Goal: Task Accomplishment & Management: Use online tool/utility

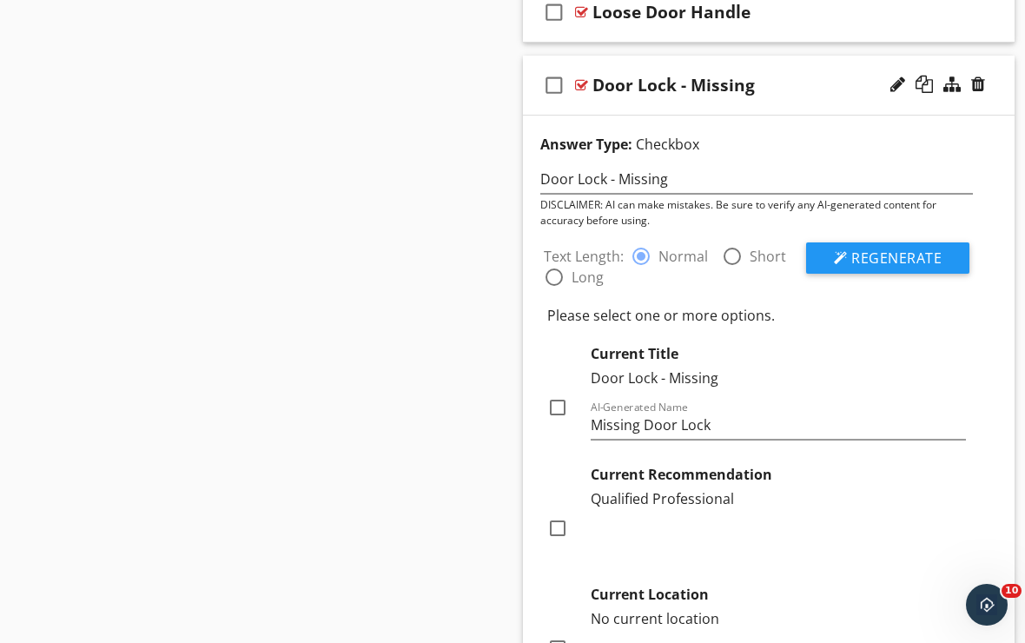
scroll to position [1, 0]
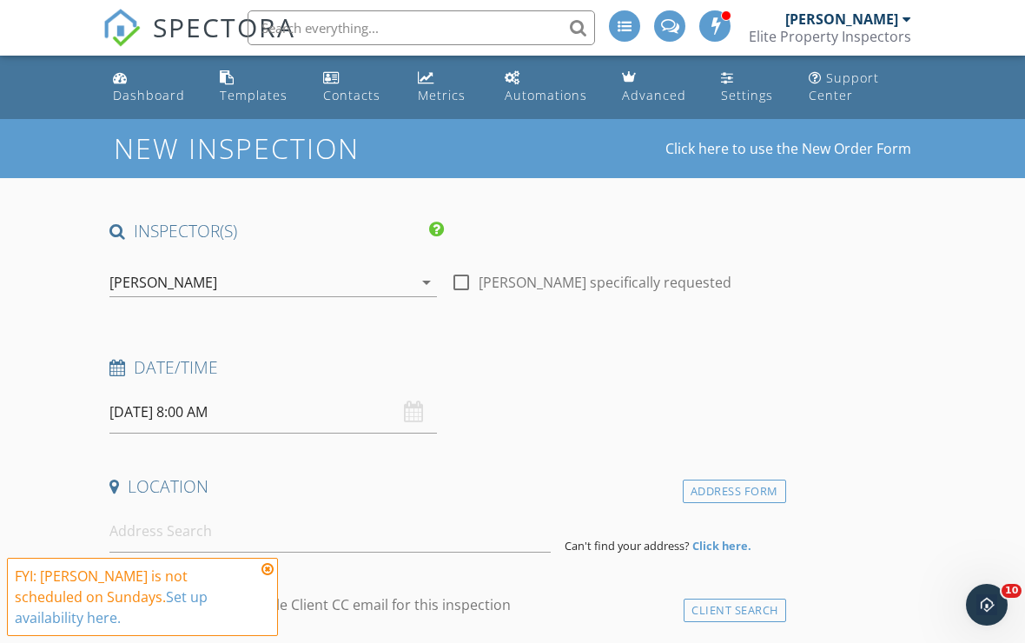
click at [268, 566] on icon at bounding box center [268, 569] width 12 height 14
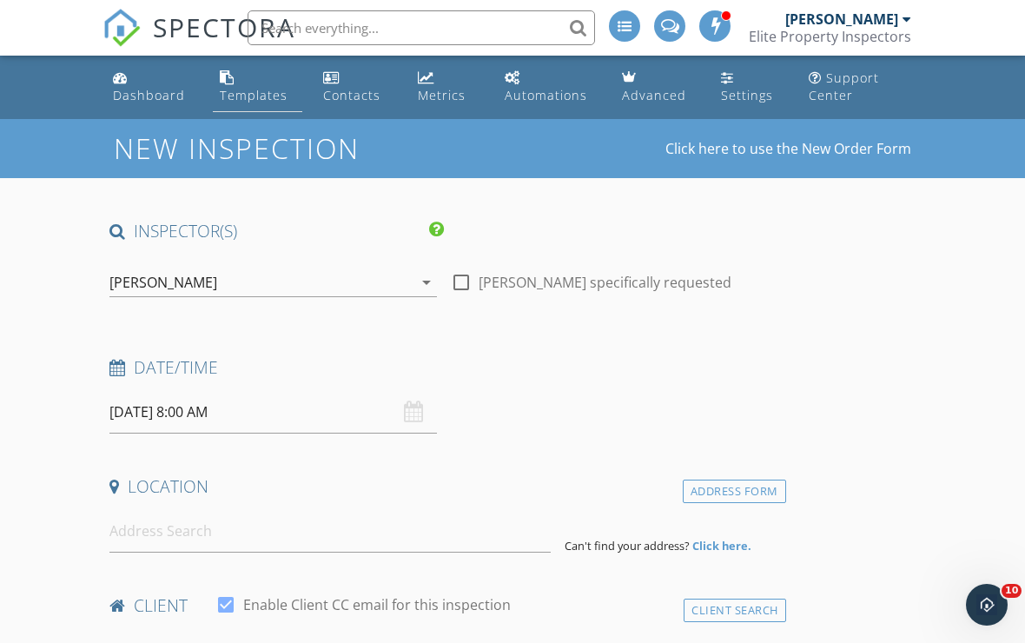
click at [249, 103] on div "Templates" at bounding box center [254, 95] width 68 height 17
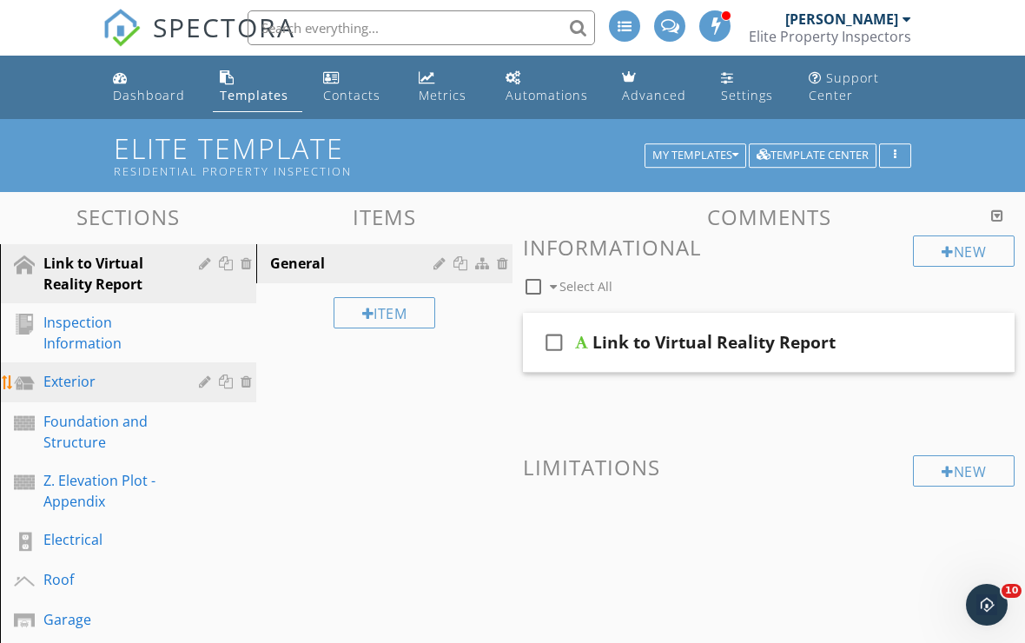
click at [77, 376] on div "Exterior" at bounding box center [108, 381] width 130 height 21
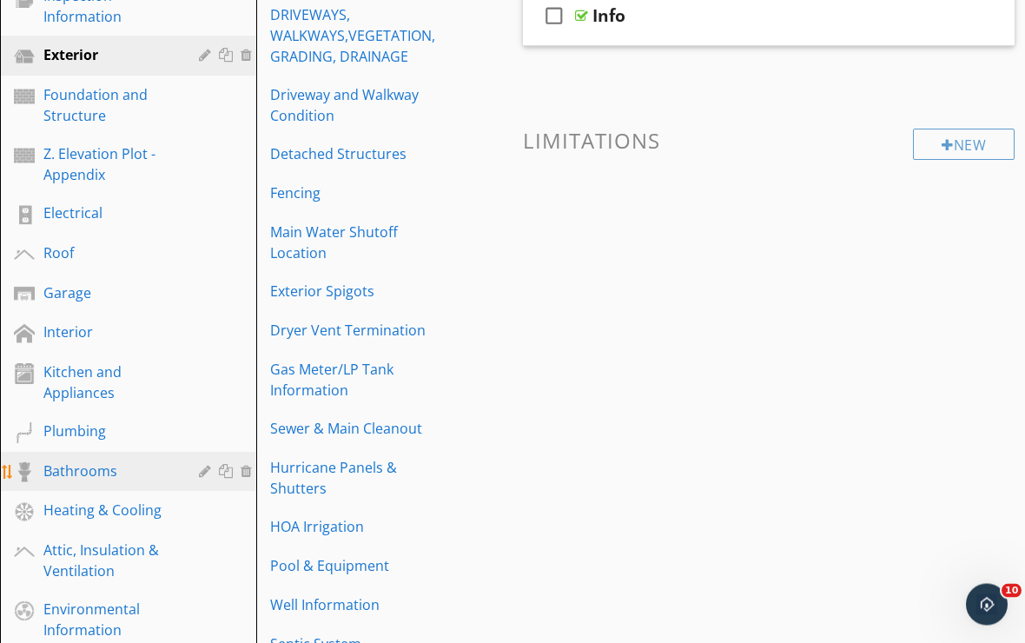
scroll to position [378, 0]
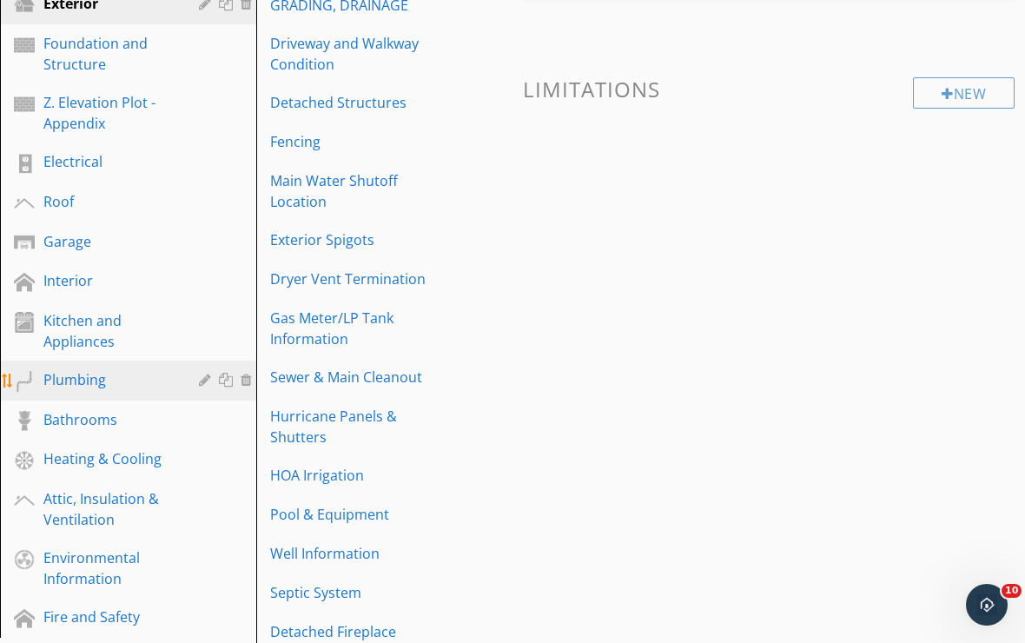
click at [87, 394] on link "Plumbing" at bounding box center [130, 381] width 251 height 40
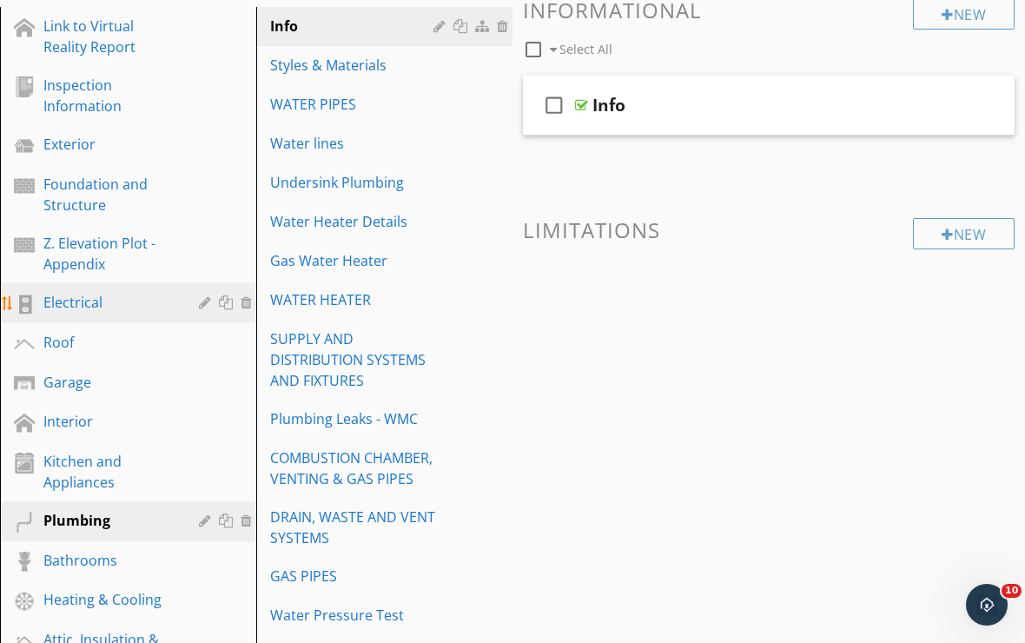
scroll to position [176, 0]
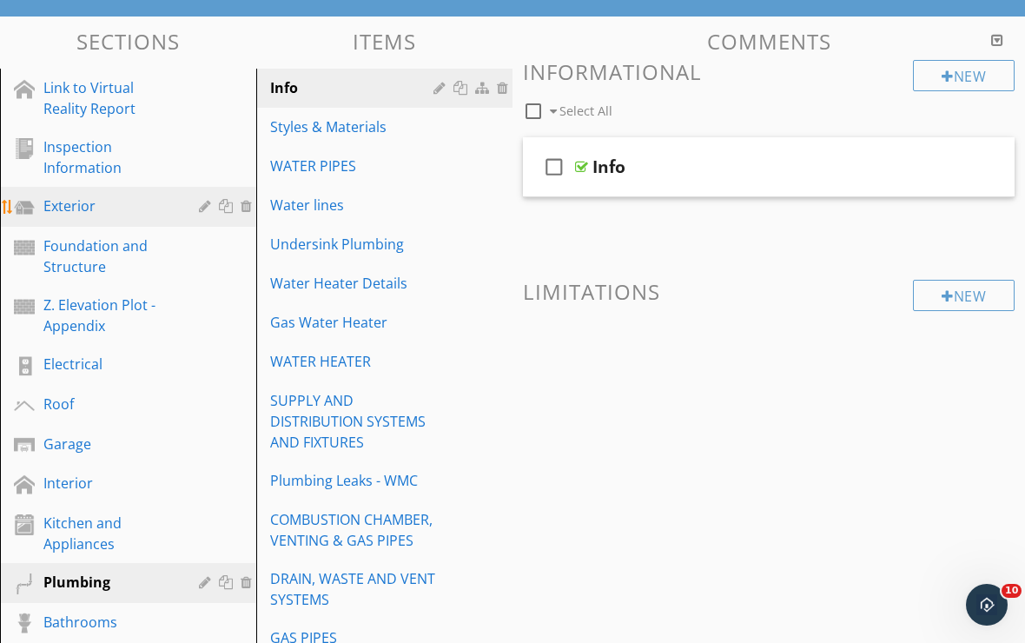
click at [103, 218] on link "Exterior" at bounding box center [130, 207] width 251 height 40
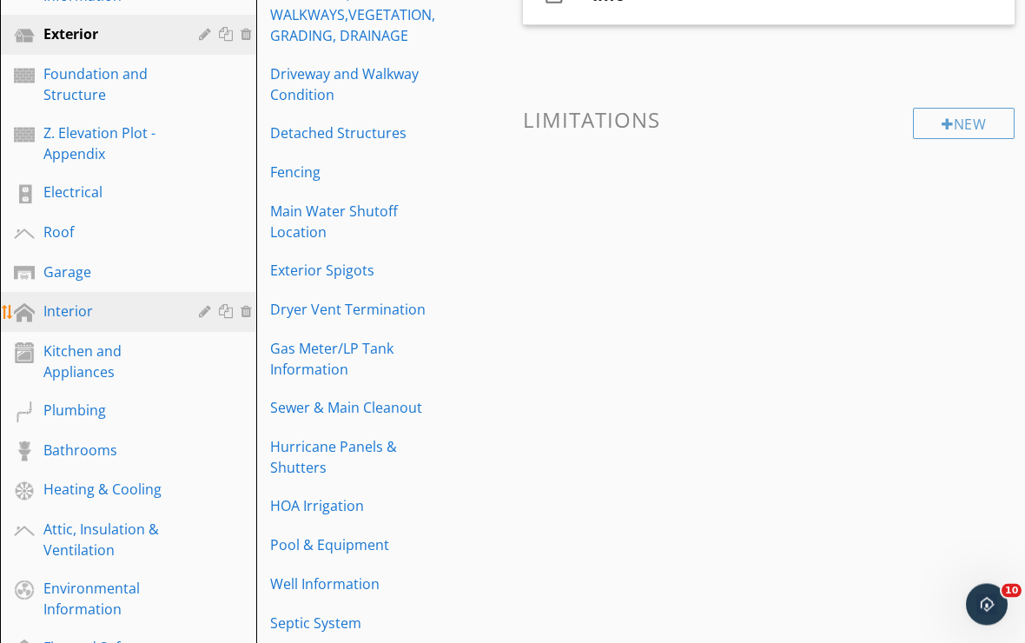
scroll to position [348, 0]
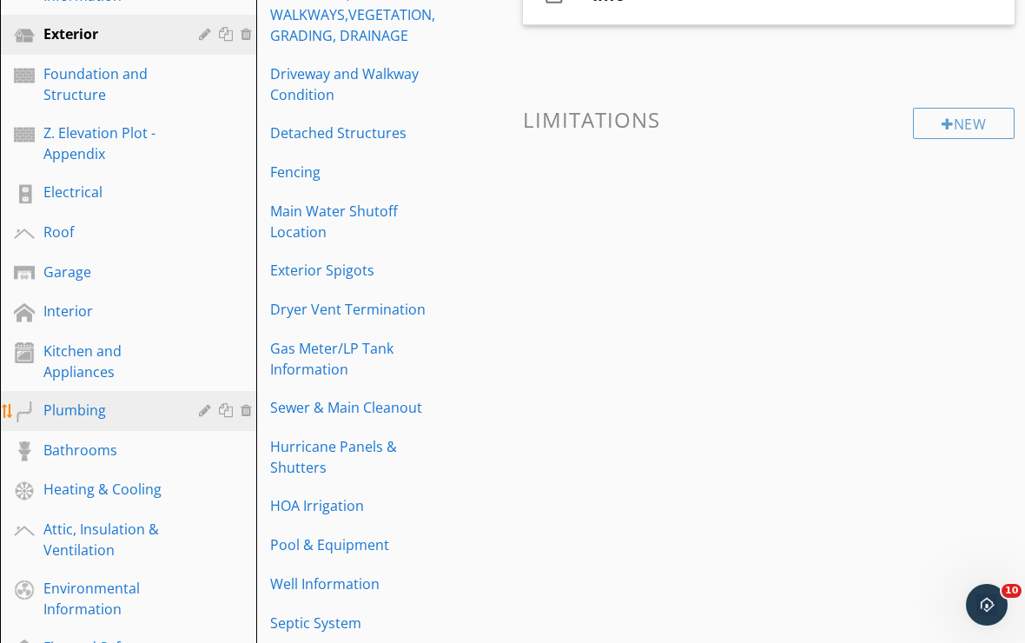
click at [94, 421] on div "Plumbing" at bounding box center [141, 411] width 196 height 23
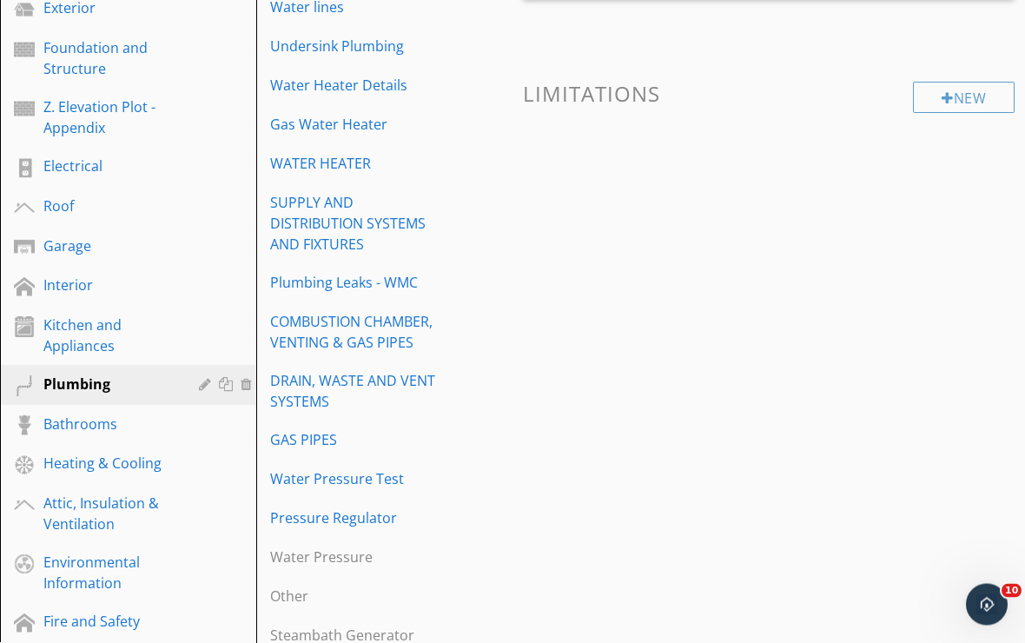
scroll to position [374, 0]
click at [989, 601] on icon "Open Intercom Messenger" at bounding box center [985, 602] width 29 height 29
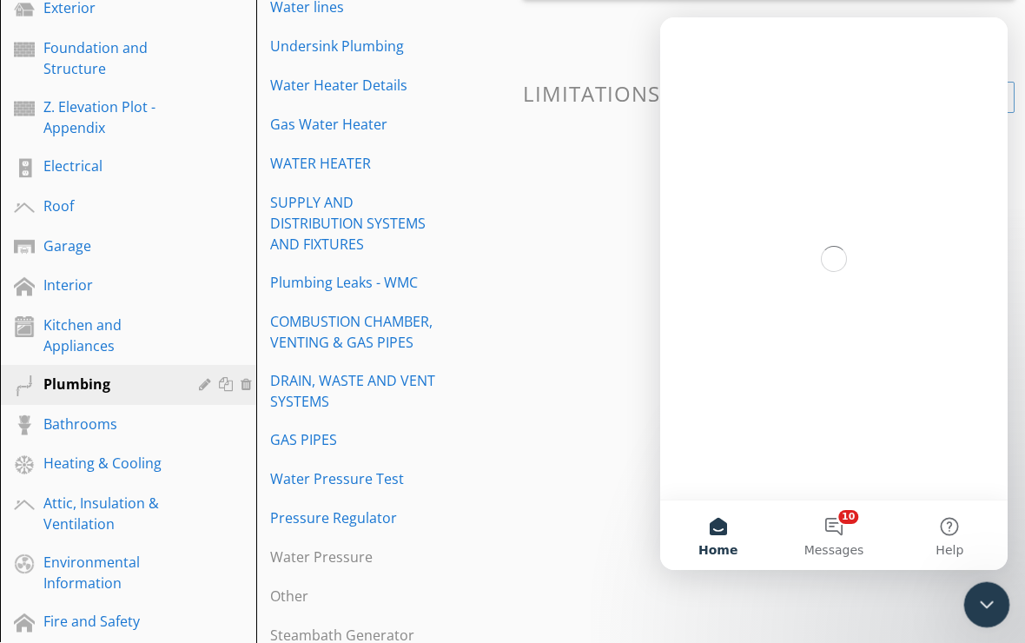
scroll to position [0, 0]
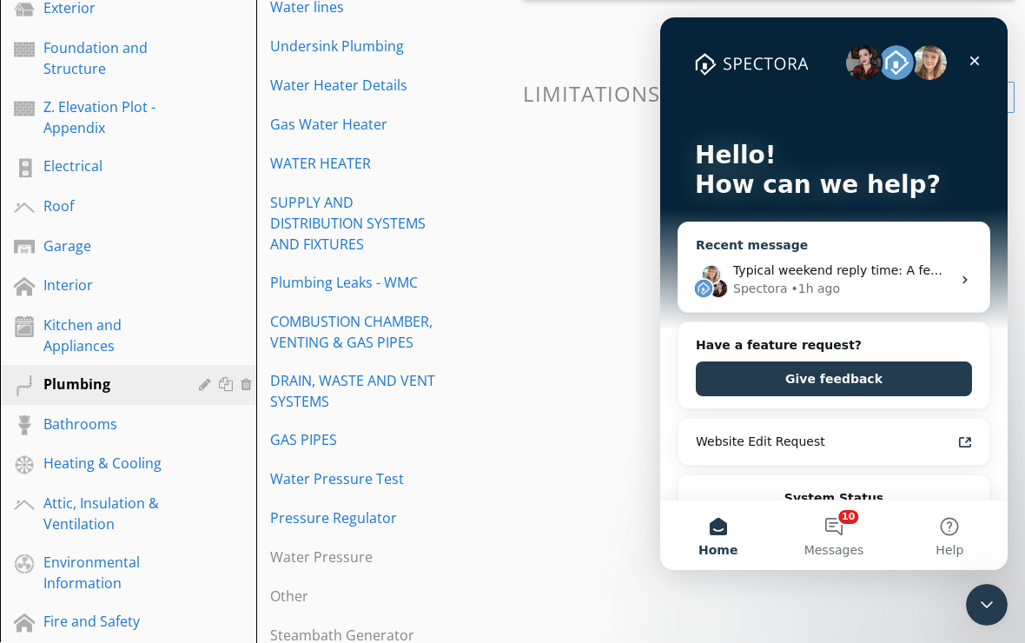
click at [814, 287] on div "• 1h ago" at bounding box center [816, 289] width 50 height 18
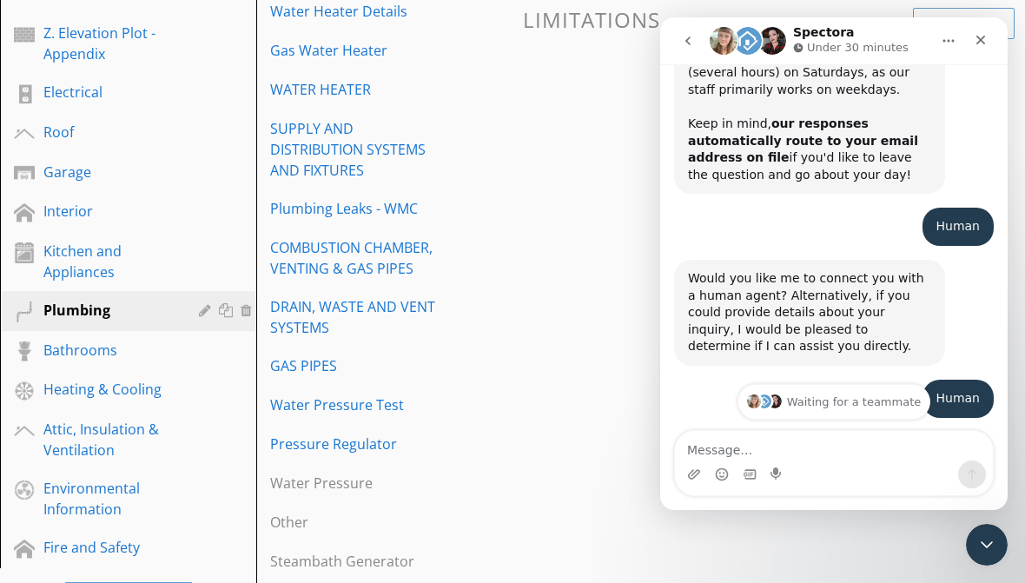
scroll to position [80, 0]
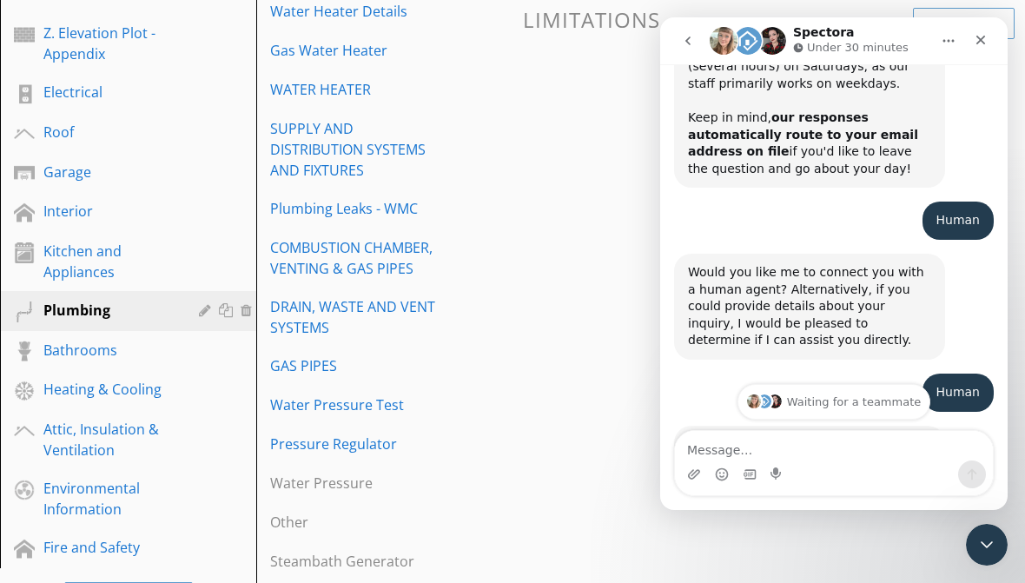
click at [811, 437] on textarea "Message…" at bounding box center [834, 446] width 318 height 30
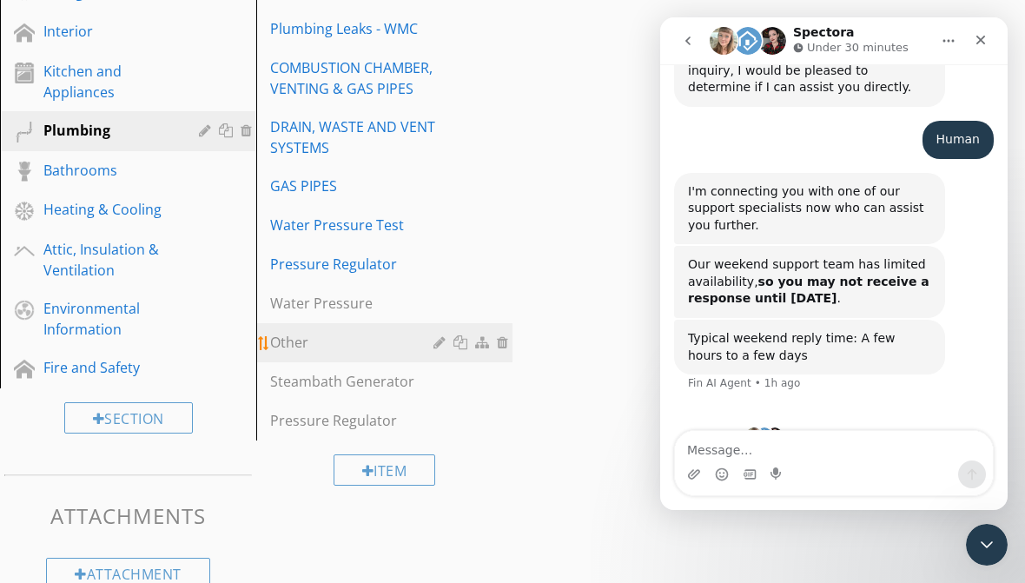
scroll to position [663, 0]
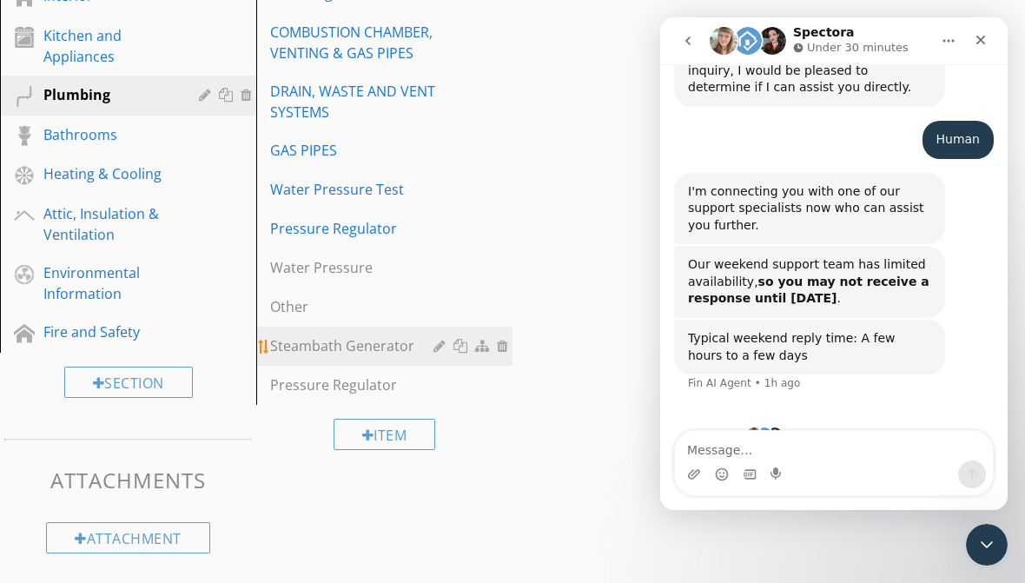
click at [375, 360] on link "Steambath Generator" at bounding box center [387, 346] width 251 height 38
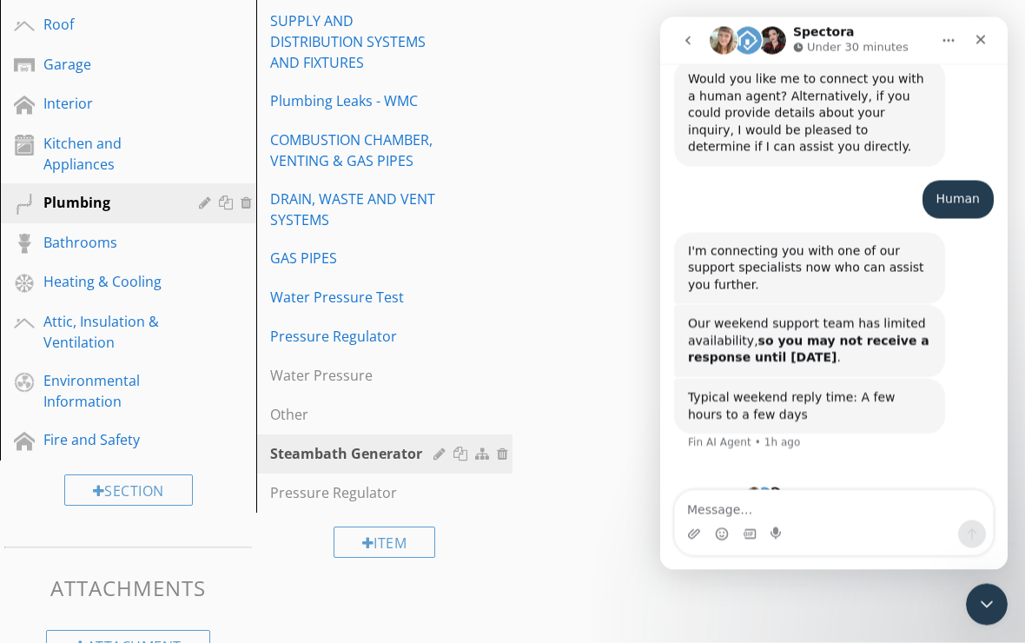
scroll to position [555, 0]
click at [984, 43] on icon "Close" at bounding box center [982, 41] width 10 height 10
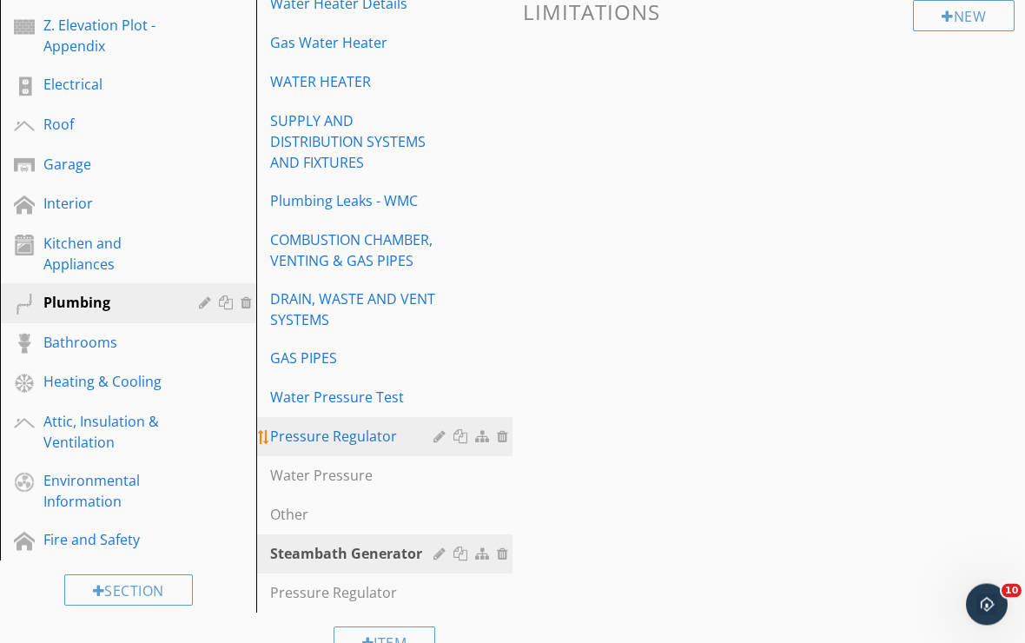
scroll to position [455, 0]
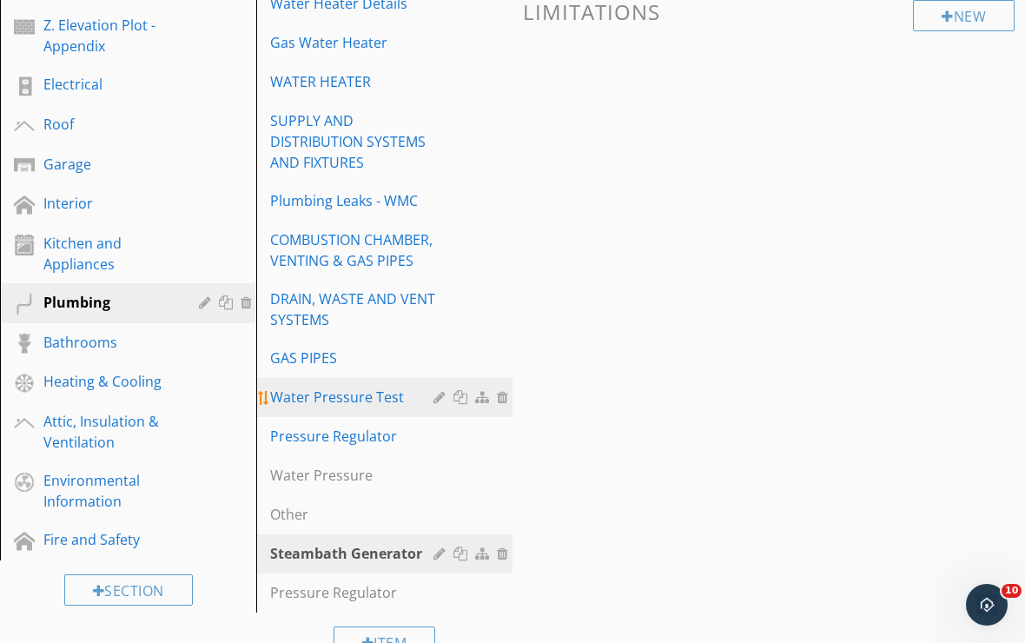
click at [366, 397] on div "Water Pressure Test" at bounding box center [354, 397] width 169 height 21
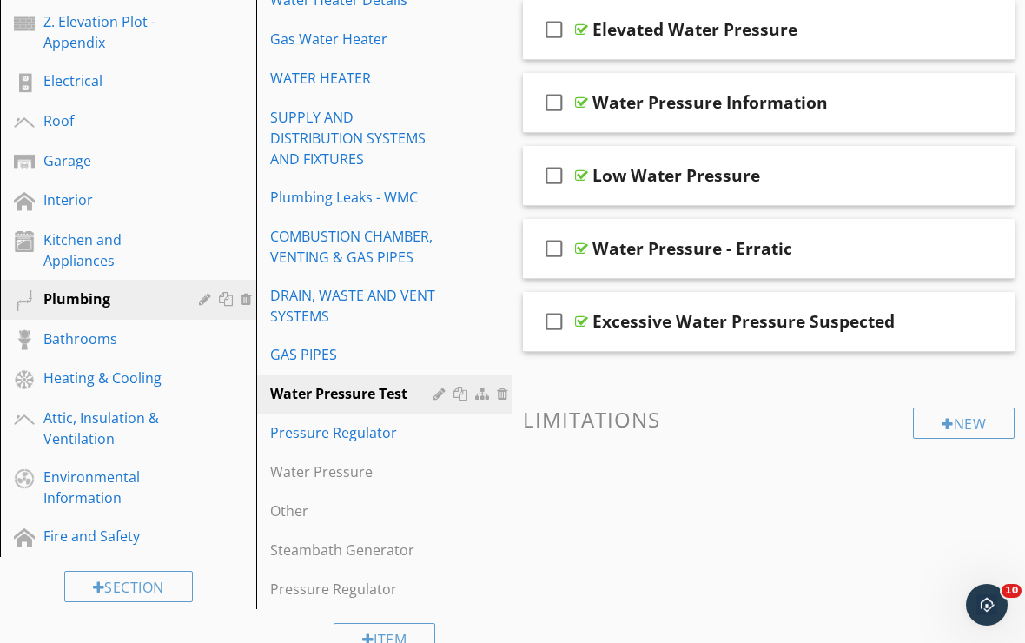
scroll to position [603, 0]
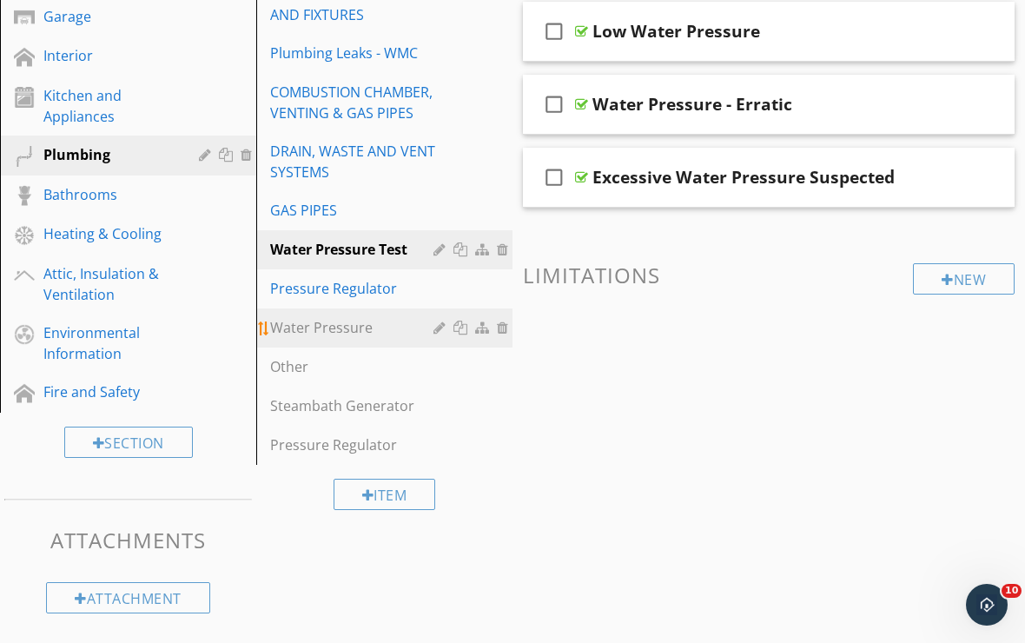
click at [378, 342] on link "Water Pressure" at bounding box center [387, 327] width 251 height 38
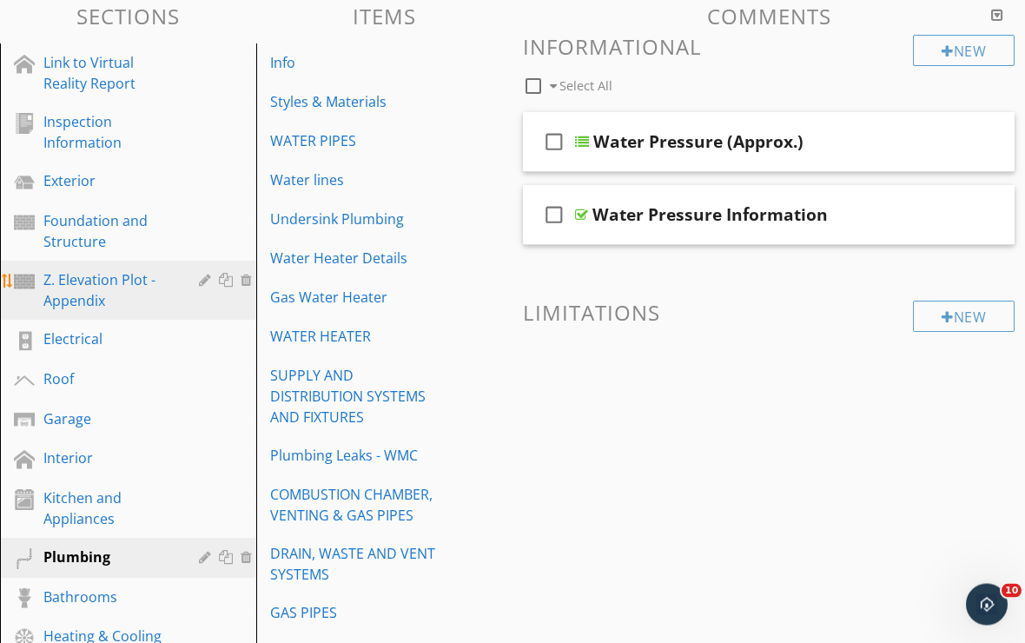
scroll to position [201, 0]
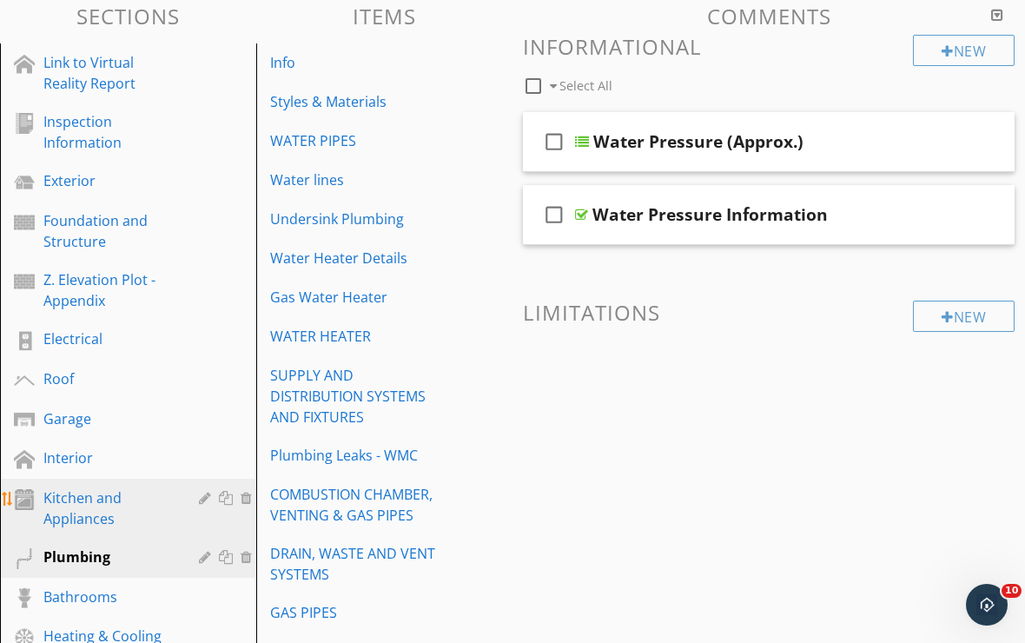
click at [123, 507] on html "SPECTORA [PERSON_NAME] Elite Property Inspectors Role: Inspector Change Role Da…" at bounding box center [512, 422] width 1025 height 1247
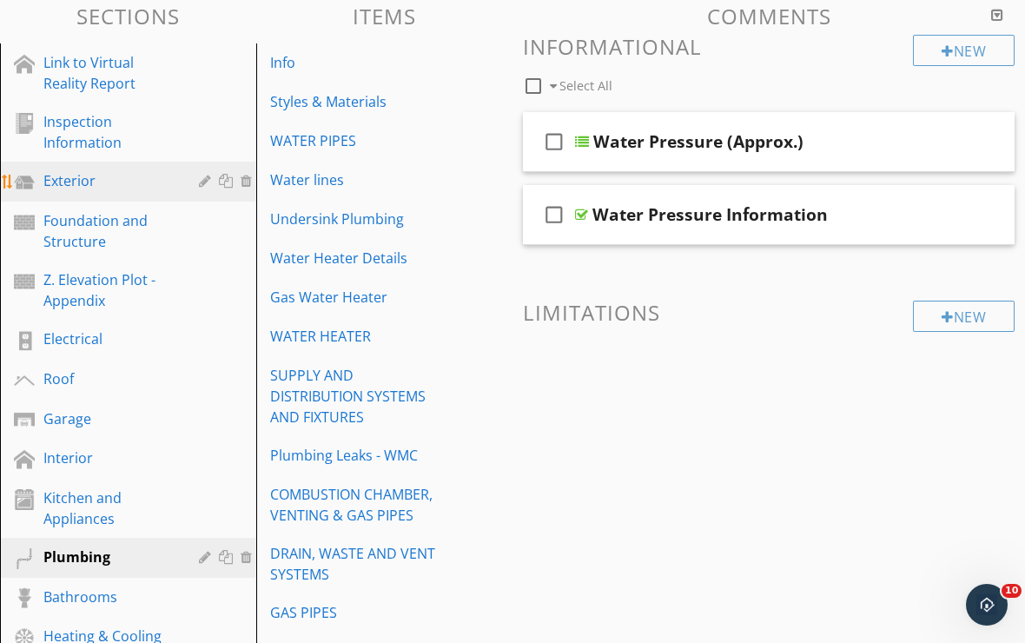
click at [115, 176] on div "Exterior" at bounding box center [108, 180] width 130 height 21
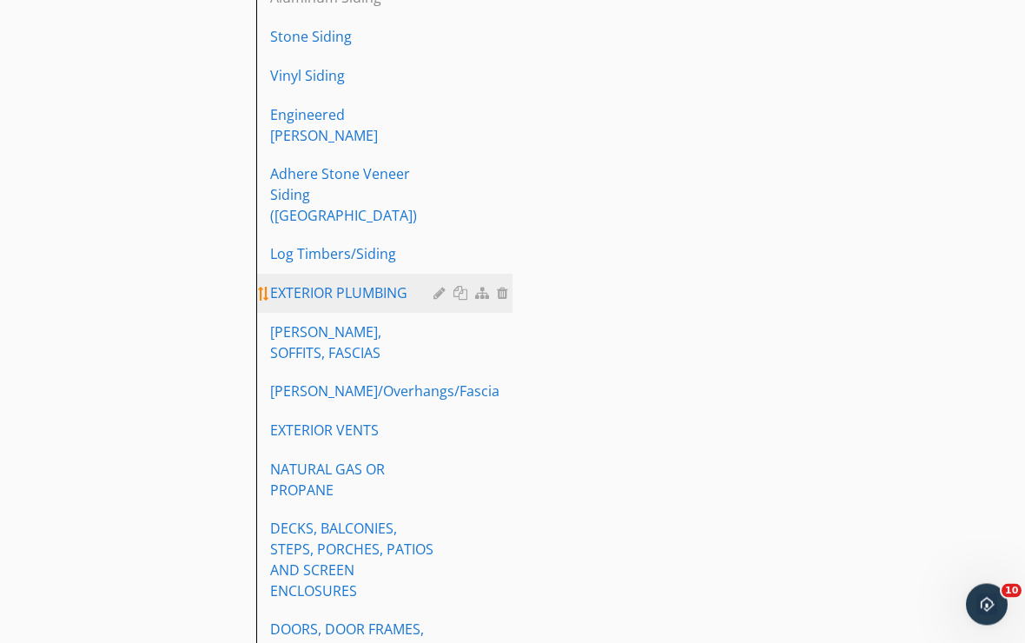
scroll to position [1443, 0]
click at [368, 282] on div "EXTERIOR PLUMBING" at bounding box center [354, 292] width 169 height 21
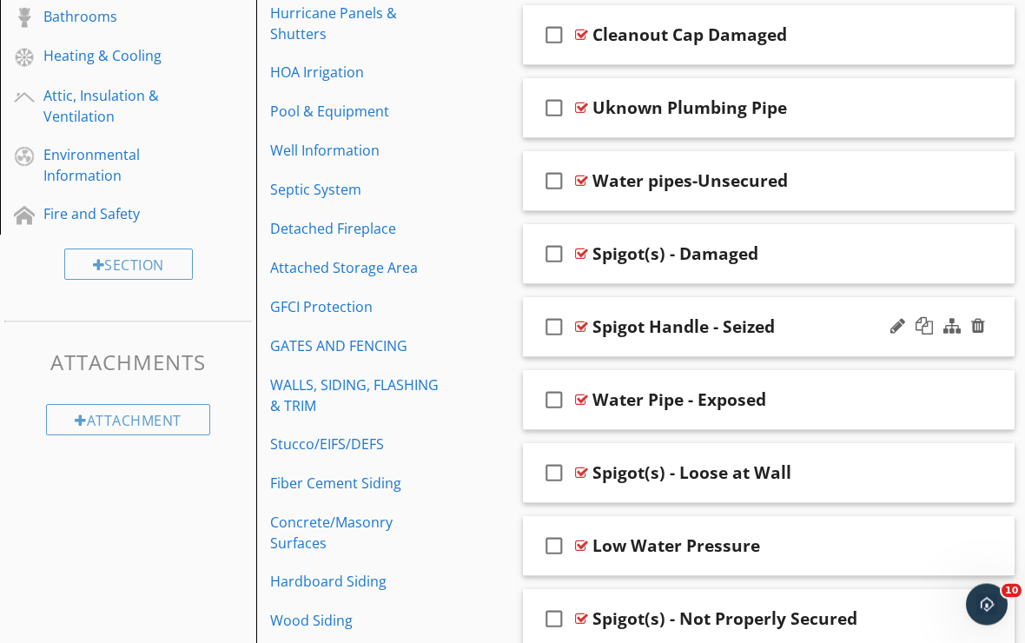
scroll to position [789, 0]
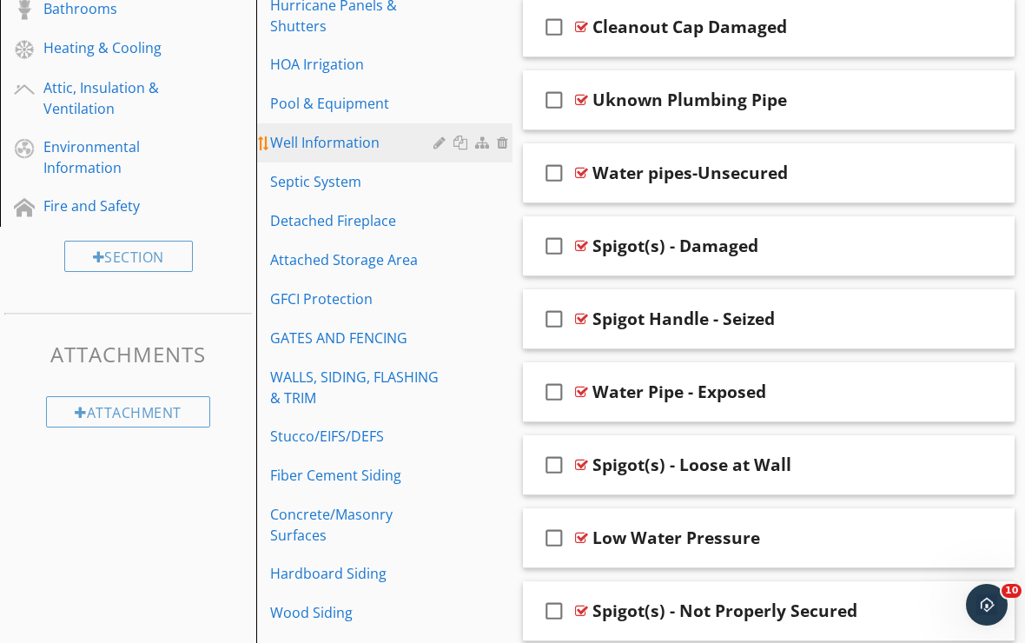
click at [375, 145] on div "Well Information" at bounding box center [354, 142] width 169 height 21
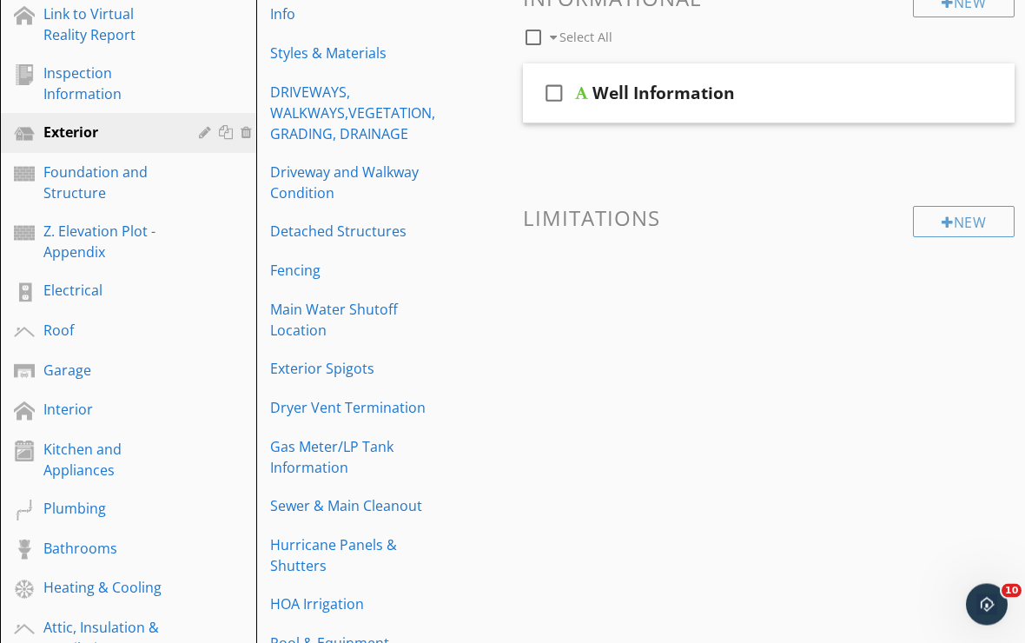
scroll to position [249, 0]
click at [630, 116] on div "check_box_outline_blank Well Information" at bounding box center [769, 93] width 492 height 60
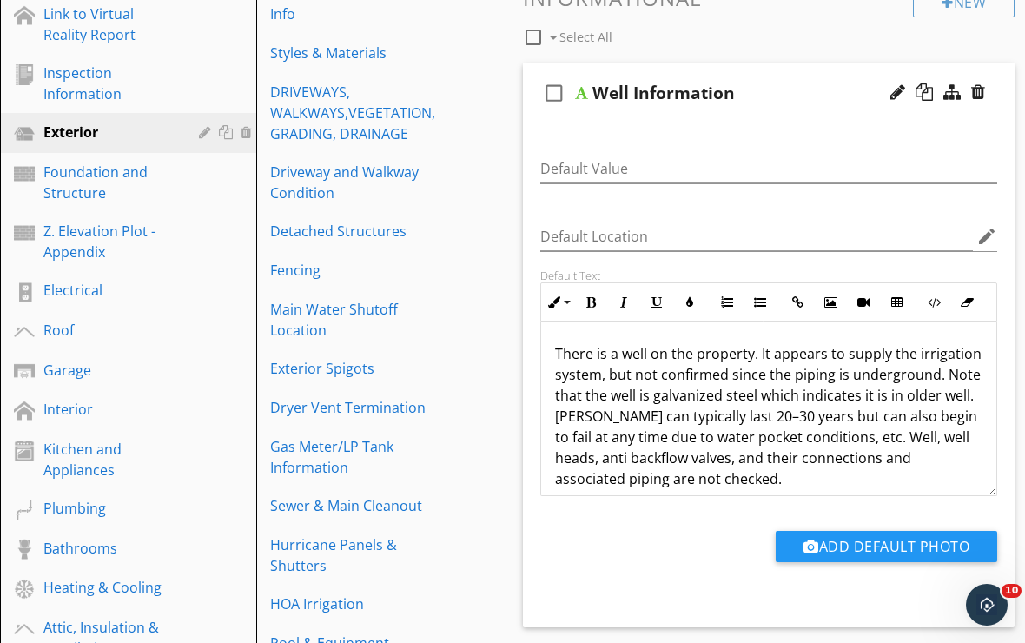
click at [631, 112] on div "check_box_outline_blank Well Information" at bounding box center [769, 93] width 492 height 60
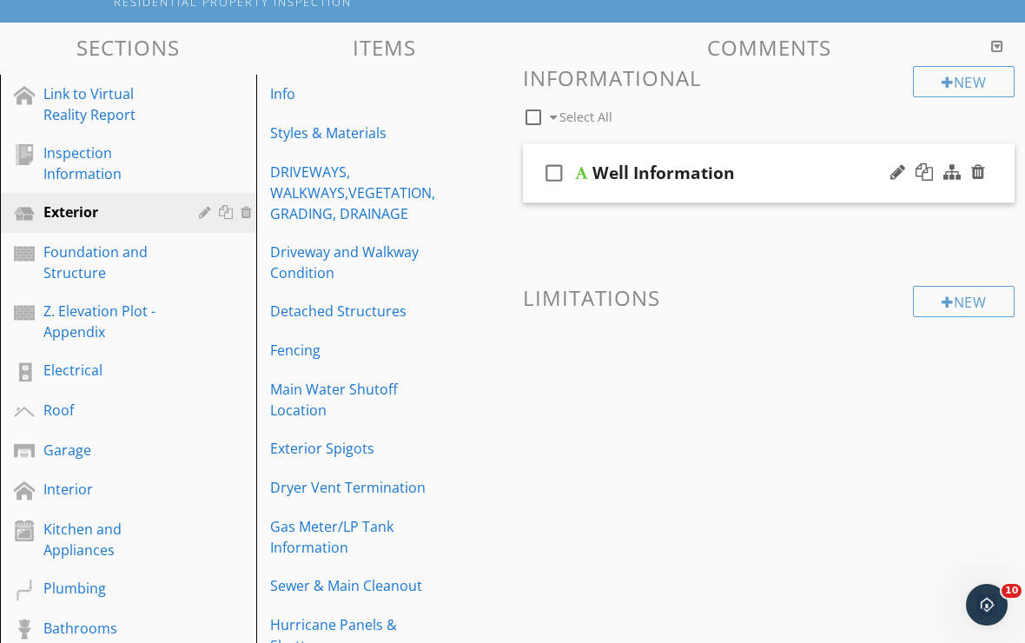
scroll to position [168, 0]
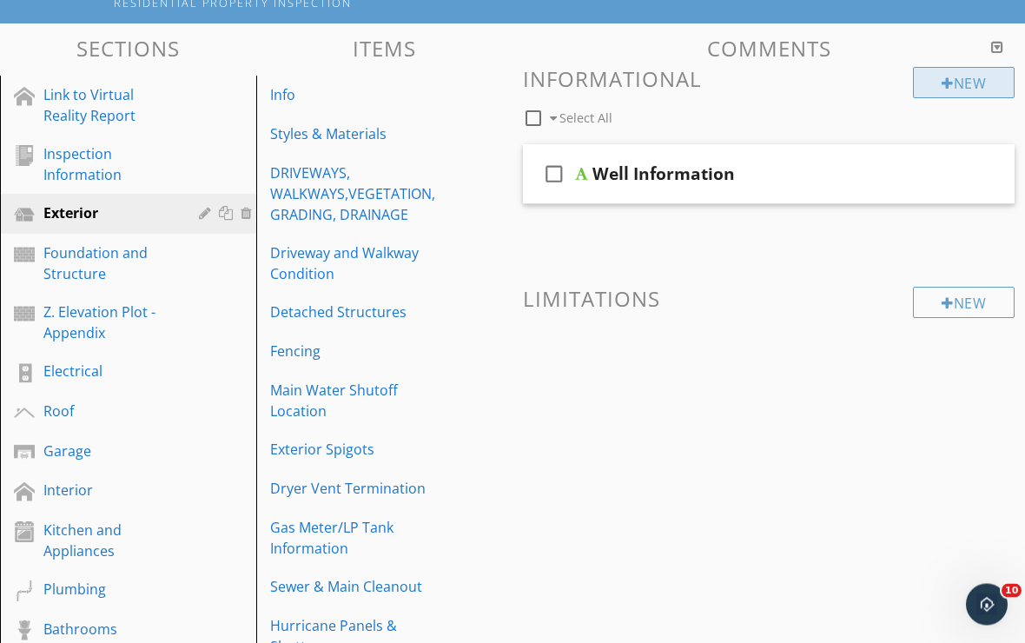
click at [943, 84] on div at bounding box center [948, 84] width 12 height 14
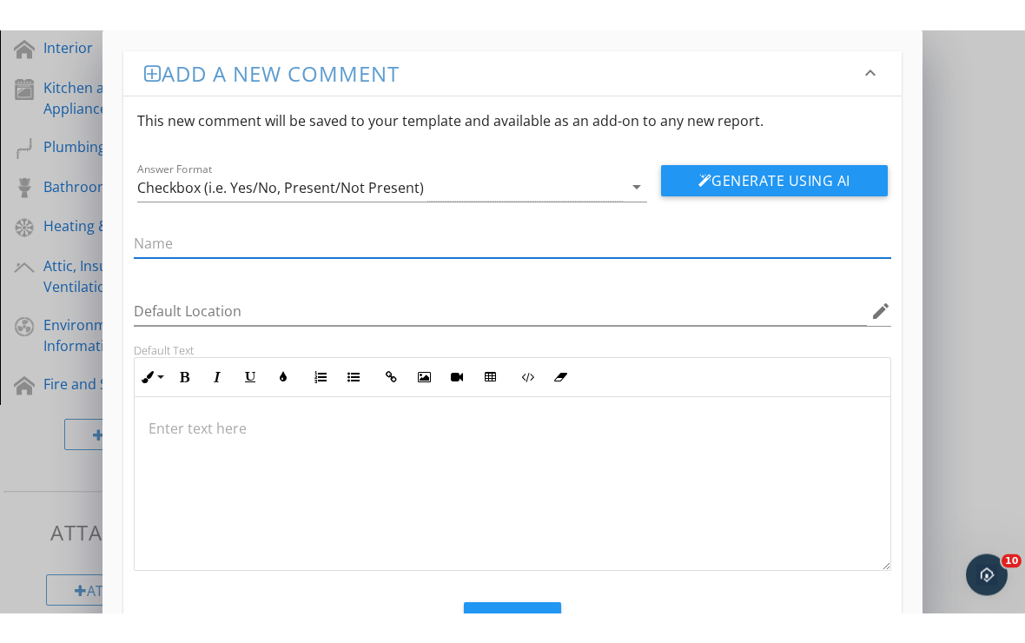
scroll to position [679, 0]
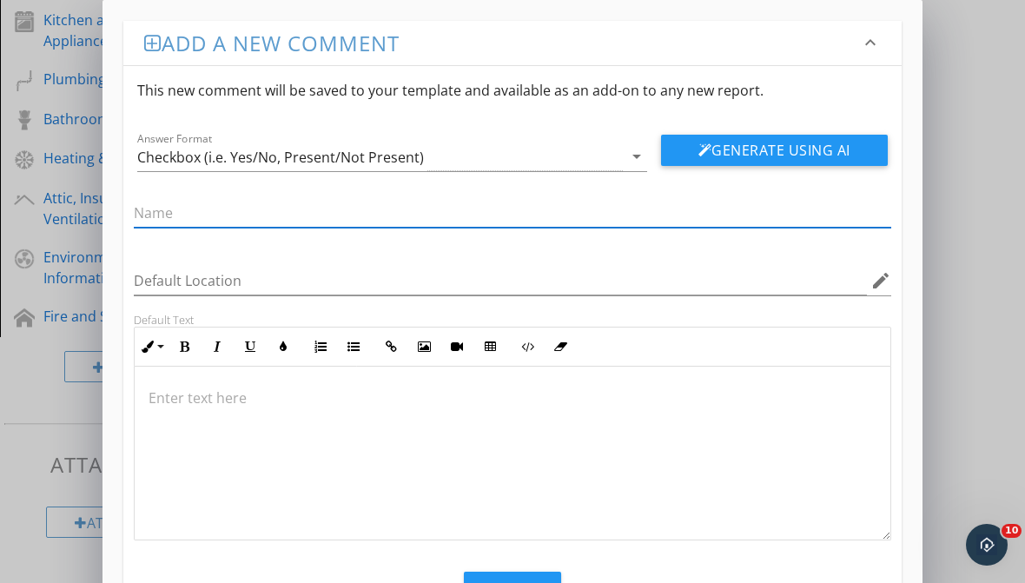
click at [849, 29] on div "Add a new comment keyboard_arrow_down" at bounding box center [512, 43] width 779 height 44
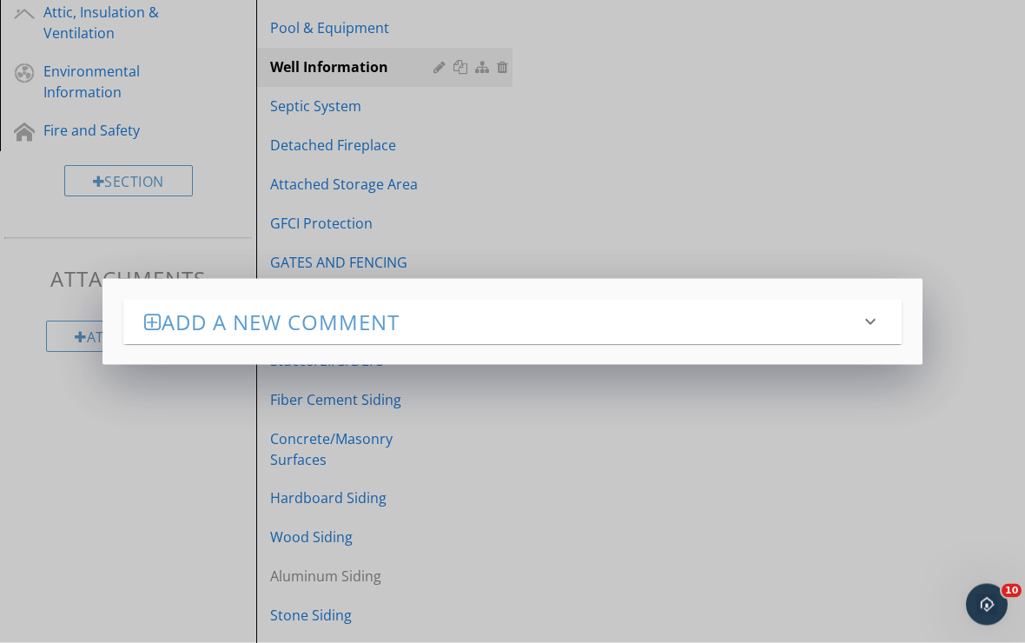
click at [870, 153] on div "Add a new comment keyboard_arrow_down This new comment will be saved to your te…" at bounding box center [512, 321] width 1025 height 643
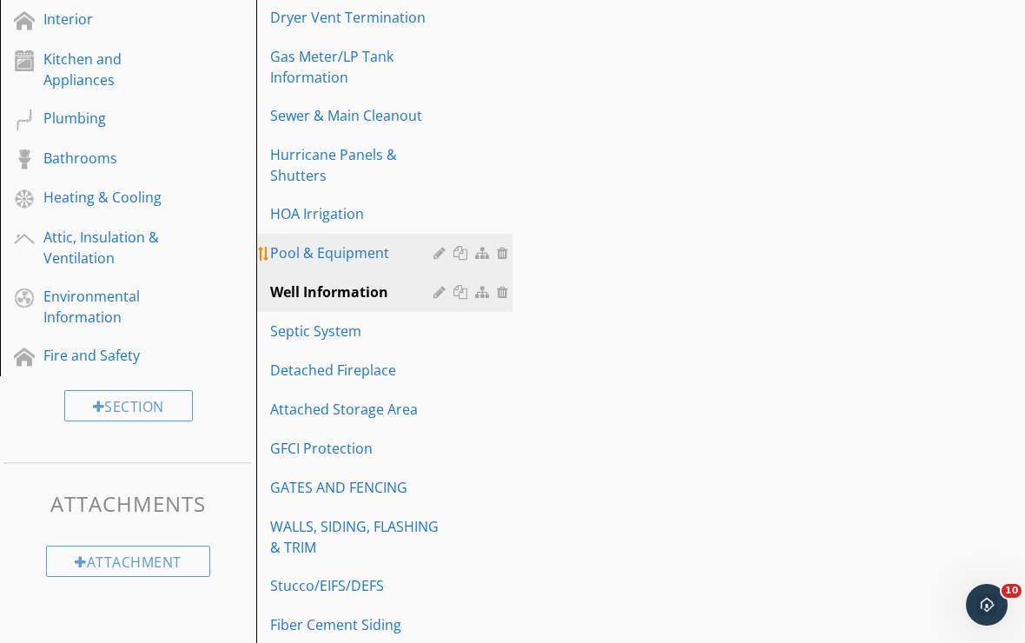
scroll to position [639, 0]
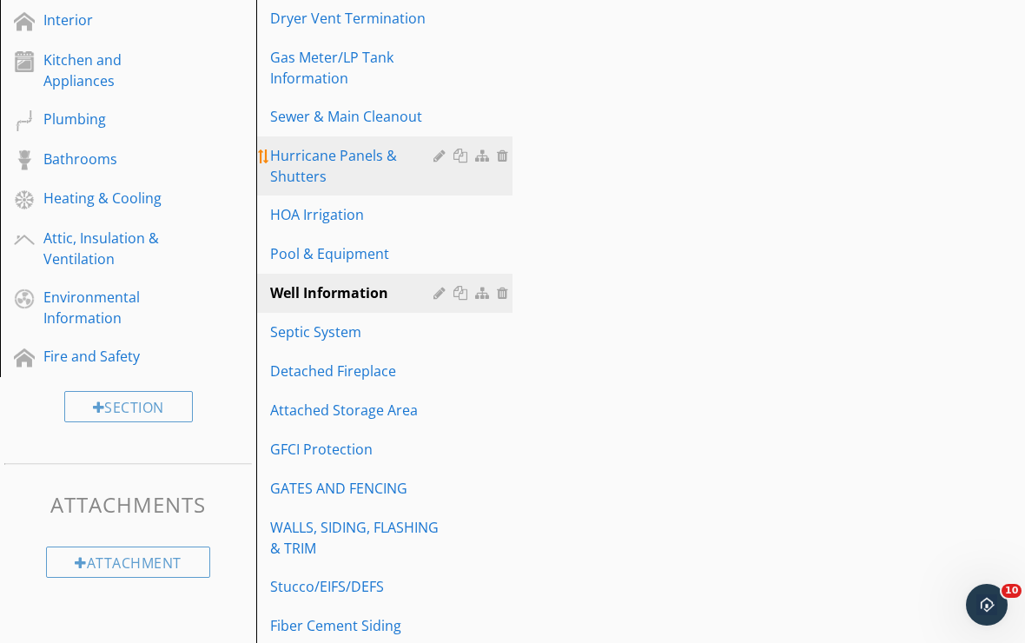
click at [341, 178] on div "Hurricane Panels & Shutters" at bounding box center [354, 166] width 169 height 42
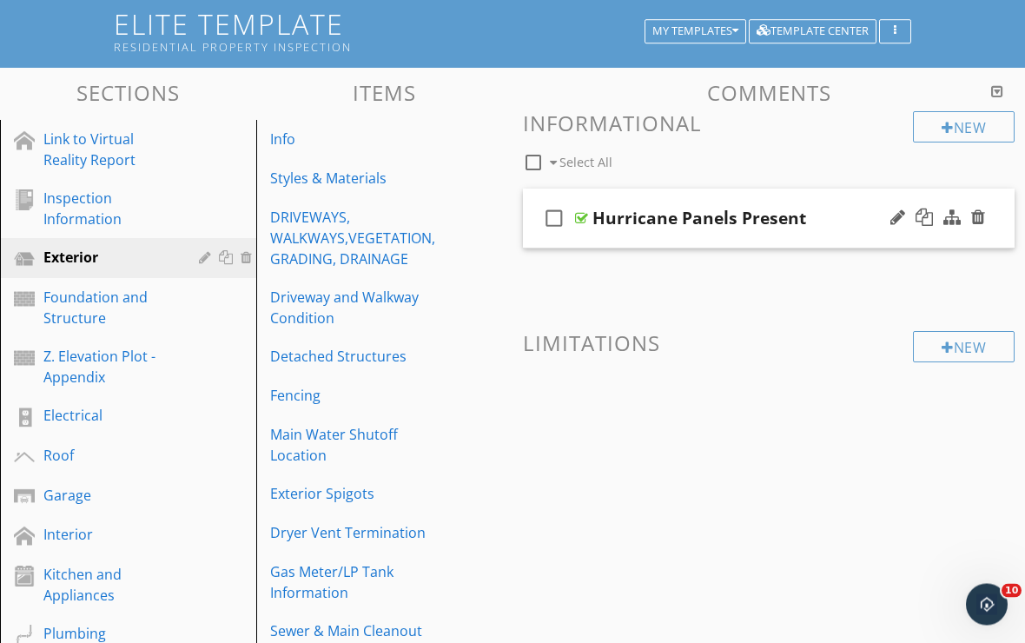
scroll to position [116, 0]
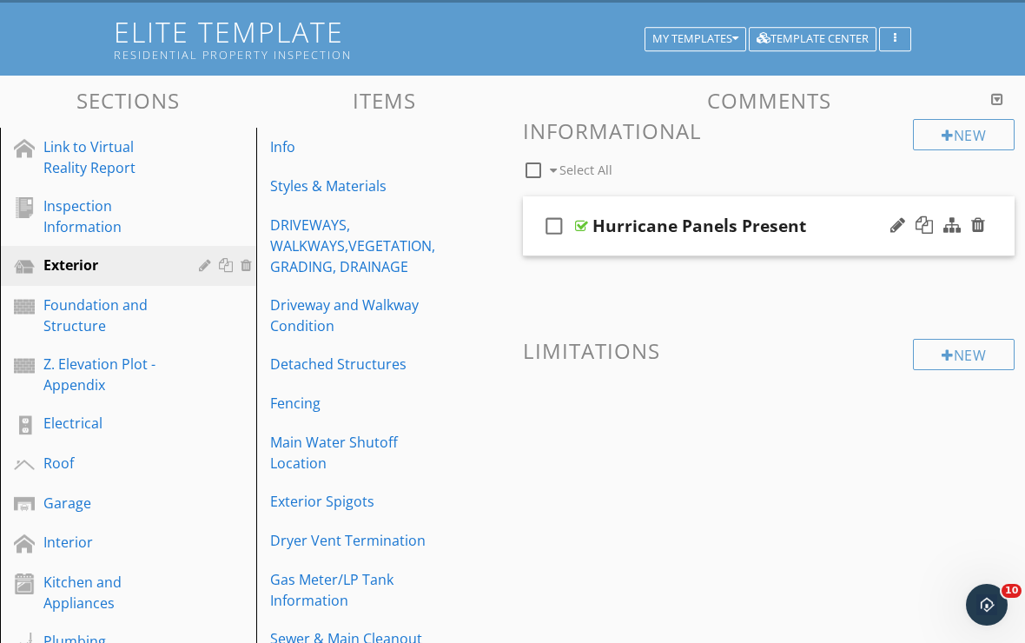
click at [615, 249] on div "check_box_outline_blank Hurricane Panels Present" at bounding box center [769, 226] width 492 height 60
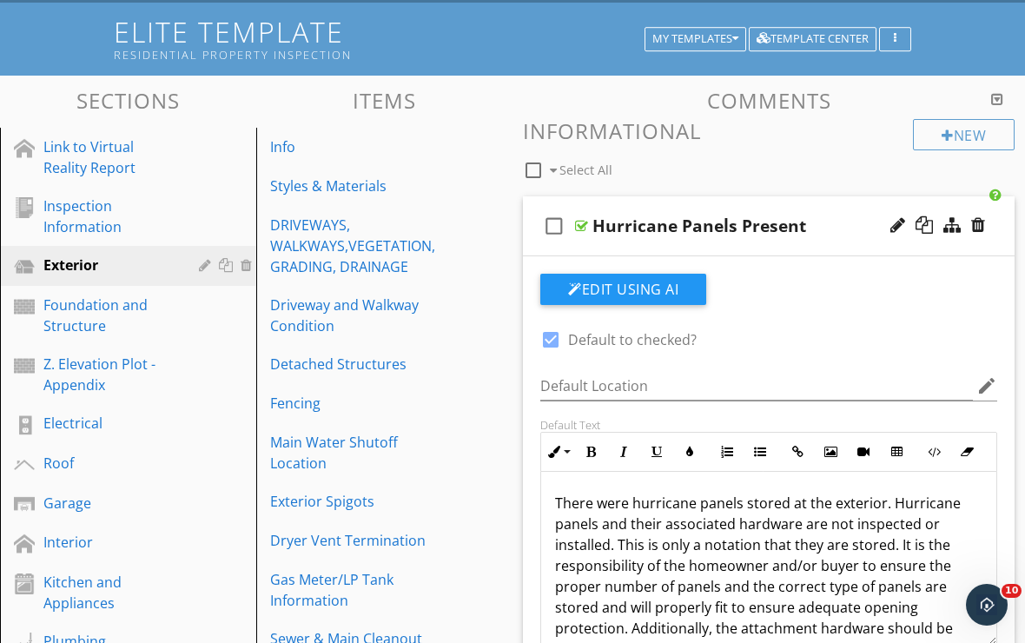
click at [620, 248] on div "check_box_outline_blank Hurricane Panels Present" at bounding box center [769, 226] width 492 height 60
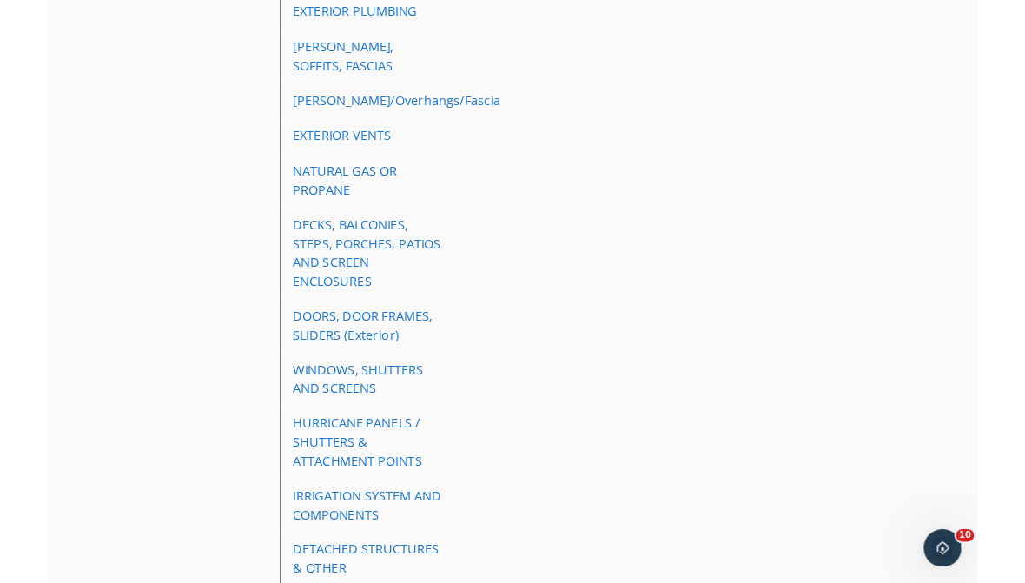
scroll to position [1741, 0]
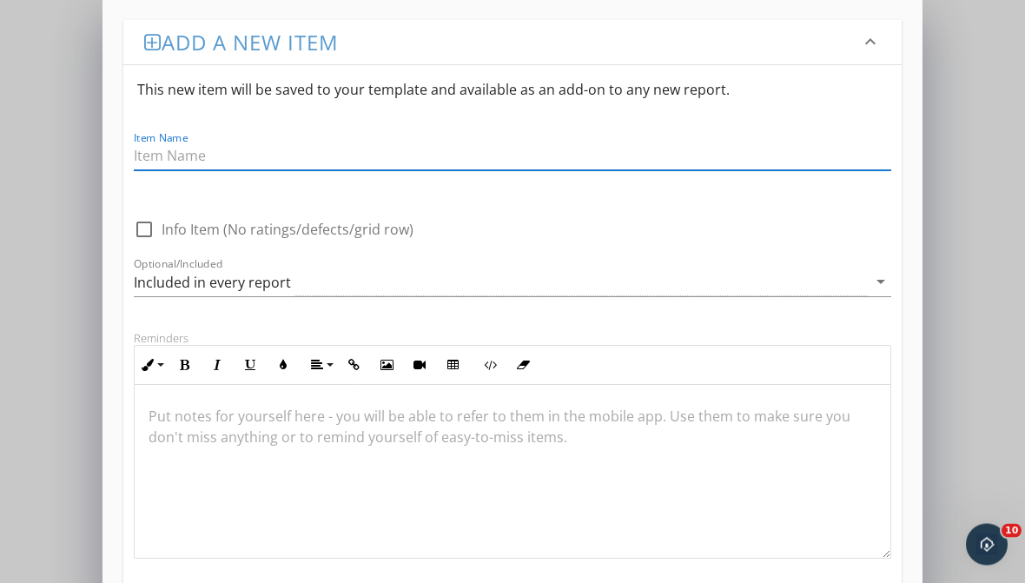
scroll to position [1801, 0]
click at [282, 156] on input "Item Name" at bounding box center [513, 157] width 758 height 29
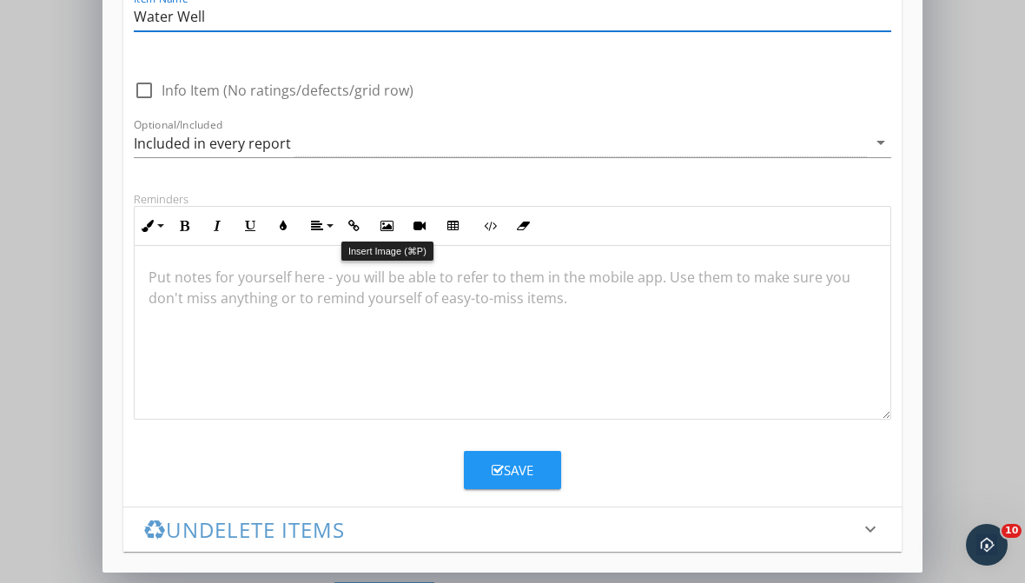
scroll to position [140, 0]
type input "Water Well"
click at [488, 467] on button "Save" at bounding box center [512, 470] width 97 height 38
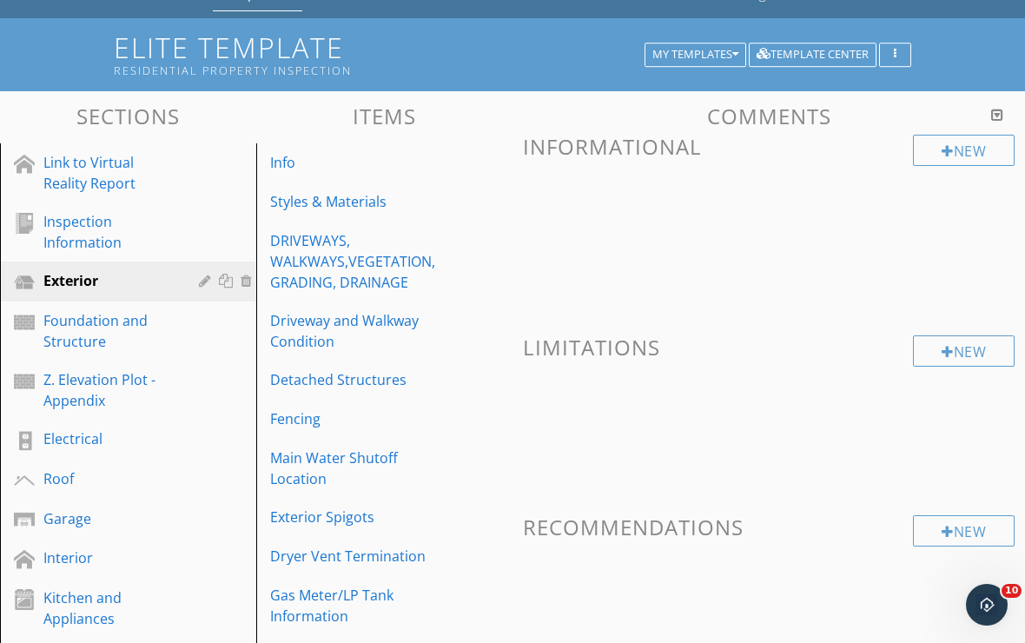
scroll to position [100, 0]
click at [951, 156] on div "New" at bounding box center [964, 151] width 102 height 31
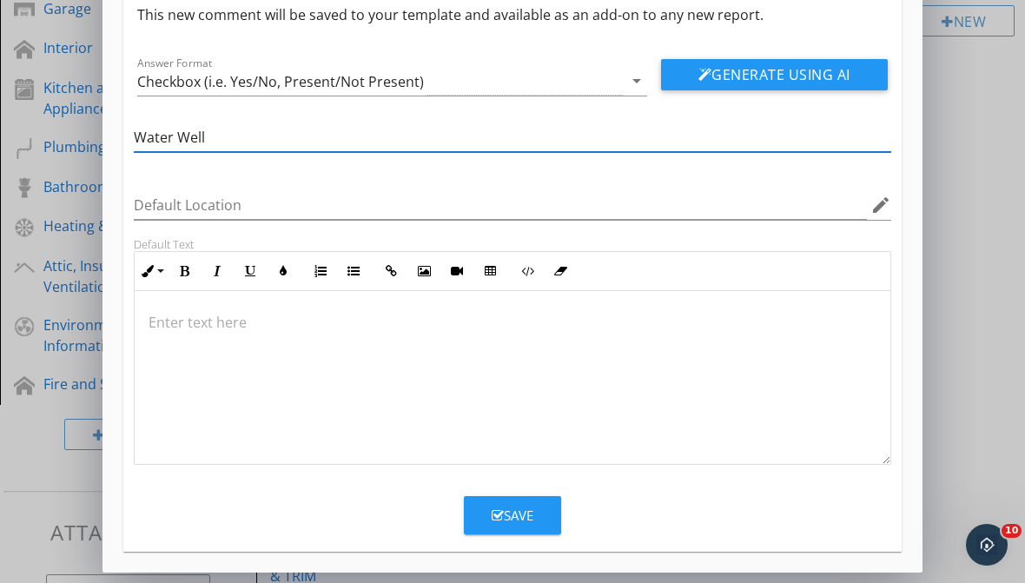
scroll to position [76, 0]
type input "Water Well"
click at [423, 312] on p at bounding box center [513, 322] width 728 height 21
click at [498, 509] on icon "button" at bounding box center [498, 515] width 12 height 13
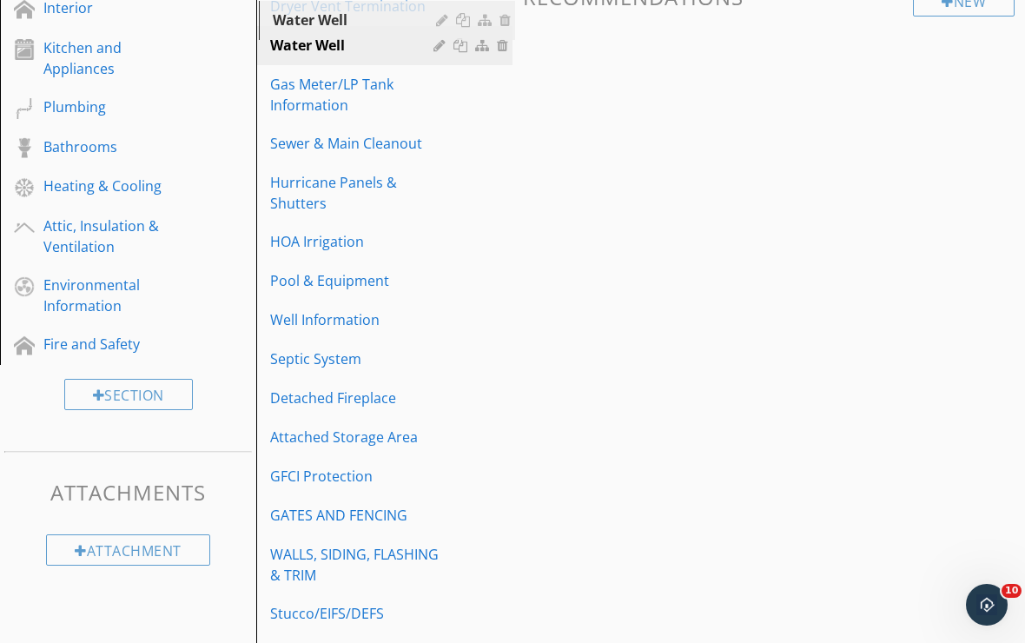
scroll to position [625, 0]
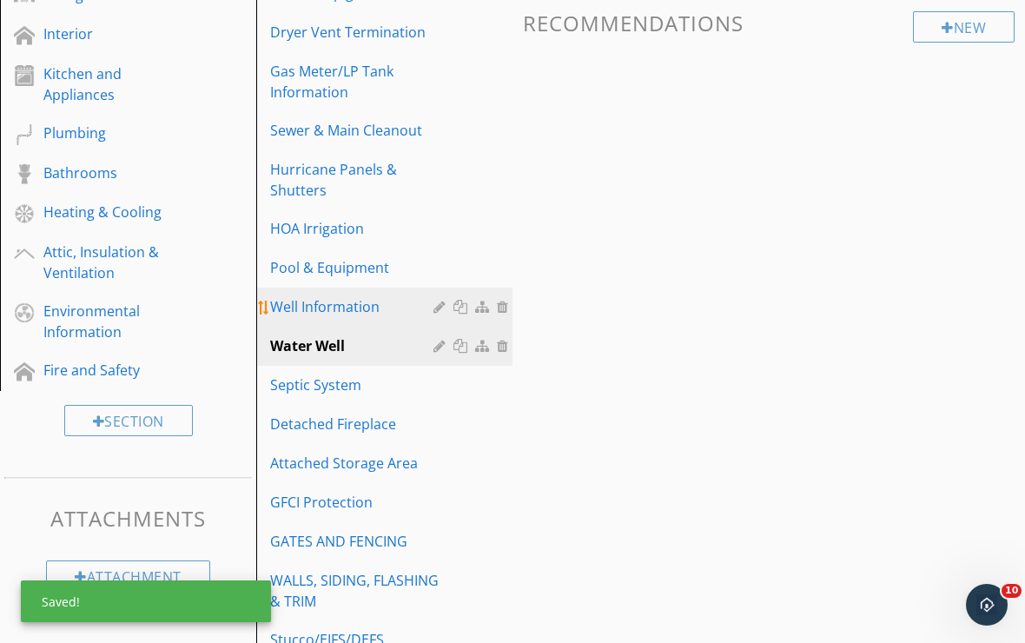
click at [358, 321] on link "Well Information" at bounding box center [387, 307] width 251 height 38
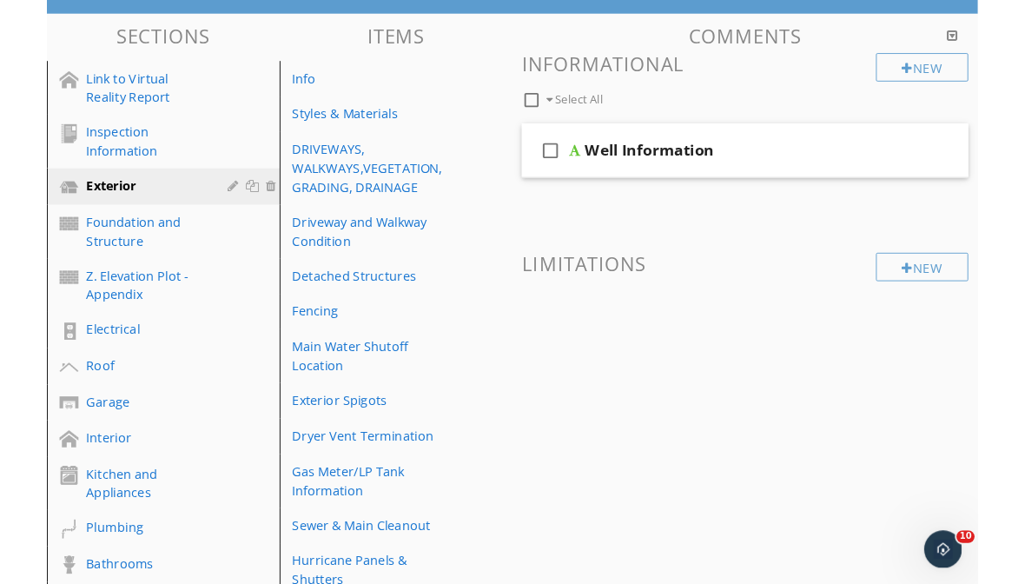
scroll to position [127, 0]
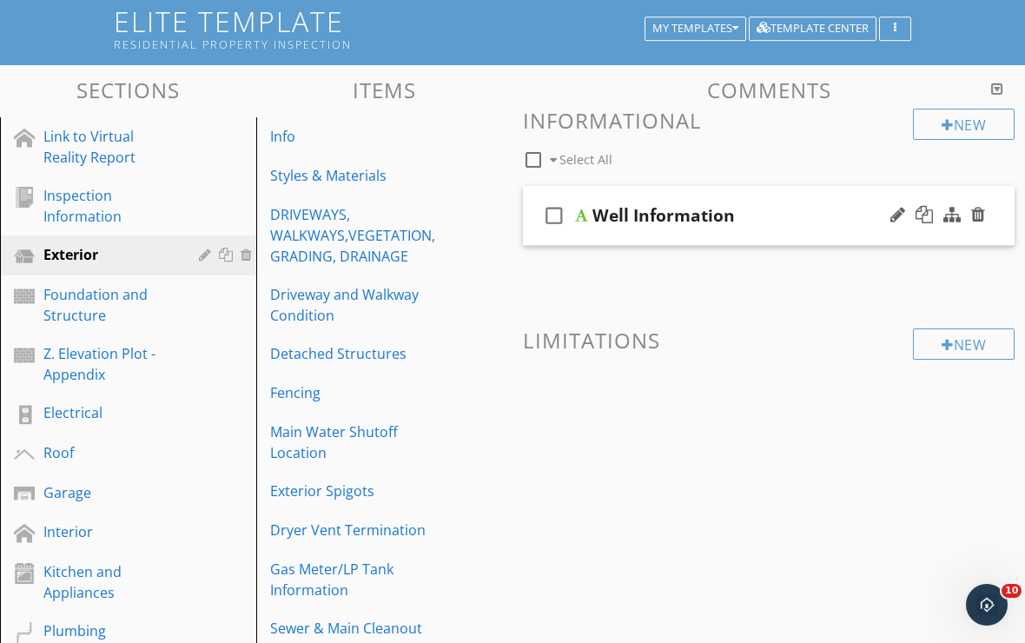
click at [685, 241] on div "check_box_outline_blank Well Information" at bounding box center [769, 216] width 492 height 60
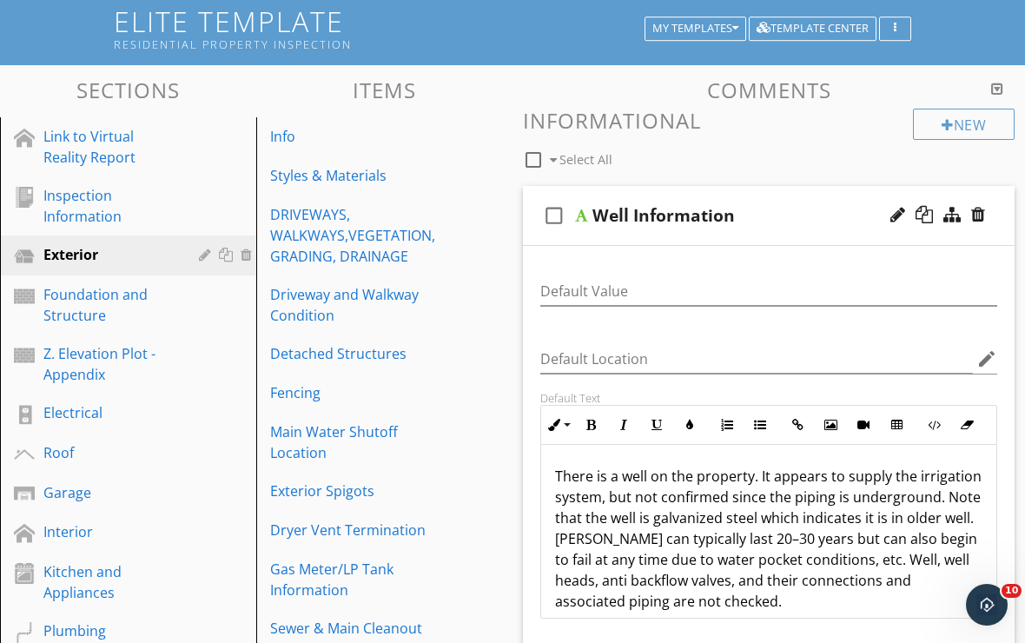
click at [632, 475] on p "There is a well on the property. It appears to supply the irrigation system, bu…" at bounding box center [769, 539] width 428 height 146
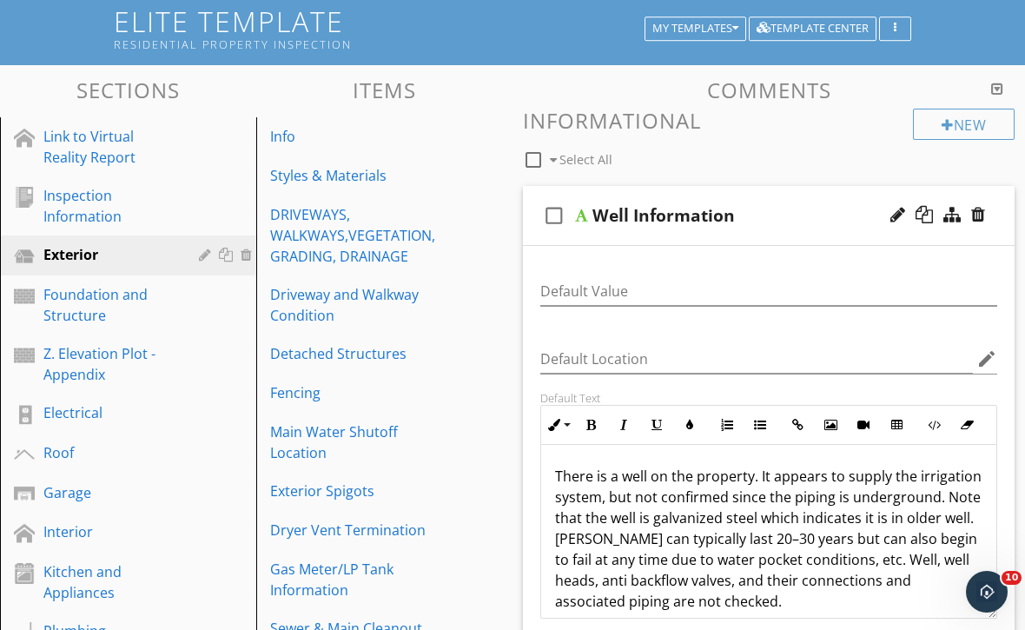
click at [632, 475] on p "There is a well on the property. It appears to supply the irrigation system, bu…" at bounding box center [769, 539] width 428 height 146
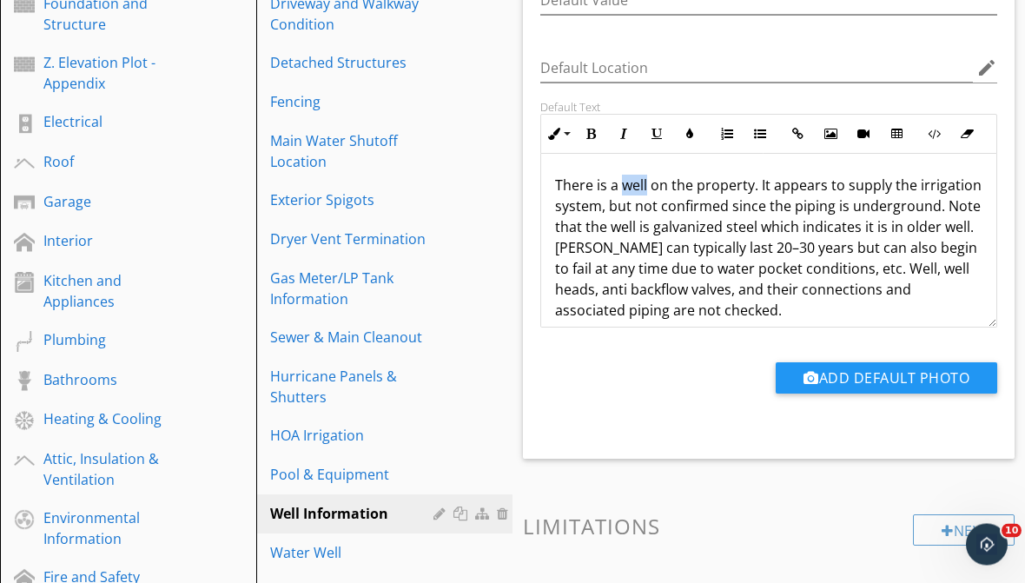
scroll to position [414, 0]
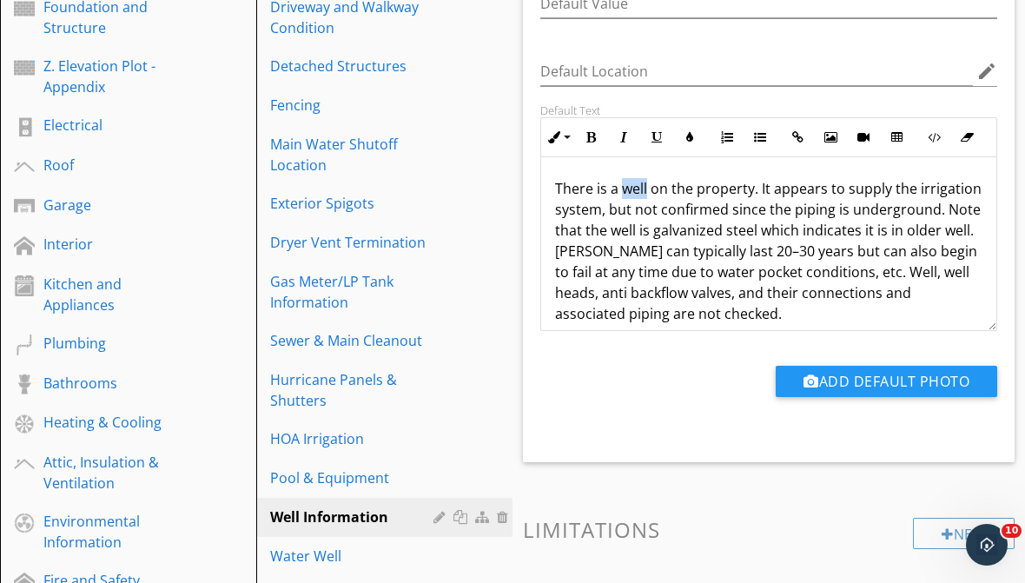
click at [637, 217] on p "There is a well on the property. It appears to supply the irrigation system, bu…" at bounding box center [769, 251] width 428 height 146
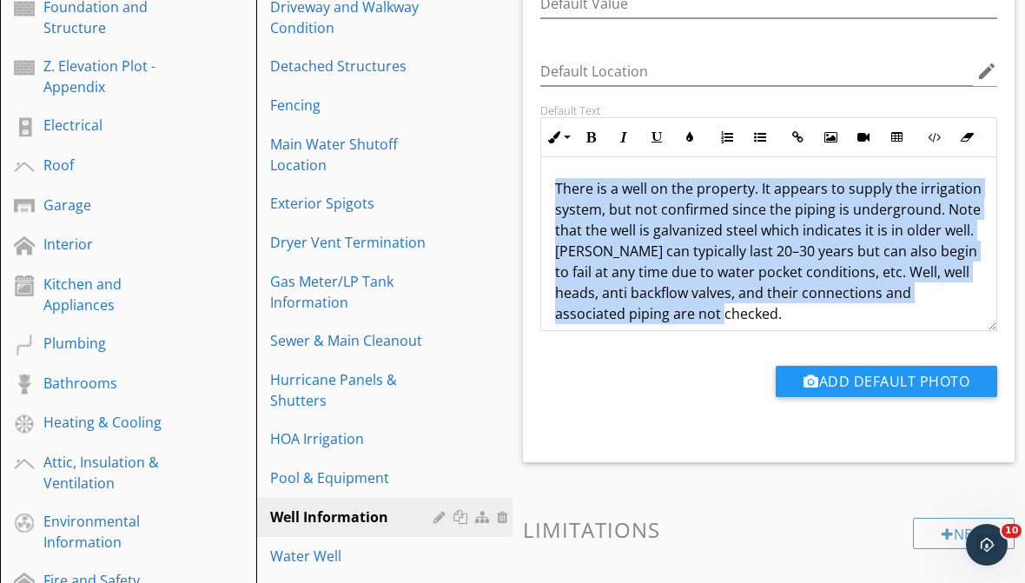
copy p "There is a well on the property. It appears to supply the irrigation system, bu…"
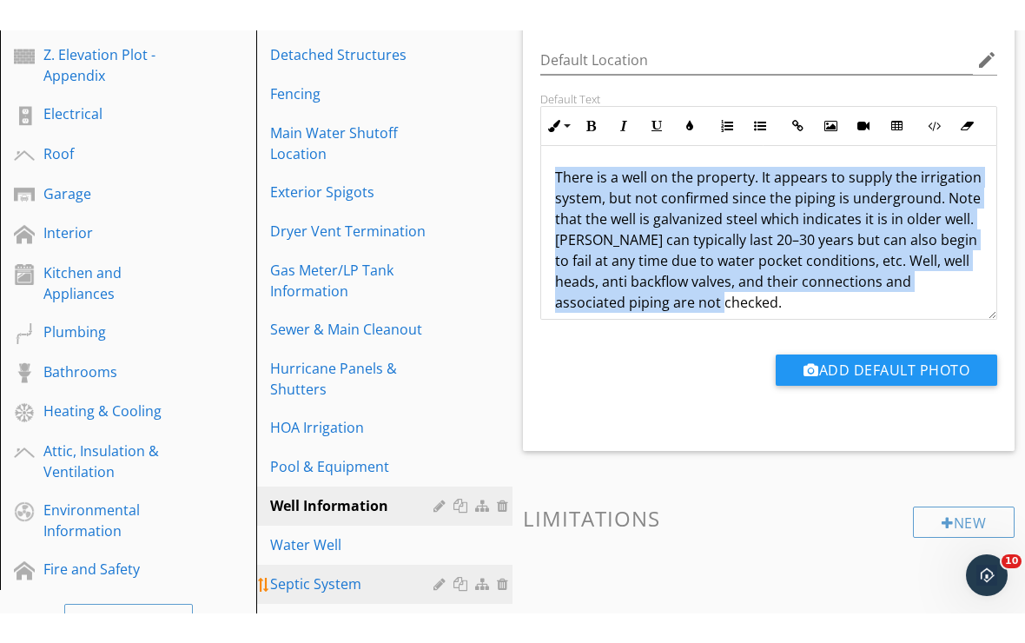
scroll to position [476, 0]
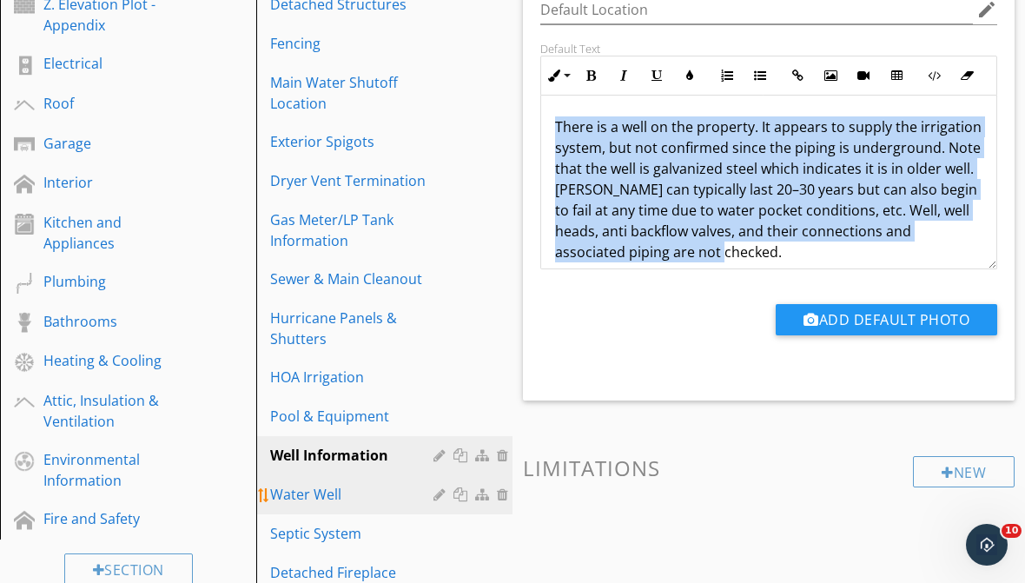
click at [363, 496] on div "Water Well" at bounding box center [354, 494] width 169 height 21
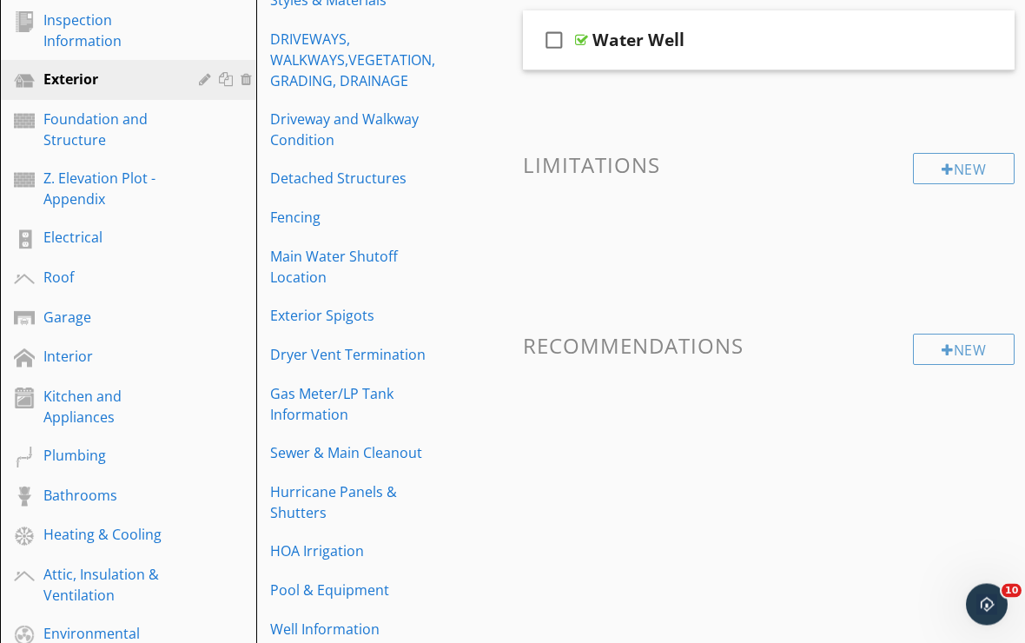
scroll to position [0, 0]
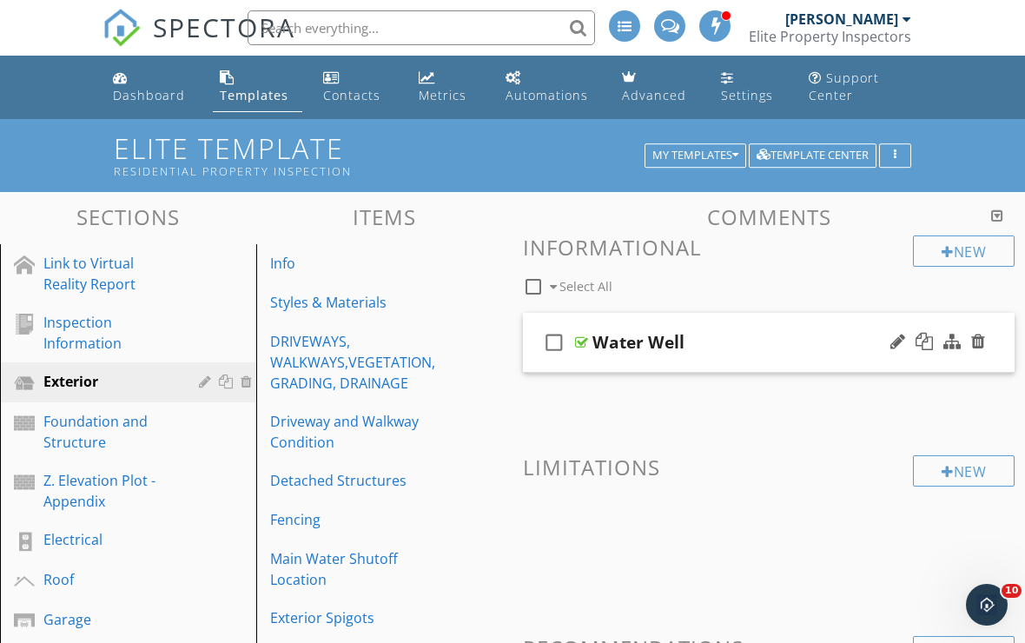
click at [678, 364] on div "check_box_outline_blank Water Well" at bounding box center [769, 343] width 492 height 60
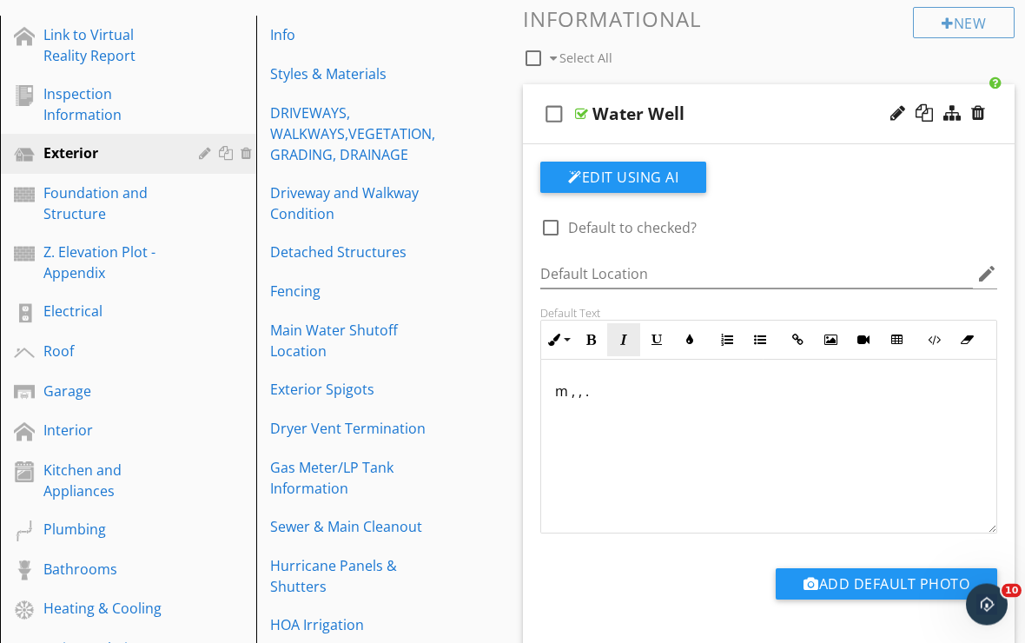
scroll to position [229, 0]
click at [602, 388] on p "m , , ." at bounding box center [769, 391] width 428 height 21
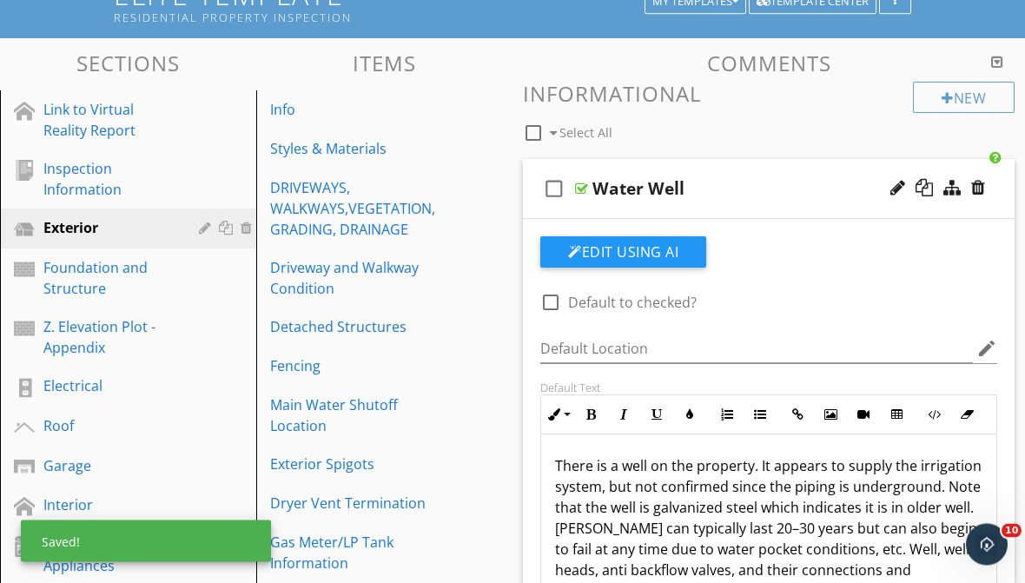
scroll to position [150, 0]
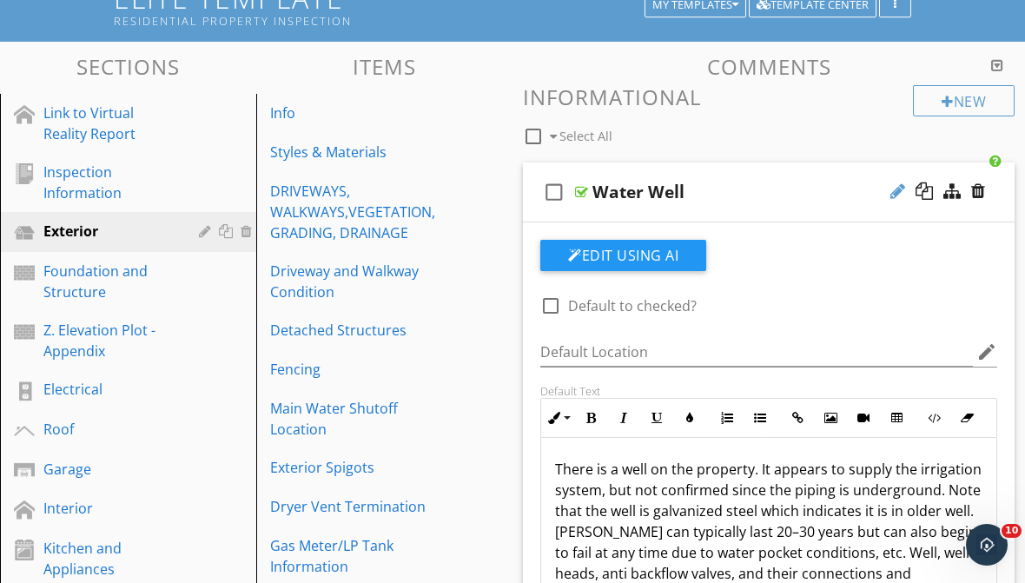
click at [898, 187] on div at bounding box center [898, 190] width 15 height 17
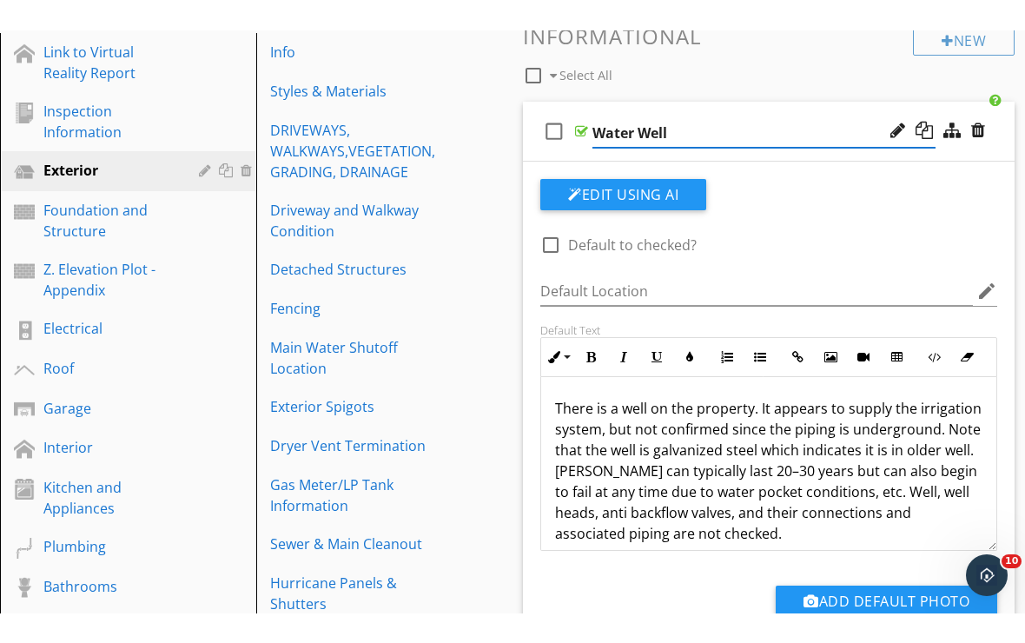
scroll to position [232, 0]
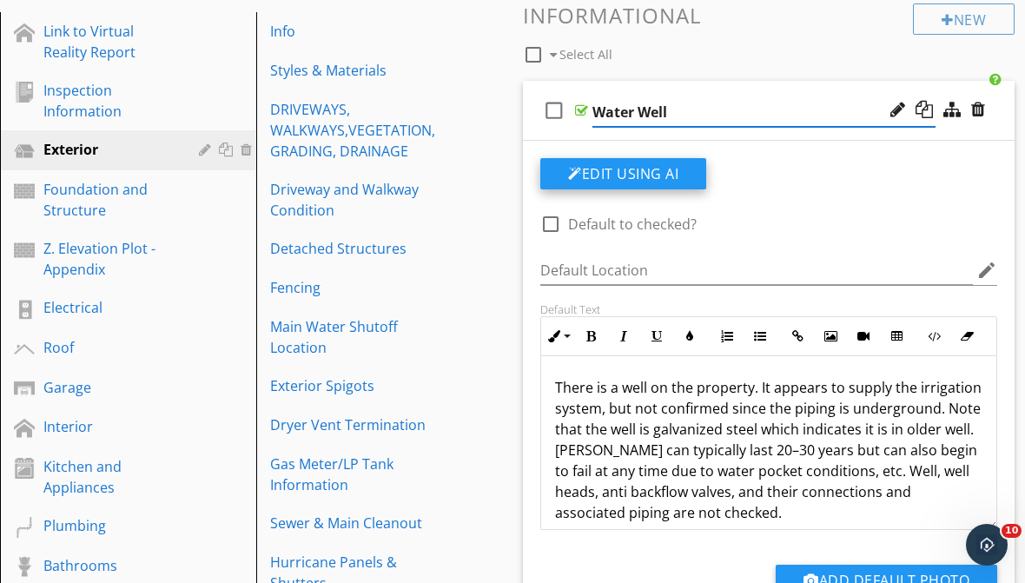
click at [611, 167] on button "Edit Using AI" at bounding box center [623, 173] width 166 height 31
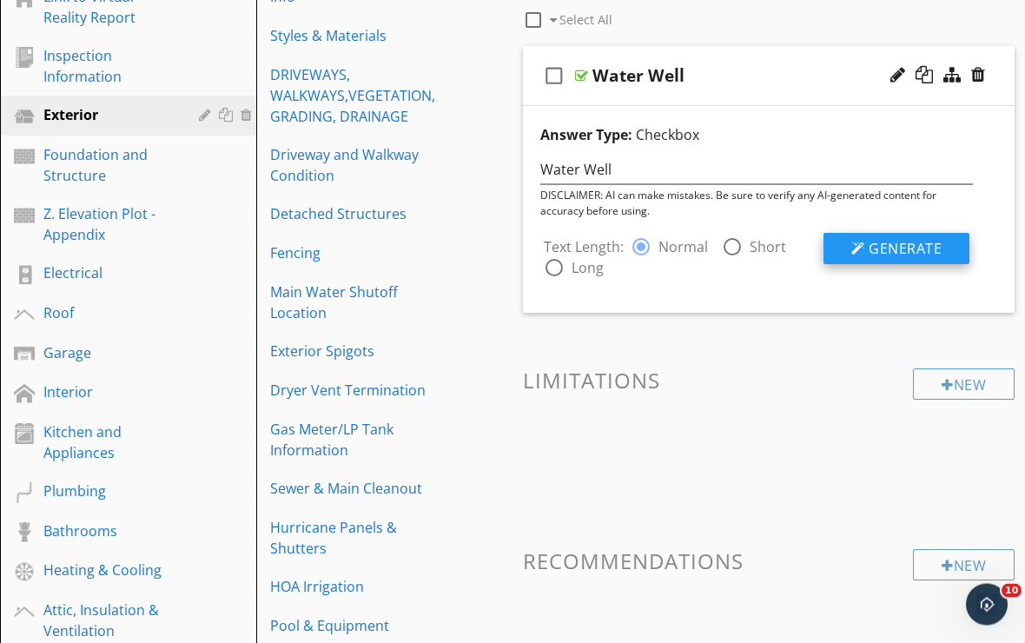
scroll to position [267, 0]
click at [890, 247] on span "Generate" at bounding box center [905, 248] width 73 height 19
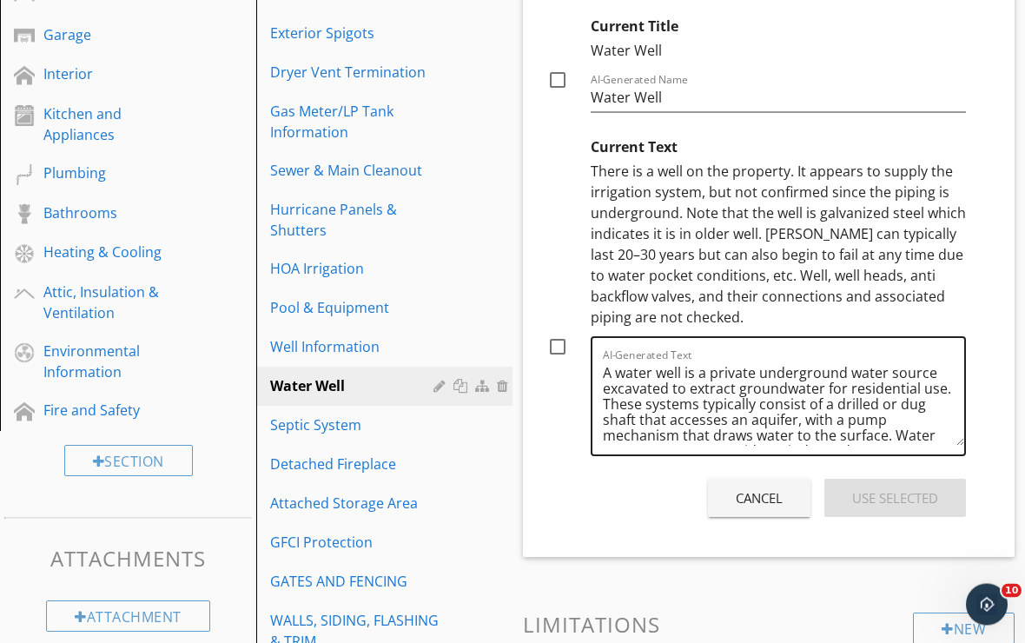
scroll to position [587, 0]
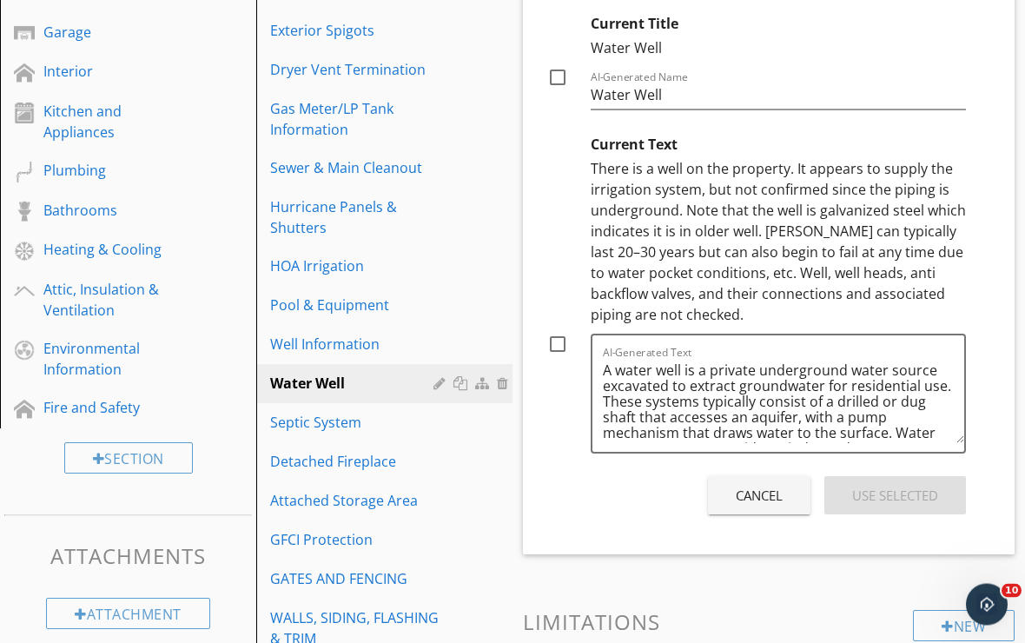
click at [750, 492] on div "Cancel" at bounding box center [759, 497] width 47 height 20
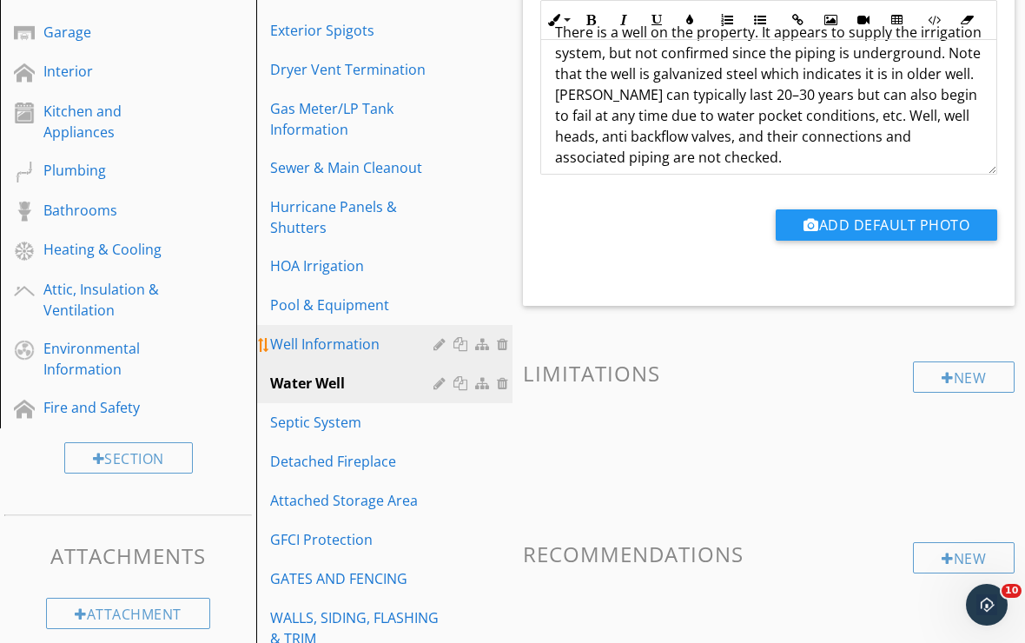
click at [505, 348] on div at bounding box center [505, 344] width 16 height 14
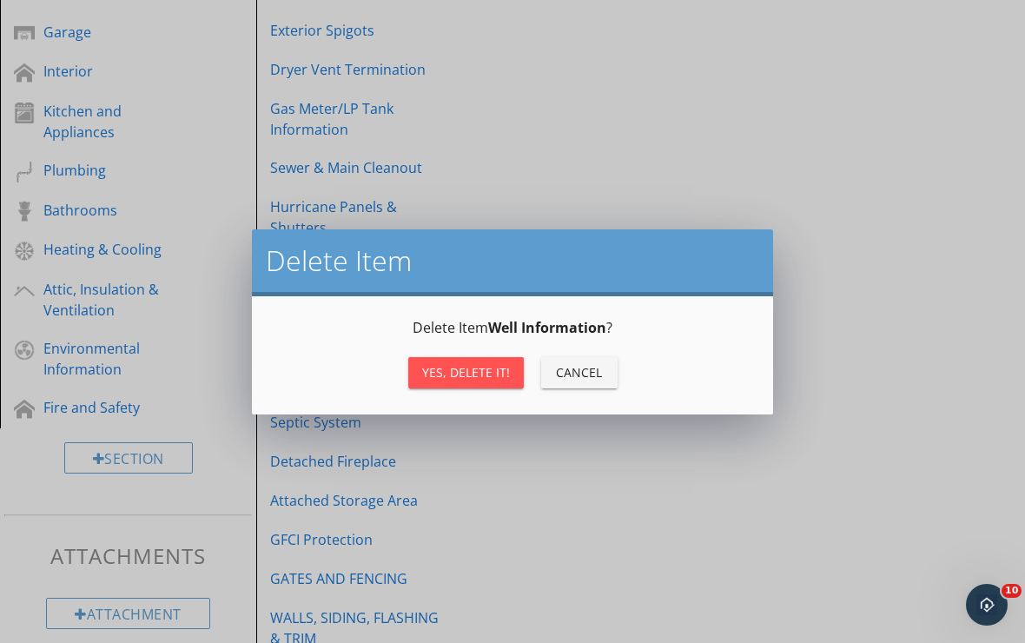
click at [477, 371] on div "Yes, Delete it!" at bounding box center [466, 372] width 88 height 18
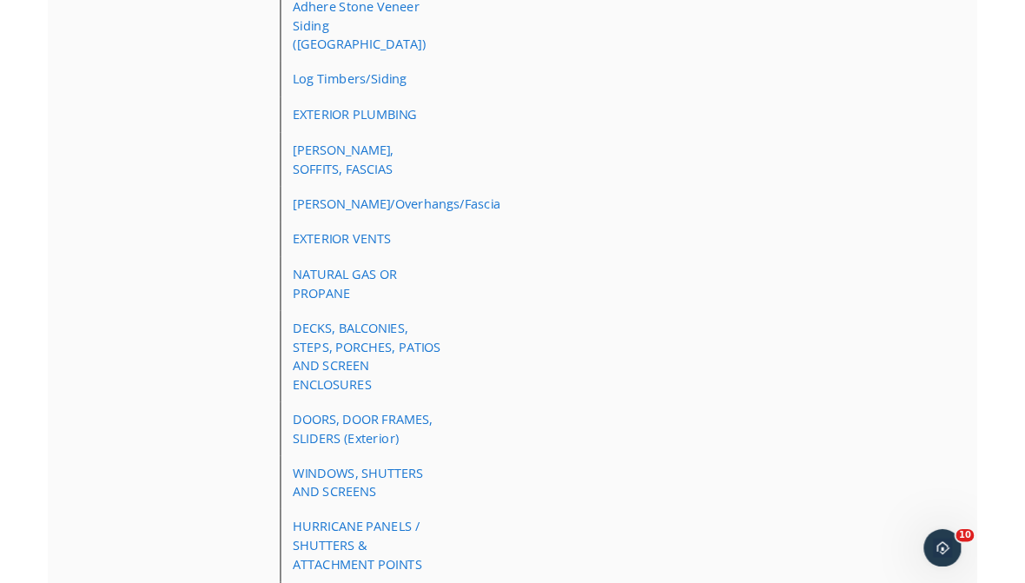
scroll to position [1741, 0]
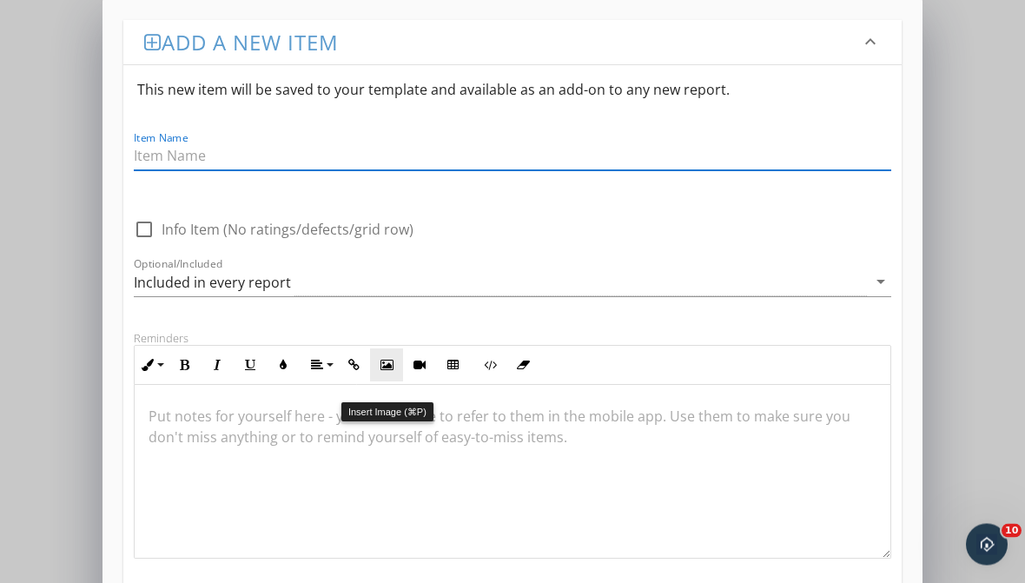
scroll to position [1801, 0]
click at [301, 144] on input "Item Name" at bounding box center [513, 157] width 758 height 29
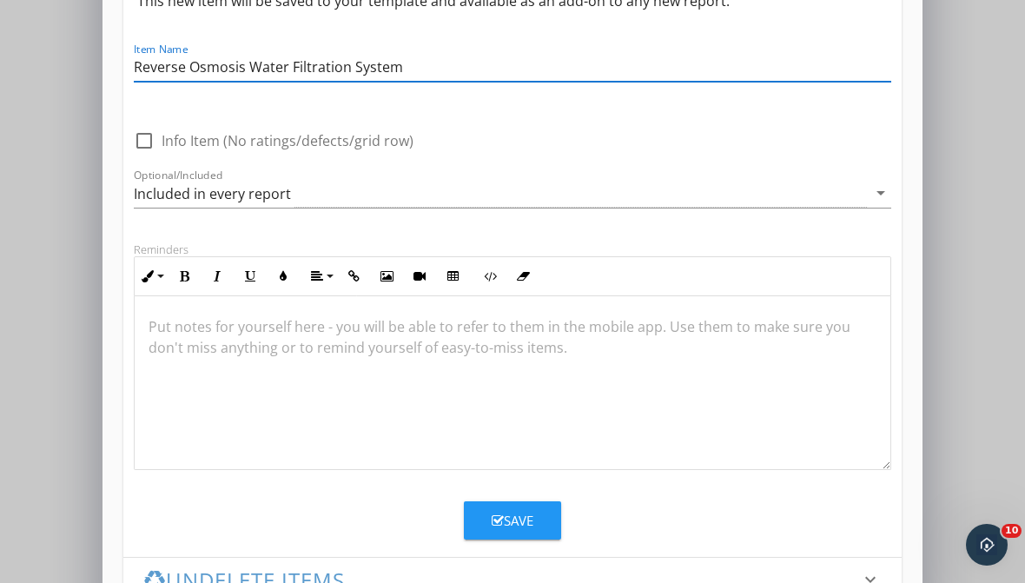
scroll to position [1, 0]
type input "Reverse Osmosis Water Filtration System"
click at [394, 275] on button "Insert Image" at bounding box center [386, 276] width 33 height 33
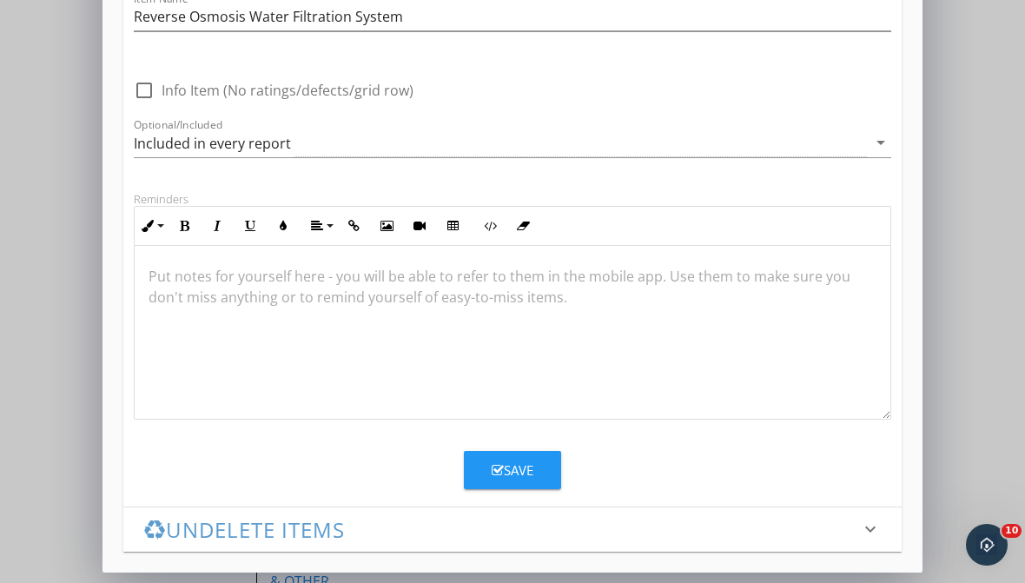
scroll to position [140, 0]
click at [171, 272] on div at bounding box center [513, 332] width 756 height 174
click at [381, 245] on div at bounding box center [513, 332] width 756 height 174
click at [388, 245] on div at bounding box center [513, 332] width 756 height 174
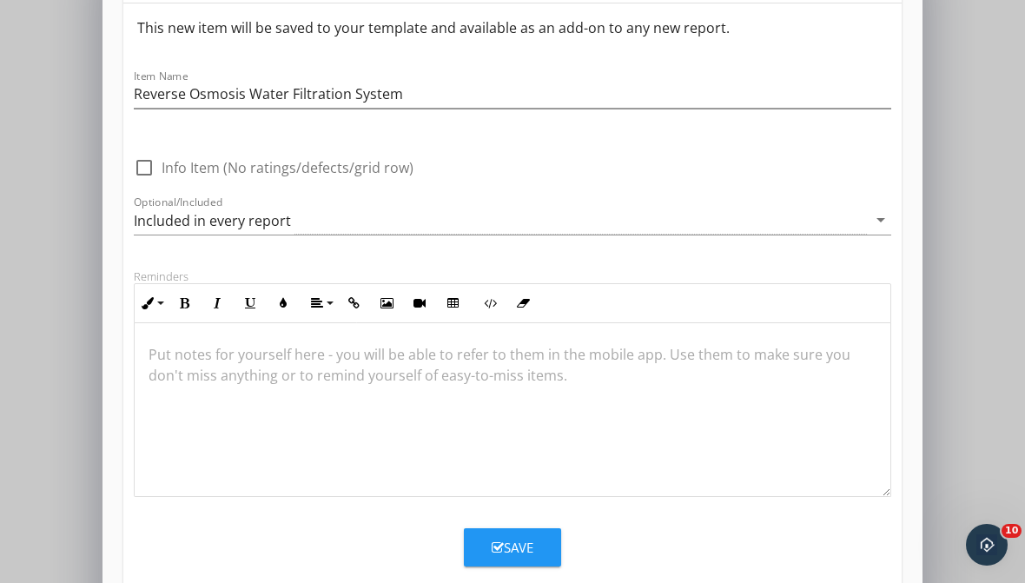
scroll to position [62, 0]
click at [502, 548] on icon "button" at bounding box center [498, 548] width 12 height 13
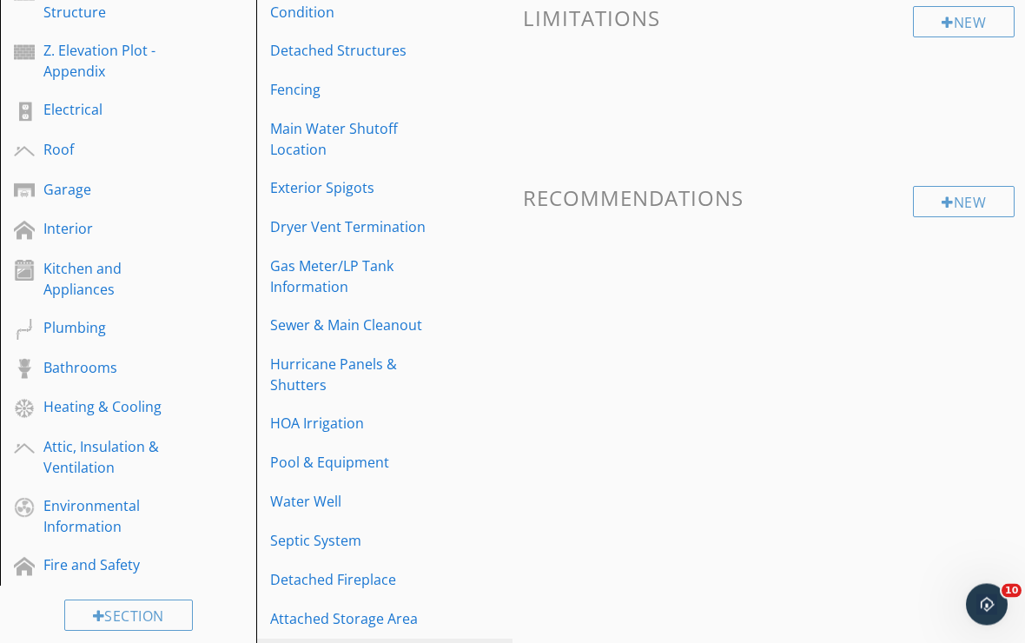
scroll to position [333, 0]
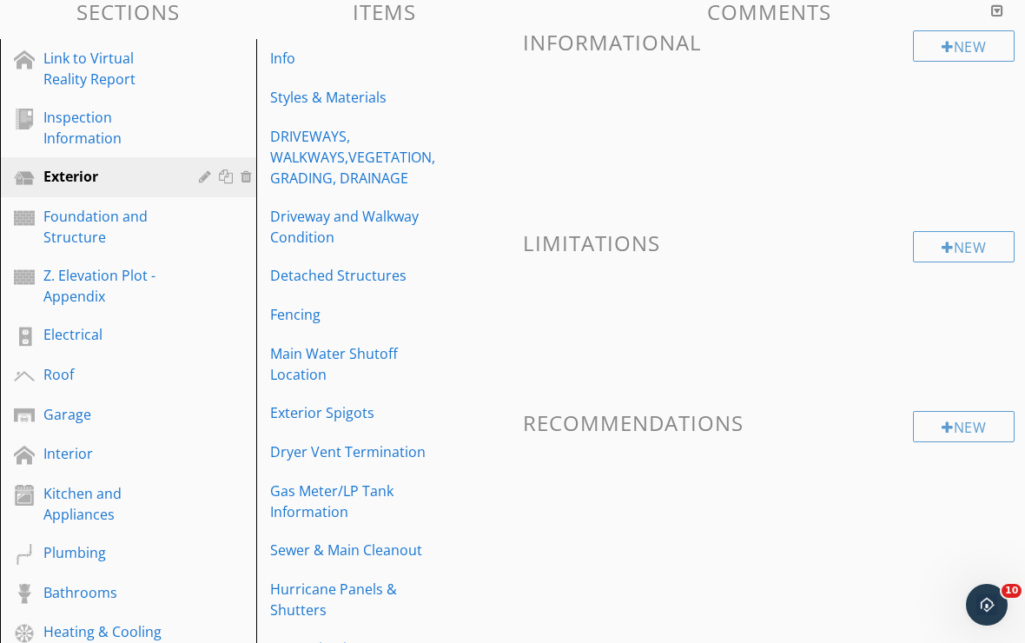
scroll to position [64, 0]
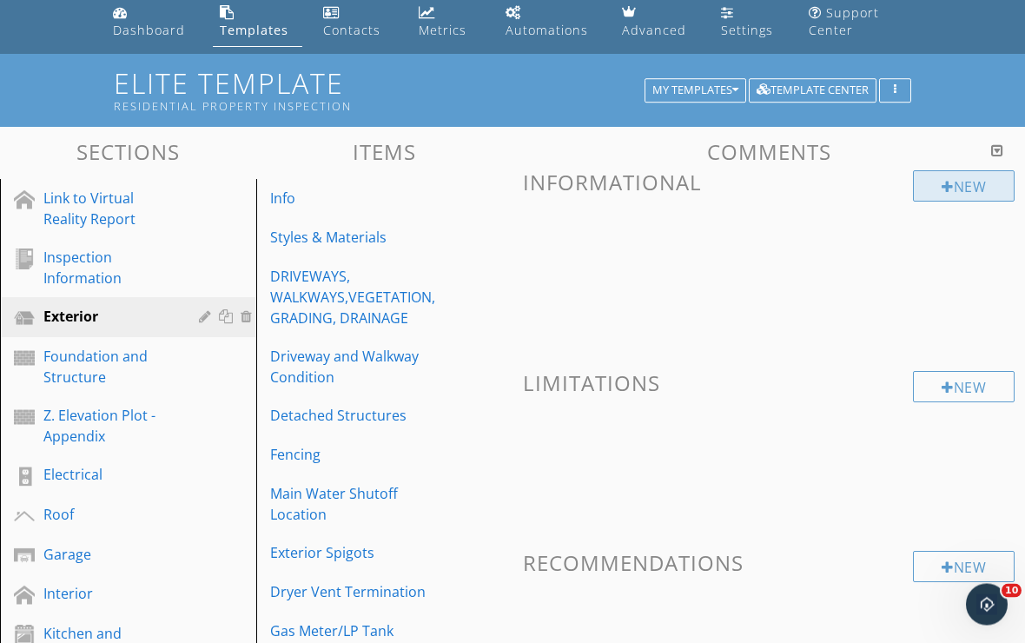
click at [955, 184] on div "New" at bounding box center [964, 186] width 102 height 31
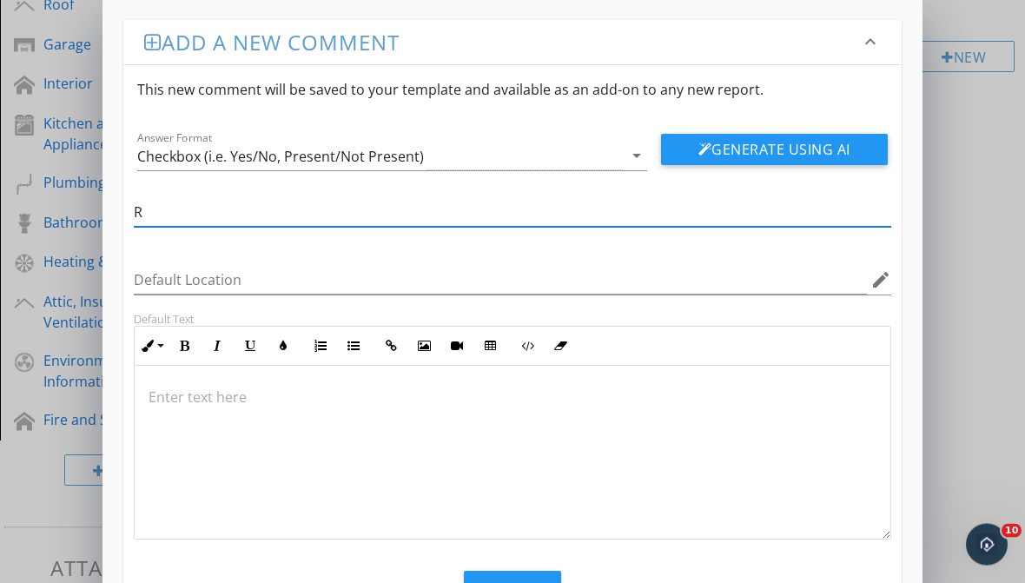
scroll to position [575, 0]
click at [380, 212] on input "Reverse" at bounding box center [513, 213] width 758 height 29
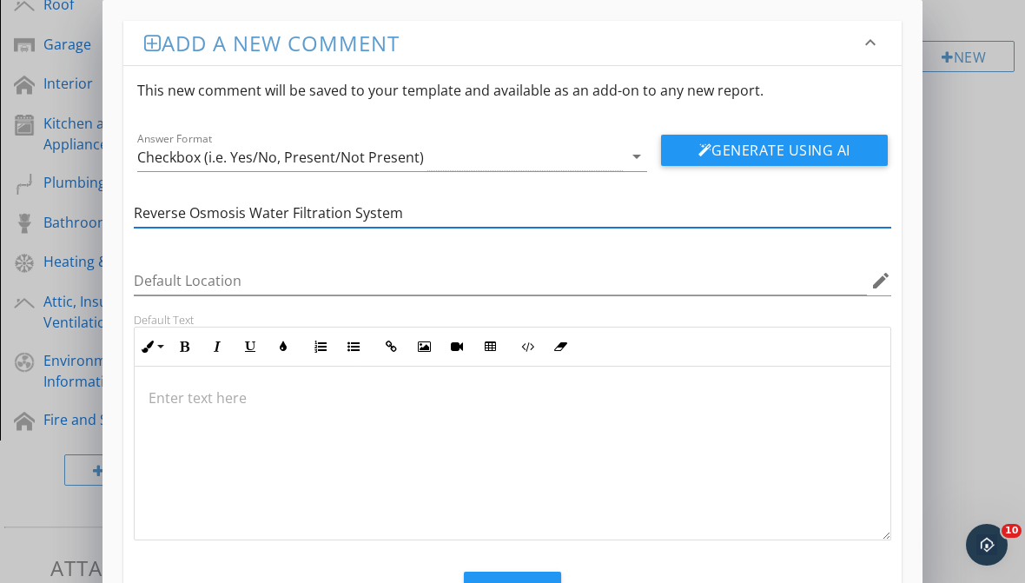
type input "Reverse Osmosis Water Filtration System"
click at [256, 371] on div at bounding box center [513, 454] width 756 height 174
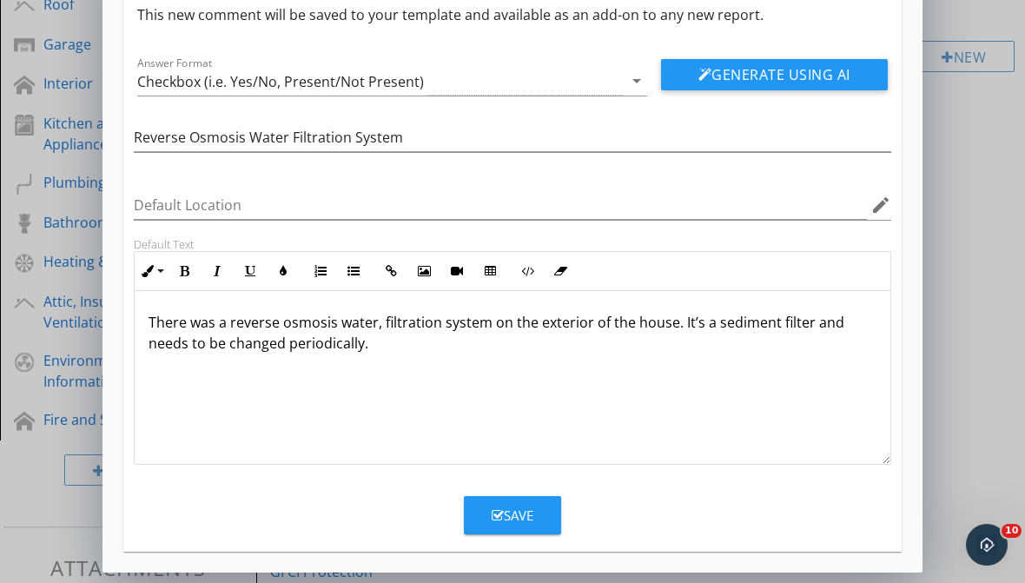
scroll to position [76, 0]
click at [721, 75] on button "Generate Using AI" at bounding box center [774, 74] width 227 height 31
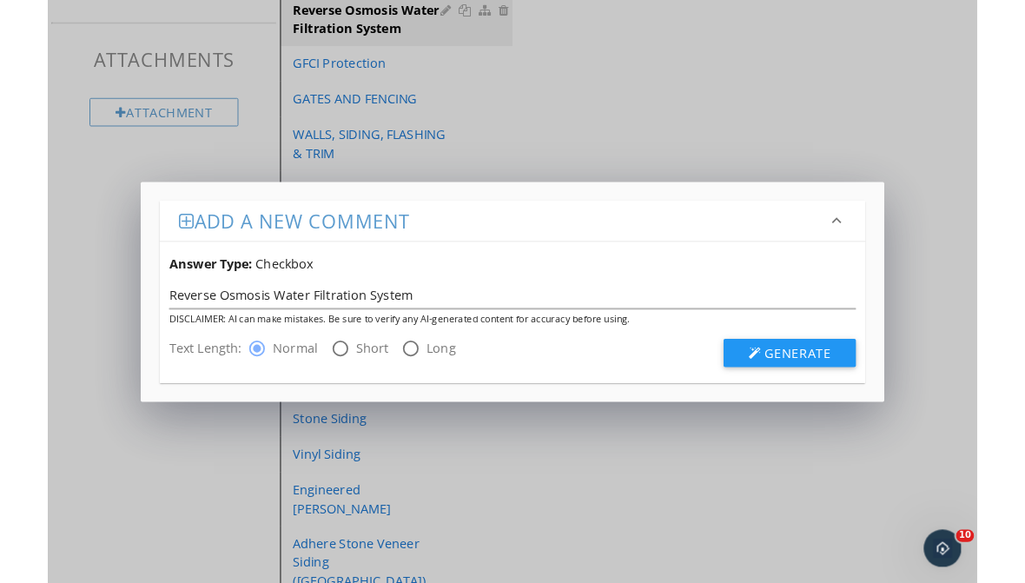
scroll to position [1145, 0]
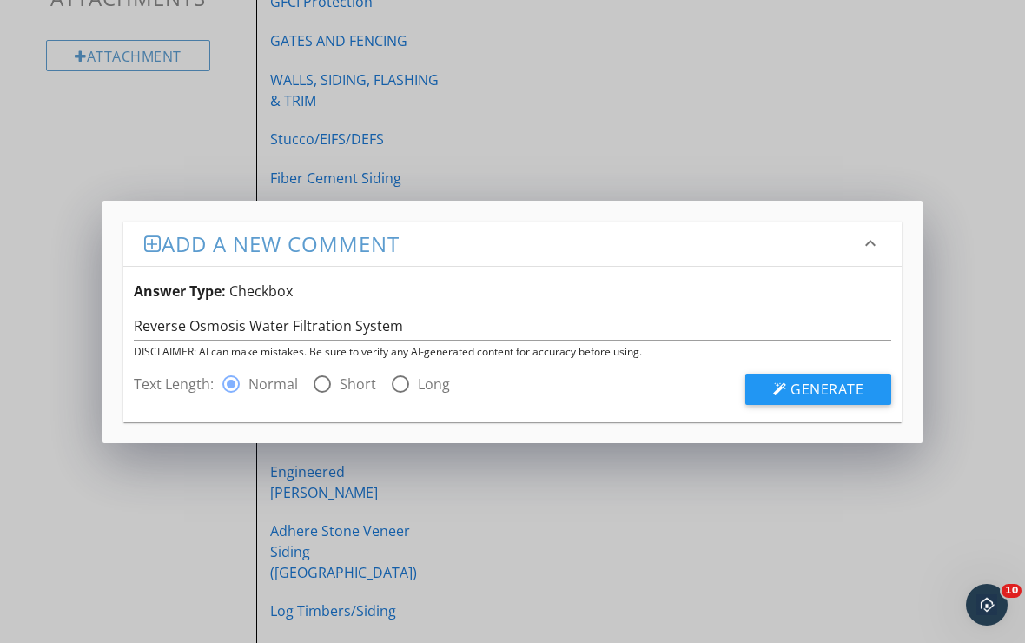
click at [0, 0] on html "SPECTORA [PERSON_NAME] Elite Property Inspectors Role: Inspector Change Role Da…" at bounding box center [512, 107] width 1025 height 2504
click at [809, 394] on span "Generate" at bounding box center [827, 389] width 73 height 19
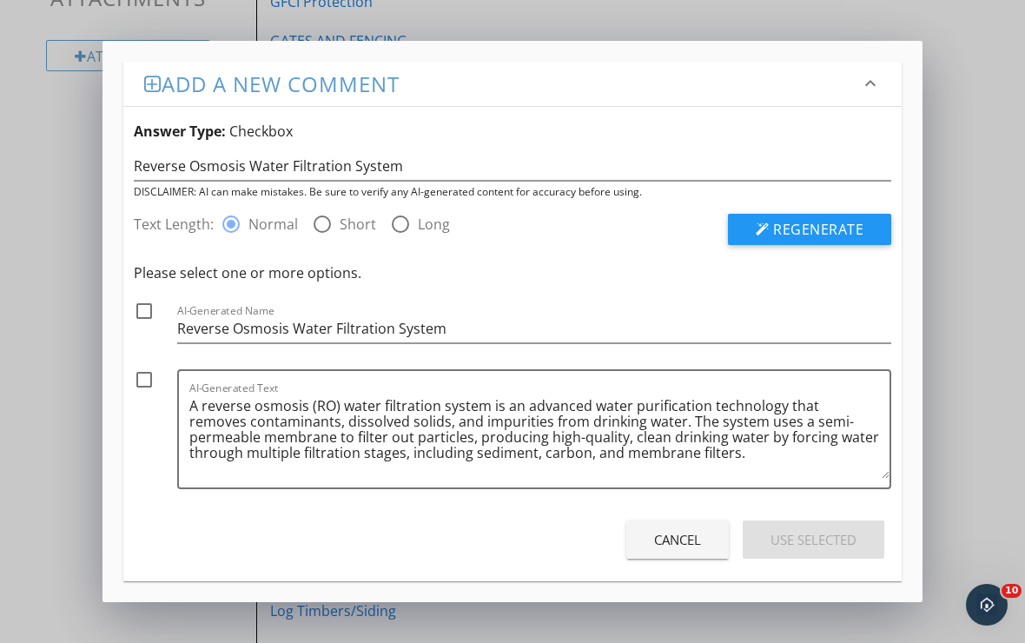
click at [142, 307] on div at bounding box center [144, 311] width 30 height 30
checkbox input "true"
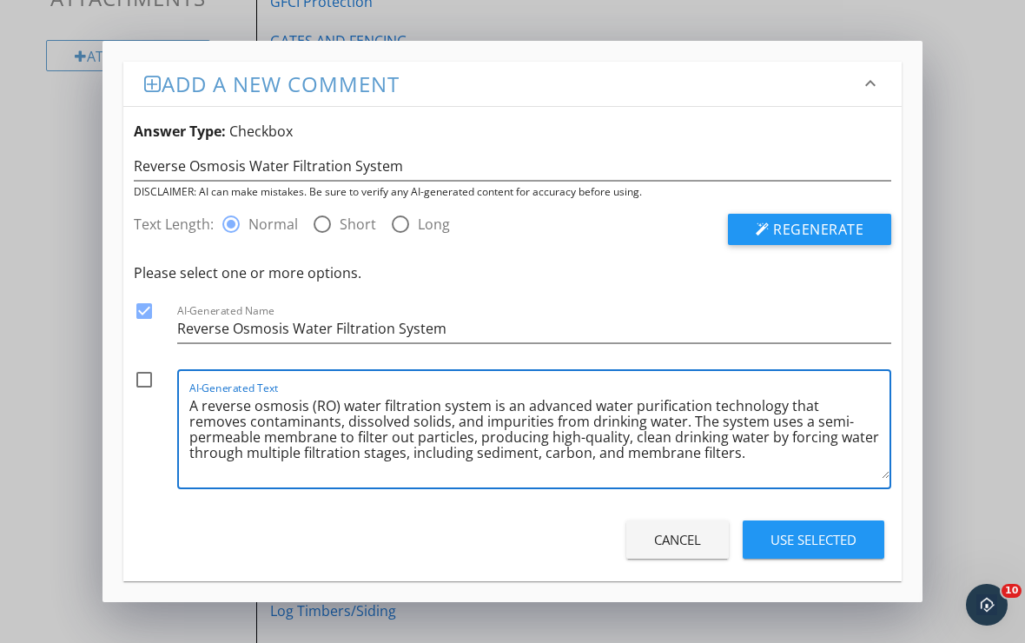
click at [716, 454] on textarea "A reverse osmosis (RO) water filtration system is an advanced water purificatio…" at bounding box center [539, 435] width 700 height 87
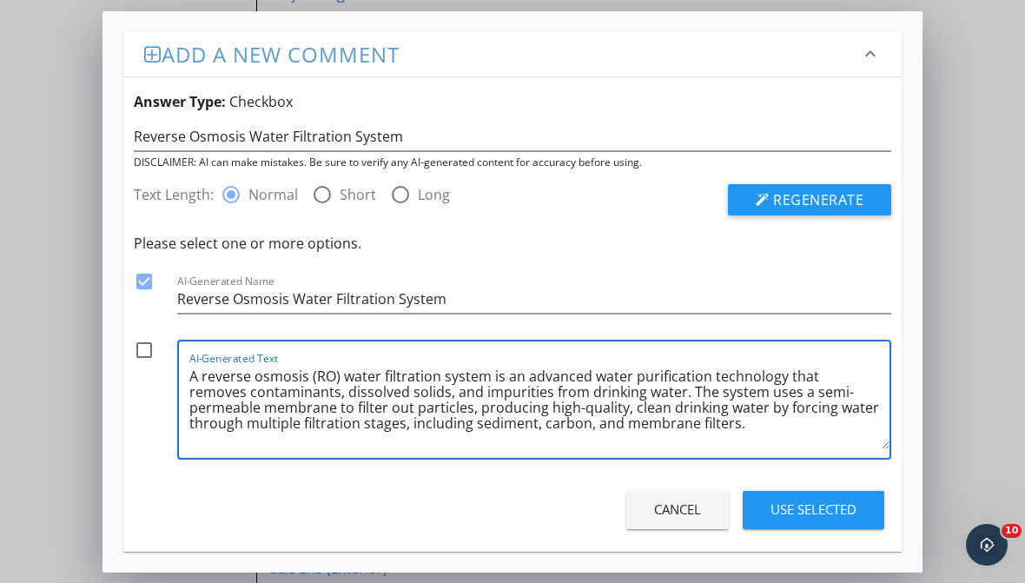
scroll to position [1654, 0]
click at [693, 424] on textarea "A reverse osmosis (RO) water filtration system is an advanced water purificatio…" at bounding box center [539, 405] width 700 height 87
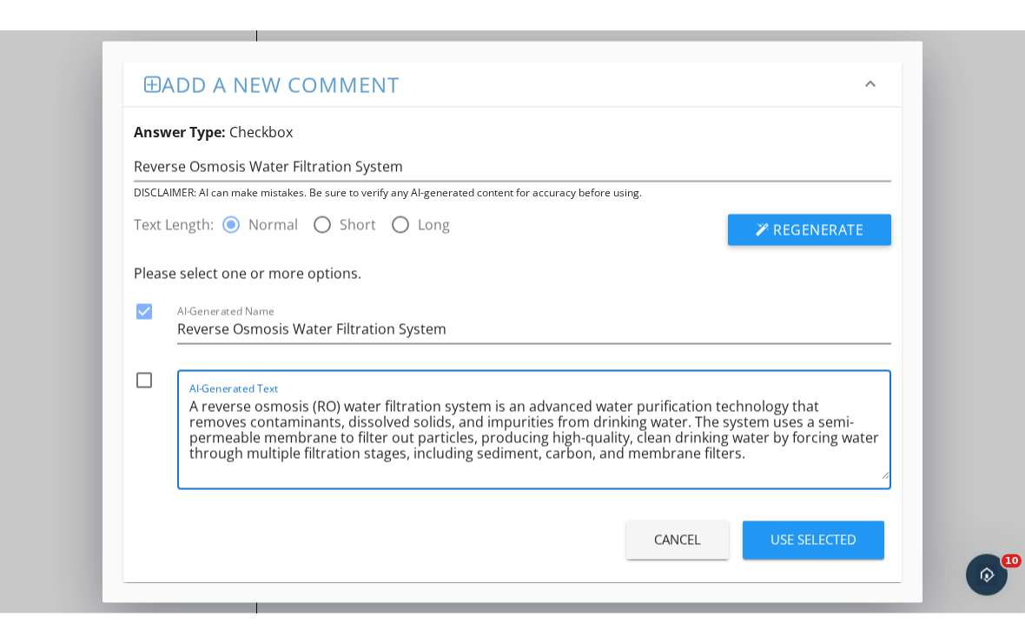
scroll to position [1655, 0]
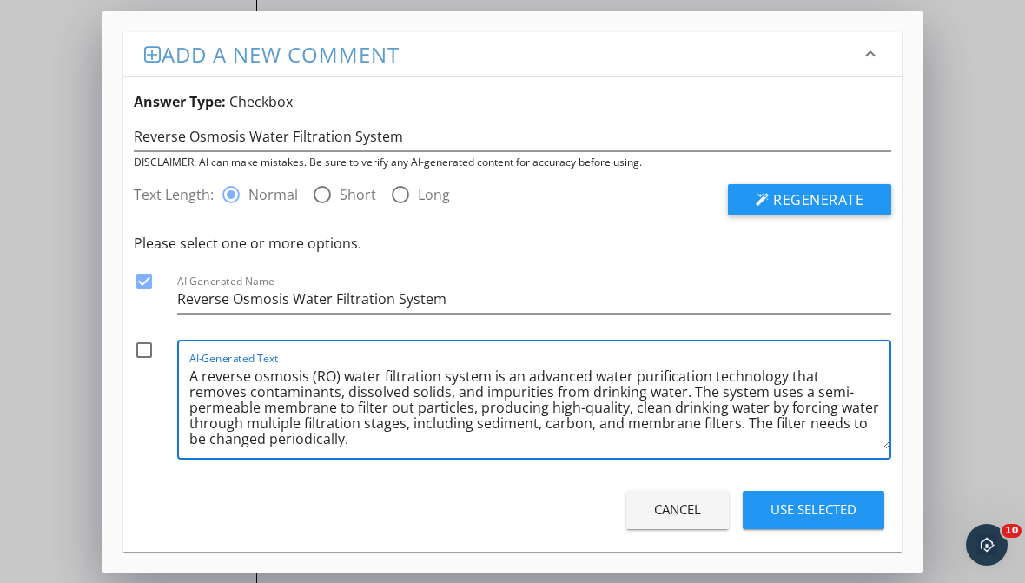
type textarea "A reverse osmosis (RO) water filtration system is an advanced water purificatio…"
click at [145, 349] on div at bounding box center [144, 350] width 30 height 30
checkbox input "true"
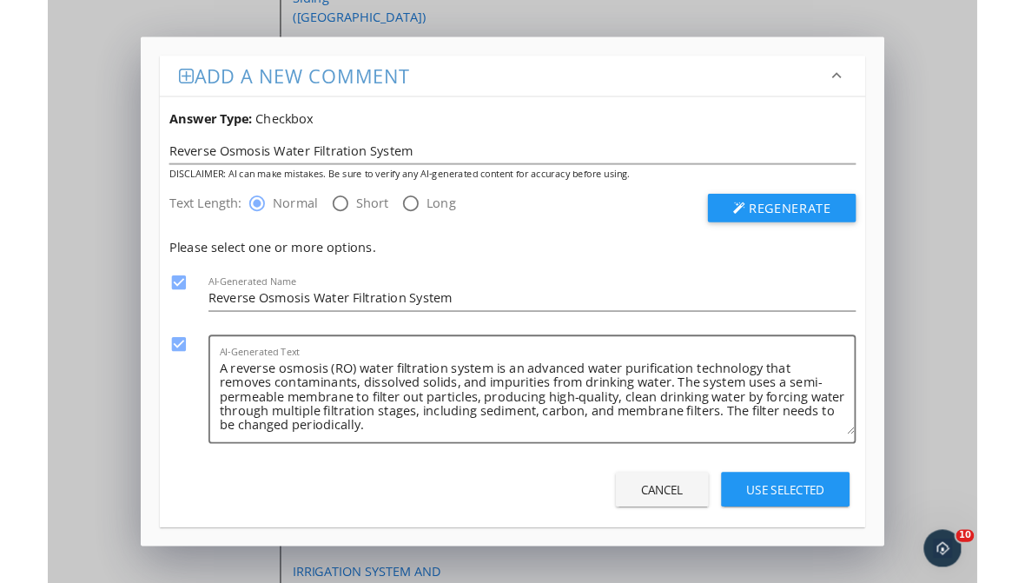
scroll to position [1800, 0]
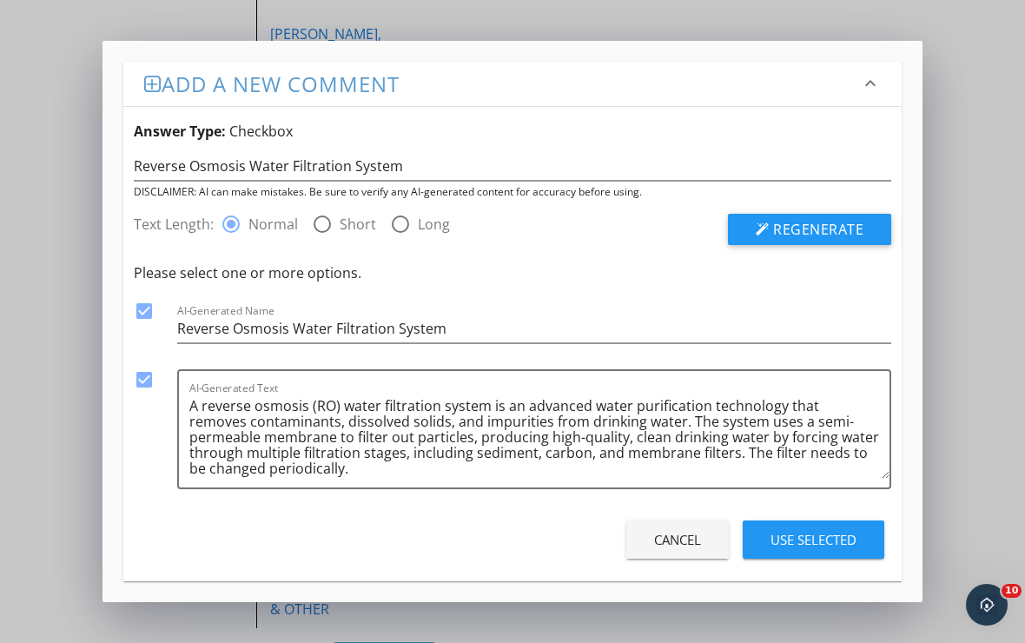
click at [798, 534] on div "Use Selected" at bounding box center [814, 540] width 86 height 20
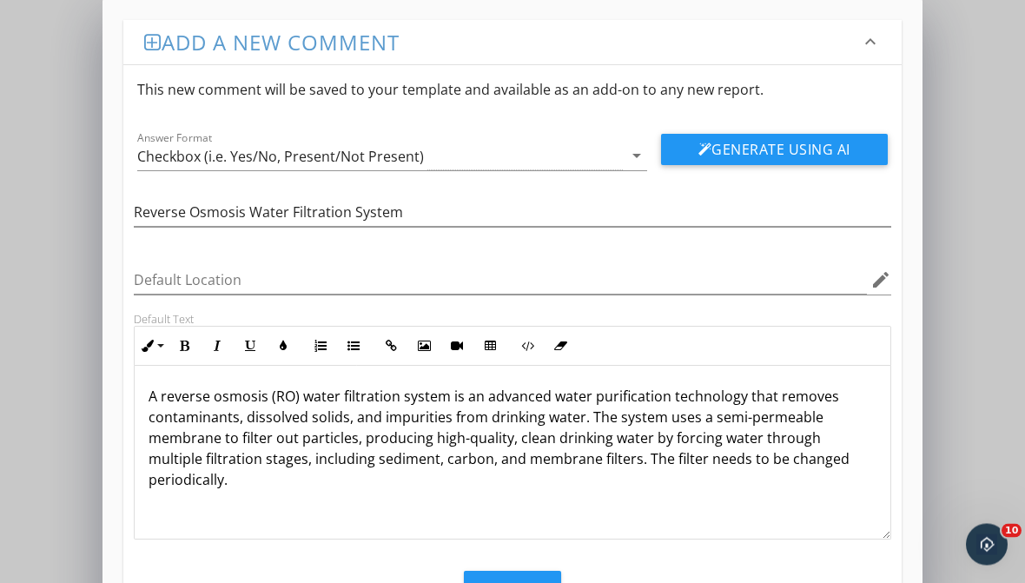
scroll to position [1, 0]
click at [536, 573] on button "Save" at bounding box center [512, 591] width 97 height 38
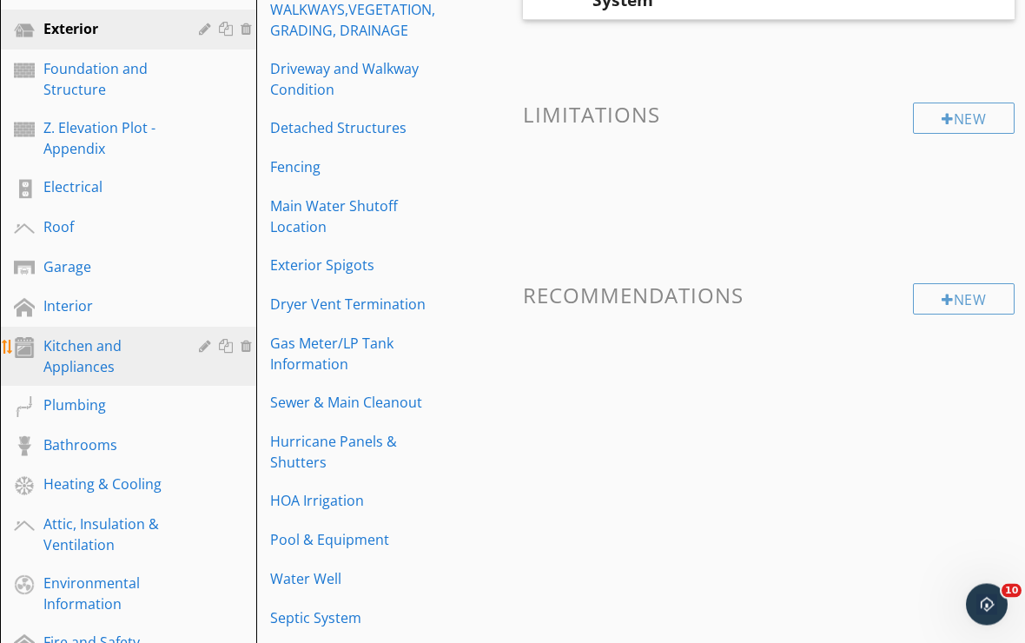
scroll to position [353, 0]
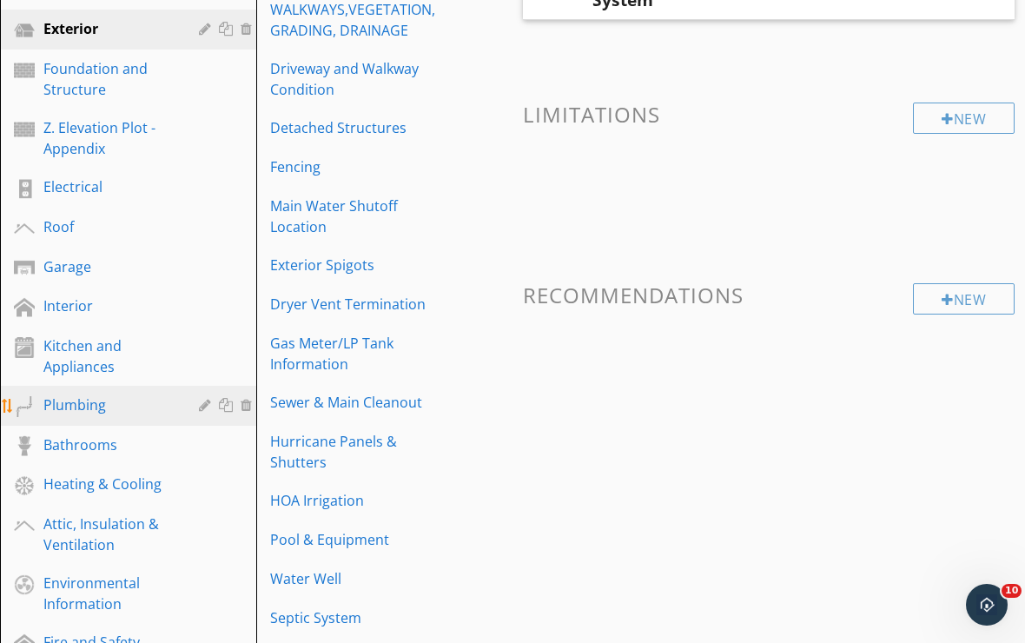
click at [91, 414] on div "Plumbing" at bounding box center [108, 404] width 130 height 21
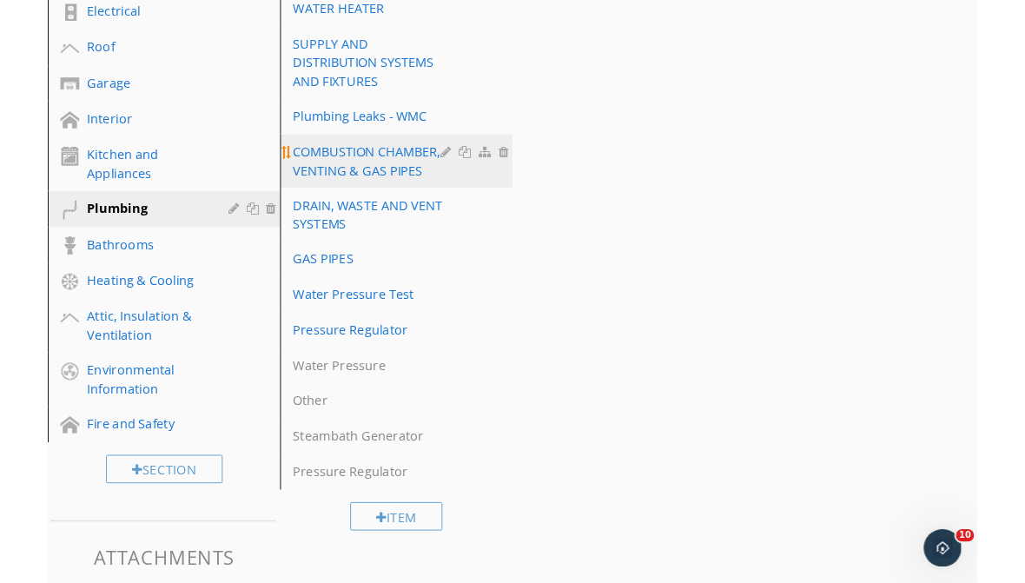
scroll to position [603, 0]
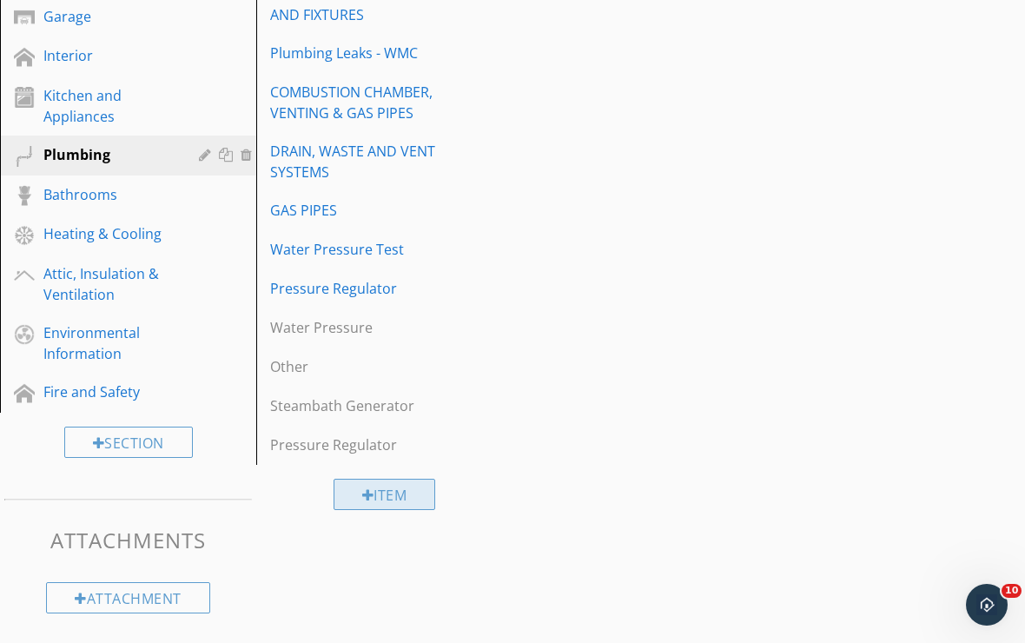
click at [363, 495] on div at bounding box center [368, 495] width 12 height 14
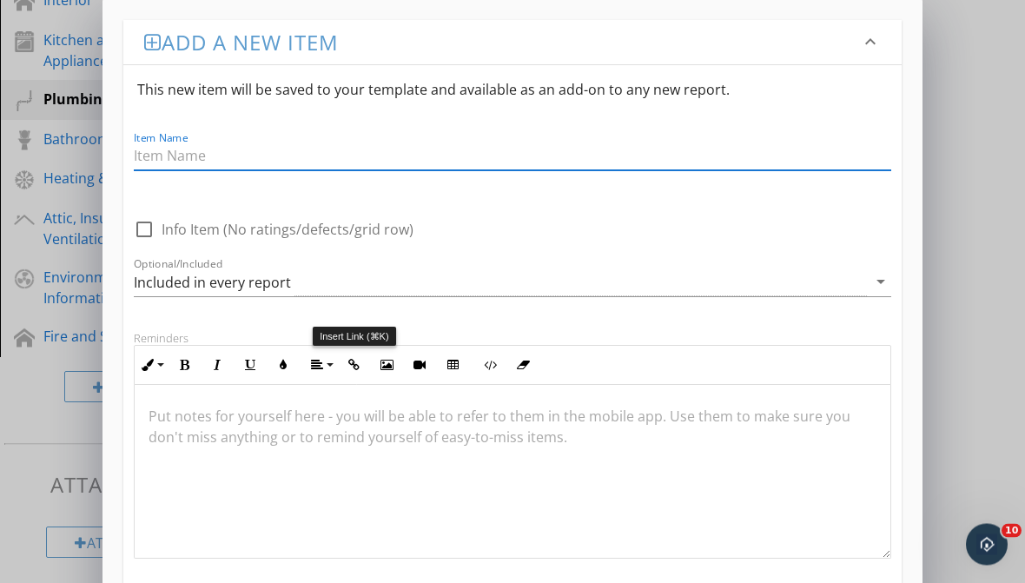
scroll to position [663, 0]
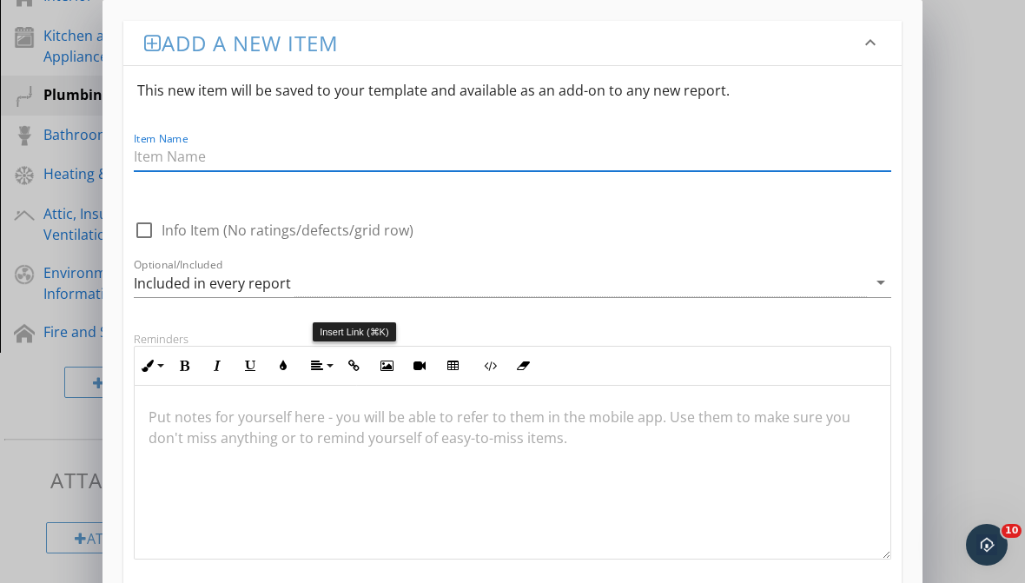
click at [385, 154] on input "Item Name" at bounding box center [513, 157] width 758 height 29
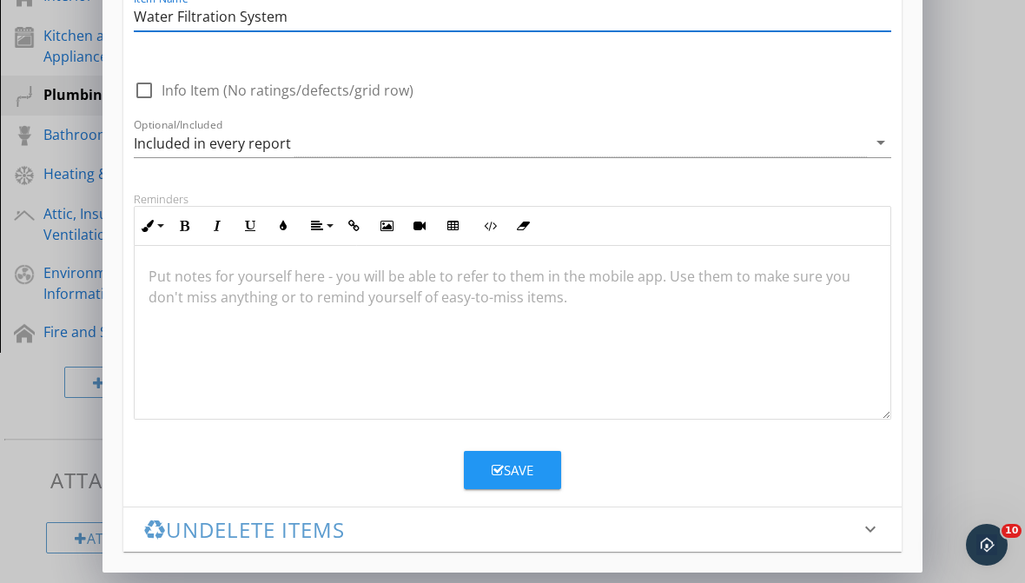
scroll to position [140, 0]
type input "Water Filtration System"
click at [507, 463] on div "Save" at bounding box center [513, 471] width 42 height 20
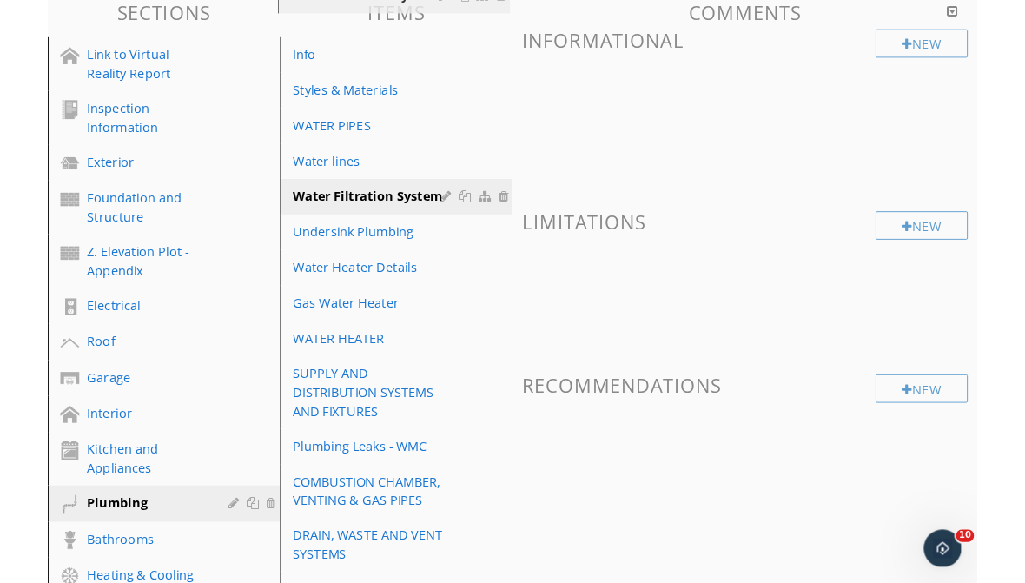
scroll to position [143, 0]
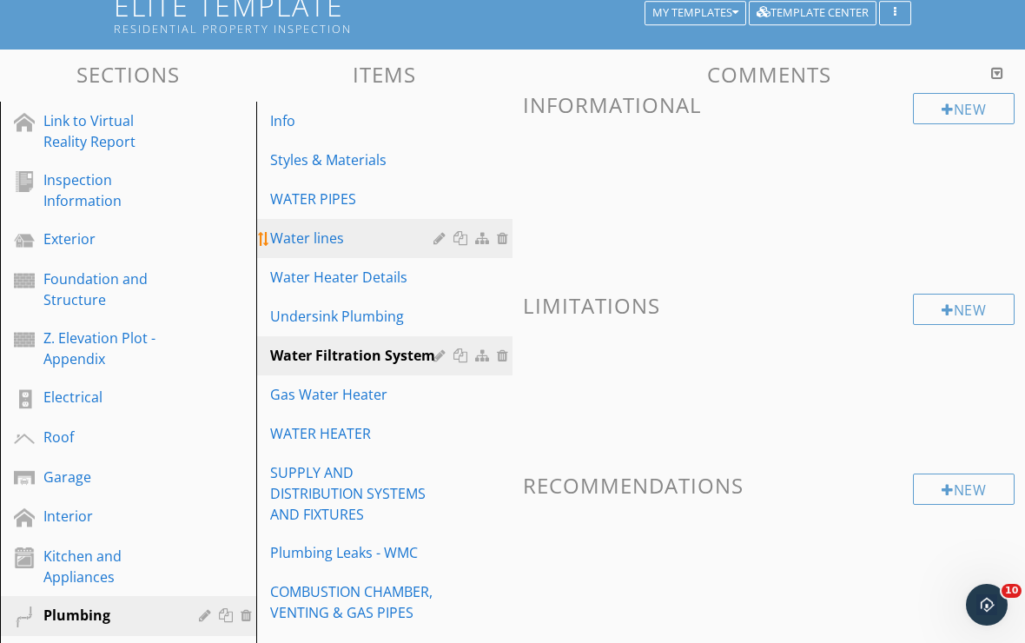
click at [377, 245] on div "Water lines" at bounding box center [354, 238] width 169 height 21
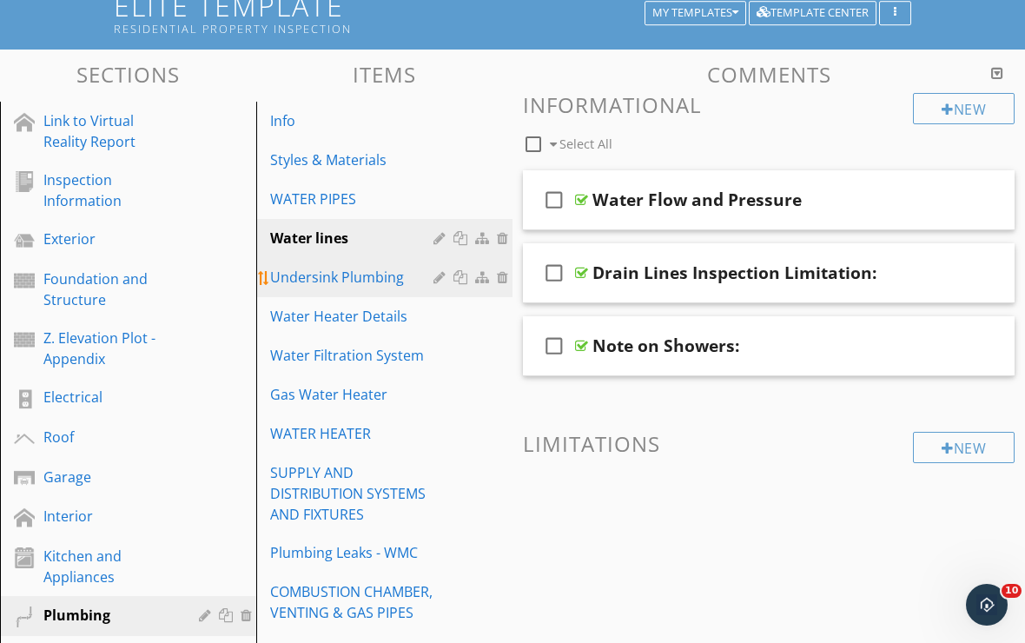
click at [401, 278] on div "Undersink Plumbing" at bounding box center [354, 277] width 169 height 21
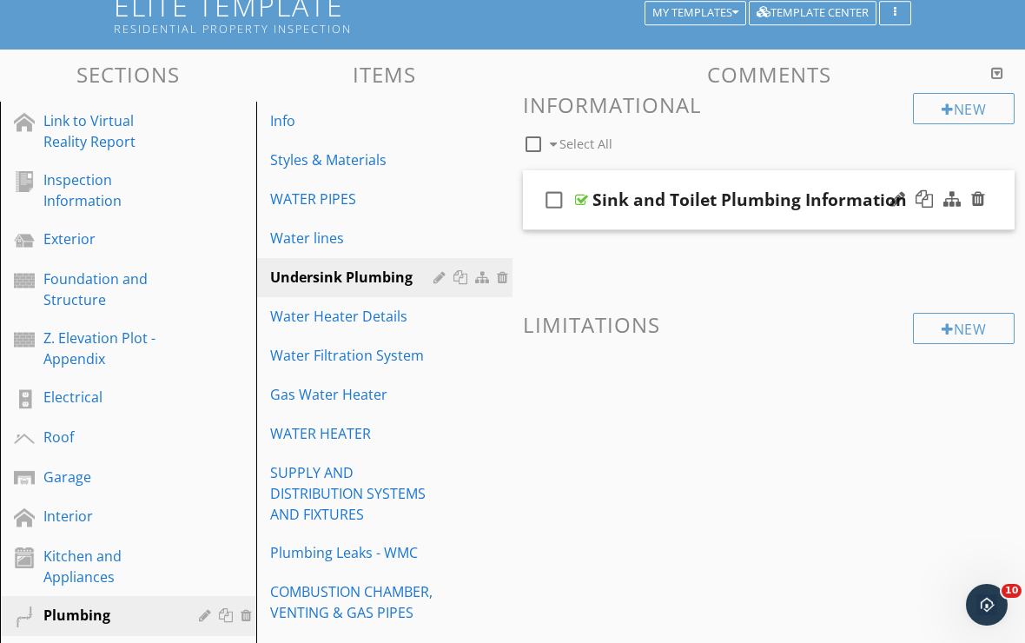
click at [619, 219] on div "check_box_outline_blank Sink and Toilet Plumbing Information" at bounding box center [769, 200] width 492 height 60
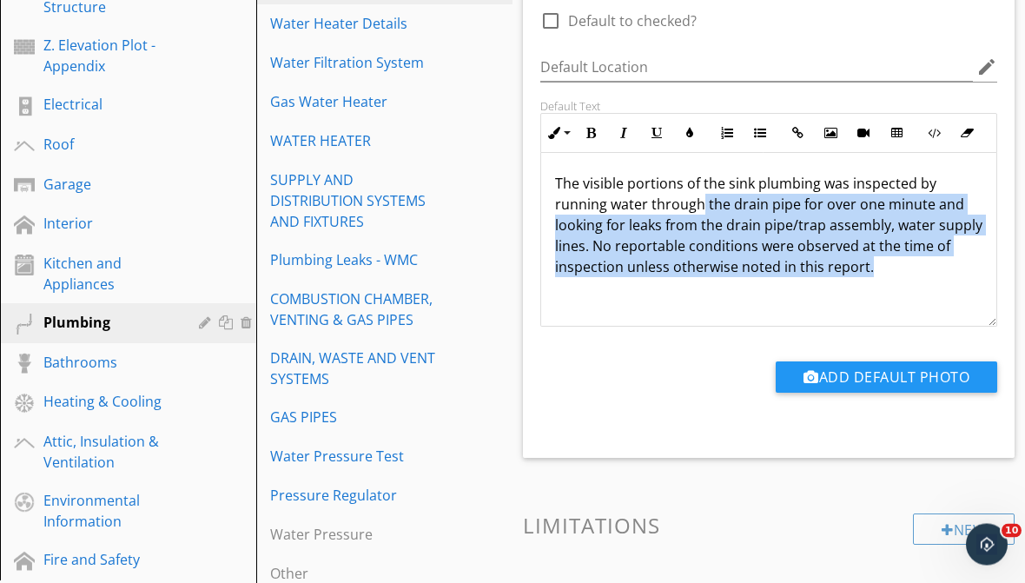
scroll to position [430, 0]
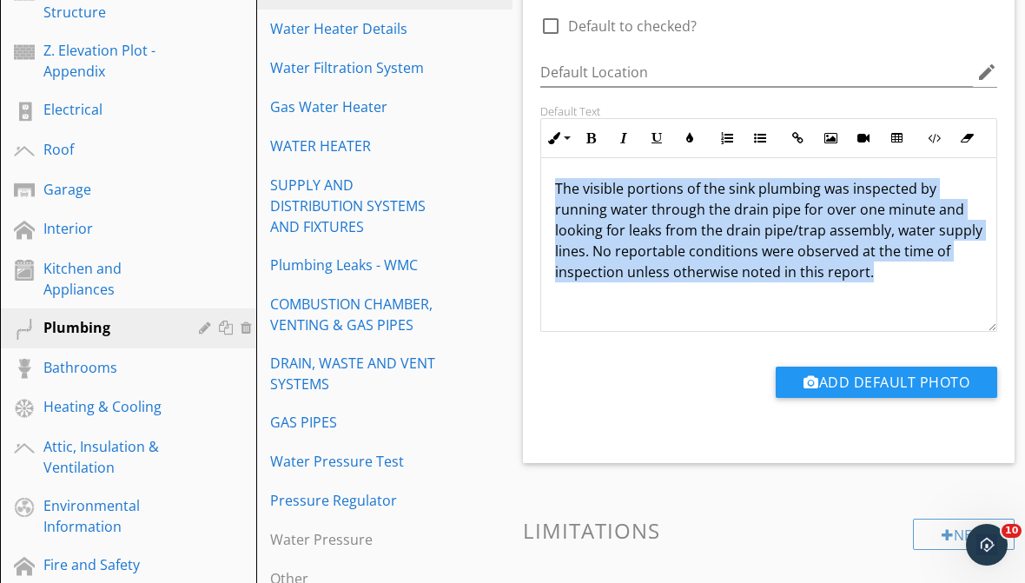
copy p "The visible portions of the sink plumbing was inspected by running water throug…"
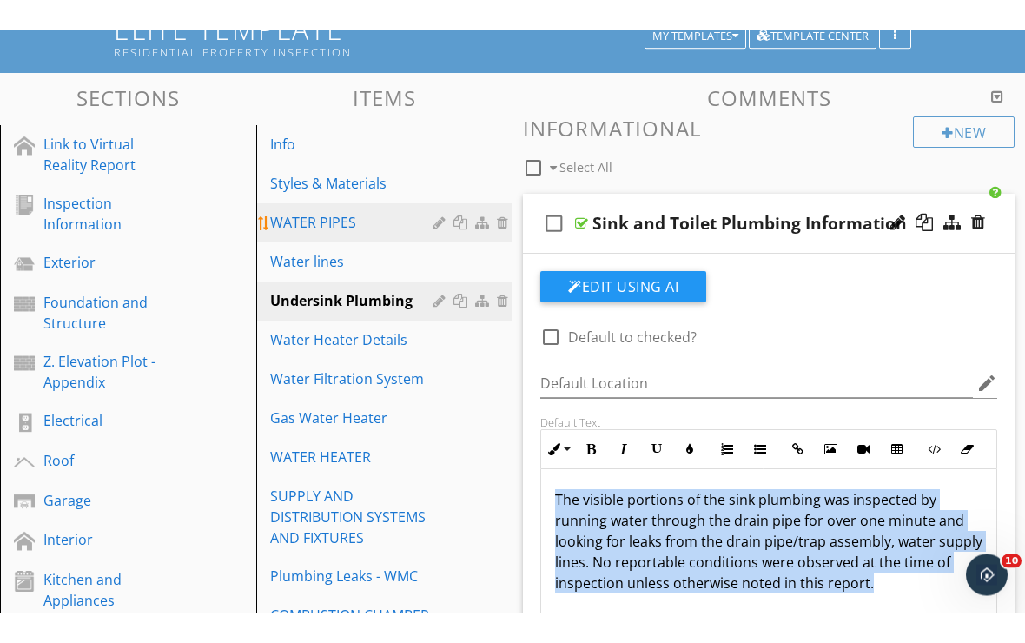
scroll to position [149, 0]
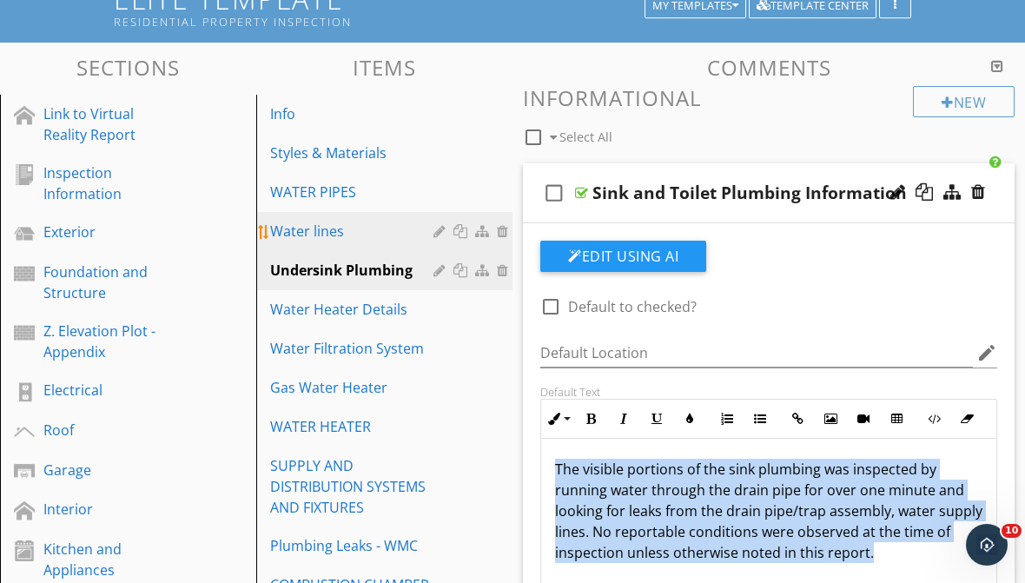
click at [335, 223] on div "Water lines" at bounding box center [354, 231] width 169 height 21
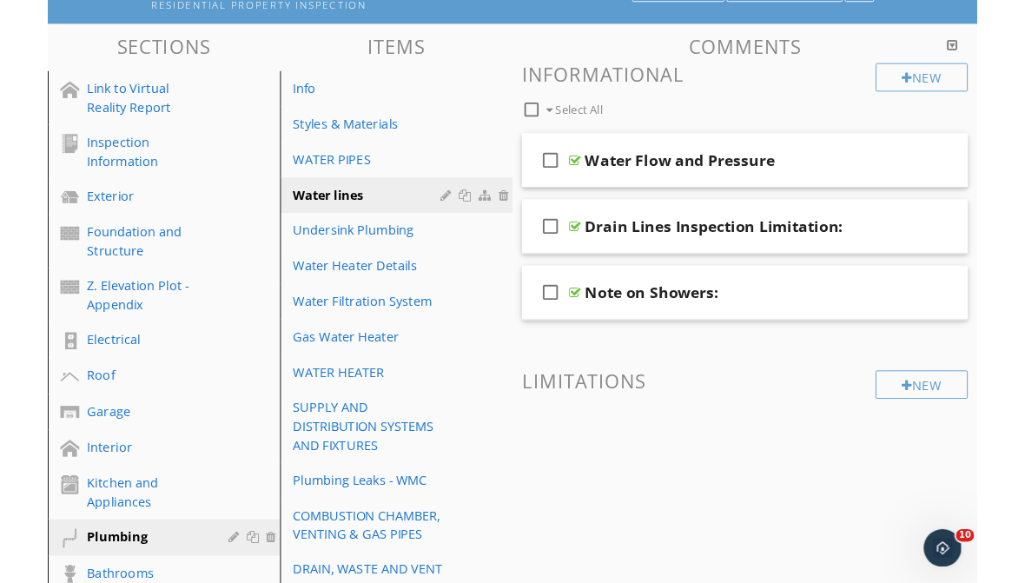
scroll to position [166, 0]
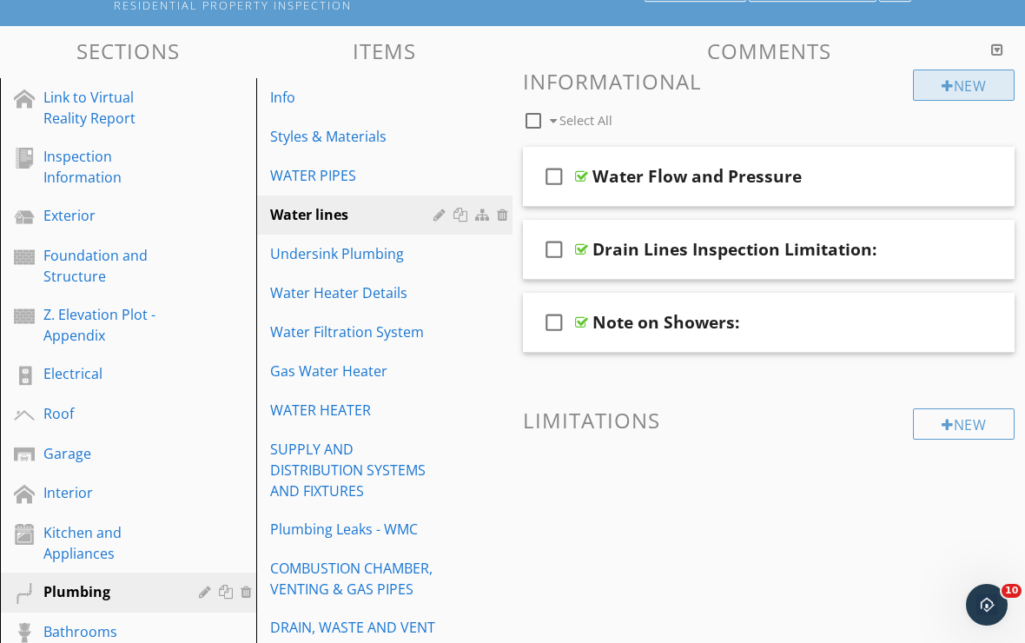
click at [945, 85] on div at bounding box center [948, 86] width 12 height 14
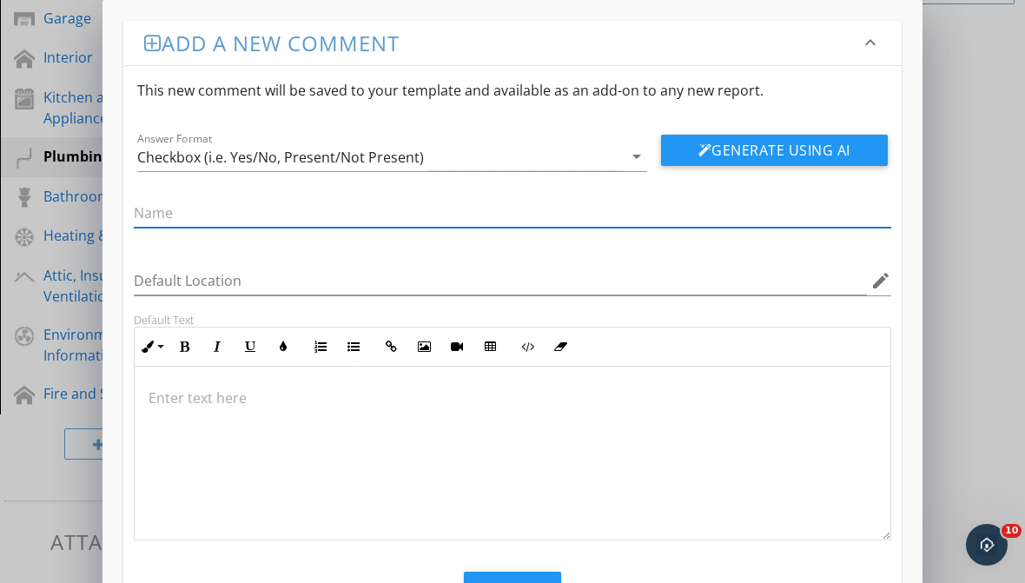
scroll to position [663, 0]
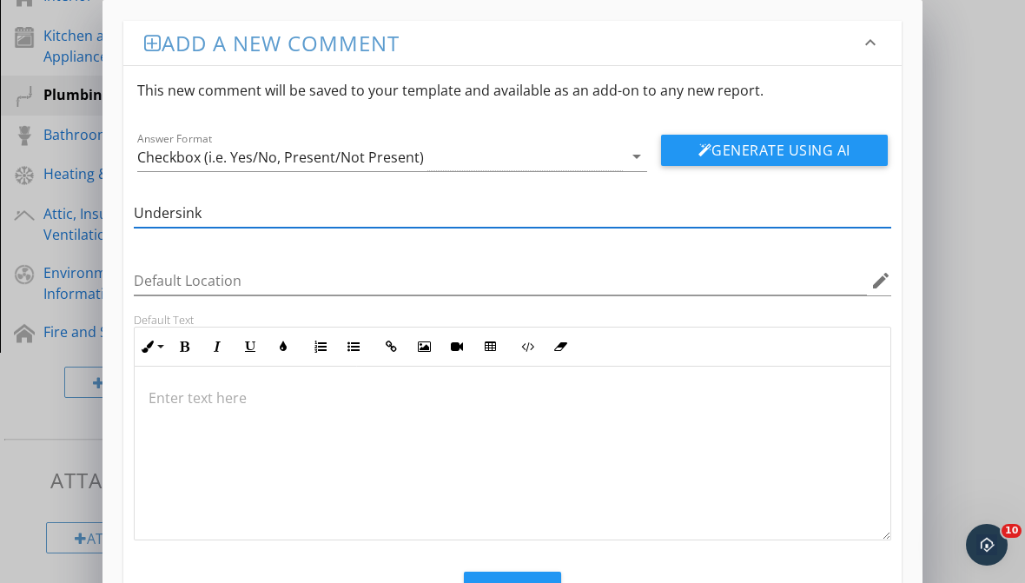
click at [344, 216] on input "Undersink" at bounding box center [513, 213] width 758 height 29
click at [204, 212] on input "Undersink Plumbing" at bounding box center [513, 213] width 758 height 29
type input "Undersink and Toilet Plumbing"
click at [176, 380] on div at bounding box center [513, 454] width 756 height 174
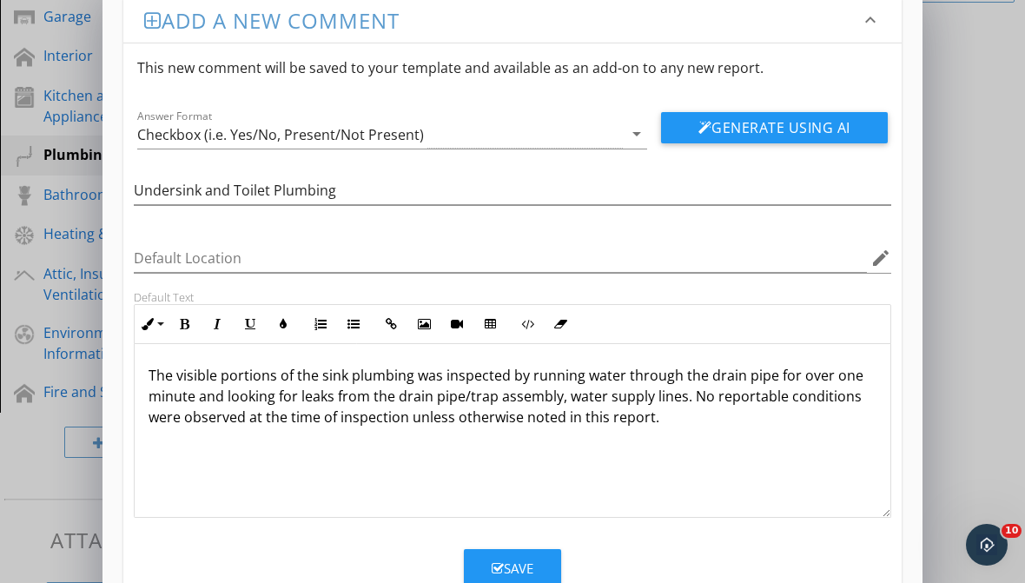
scroll to position [22, 0]
click at [759, 135] on button "Generate Using AI" at bounding box center [774, 128] width 227 height 31
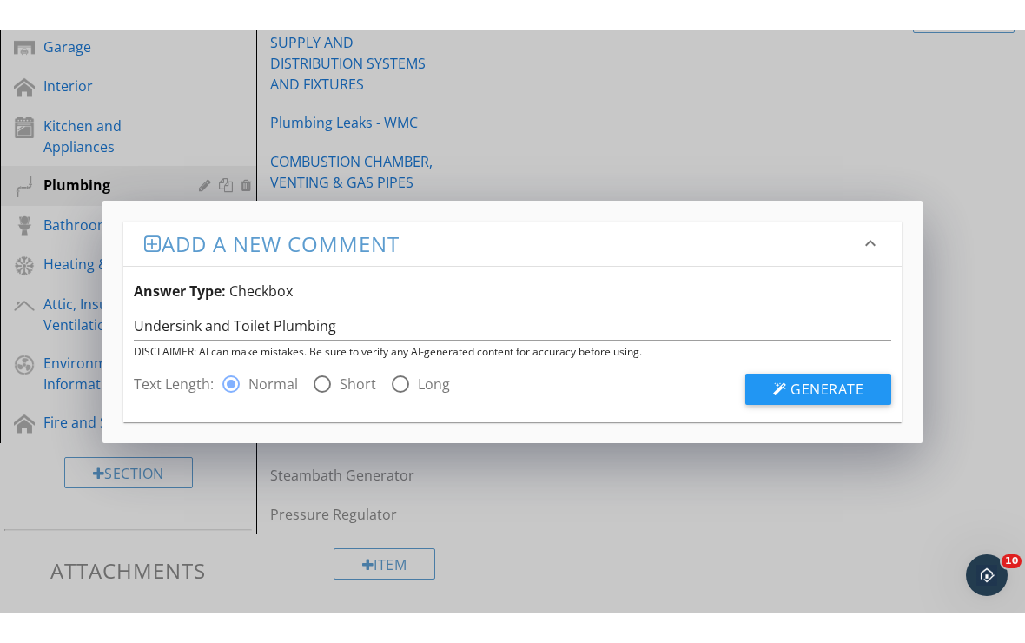
scroll to position [0, 0]
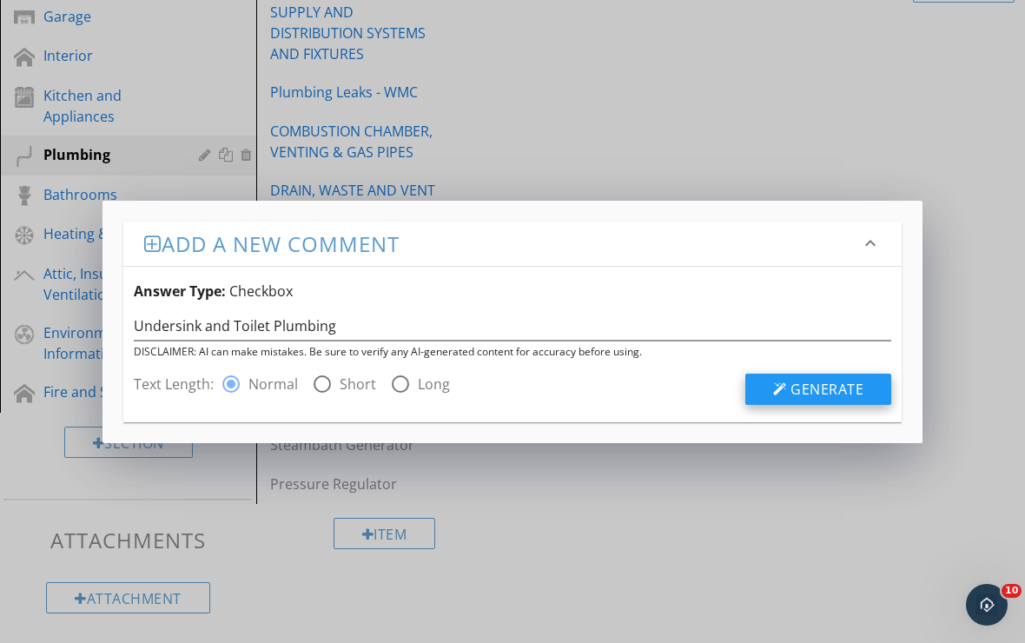
click at [758, 380] on button "Generate" at bounding box center [819, 389] width 146 height 31
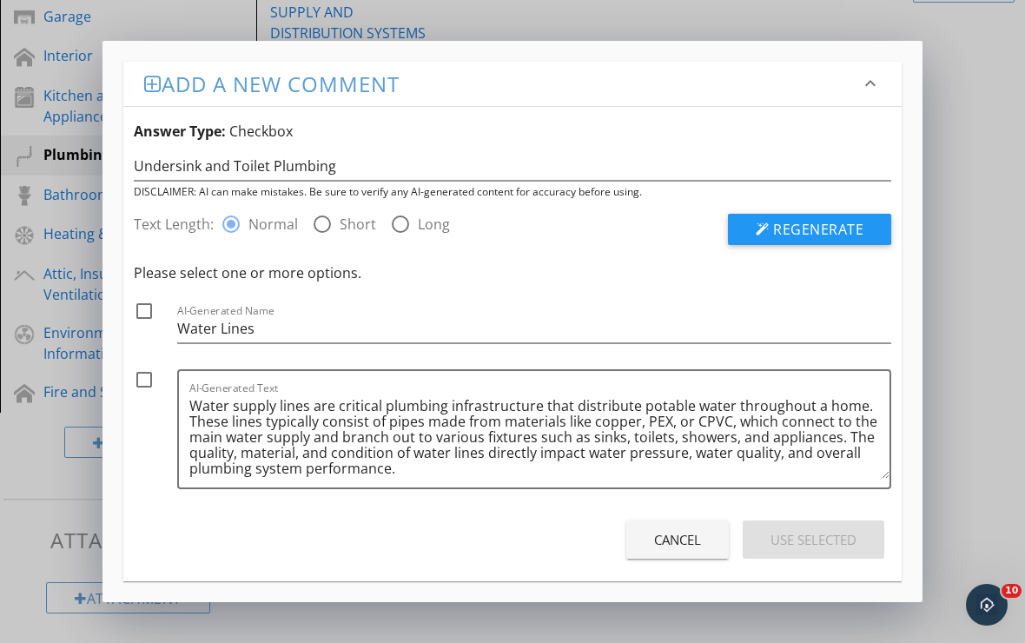
click at [706, 541] on button "Cancel" at bounding box center [677, 539] width 103 height 38
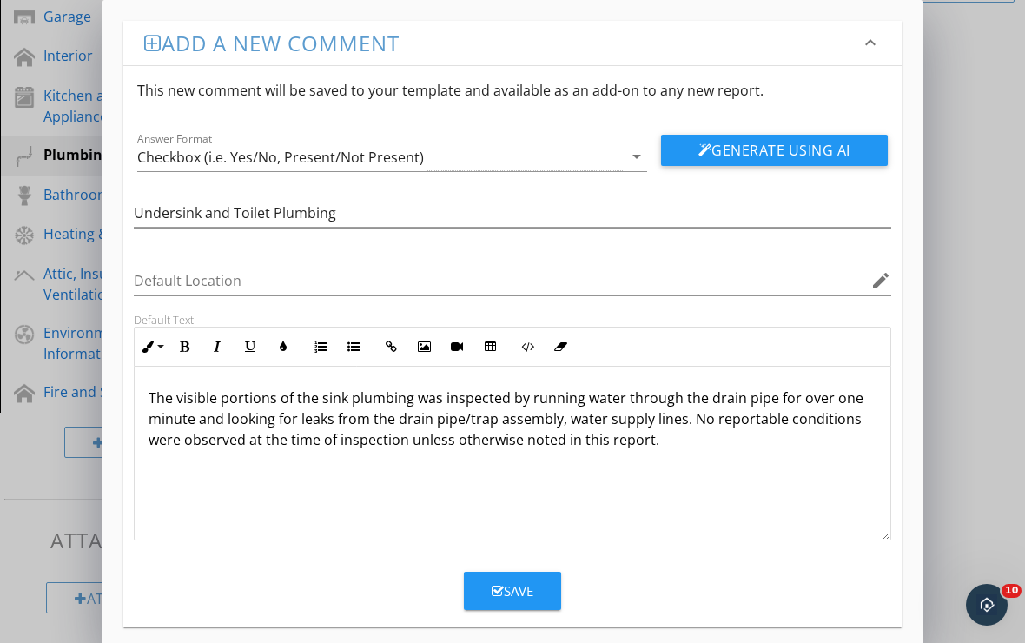
click at [548, 597] on button "Save" at bounding box center [512, 591] width 97 height 38
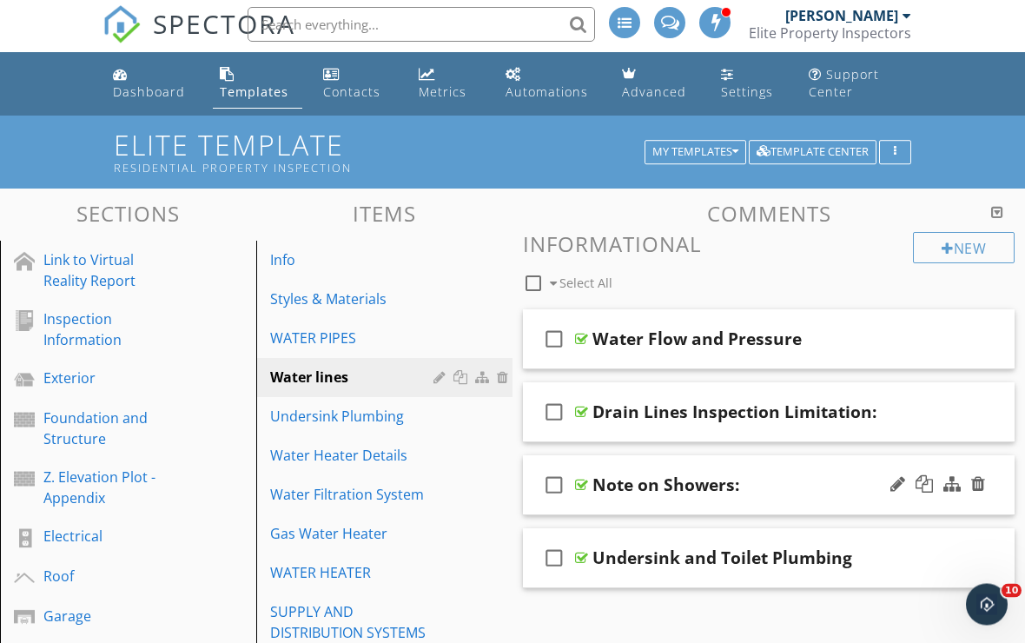
scroll to position [3, 0]
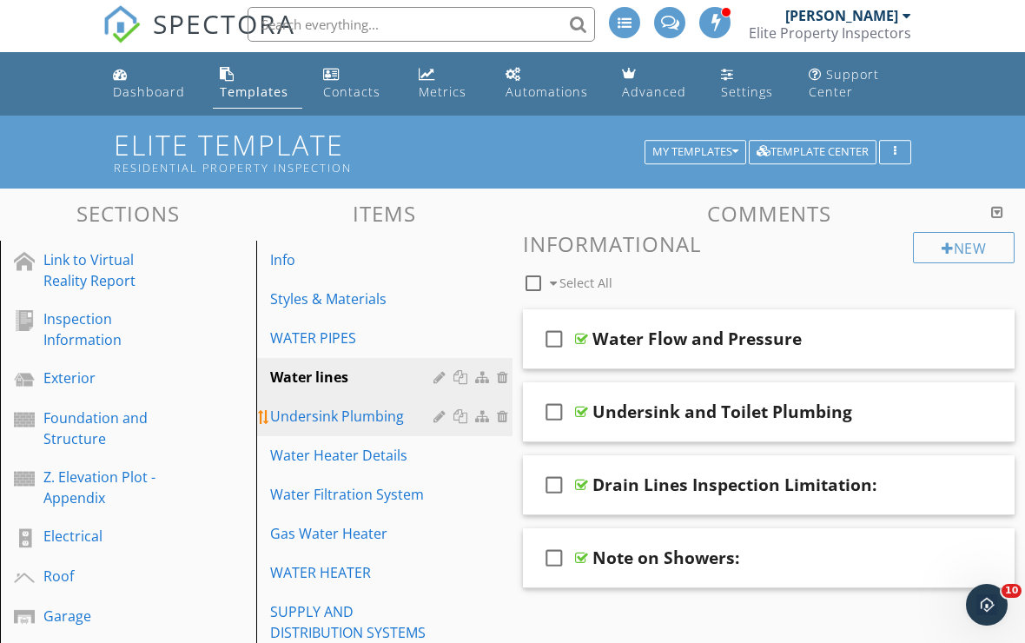
click at [361, 430] on link "Undersink Plumbing" at bounding box center [387, 416] width 251 height 38
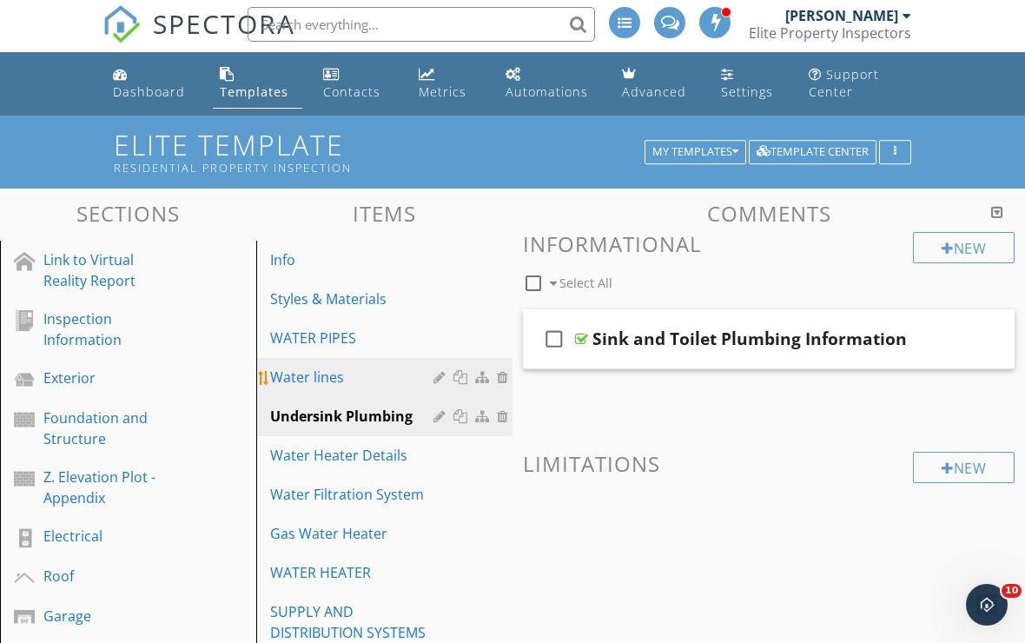
click at [341, 379] on div "Water lines" at bounding box center [354, 377] width 169 height 21
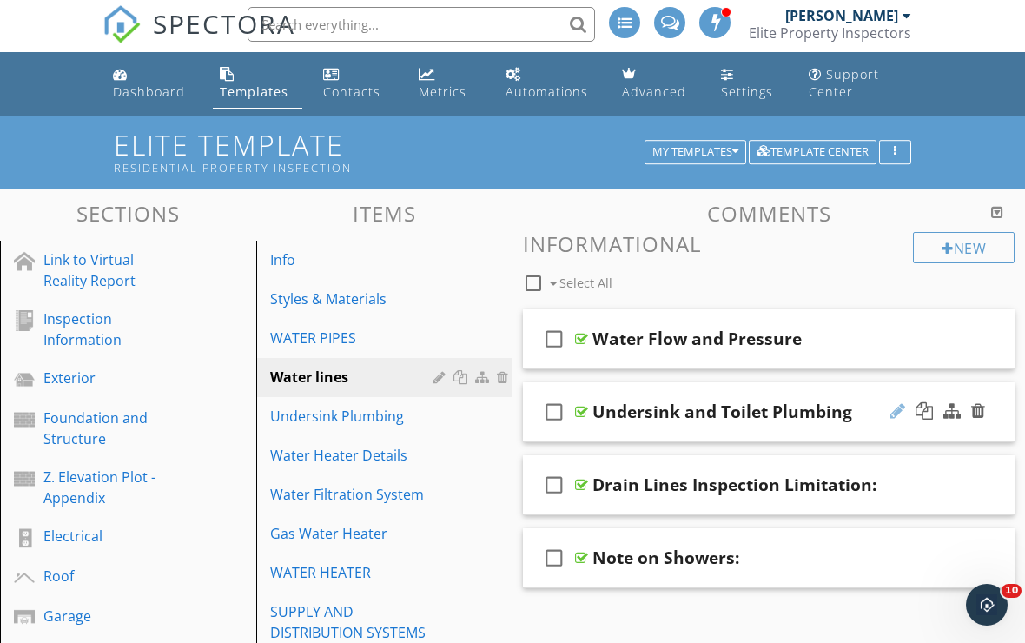
click at [901, 409] on div at bounding box center [898, 410] width 15 height 17
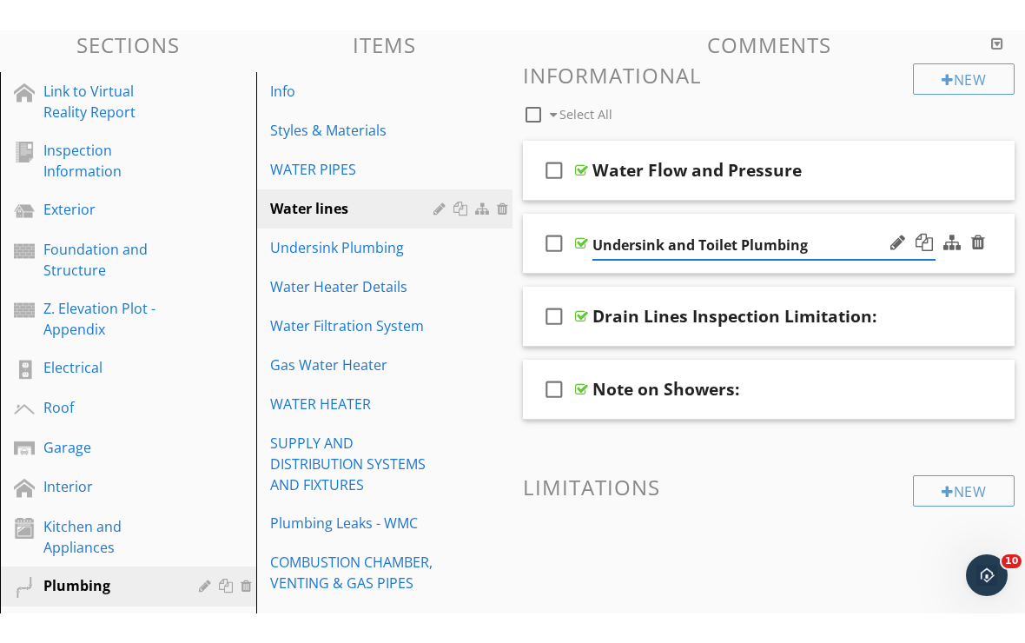
scroll to position [170, 0]
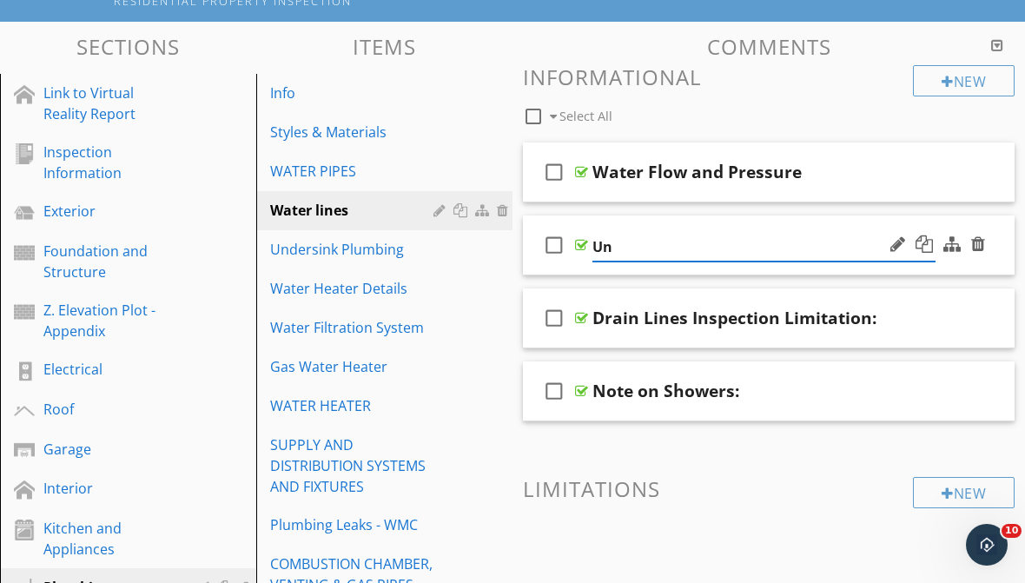
type input "U"
type input "W"
click at [640, 257] on input "Water Lines" at bounding box center [764, 247] width 343 height 29
click at [638, 245] on input "Water Lines" at bounding box center [764, 247] width 343 height 29
type input "Water Lines"
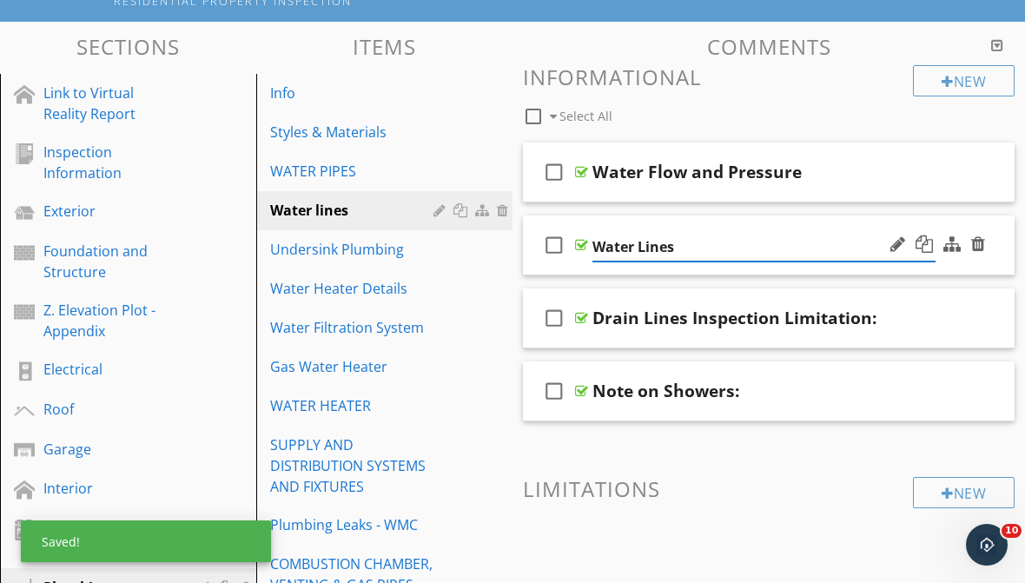
click at [699, 272] on div "check_box_outline_blank Water Lines" at bounding box center [769, 245] width 492 height 60
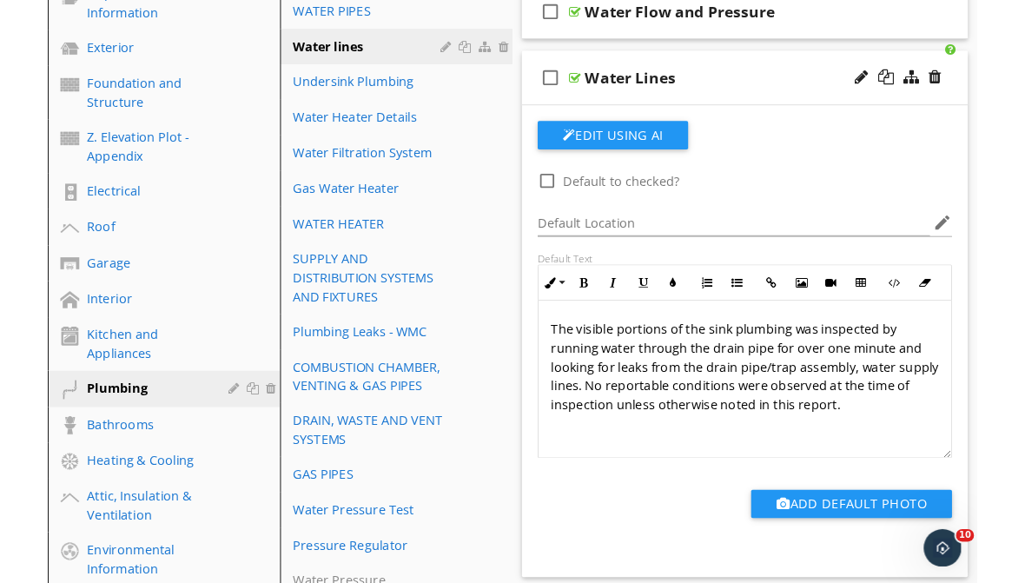
scroll to position [330, 0]
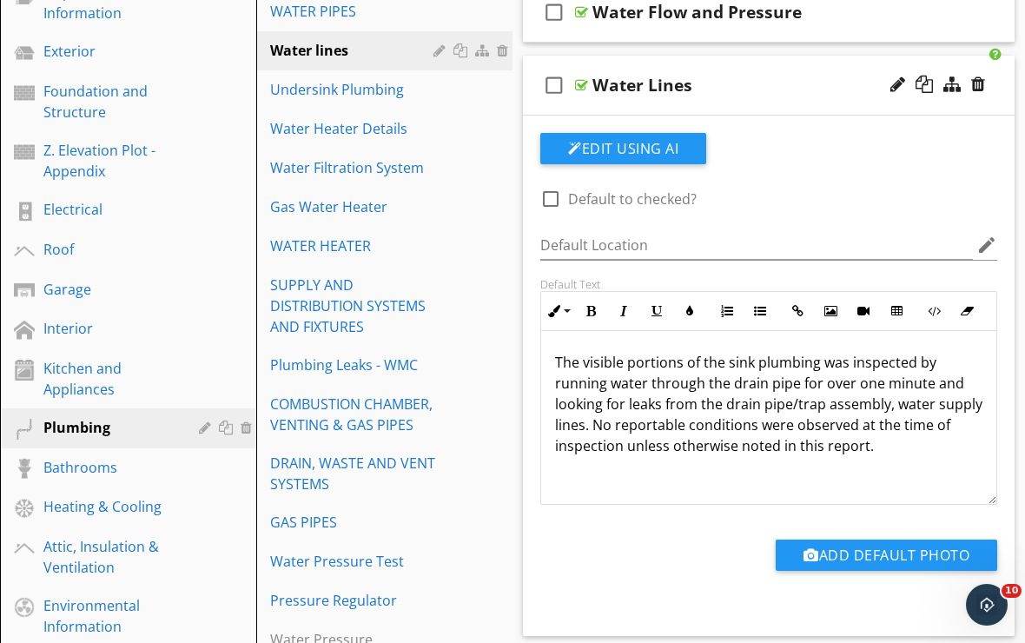
click at [732, 109] on div "check_box_outline_blank Water Lines" at bounding box center [769, 86] width 492 height 60
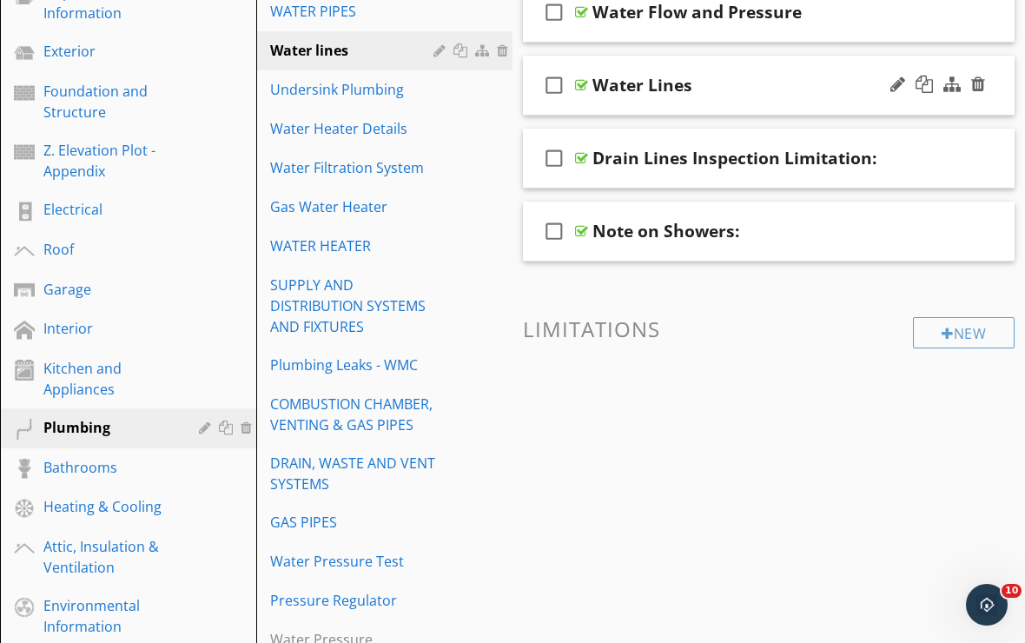
click at [656, 99] on div "check_box_outline_blank Water Lines" at bounding box center [769, 86] width 492 height 60
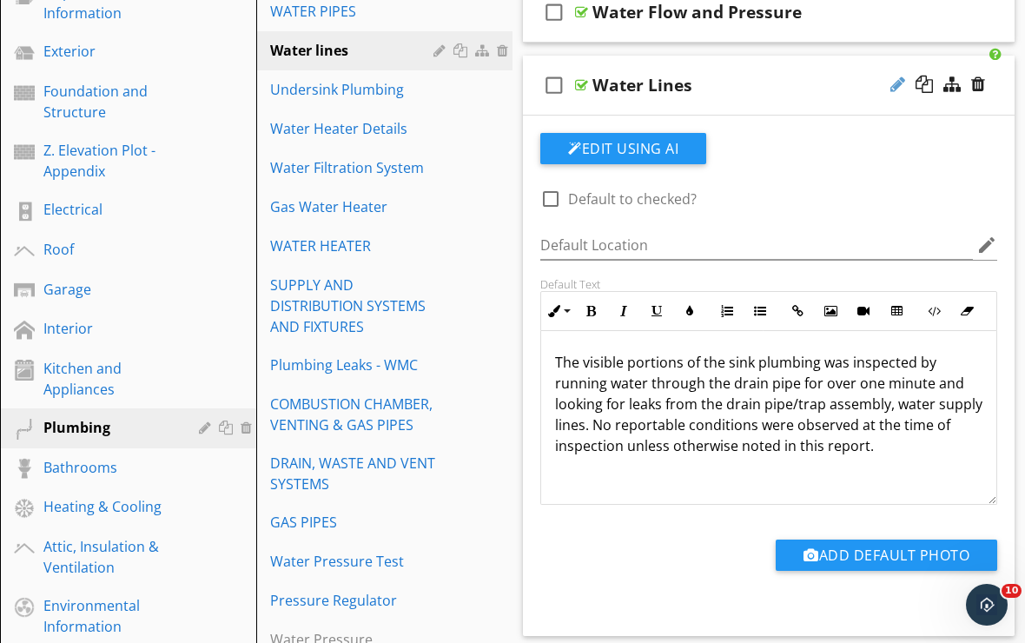
click at [891, 89] on div at bounding box center [898, 84] width 15 height 17
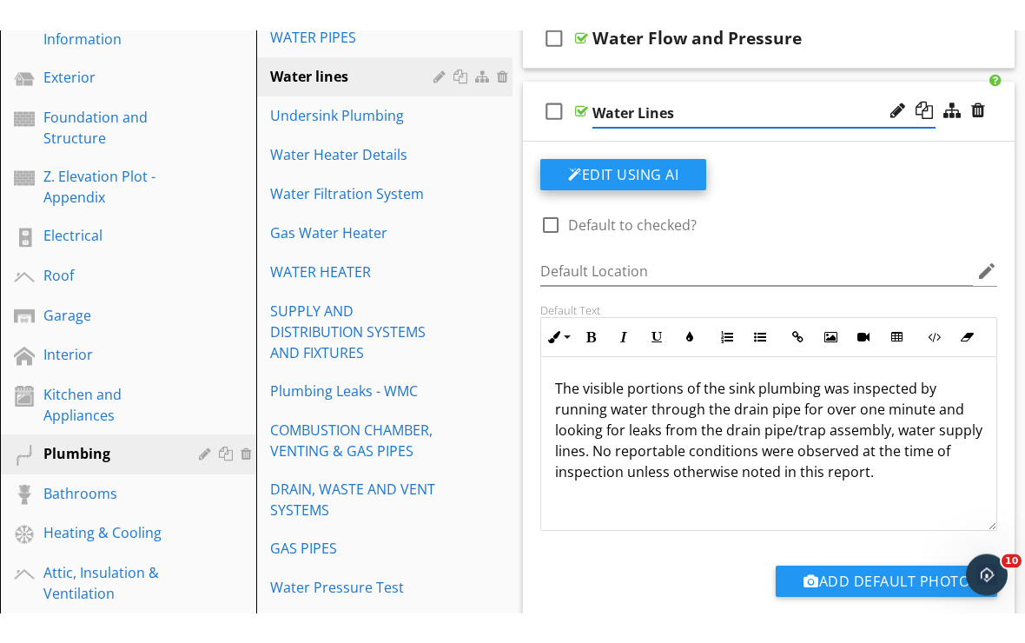
scroll to position [335, 0]
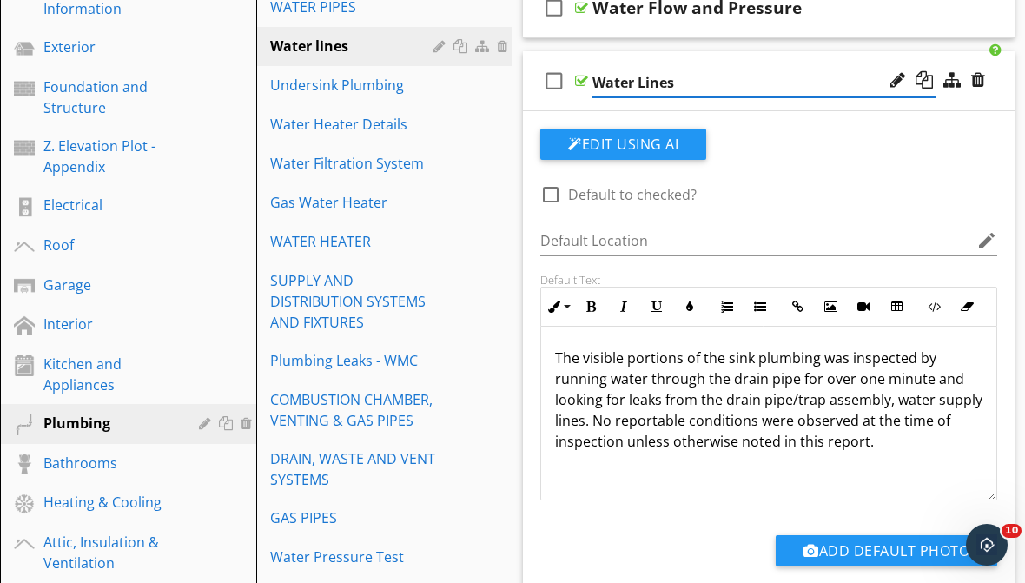
click at [674, 105] on div "check_box_outline_blank Water Lines" at bounding box center [769, 81] width 492 height 60
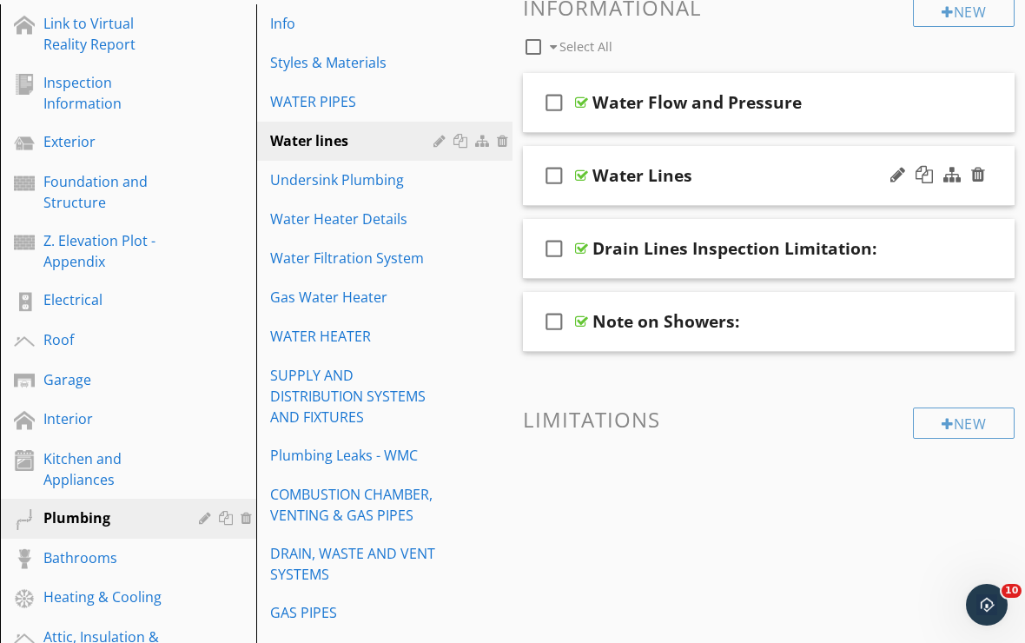
scroll to position [239, 0]
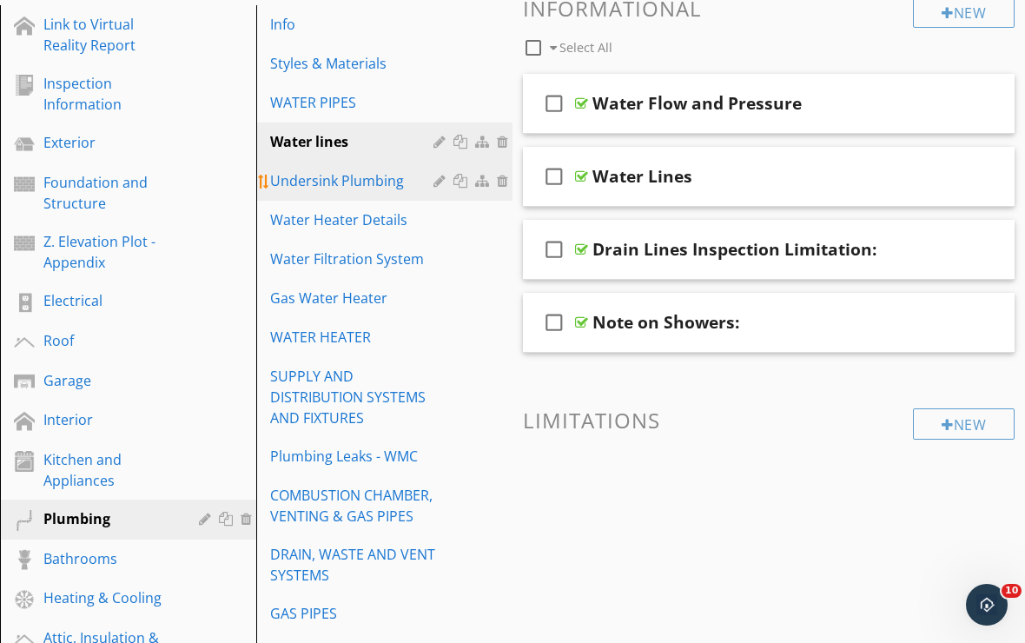
click at [503, 182] on div at bounding box center [505, 181] width 16 height 14
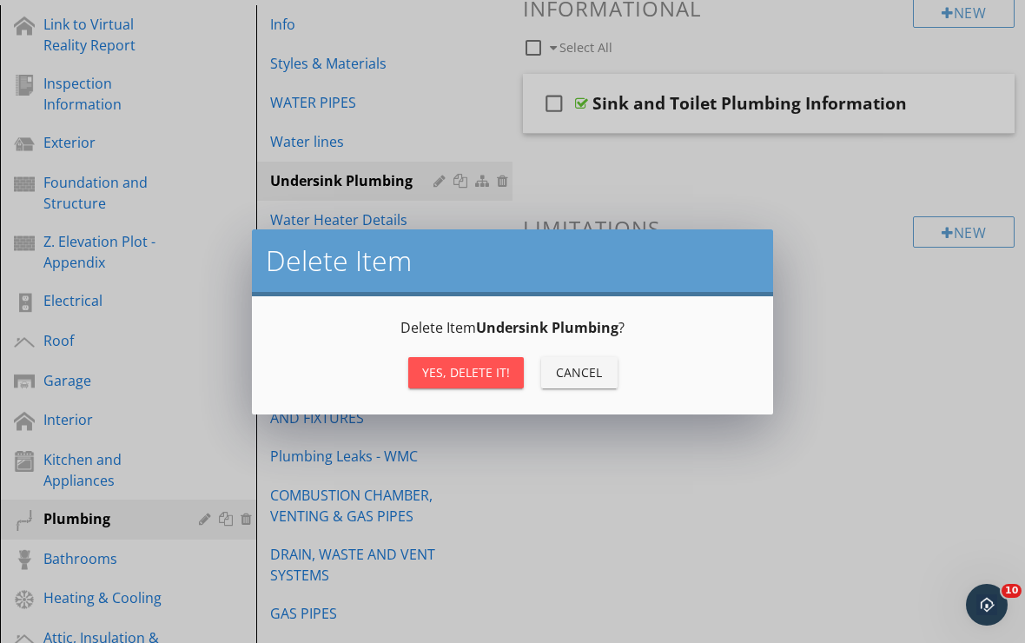
click at [475, 375] on div "Yes, Delete it!" at bounding box center [466, 372] width 88 height 18
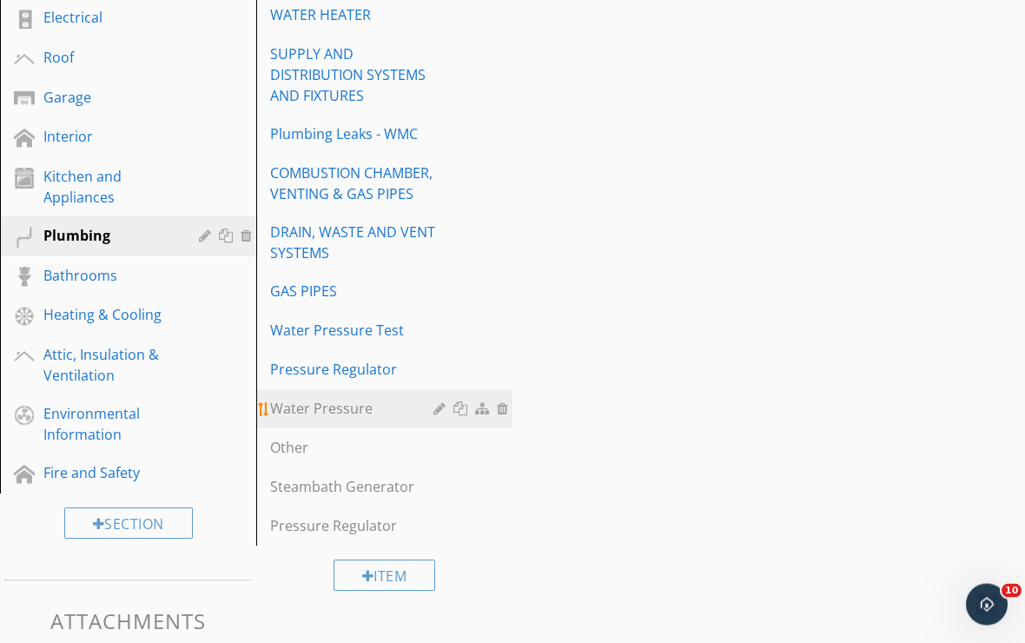
scroll to position [522, 0]
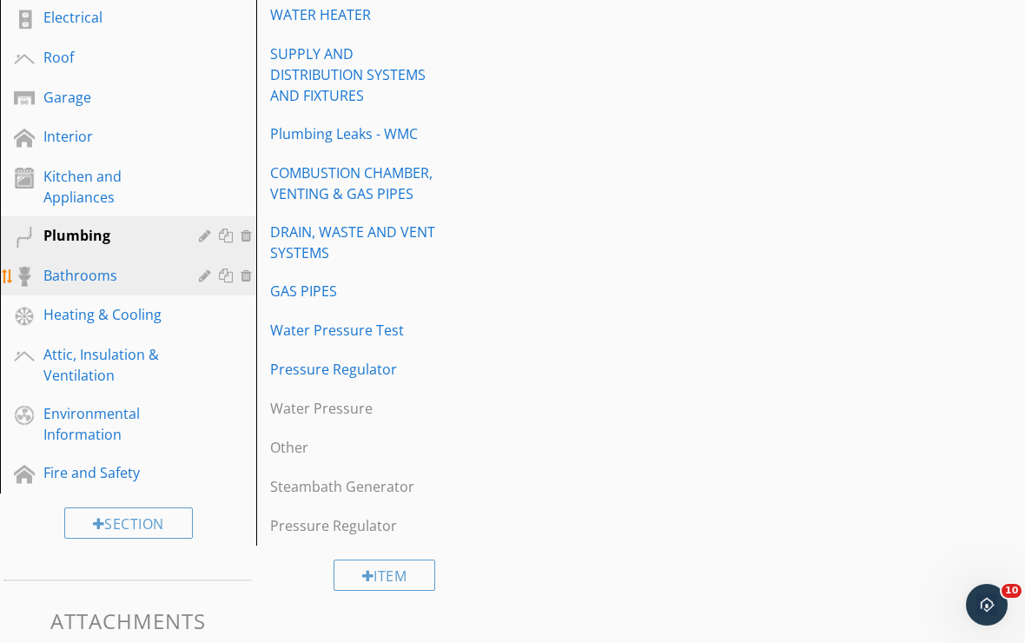
click at [74, 293] on link "Bathrooms" at bounding box center [130, 276] width 251 height 40
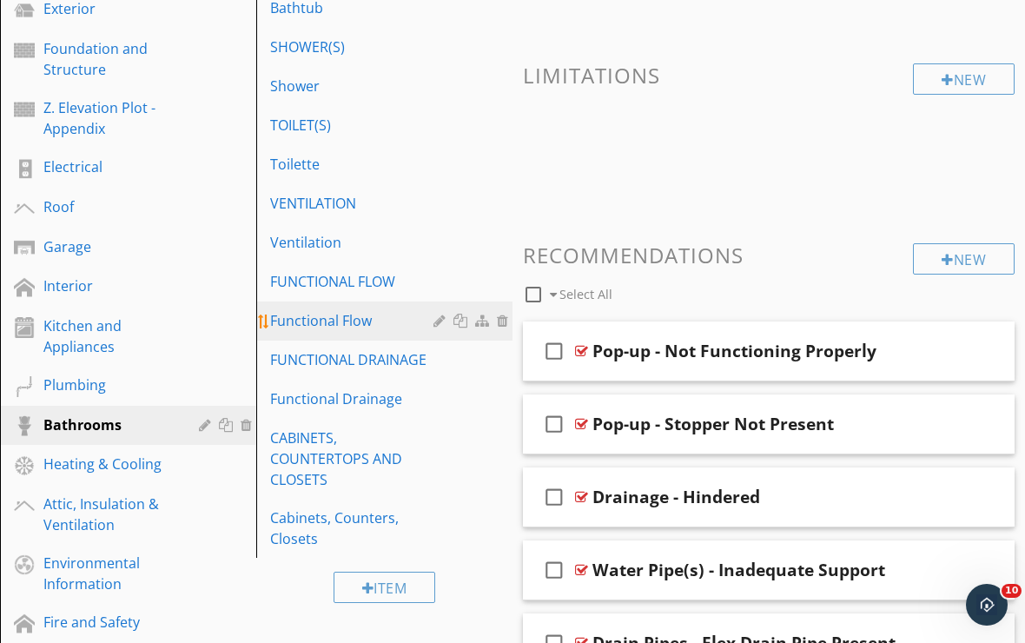
scroll to position [364, 0]
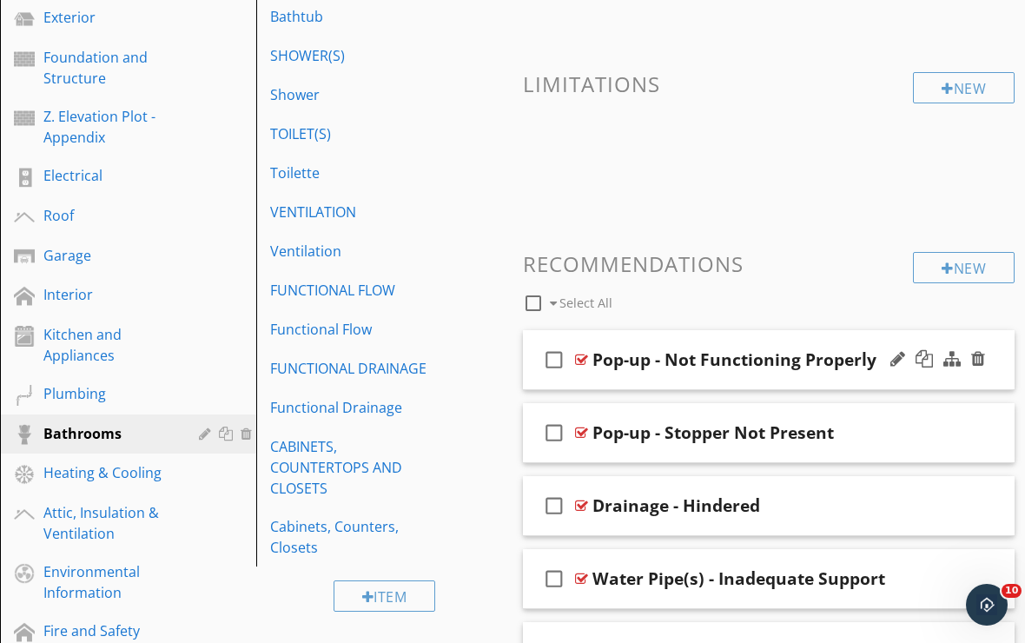
click at [704, 383] on div "check_box_outline_blank Pop-up - Not Functioning Properly" at bounding box center [769, 360] width 492 height 60
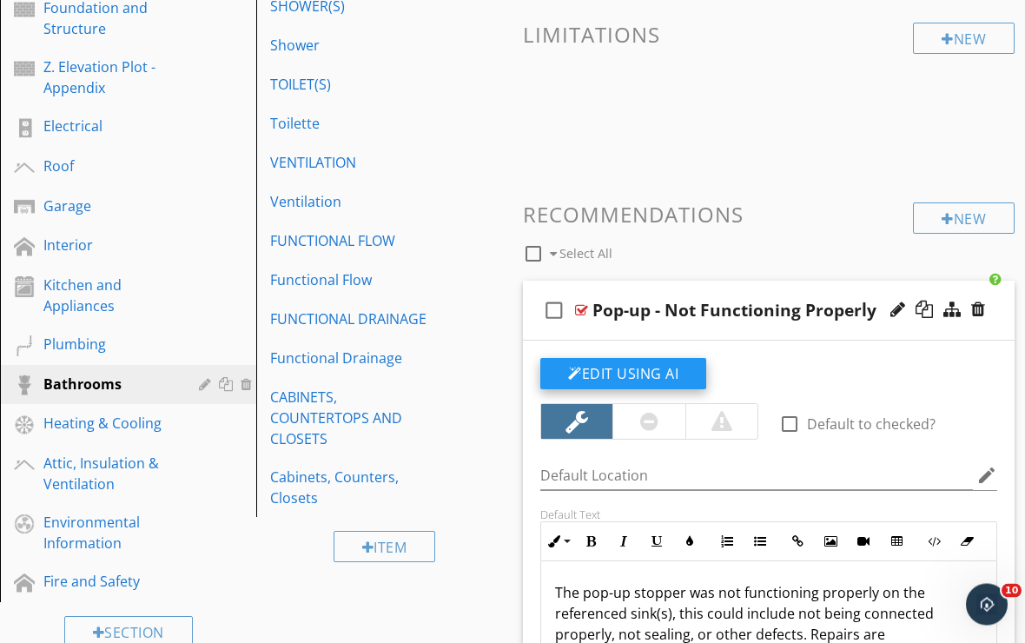
scroll to position [414, 0]
click at [682, 377] on button "Edit Using AI" at bounding box center [623, 373] width 166 height 31
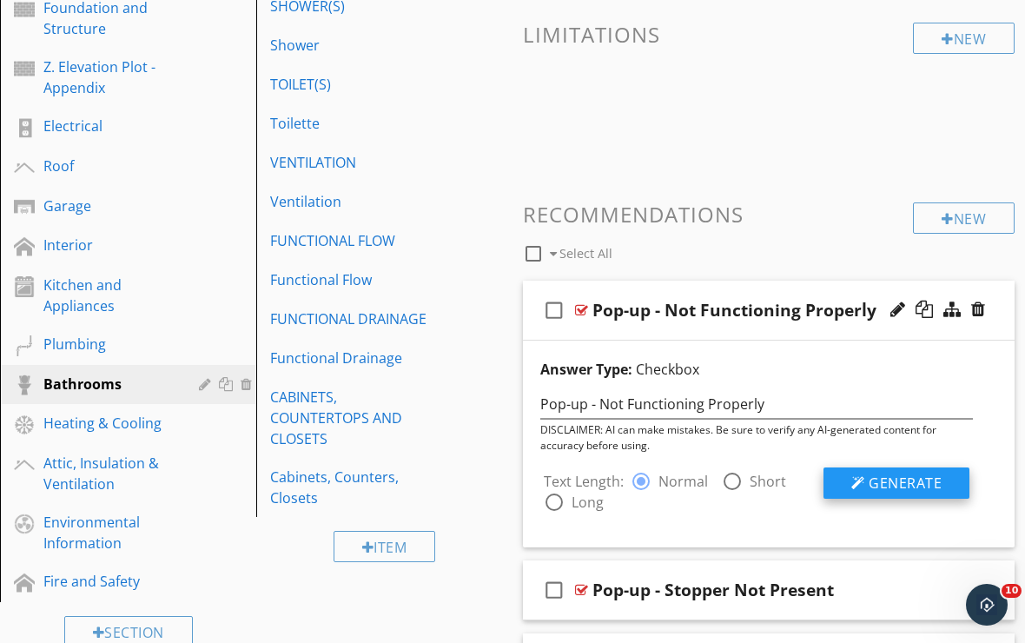
click at [865, 487] on div at bounding box center [859, 483] width 14 height 14
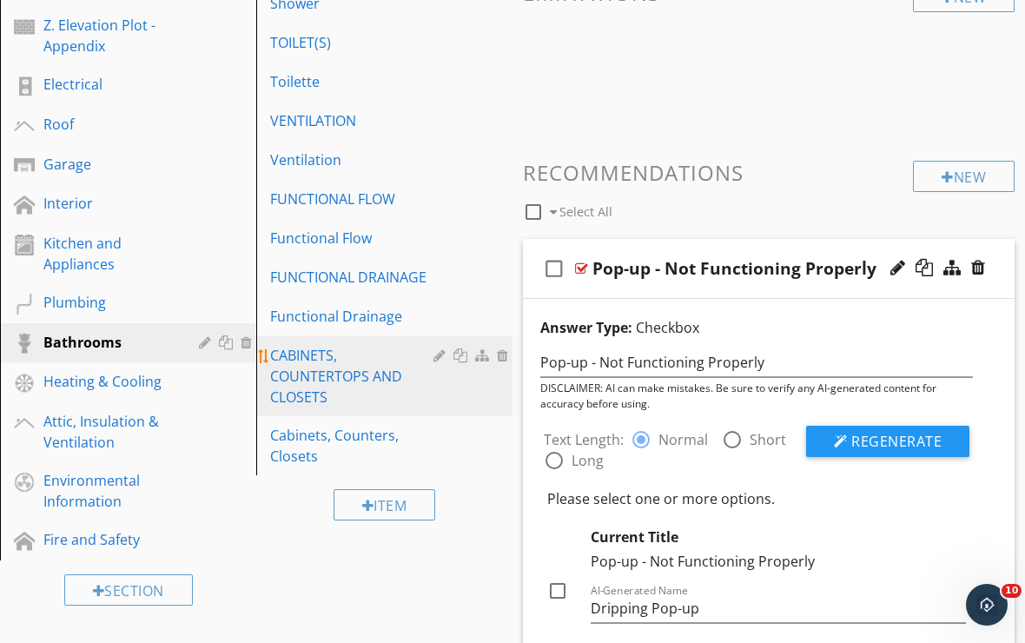
scroll to position [511, 0]
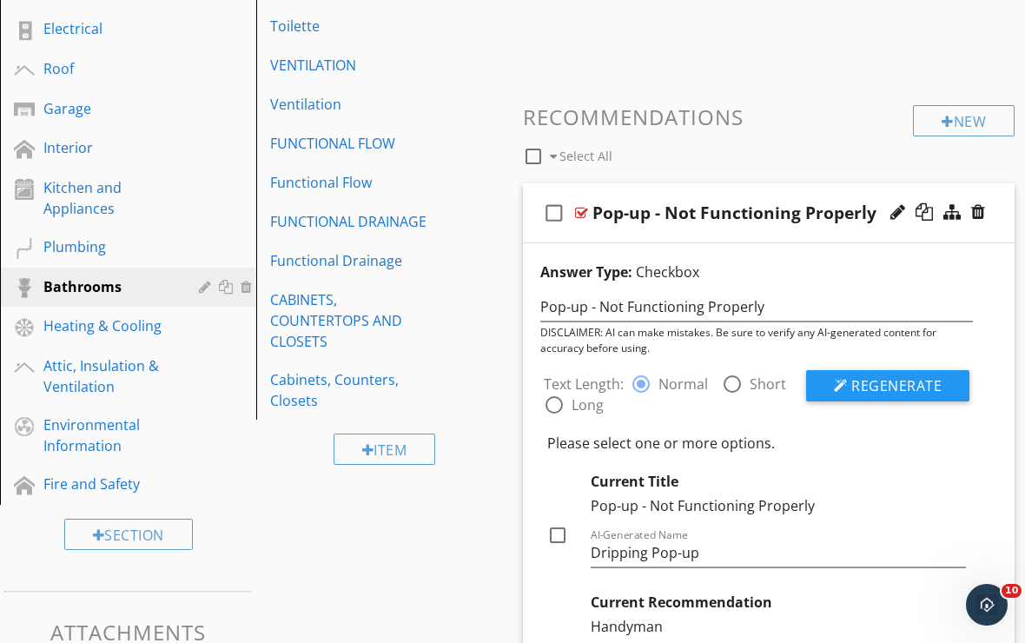
click at [633, 196] on div "check_box_outline_blank Pop-up - Not Functioning Properly" at bounding box center [769, 213] width 492 height 60
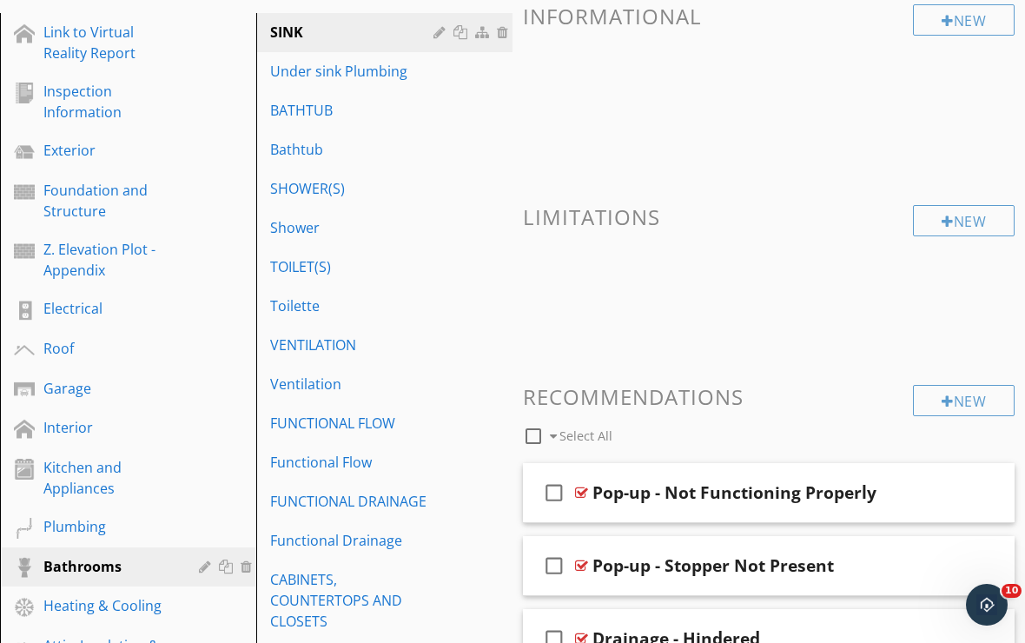
scroll to position [201, 0]
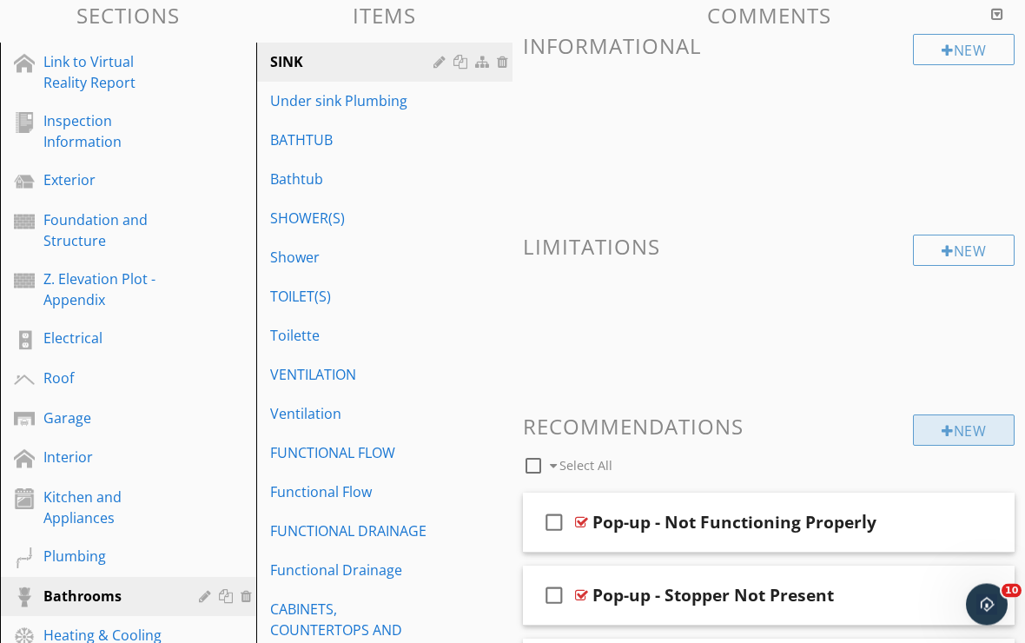
click at [944, 428] on div at bounding box center [948, 432] width 12 height 14
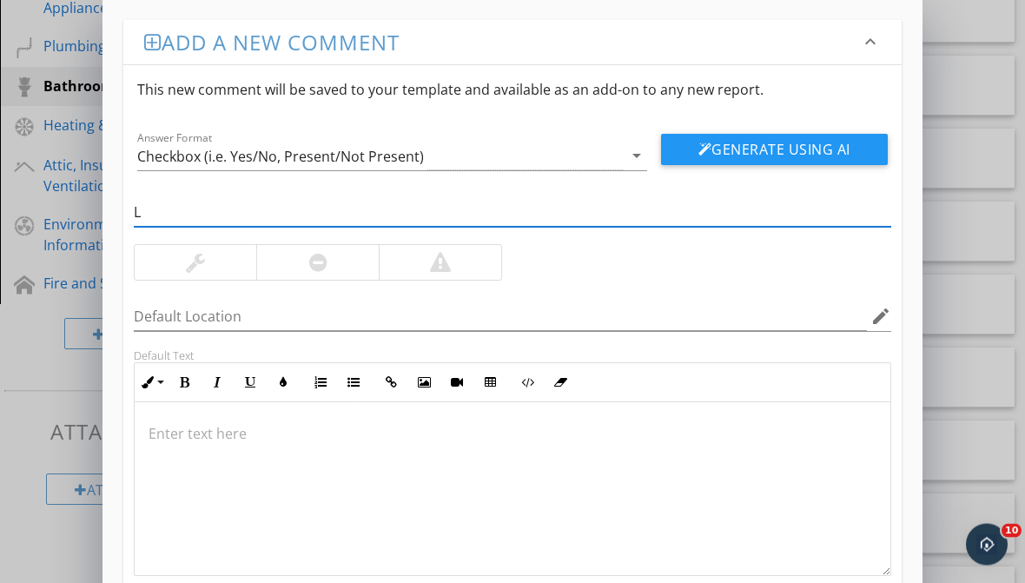
scroll to position [712, 0]
click at [307, 214] on input "Lift Rod" at bounding box center [513, 213] width 758 height 29
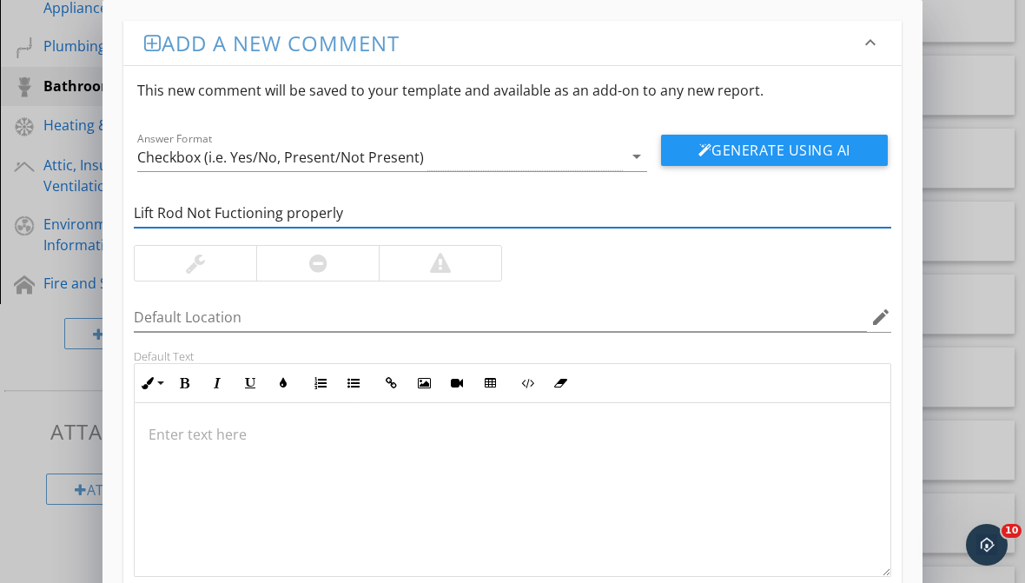
type input "Lift Rod Not Fuctioning properly"
click at [321, 435] on p at bounding box center [513, 434] width 728 height 21
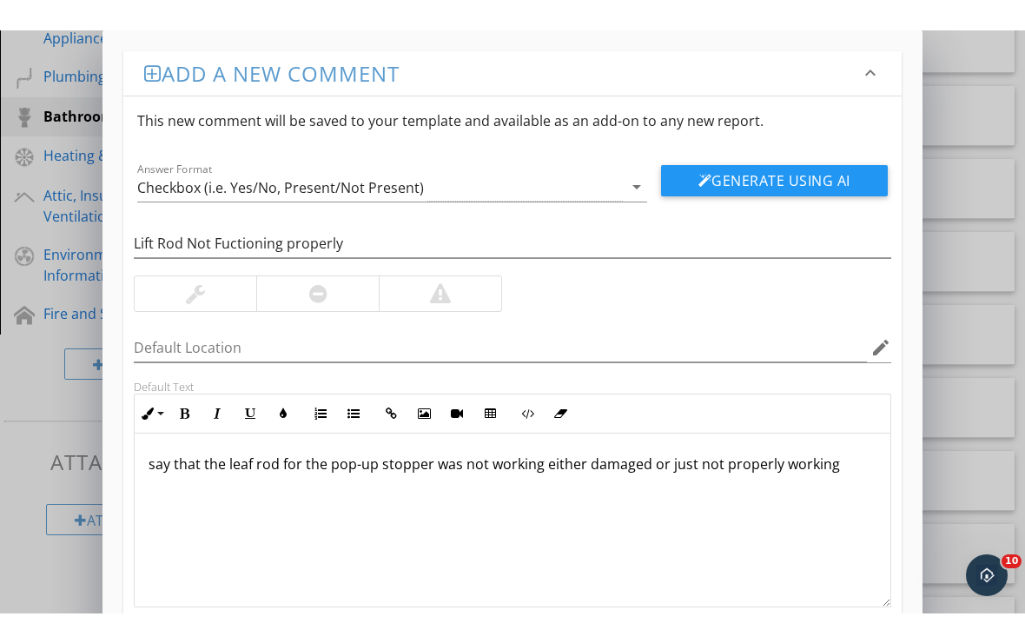
scroll to position [0, 0]
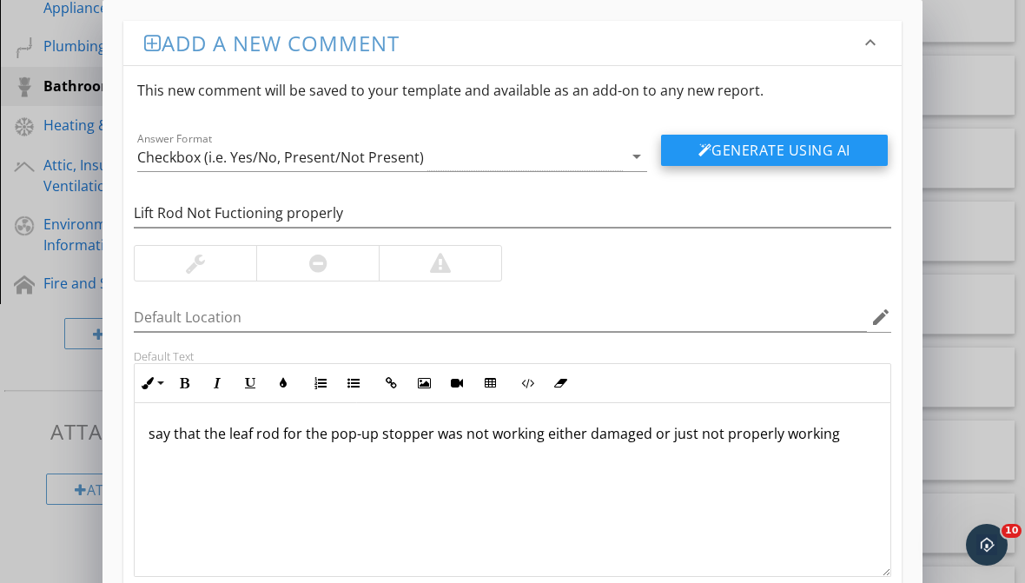
click at [798, 162] on button "Generate Using AI" at bounding box center [774, 150] width 227 height 31
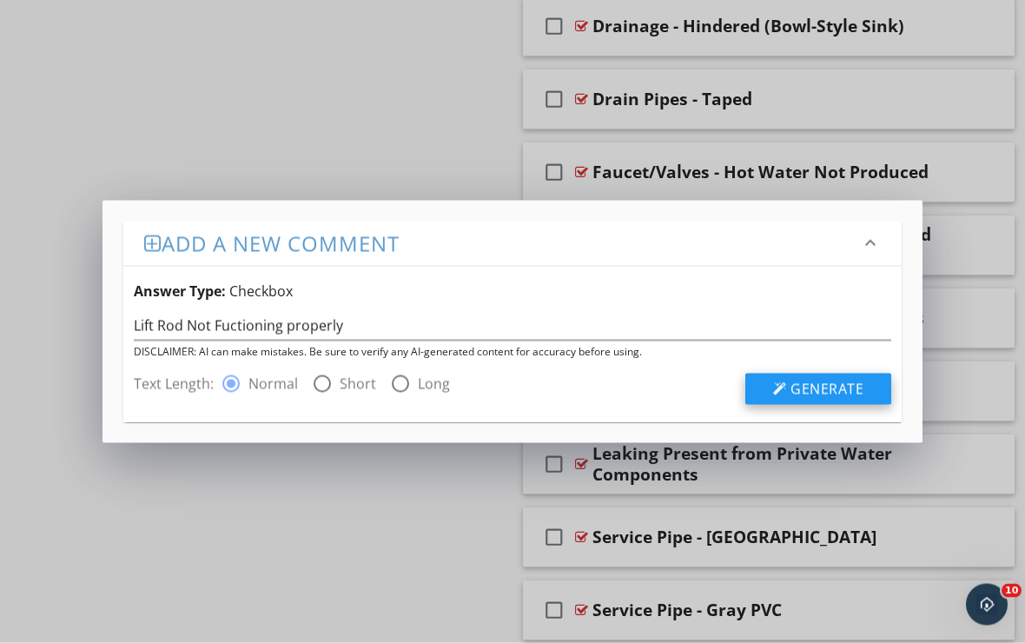
click at [834, 388] on span "Generate" at bounding box center [827, 389] width 73 height 19
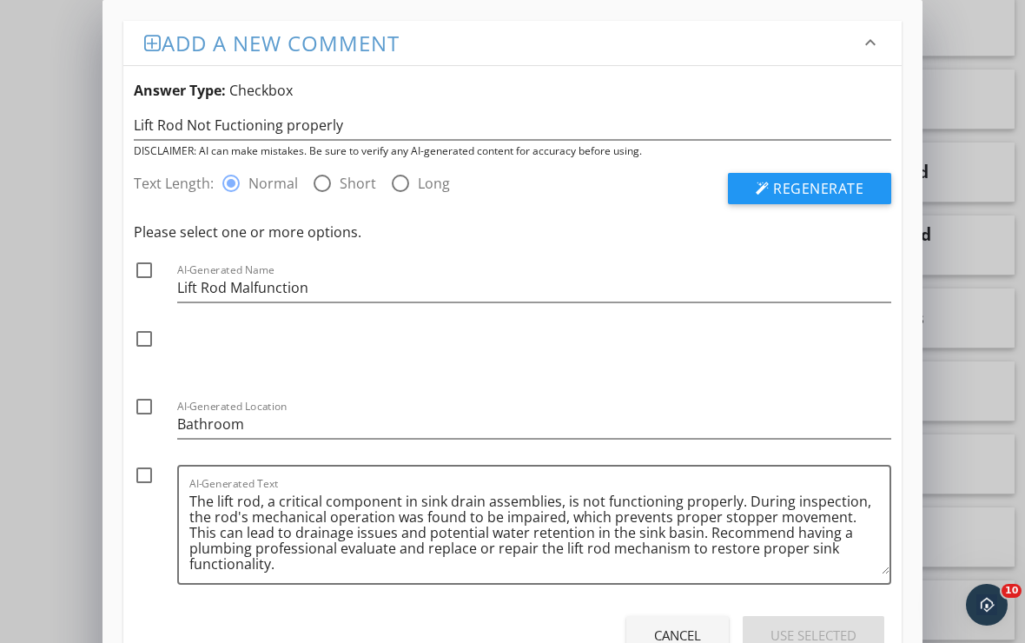
click at [149, 268] on div at bounding box center [144, 270] width 30 height 30
checkbox input "true"
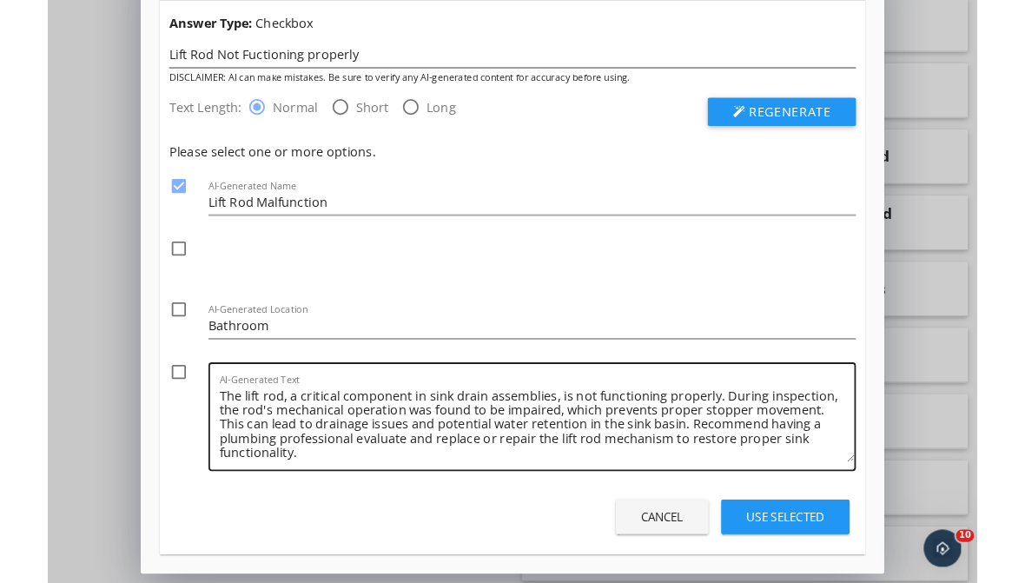
scroll to position [65, 0]
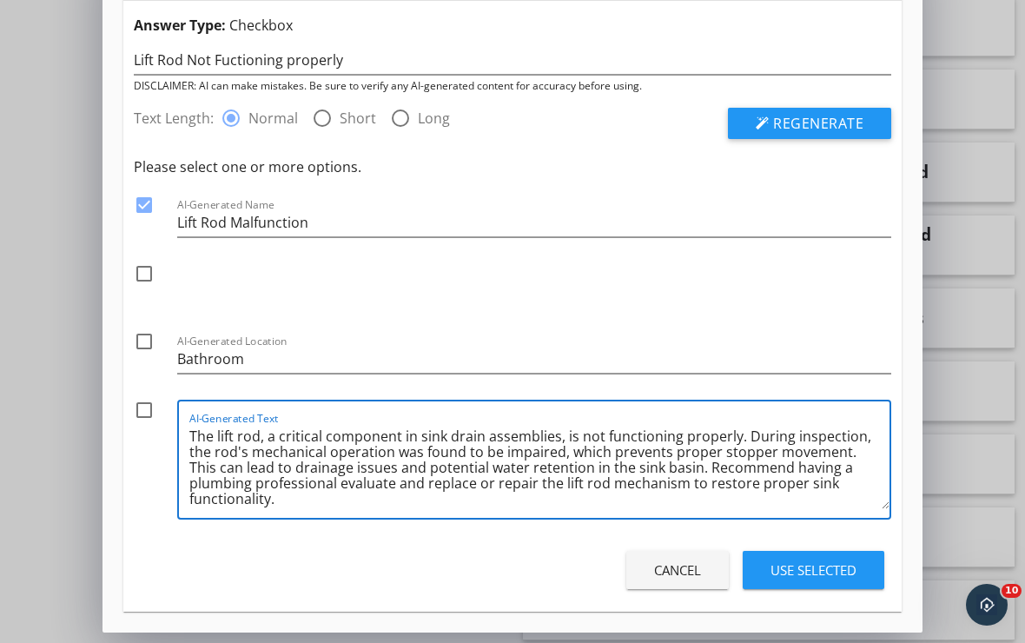
click at [561, 435] on textarea "The lift rod, a critical component in sink drain assemblies, is not functioning…" at bounding box center [539, 465] width 700 height 87
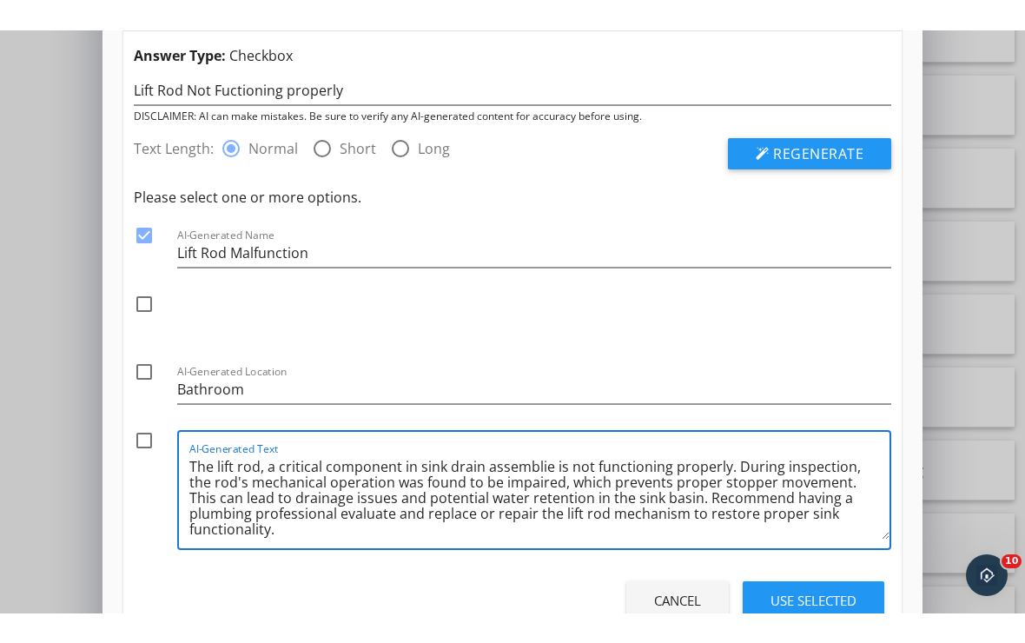
scroll to position [1792, 0]
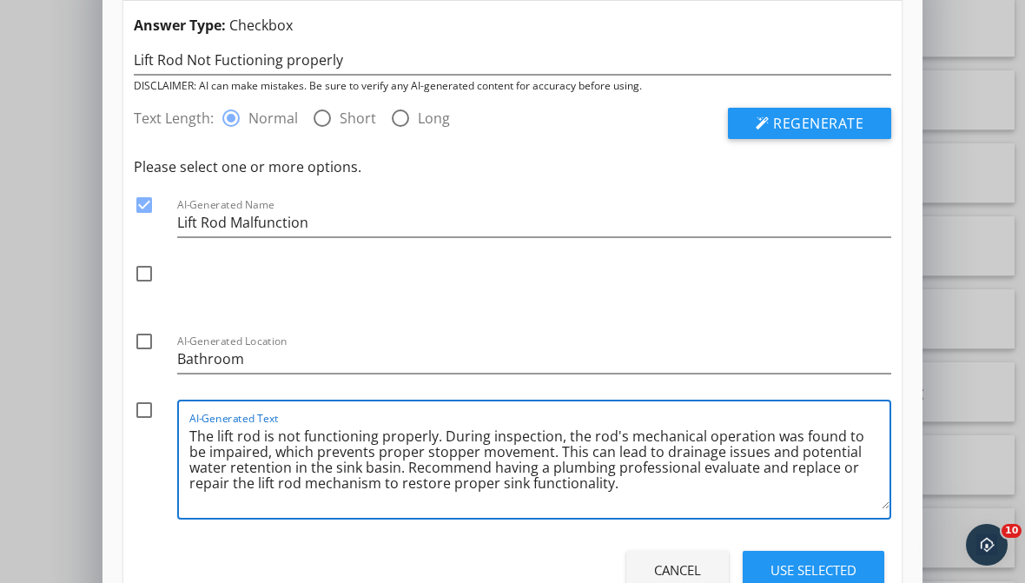
click at [584, 504] on textarea "The lift rod is not functioning properly. During inspection, the rod's mechanic…" at bounding box center [539, 465] width 700 height 87
drag, startPoint x: 443, startPoint y: 436, endPoint x: 649, endPoint y: 492, distance: 213.3
click at [648, 491] on textarea "The lift rod is not functioning properly. During inspection, the rod's mechanic…" at bounding box center [539, 465] width 700 height 87
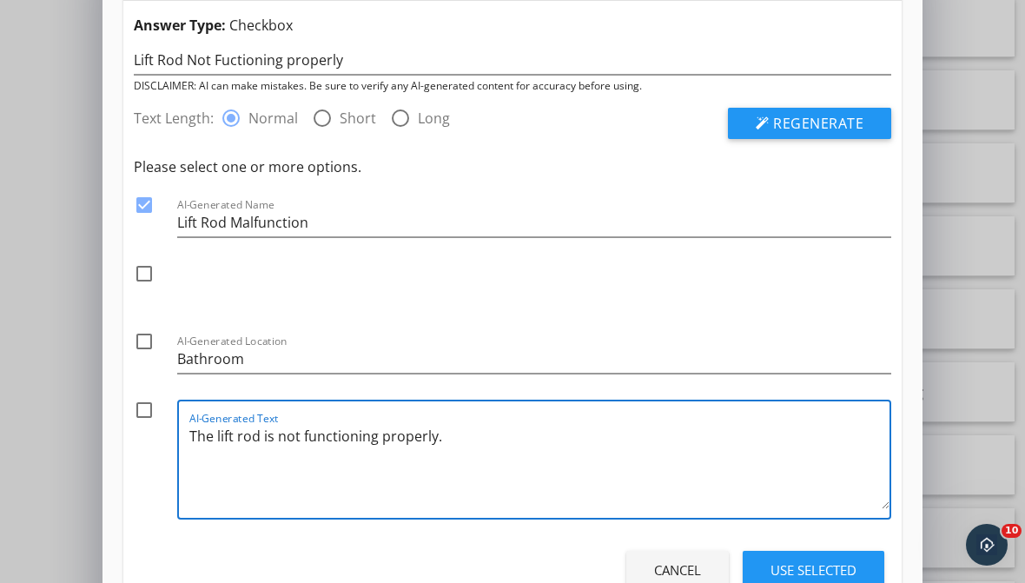
type textarea "The lift rod is not functioning properly."
click at [146, 410] on div at bounding box center [144, 410] width 30 height 30
checkbox input "true"
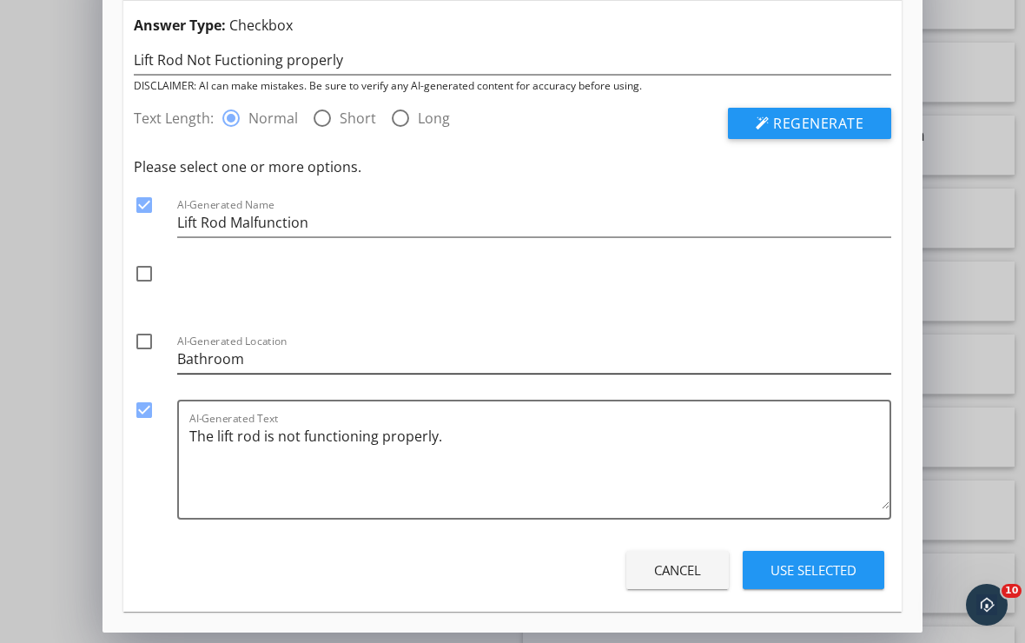
scroll to position [2362, 0]
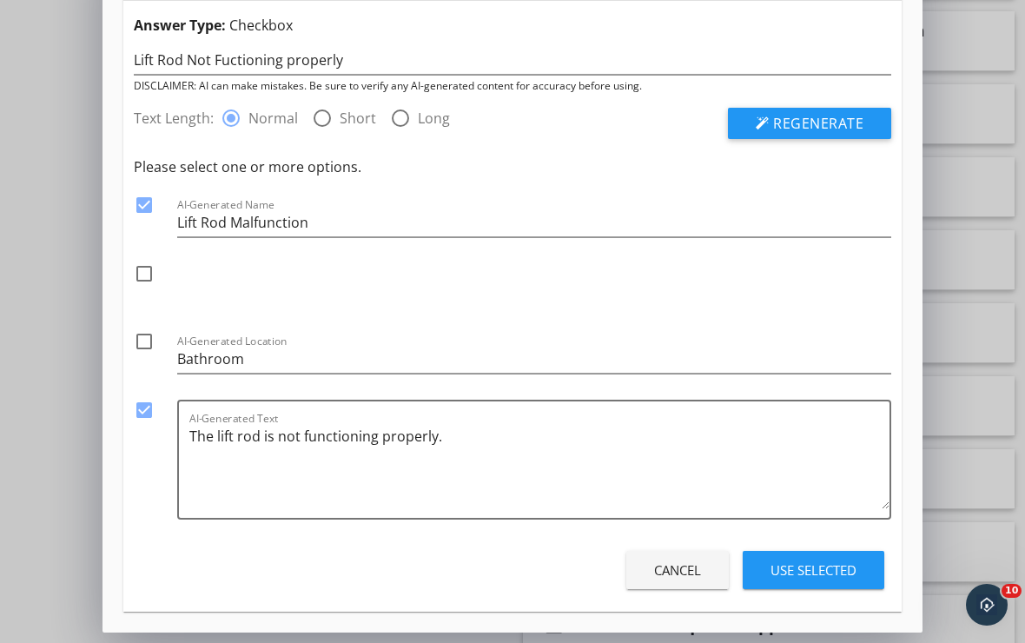
click at [787, 573] on div "Use Selected" at bounding box center [814, 570] width 86 height 20
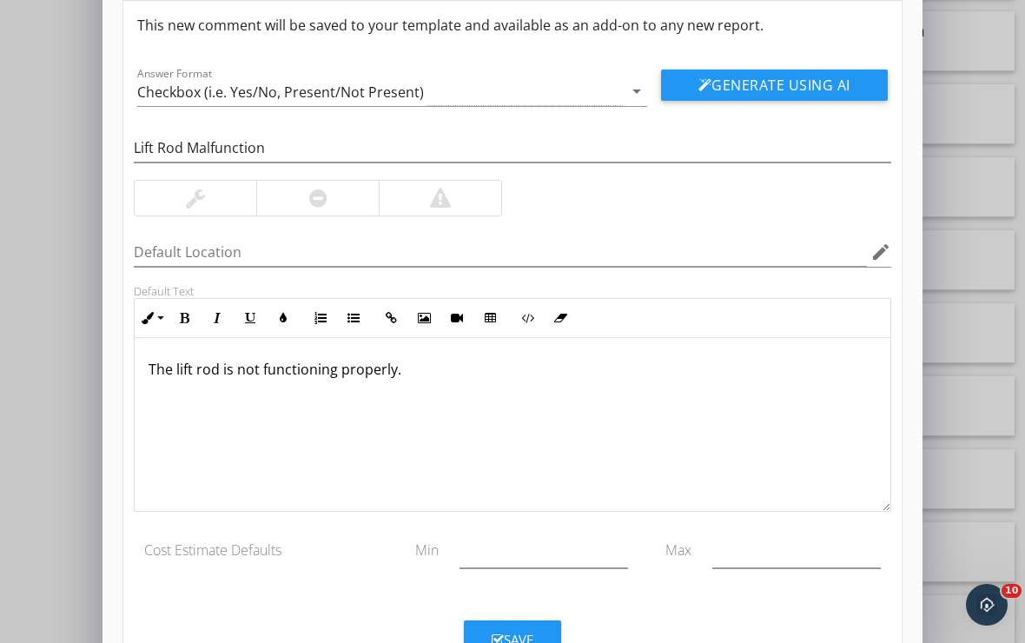
scroll to position [25, 0]
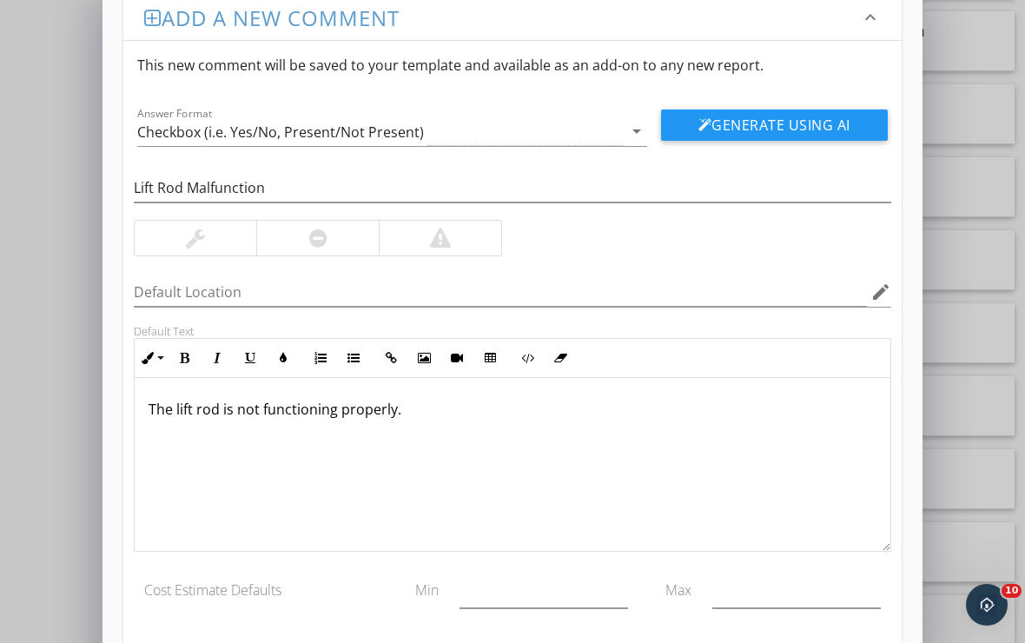
click at [337, 229] on div at bounding box center [317, 238] width 123 height 35
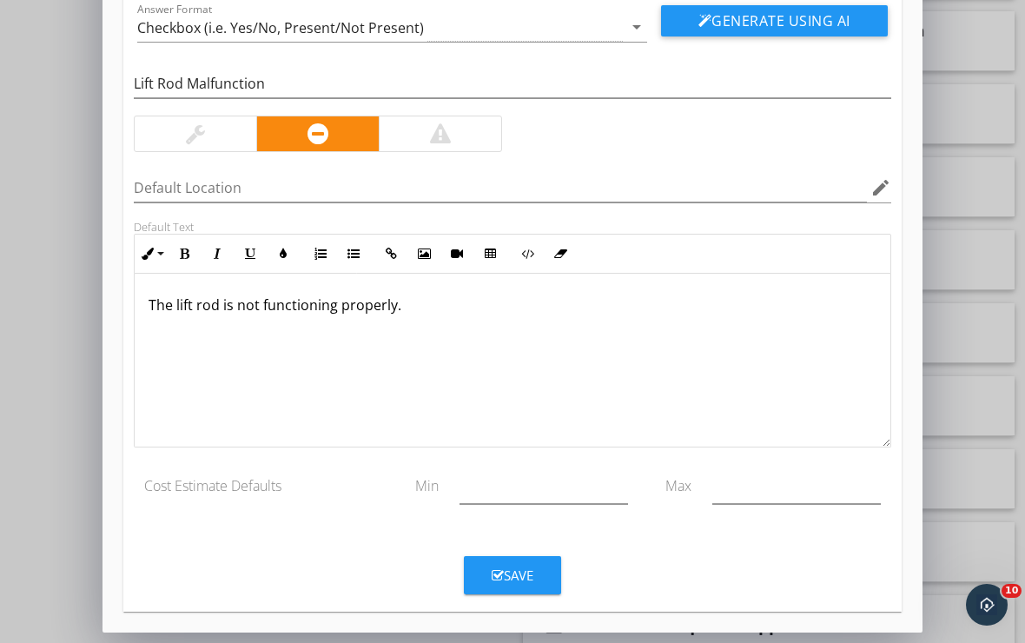
scroll to position [129, 0]
click at [520, 566] on div "Save" at bounding box center [513, 576] width 42 height 20
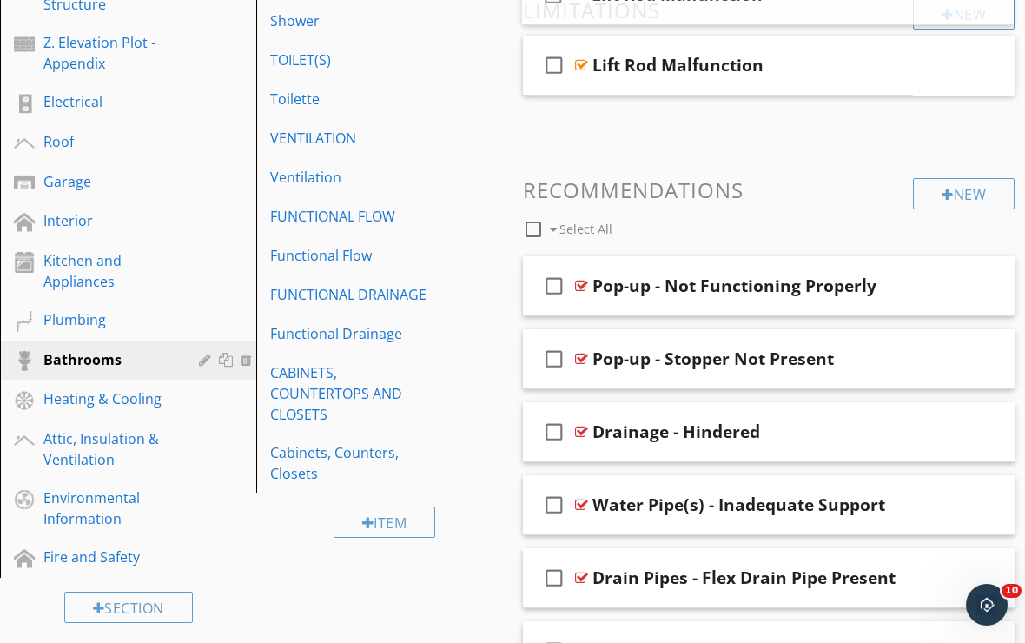
scroll to position [412, 0]
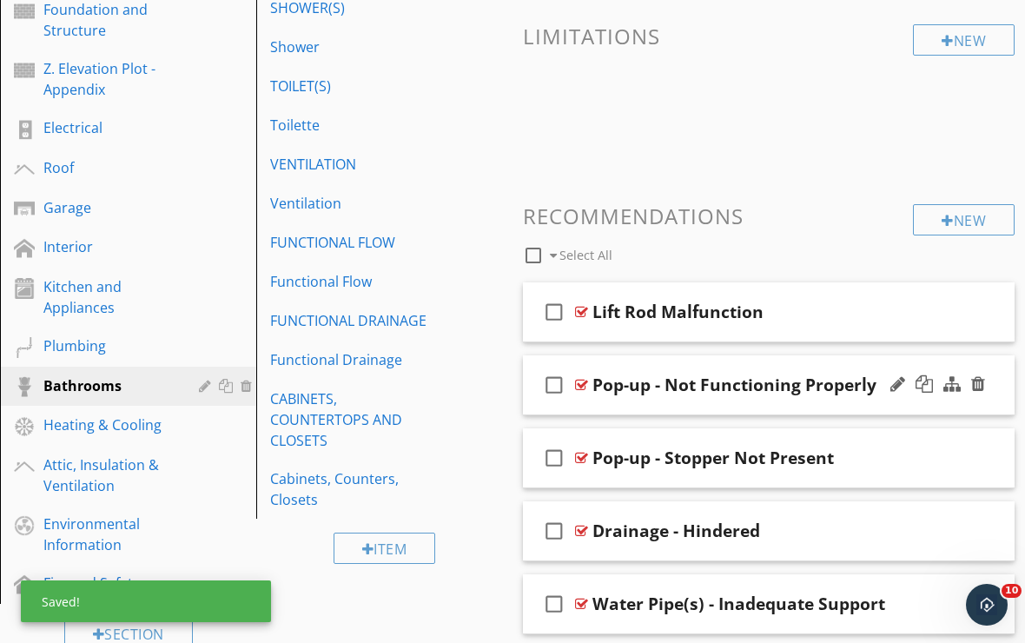
click at [815, 404] on div "check_box_outline_blank Pop-up - Not Functioning Properly" at bounding box center [769, 385] width 492 height 60
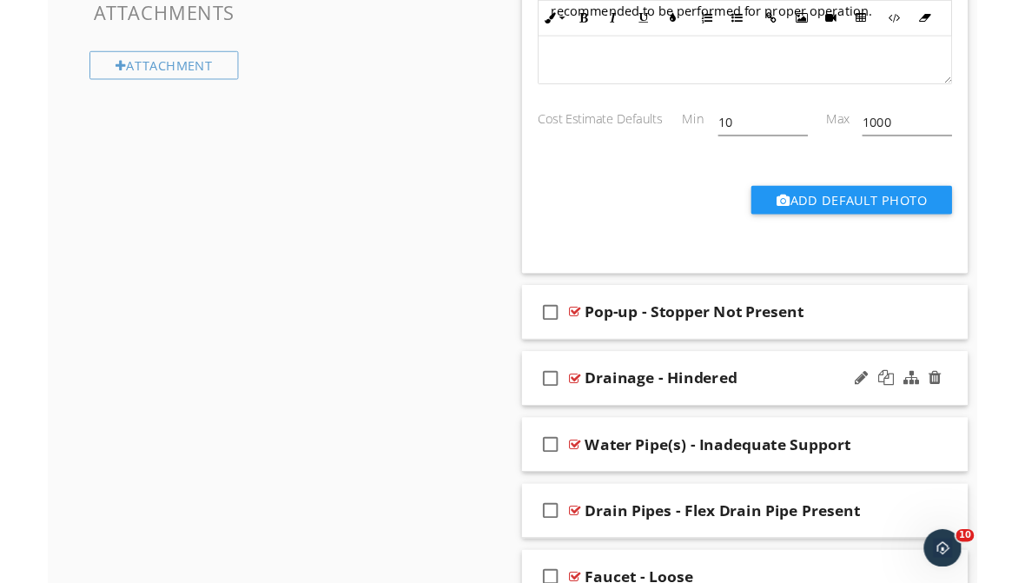
scroll to position [1130, 0]
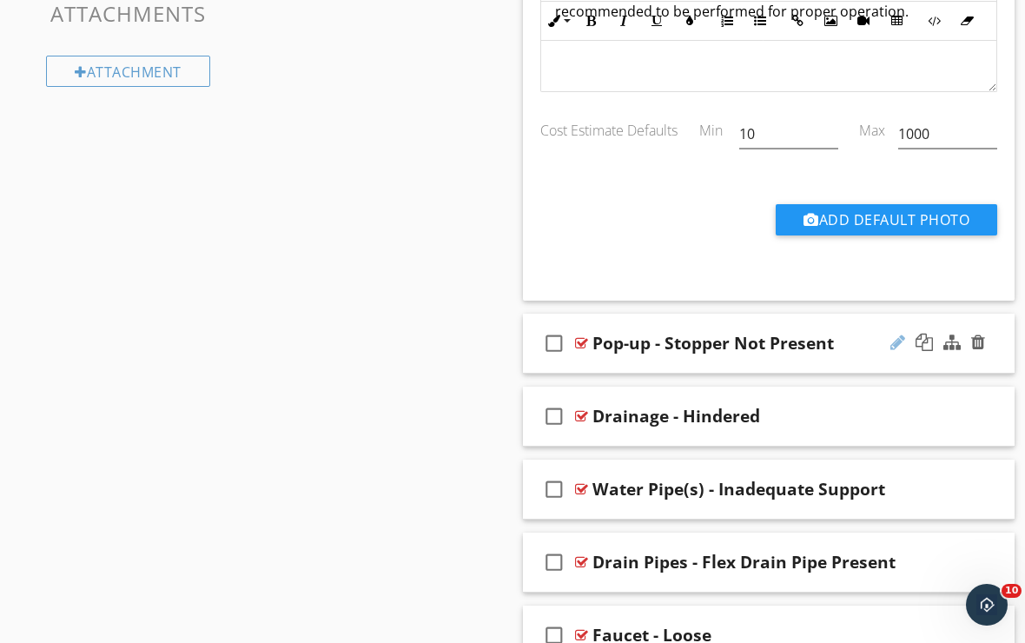
click at [901, 343] on div at bounding box center [898, 342] width 15 height 17
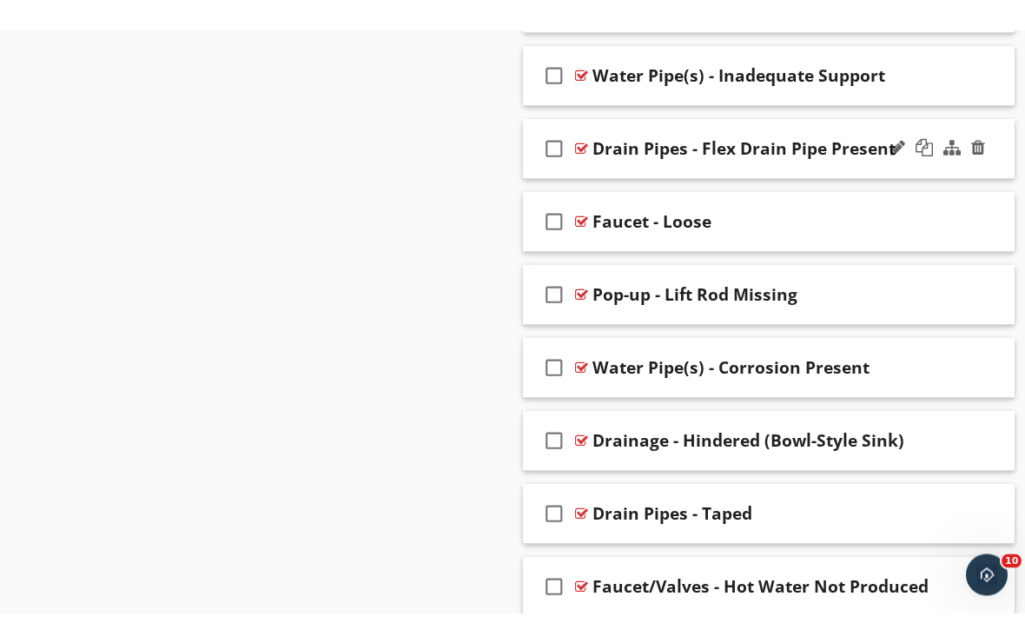
scroll to position [1640, 0]
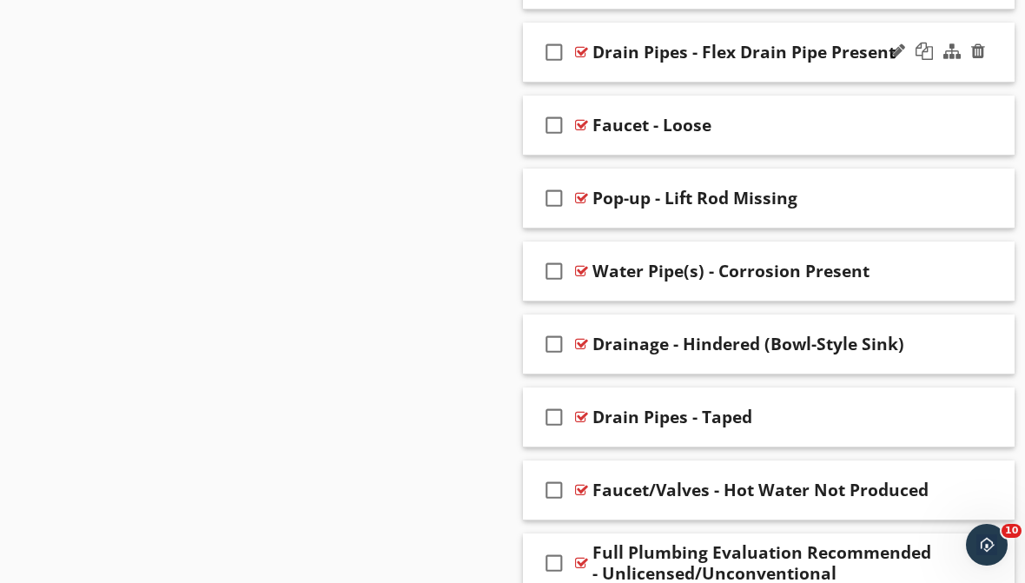
click at [865, 67] on div "check_box_outline_blank Drain Pipes - Flex Drain Pipe Present" at bounding box center [769, 53] width 492 height 60
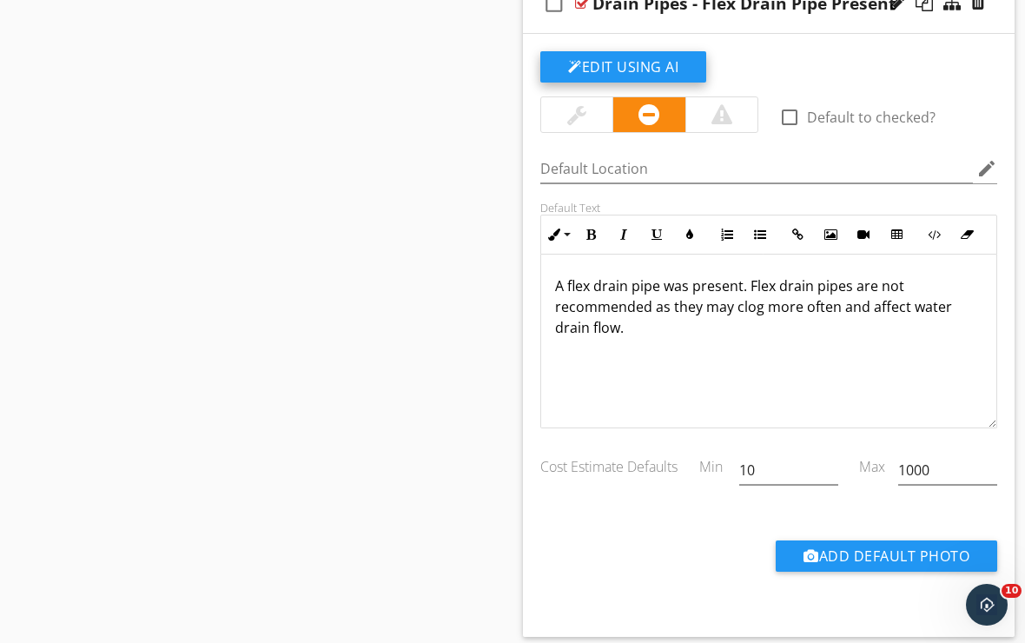
scroll to position [1680, 0]
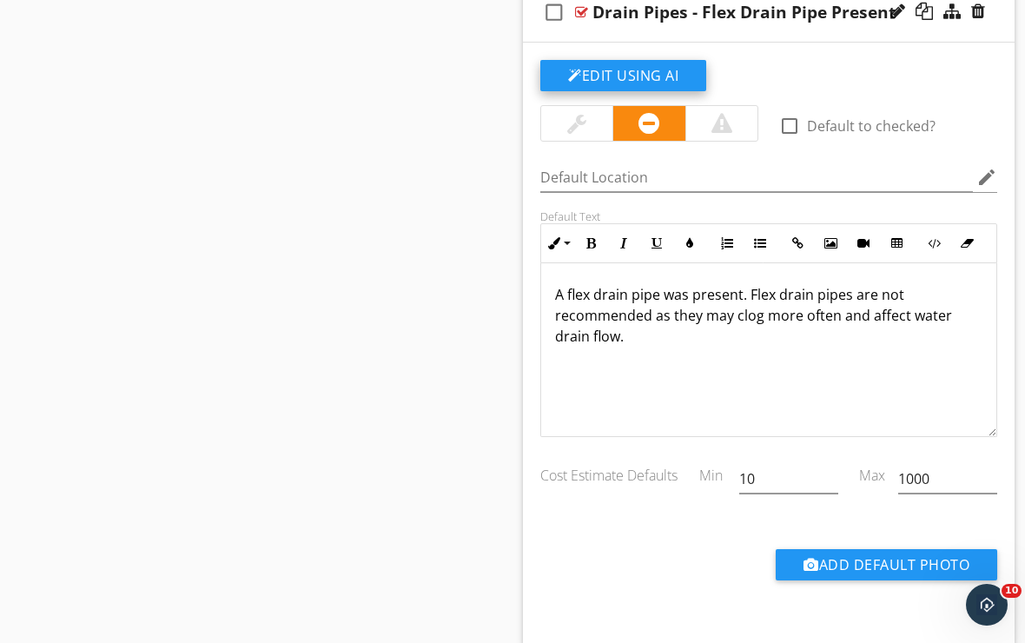
click at [651, 63] on button "Edit Using AI" at bounding box center [623, 75] width 166 height 31
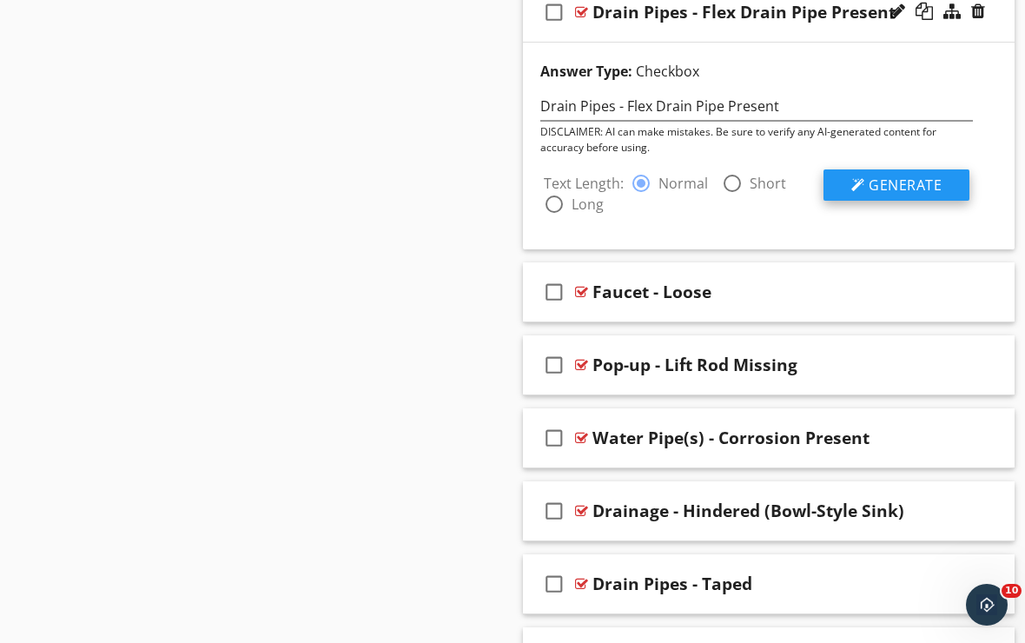
click at [858, 180] on div at bounding box center [859, 185] width 14 height 14
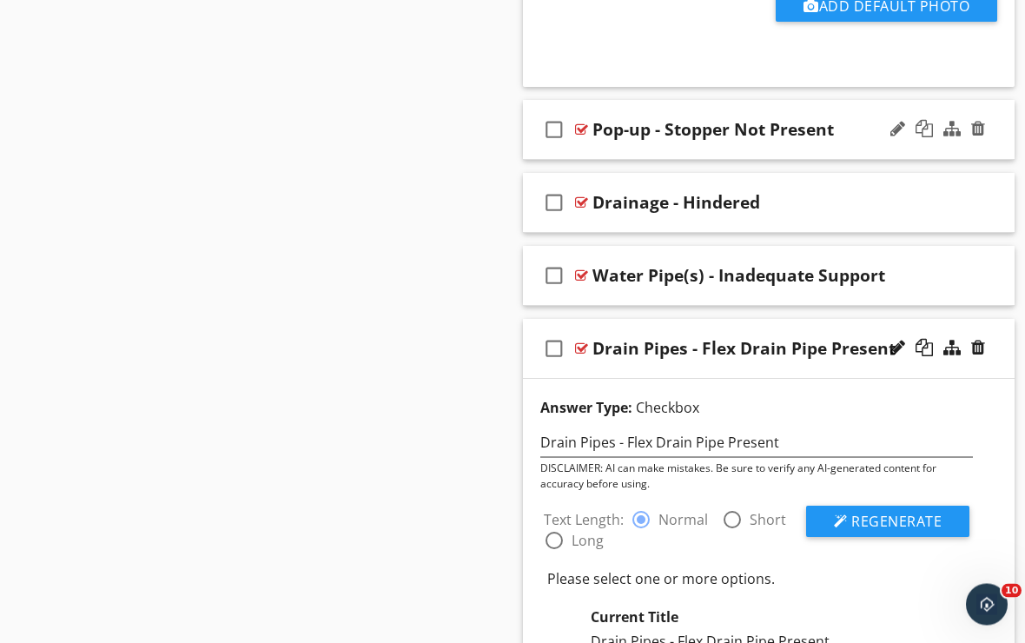
scroll to position [1331, 0]
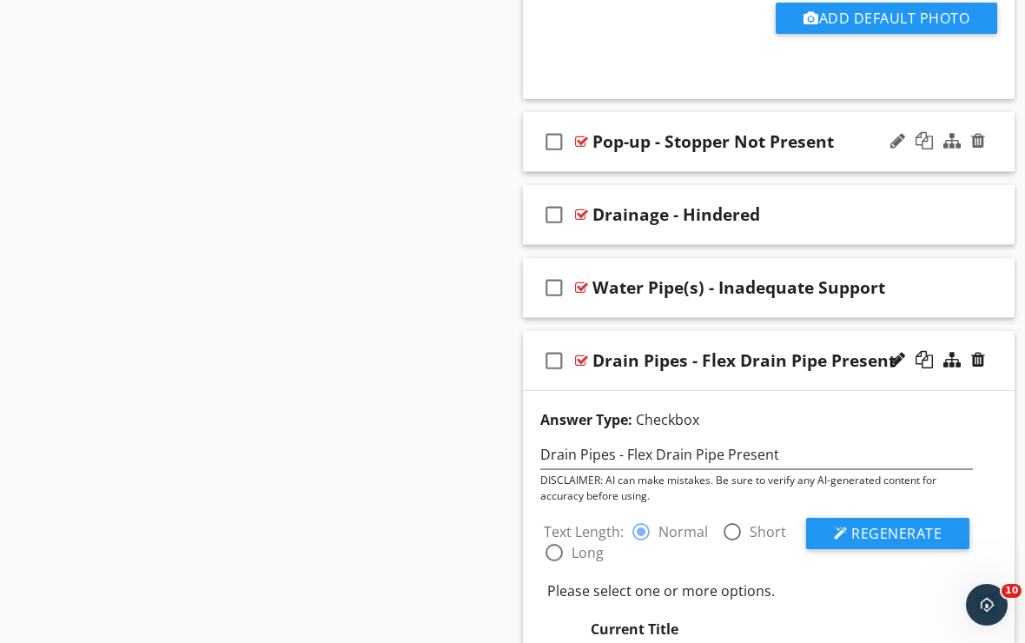
click at [779, 163] on div "check_box_outline_blank Pop-up - Stopper Not Present" at bounding box center [769, 142] width 492 height 60
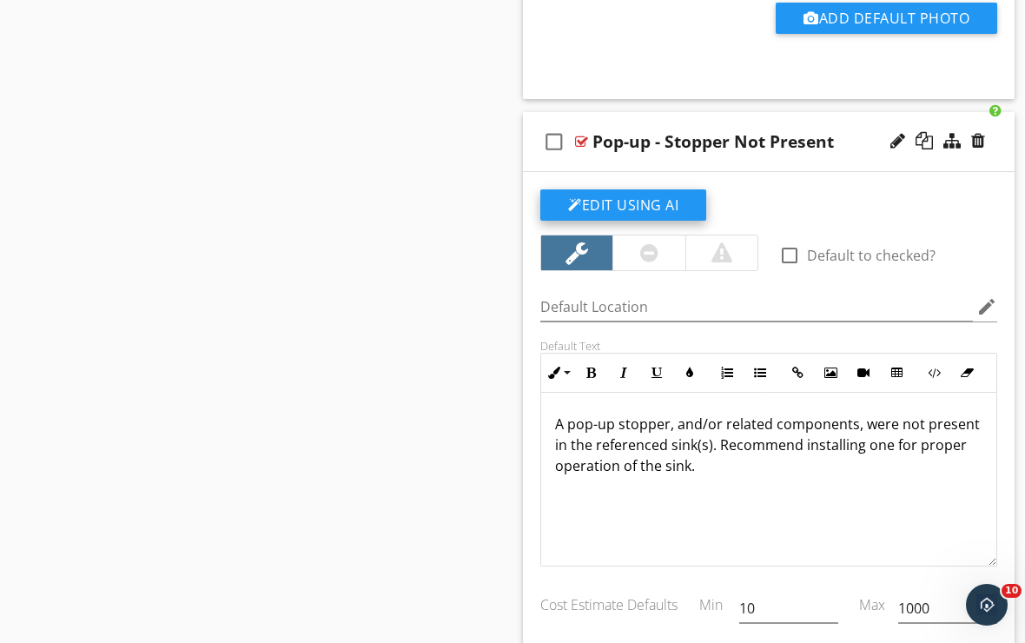
click at [679, 203] on button "Edit Using AI" at bounding box center [623, 204] width 166 height 31
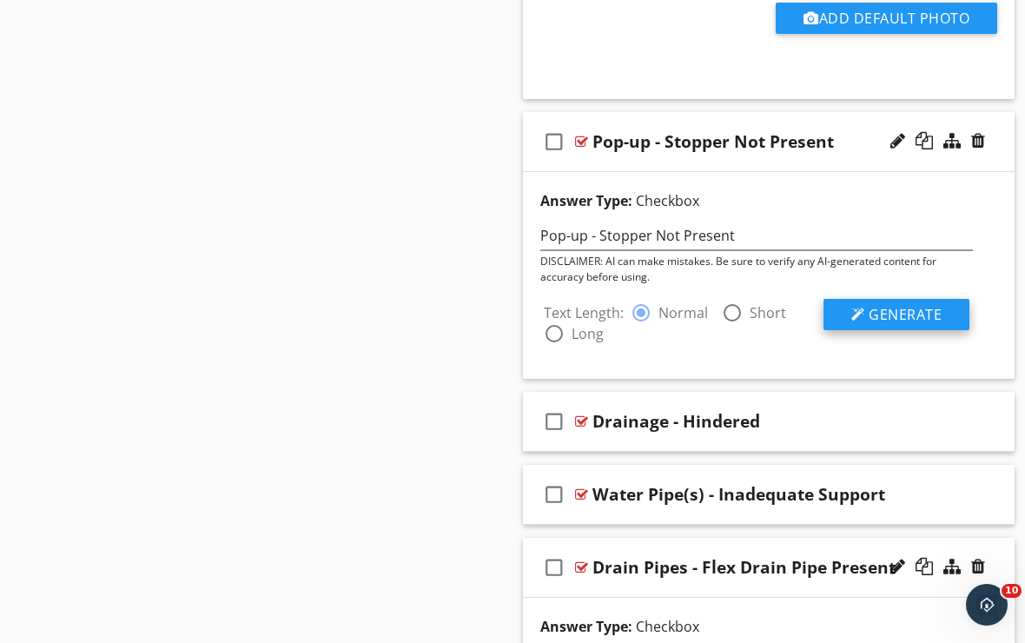
click at [846, 314] on button "Generate" at bounding box center [897, 314] width 146 height 31
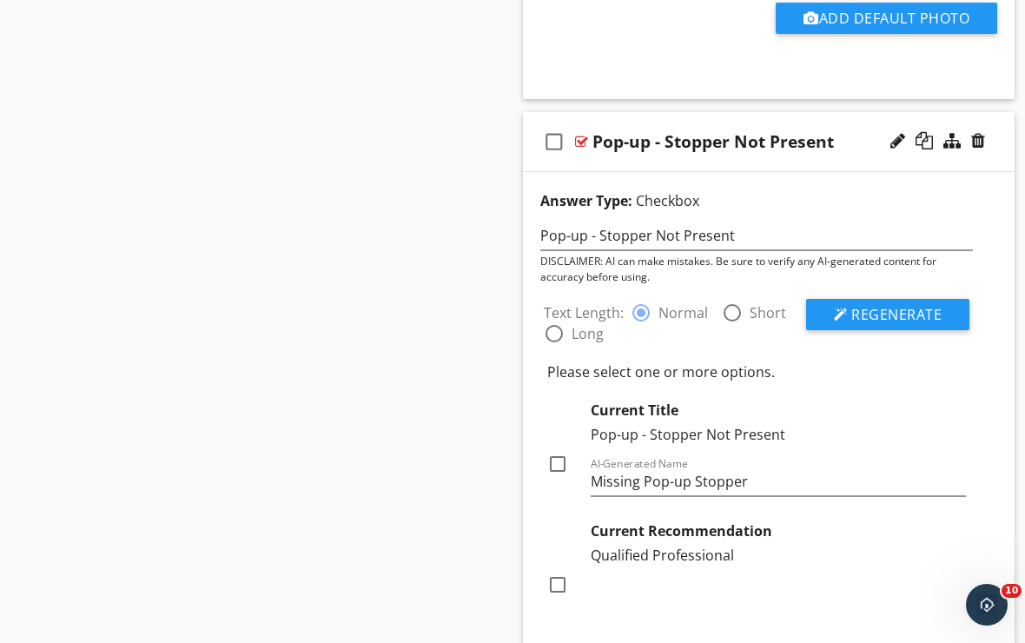
click at [562, 466] on div at bounding box center [558, 464] width 30 height 30
checkbox input "true"
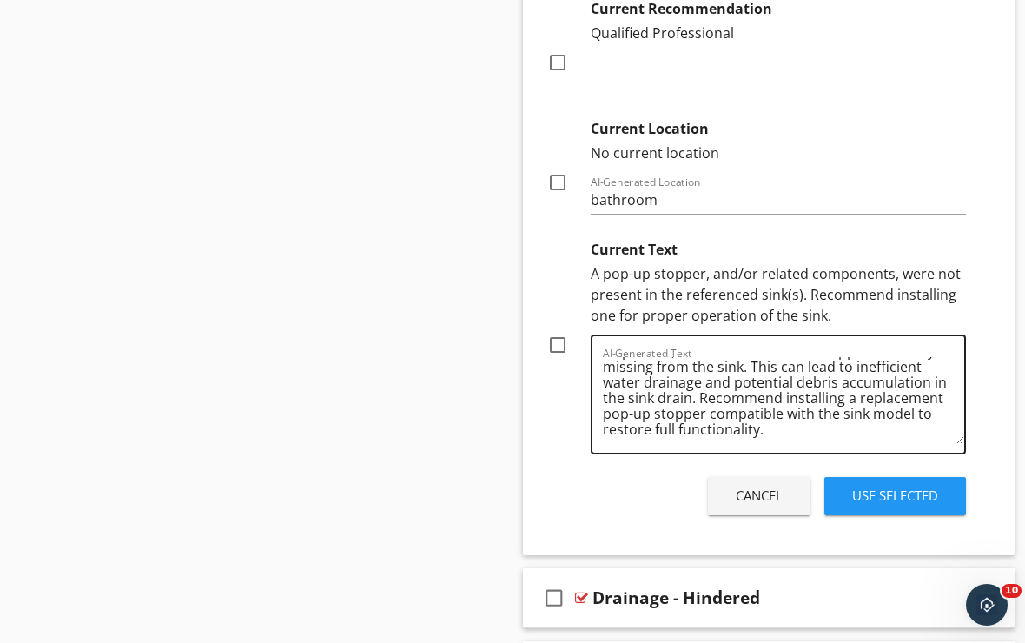
scroll to position [51, 0]
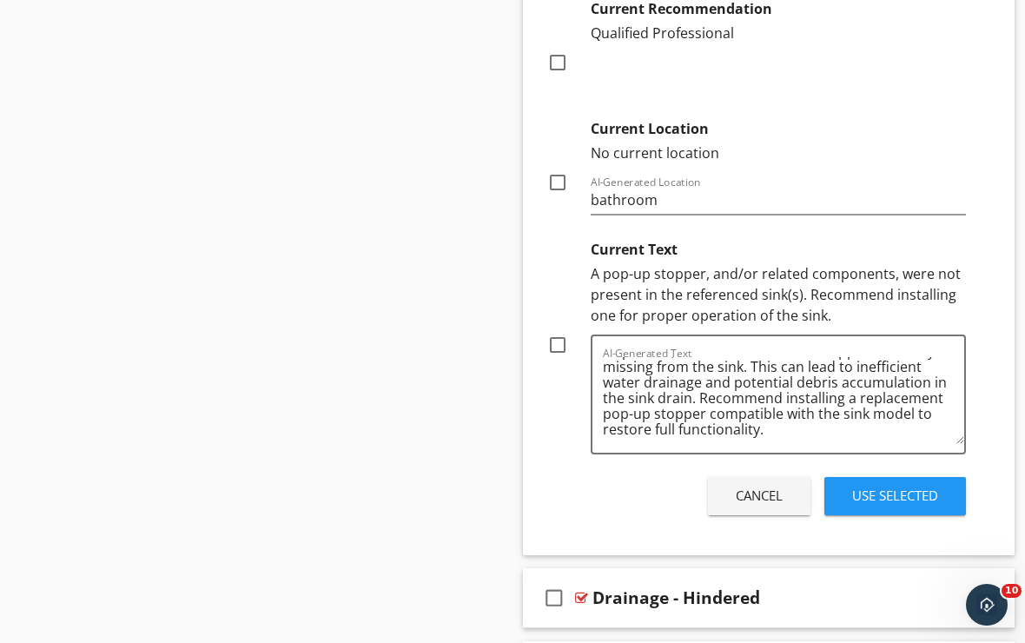
click at [862, 494] on div "Use Selected" at bounding box center [895, 496] width 86 height 20
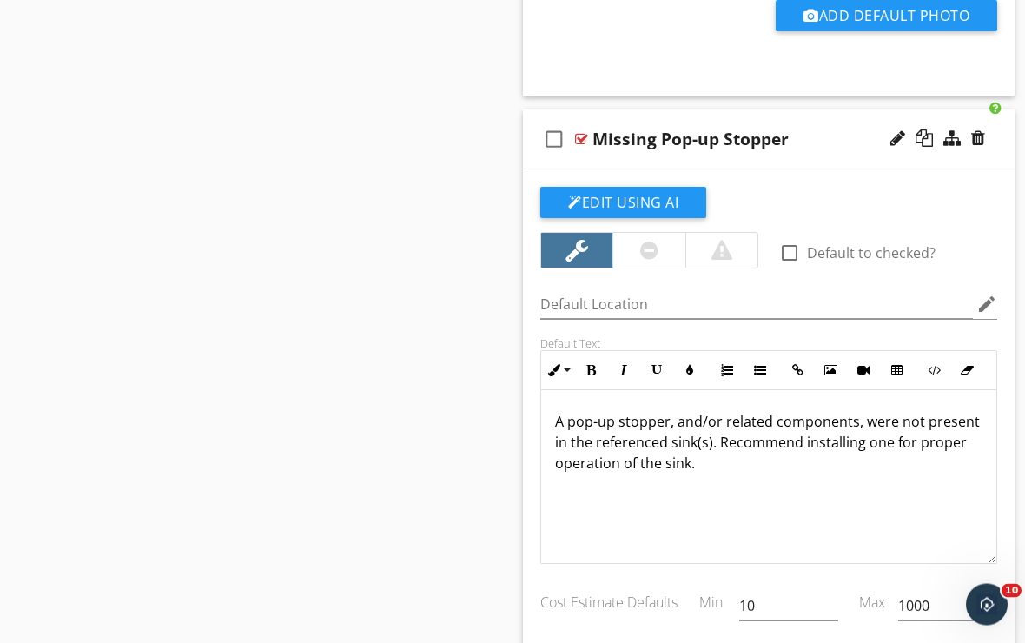
scroll to position [1325, 0]
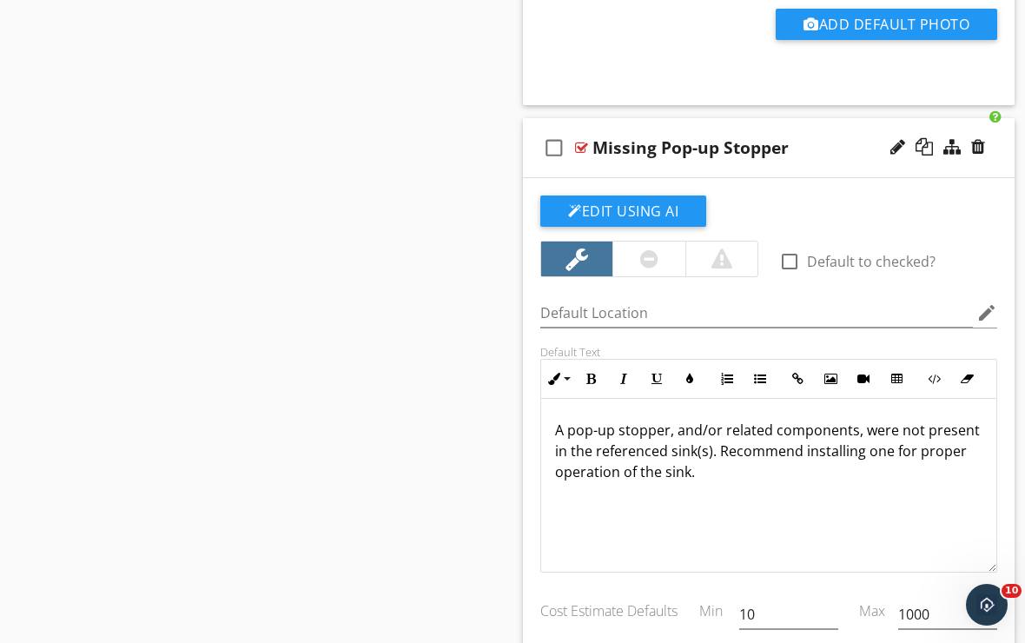
click at [772, 169] on div "check_box_outline_blank Missing Pop-up Stopper" at bounding box center [769, 148] width 492 height 60
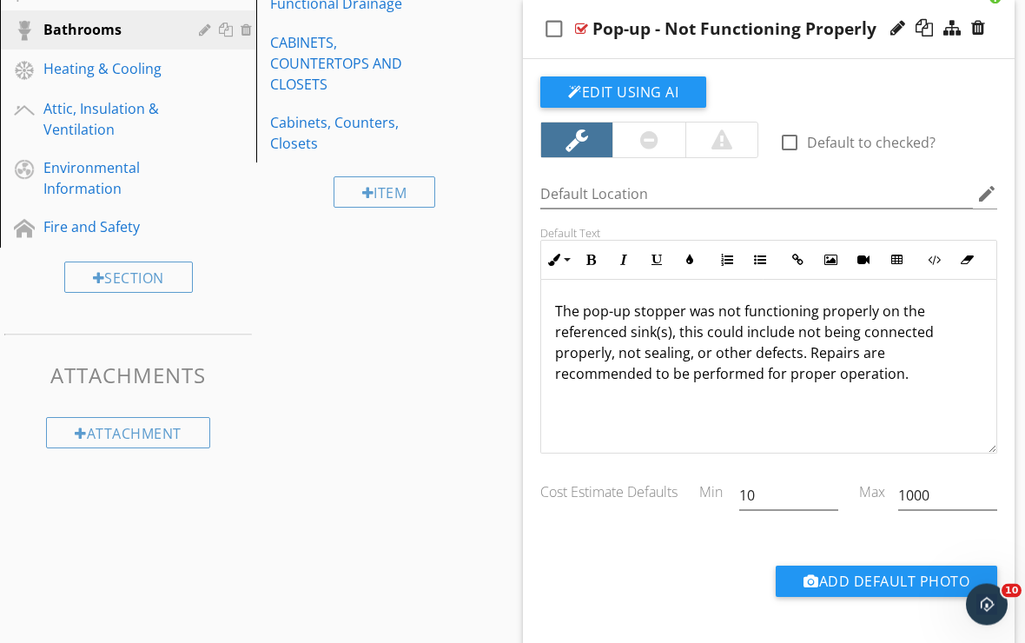
scroll to position [737, 0]
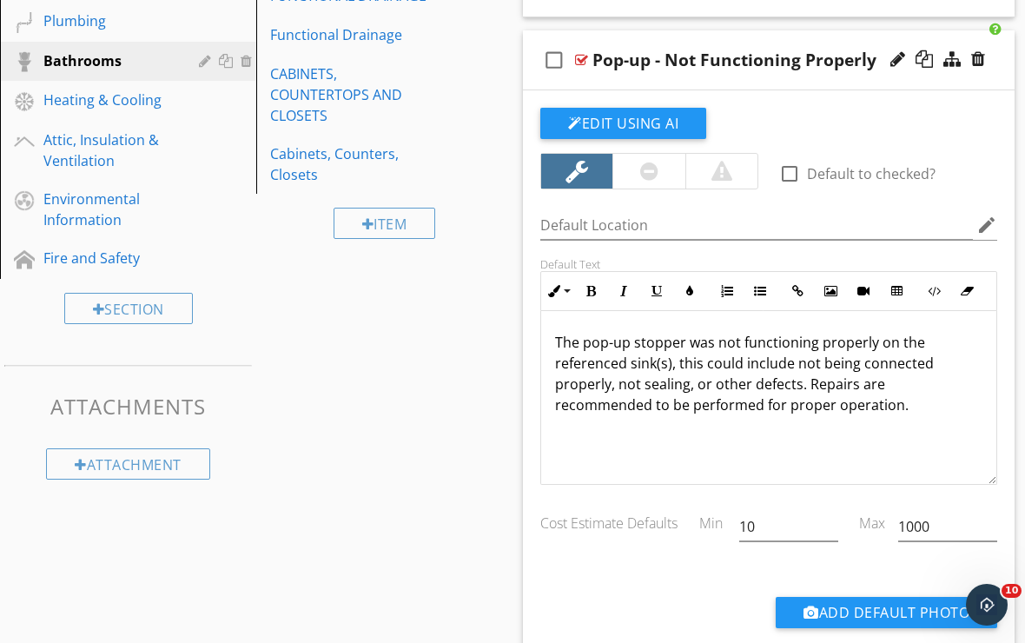
click at [689, 78] on div "check_box_outline_blank Pop-up - Not Functioning Properly" at bounding box center [769, 60] width 492 height 60
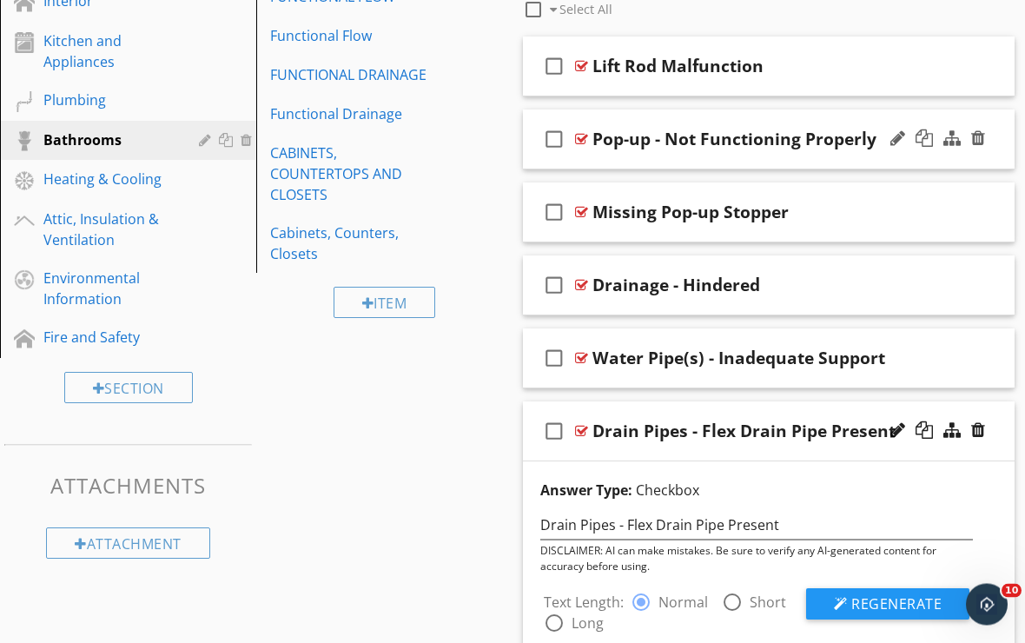
scroll to position [658, 0]
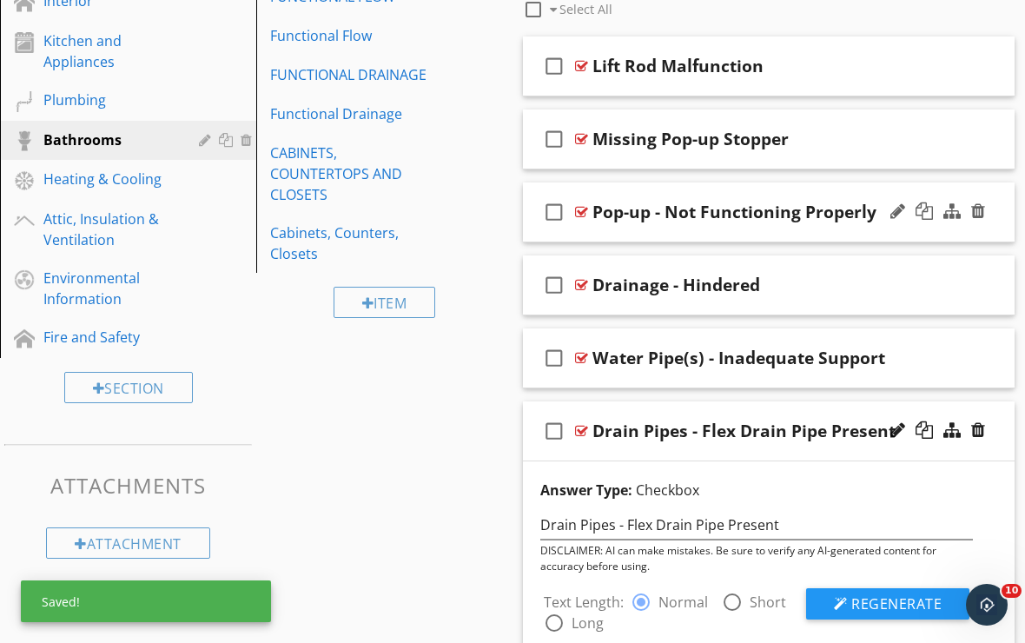
click at [857, 224] on div "check_box_outline_blank Pop-up - Not Functioning Properly" at bounding box center [769, 212] width 492 height 60
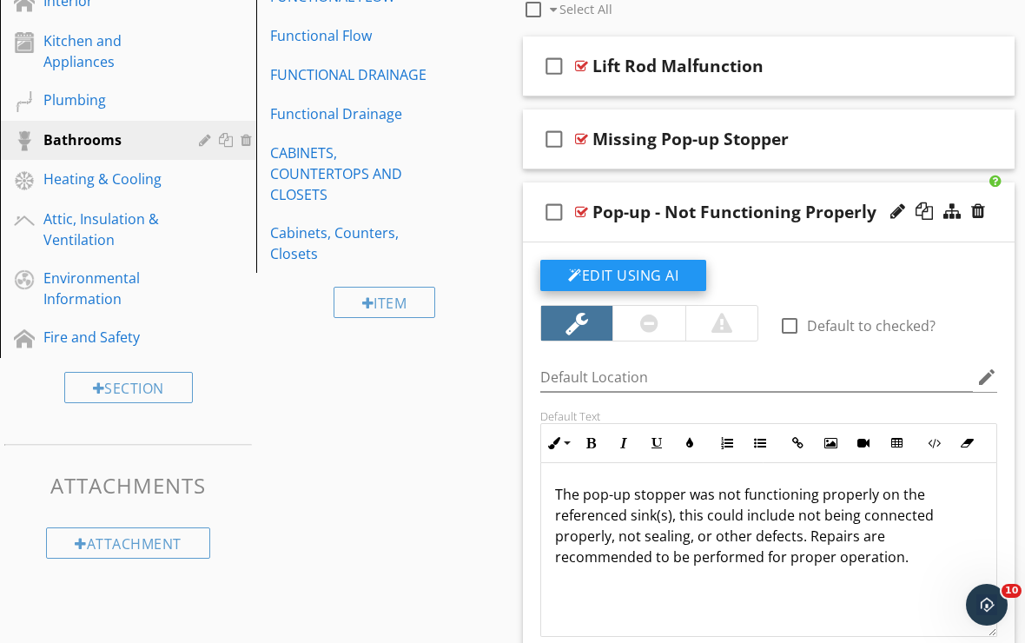
click at [677, 275] on button "Edit Using AI" at bounding box center [623, 275] width 166 height 31
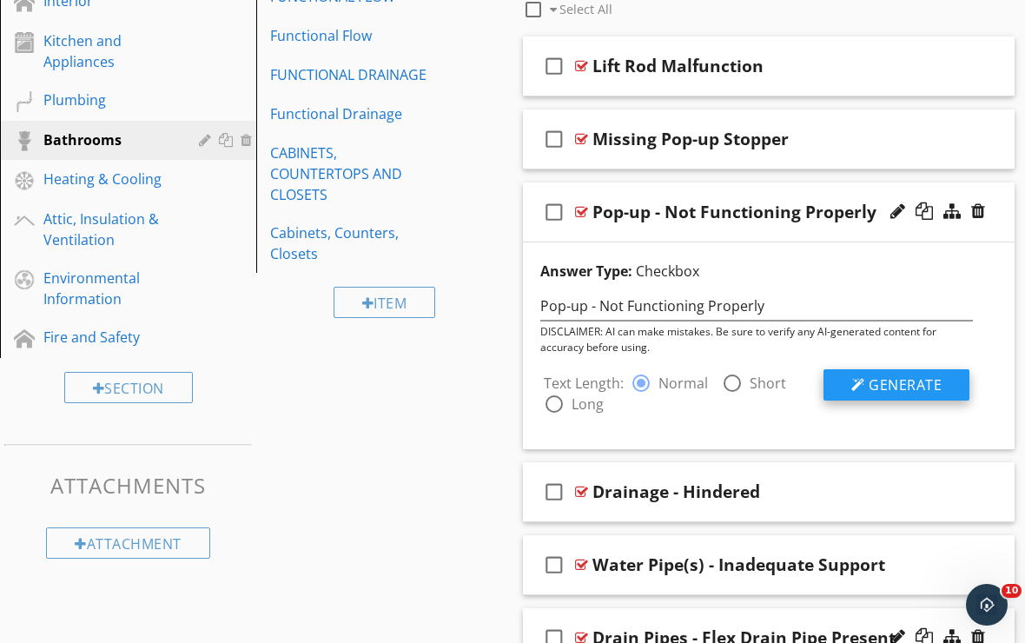
click at [868, 383] on button "Generate" at bounding box center [897, 384] width 146 height 31
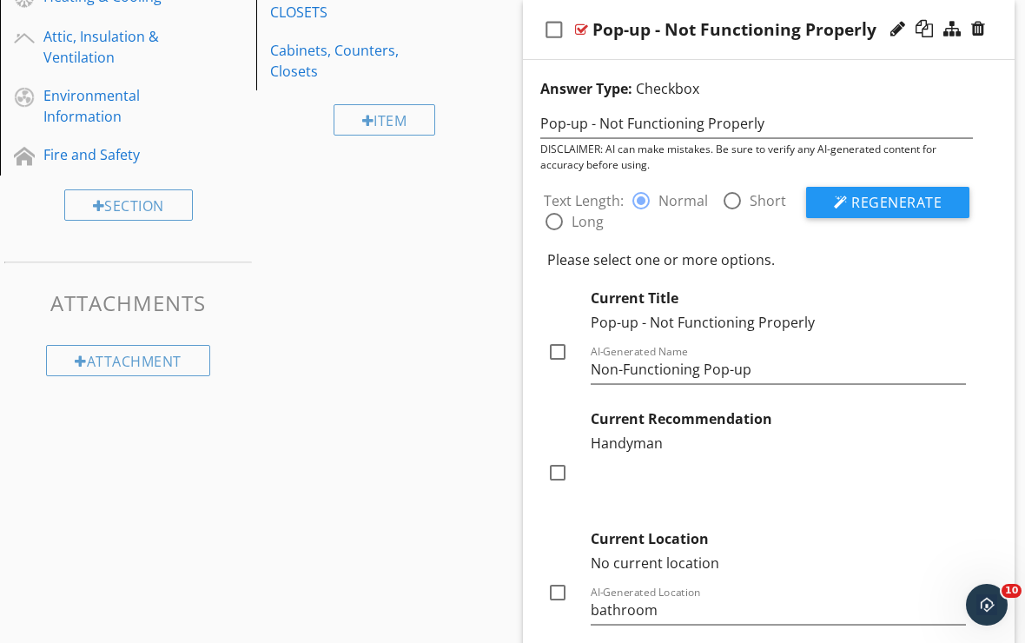
scroll to position [869, 0]
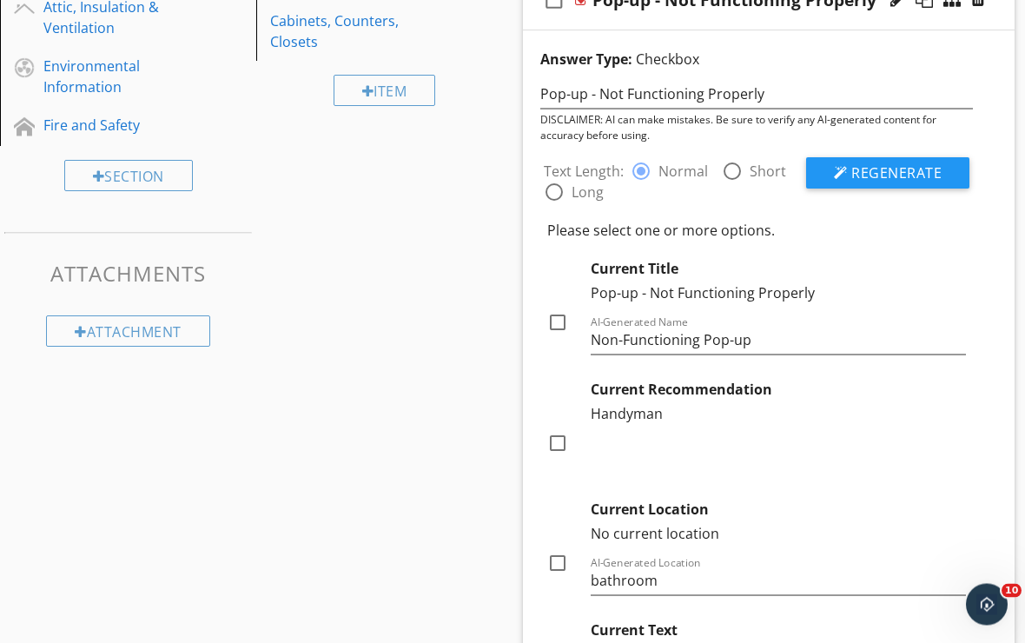
click at [559, 322] on div at bounding box center [558, 323] width 30 height 30
checkbox input "true"
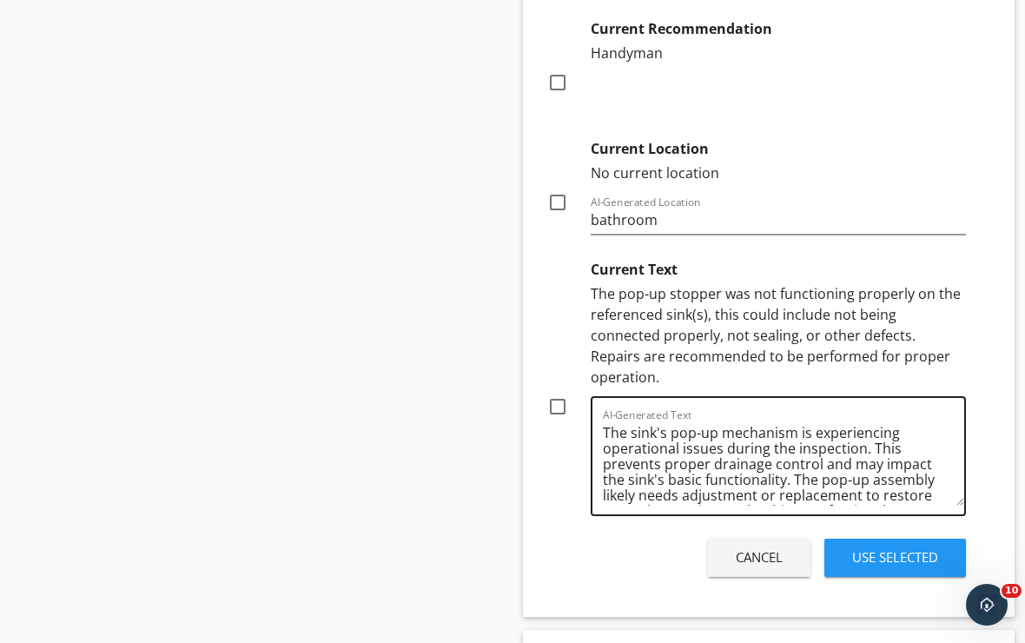
scroll to position [1244, 0]
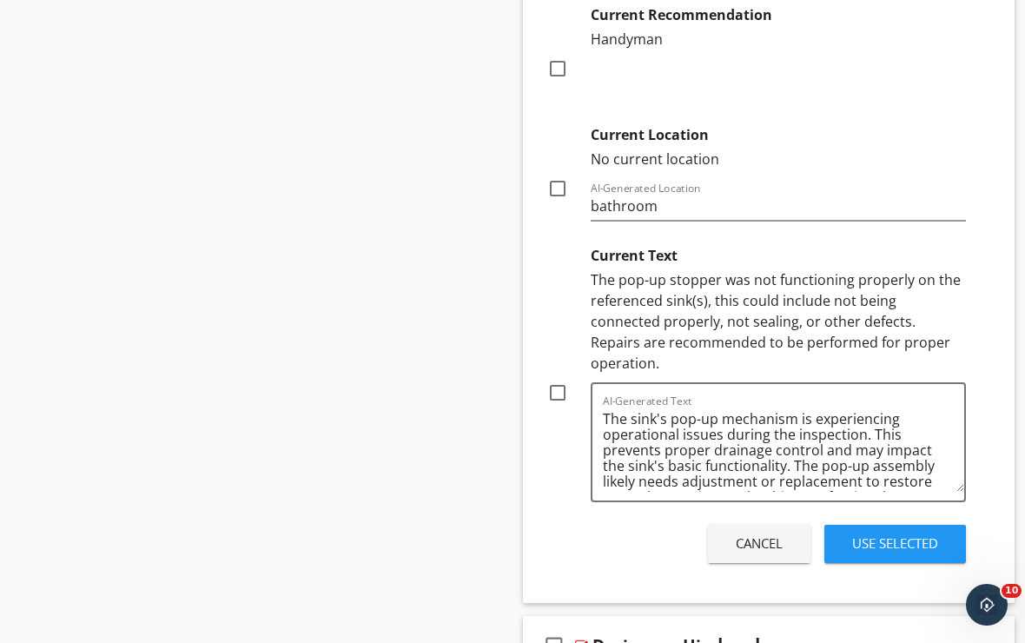
click at [558, 378] on div at bounding box center [558, 393] width 30 height 30
checkbox input "true"
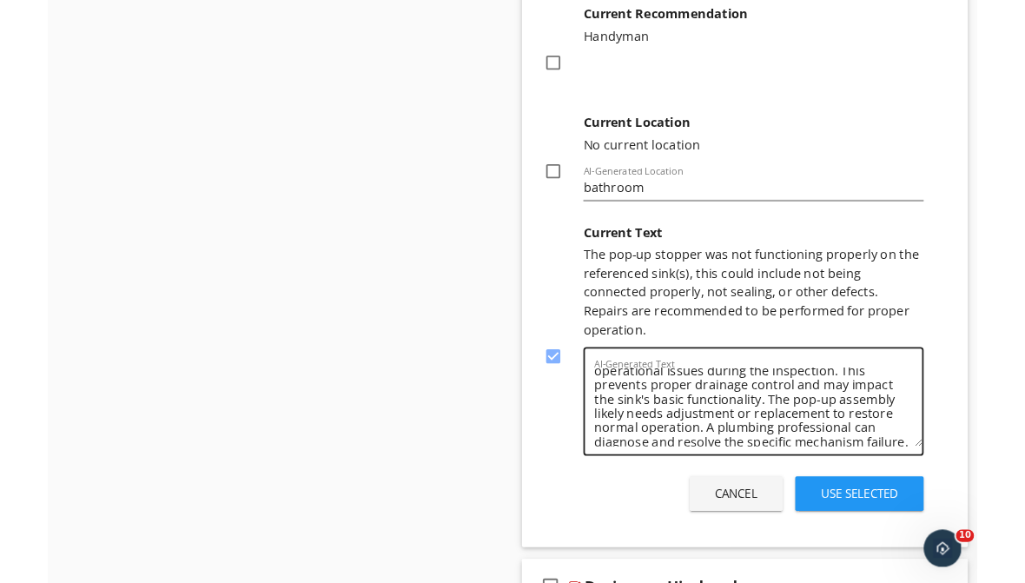
scroll to position [27, 0]
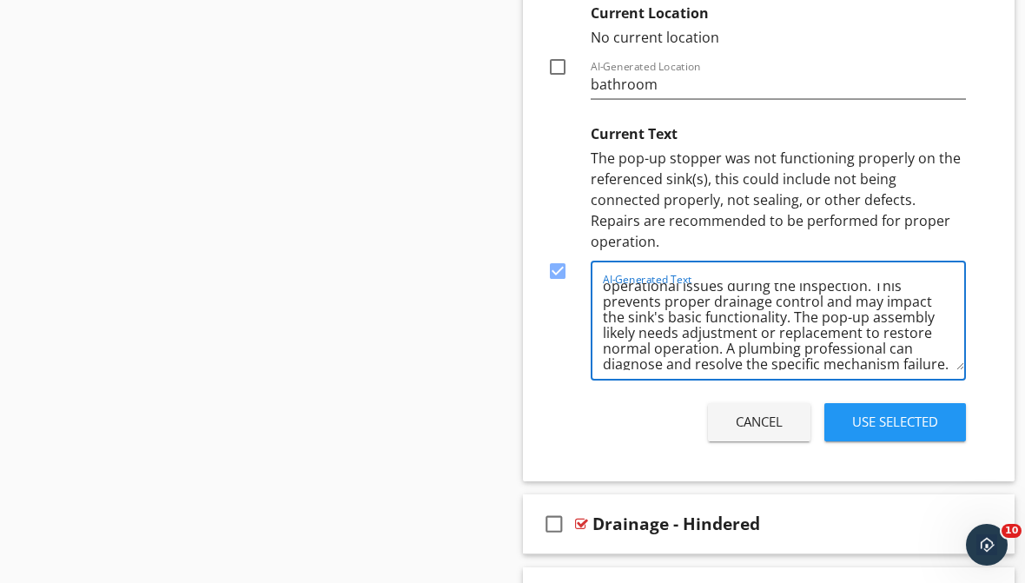
drag, startPoint x: 674, startPoint y: 444, endPoint x: 819, endPoint y: 463, distance: 146.4
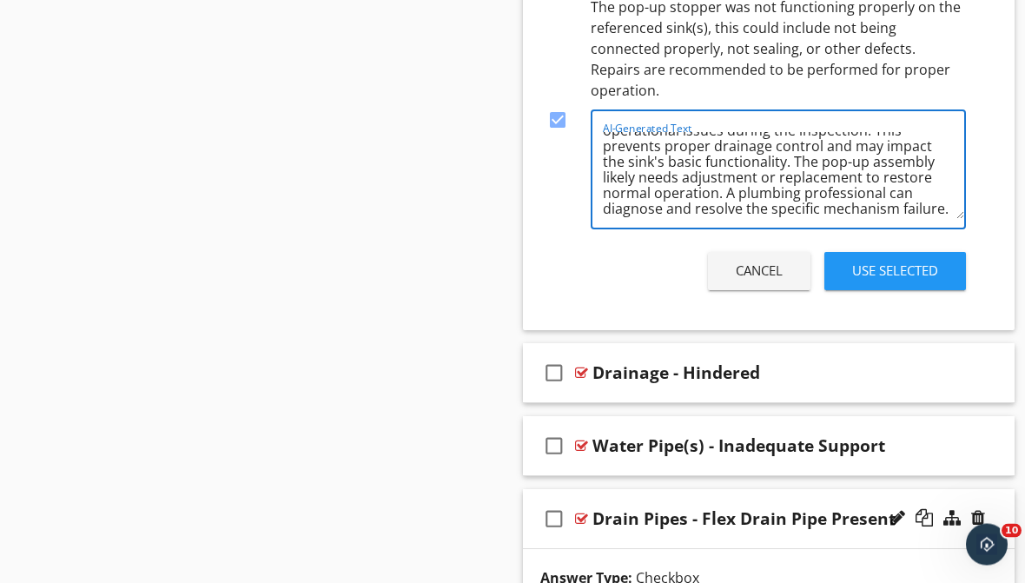
scroll to position [36, 0]
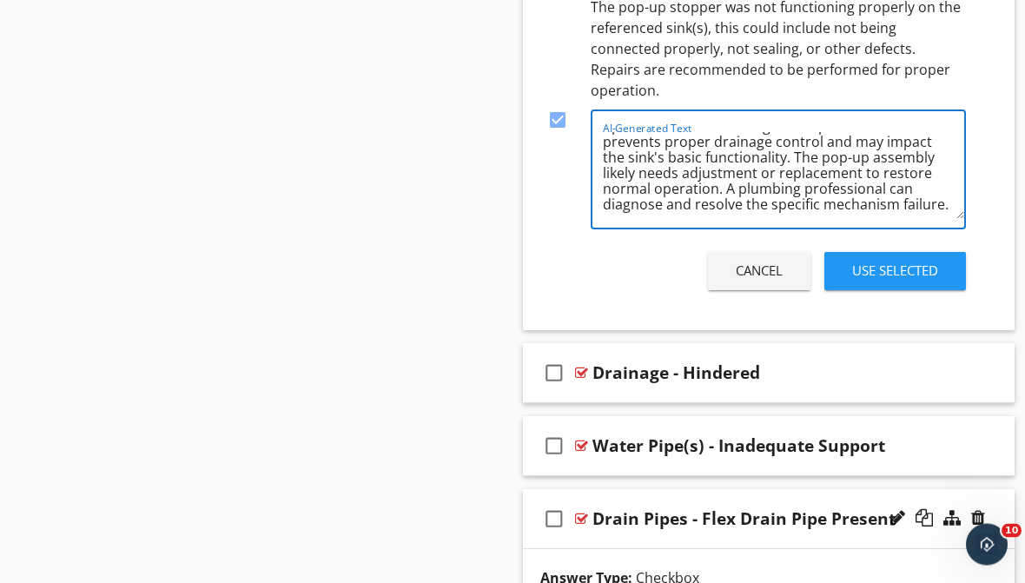
drag, startPoint x: 675, startPoint y: 175, endPoint x: 850, endPoint y: 199, distance: 176.3
click at [850, 199] on div "AI-Generated Text The sink's pop-up mechanism is experiencing operational issue…" at bounding box center [783, 170] width 361 height 116
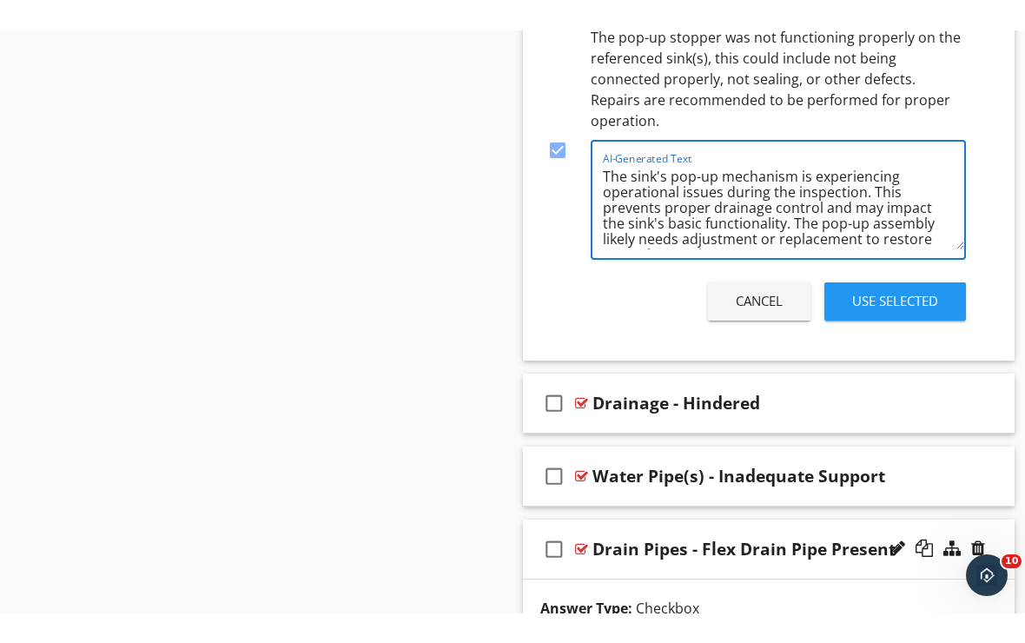
scroll to position [0, 0]
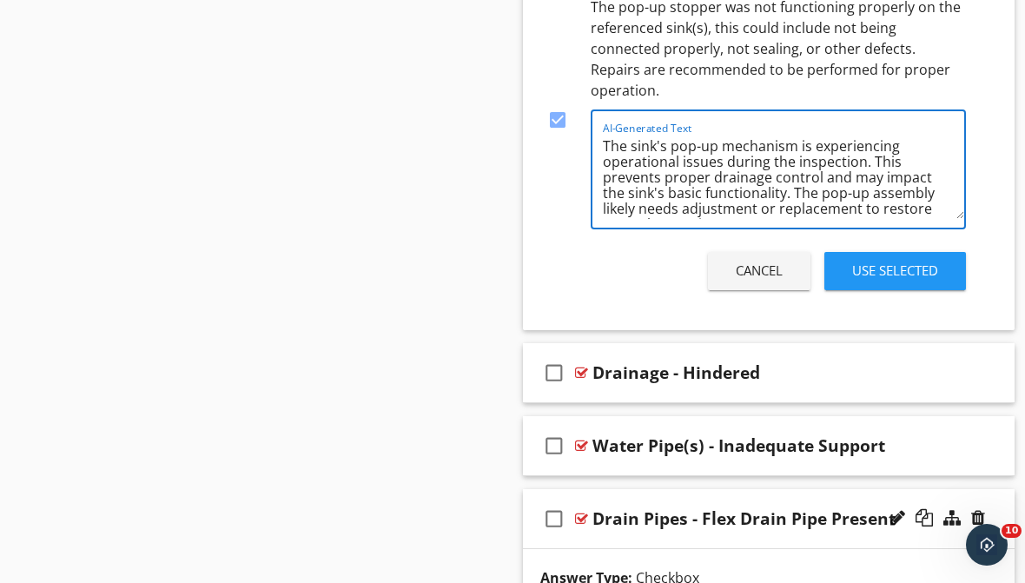
drag, startPoint x: 871, startPoint y: 140, endPoint x: 762, endPoint y: 172, distance: 113.3
click at [762, 173] on textarea "The sink's pop-up mechanism is experiencing operational issues during the inspe…" at bounding box center [783, 175] width 361 height 87
type textarea "The sink's pop-up mechanism is experiencing operational issues during the inspe…"
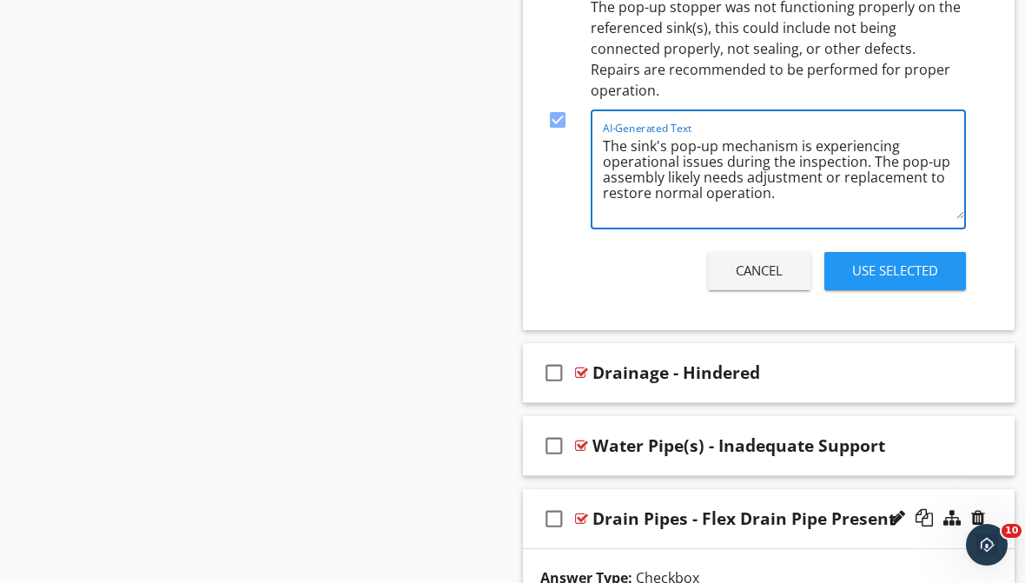
click at [852, 261] on div "Use Selected" at bounding box center [895, 271] width 86 height 20
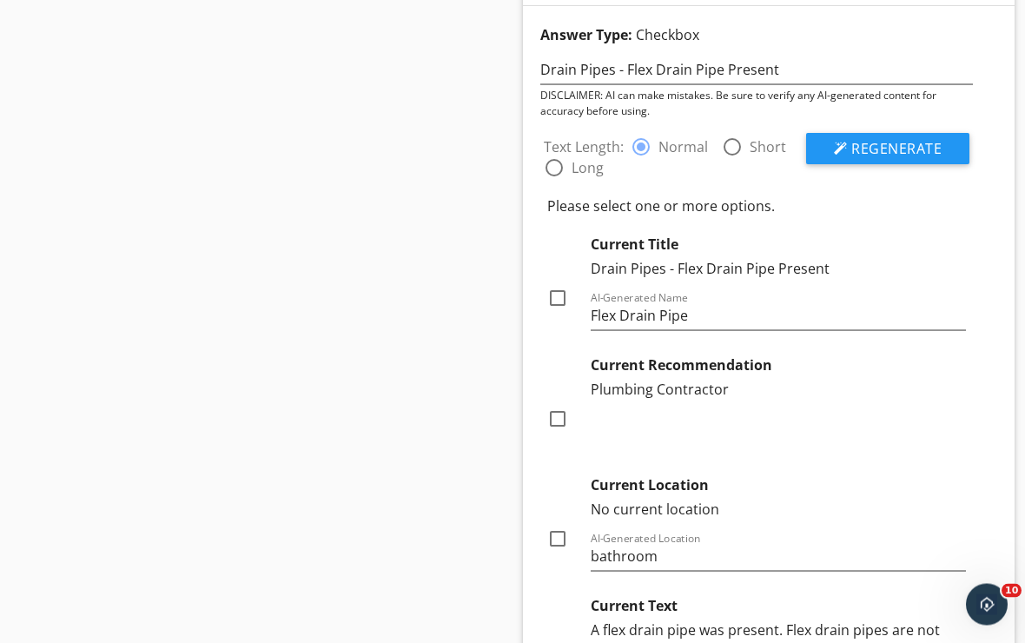
scroll to position [1707, 0]
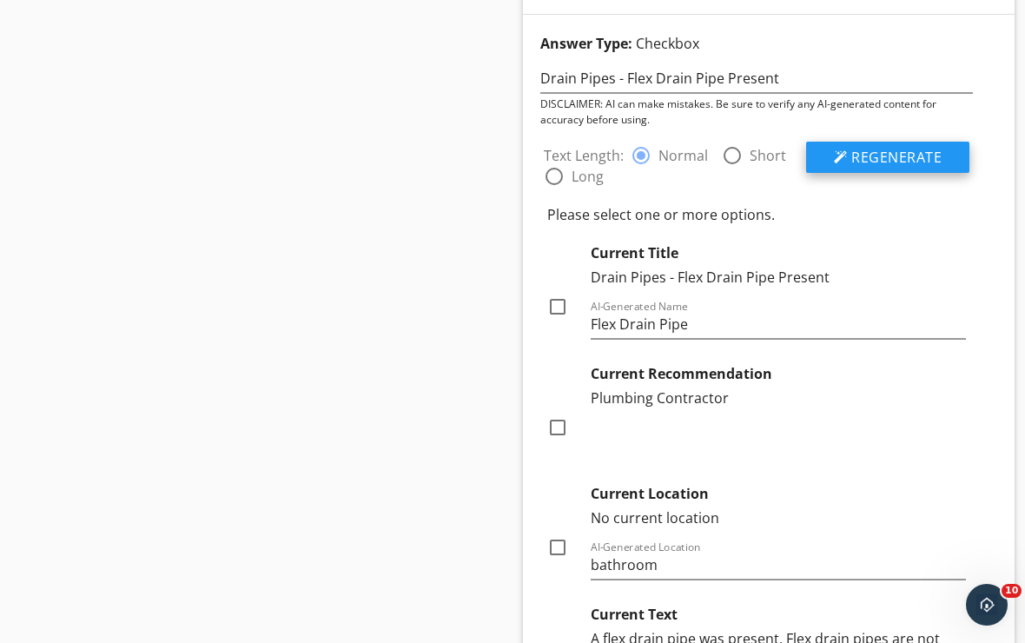
click at [850, 157] on button "Regenerate" at bounding box center [887, 157] width 163 height 31
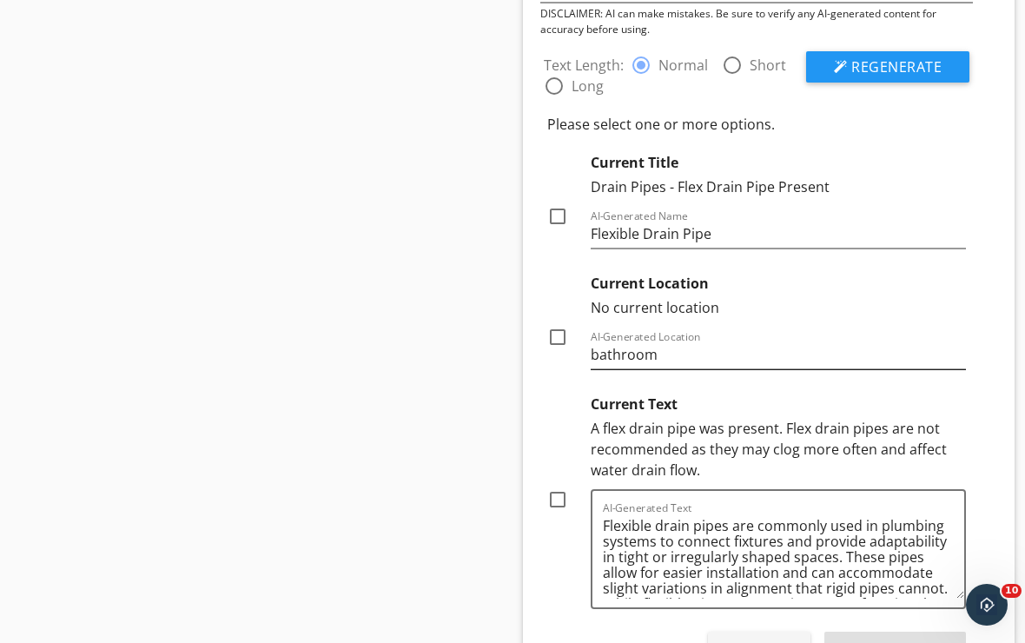
scroll to position [1784, 0]
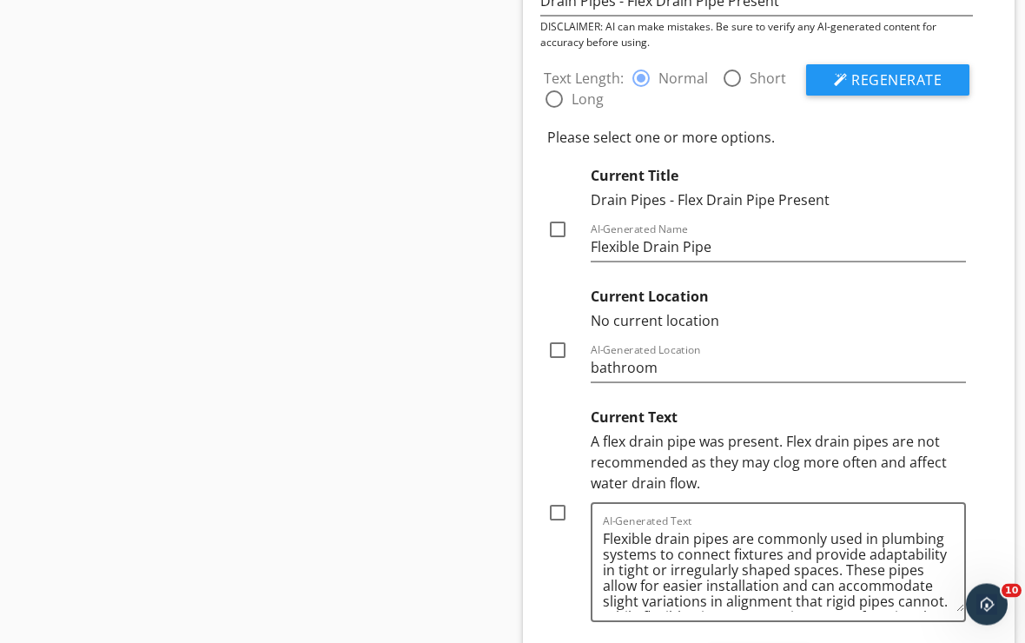
click at [566, 229] on div at bounding box center [558, 230] width 30 height 30
checkbox input "true"
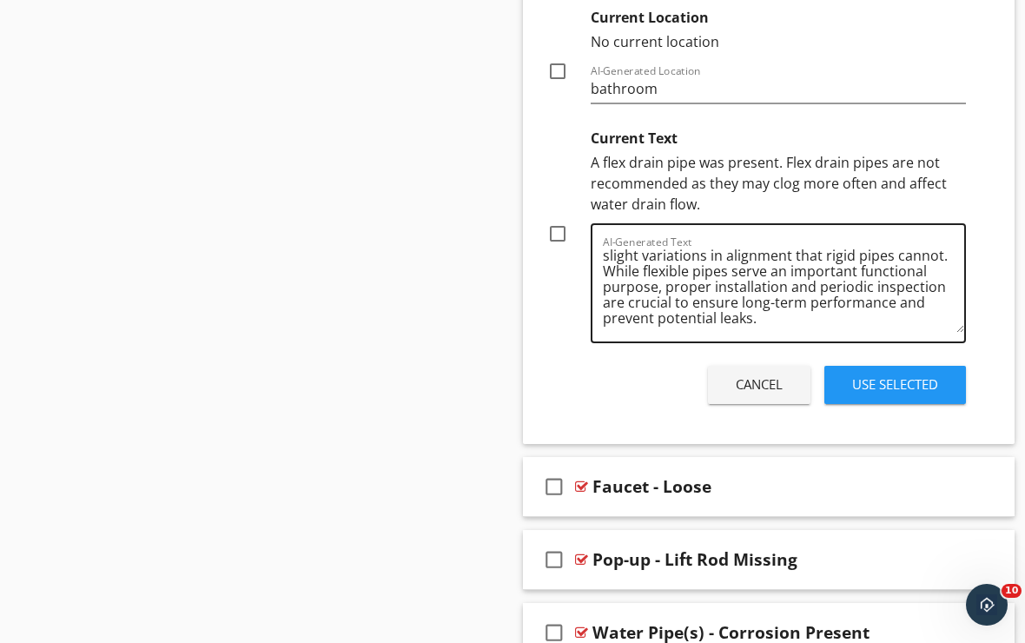
scroll to position [67, 0]
click at [871, 383] on div "Use Selected" at bounding box center [895, 385] width 86 height 20
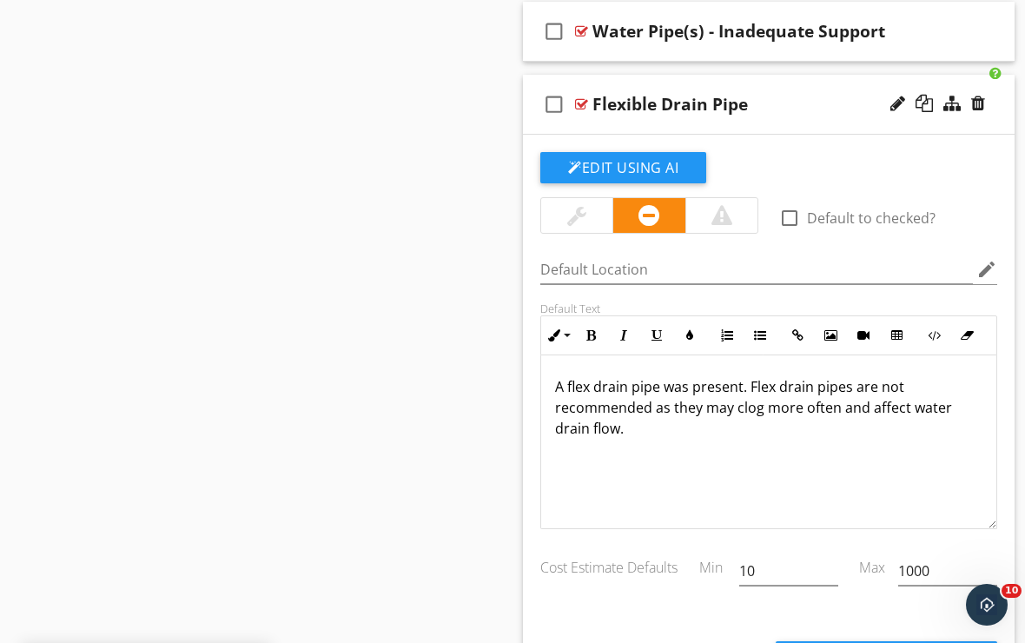
scroll to position [1588, 0]
click at [792, 123] on div "check_box_outline_blank Flexible Drain Pipe" at bounding box center [769, 104] width 492 height 60
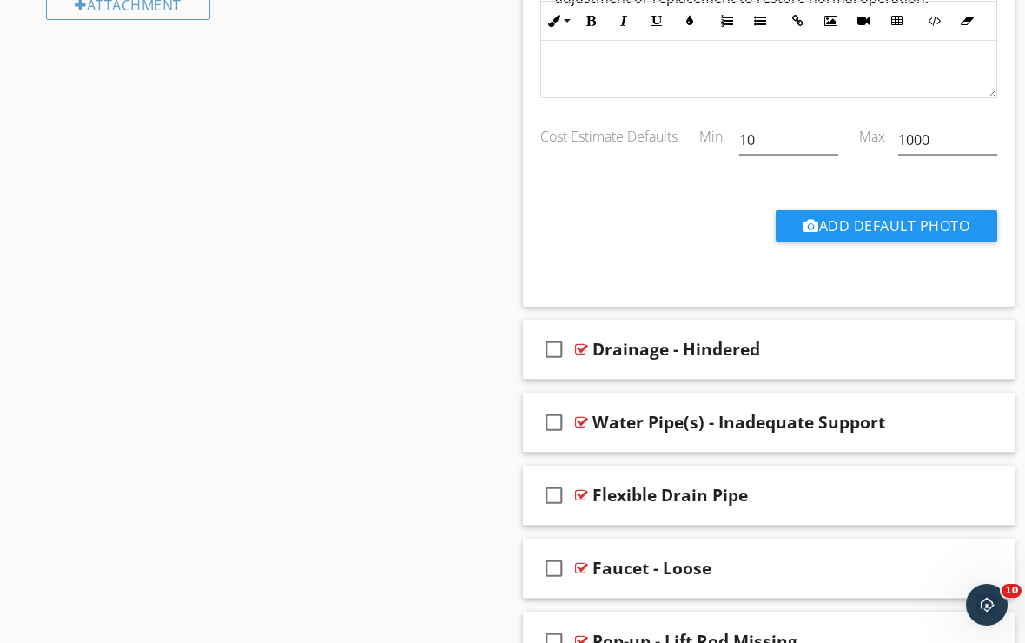
scroll to position [1196, 0]
click at [897, 350] on div at bounding box center [898, 349] width 15 height 17
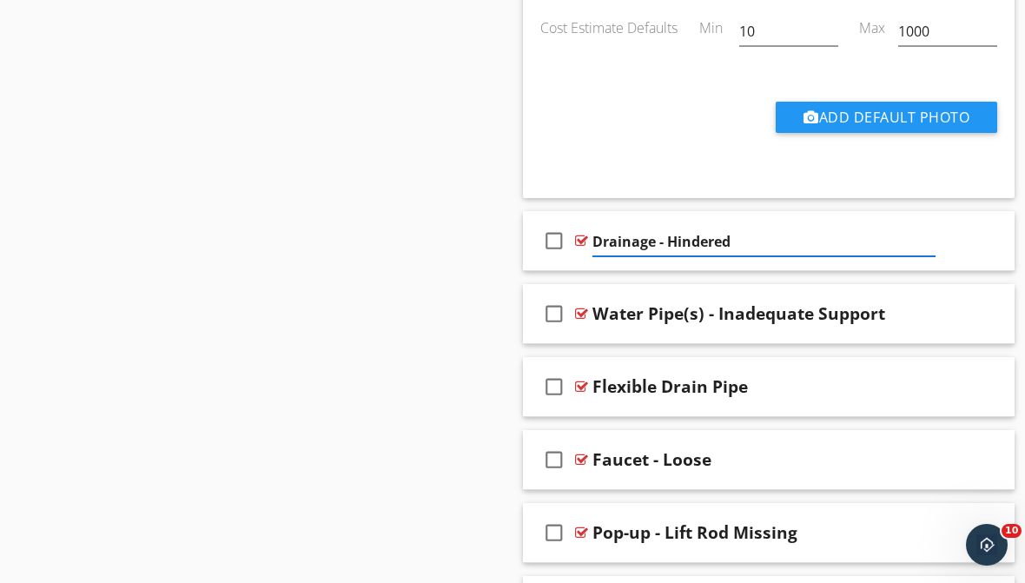
scroll to position [1304, 0]
click at [759, 239] on input "Drainage - Hindered" at bounding box center [764, 243] width 343 height 29
click at [743, 265] on div "check_box_outline_blank Drainage - Hindered" at bounding box center [769, 242] width 492 height 60
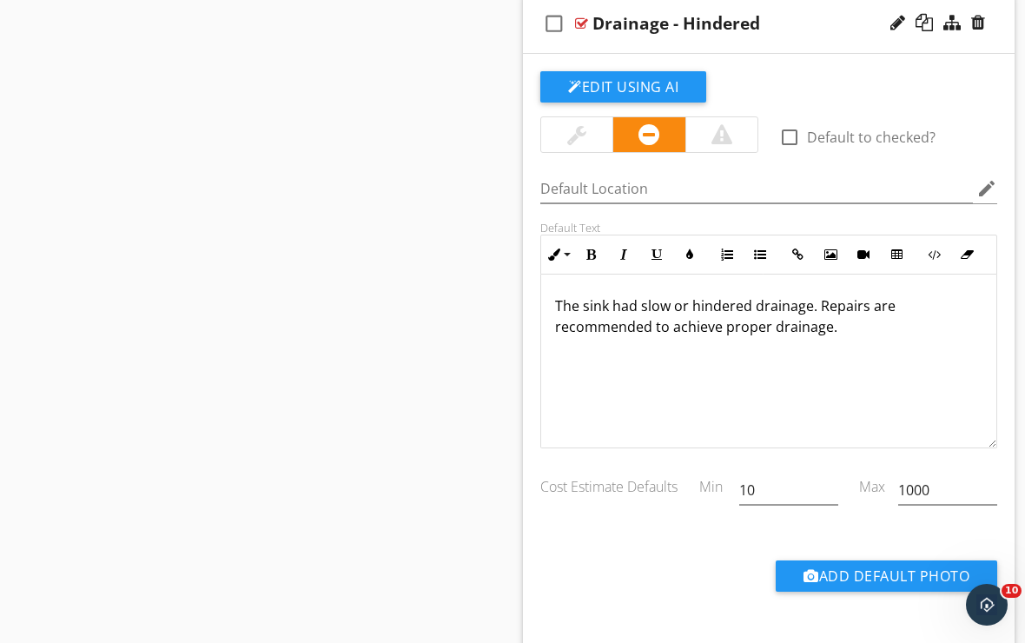
scroll to position [1473, 0]
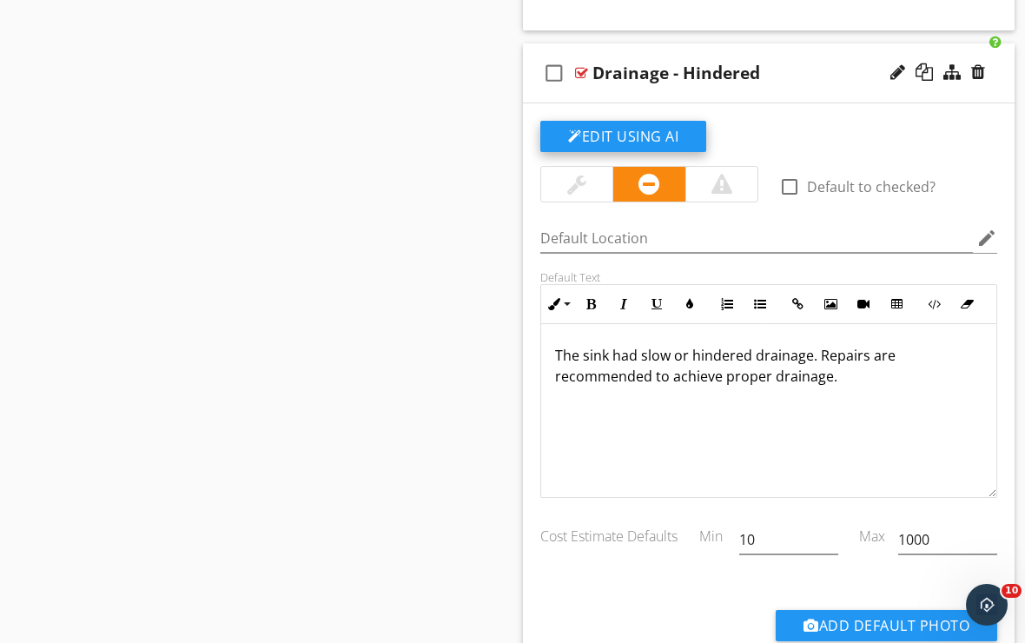
click at [662, 139] on button "Edit Using AI" at bounding box center [623, 136] width 166 height 31
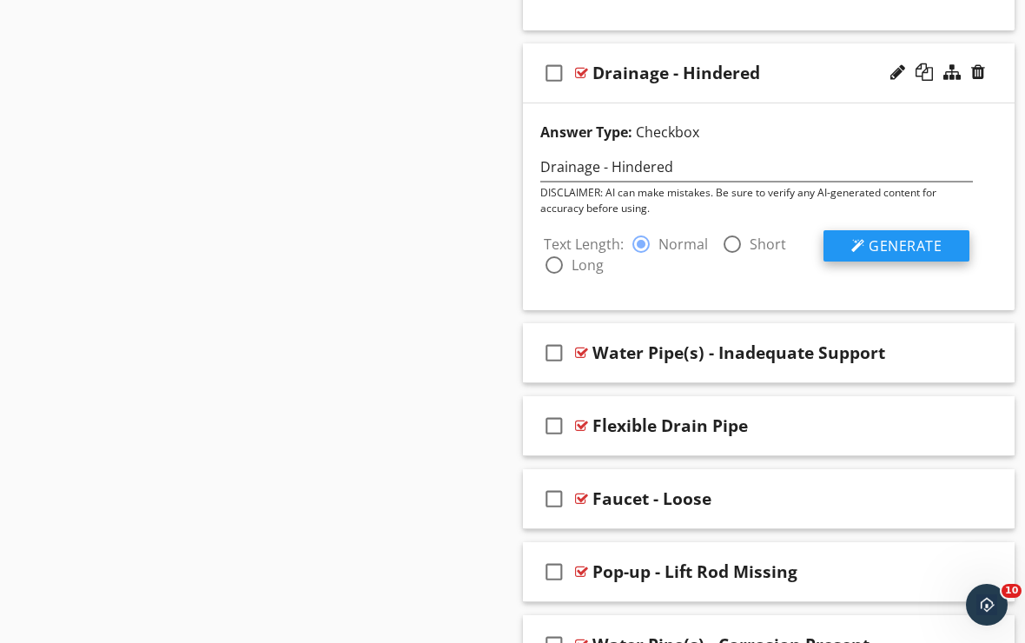
click at [854, 239] on div at bounding box center [859, 246] width 14 height 14
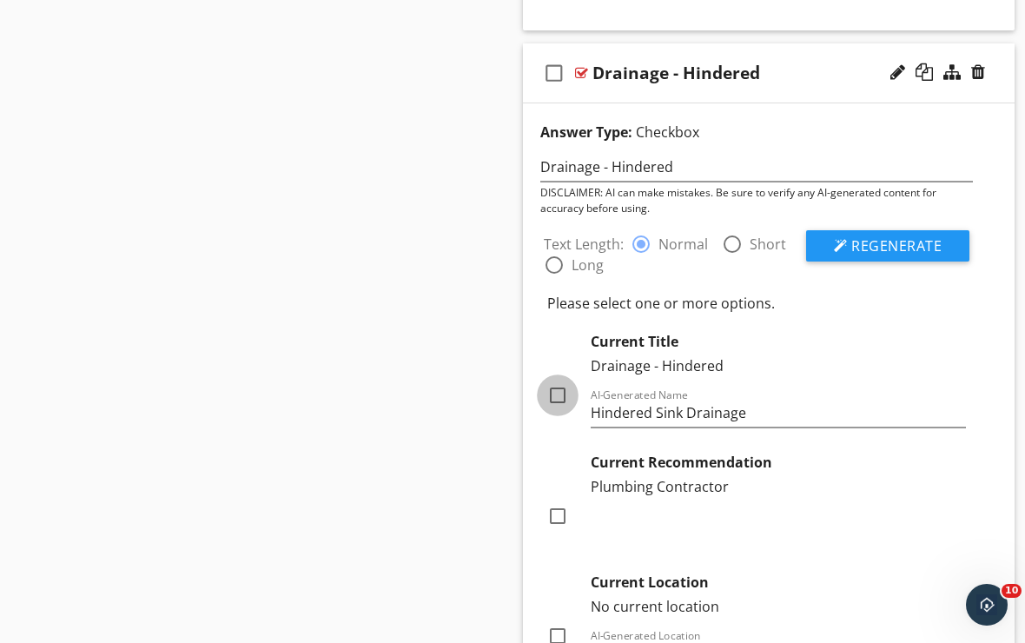
click at [555, 394] on div at bounding box center [558, 396] width 30 height 30
checkbox input "true"
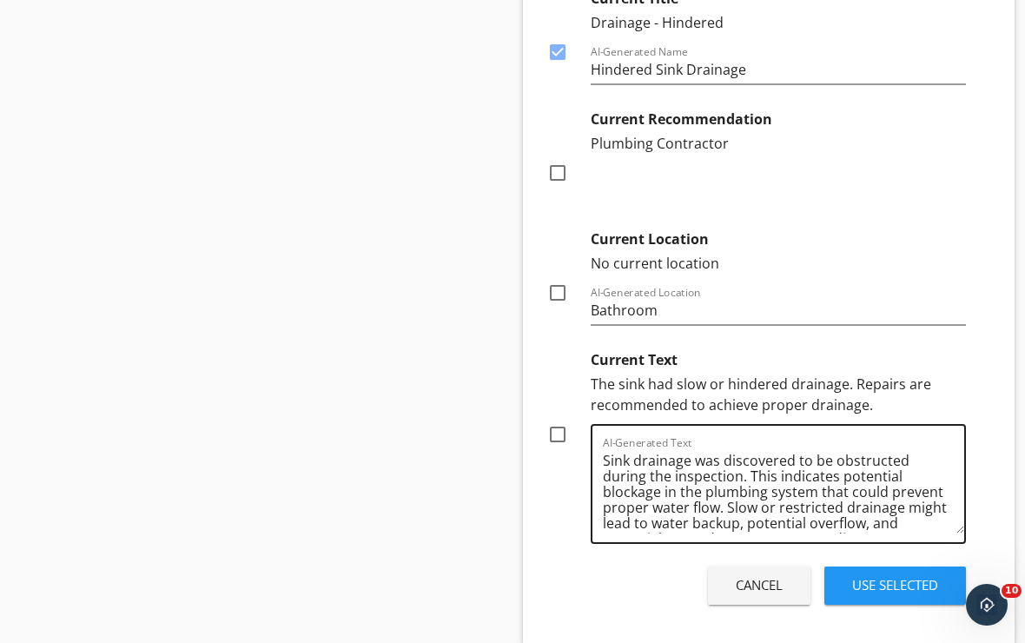
scroll to position [0, 0]
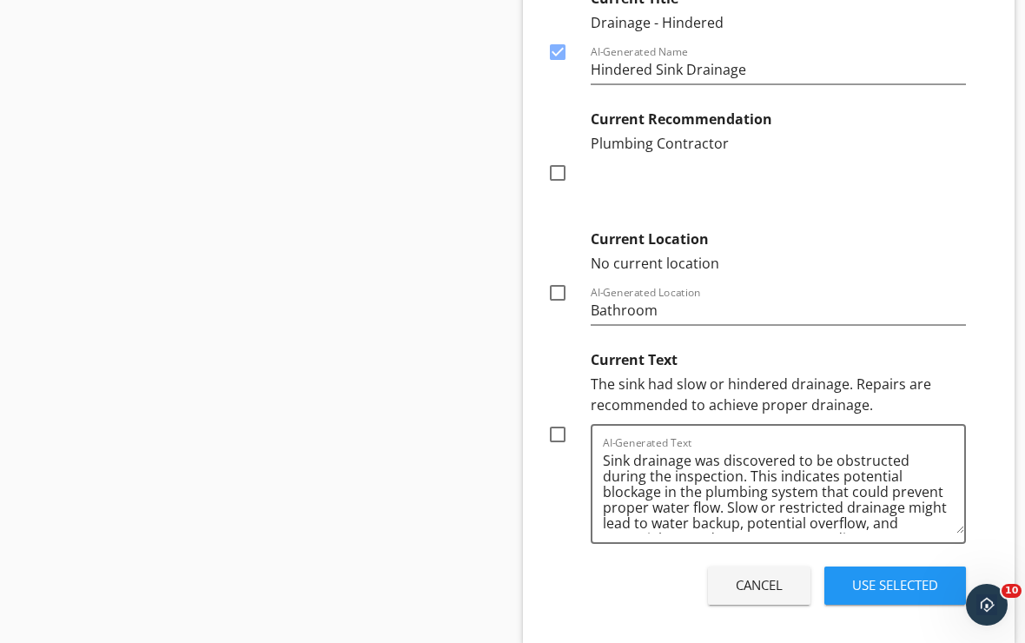
click at [854, 577] on div "Use Selected" at bounding box center [895, 585] width 86 height 20
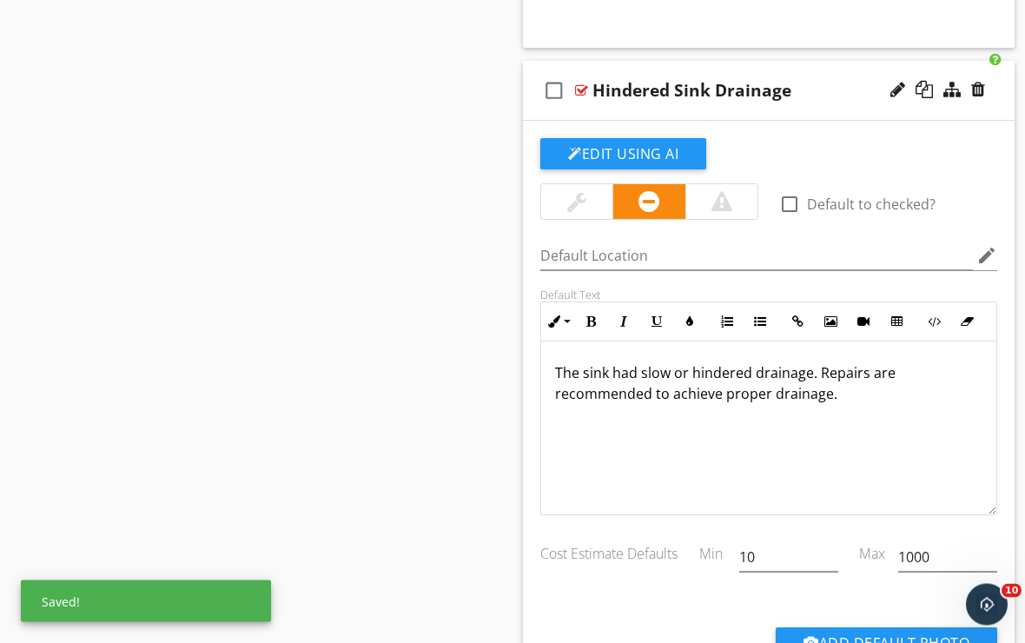
scroll to position [1448, 0]
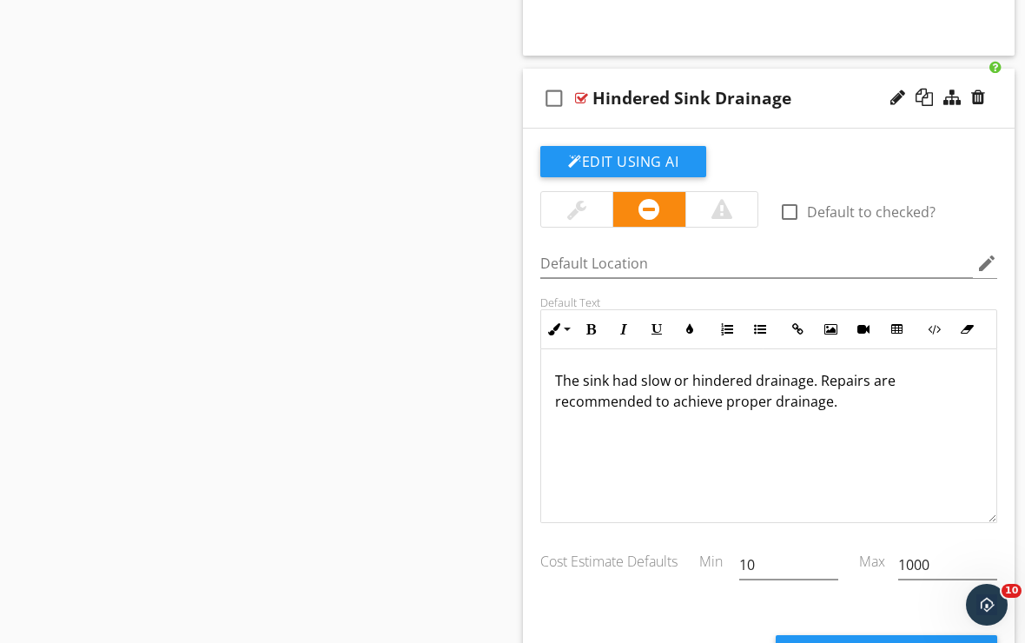
click at [726, 123] on div "check_box_outline_blank Hindered Sink Drainage" at bounding box center [769, 99] width 492 height 60
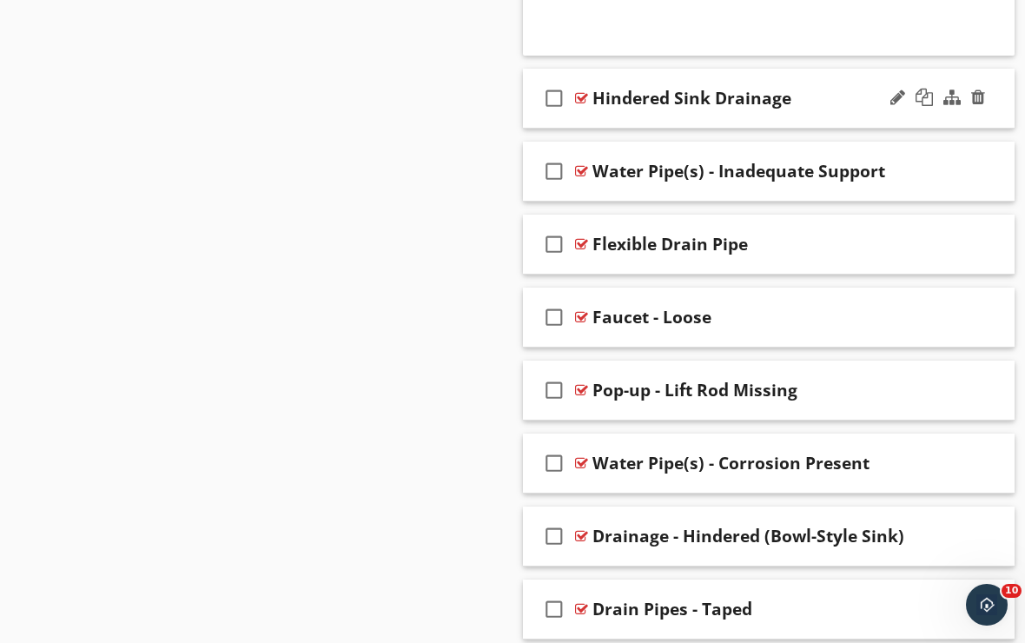
click at [715, 115] on div "check_box_outline_blank Hindered Sink Drainage" at bounding box center [769, 99] width 492 height 60
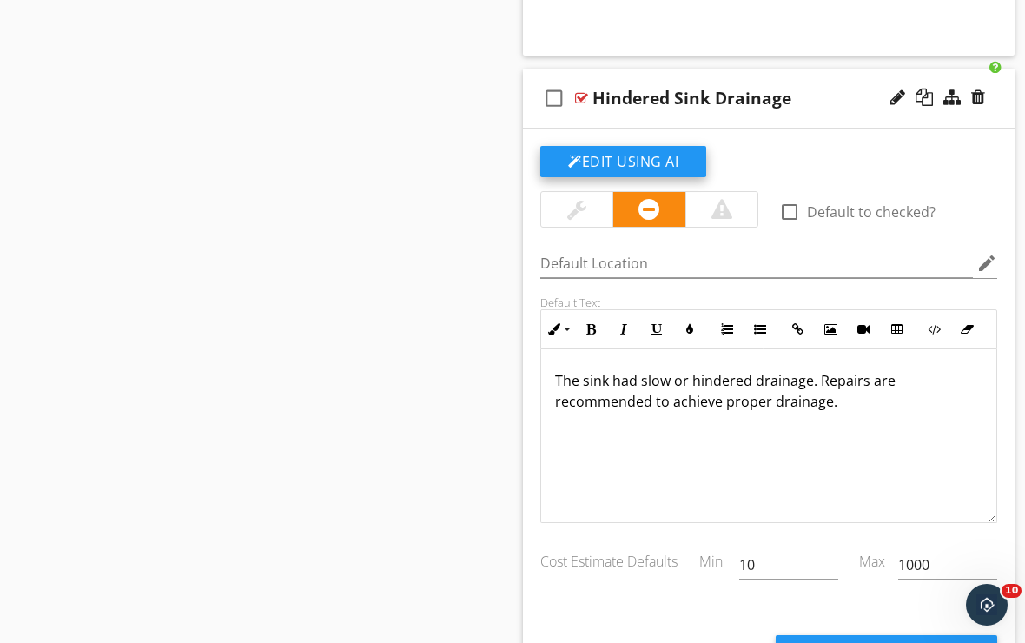
click at [635, 165] on button "Edit Using AI" at bounding box center [623, 161] width 166 height 31
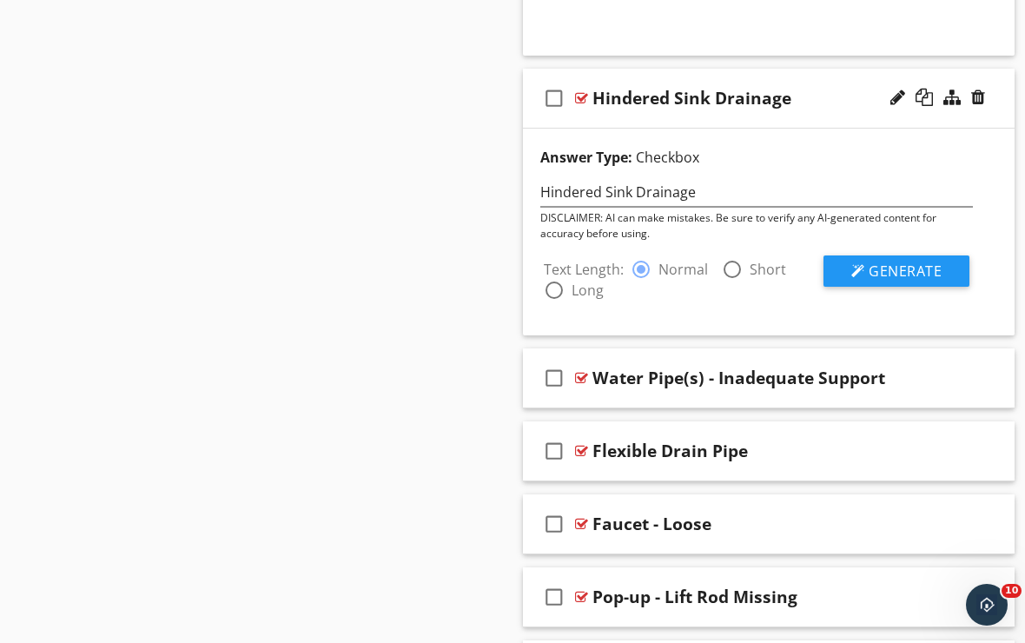
click at [722, 269] on div at bounding box center [733, 270] width 30 height 30
radio input "false"
radio input "true"
click at [870, 268] on span "Generate" at bounding box center [905, 271] width 73 height 19
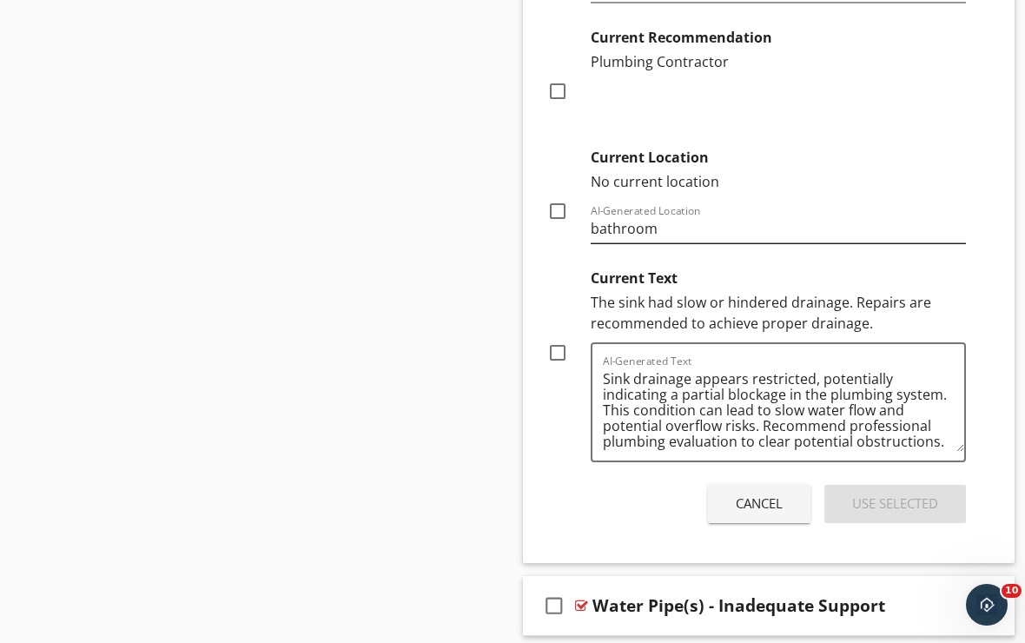
scroll to position [2031, 0]
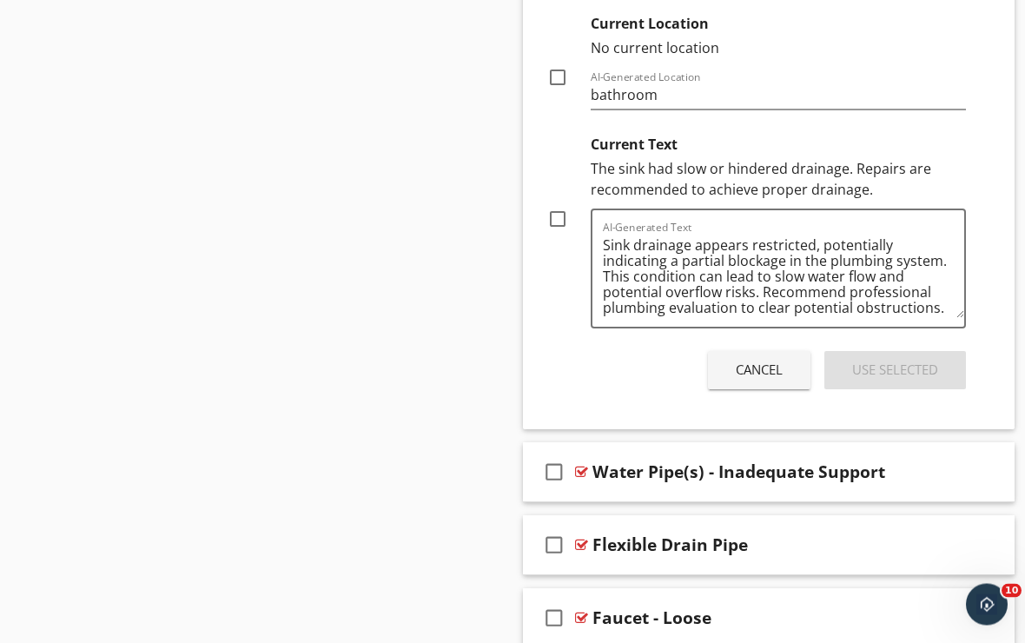
click at [563, 221] on div at bounding box center [558, 220] width 30 height 30
checkbox input "true"
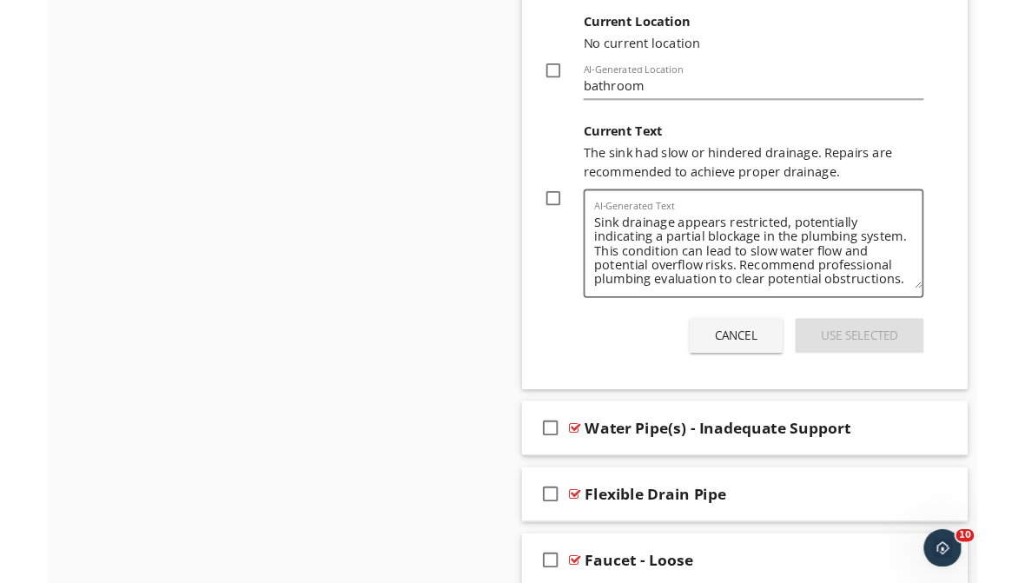
scroll to position [2032, 0]
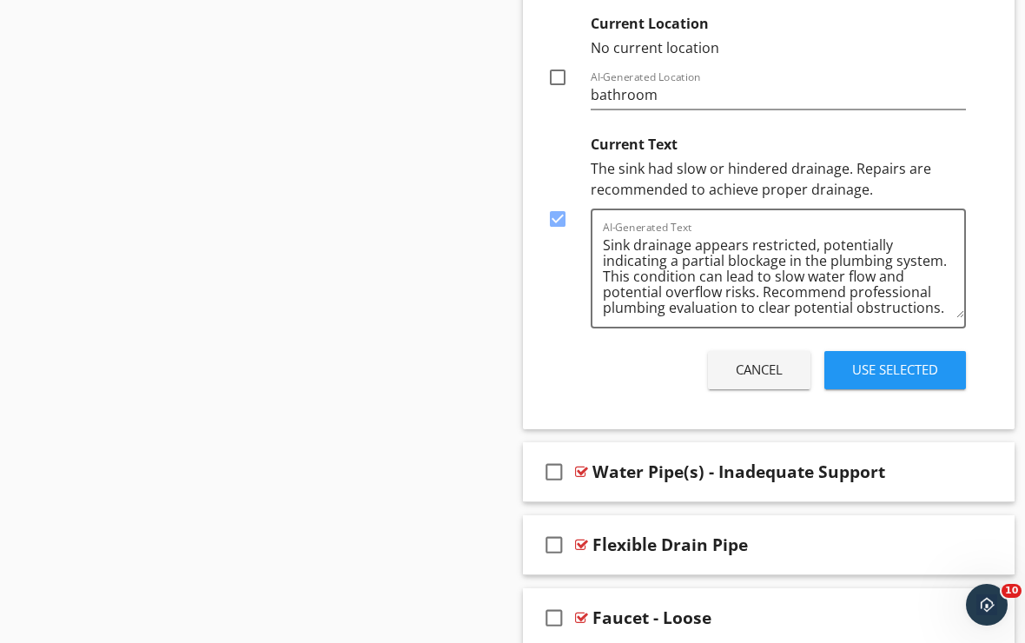
click at [895, 378] on button "Use Selected" at bounding box center [896, 370] width 142 height 38
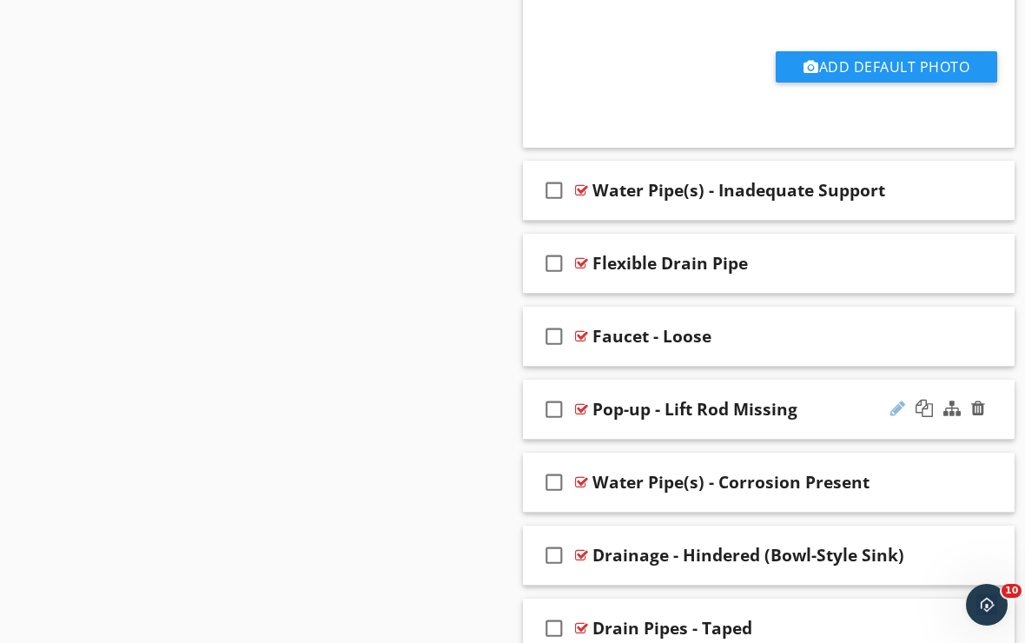
click at [897, 404] on div at bounding box center [898, 408] width 15 height 17
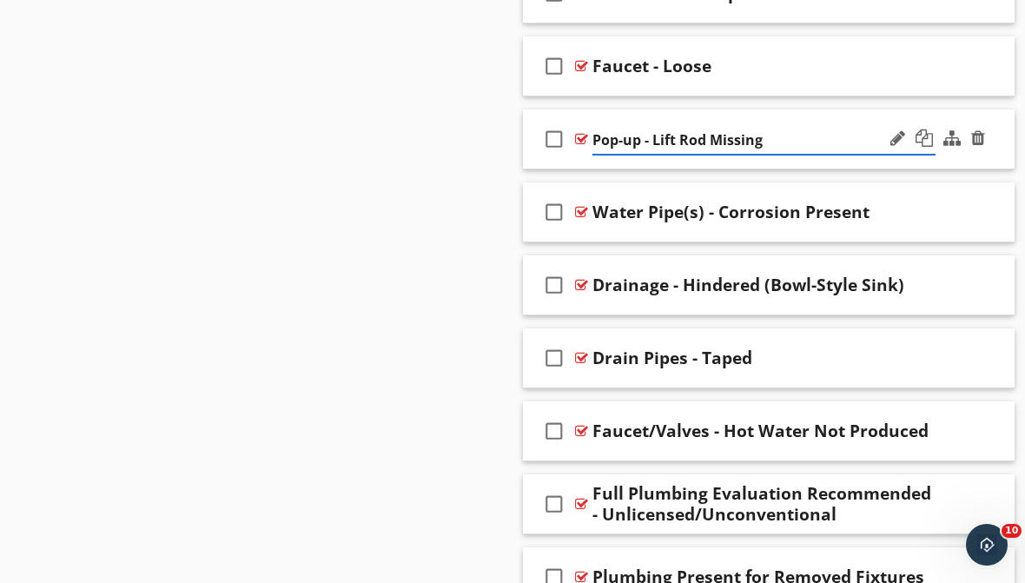
scroll to position [2301, 0]
click at [774, 163] on div "check_box_outline_blank Pop-up - Lift Rod Missing" at bounding box center [769, 140] width 492 height 60
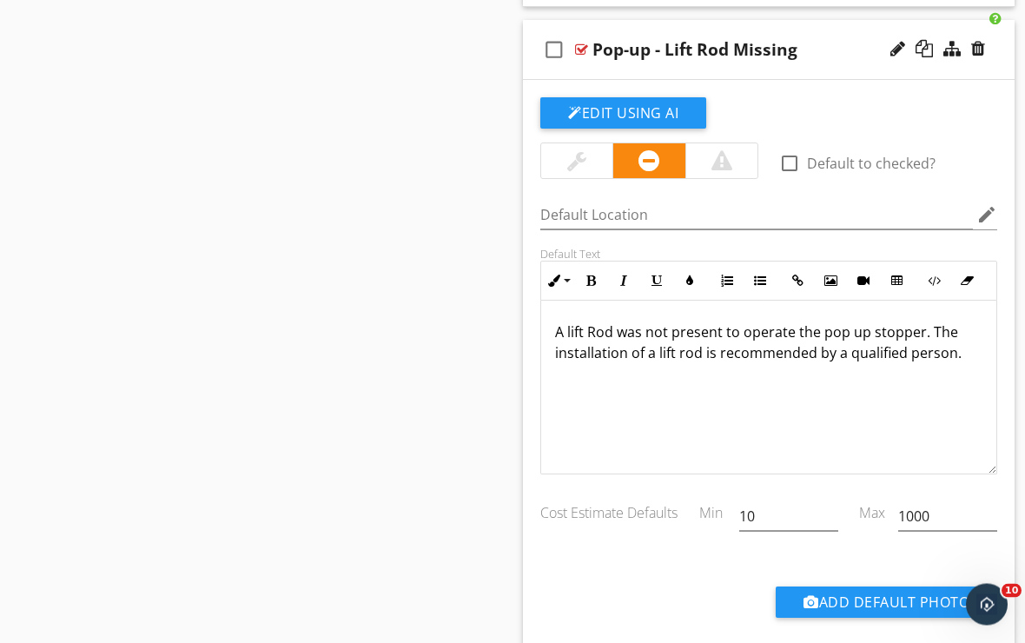
scroll to position [2390, 0]
click at [679, 118] on button "Edit Using AI" at bounding box center [623, 113] width 166 height 31
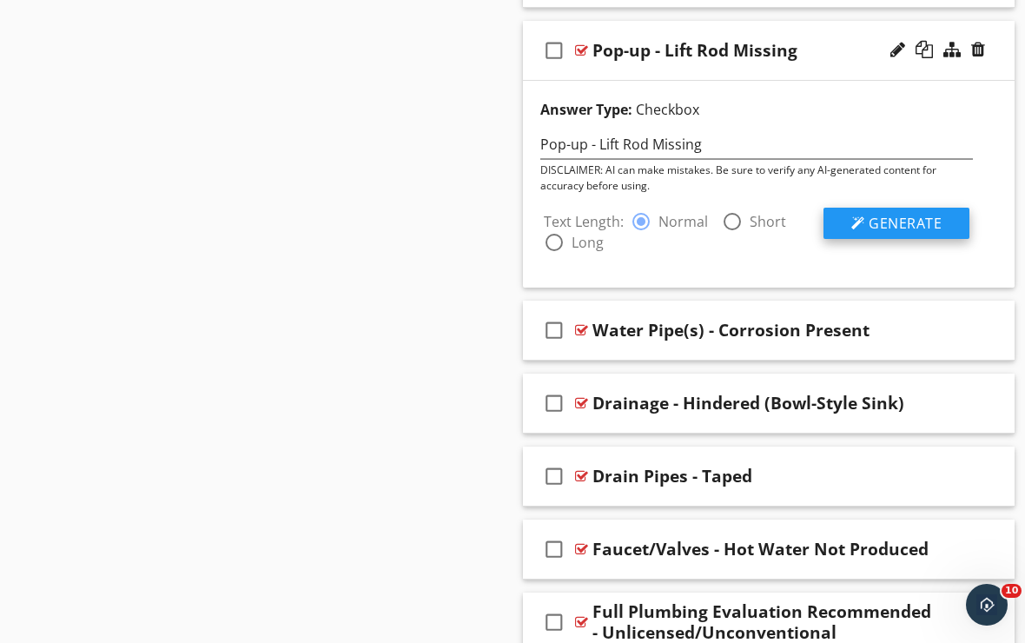
click at [878, 216] on span "Generate" at bounding box center [905, 223] width 73 height 19
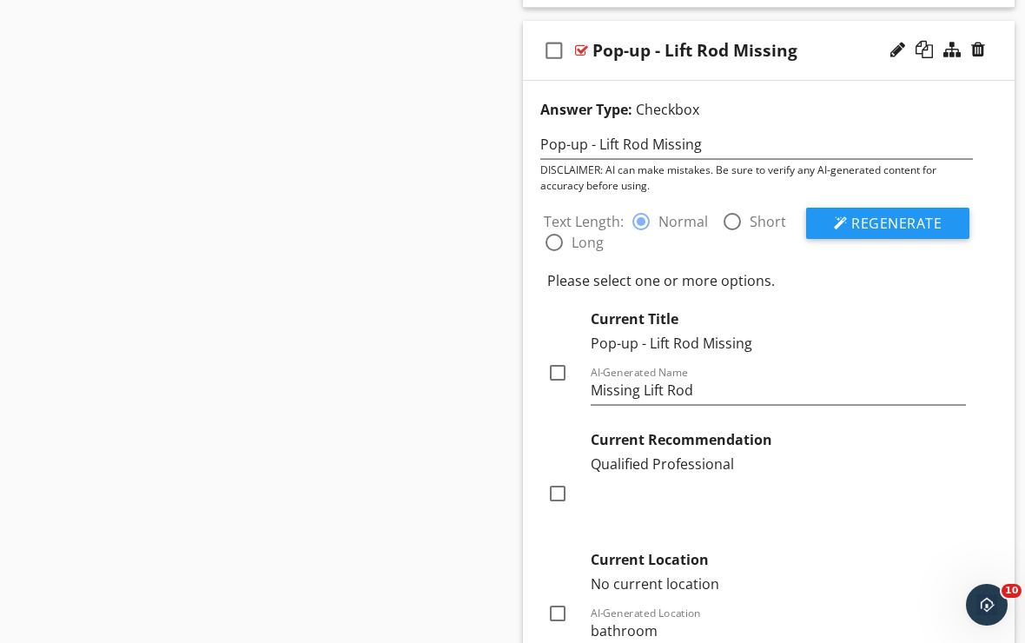
click at [557, 372] on div at bounding box center [558, 373] width 30 height 30
checkbox input "true"
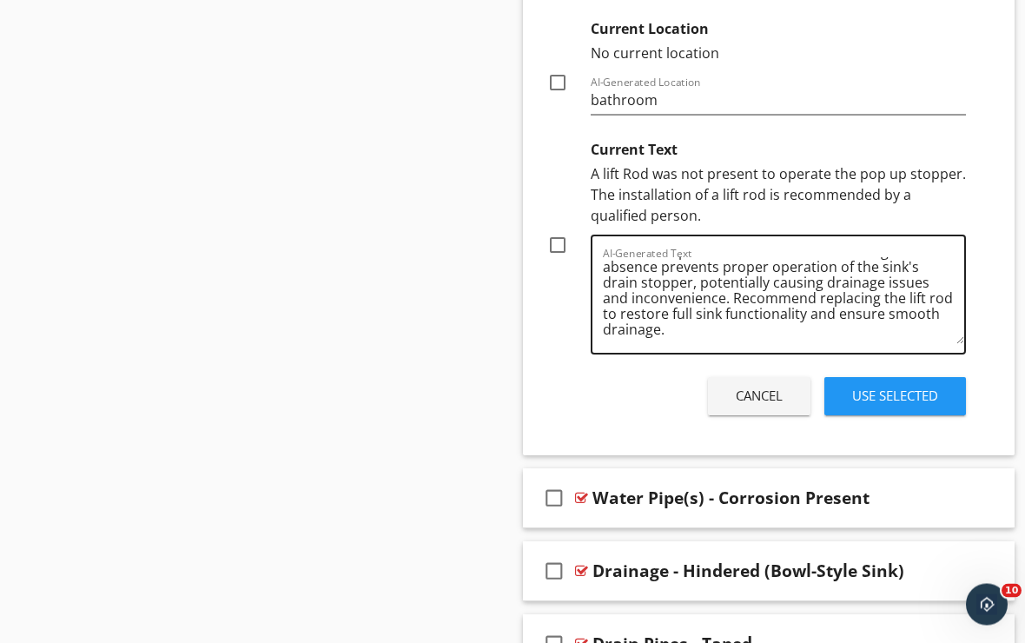
scroll to position [36, 0]
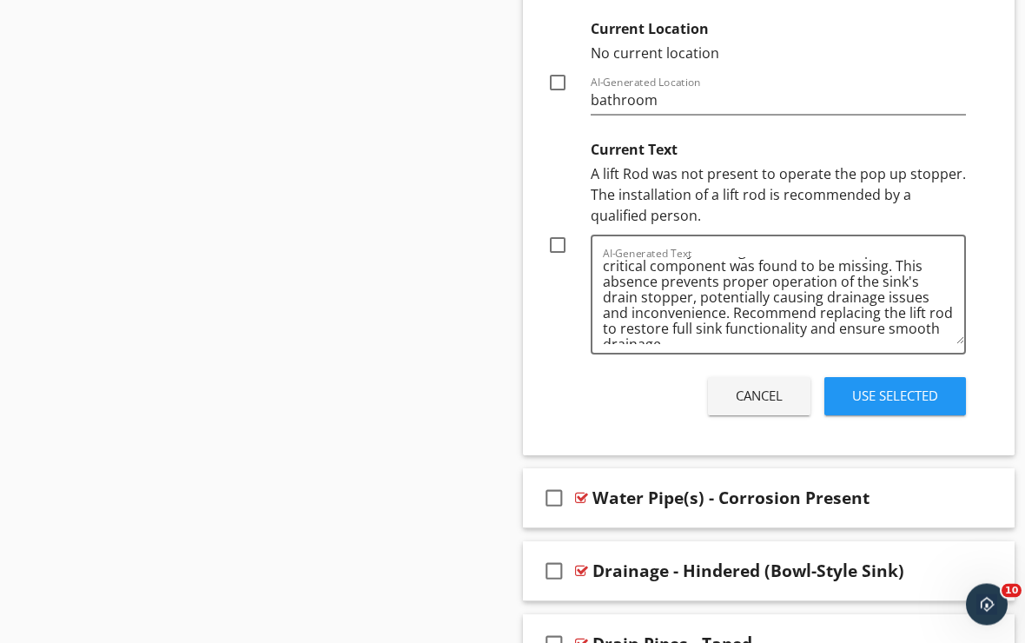
click at [883, 397] on div "Use Selected" at bounding box center [895, 397] width 86 height 20
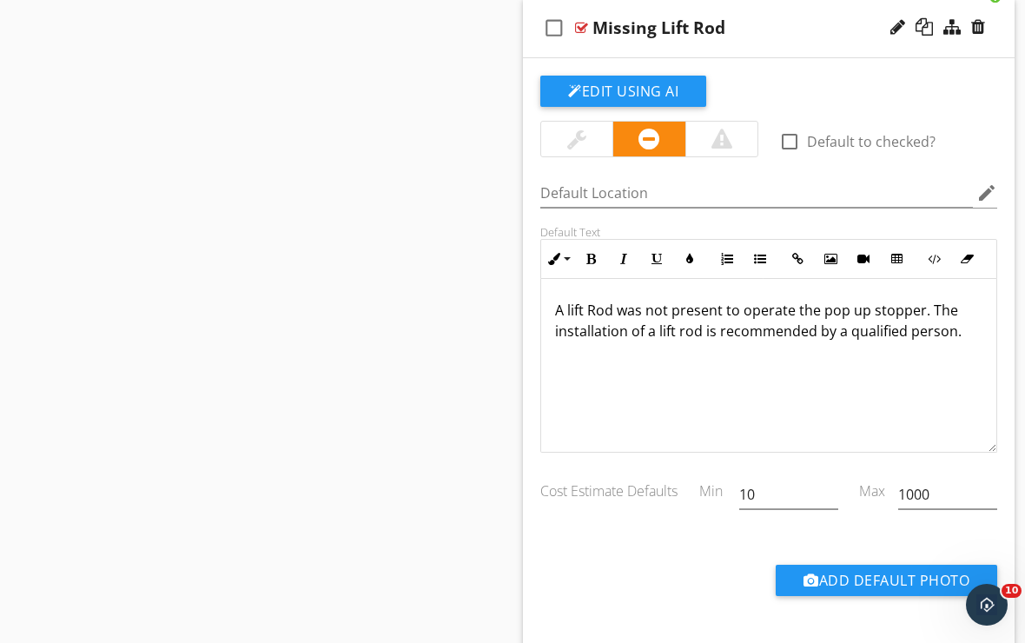
scroll to position [2412, 0]
click at [665, 92] on button "Edit Using AI" at bounding box center [623, 91] width 166 height 31
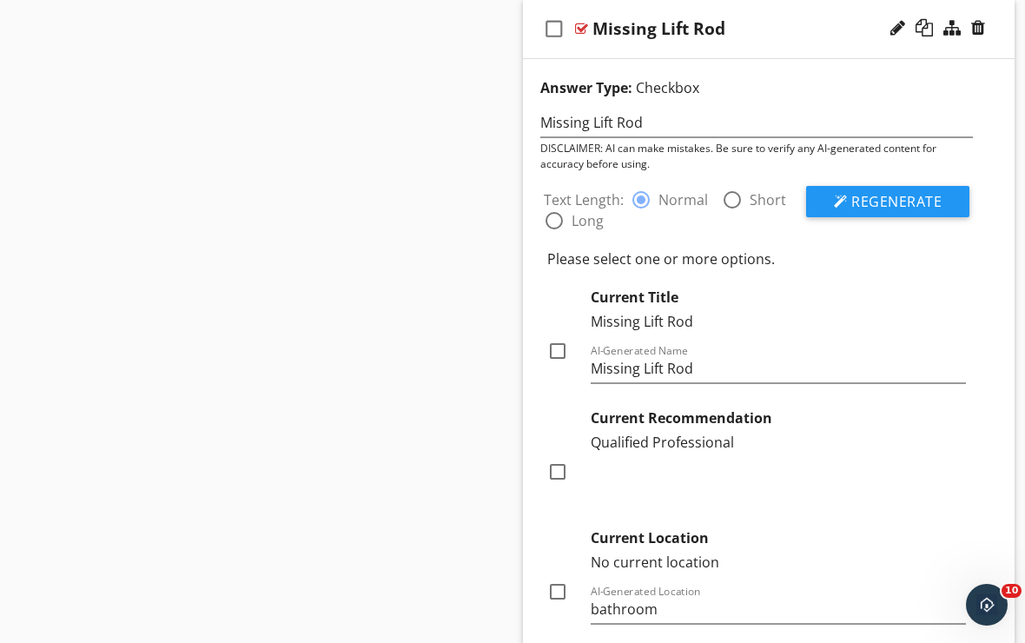
click at [732, 202] on div at bounding box center [733, 200] width 30 height 30
radio input "false"
radio input "true"
click at [865, 204] on span "Regenerate" at bounding box center [897, 201] width 90 height 19
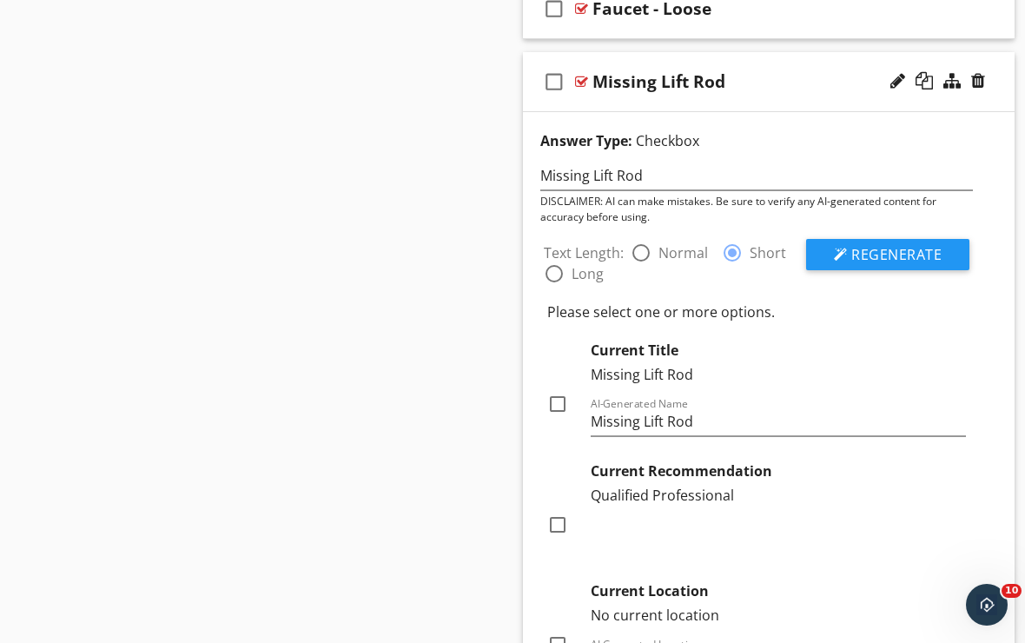
scroll to position [2358, 0]
click at [666, 113] on div "Answer Type: Checkbox Missing Lift Rod DISCLAIMER: AI can make mistakes. Be sur…" at bounding box center [769, 565] width 492 height 905
click at [669, 102] on div "check_box_outline_blank Missing Lift Rod" at bounding box center [769, 83] width 492 height 60
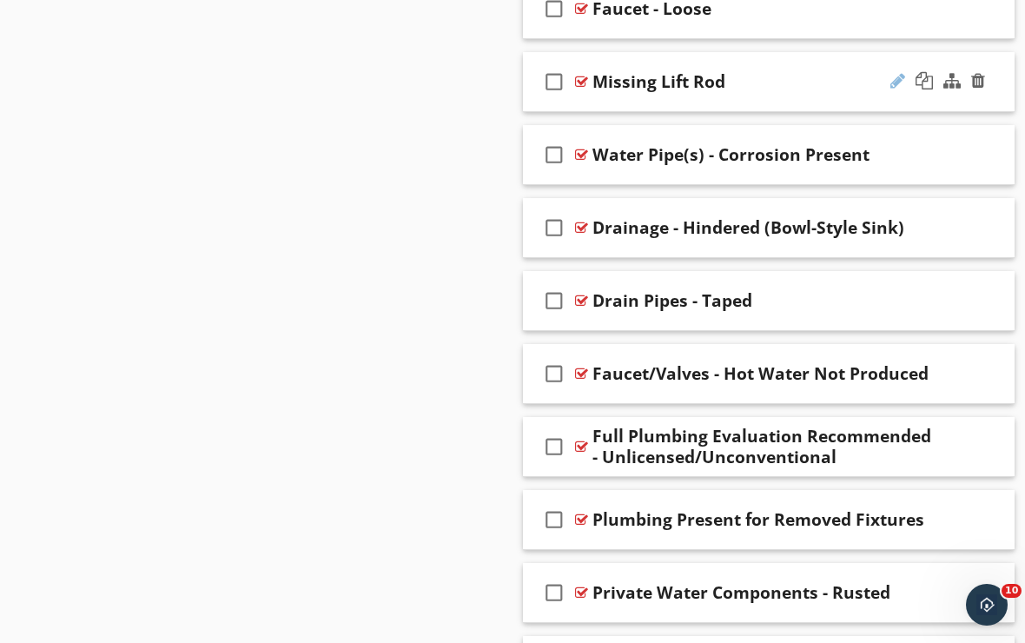
click at [900, 78] on div at bounding box center [898, 80] width 15 height 17
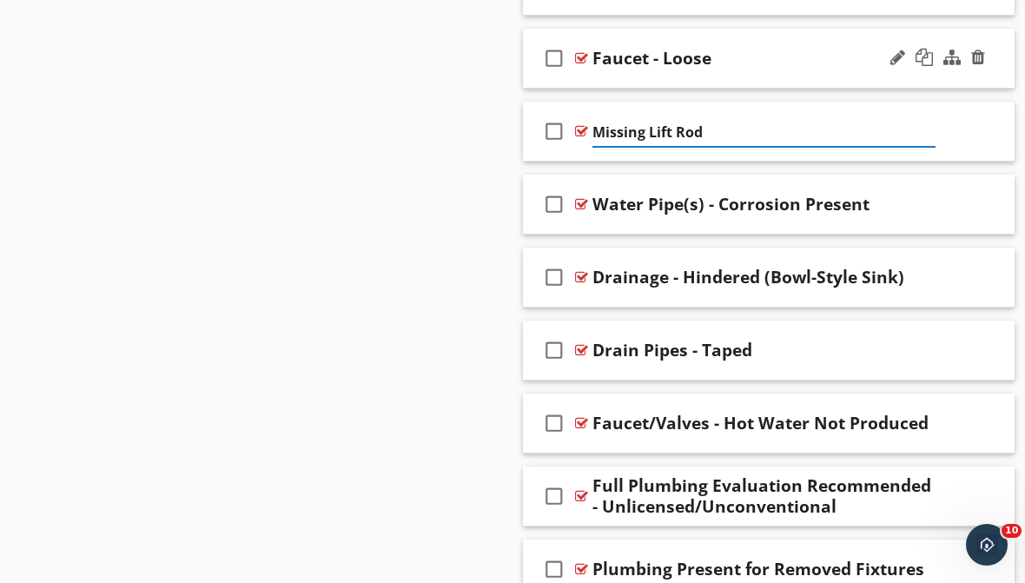
scroll to position [2309, 0]
click at [740, 157] on div "check_box_outline_blank Missing Lift Rod" at bounding box center [769, 133] width 492 height 60
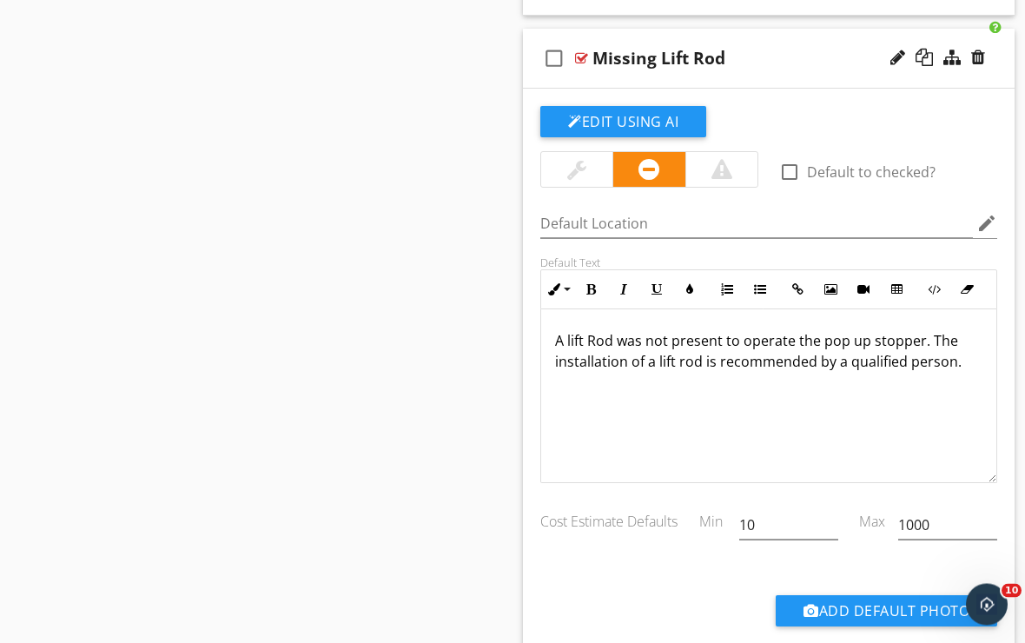
scroll to position [2383, 0]
click at [937, 340] on p "A lift Rod was not present to operate the pop up stopper. The installation of a…" at bounding box center [769, 351] width 428 height 42
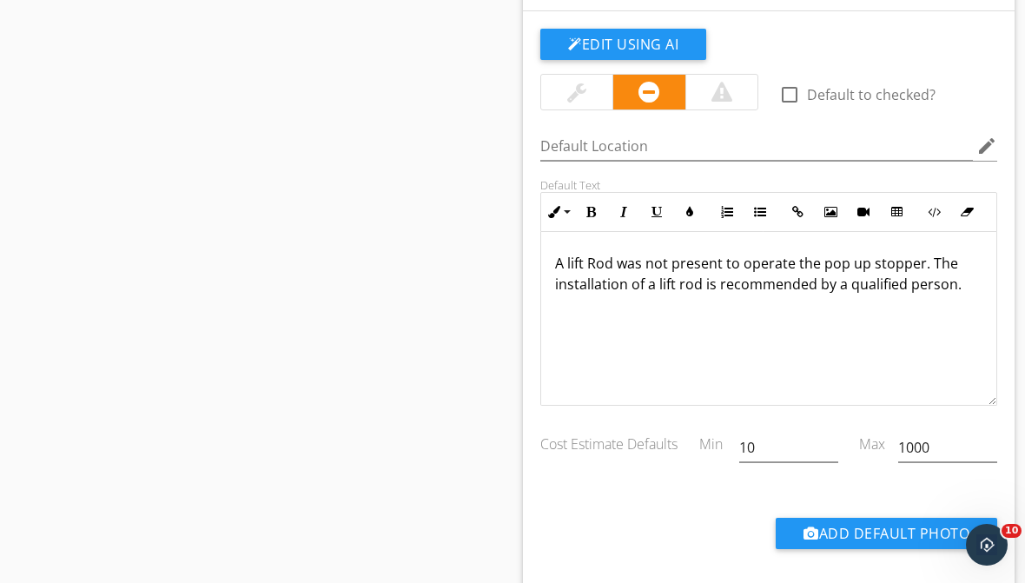
scroll to position [2459, 0]
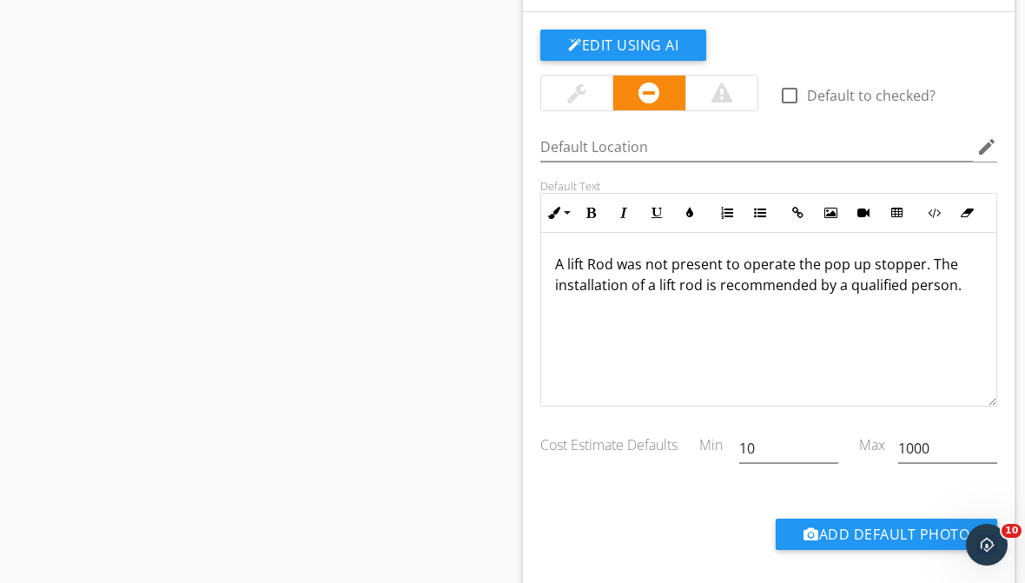
click at [931, 266] on p "A lift Rod was not present to operate the pop up stopper. The installation of a…" at bounding box center [769, 275] width 428 height 42
drag, startPoint x: 931, startPoint y: 266, endPoint x: 964, endPoint y: 289, distance: 39.8
click at [964, 289] on p "A lift Rod was not present to operate the pop up stopper. The installation of a…" at bounding box center [769, 275] width 428 height 42
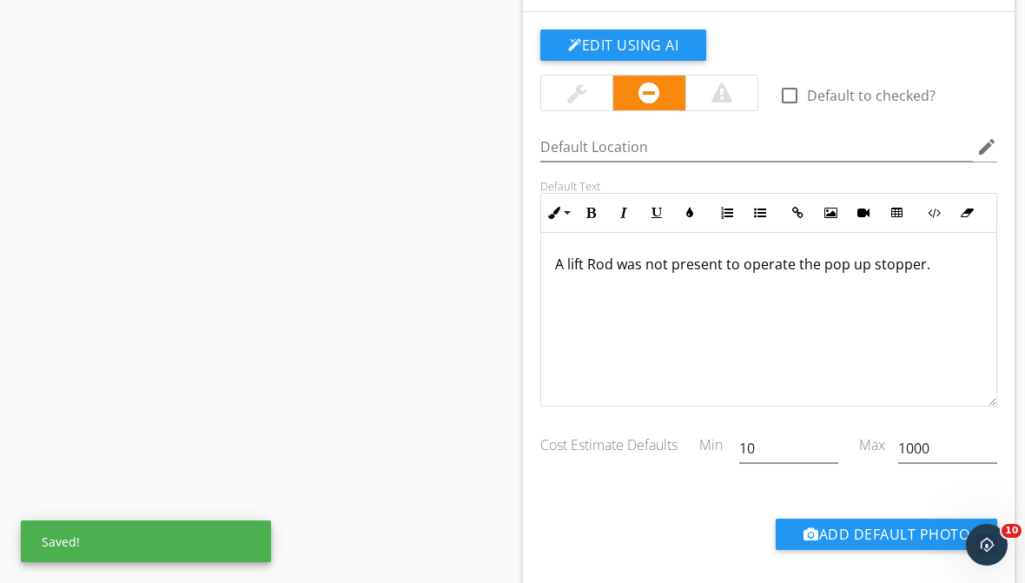
click at [594, 257] on p "A lift Rod was not present to operate the pop up stopper." at bounding box center [769, 264] width 428 height 21
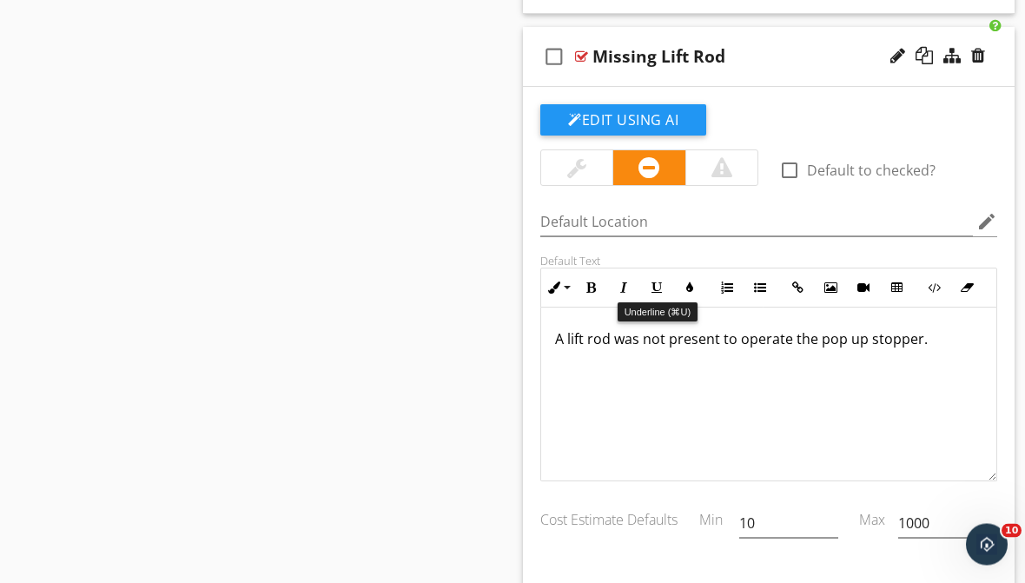
scroll to position [2384, 0]
click at [644, 337] on p "A lift rod was not present to operate the pop up stopper." at bounding box center [769, 338] width 428 height 21
click at [727, 340] on p "A lift rod was not present to operate the pop up stopper." at bounding box center [769, 338] width 428 height 21
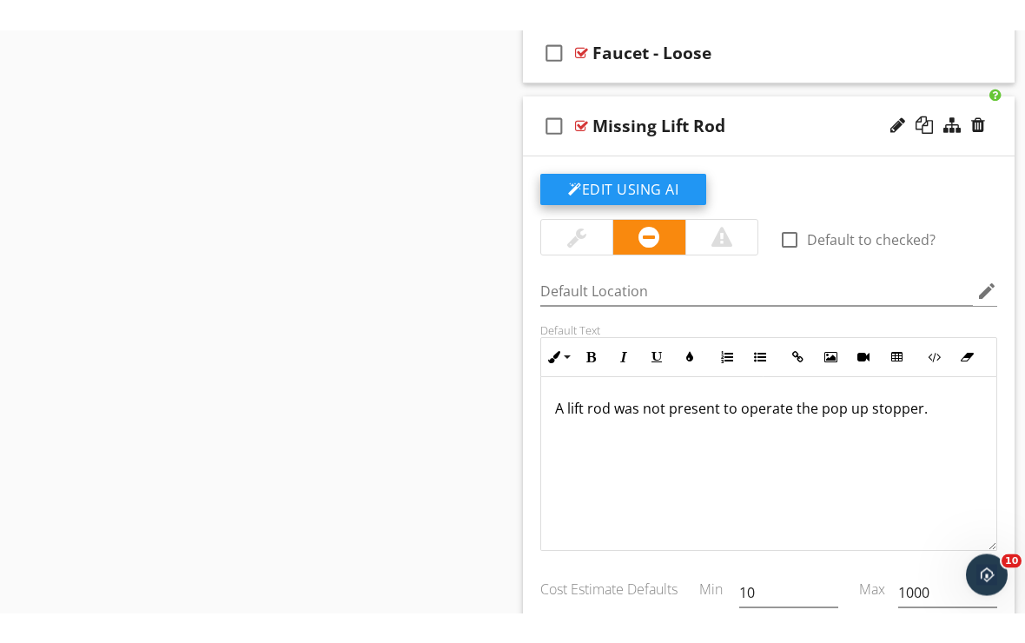
scroll to position [2345, 0]
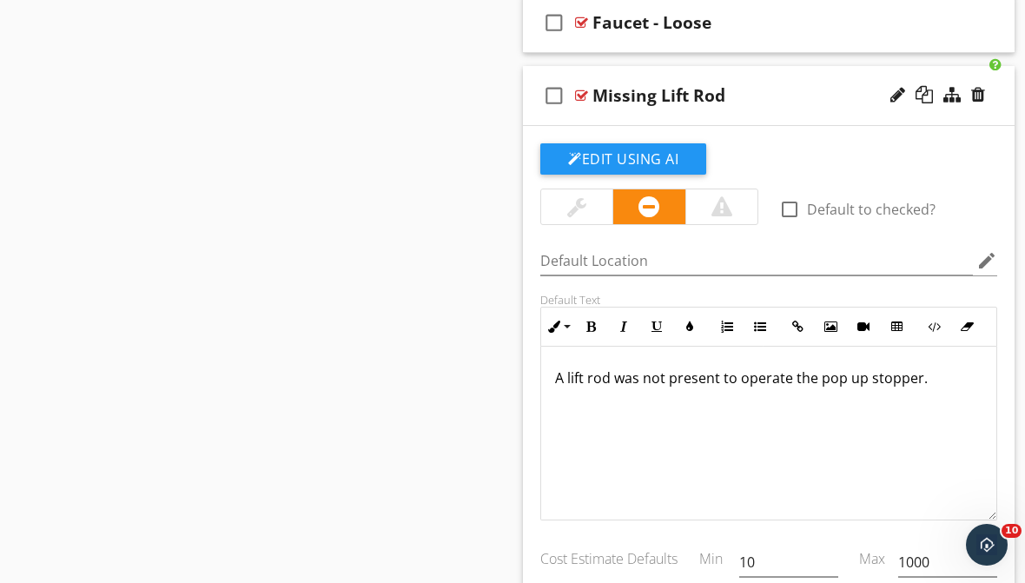
click at [593, 202] on div at bounding box center [576, 206] width 71 height 35
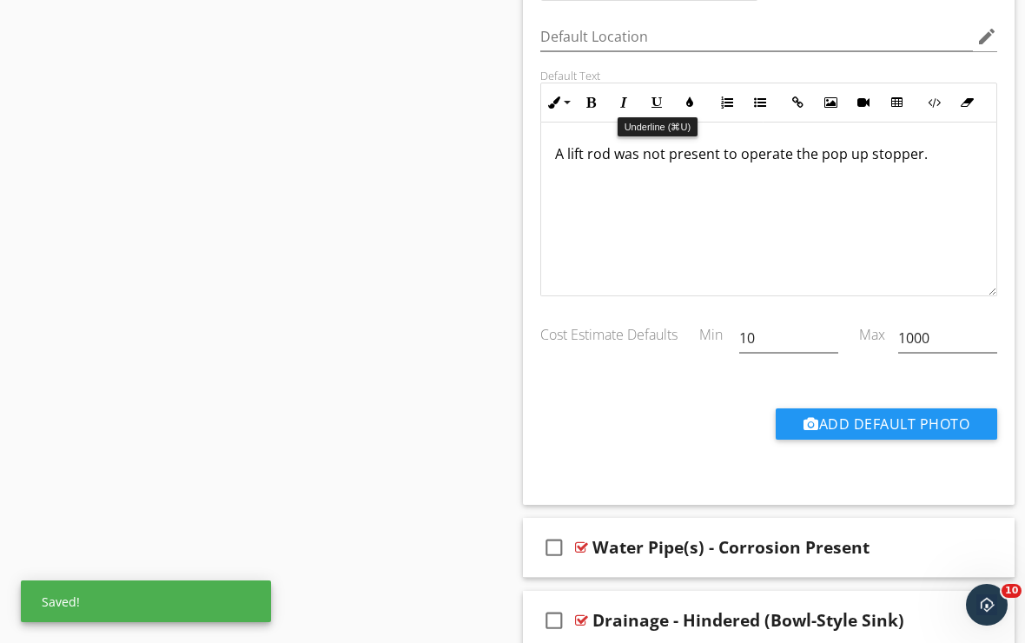
scroll to position [2507, 0]
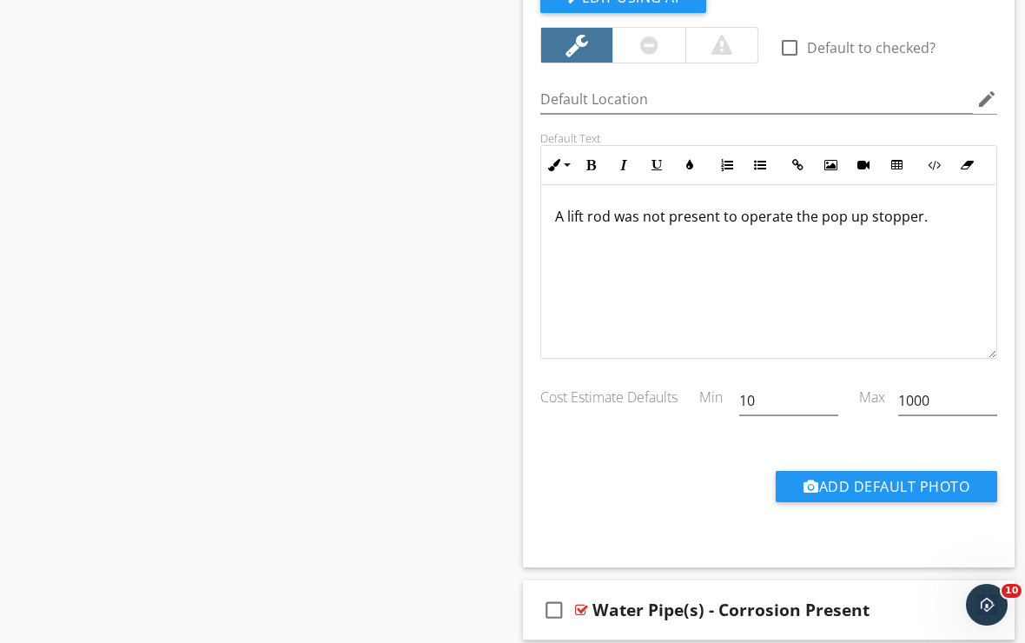
click at [648, 50] on div at bounding box center [649, 45] width 18 height 21
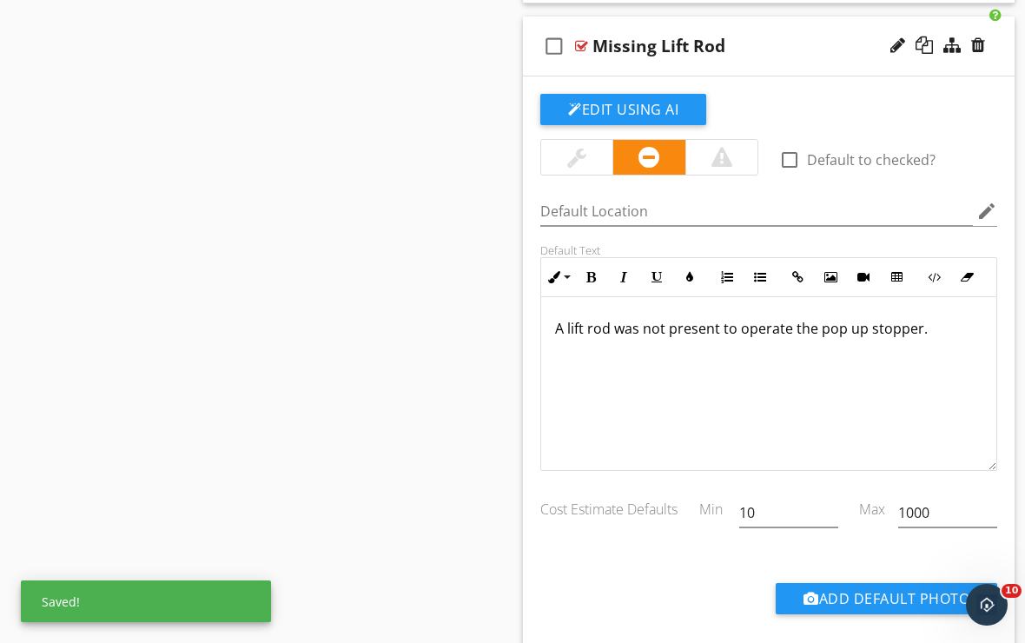
scroll to position [2381, 0]
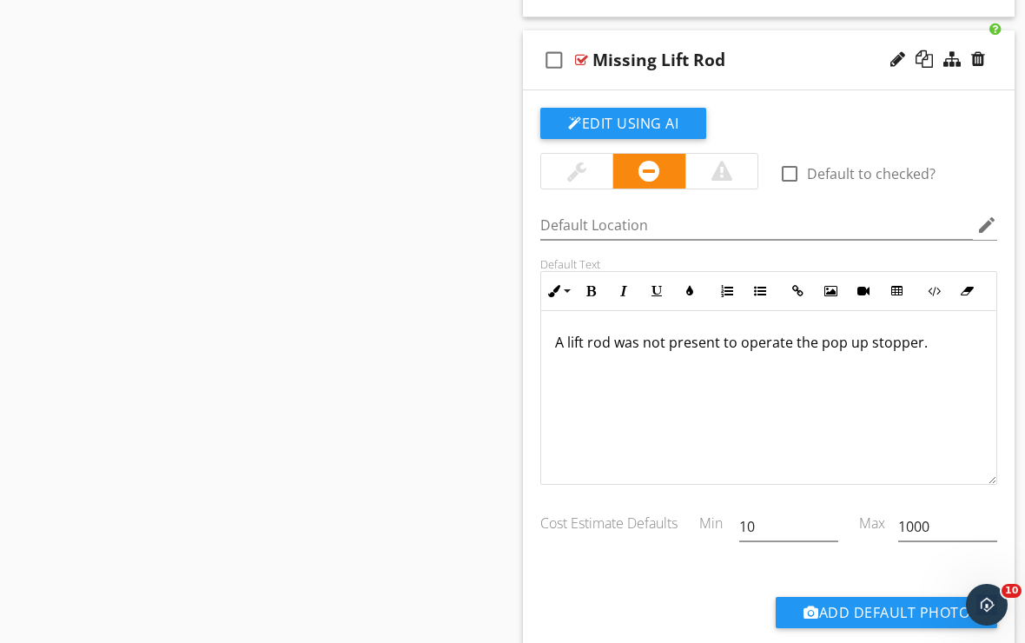
click at [573, 171] on div at bounding box center [576, 171] width 19 height 21
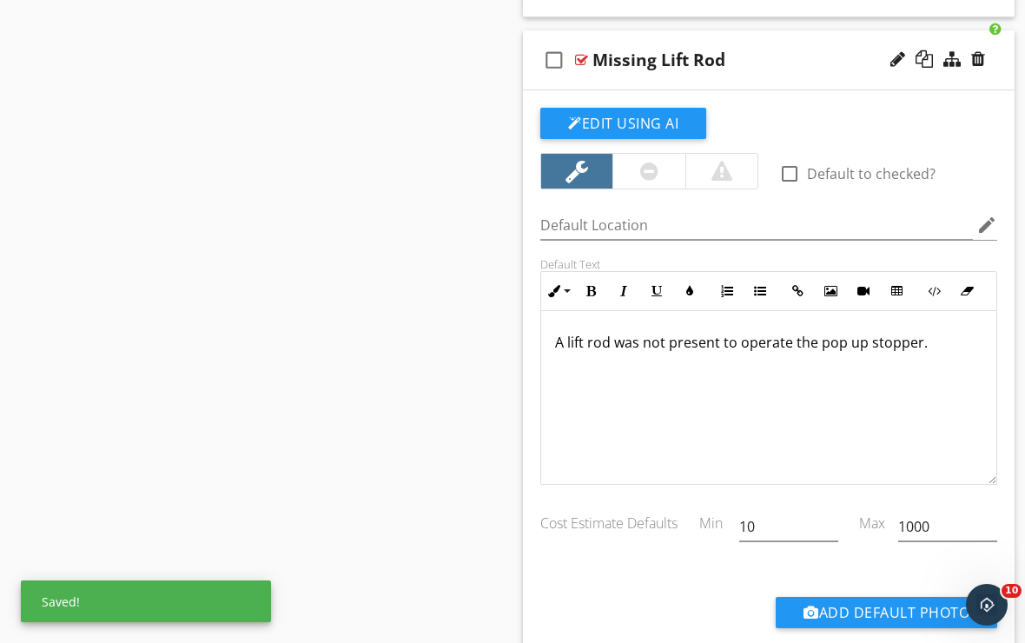
click at [669, 83] on div "check_box_outline_blank Missing Lift Rod" at bounding box center [769, 60] width 492 height 60
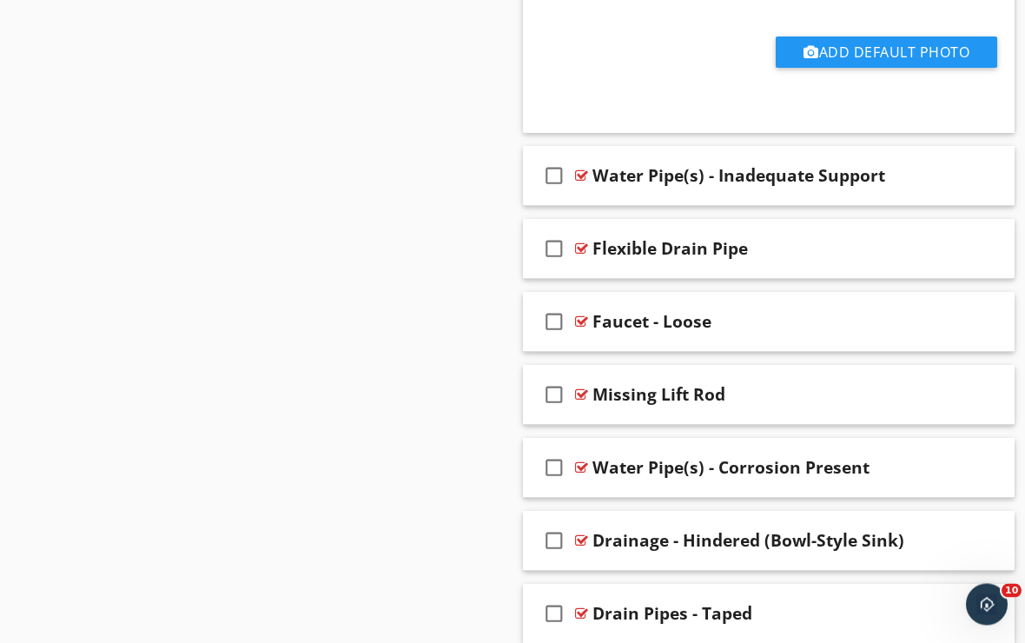
scroll to position [2045, 0]
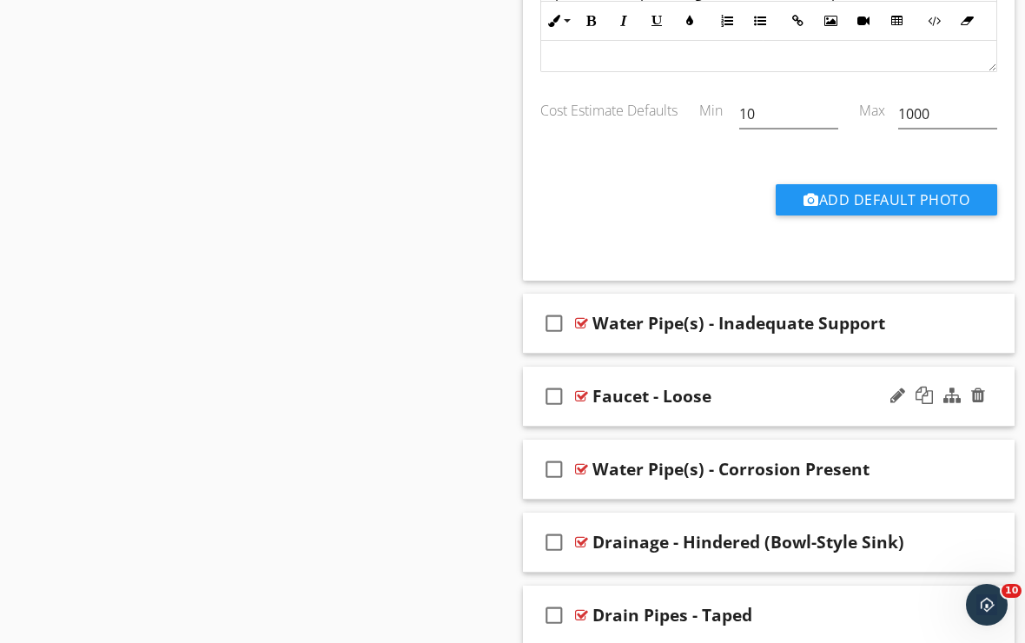
click at [706, 414] on div "check_box_outline_blank Faucet - Loose" at bounding box center [769, 397] width 492 height 60
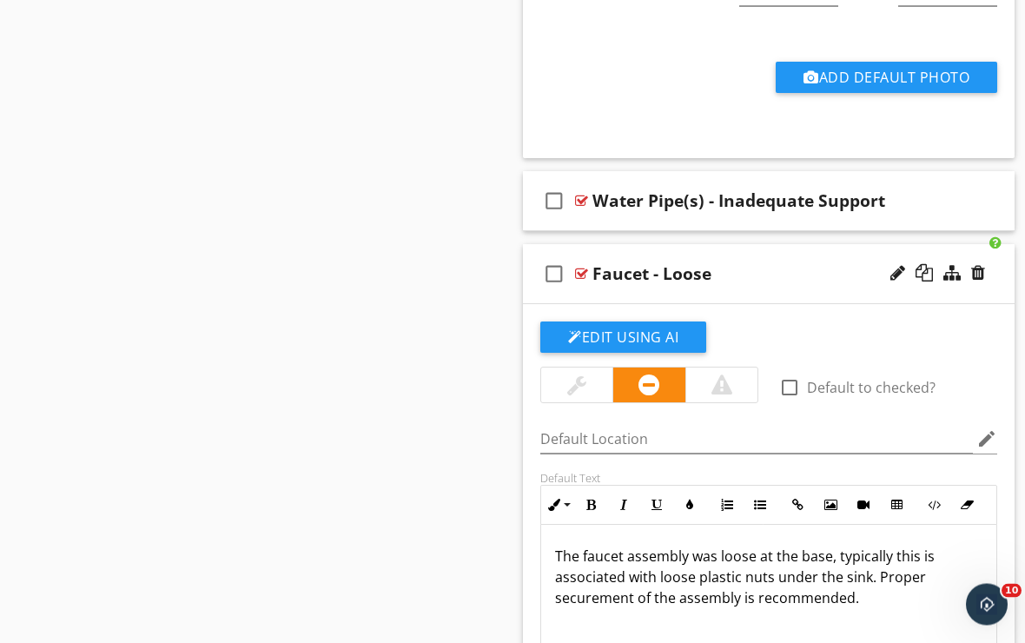
scroll to position [2158, 0]
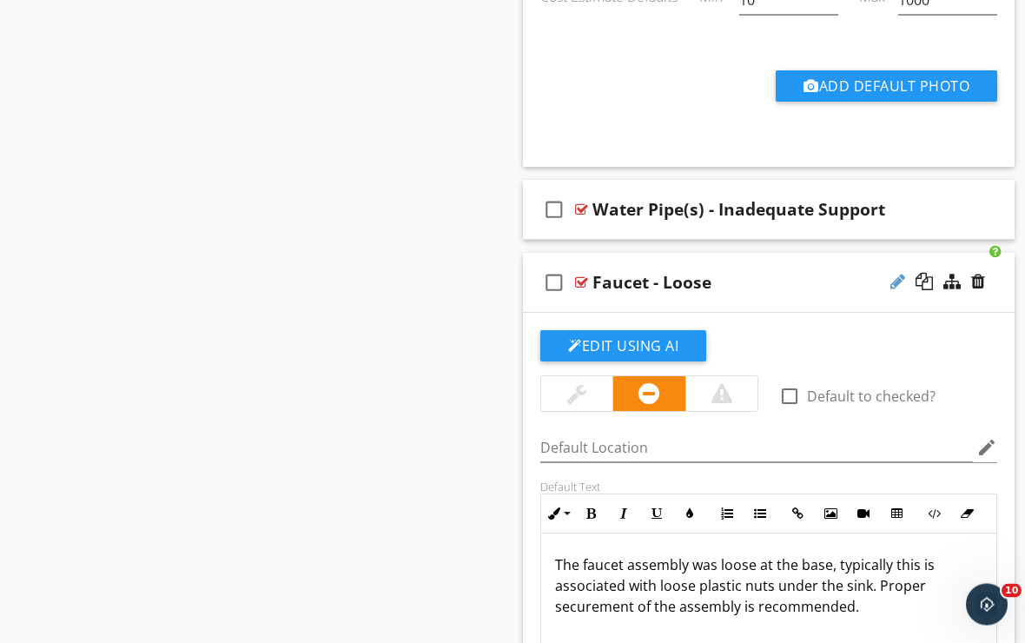
click at [898, 284] on div at bounding box center [898, 282] width 15 height 17
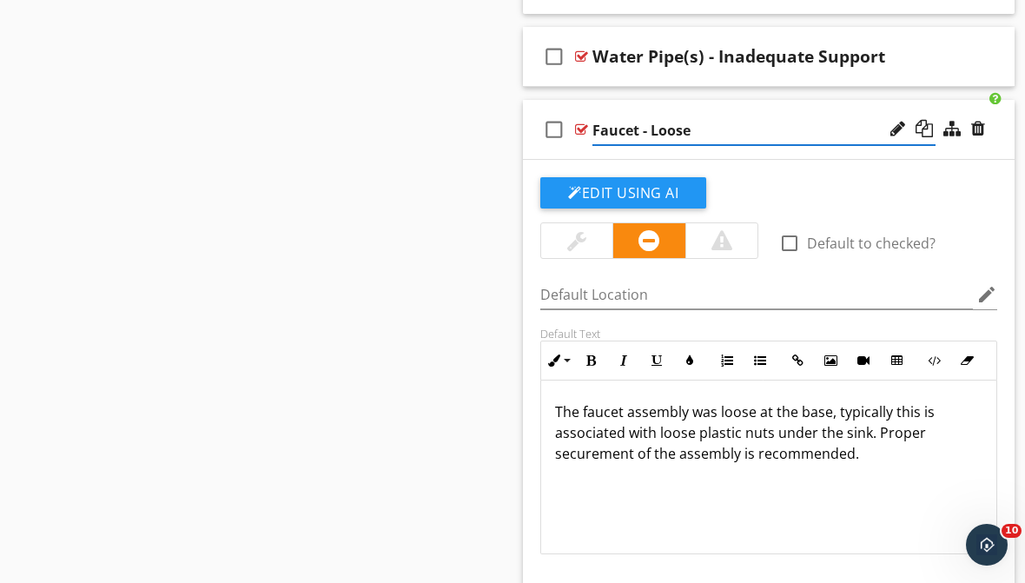
click at [666, 554] on div "Cost Estimate Defaults Min 10 Max 1000" at bounding box center [769, 592] width 478 height 77
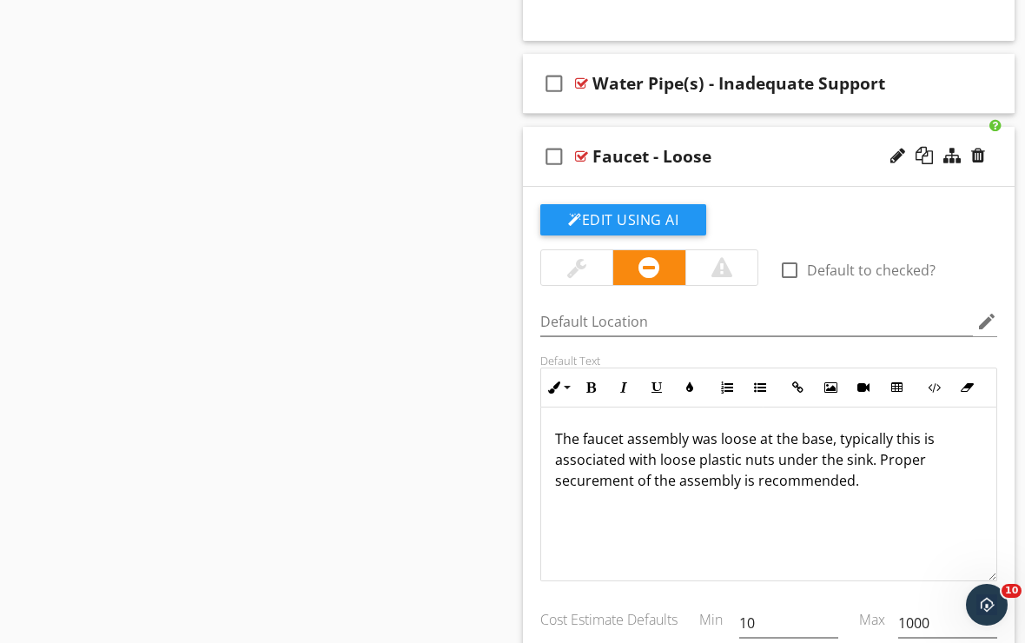
scroll to position [2284, 0]
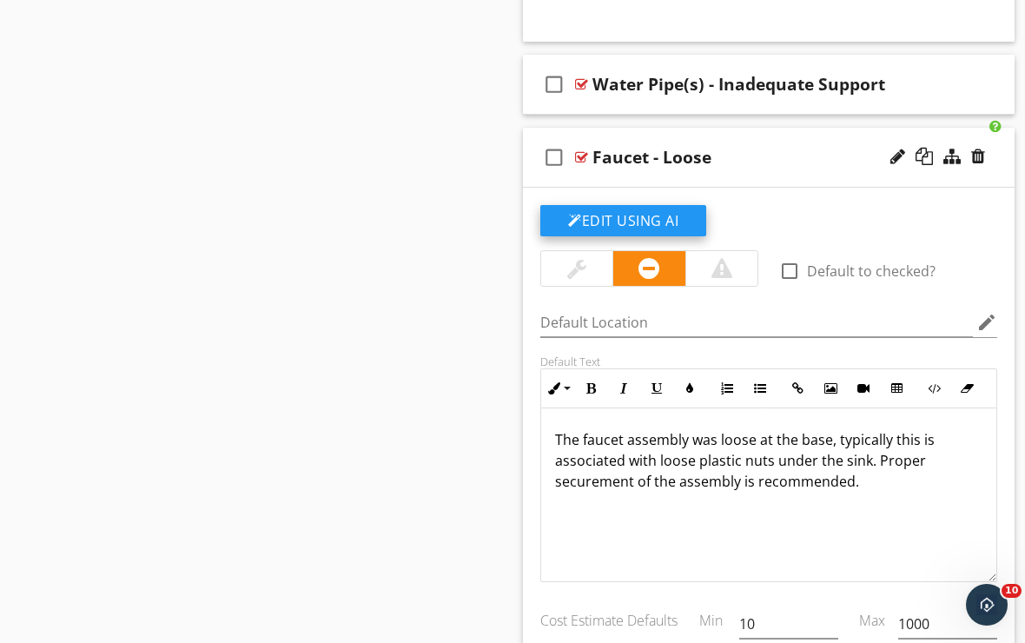
click at [674, 211] on button "Edit Using AI" at bounding box center [623, 220] width 166 height 31
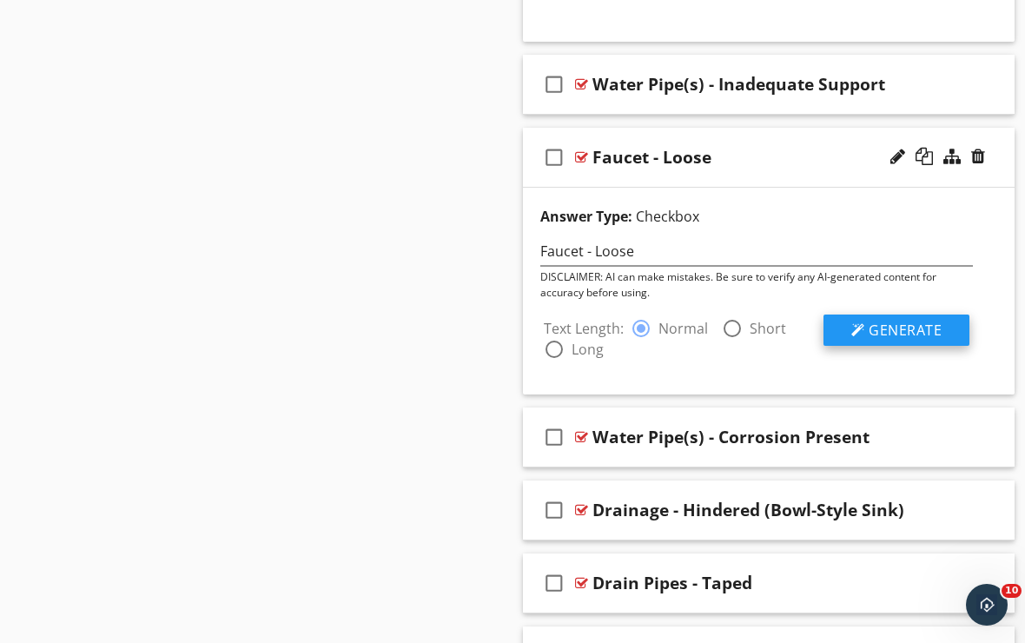
click at [850, 330] on button "Generate" at bounding box center [897, 330] width 146 height 31
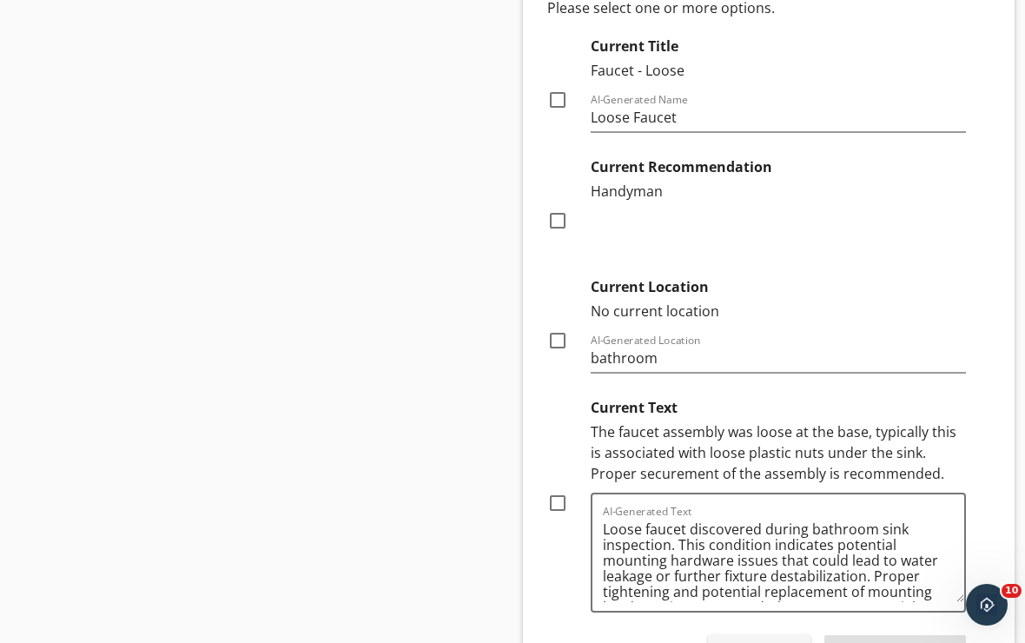
scroll to position [2661, 0]
click at [560, 100] on div at bounding box center [558, 102] width 30 height 30
checkbox input "true"
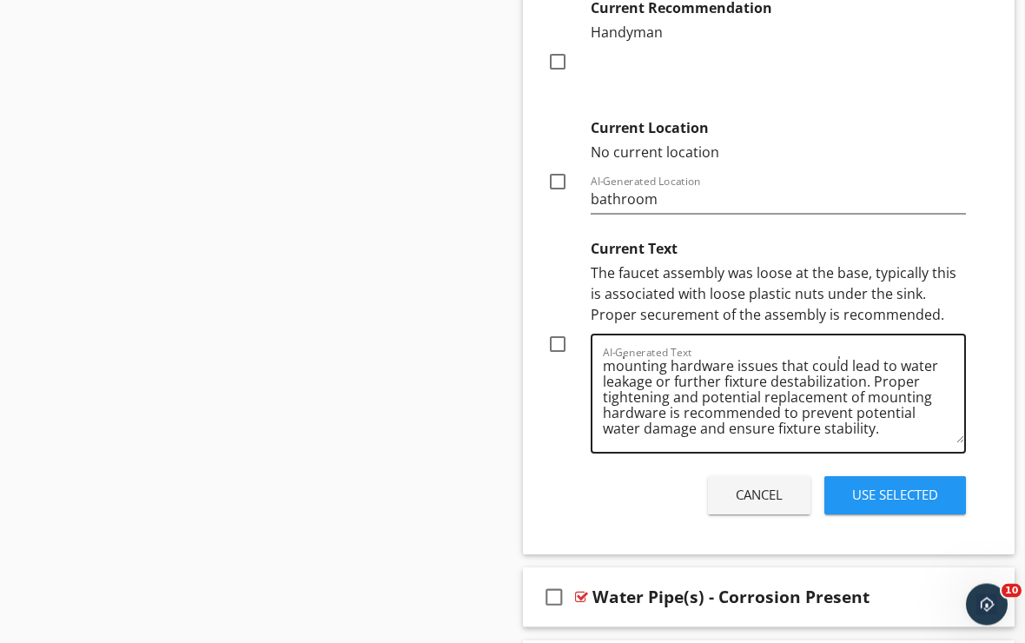
scroll to position [36, 0]
click at [554, 338] on div at bounding box center [558, 345] width 30 height 30
click at [561, 345] on div at bounding box center [558, 344] width 30 height 30
checkbox input "false"
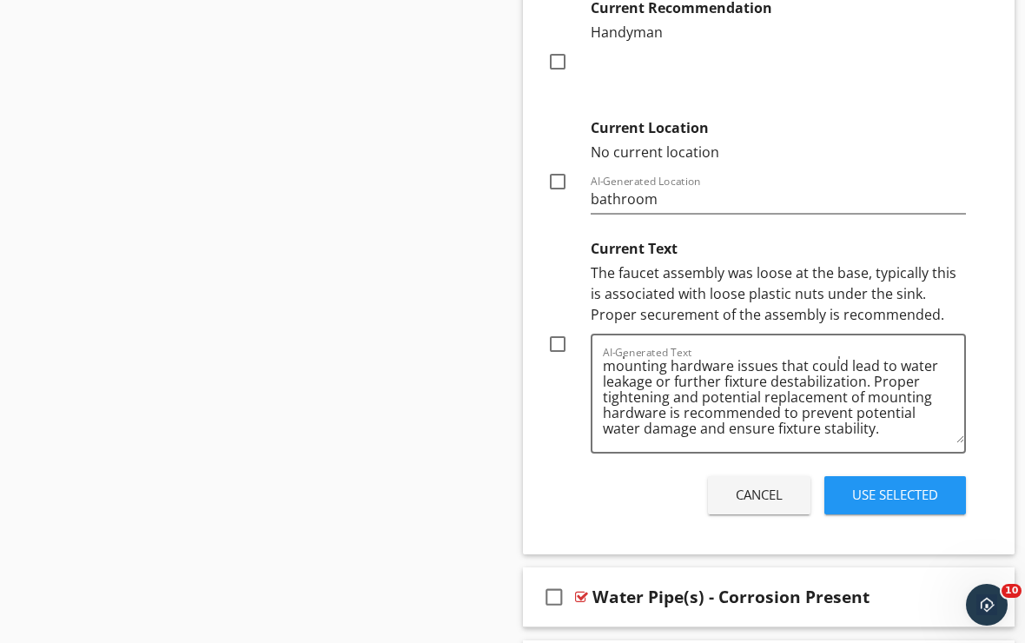
click at [859, 490] on div "Use Selected" at bounding box center [895, 495] width 86 height 20
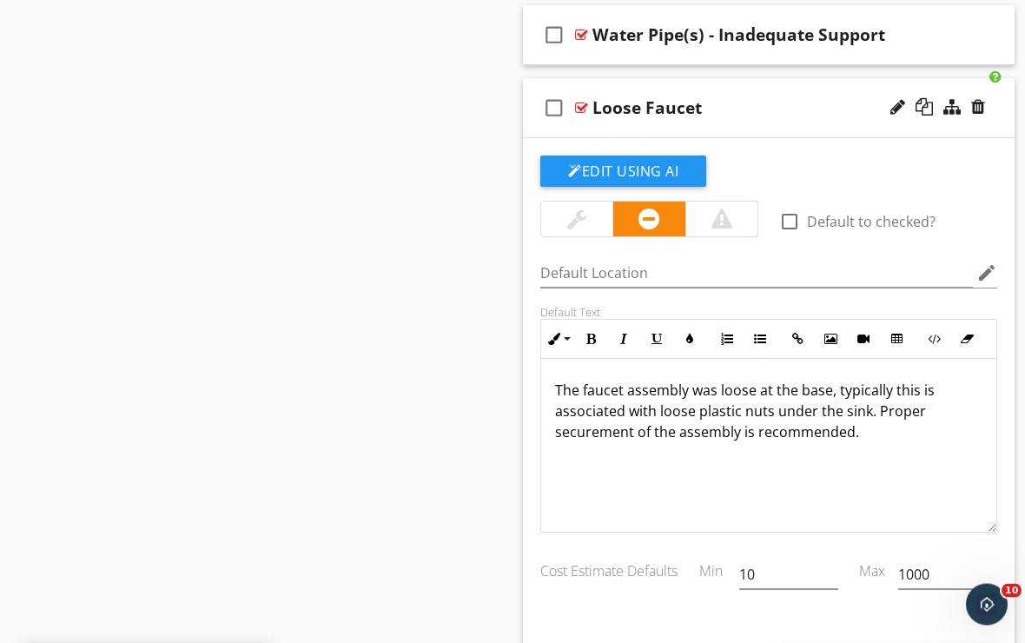
scroll to position [2331, 0]
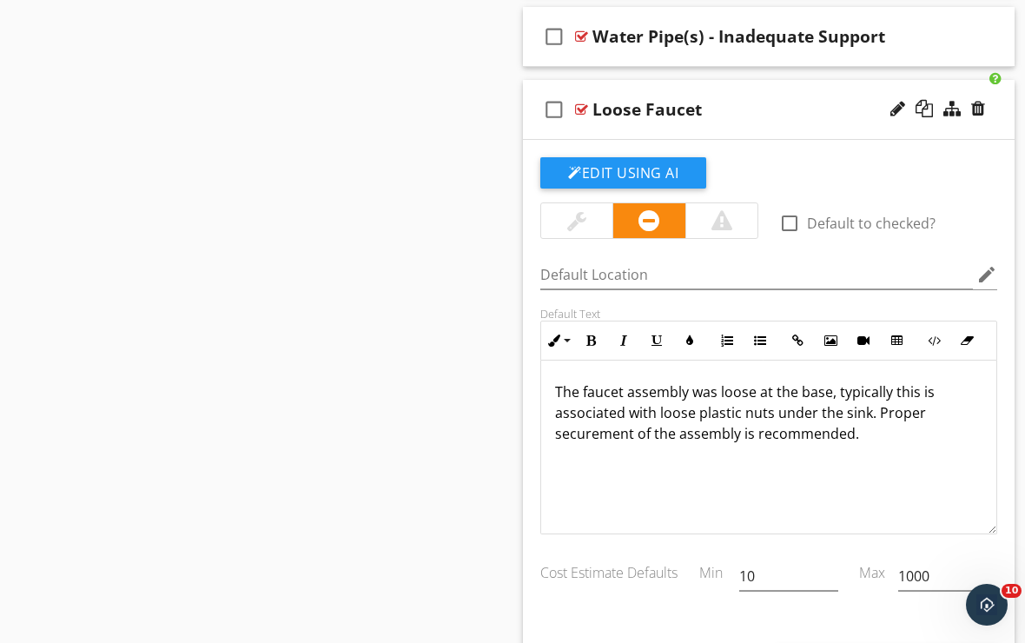
click at [815, 99] on div "Loose Faucet" at bounding box center [764, 109] width 343 height 21
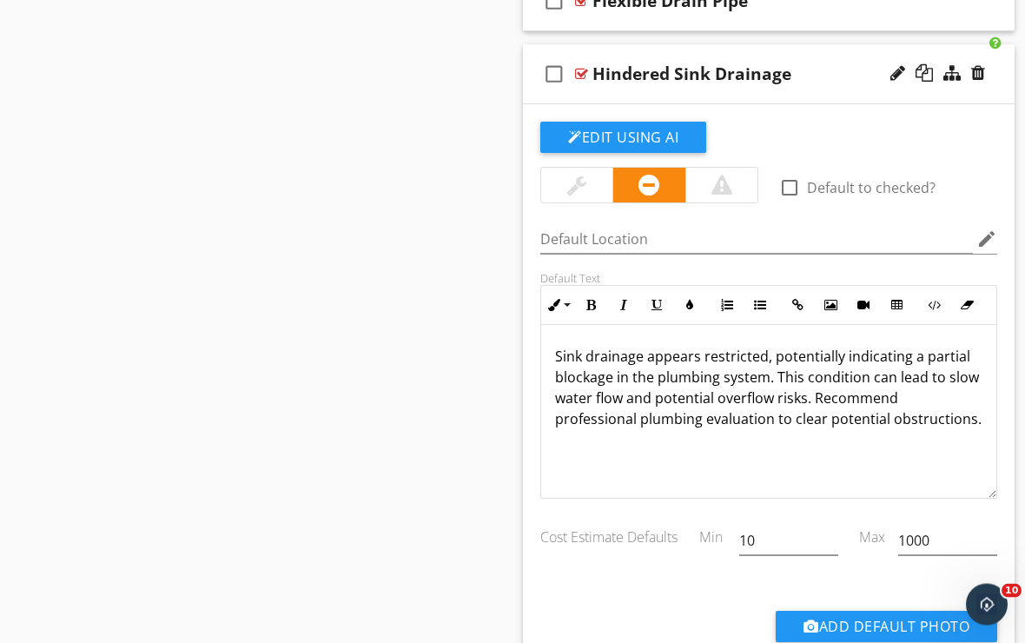
click at [801, 53] on div "check_box_outline_blank Hindered Sink Drainage" at bounding box center [769, 75] width 492 height 60
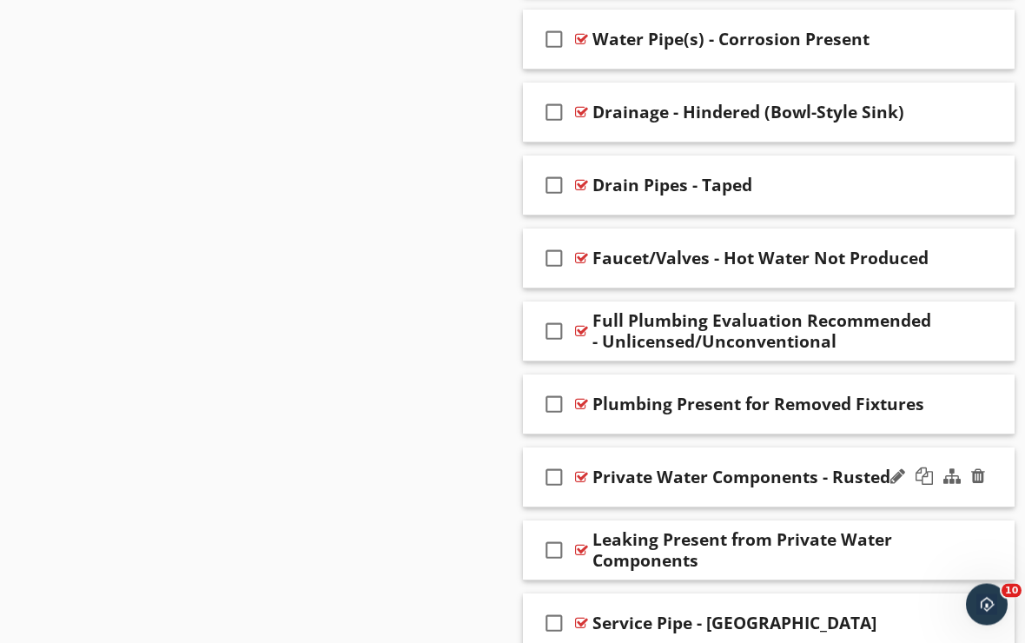
scroll to position [1897, 0]
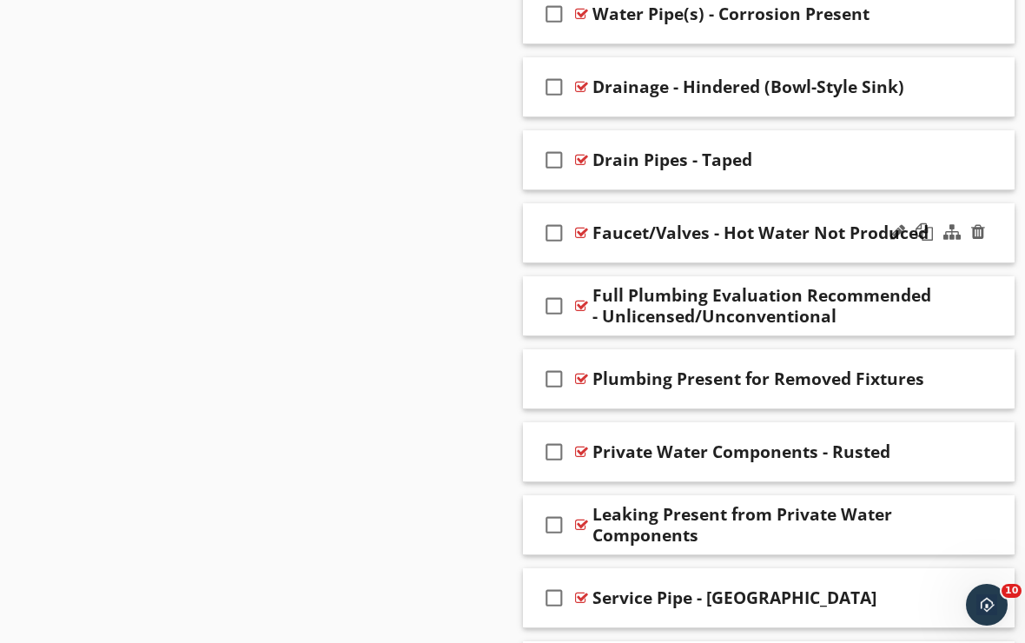
click at [733, 249] on div "check_box_outline_blank Faucet/Valves - Hot Water Not Produced" at bounding box center [769, 233] width 492 height 60
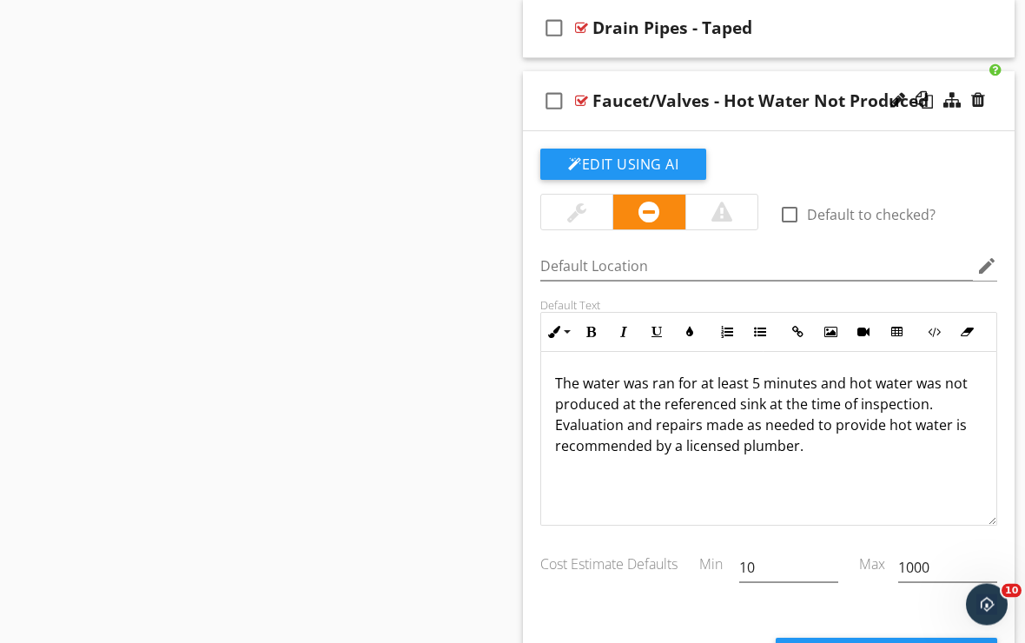
scroll to position [2029, 0]
click at [685, 171] on button "Edit Using AI" at bounding box center [623, 164] width 166 height 31
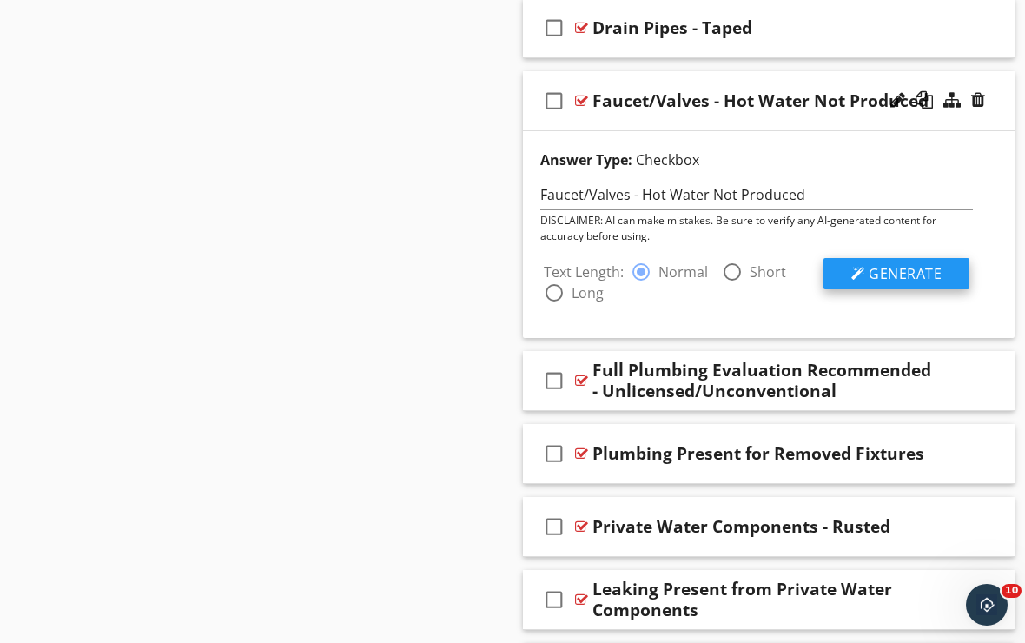
click at [871, 264] on span "Generate" at bounding box center [905, 273] width 73 height 19
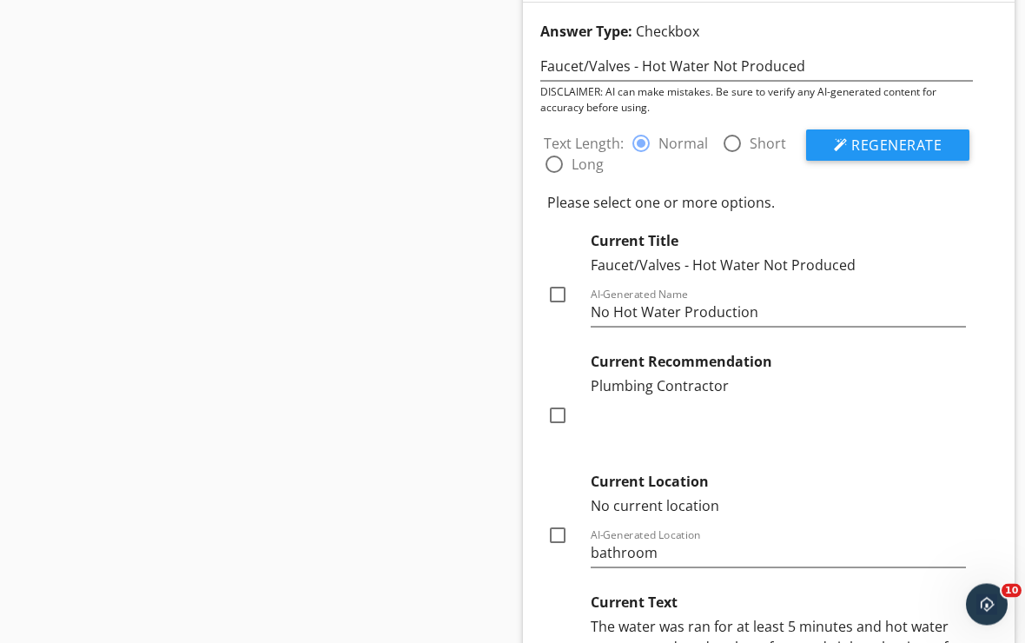
scroll to position [2158, 0]
click at [564, 287] on div at bounding box center [558, 295] width 30 height 30
checkbox input "true"
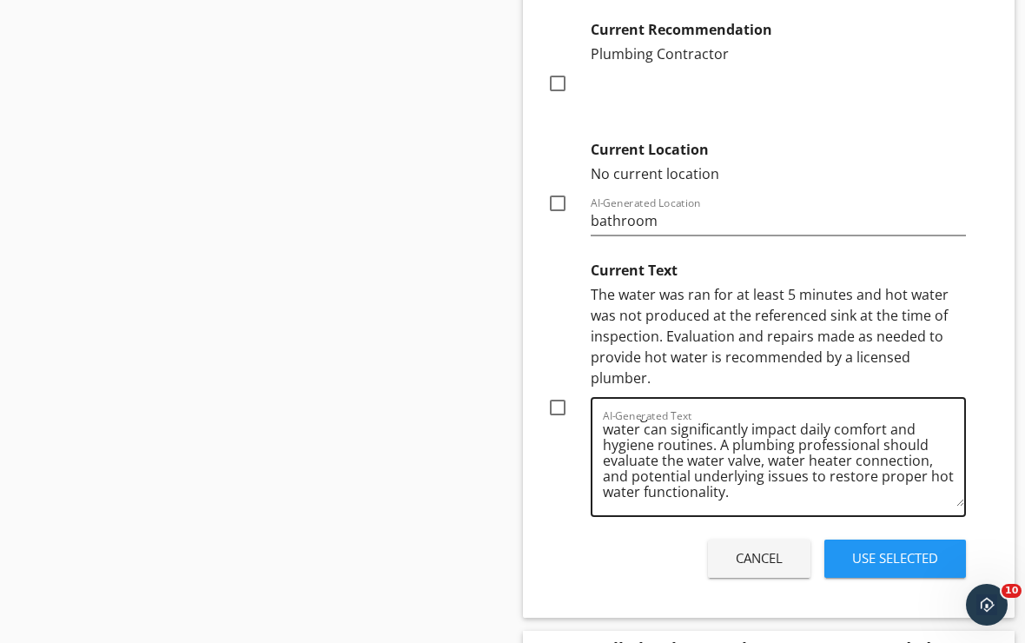
scroll to position [67, 0]
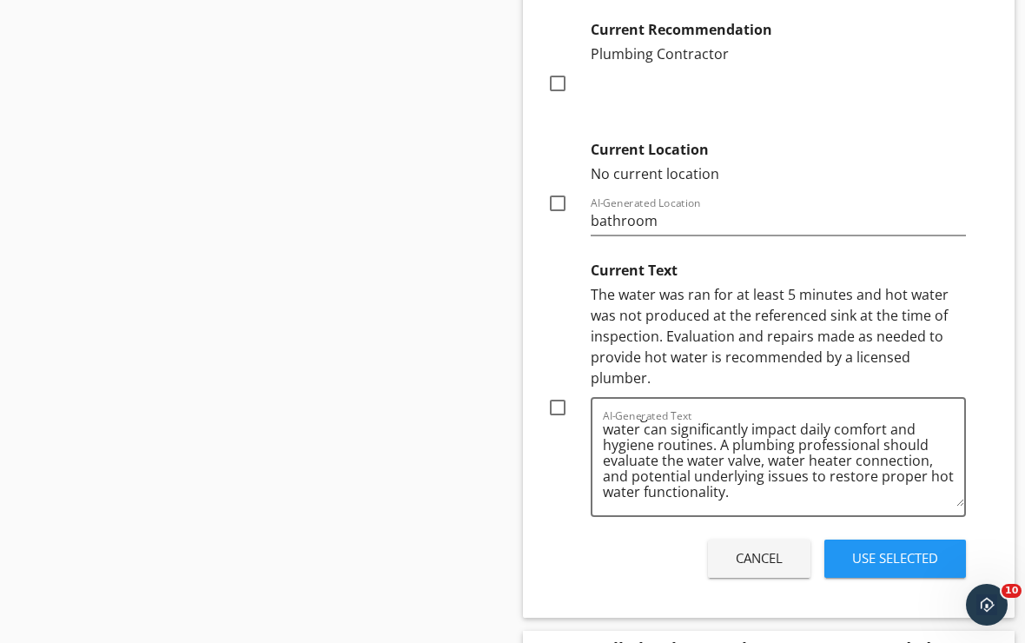
click at [557, 402] on div at bounding box center [558, 408] width 30 height 30
checkbox input "true"
click at [892, 562] on div "Use Selected" at bounding box center [895, 558] width 86 height 20
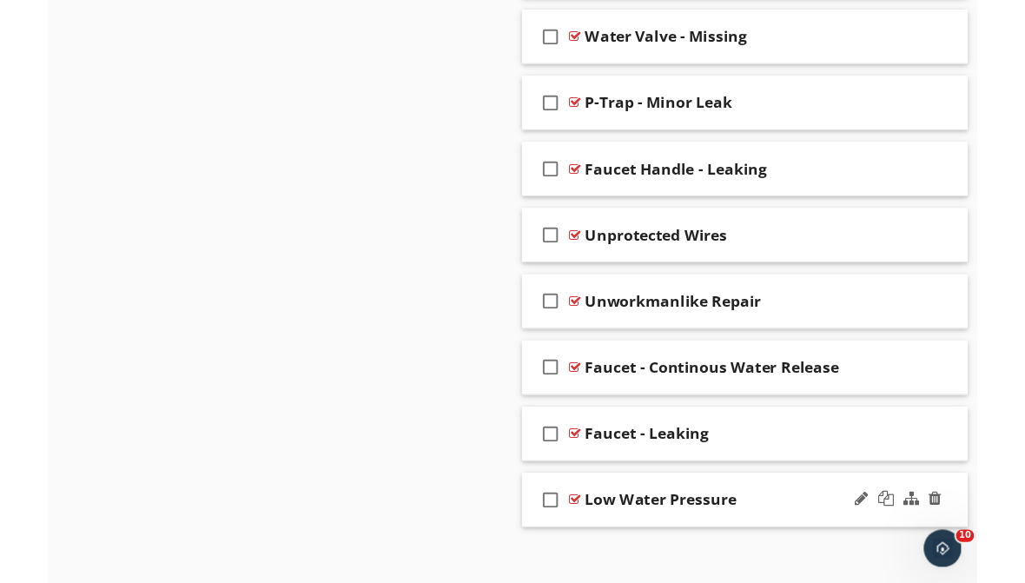
scroll to position [10585, 0]
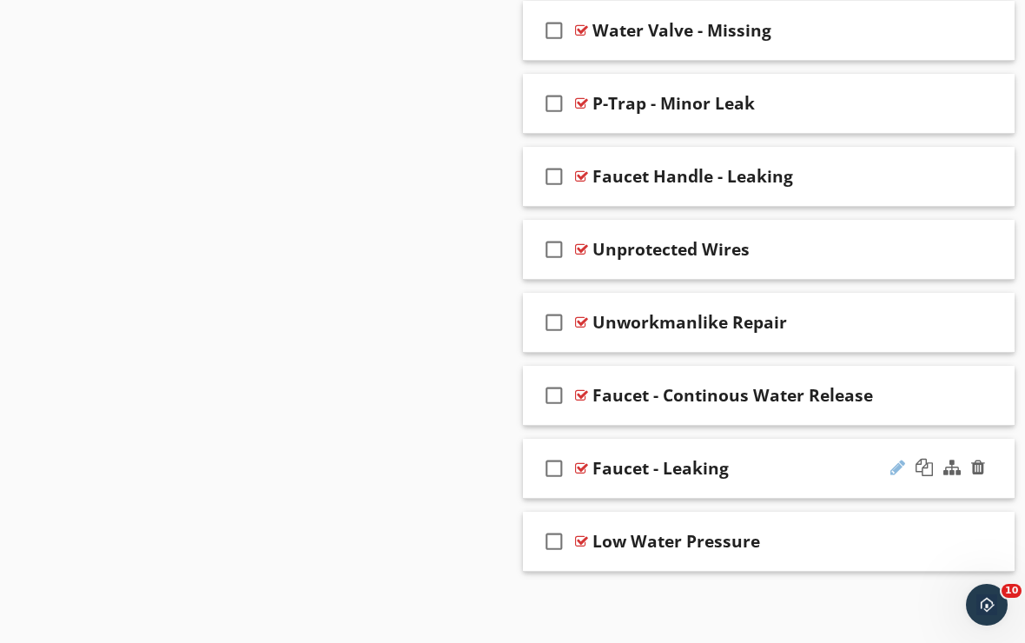
click at [898, 470] on div at bounding box center [898, 467] width 15 height 17
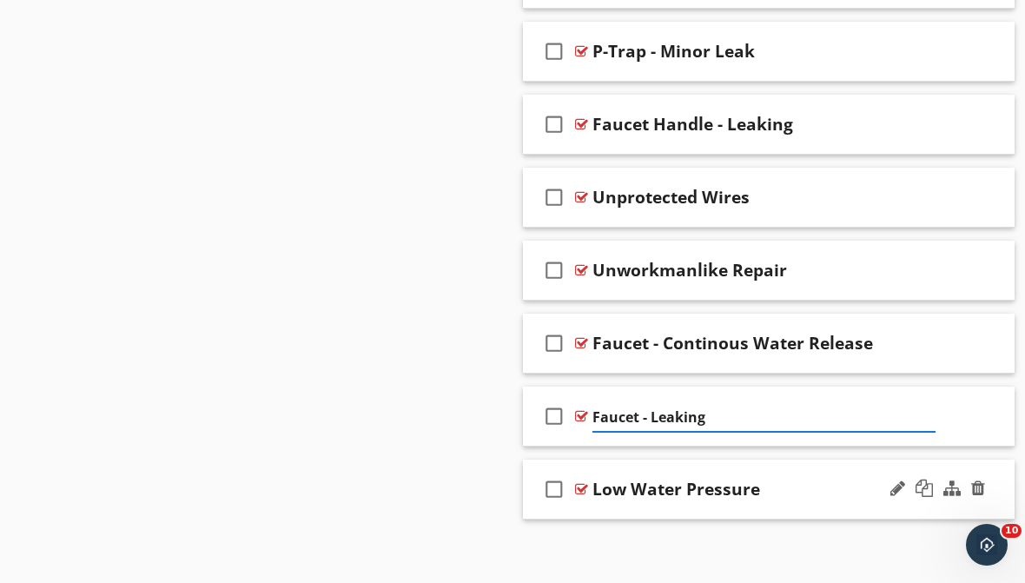
scroll to position [10645, 0]
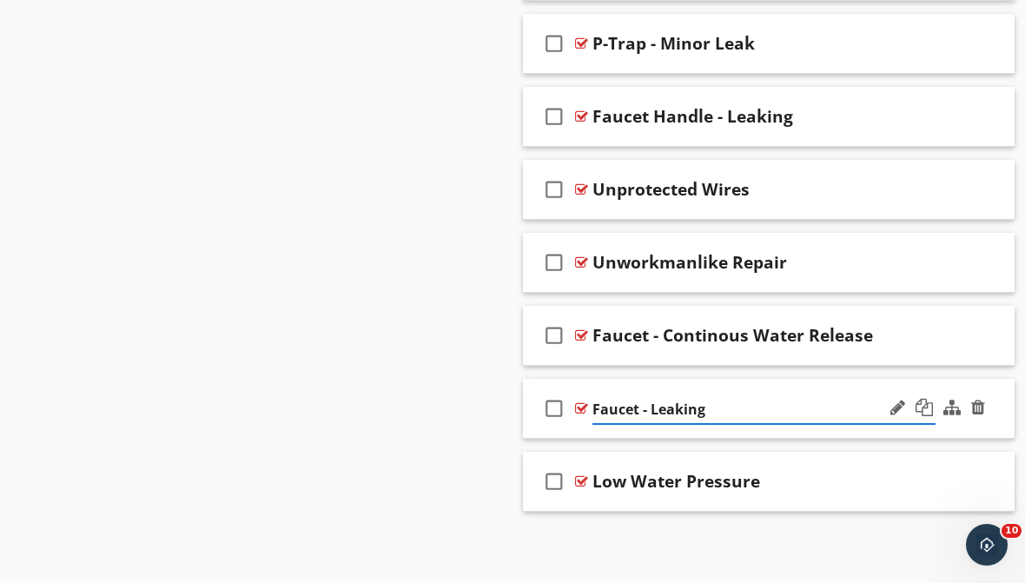
click at [792, 434] on div "check_box_outline_blank Faucet - Leaking" at bounding box center [769, 409] width 492 height 60
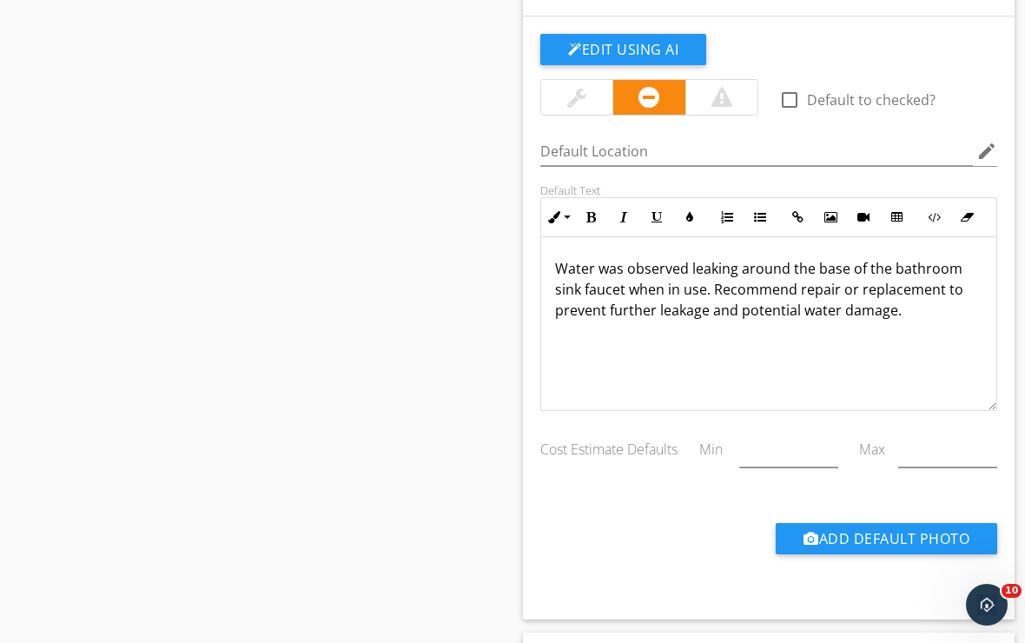
scroll to position [11057, 0]
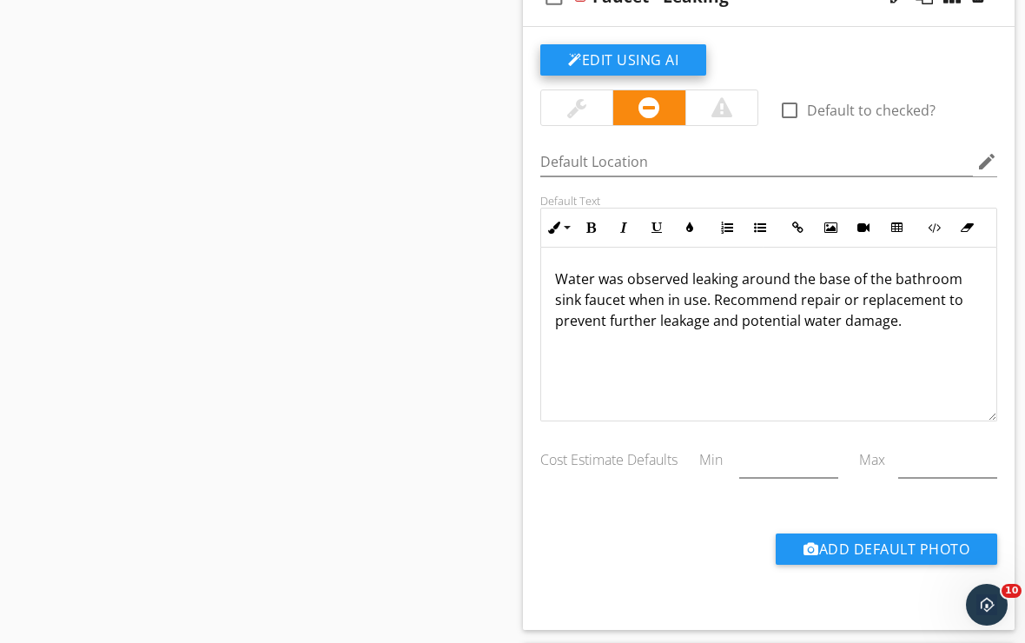
click at [594, 61] on button "Edit Using AI" at bounding box center [623, 59] width 166 height 31
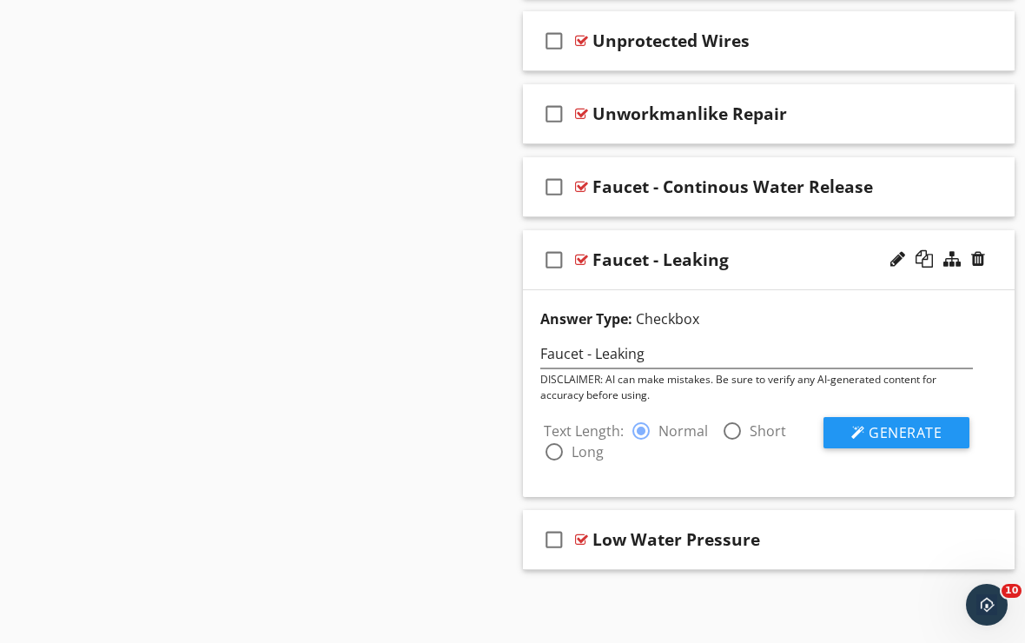
scroll to position [10792, 0]
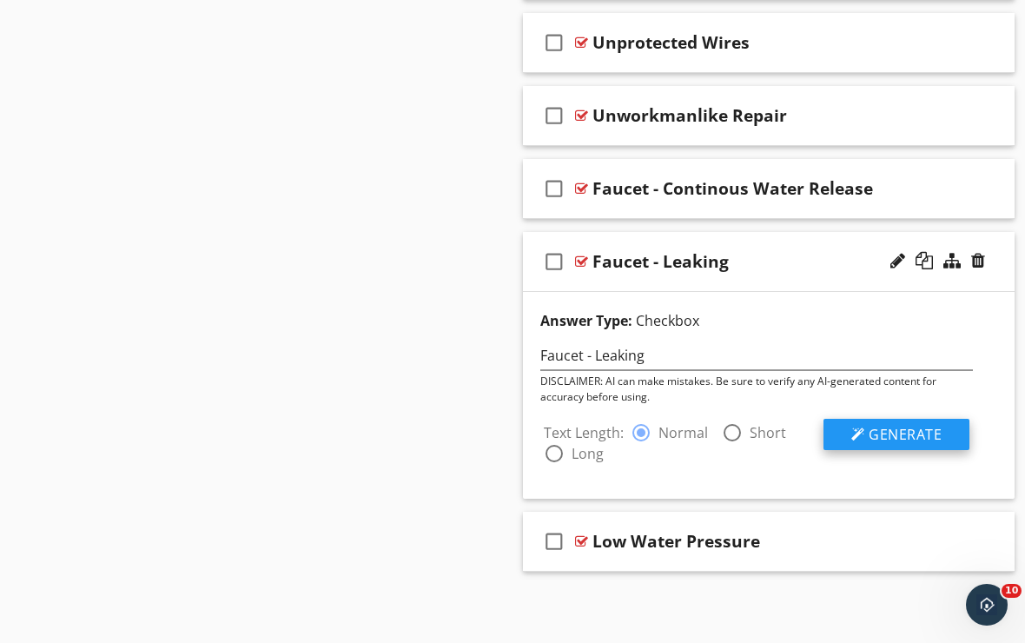
click at [852, 436] on div at bounding box center [859, 435] width 14 height 14
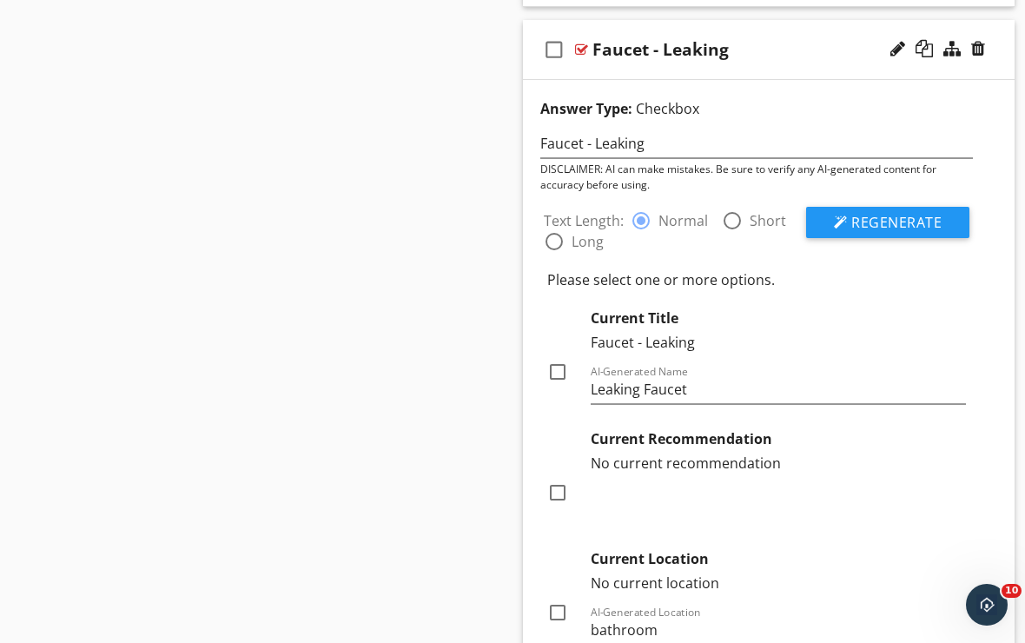
scroll to position [11040, 0]
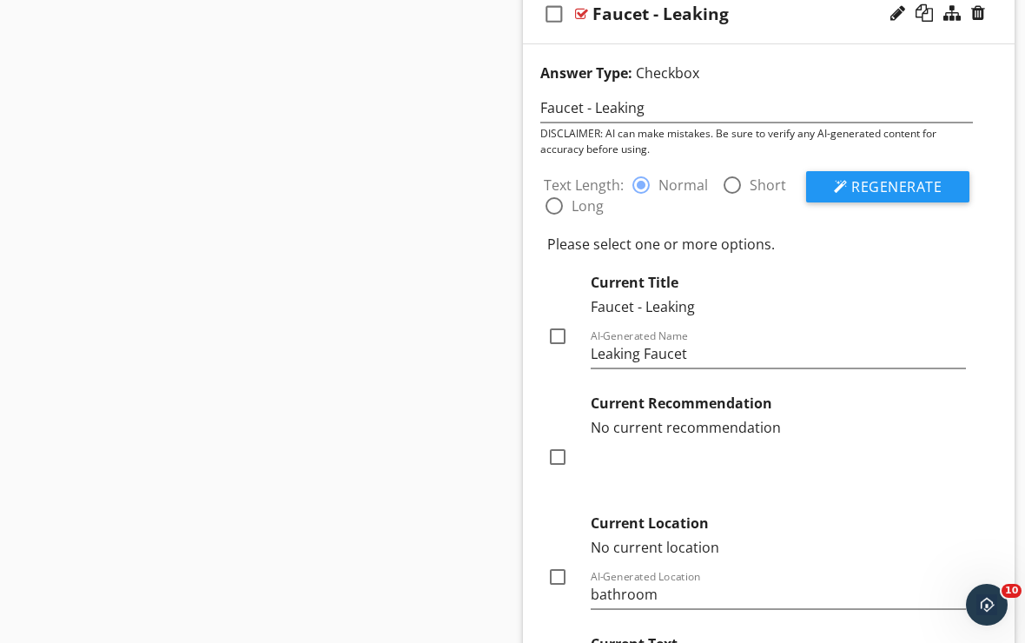
click at [561, 341] on div at bounding box center [558, 336] width 30 height 30
checkbox input "true"
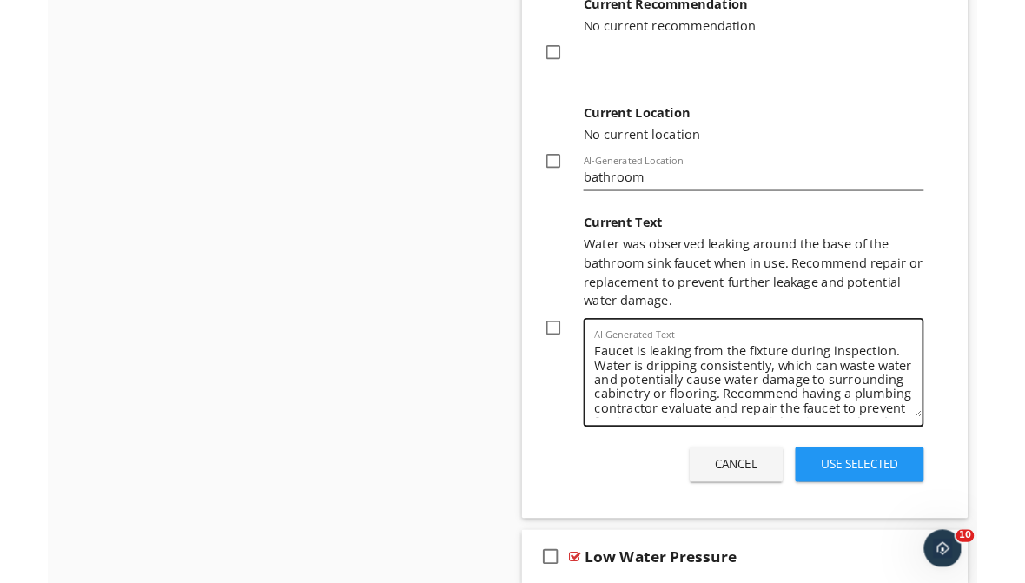
scroll to position [0, 0]
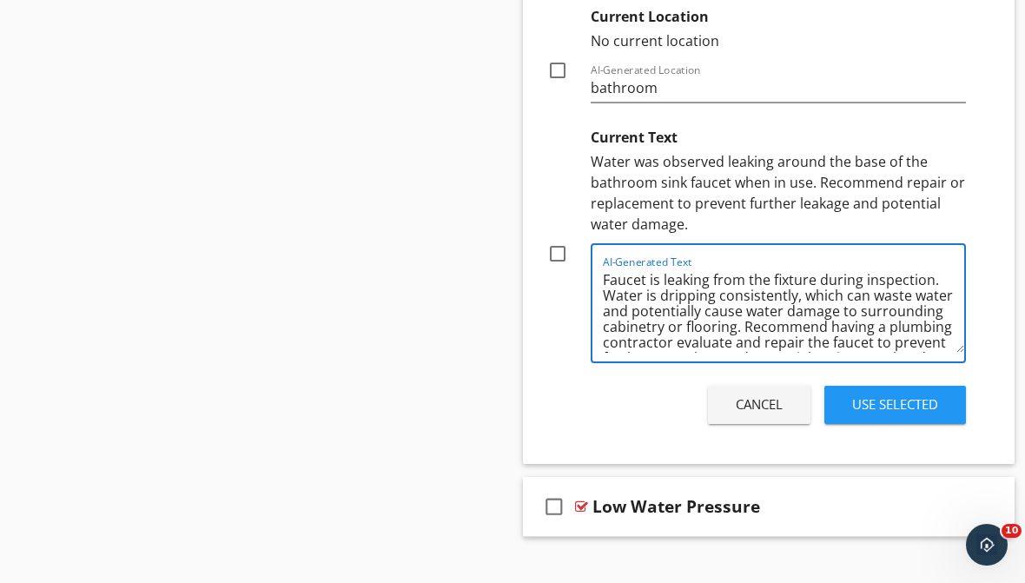
drag, startPoint x: 605, startPoint y: 383, endPoint x: 785, endPoint y: 378, distance: 180.8
click at [785, 377] on div "Text Length: radio_button_checked Normal radio_button_unchecked Short radio_but…" at bounding box center [757, 40] width 454 height 779
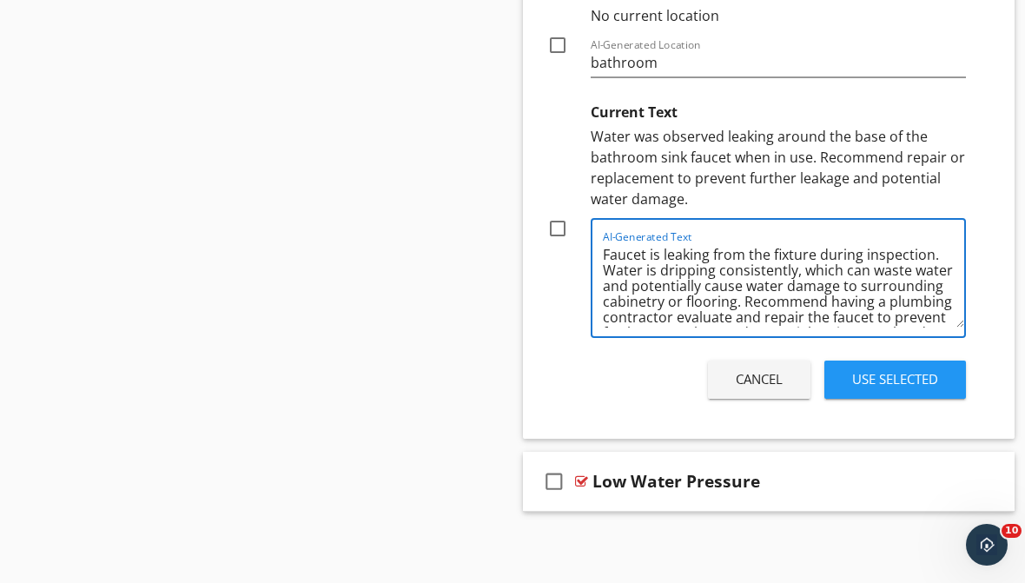
drag, startPoint x: 604, startPoint y: 252, endPoint x: 936, endPoint y: 244, distance: 332.0
click at [936, 244] on textarea "Faucet is leaking from the fixture during inspection. Water is dripping consist…" at bounding box center [783, 284] width 361 height 87
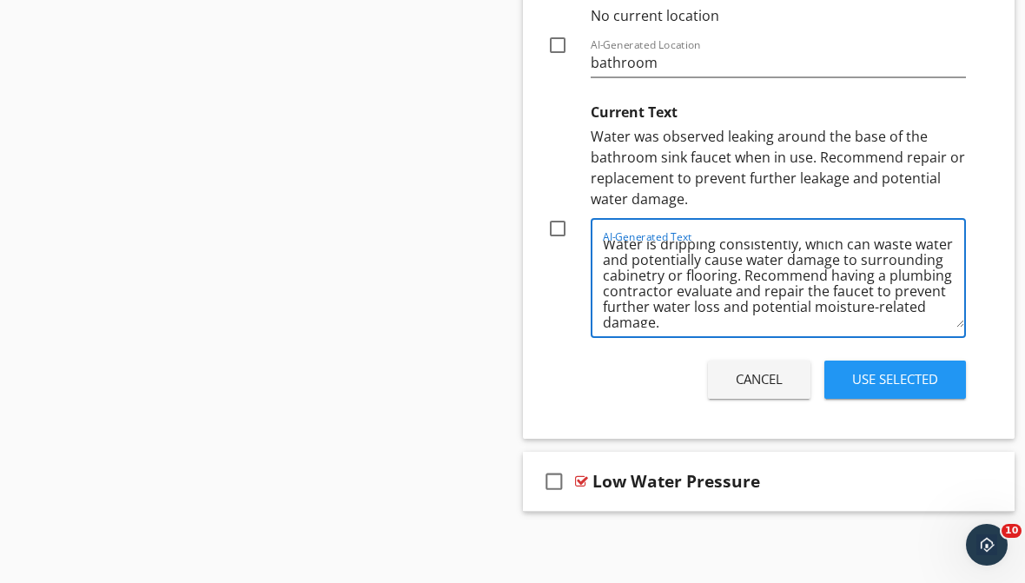
scroll to position [12, 0]
drag, startPoint x: 606, startPoint y: 269, endPoint x: 783, endPoint y: 323, distance: 185.3
click at [783, 323] on textarea "Water is dripping consistently, which can waste water and potentially cause wat…" at bounding box center [783, 284] width 361 height 87
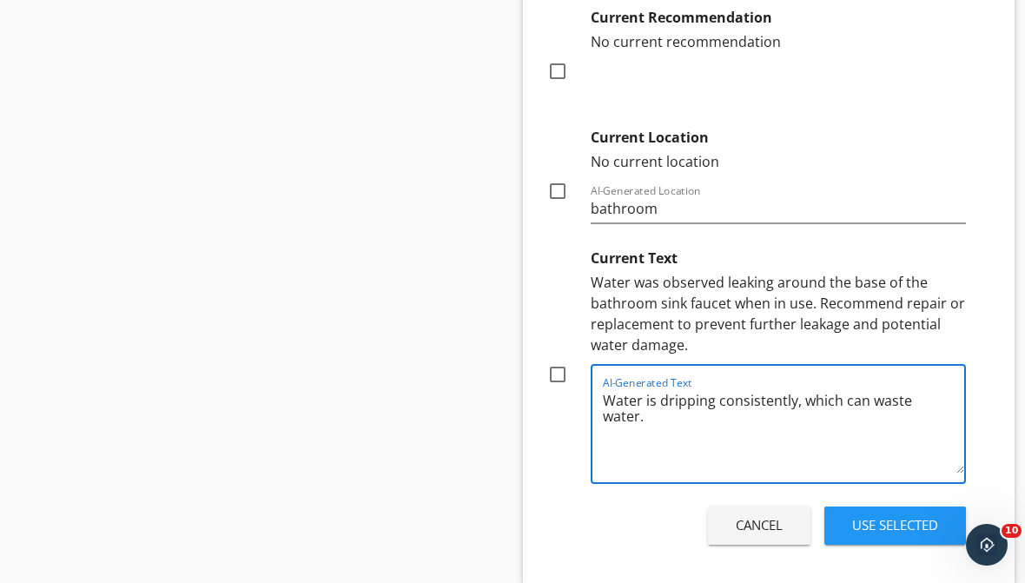
scroll to position [11424, 0]
type textarea "Water is dripping consistently, which can waste water."
click at [563, 371] on div at bounding box center [558, 376] width 30 height 30
checkbox input "true"
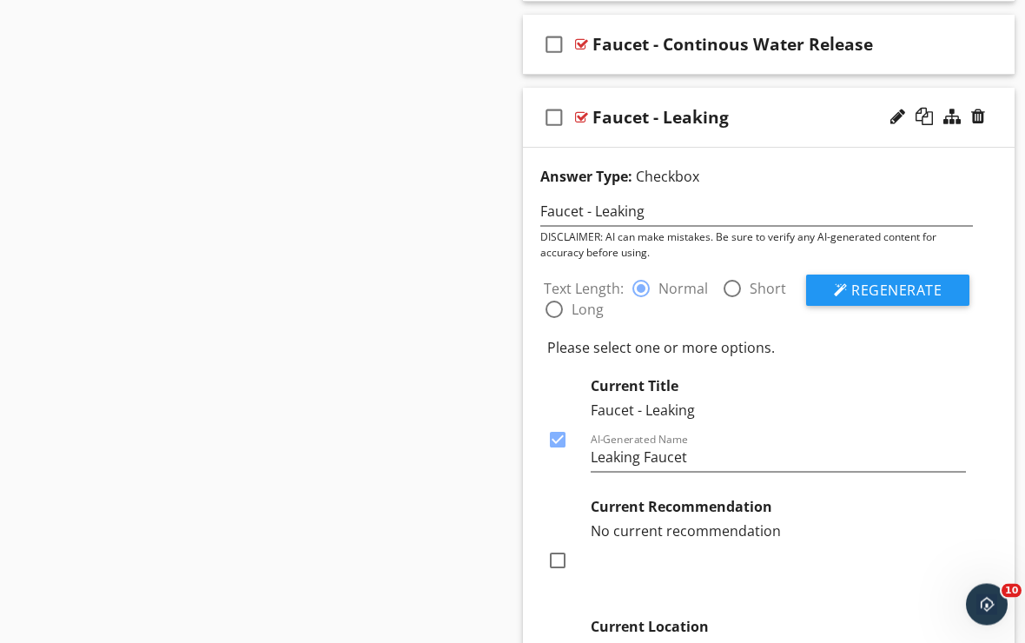
scroll to position [10852, 0]
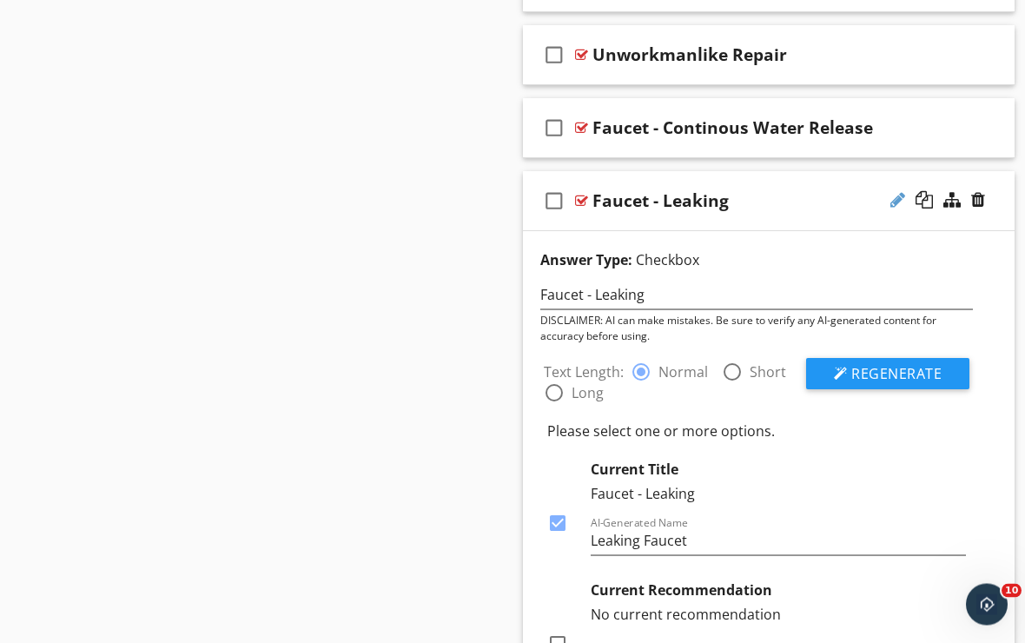
click at [897, 194] on div at bounding box center [898, 200] width 15 height 17
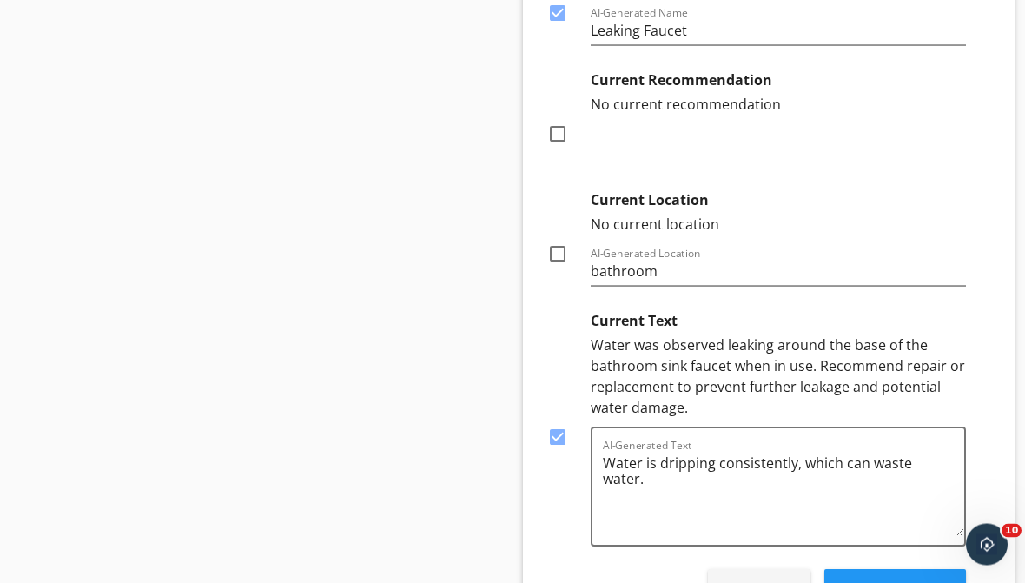
scroll to position [10761, 0]
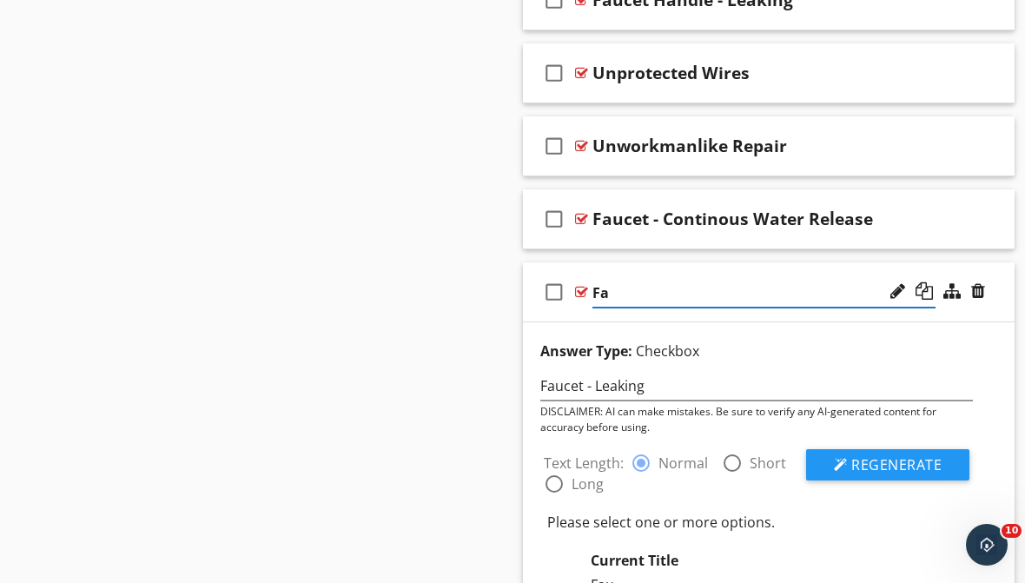
type input "F"
type input "Dripping Faucet"
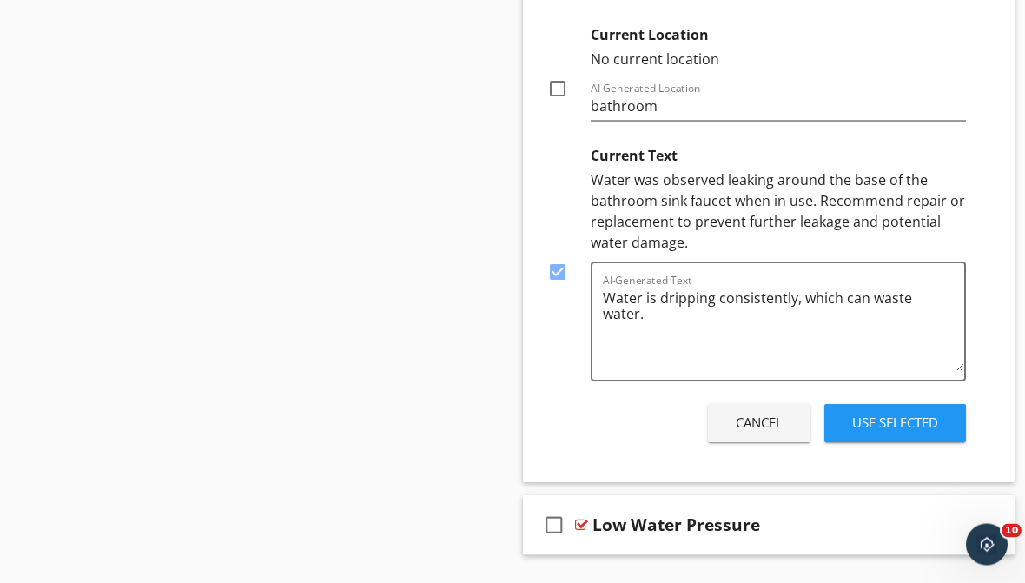
scroll to position [11571, 0]
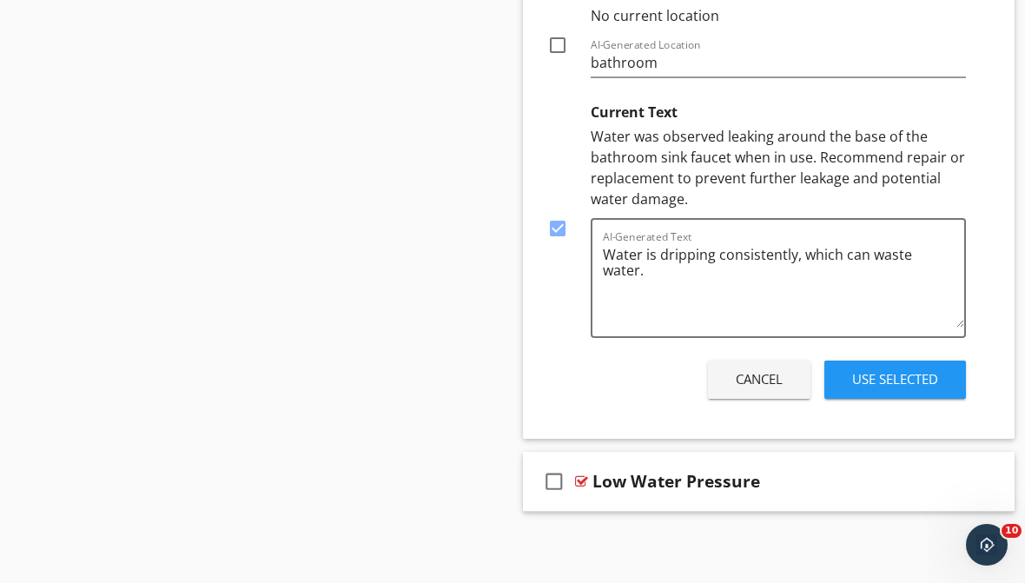
click at [872, 388] on button "Use Selected" at bounding box center [896, 380] width 142 height 38
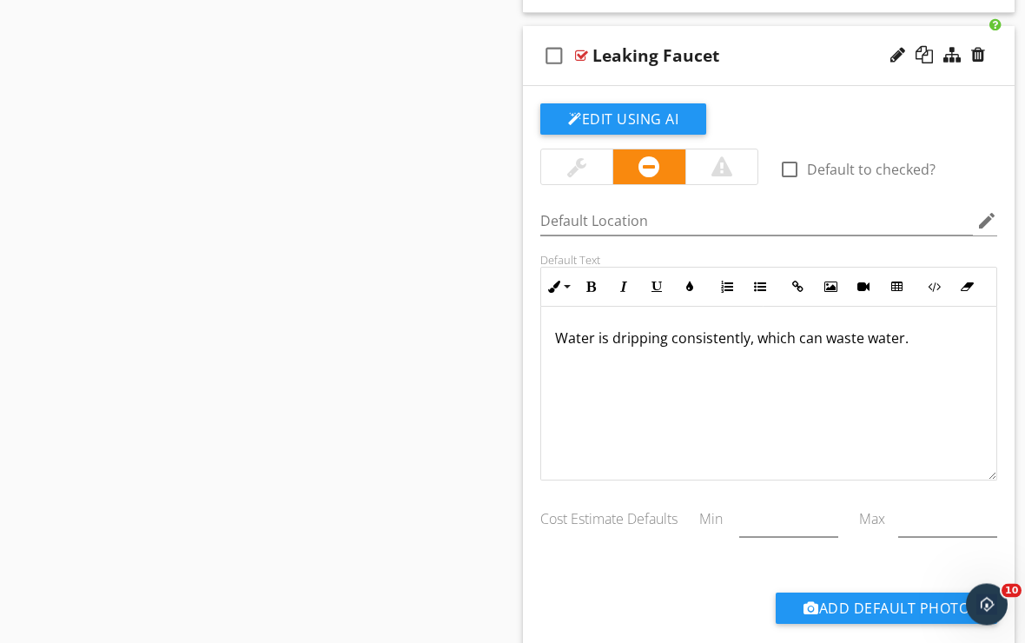
scroll to position [10998, 0]
click at [893, 58] on div at bounding box center [898, 54] width 15 height 17
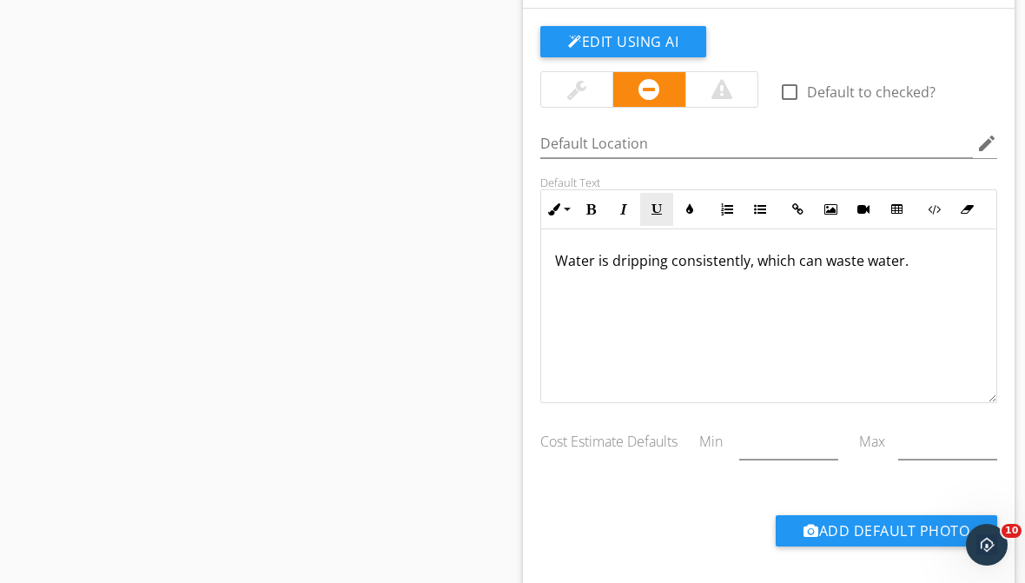
click at [646, 176] on div "Default Text" at bounding box center [768, 183] width 457 height 14
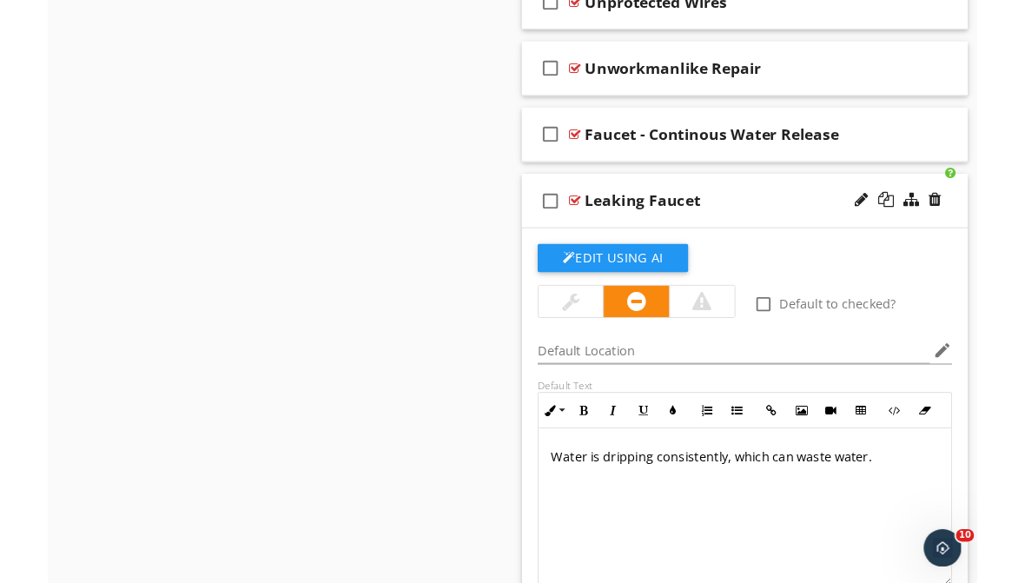
scroll to position [10729, 0]
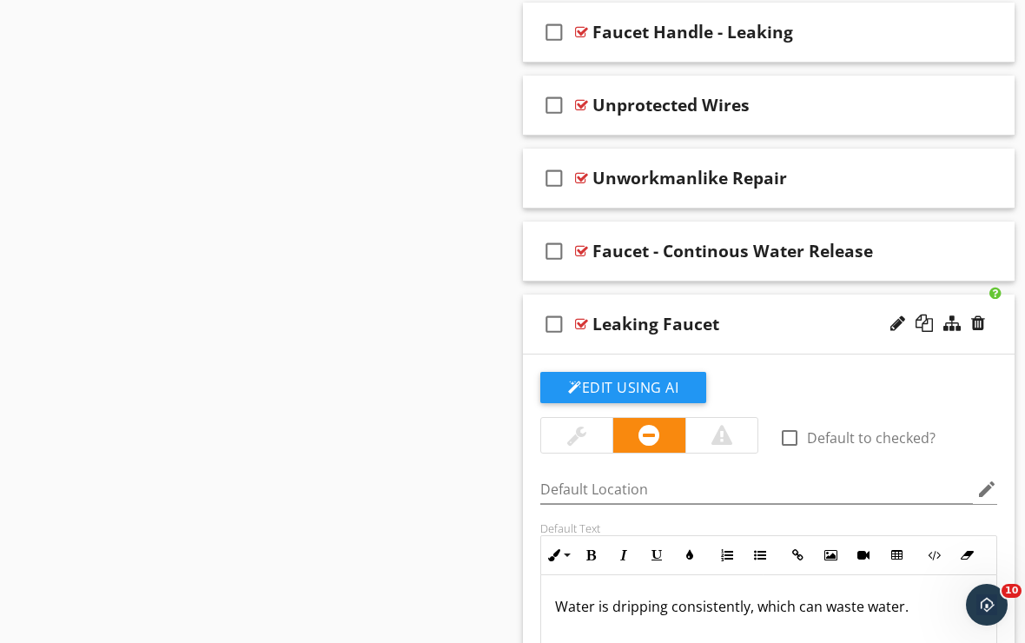
click at [659, 323] on div "Leaking Faucet" at bounding box center [656, 324] width 127 height 21
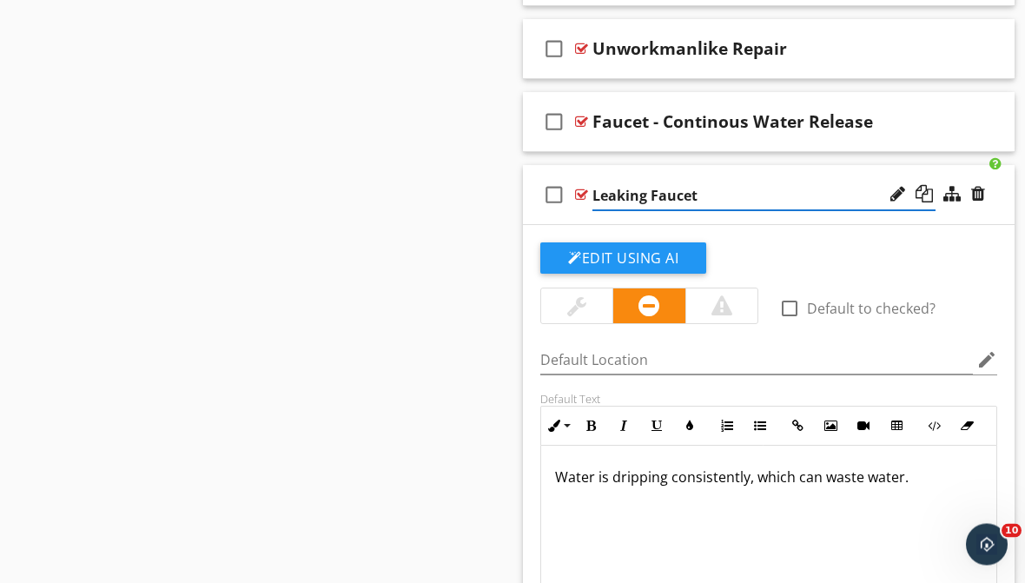
scroll to position [10859, 0]
click at [646, 193] on input "Leaking Faucet" at bounding box center [764, 196] width 343 height 29
type input "Dripping Faucet"
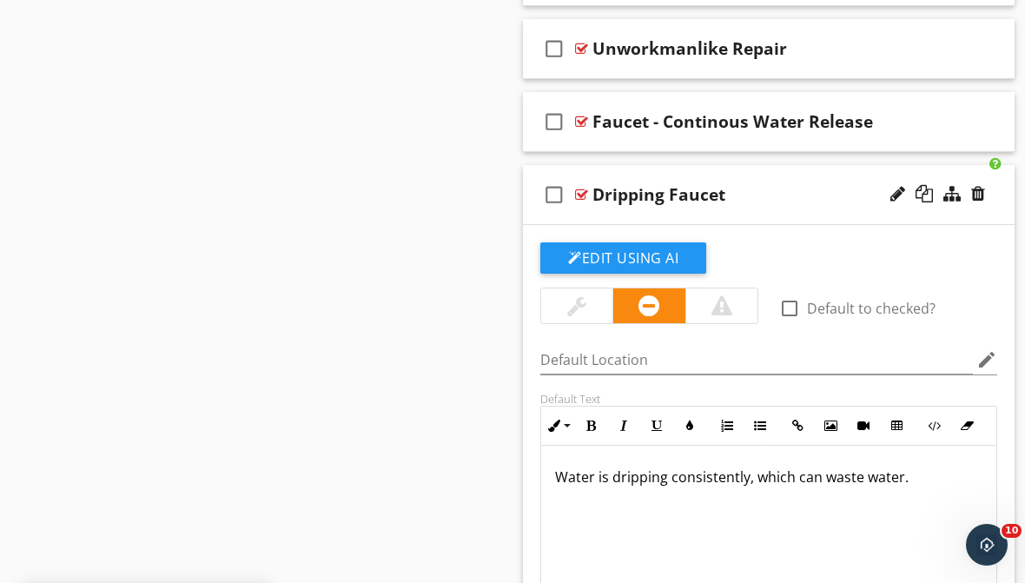
click at [684, 217] on div "check_box_outline_blank Dripping Faucet" at bounding box center [769, 195] width 492 height 60
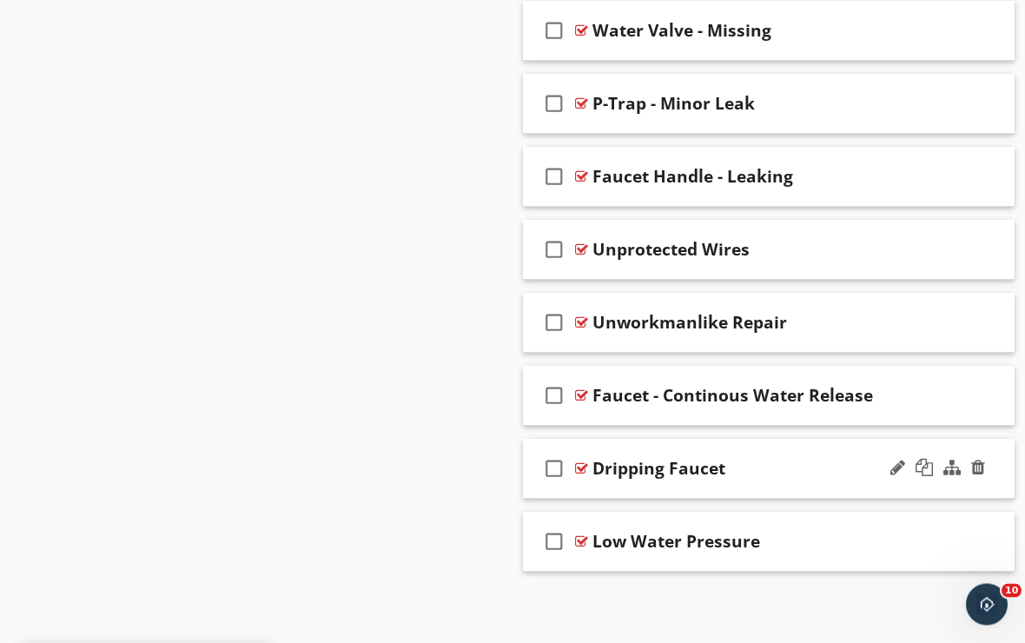
scroll to position [10585, 0]
click at [730, 476] on div "Dripping Faucet" at bounding box center [764, 468] width 343 height 21
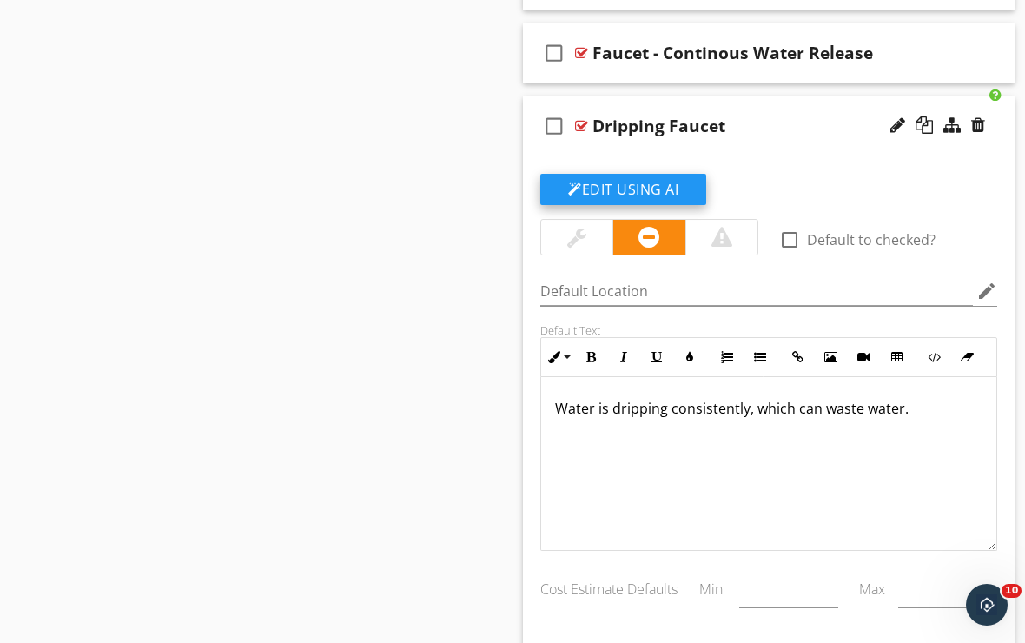
click at [639, 180] on button "Edit Using AI" at bounding box center [623, 189] width 166 height 31
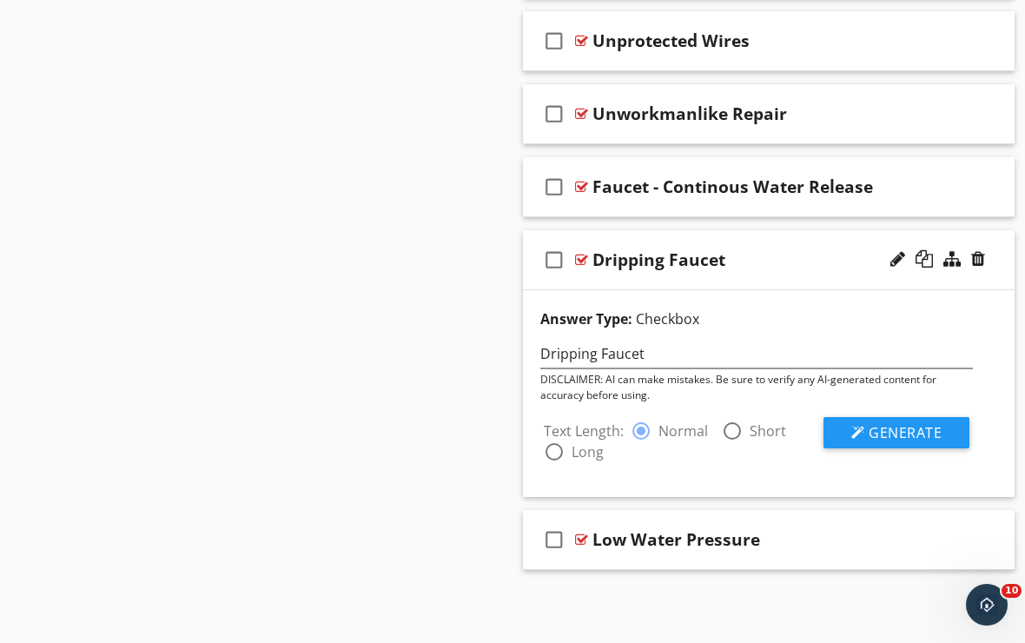
scroll to position [10792, 0]
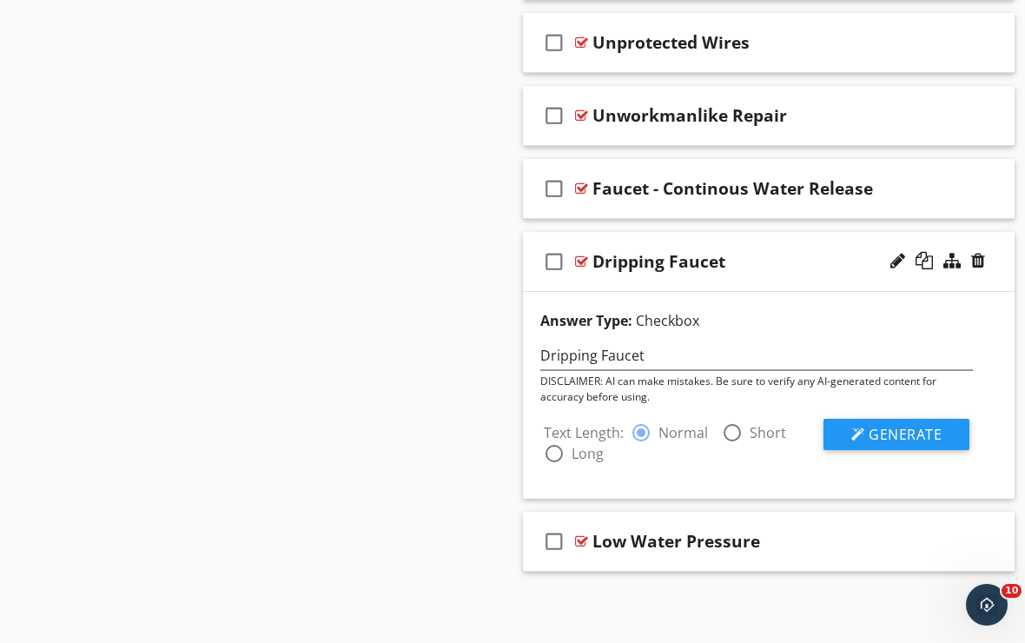
click at [739, 430] on div at bounding box center [733, 433] width 30 height 30
radio input "false"
radio input "true"
click at [852, 436] on div at bounding box center [859, 435] width 14 height 14
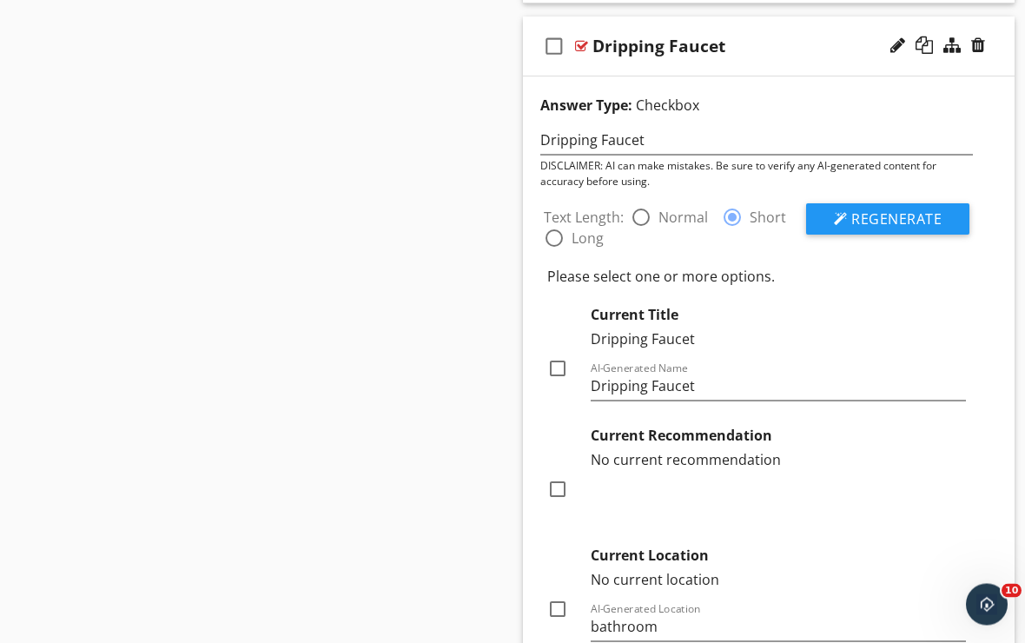
scroll to position [11024, 0]
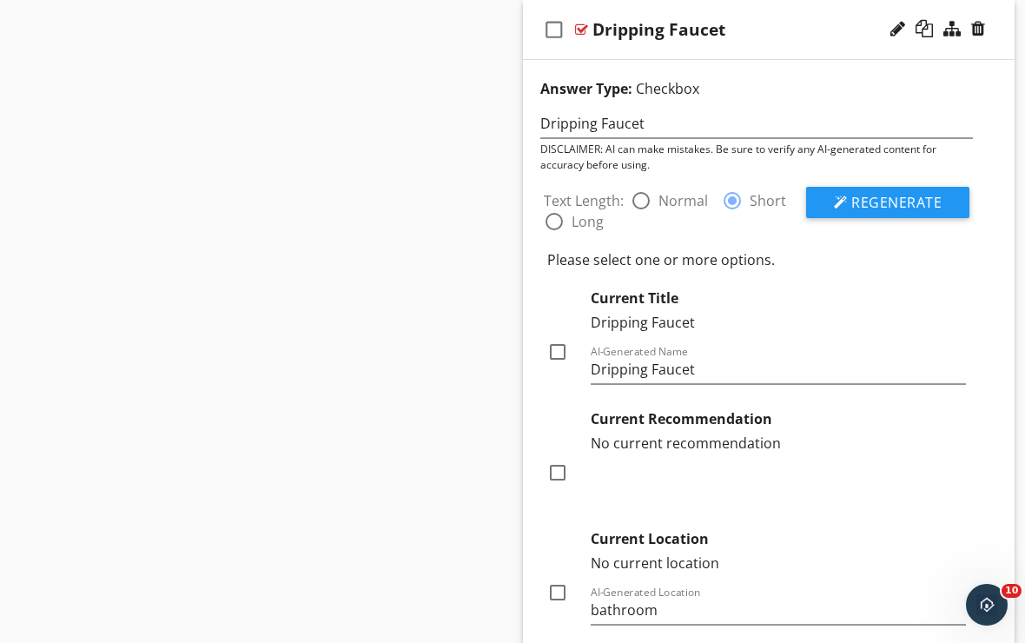
click at [560, 354] on div at bounding box center [558, 352] width 30 height 30
checkbox input "true"
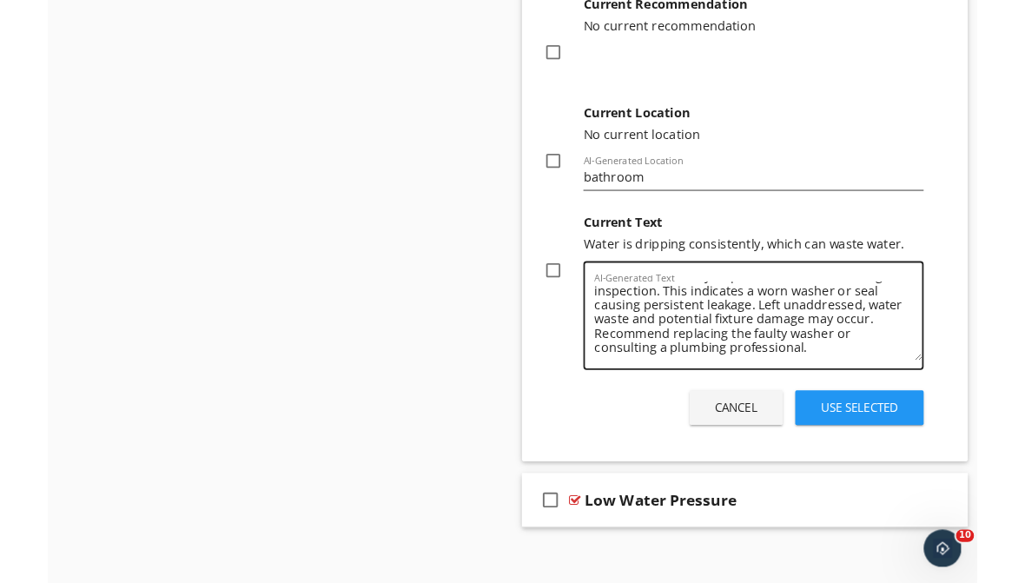
scroll to position [20, 0]
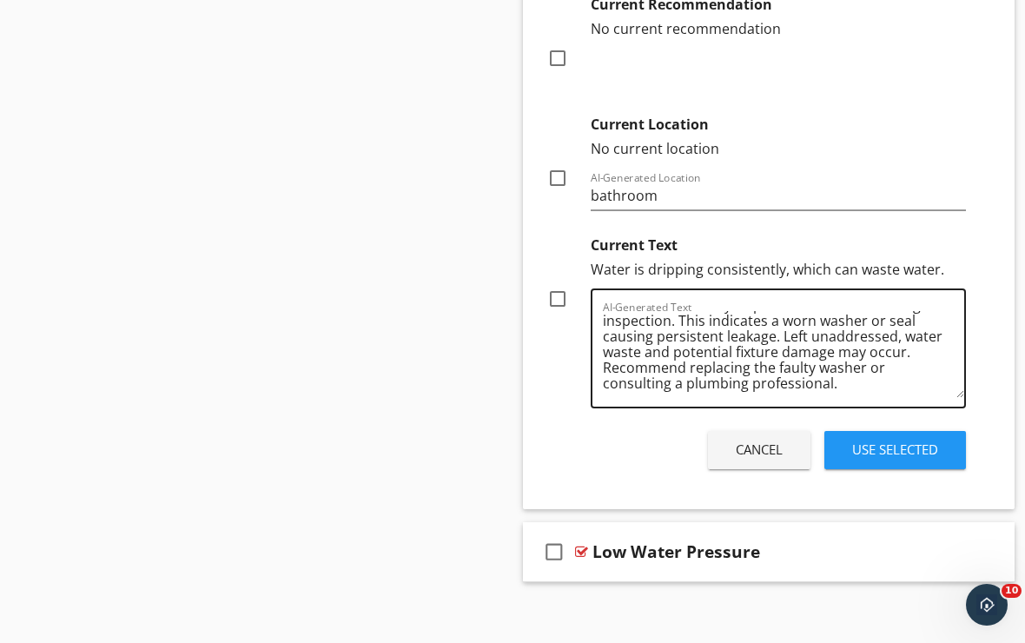
click at [783, 335] on textarea "Water continuously drips from the faucet during inspection. This indicates a wo…" at bounding box center [783, 354] width 361 height 87
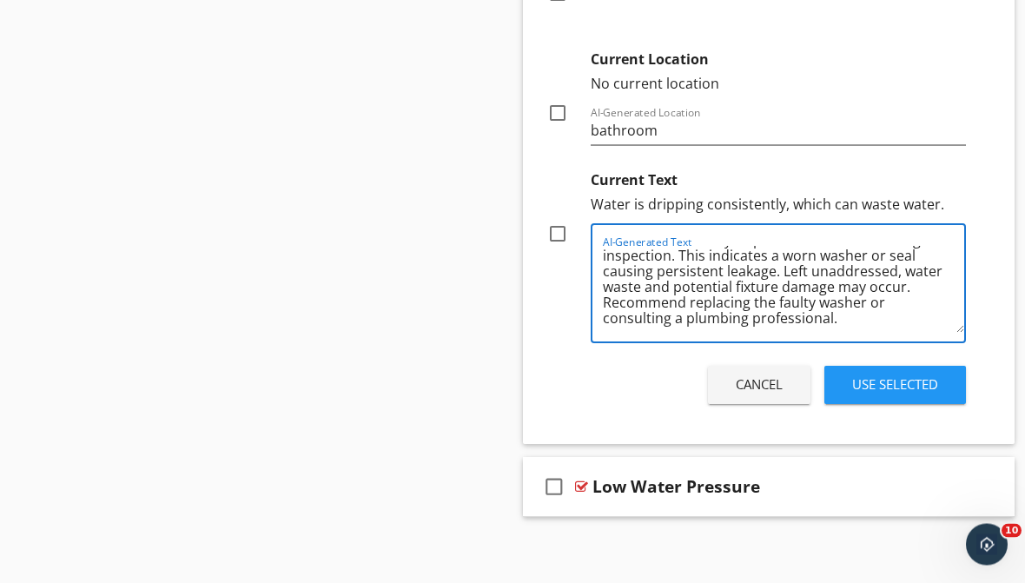
scroll to position [11509, 0]
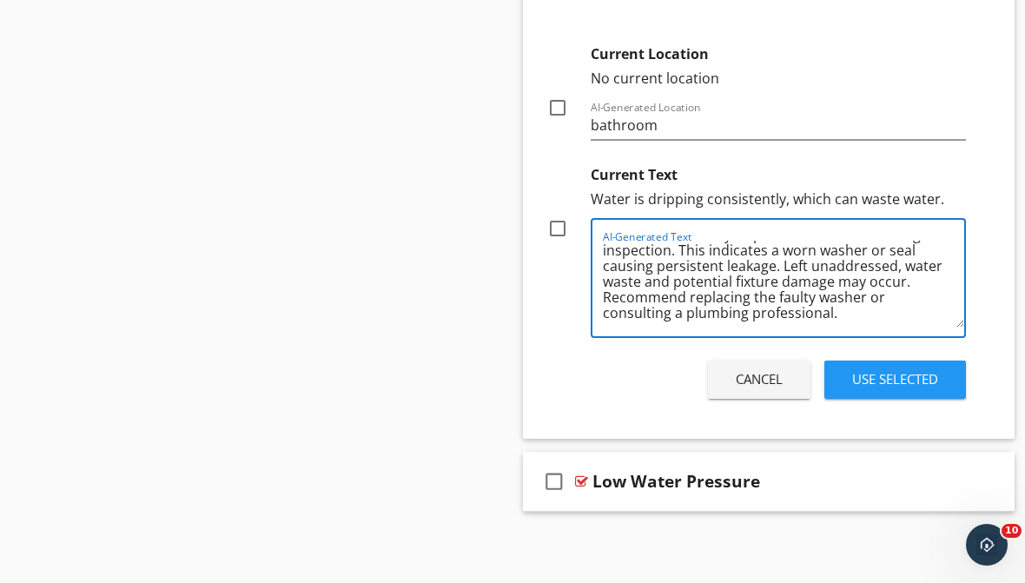
click at [784, 334] on div "AI-Generated Text Water continuously drips from the faucet during inspection. T…" at bounding box center [783, 278] width 361 height 116
click at [779, 265] on textarea "Water continuously drips from the faucet during inspection. This indicates a wo…" at bounding box center [783, 284] width 361 height 87
drag, startPoint x: 779, startPoint y: 265, endPoint x: 940, endPoint y: 274, distance: 161.0
click at [940, 274] on textarea "Water continuously drips from the faucet during inspection. This indicates a wo…" at bounding box center [783, 284] width 361 height 87
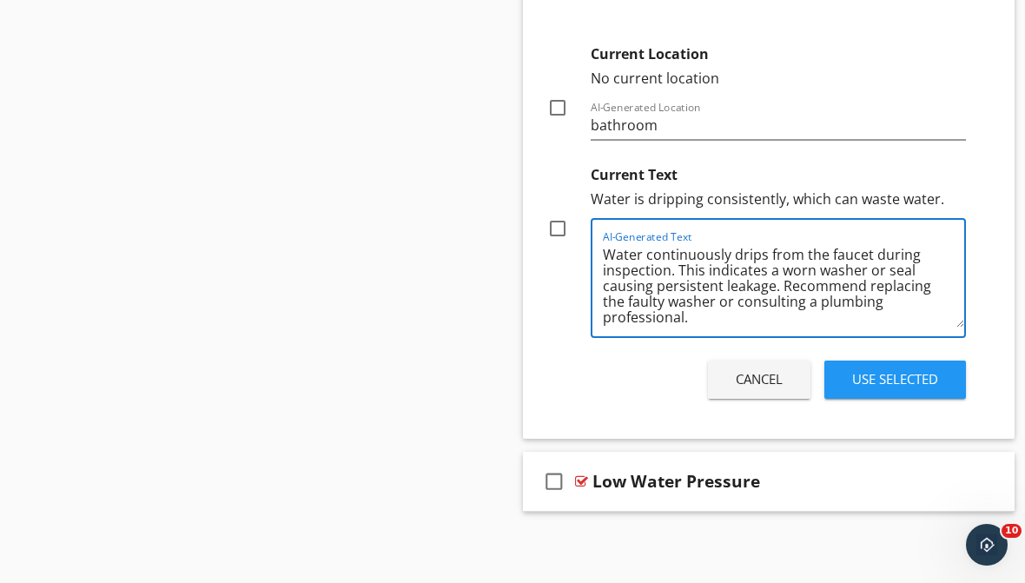
type textarea "Water continuously drips from the faucet during inspection. This indicates a wo…"
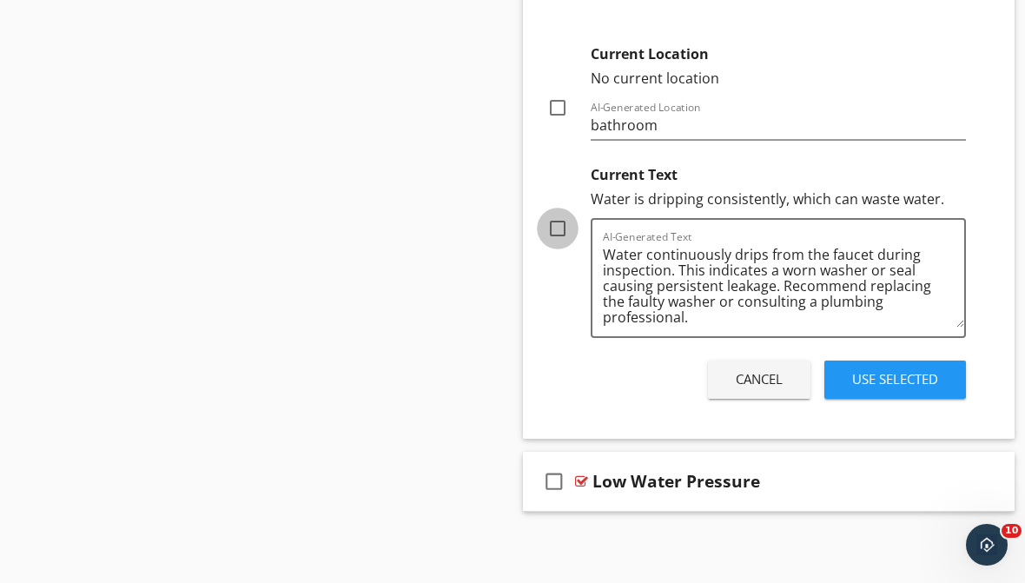
click at [561, 225] on div at bounding box center [558, 229] width 30 height 30
checkbox input "true"
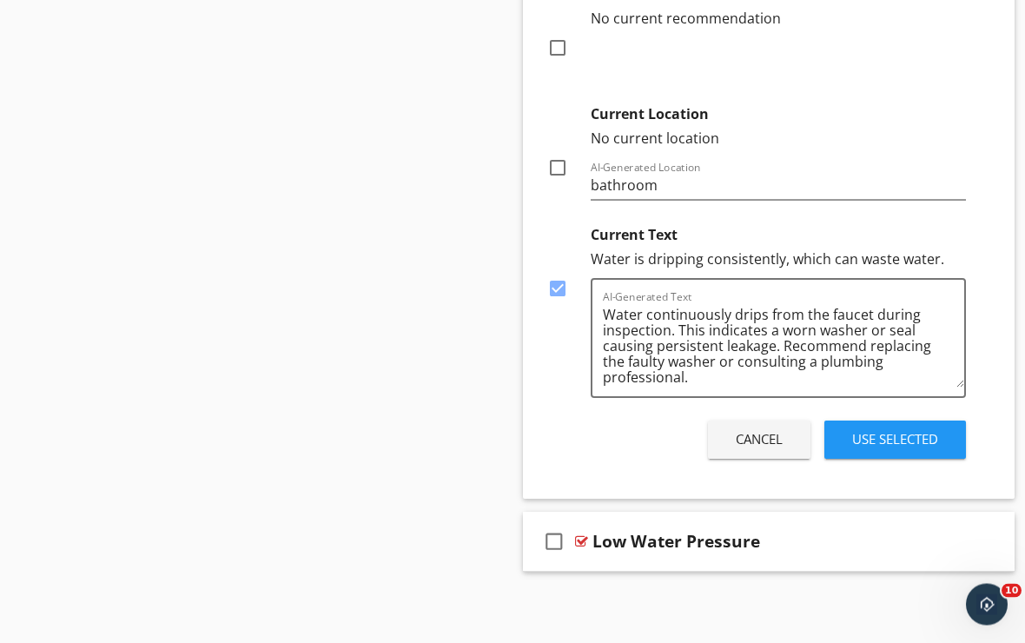
click at [882, 430] on div "Use Selected" at bounding box center [895, 440] width 86 height 20
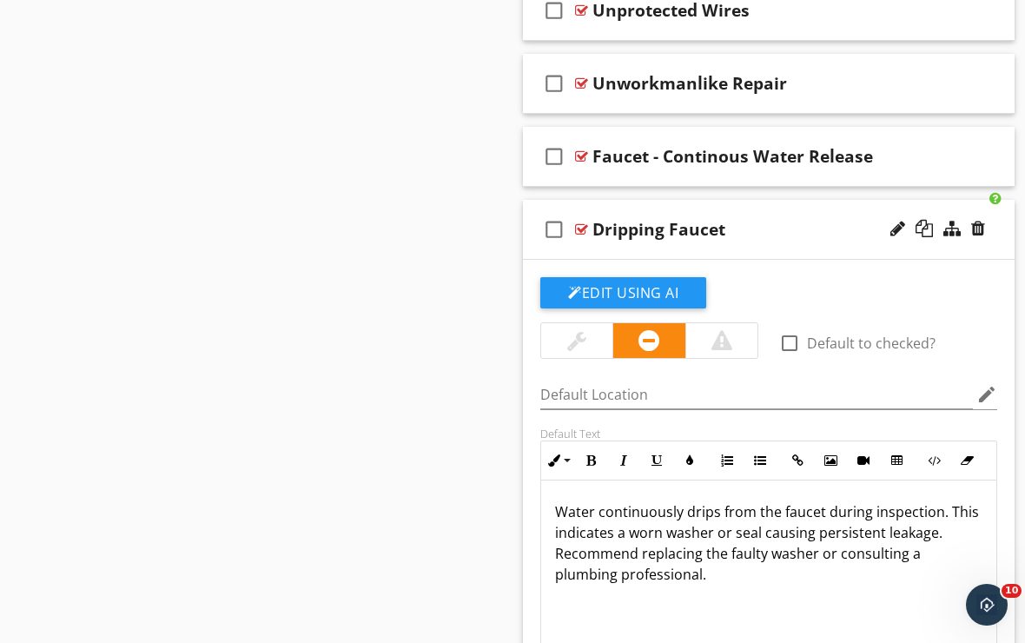
scroll to position [10822, 0]
click at [760, 255] on div "check_box_outline_blank Dripping Faucet" at bounding box center [769, 232] width 492 height 60
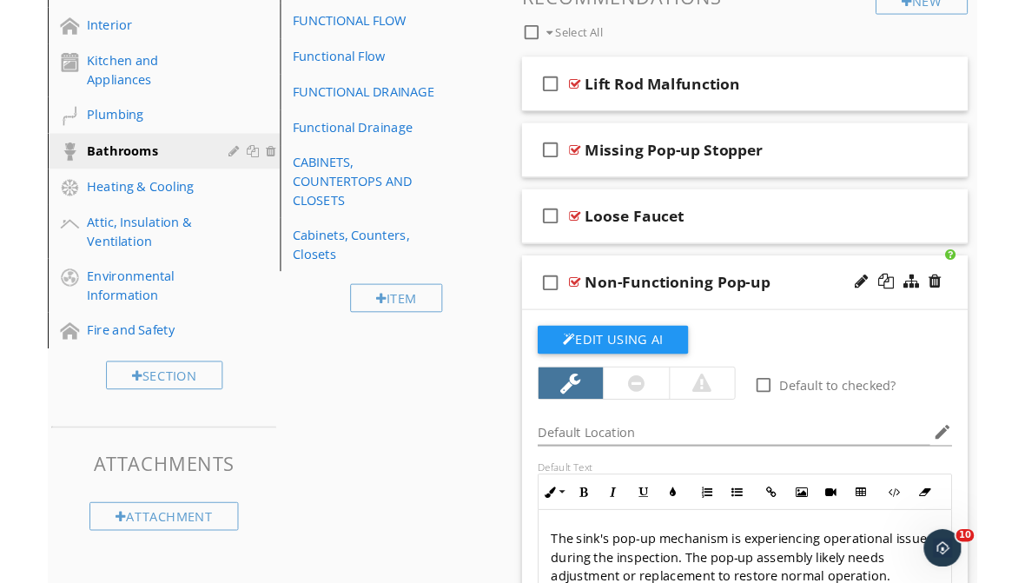
scroll to position [633, 0]
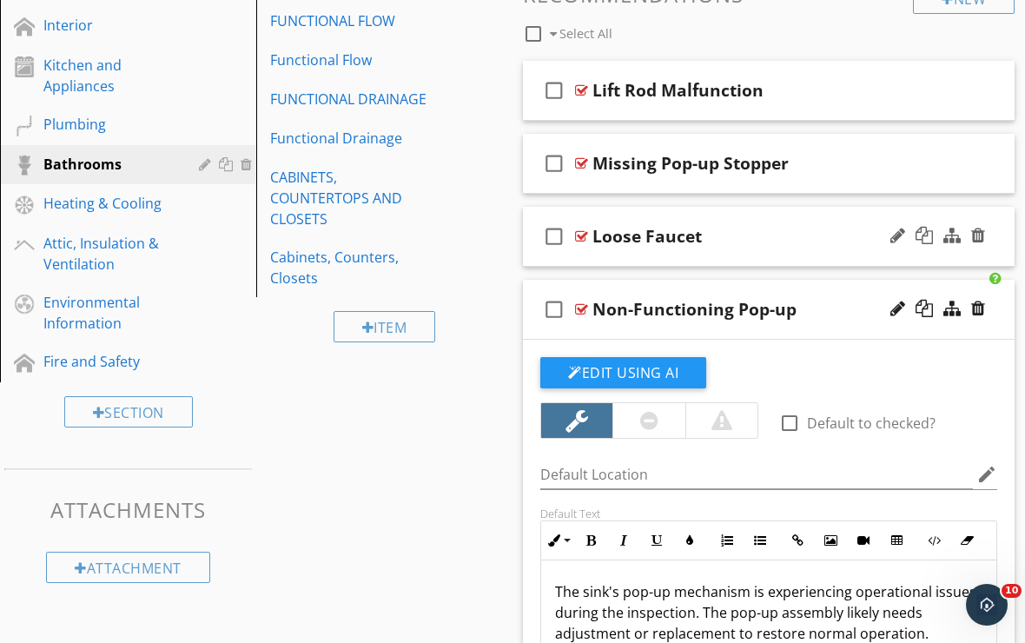
click at [671, 256] on div "check_box_outline_blank Loose Faucet" at bounding box center [769, 237] width 492 height 60
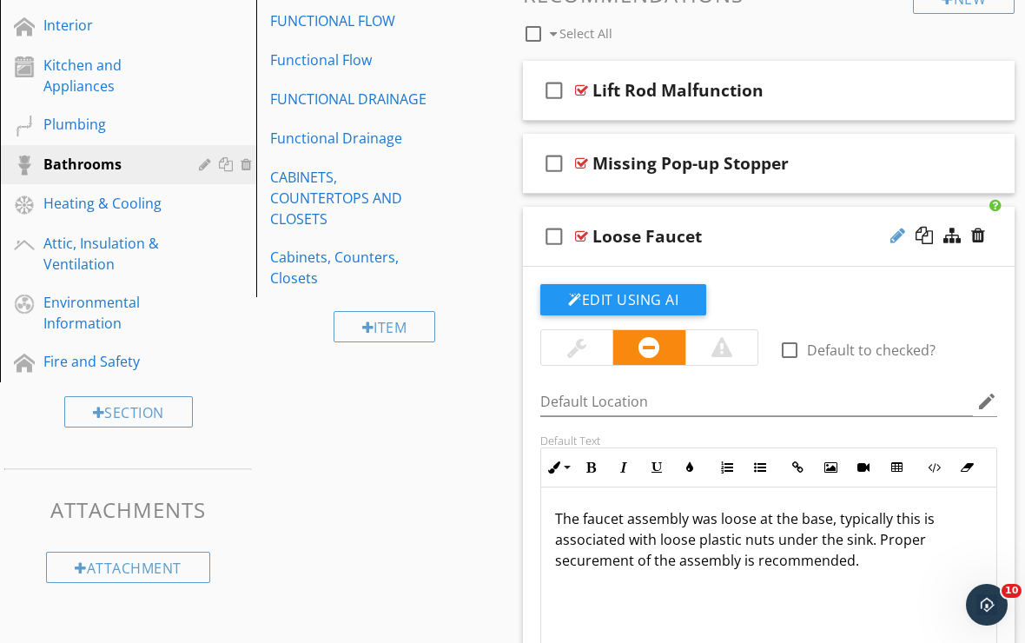
click at [895, 234] on div at bounding box center [898, 235] width 15 height 17
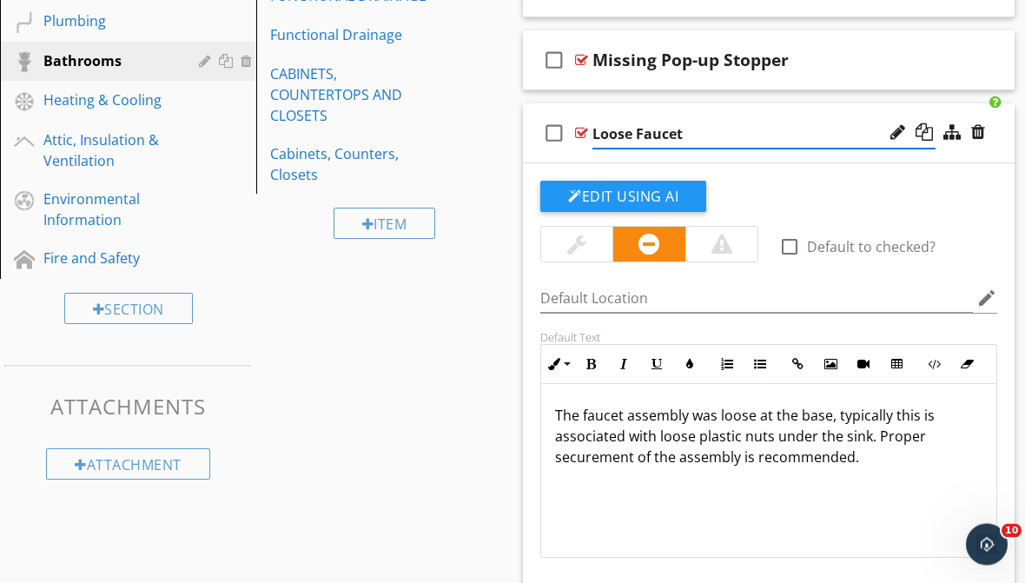
scroll to position [686, 0]
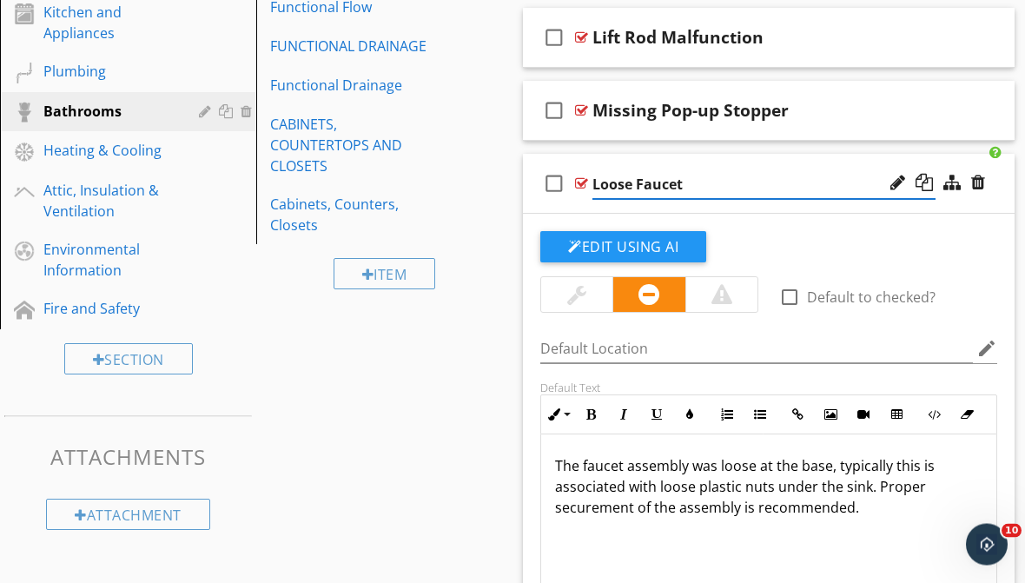
click at [637, 182] on input "Loose Faucet" at bounding box center [764, 185] width 343 height 29
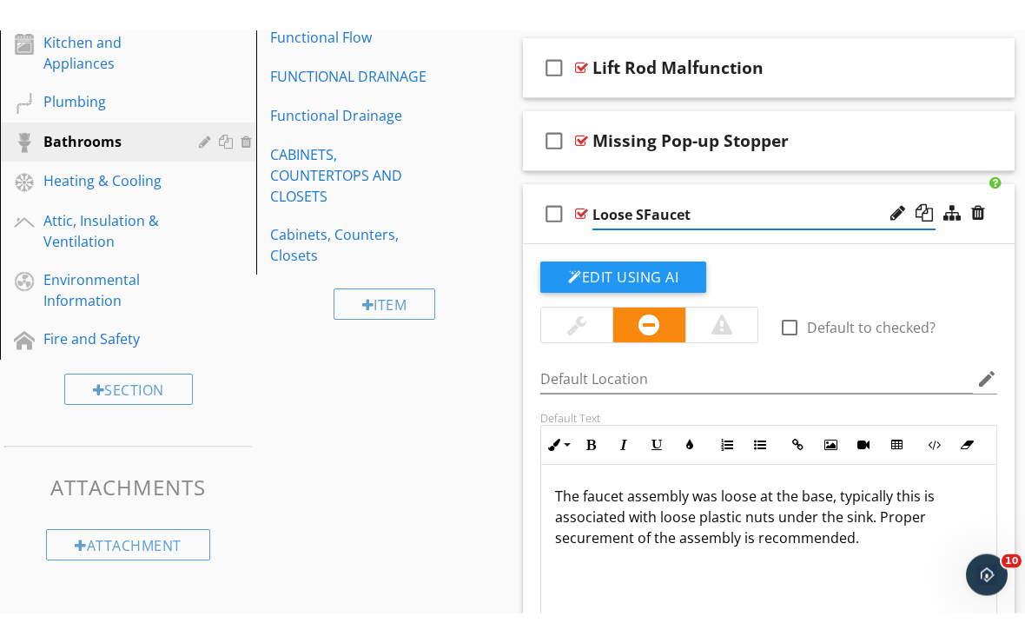
scroll to position [686, 0]
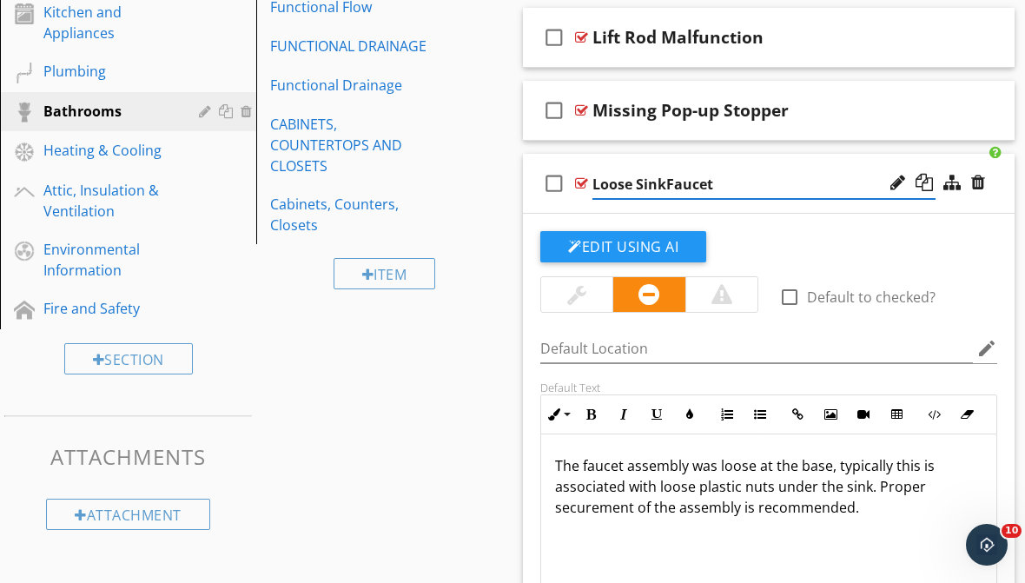
type input "Loose Sink Faucet"
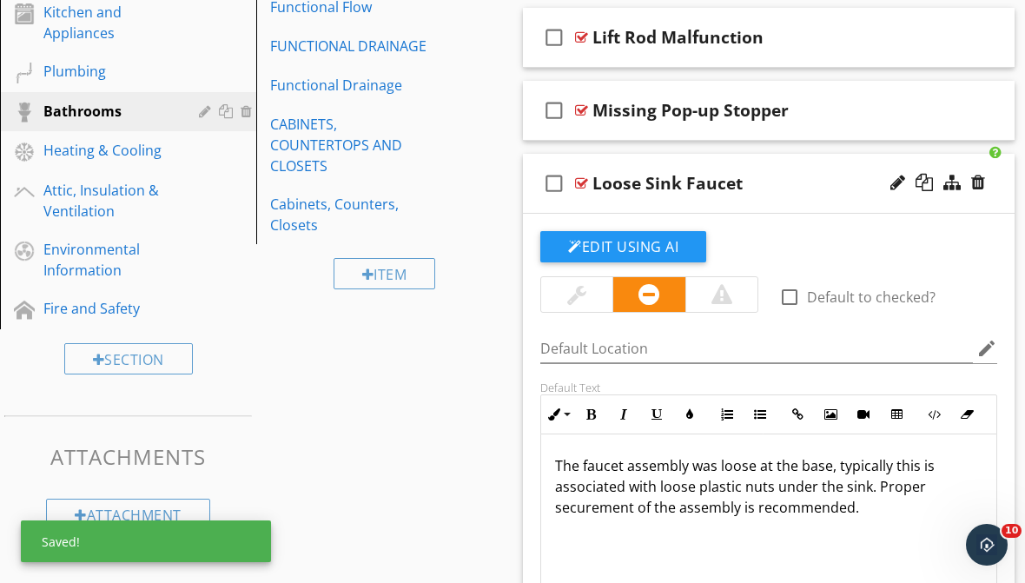
click at [665, 155] on div "check_box_outline_blank Loose Sink Faucet" at bounding box center [769, 184] width 492 height 60
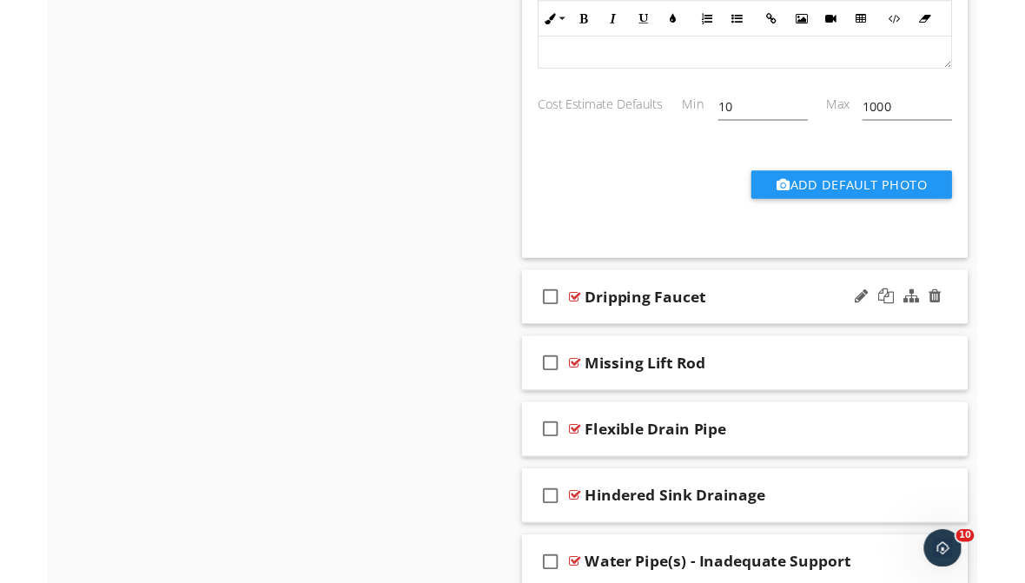
scroll to position [1292, 0]
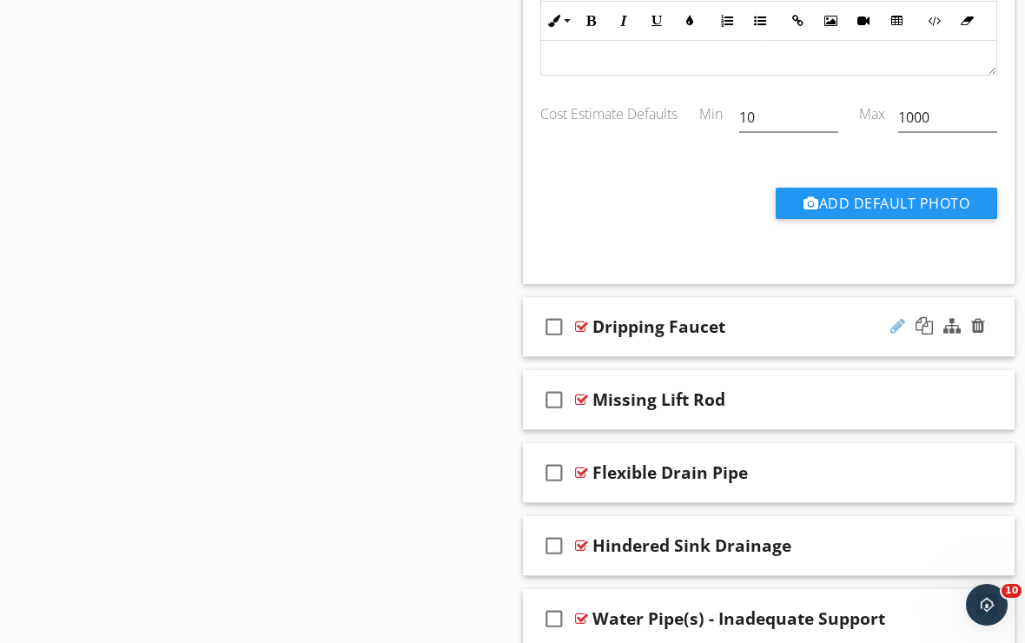
click at [893, 330] on div at bounding box center [898, 325] width 15 height 17
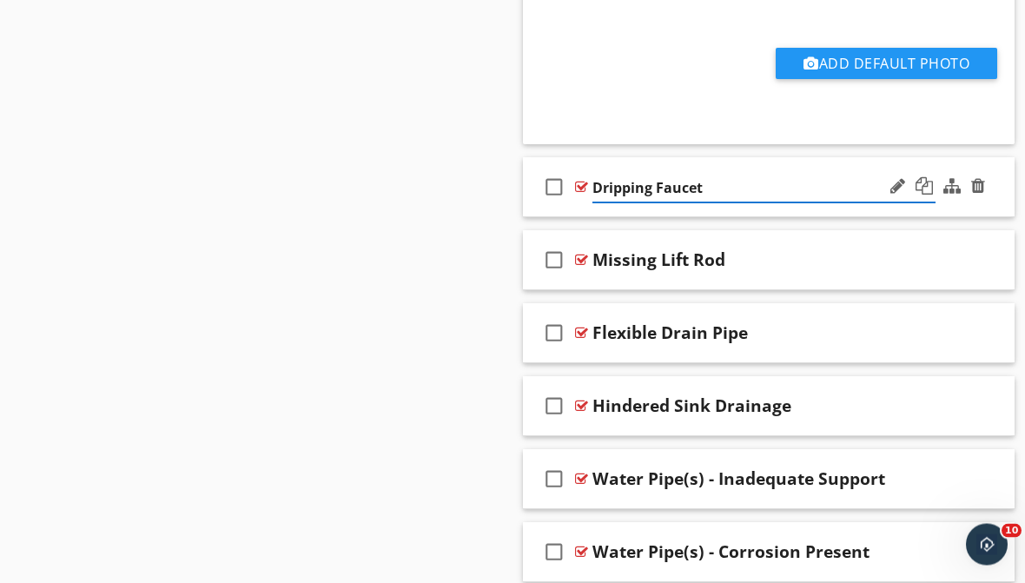
scroll to position [1426, 0]
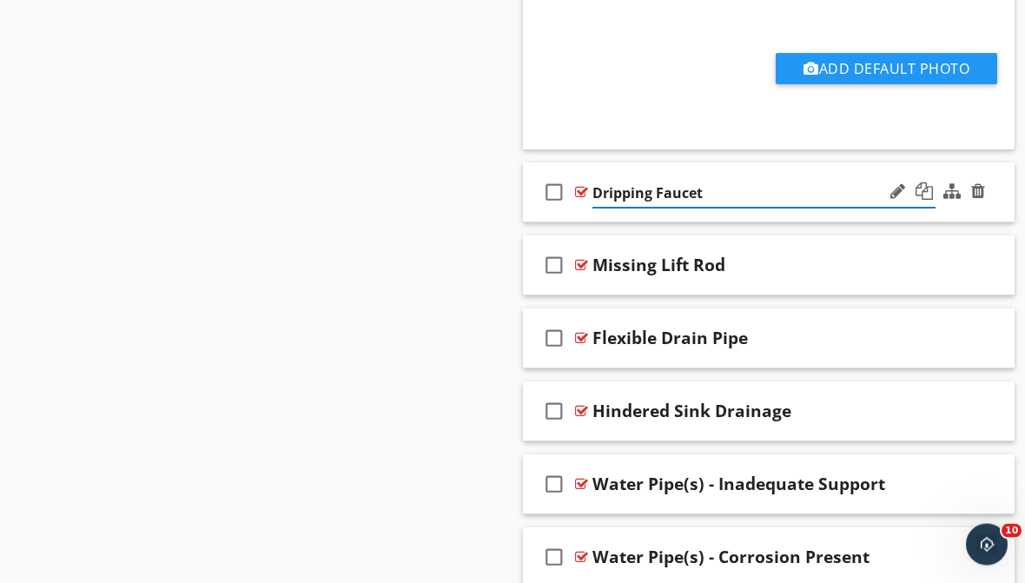
click at [652, 191] on input "Dripping Faucet" at bounding box center [764, 194] width 343 height 29
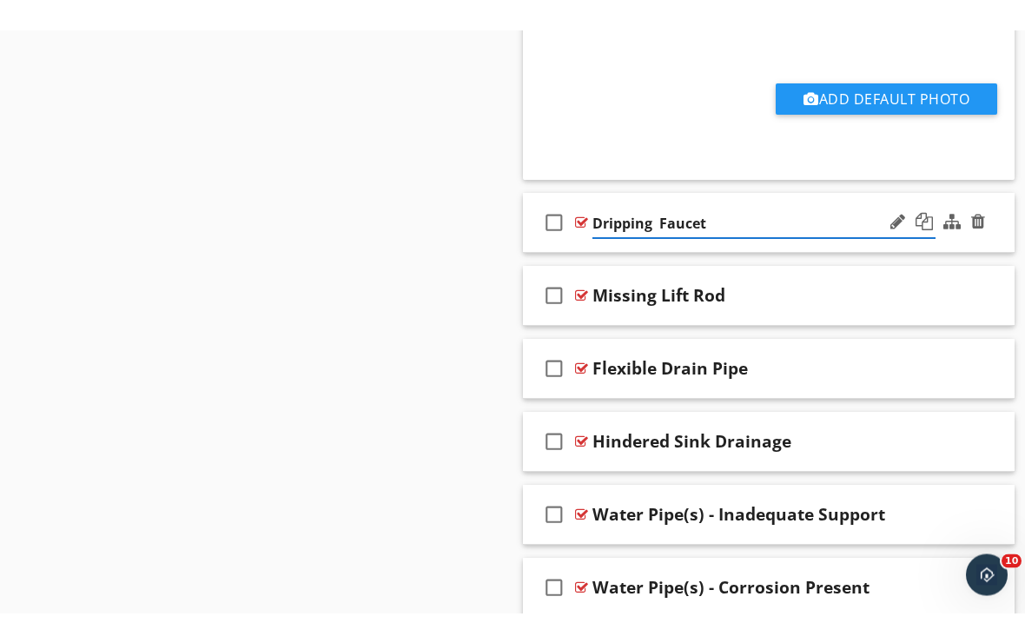
scroll to position [1427, 0]
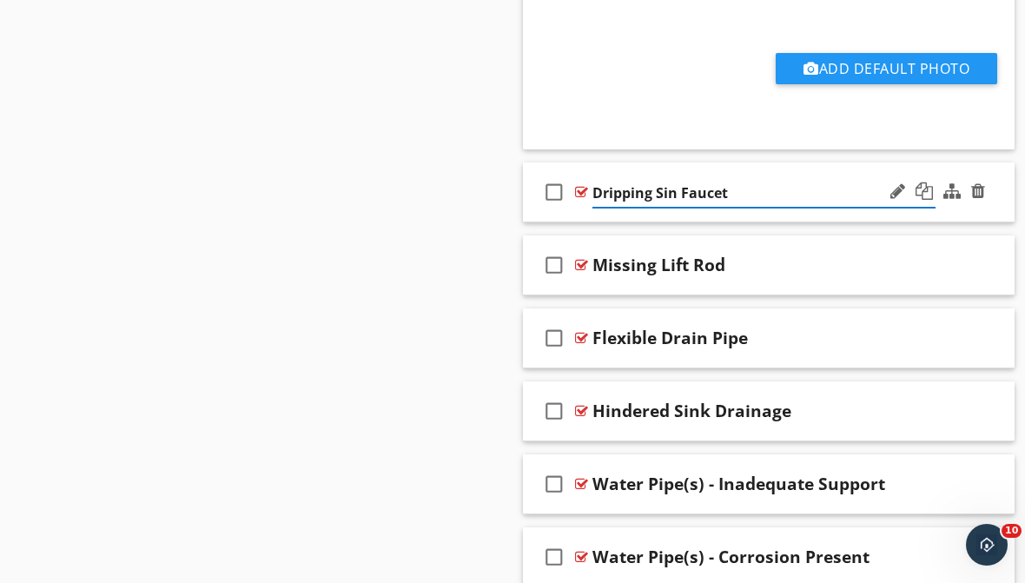
type input "Dripping Sink Faucet"
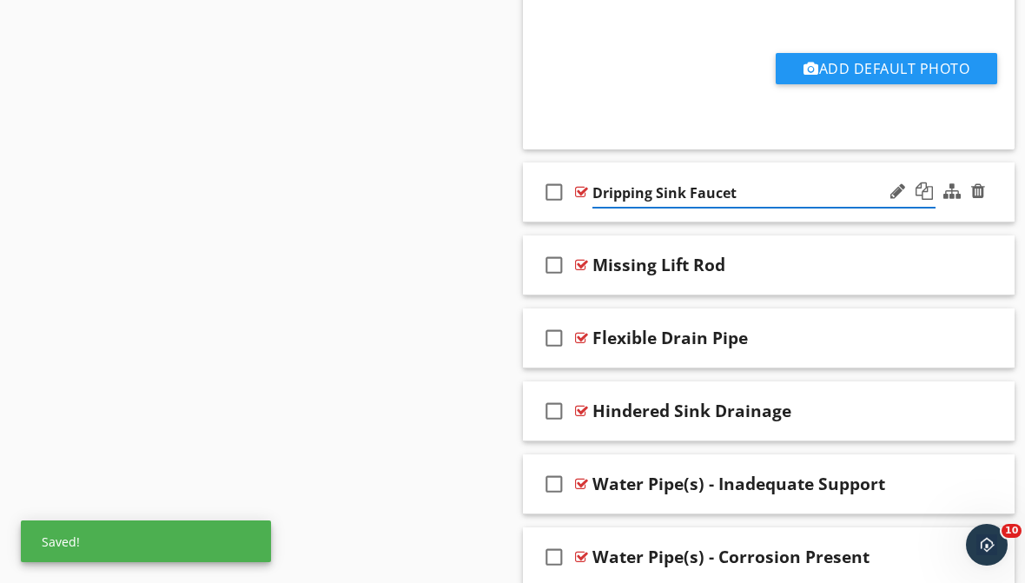
click at [681, 212] on div "check_box_outline_blank Dripping Sink Faucet" at bounding box center [769, 192] width 492 height 60
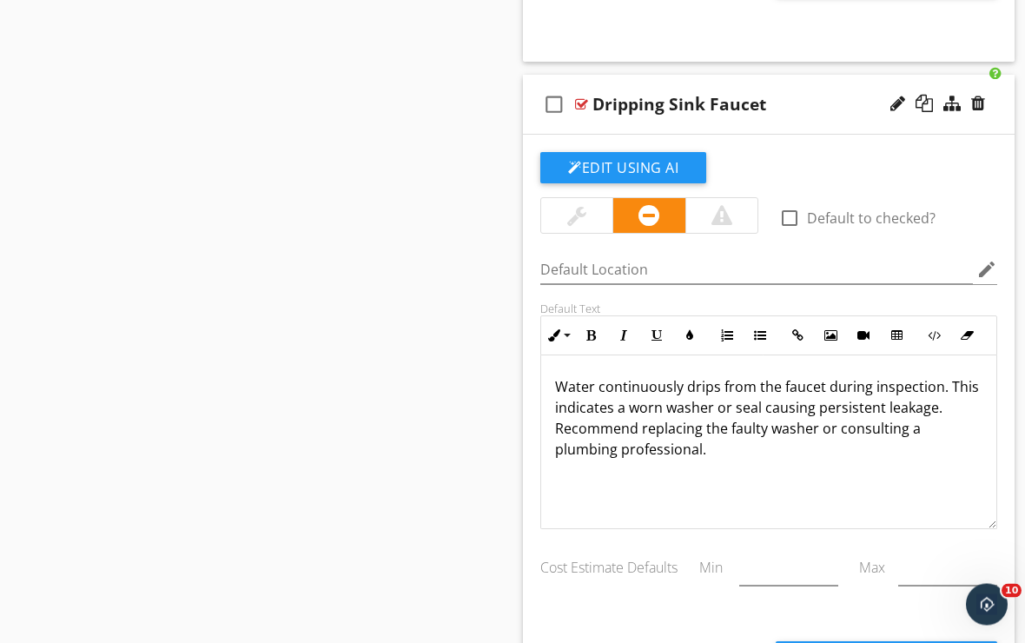
scroll to position [1510, 0]
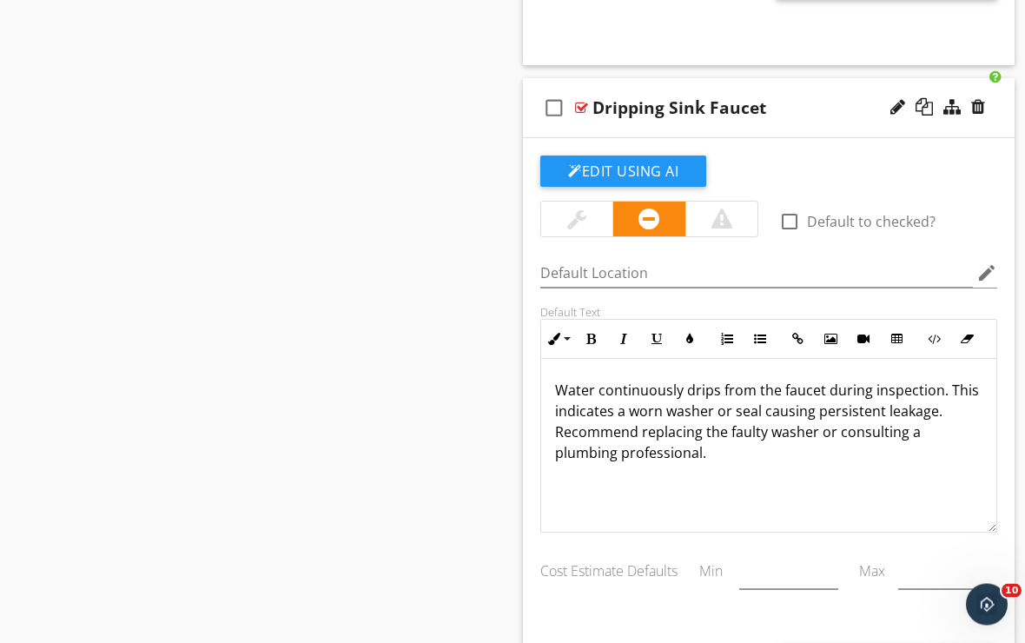
click at [774, 98] on div "Dripping Sink Faucet" at bounding box center [764, 108] width 343 height 21
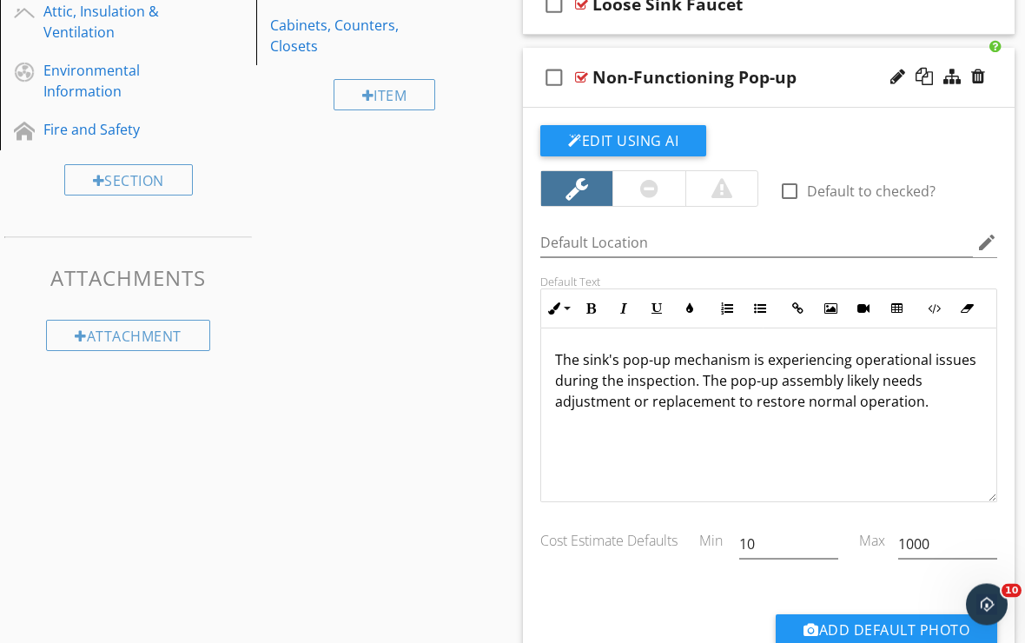
click at [774, 96] on div "check_box_outline_blank Non-Functioning Pop-up" at bounding box center [769, 79] width 492 height 60
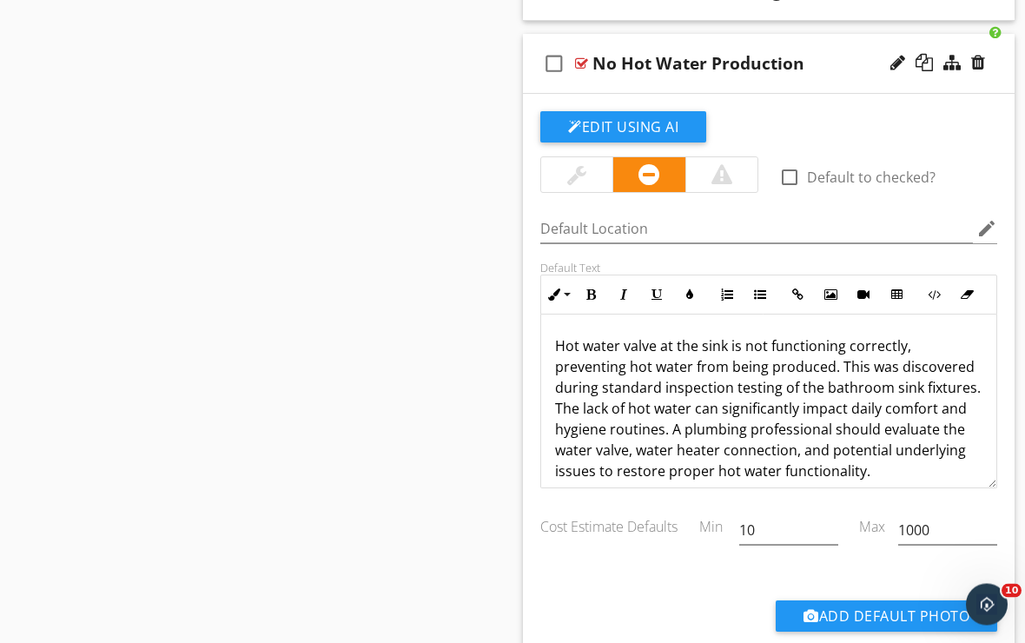
scroll to position [1241, 0]
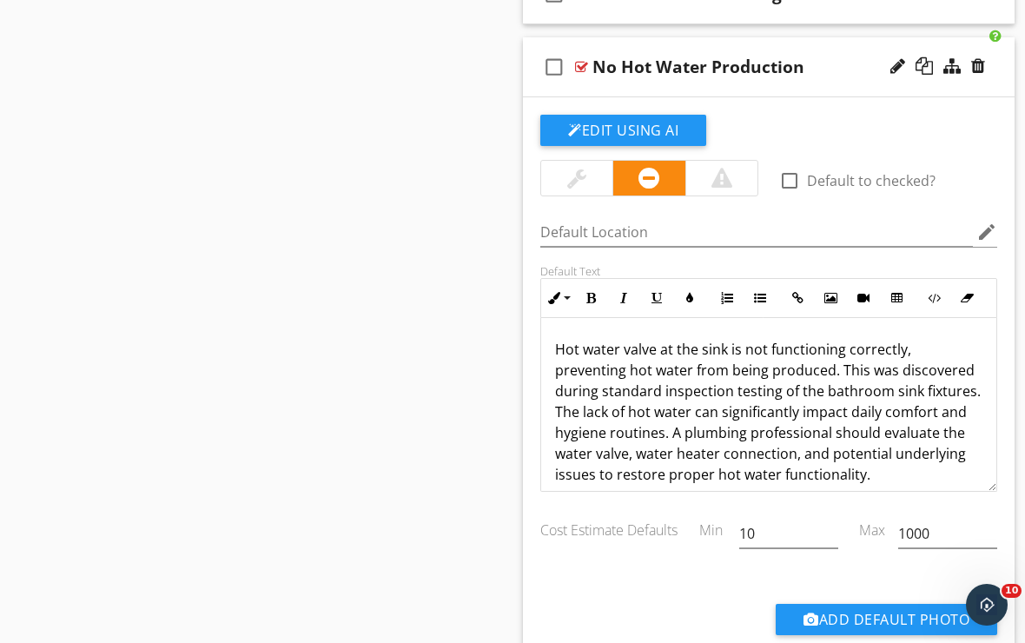
click at [751, 86] on div "check_box_outline_blank No Hot Water Production" at bounding box center [769, 67] width 492 height 60
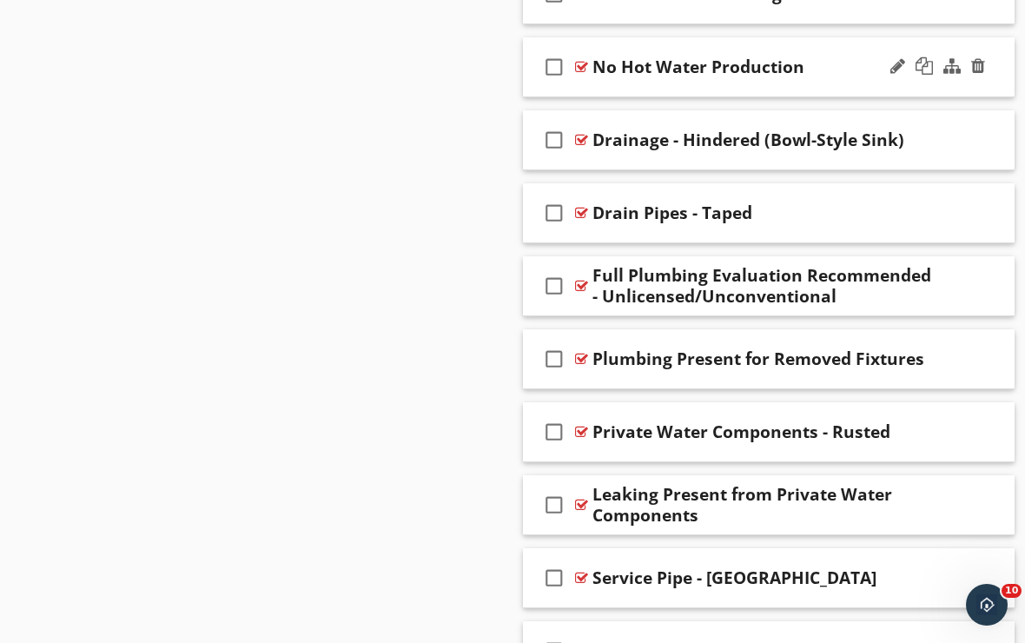
click at [857, 82] on div "check_box_outline_blank No Hot Water Production" at bounding box center [769, 67] width 492 height 60
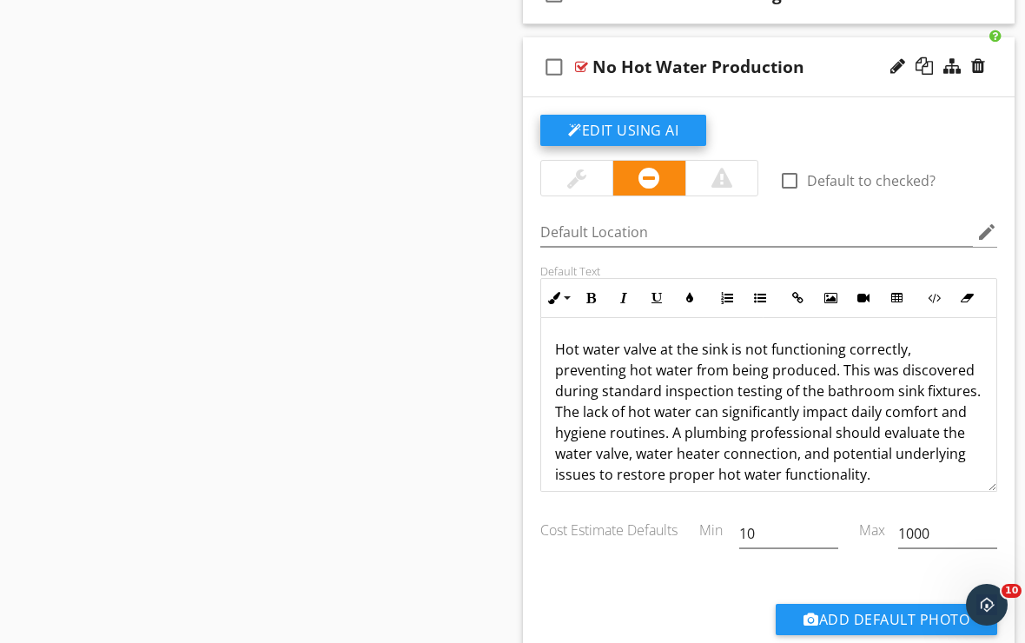
click at [666, 139] on button "Edit Using AI" at bounding box center [623, 130] width 166 height 31
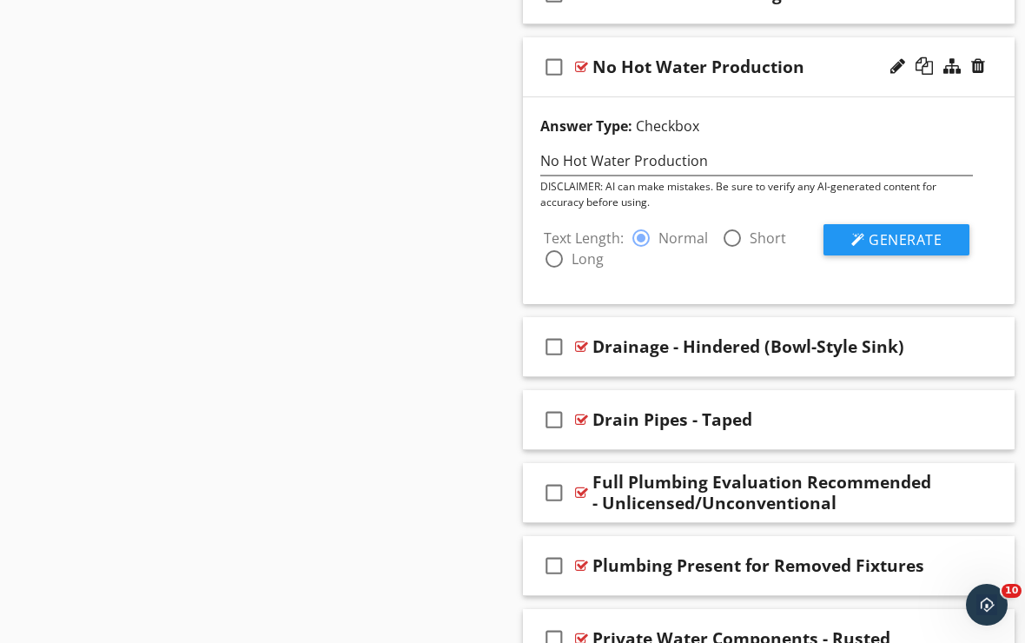
click at [732, 236] on div at bounding box center [733, 238] width 30 height 30
radio input "false"
radio input "true"
click at [887, 242] on span "Generate" at bounding box center [905, 239] width 73 height 19
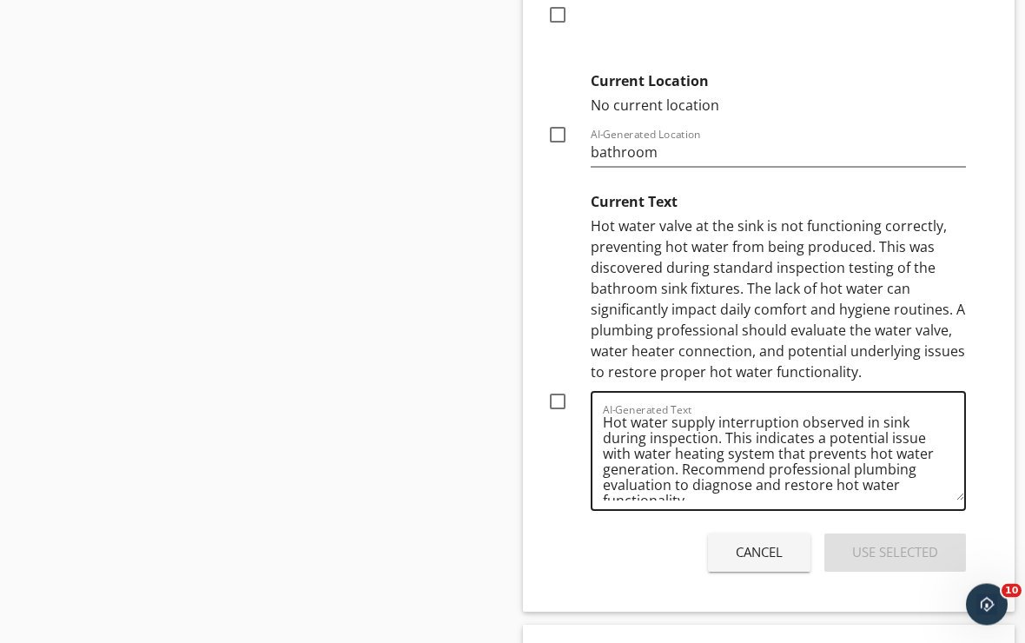
scroll to position [4, 0]
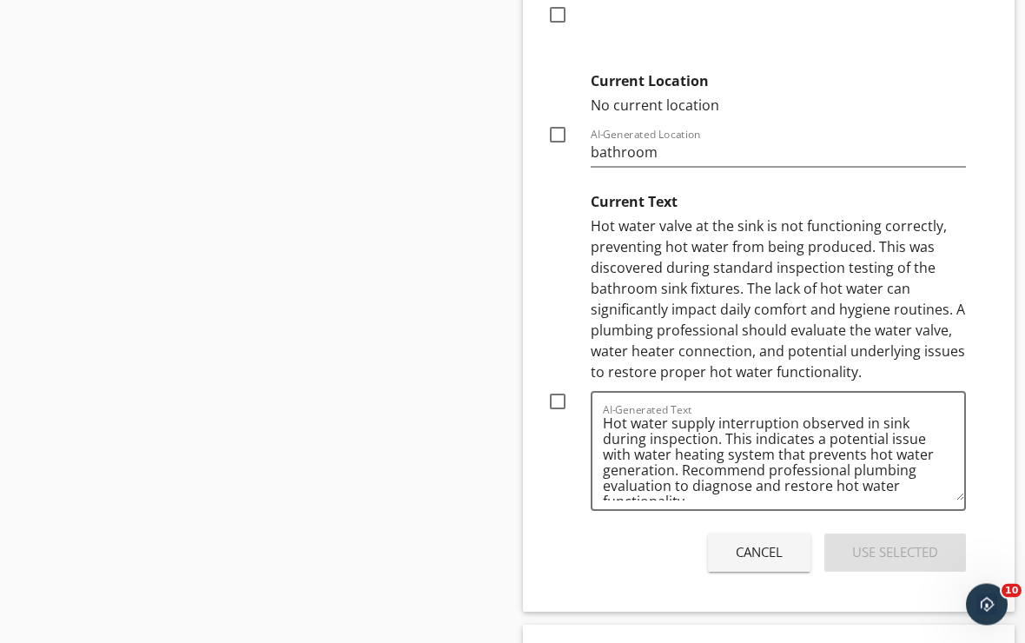
click at [558, 405] on div at bounding box center [558, 403] width 30 height 30
checkbox input "true"
click at [900, 552] on div "Use Selected" at bounding box center [895, 552] width 86 height 20
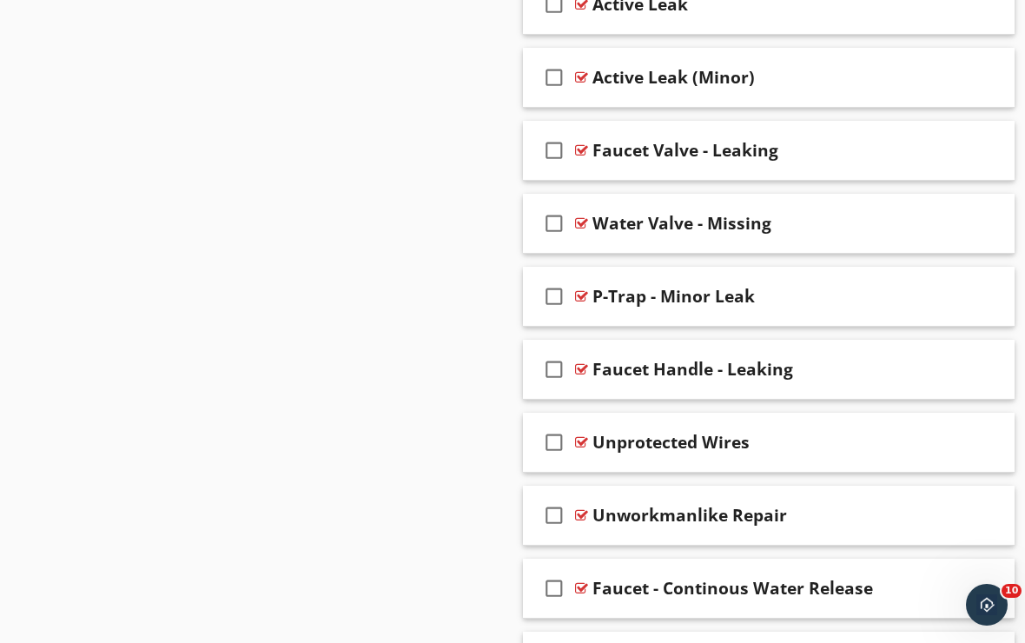
scroll to position [9982, 0]
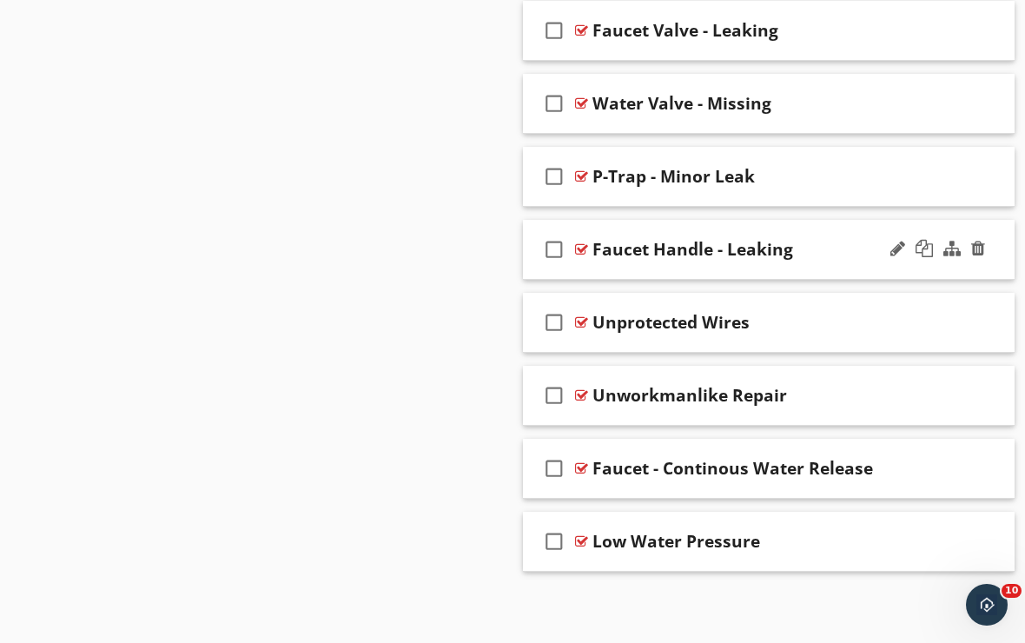
click at [732, 269] on div "check_box_outline_blank Faucet Handle - Leaking" at bounding box center [769, 250] width 492 height 60
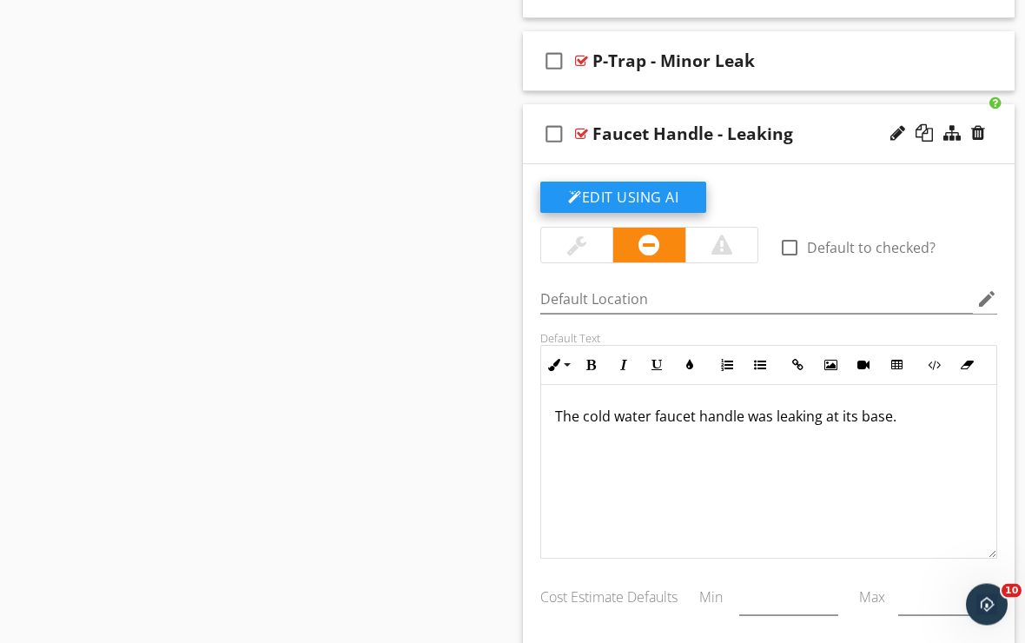
scroll to position [10098, 0]
click at [656, 192] on button "Edit Using AI" at bounding box center [623, 197] width 166 height 31
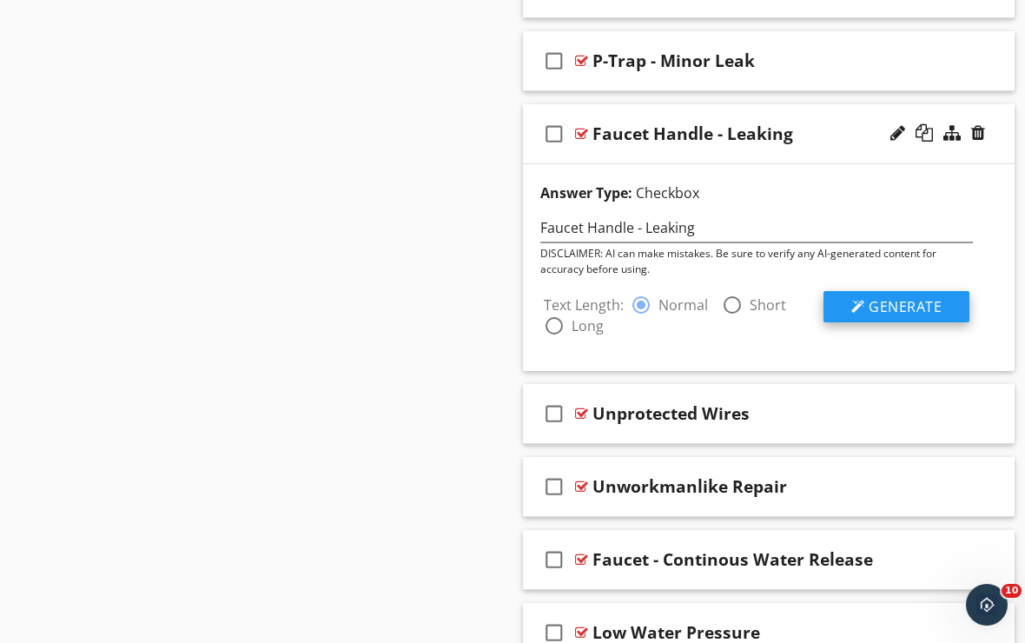
click at [872, 297] on span "Generate" at bounding box center [905, 306] width 73 height 19
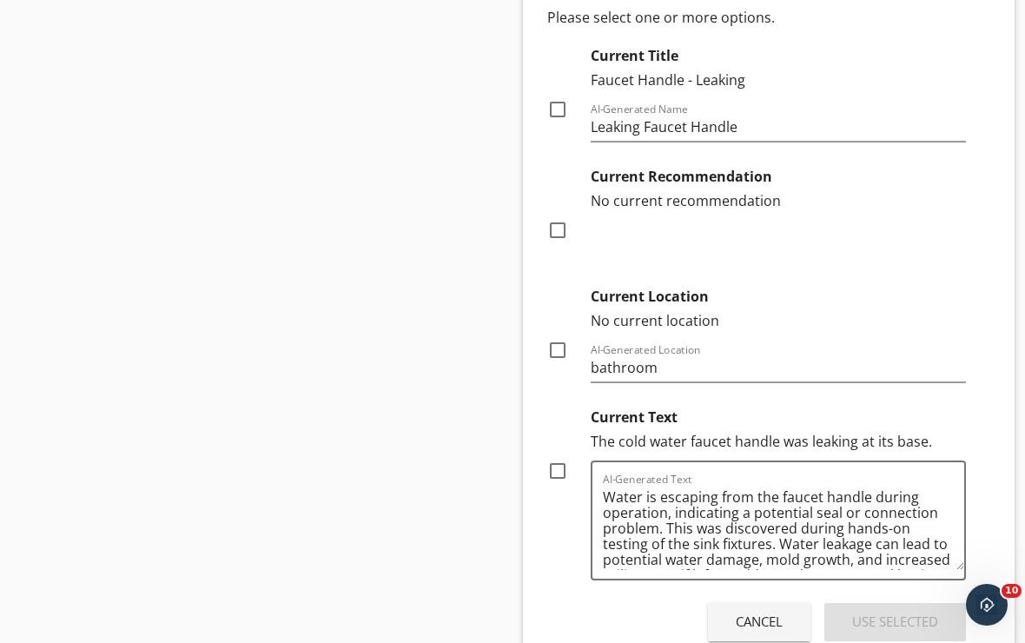
scroll to position [10466, 0]
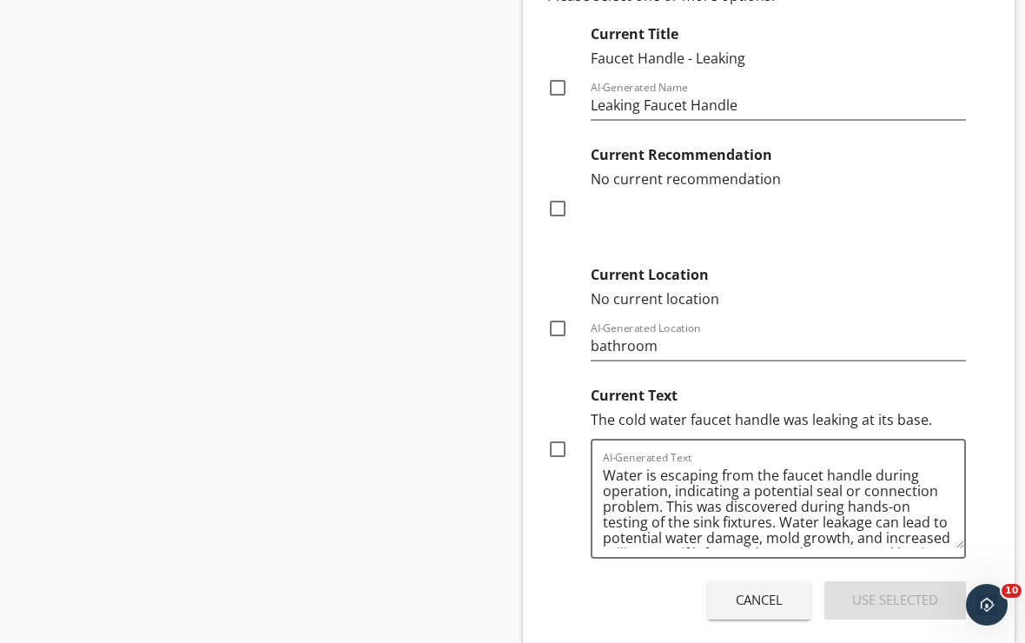
click at [559, 92] on div at bounding box center [558, 88] width 30 height 30
checkbox input "true"
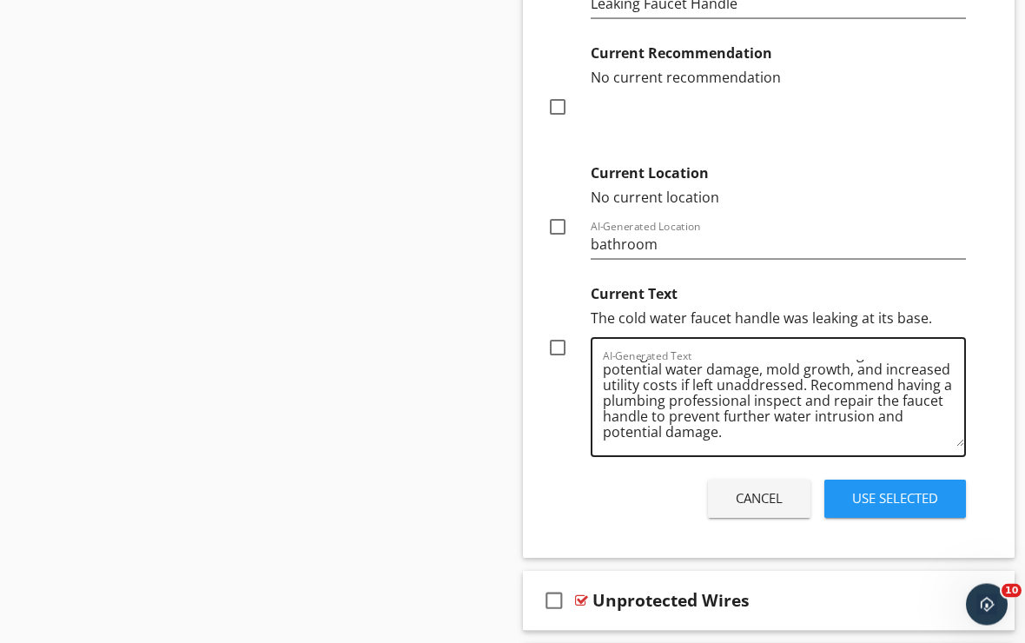
scroll to position [67, 0]
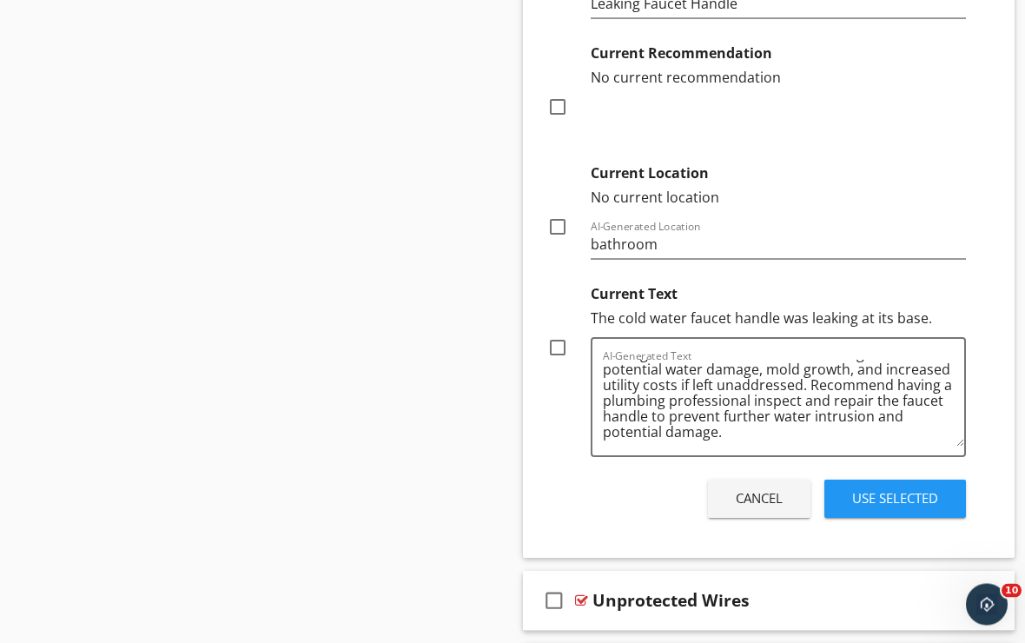
click at [853, 490] on div "Use Selected" at bounding box center [895, 499] width 86 height 20
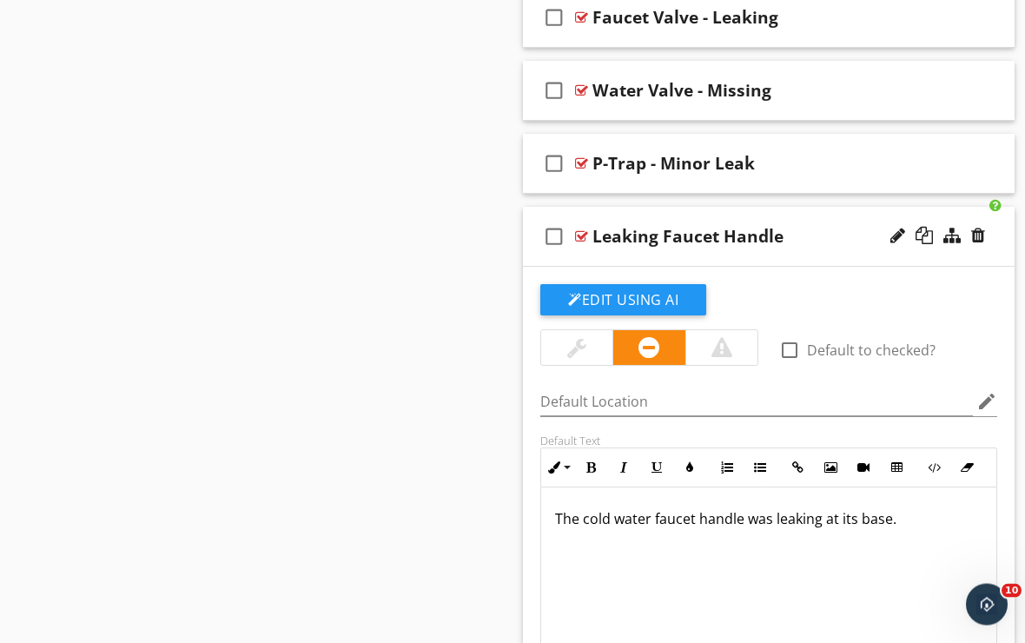
scroll to position [10005, 0]
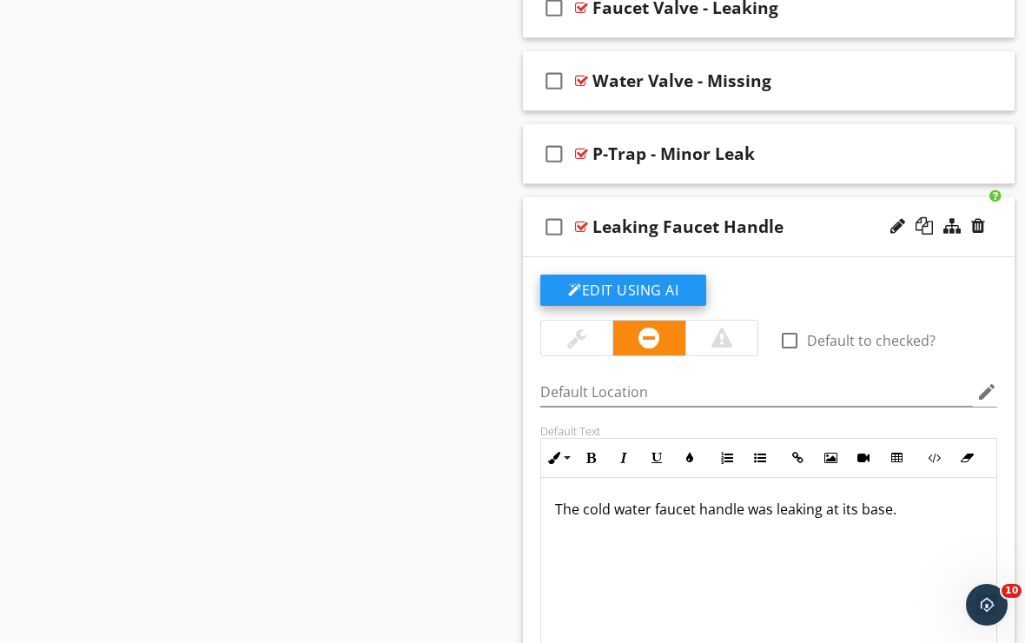
click at [660, 294] on button "Edit Using AI" at bounding box center [623, 290] width 166 height 31
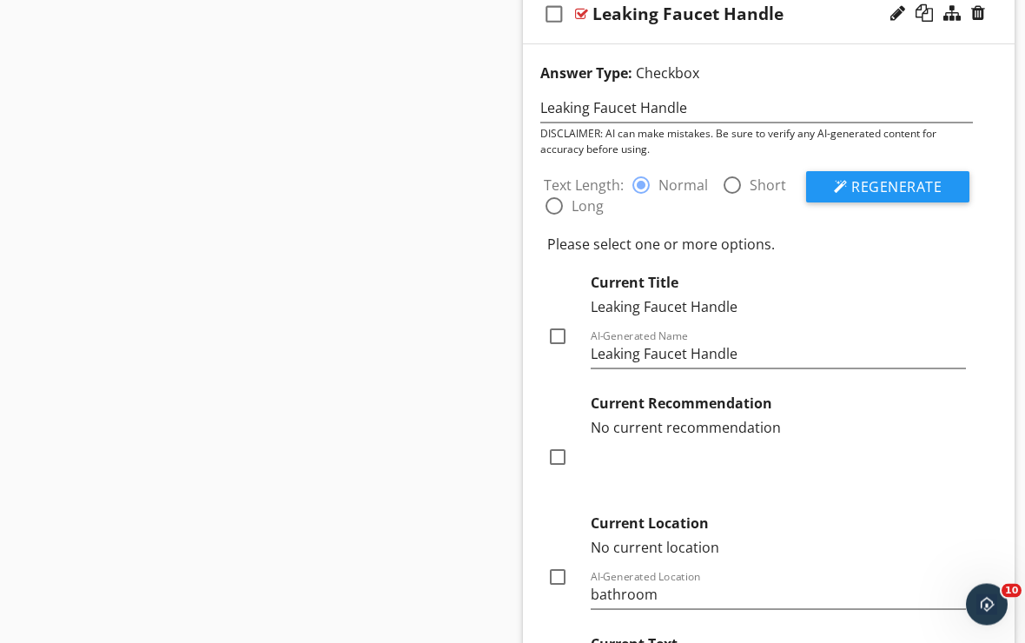
scroll to position [10140, 0]
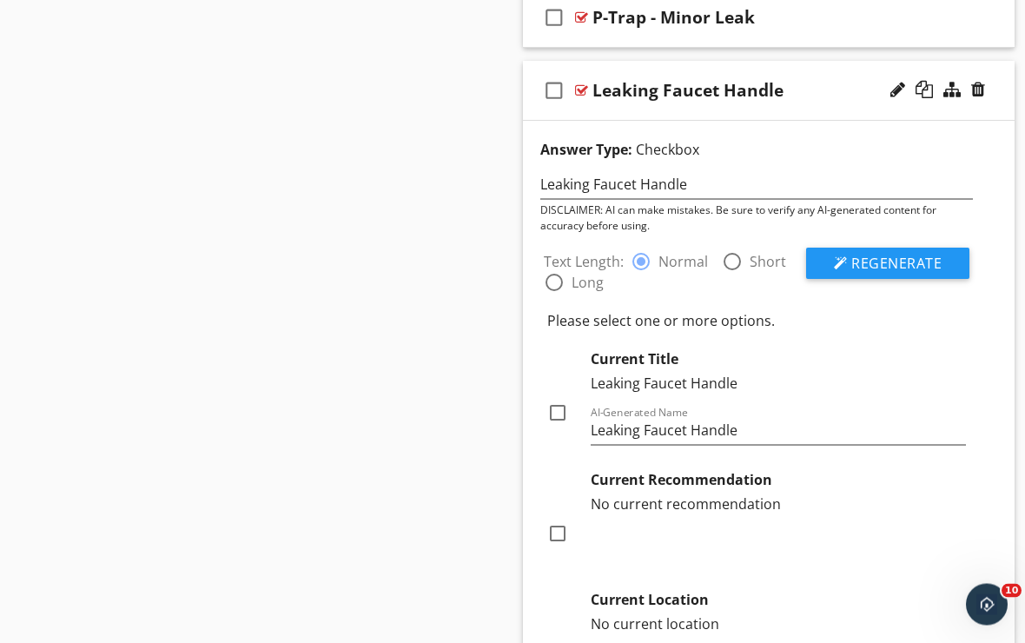
click at [728, 265] on div at bounding box center [733, 263] width 30 height 30
radio input "false"
radio input "true"
click at [843, 266] on div at bounding box center [841, 263] width 14 height 14
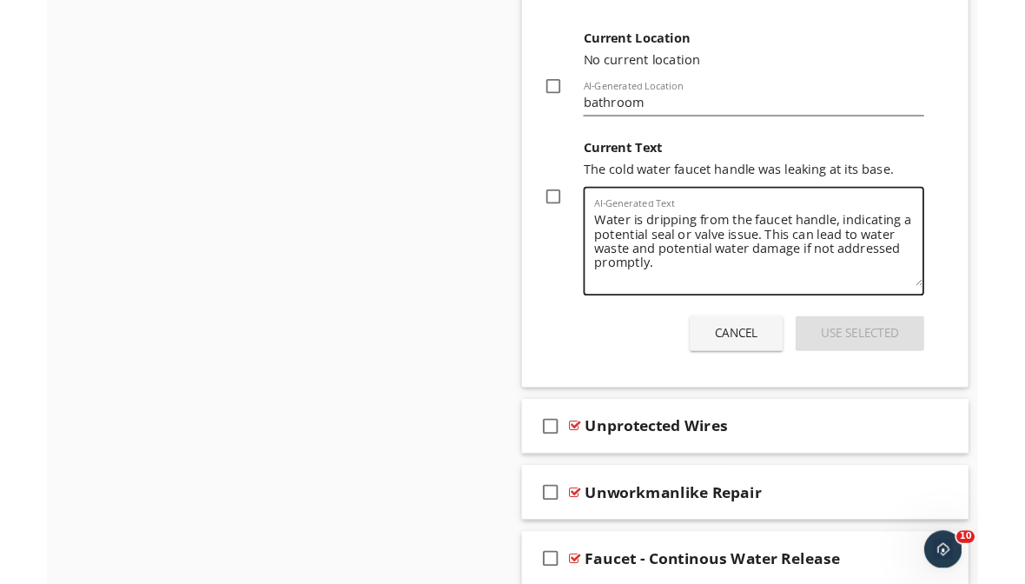
scroll to position [10707, 0]
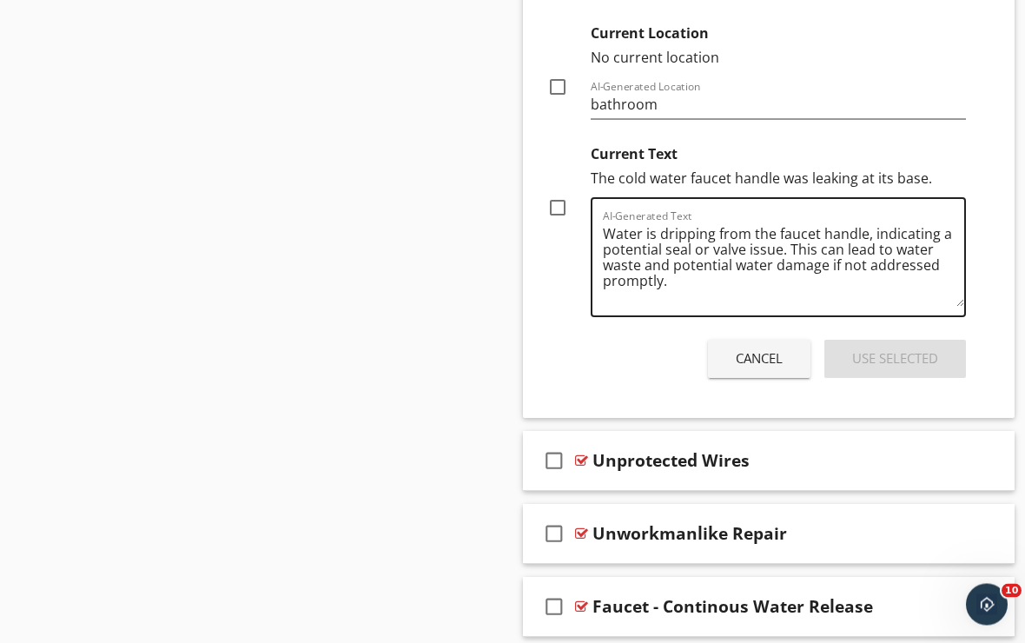
click at [676, 280] on textarea "Water is dripping from the faucet handle, indicating a potential seal or valve …" at bounding box center [783, 264] width 361 height 87
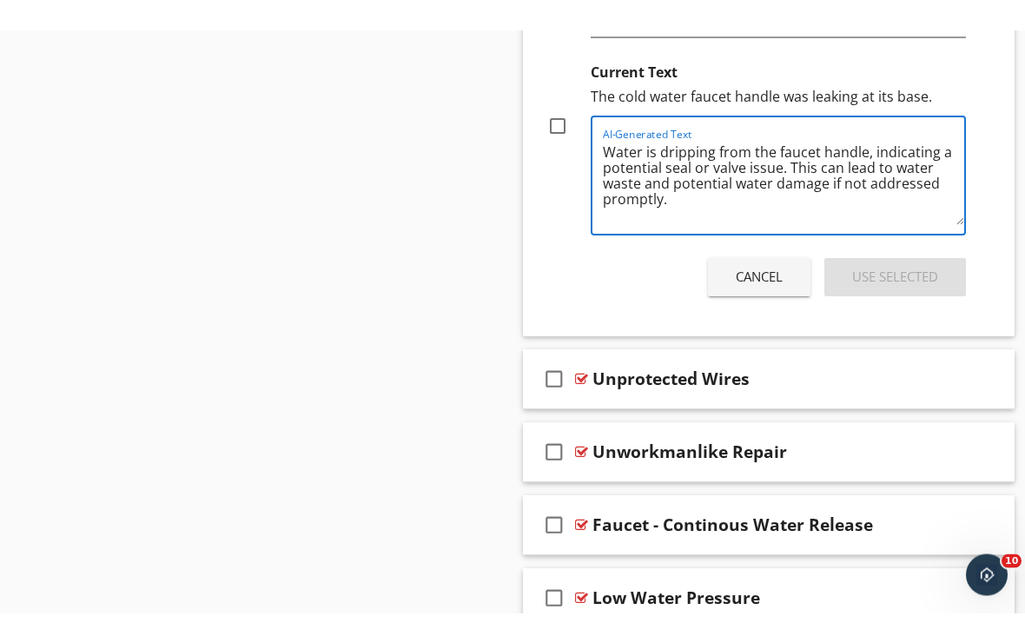
scroll to position [10818, 0]
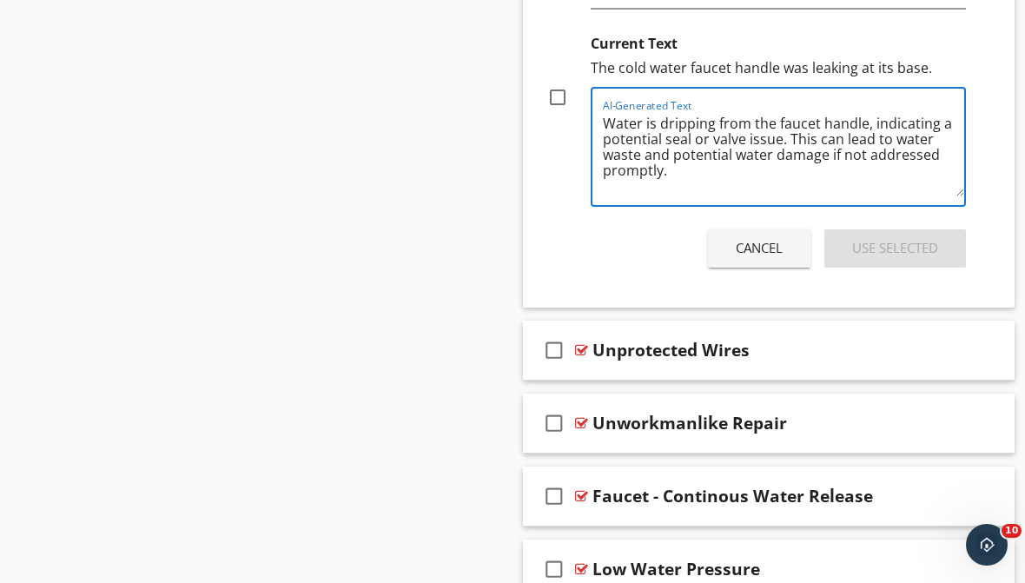
click at [788, 138] on textarea "Water is dripping from the faucet handle, indicating a potential seal or valve …" at bounding box center [783, 152] width 361 height 87
drag, startPoint x: 788, startPoint y: 138, endPoint x: 876, endPoint y: 164, distance: 91.5
click at [876, 164] on textarea "Water is dripping from the faucet handle, indicating a potential seal or valve …" at bounding box center [783, 152] width 361 height 87
type textarea "Water is dripping from the faucet handle, indicating a potential seal or valve …"
click at [563, 93] on div at bounding box center [558, 98] width 30 height 30
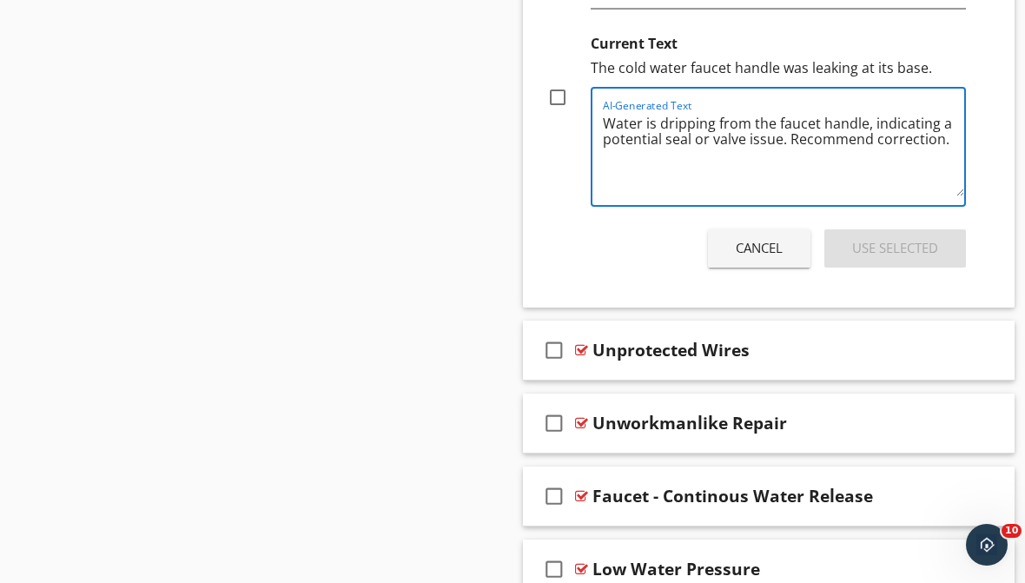
checkbox input "true"
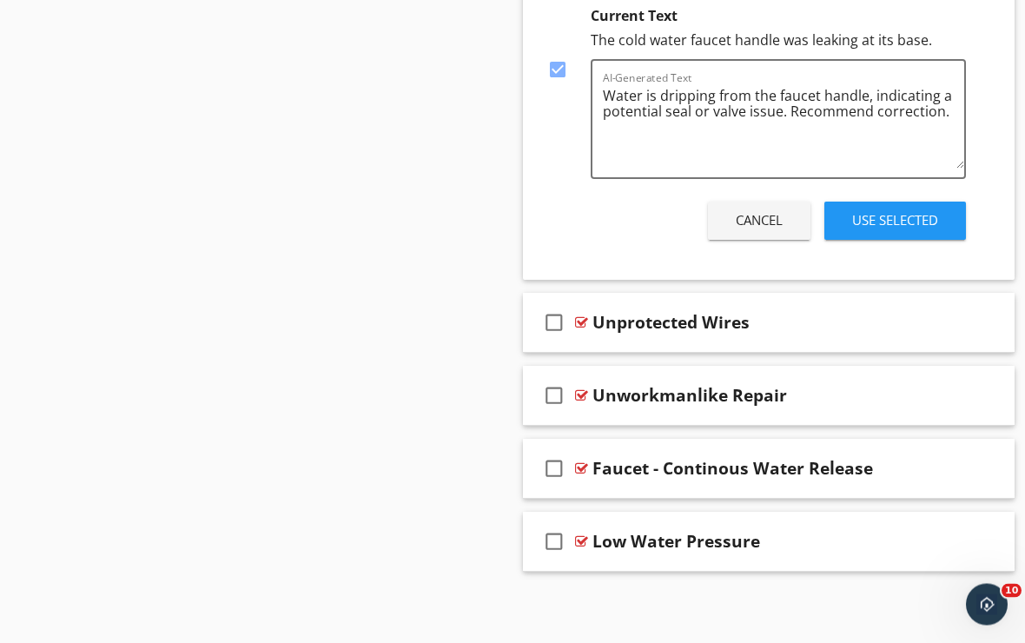
click at [885, 217] on div "Use Selected" at bounding box center [895, 221] width 86 height 20
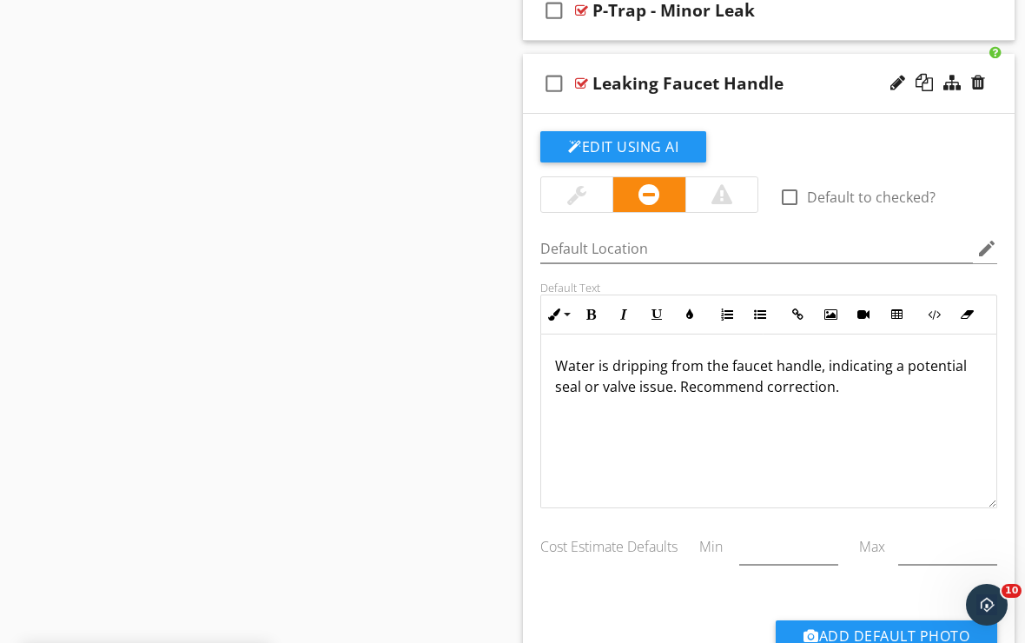
scroll to position [10137, 0]
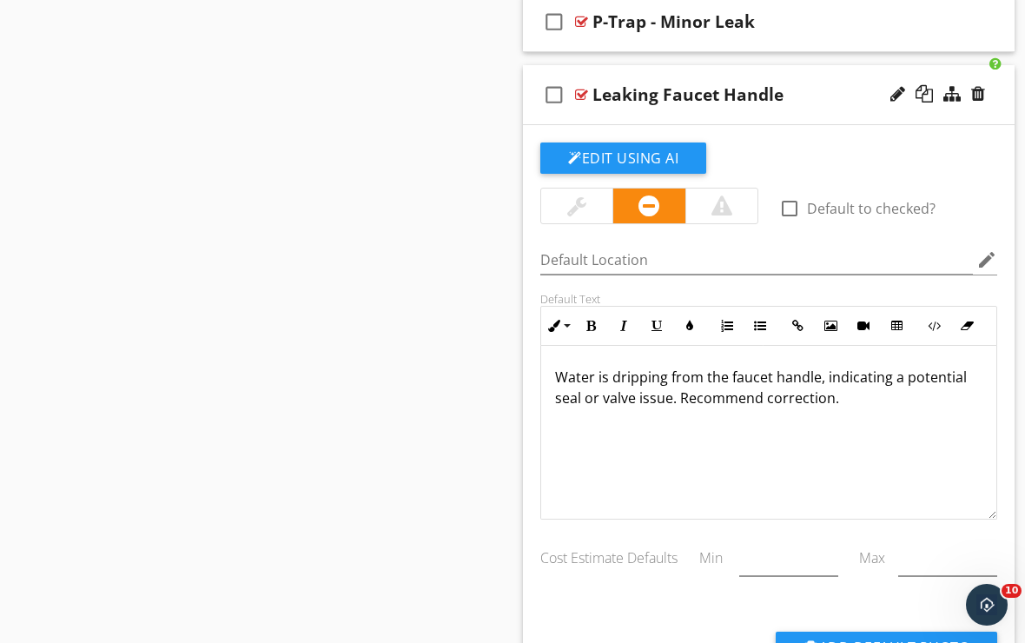
click at [799, 88] on div "Leaking Faucet Handle" at bounding box center [764, 94] width 343 height 21
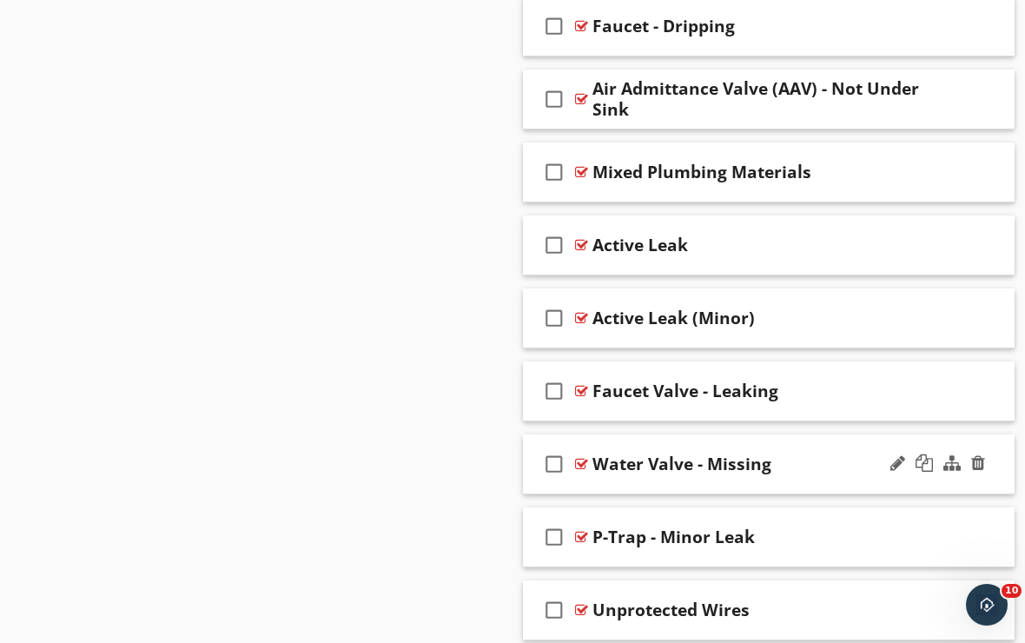
scroll to position [9688, 0]
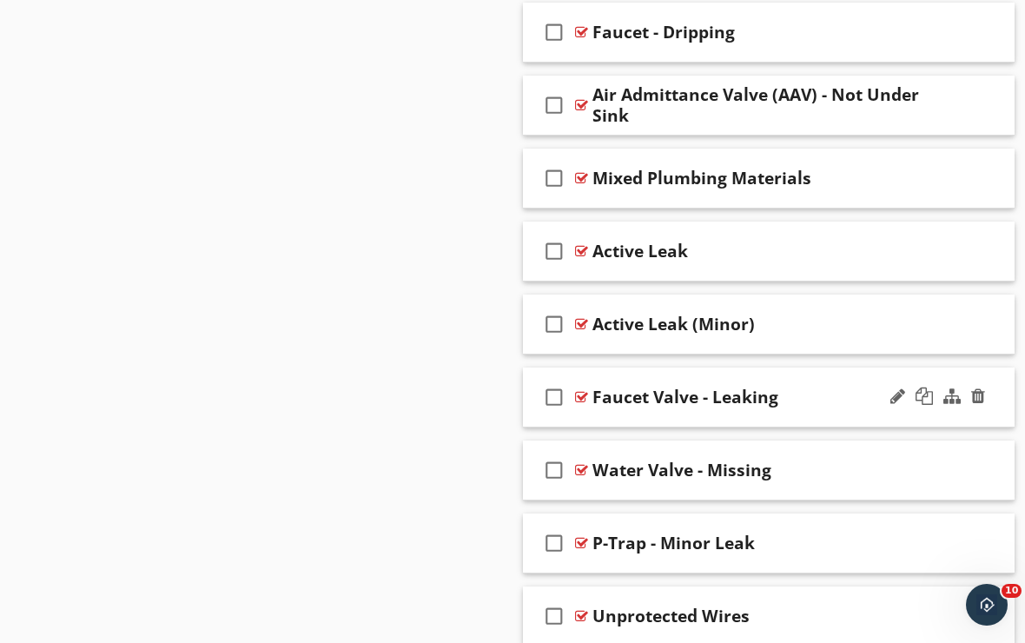
click at [685, 416] on div "check_box_outline_blank Faucet Valve - Leaking" at bounding box center [769, 398] width 492 height 60
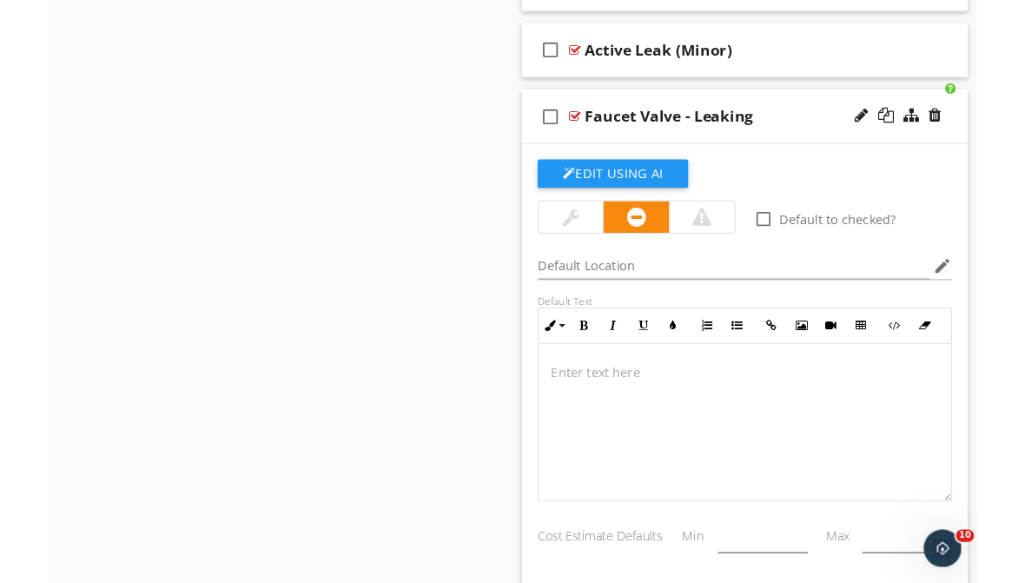
scroll to position [9958, 0]
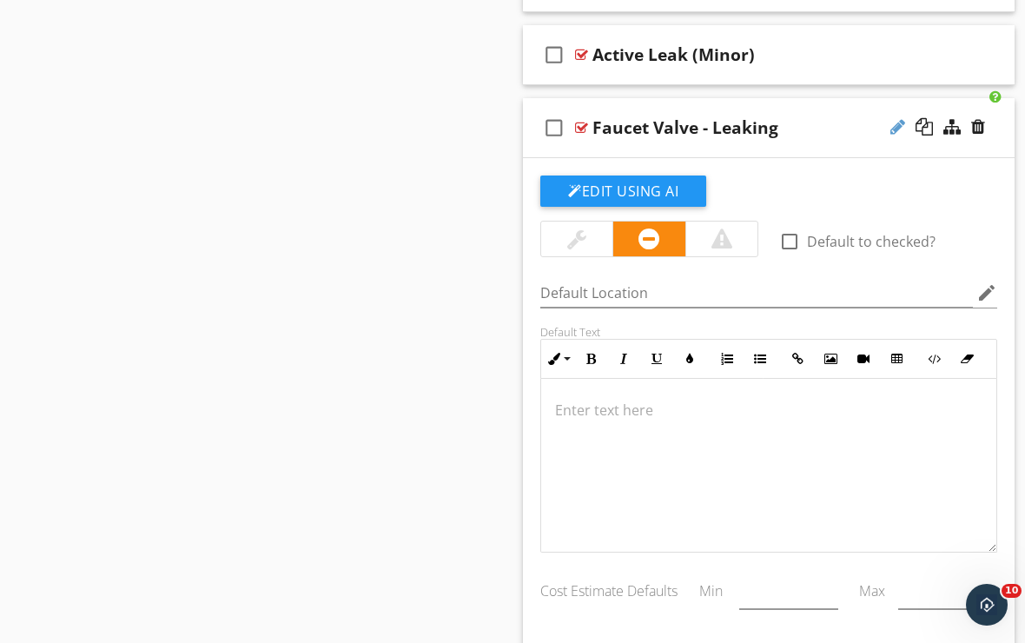
click at [896, 129] on div at bounding box center [898, 126] width 15 height 17
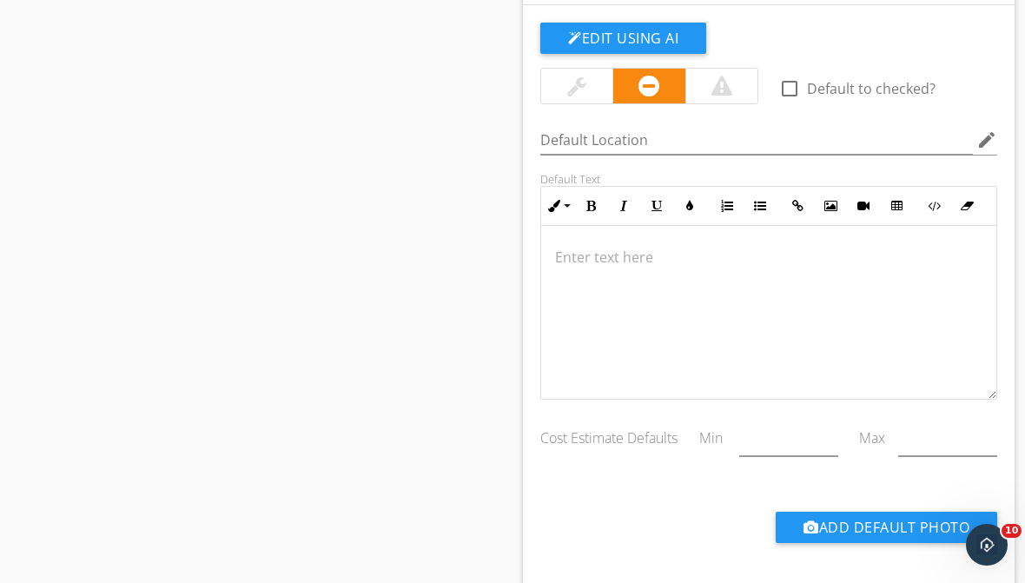
scroll to position [10046, 0]
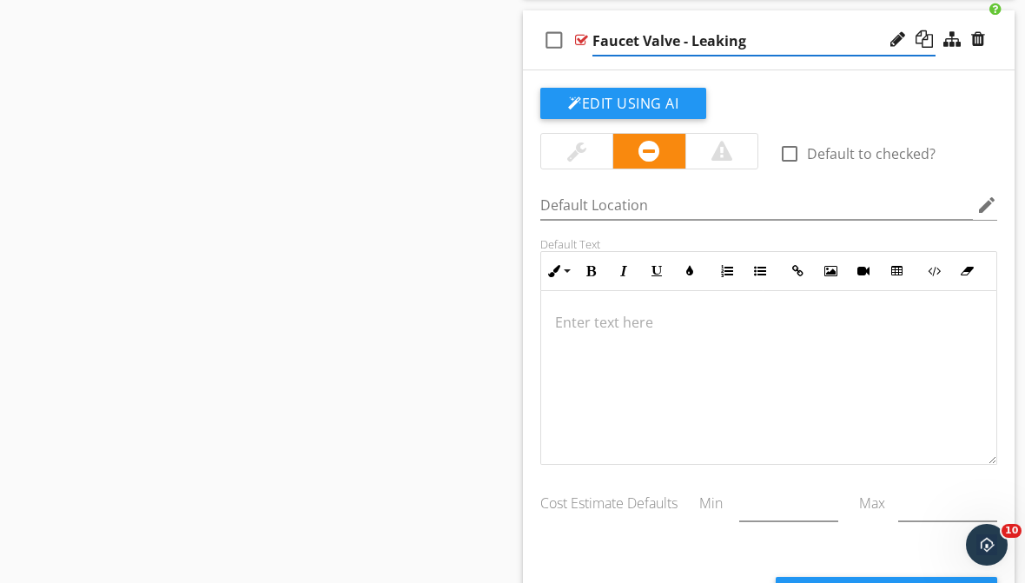
click at [680, 39] on input "Faucet Valve - Leaking" at bounding box center [764, 41] width 343 height 29
type input "Faucet - Leaking"
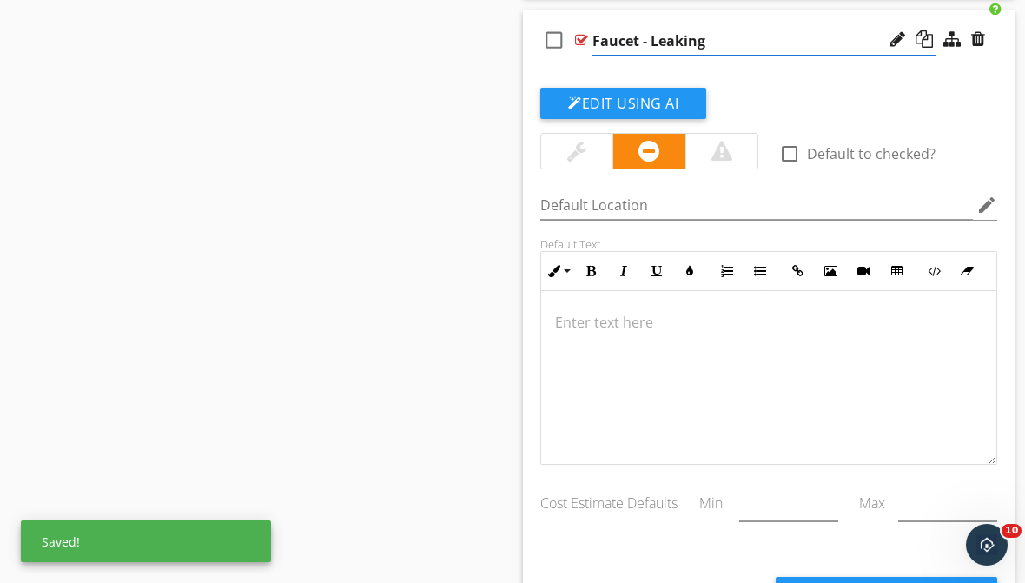
click at [613, 308] on div at bounding box center [768, 378] width 455 height 174
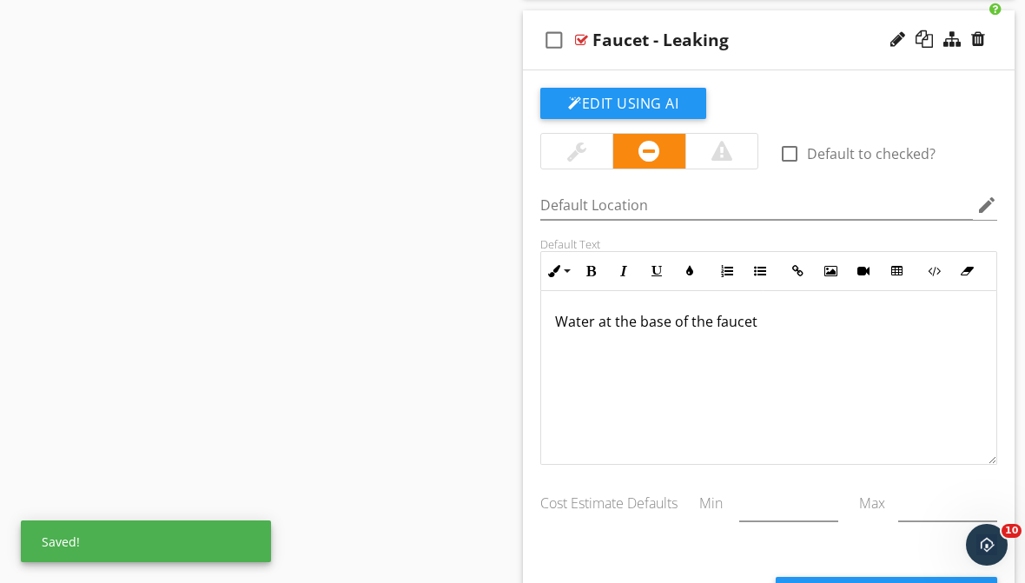
scroll to position [1, 0]
click at [786, 23] on div "check_box_outline_blank Faucet - Leaking" at bounding box center [769, 40] width 492 height 60
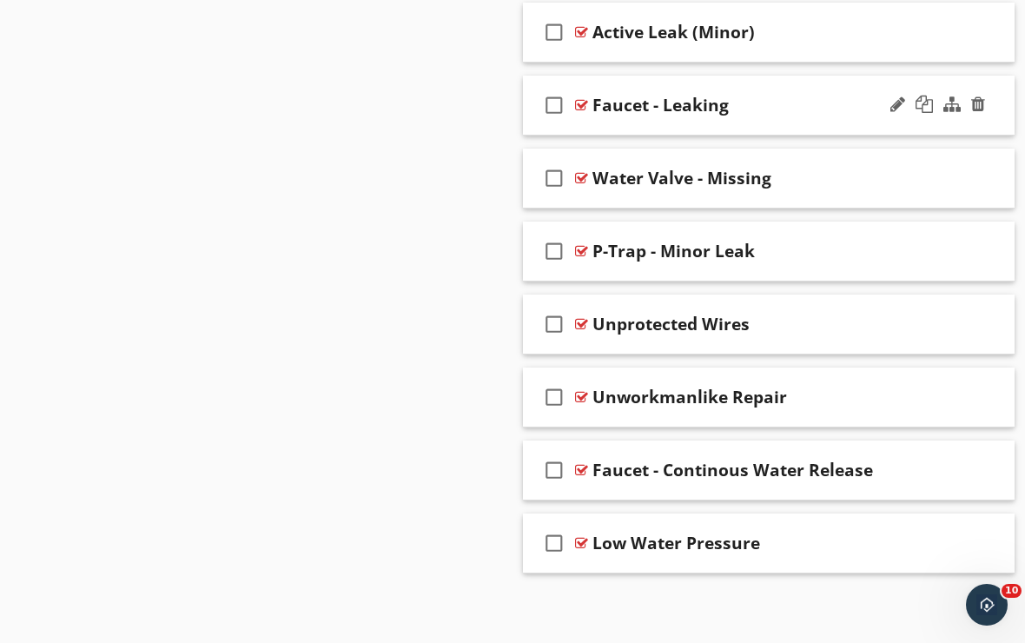
scroll to position [9981, 0]
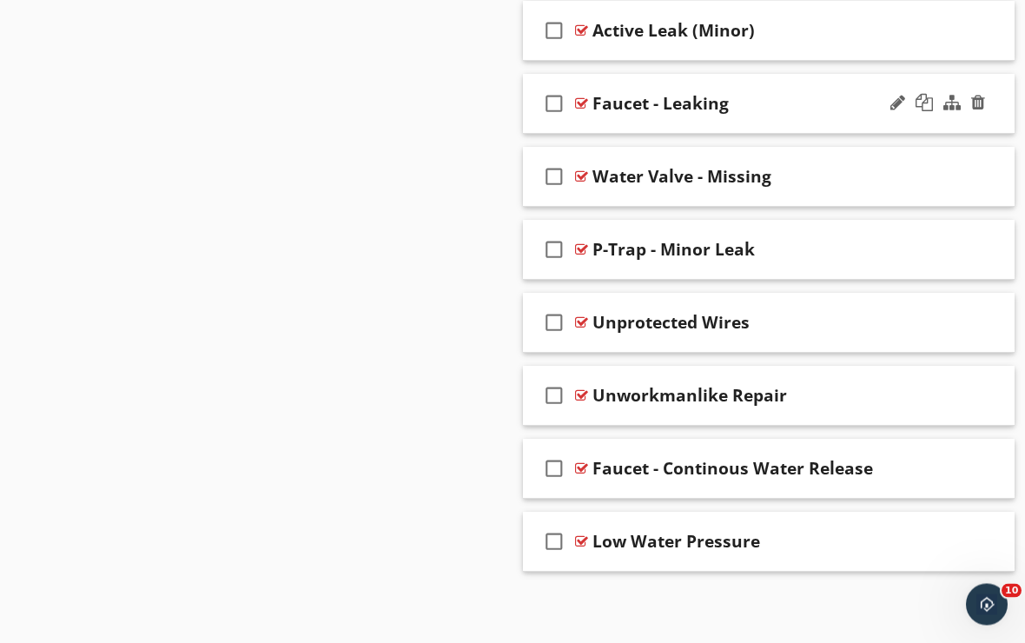
click at [744, 114] on div "check_box_outline_blank Faucet - Leaking" at bounding box center [769, 105] width 492 height 60
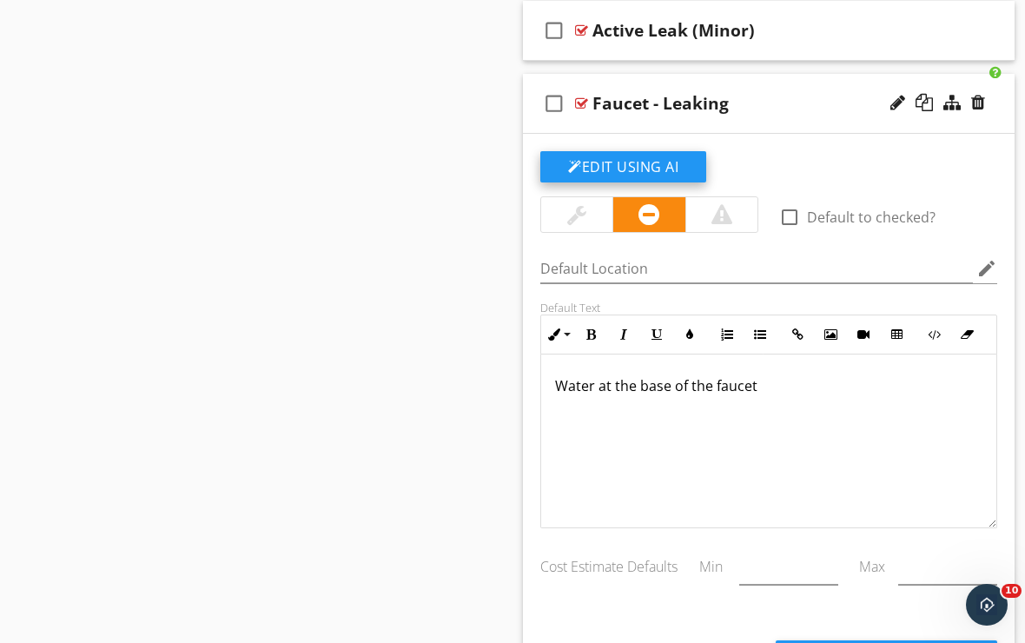
click at [679, 158] on button "Edit Using AI" at bounding box center [623, 166] width 166 height 31
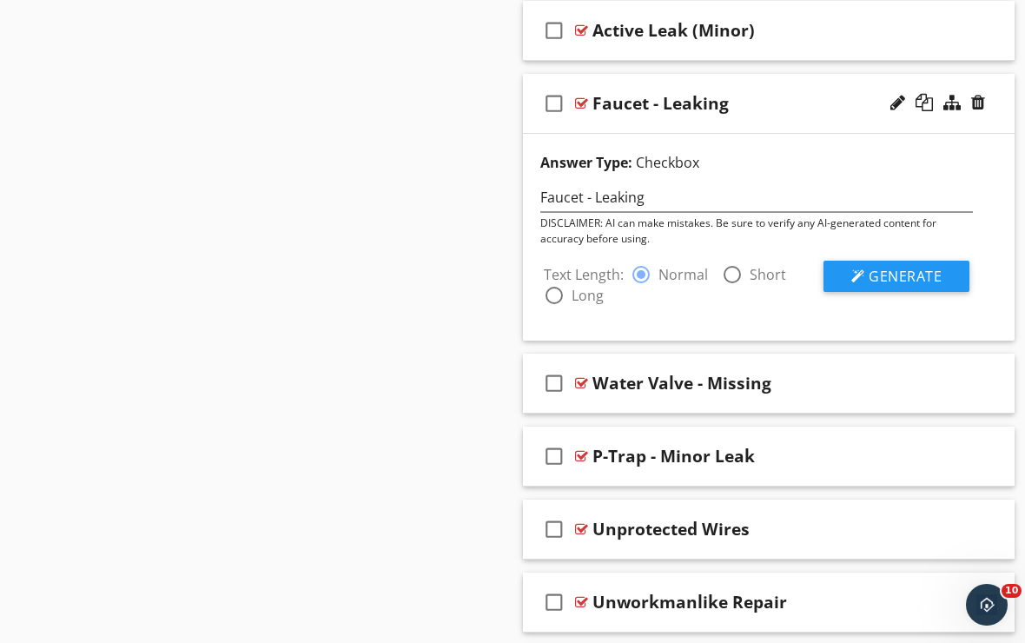
click at [733, 271] on div at bounding box center [733, 275] width 30 height 30
radio input "false"
radio input "true"
click at [861, 285] on button "Generate" at bounding box center [897, 276] width 146 height 31
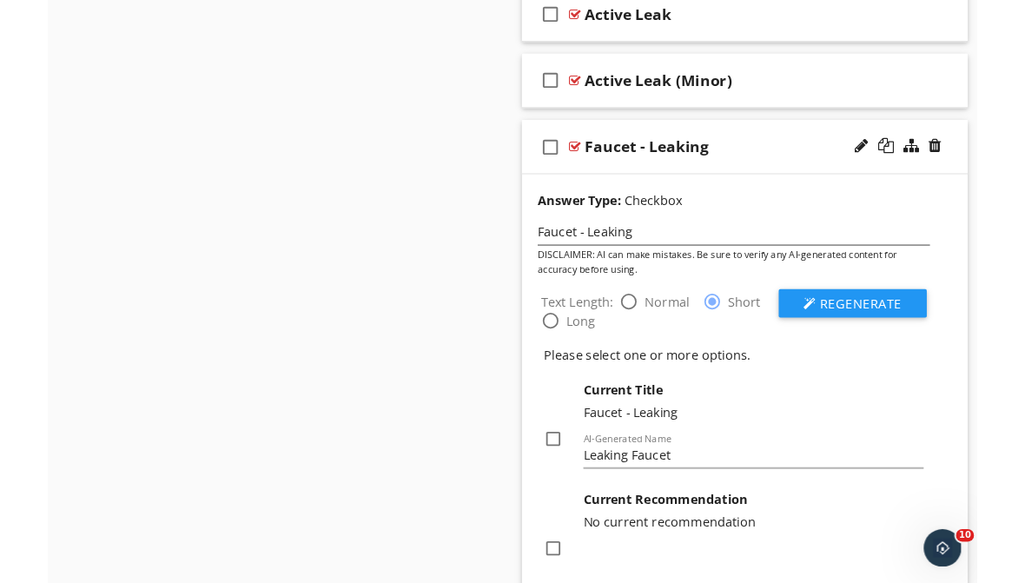
scroll to position [9922, 0]
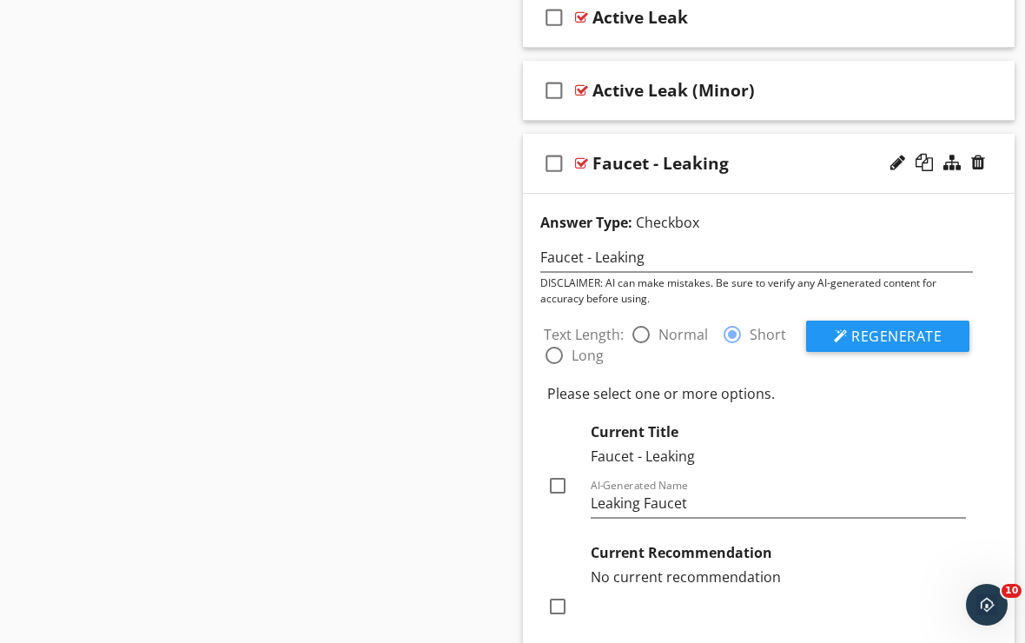
click at [766, 182] on div "check_box_outline_blank Faucet - Leaking" at bounding box center [769, 164] width 492 height 60
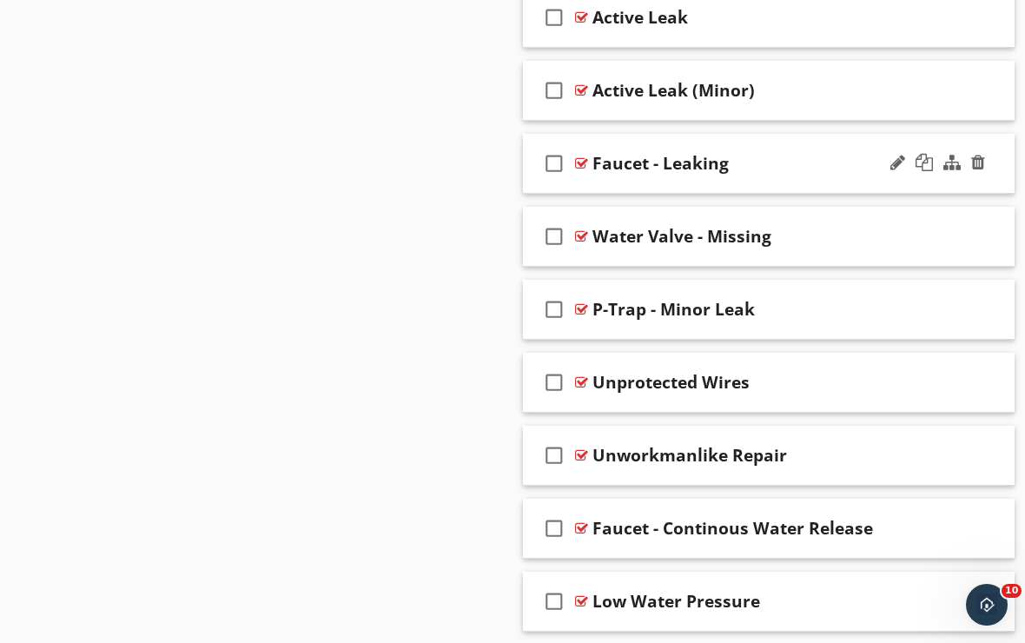
click at [882, 179] on div "check_box_outline_blank Faucet - Leaking" at bounding box center [769, 164] width 492 height 60
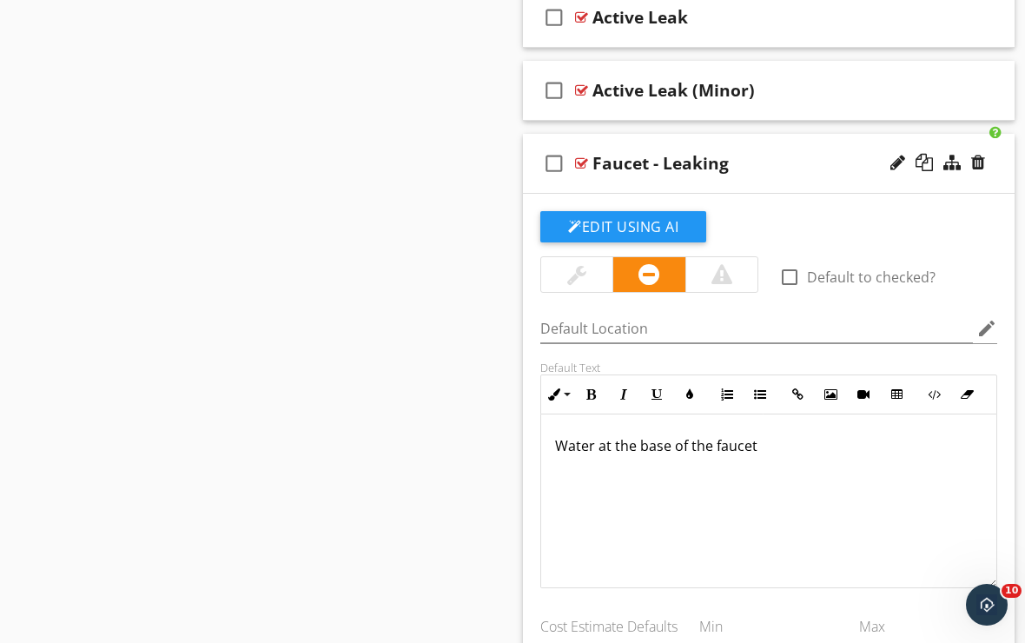
click at [758, 447] on p "Water at the base of the faucet" at bounding box center [769, 445] width 428 height 21
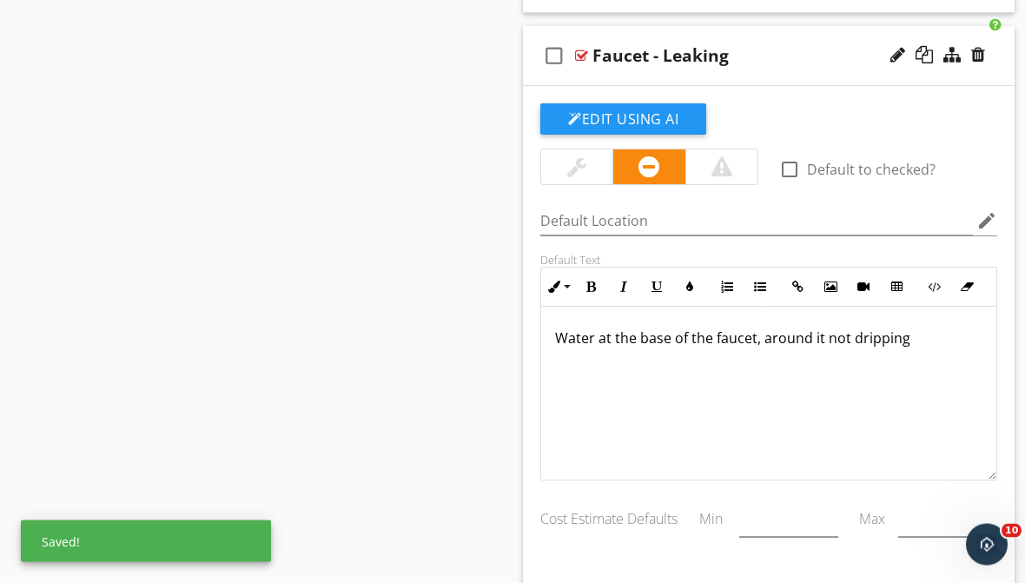
scroll to position [10022, 0]
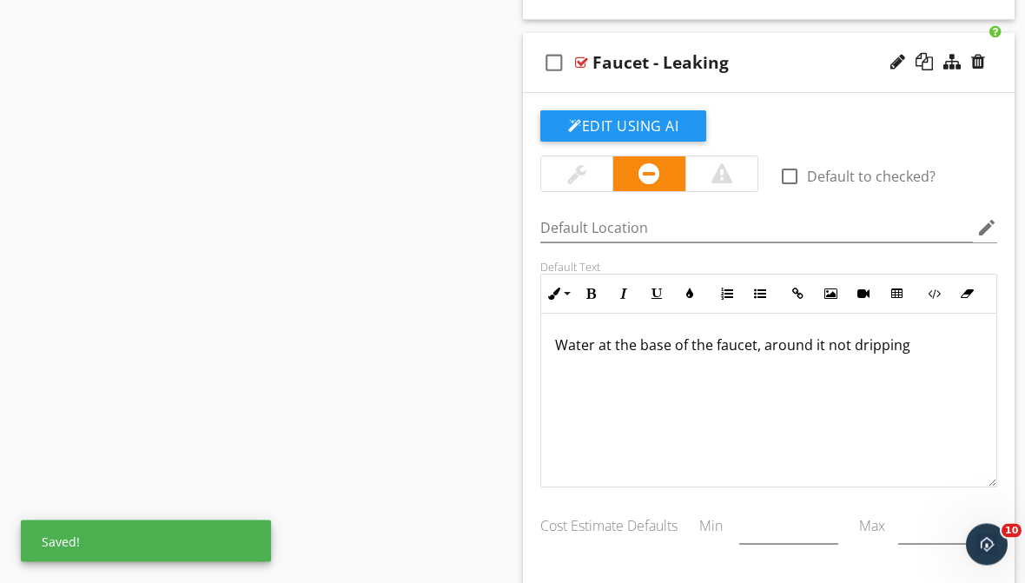
click at [766, 76] on div "check_box_outline_blank Faucet - Leaking" at bounding box center [769, 64] width 492 height 60
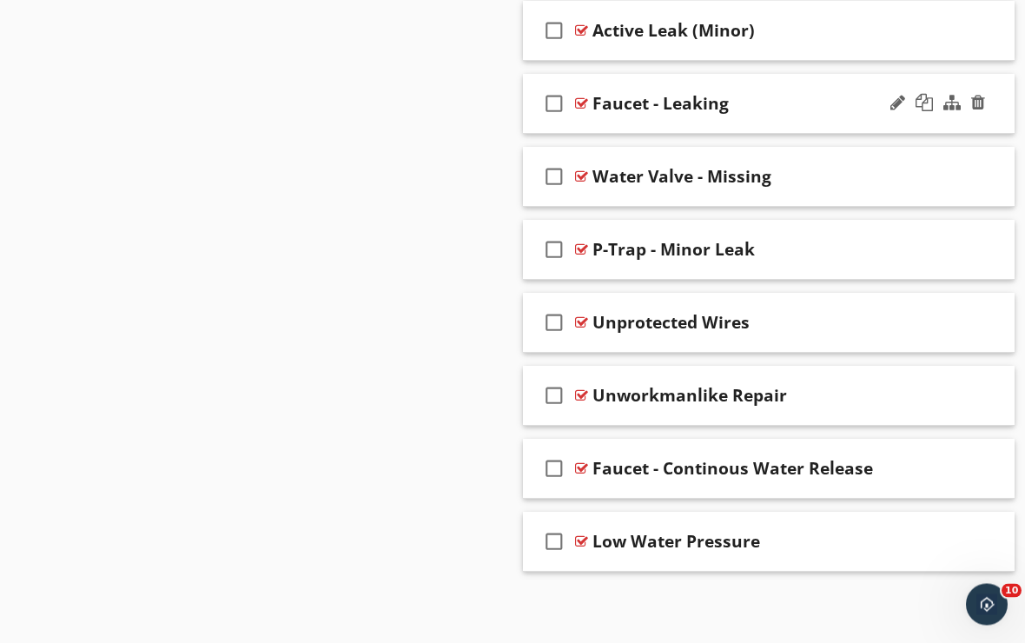
click at [758, 117] on div "check_box_outline_blank Faucet - Leaking" at bounding box center [769, 105] width 492 height 60
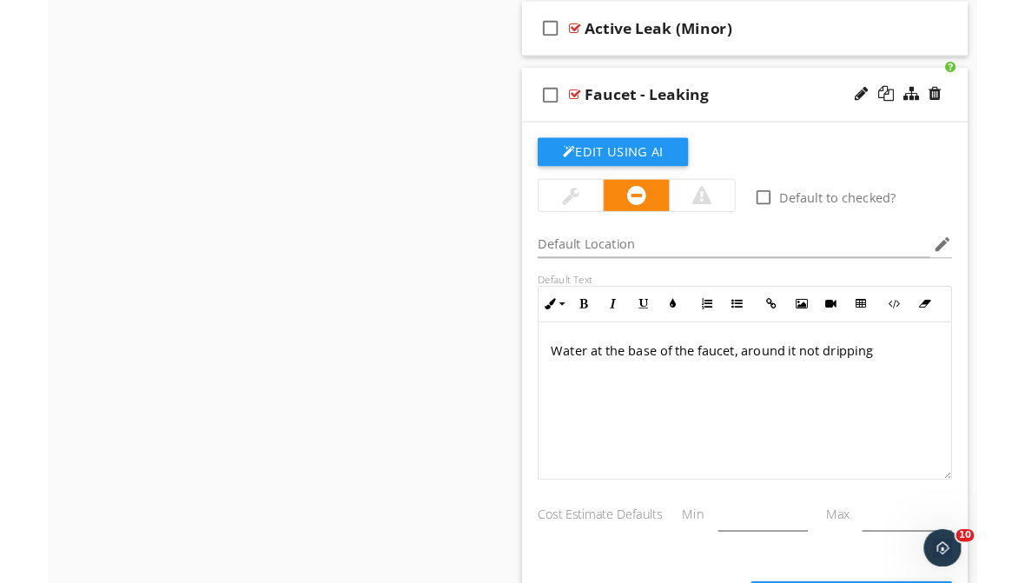
scroll to position [9982, 0]
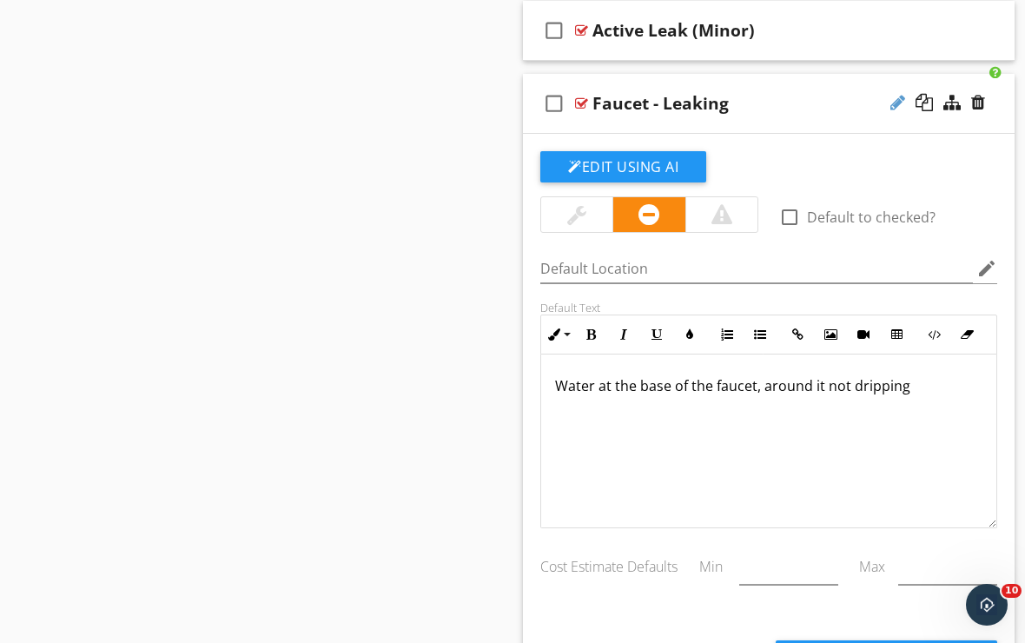
click at [891, 99] on div at bounding box center [898, 102] width 15 height 17
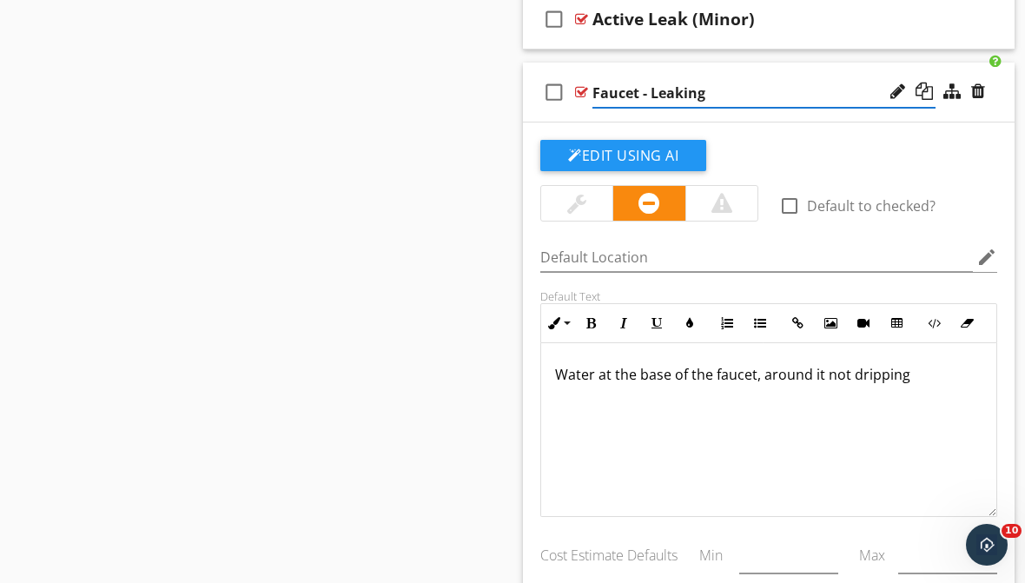
scroll to position [9963, 0]
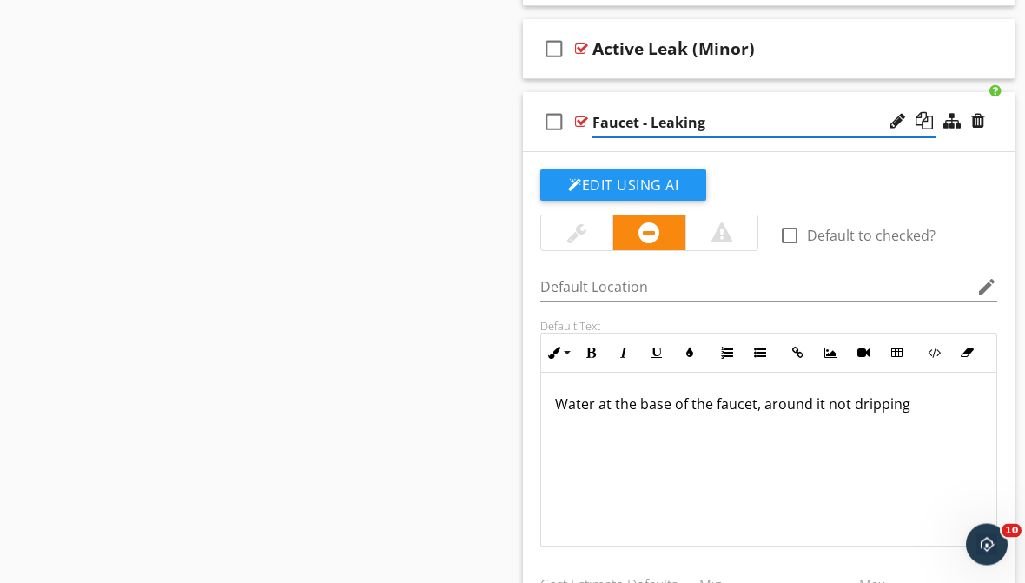
click at [640, 121] on input "Faucet - Leaking" at bounding box center [764, 123] width 343 height 29
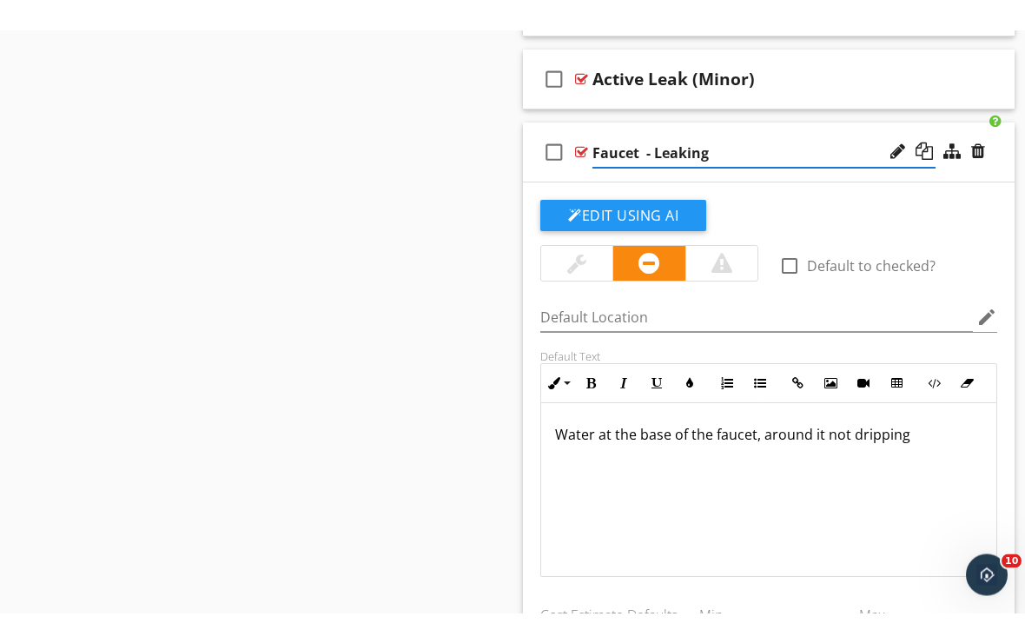
scroll to position [9964, 0]
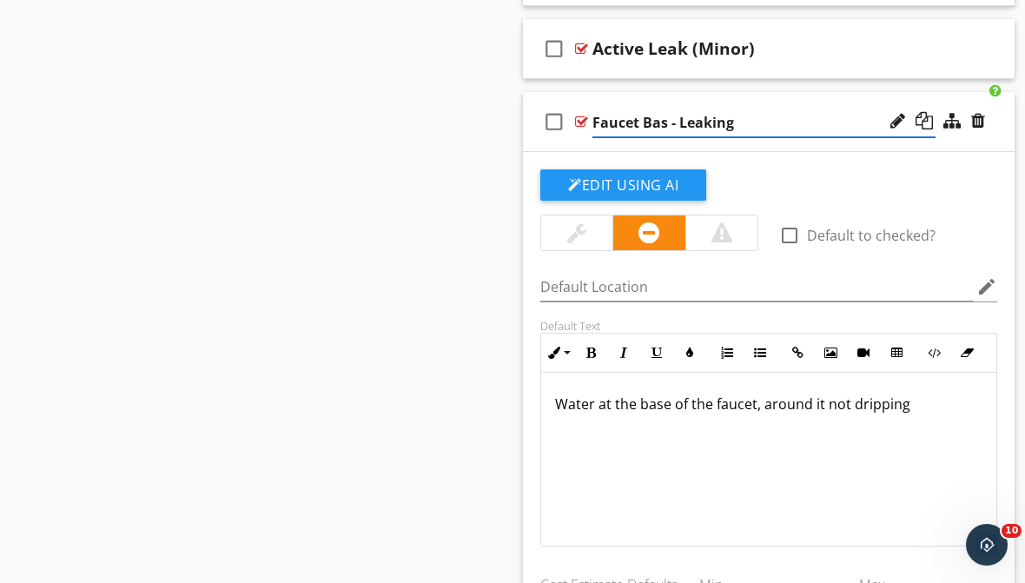
type input "Faucet Base - Leaking"
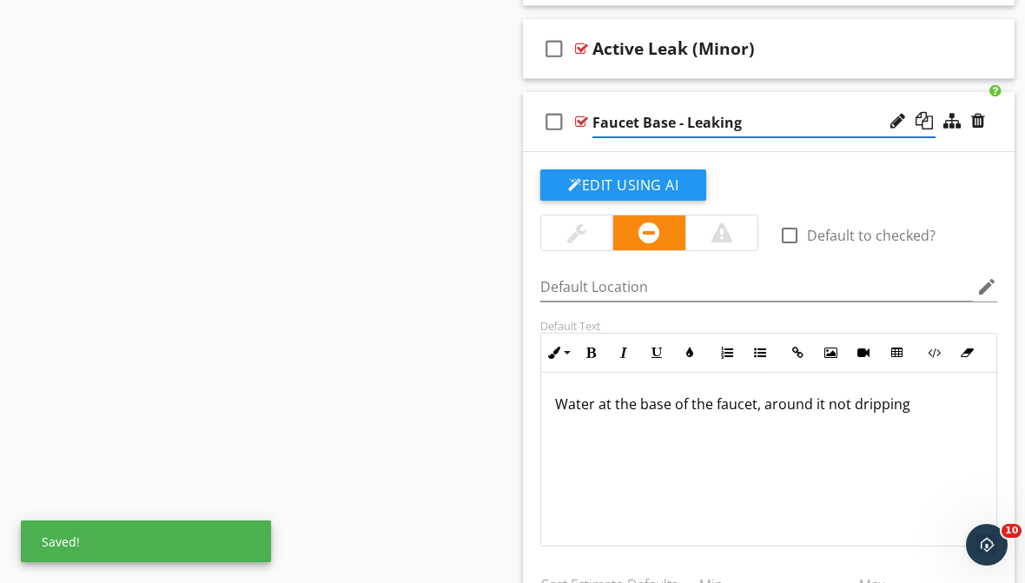
click at [766, 102] on div "check_box_outline_blank Faucet Base - Leaking" at bounding box center [769, 122] width 492 height 60
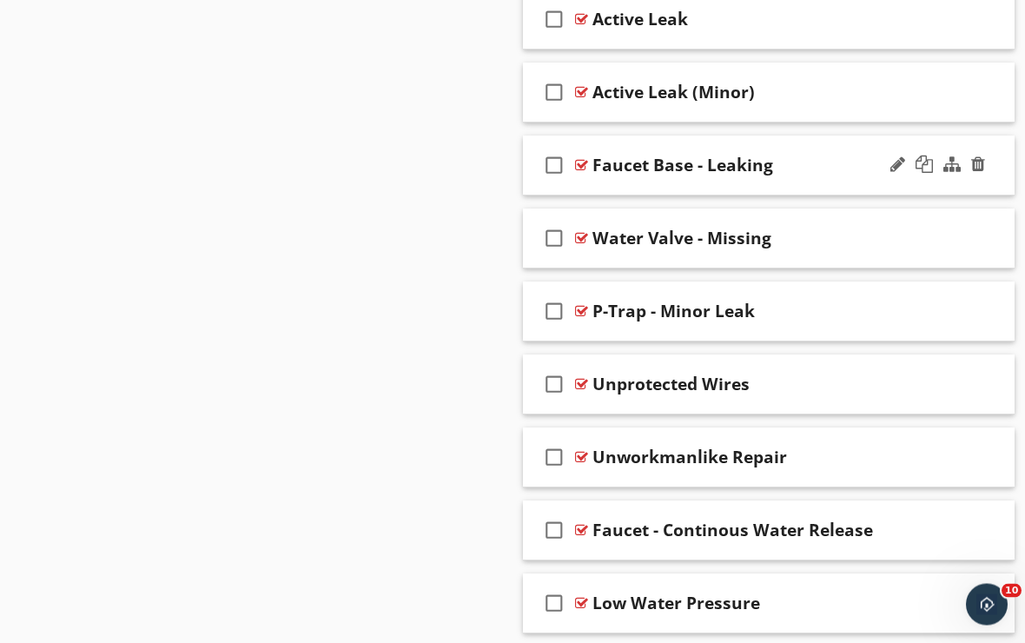
scroll to position [9909, 0]
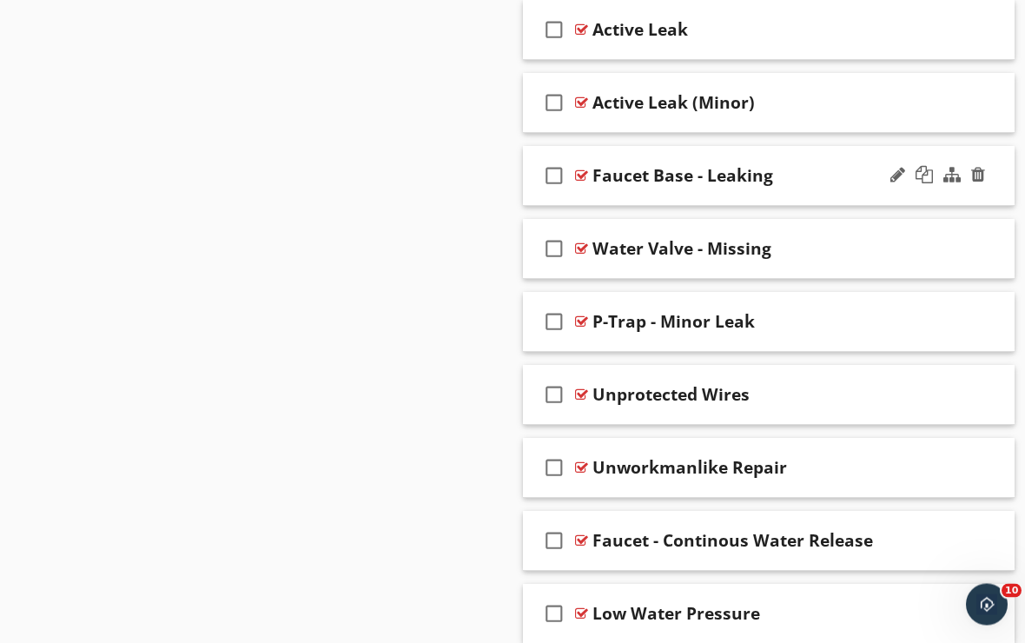
click at [809, 187] on div "check_box_outline_blank Faucet Base - Leaking" at bounding box center [769, 177] width 492 height 60
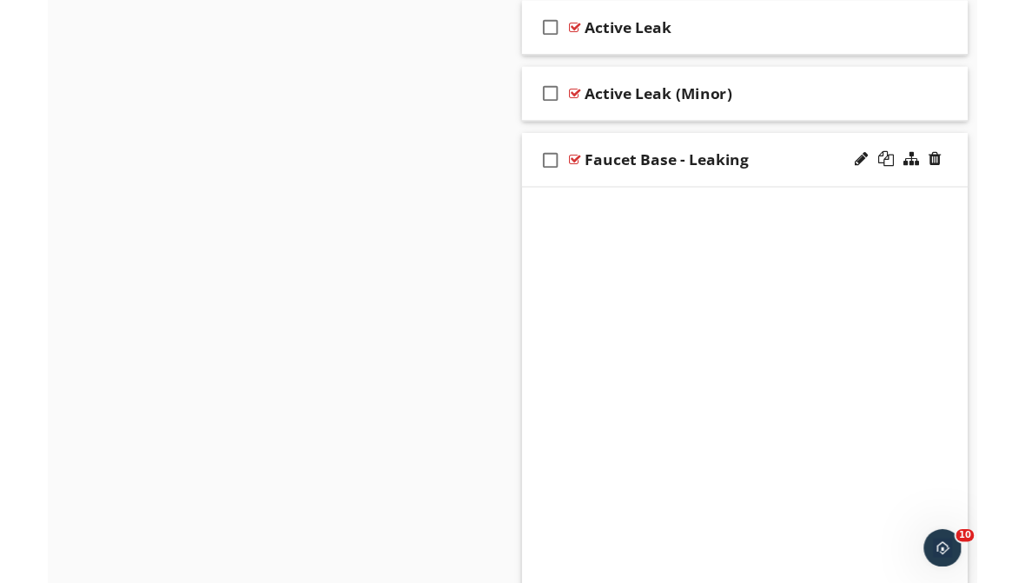
scroll to position [9910, 0]
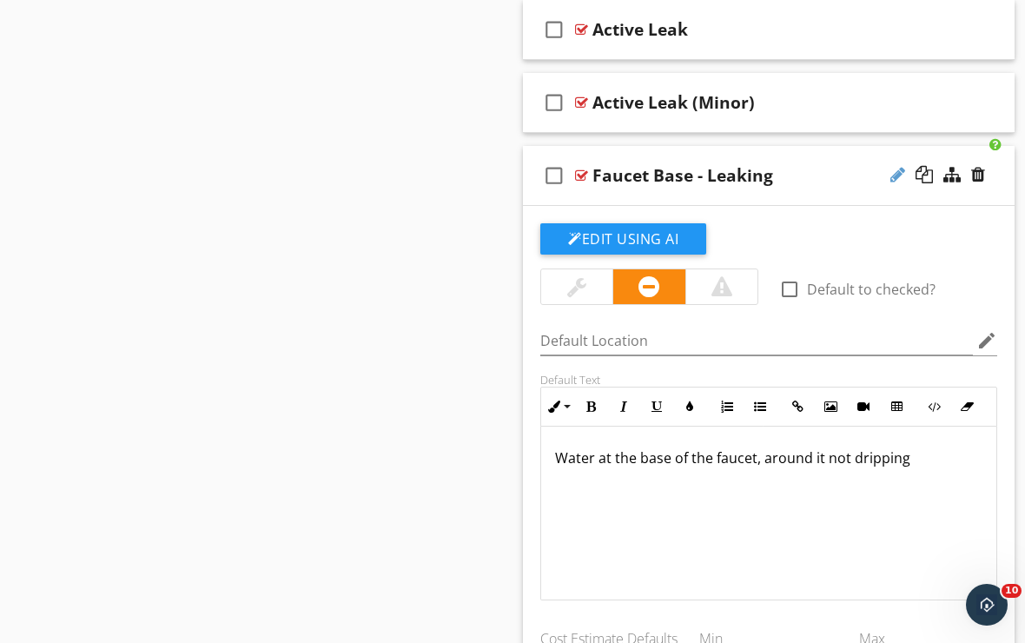
click at [895, 175] on div at bounding box center [898, 174] width 15 height 17
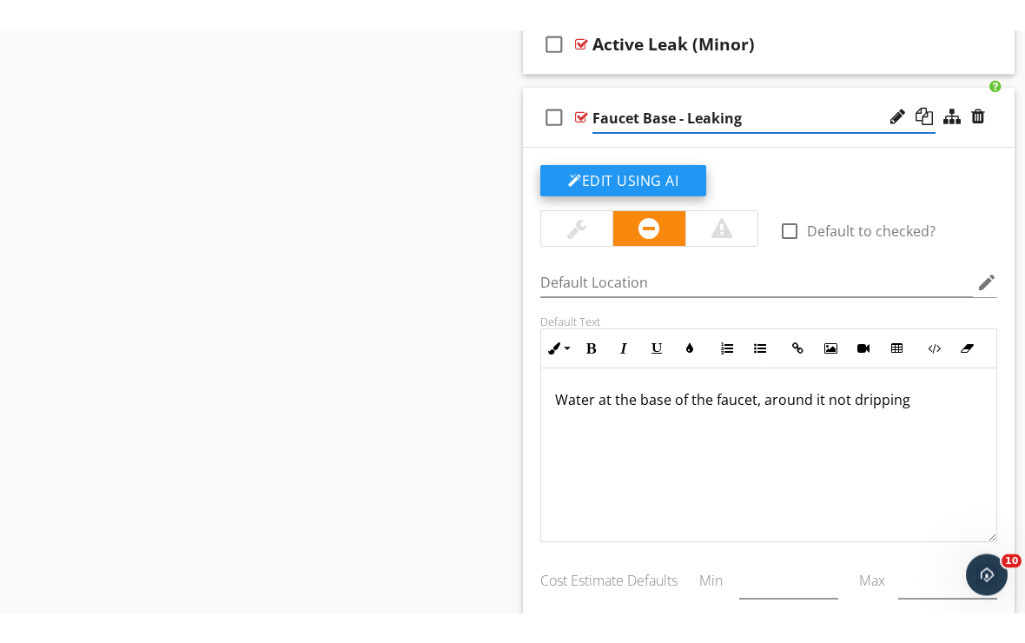
scroll to position [9999, 0]
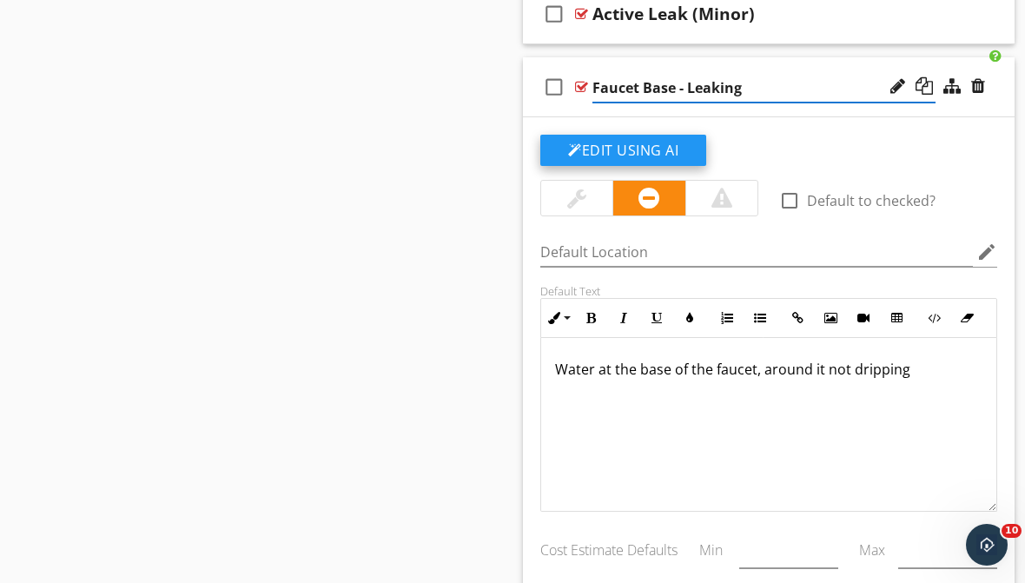
click at [696, 148] on button "Edit Using AI" at bounding box center [623, 150] width 166 height 31
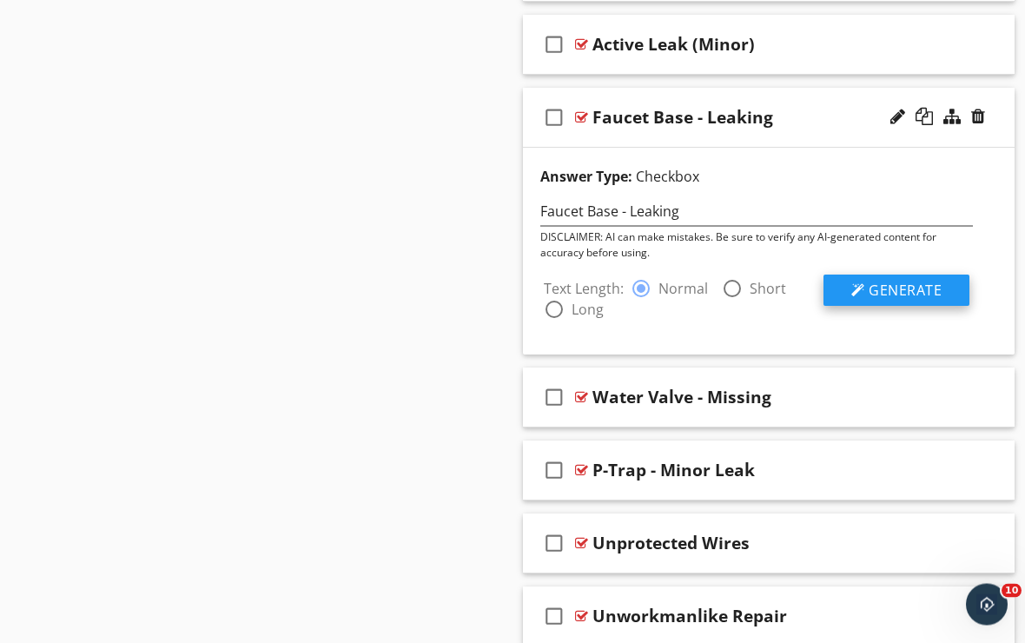
scroll to position [9968, 0]
click at [884, 288] on span "Generate" at bounding box center [905, 290] width 73 height 19
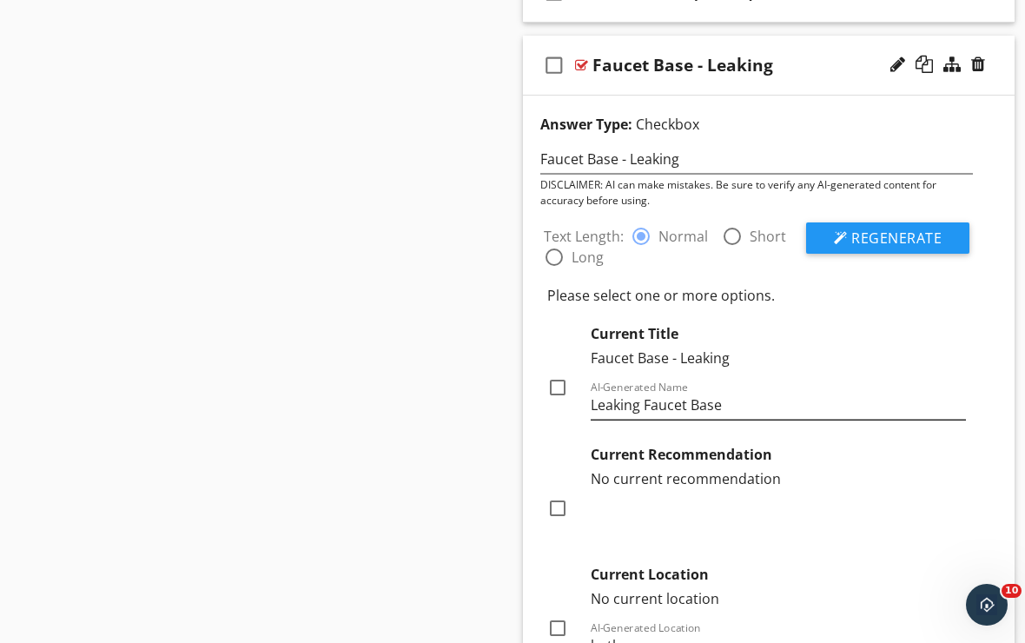
scroll to position [10023, 0]
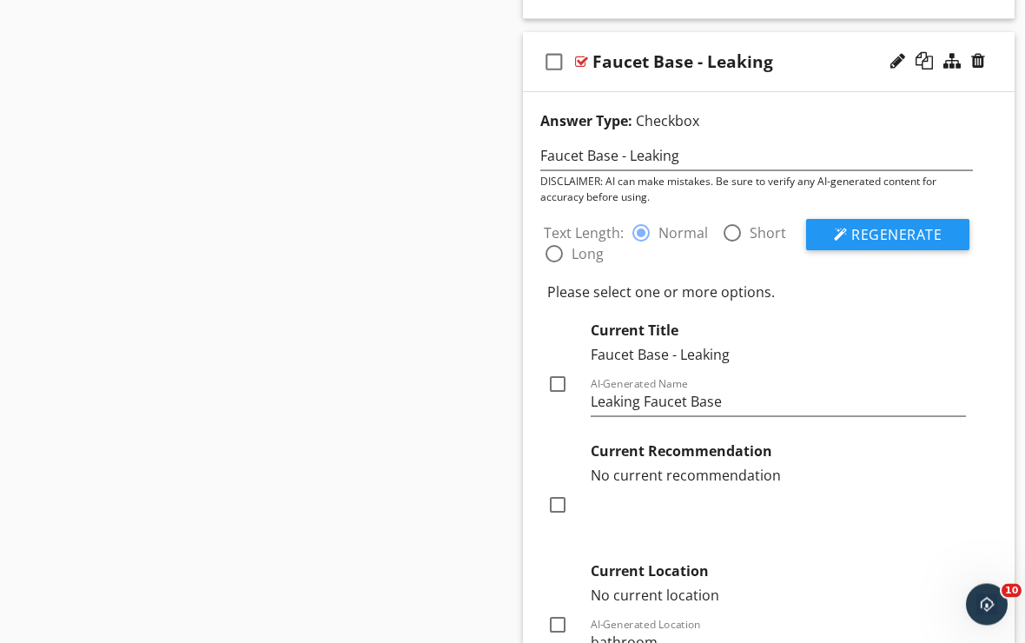
click at [556, 383] on div at bounding box center [558, 385] width 30 height 30
checkbox input "true"
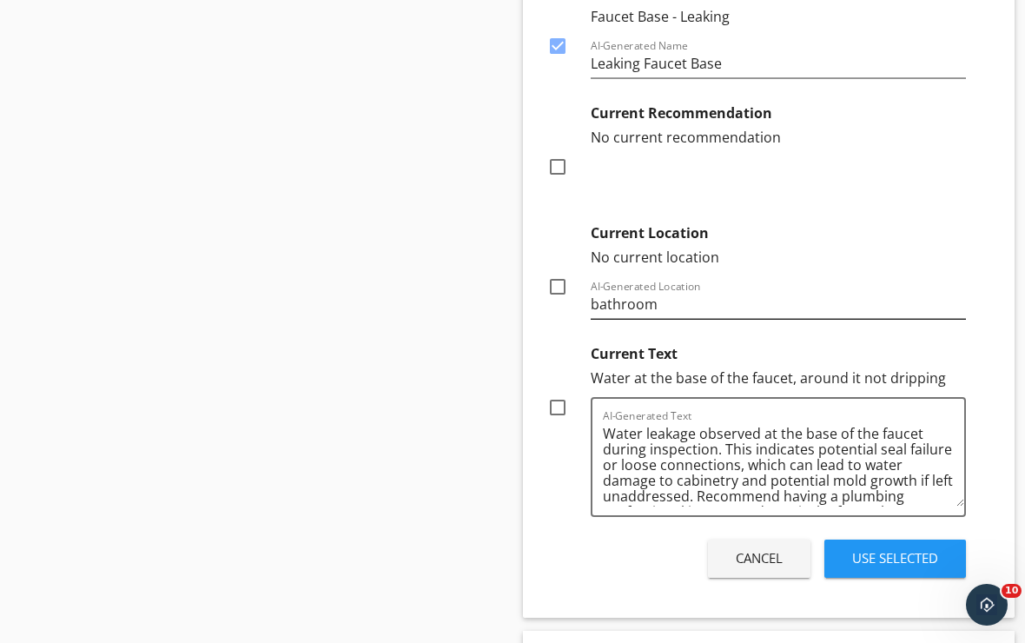
scroll to position [0, 0]
click at [852, 555] on div "Use Selected" at bounding box center [895, 558] width 86 height 20
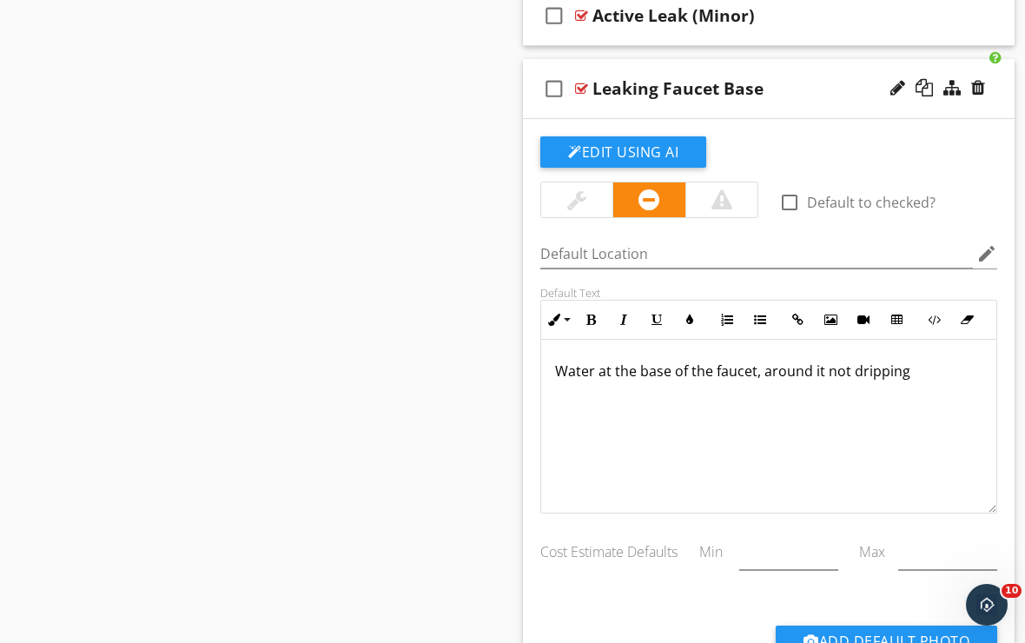
scroll to position [9995, 0]
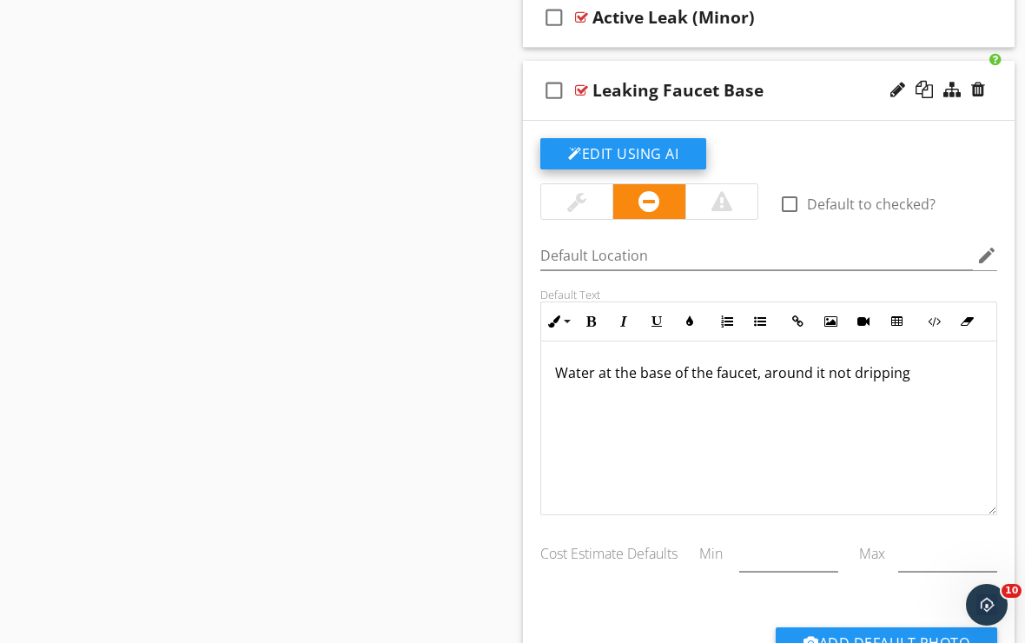
click at [681, 147] on button "Edit Using AI" at bounding box center [623, 153] width 166 height 31
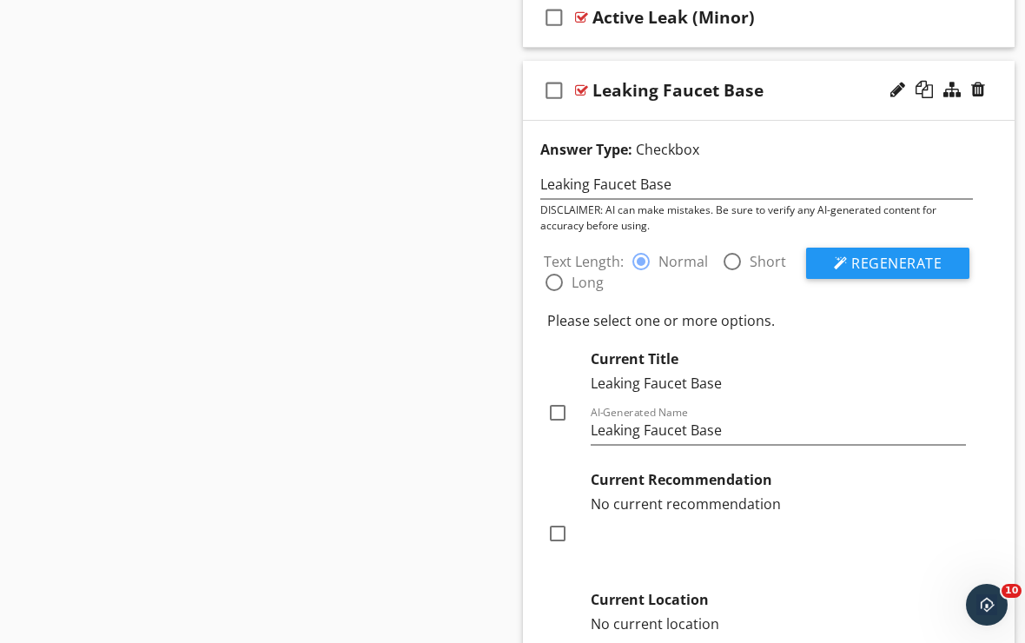
click at [727, 258] on div at bounding box center [733, 262] width 30 height 30
radio input "false"
radio input "true"
click at [857, 268] on span "Regenerate" at bounding box center [897, 263] width 90 height 19
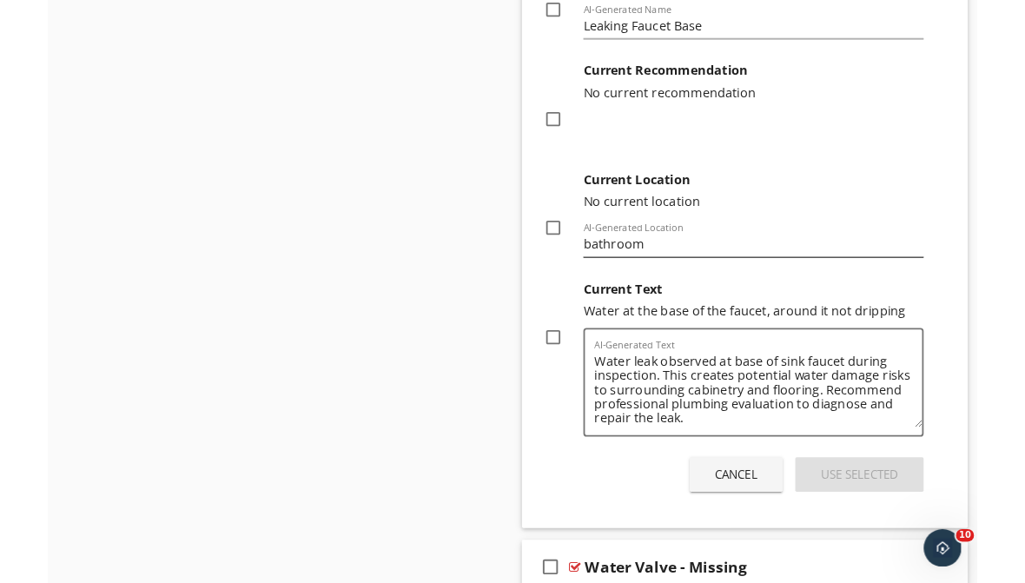
scroll to position [10397, 0]
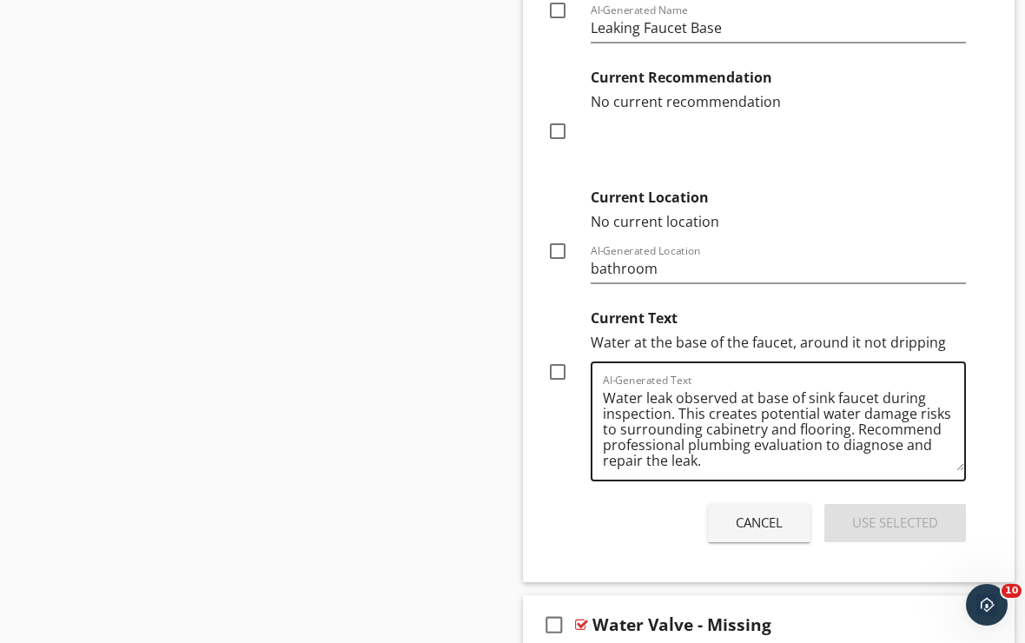
click at [679, 413] on textarea "Water leak observed at base of sink faucet during inspection. This creates pote…" at bounding box center [783, 427] width 361 height 87
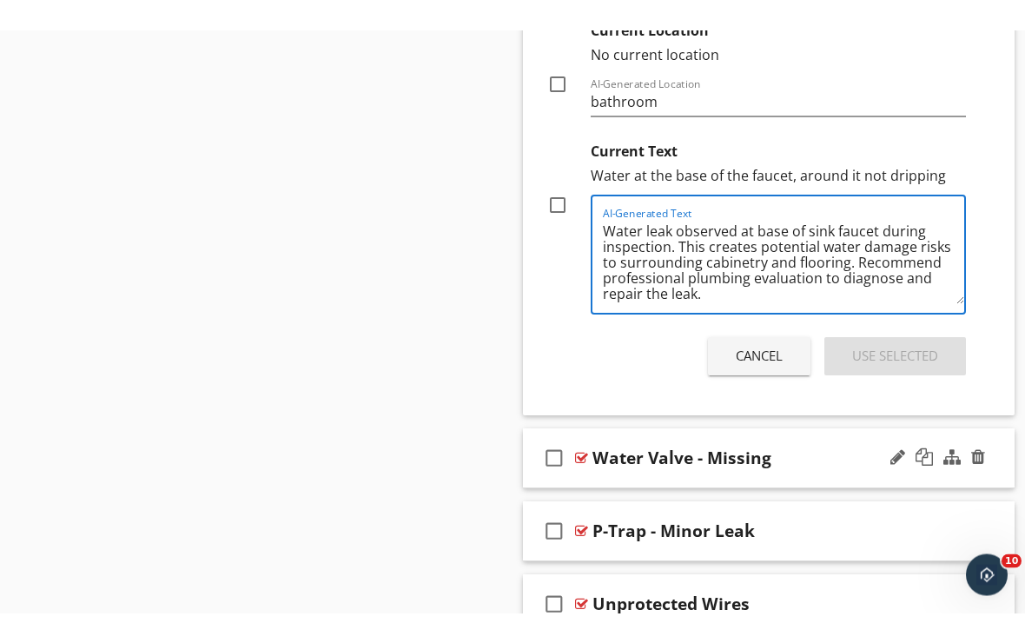
scroll to position [10592, 0]
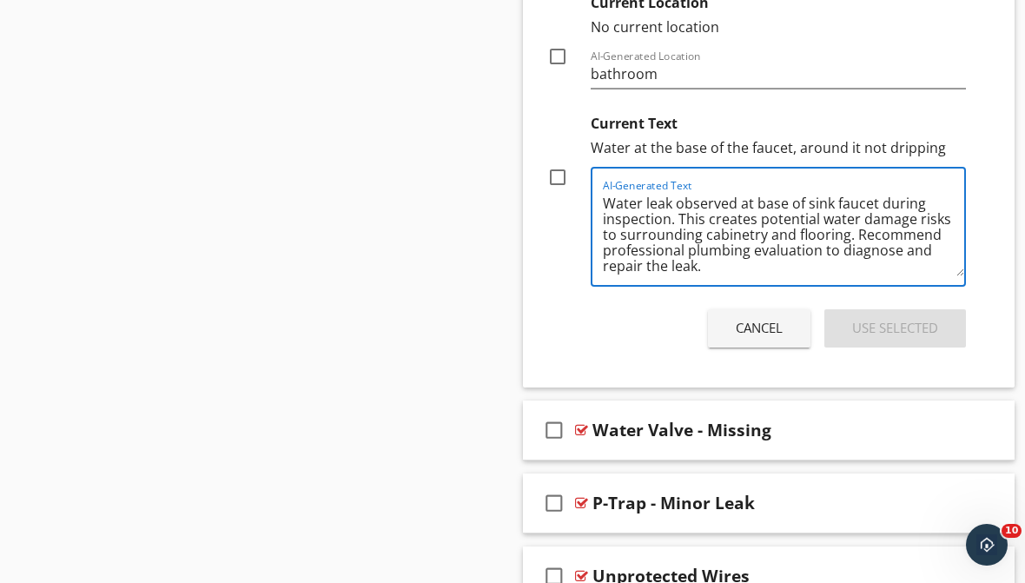
drag, startPoint x: 679, startPoint y: 215, endPoint x: 857, endPoint y: 259, distance: 183.3
click at [857, 259] on textarea "Water leak observed at base of sink faucet during inspection. This creates pote…" at bounding box center [783, 232] width 361 height 87
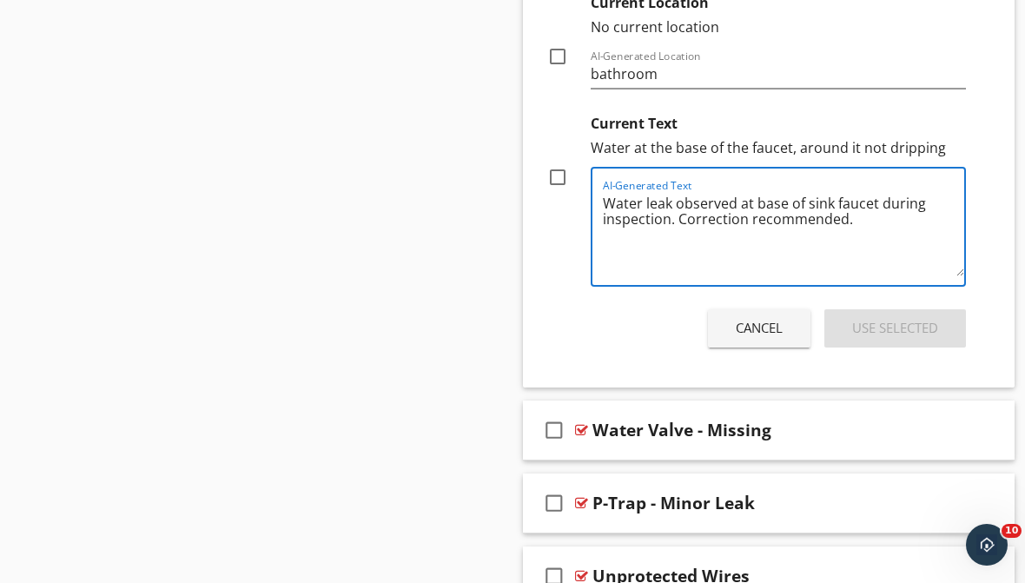
type textarea "Water leak observed at base of sink faucet during inspection. Correction recomm…"
click at [558, 176] on div at bounding box center [558, 177] width 30 height 30
checkbox input "true"
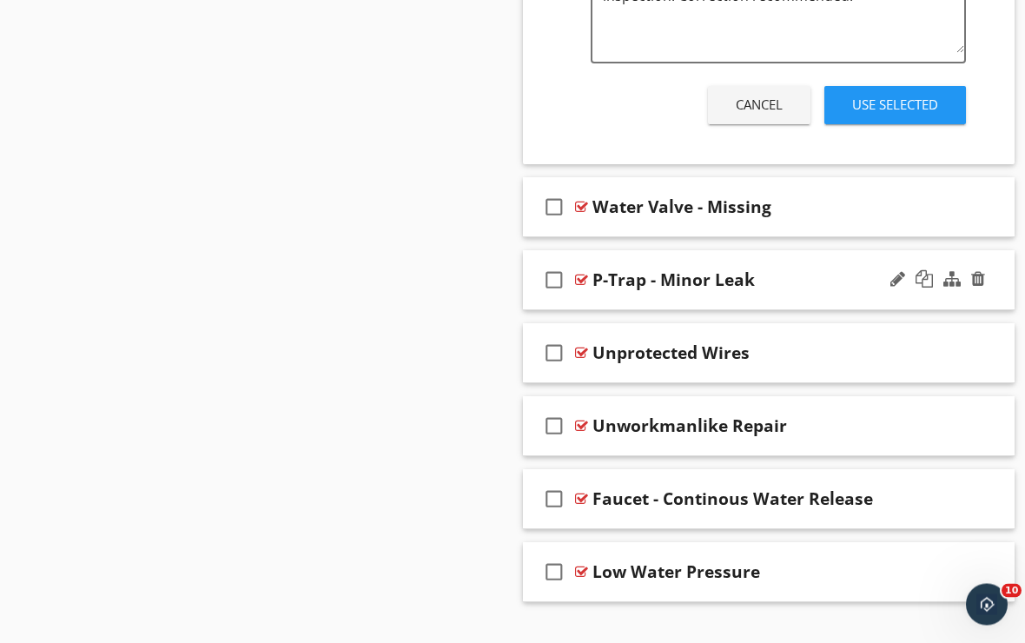
scroll to position [10846, 0]
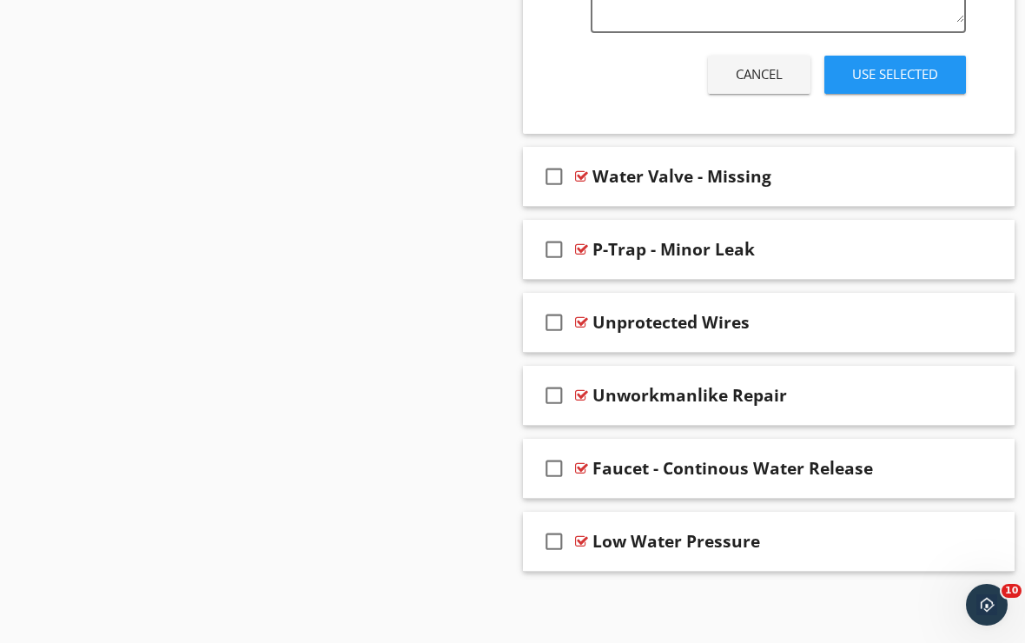
click at [884, 76] on div "Use Selected" at bounding box center [895, 74] width 86 height 20
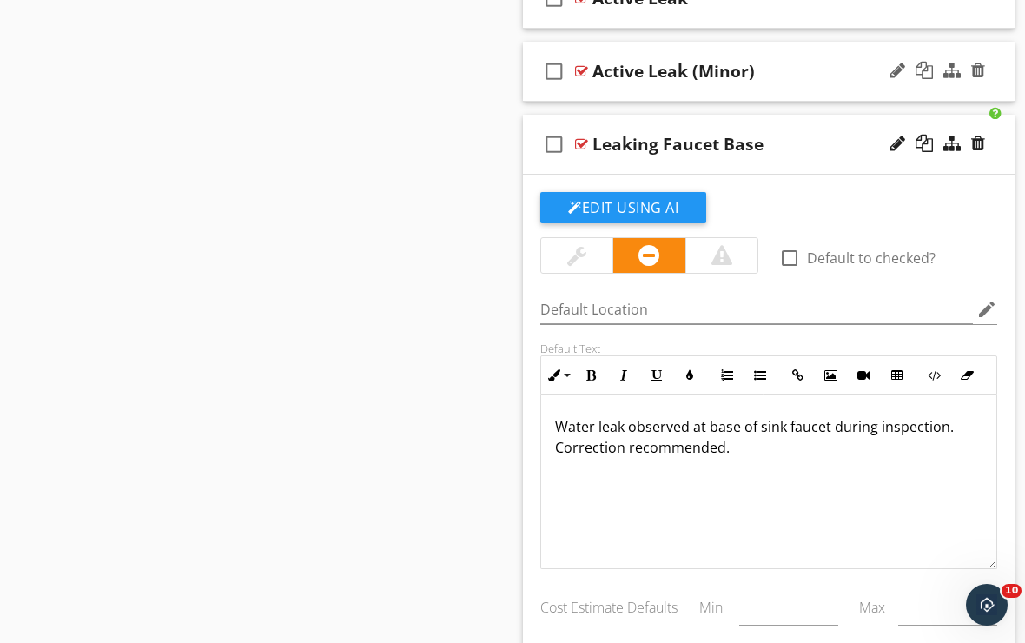
scroll to position [9915, 0]
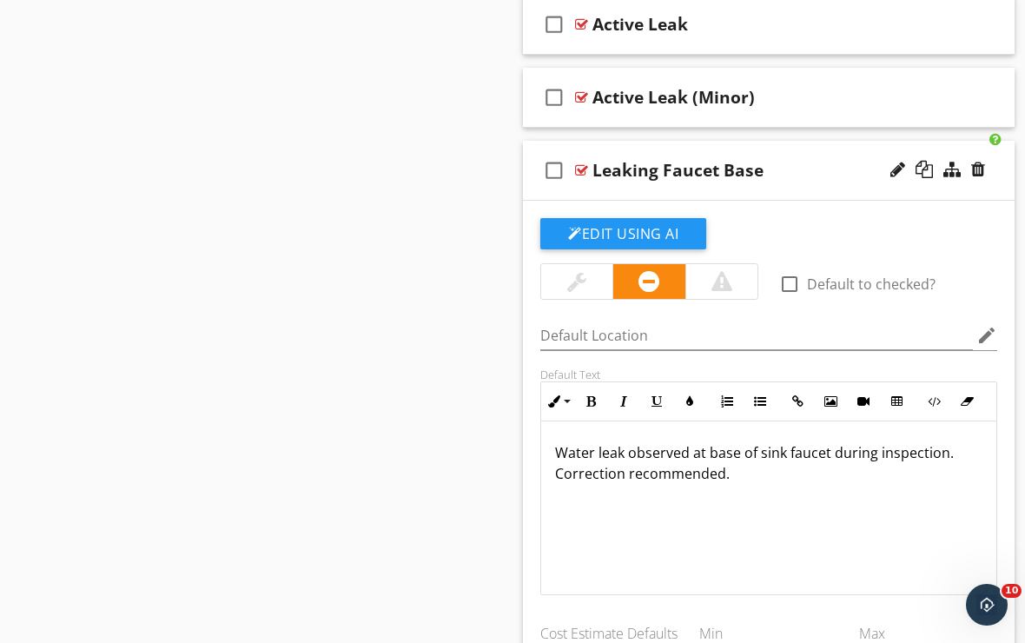
click at [780, 144] on div "check_box_outline_blank Leaking Faucet Base" at bounding box center [769, 171] width 492 height 60
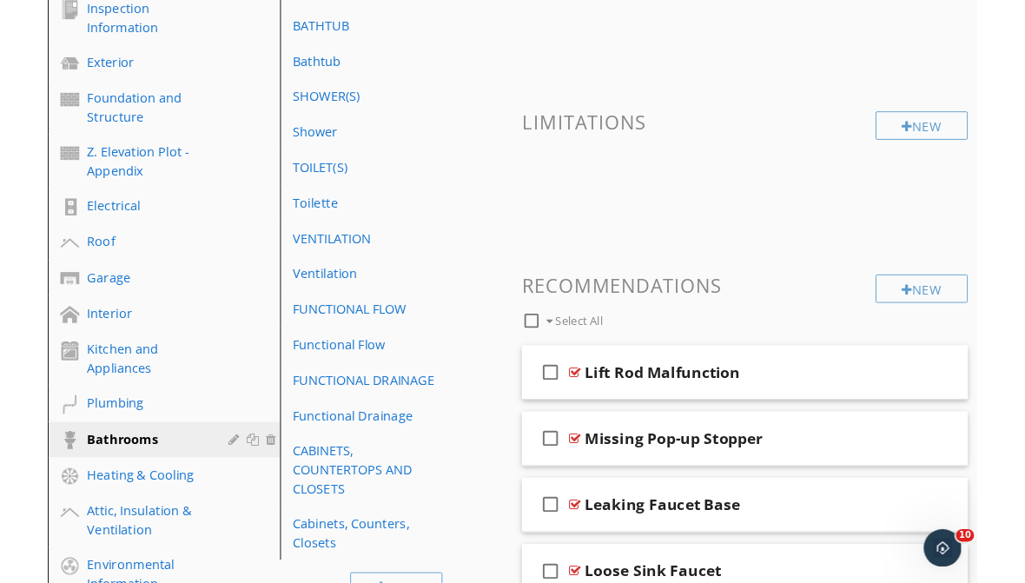
scroll to position [405, 0]
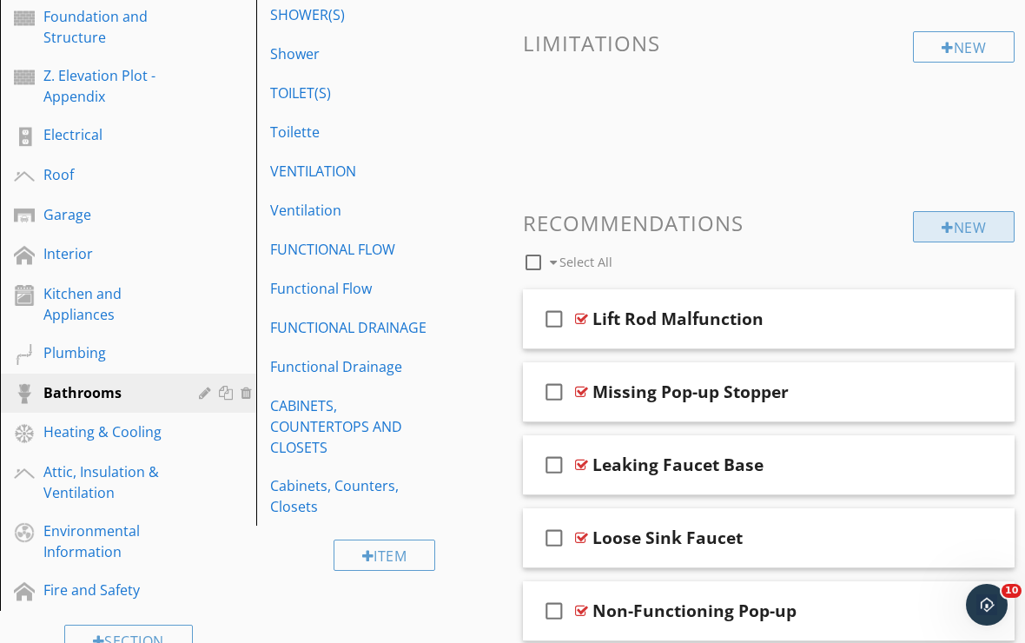
click at [942, 229] on div at bounding box center [948, 228] width 12 height 14
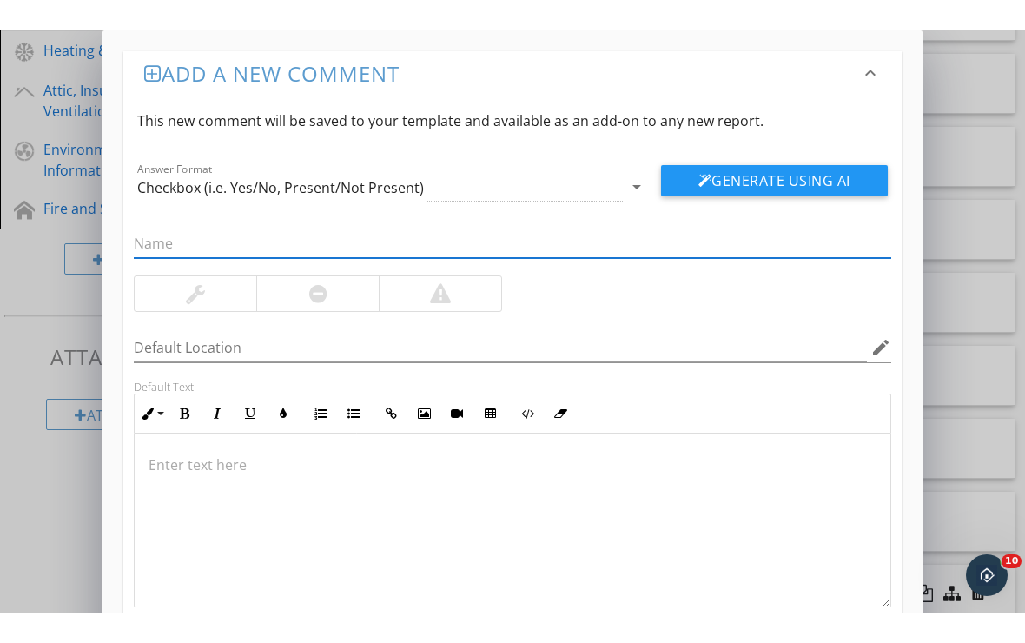
scroll to position [915, 0]
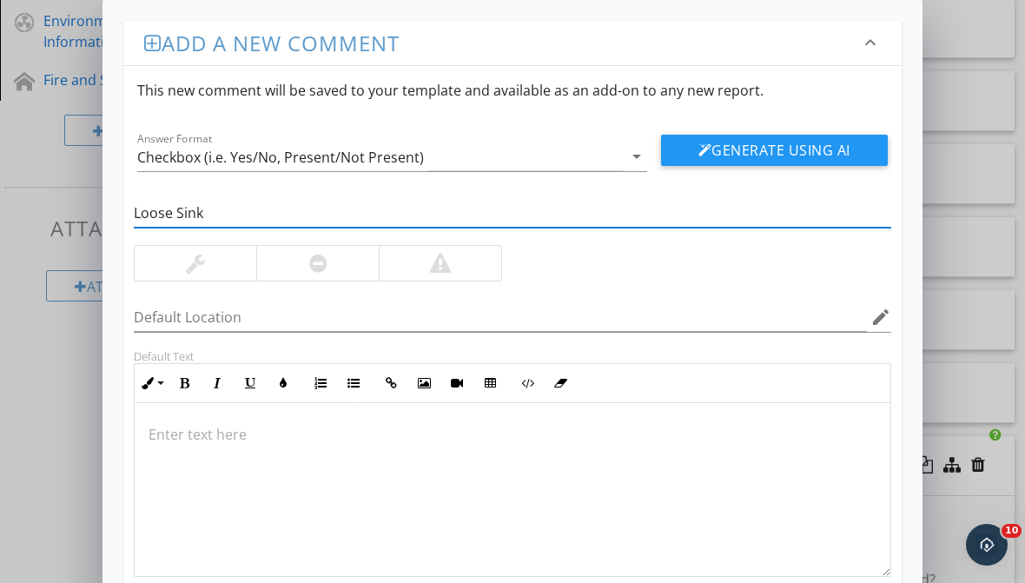
click at [419, 210] on input "Loose Sink" at bounding box center [513, 213] width 758 height 29
type input "Loose Faucet Handle"
click at [712, 144] on button "Generate Using AI" at bounding box center [774, 150] width 227 height 31
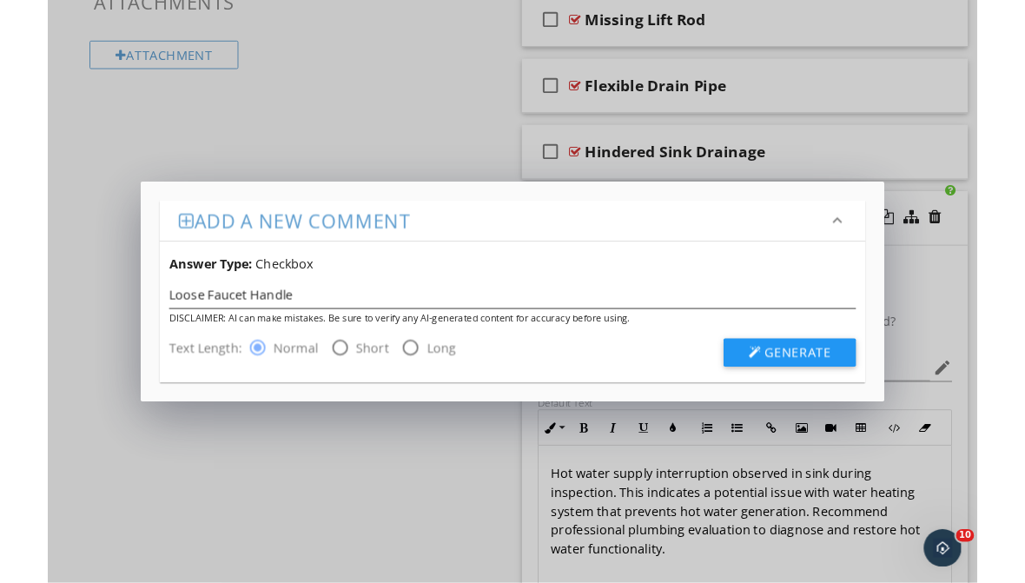
scroll to position [1485, 0]
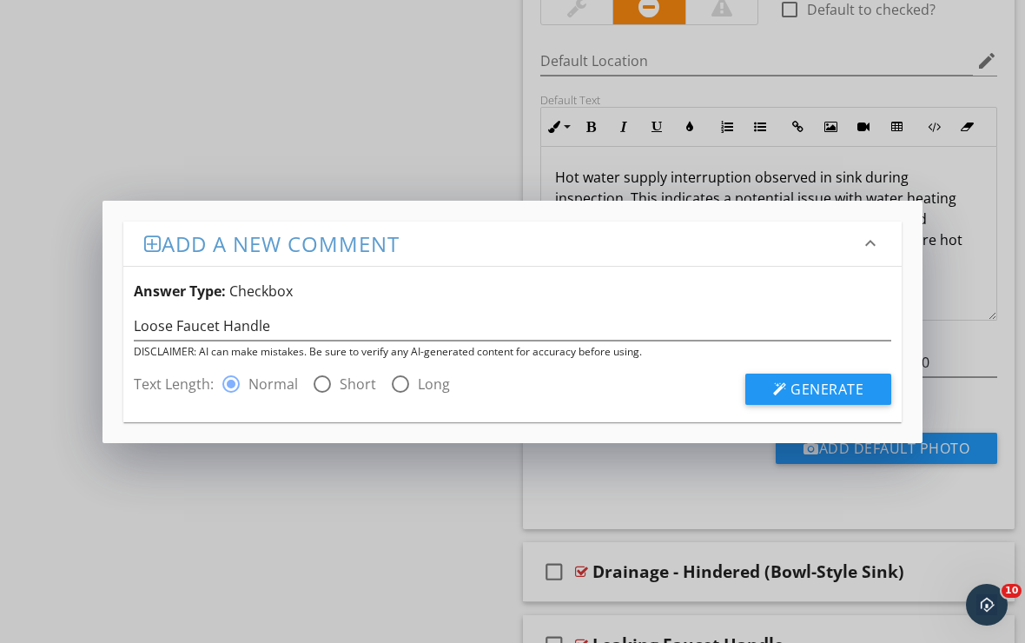
click at [322, 383] on div at bounding box center [323, 384] width 30 height 30
radio input "false"
radio input "true"
click at [792, 390] on span "Generate" at bounding box center [827, 389] width 73 height 19
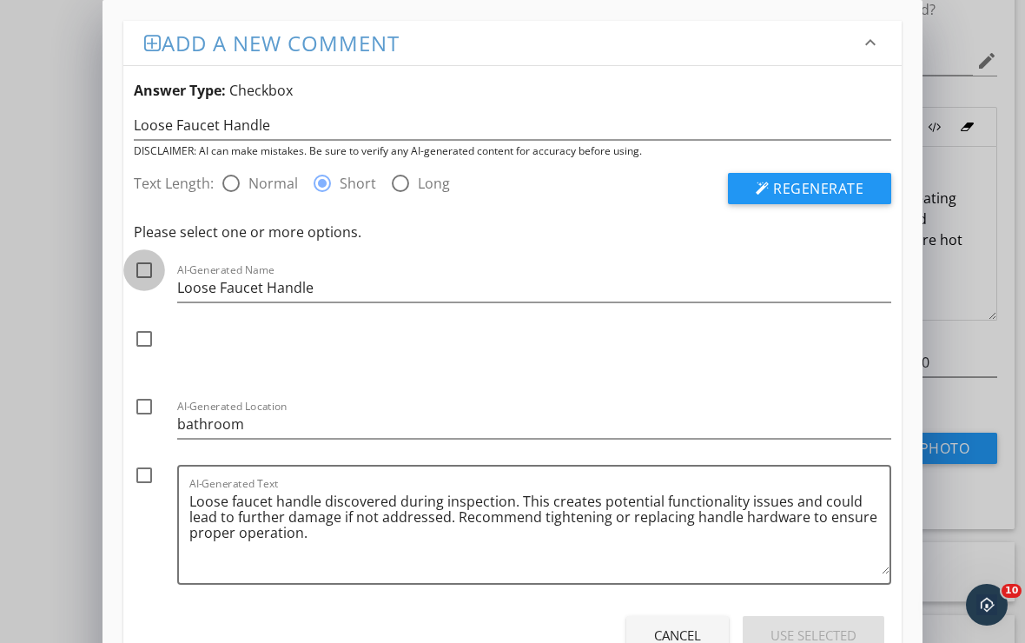
click at [145, 271] on div at bounding box center [144, 270] width 30 height 30
checkbox input "true"
click at [150, 483] on div at bounding box center [144, 476] width 30 height 30
checkbox input "true"
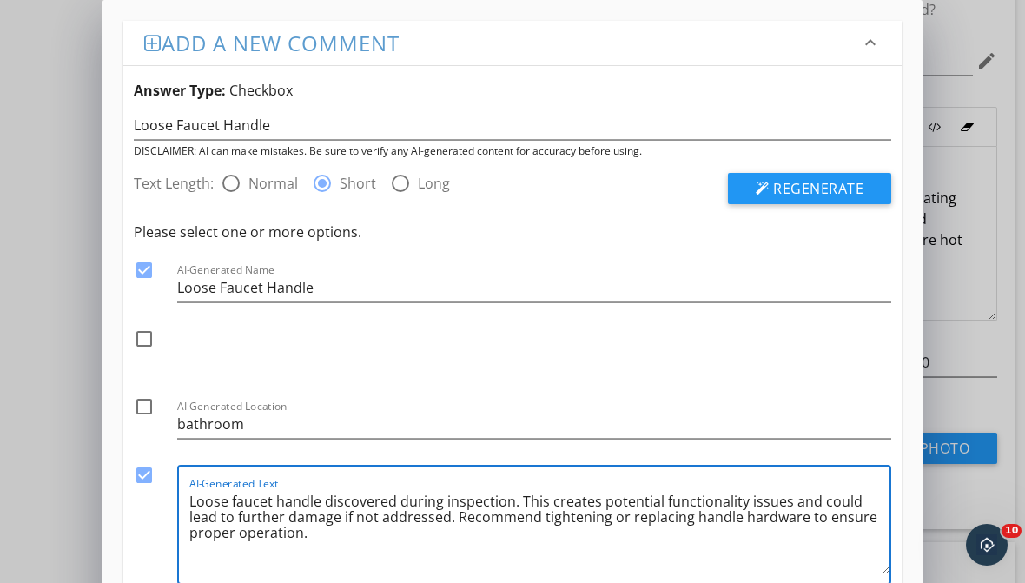
drag, startPoint x: 521, startPoint y: 500, endPoint x: 800, endPoint y: 518, distance: 279.5
click at [800, 493] on textarea "Loose faucet handle discovered during inspection. This creates potential functi…" at bounding box center [539, 530] width 700 height 87
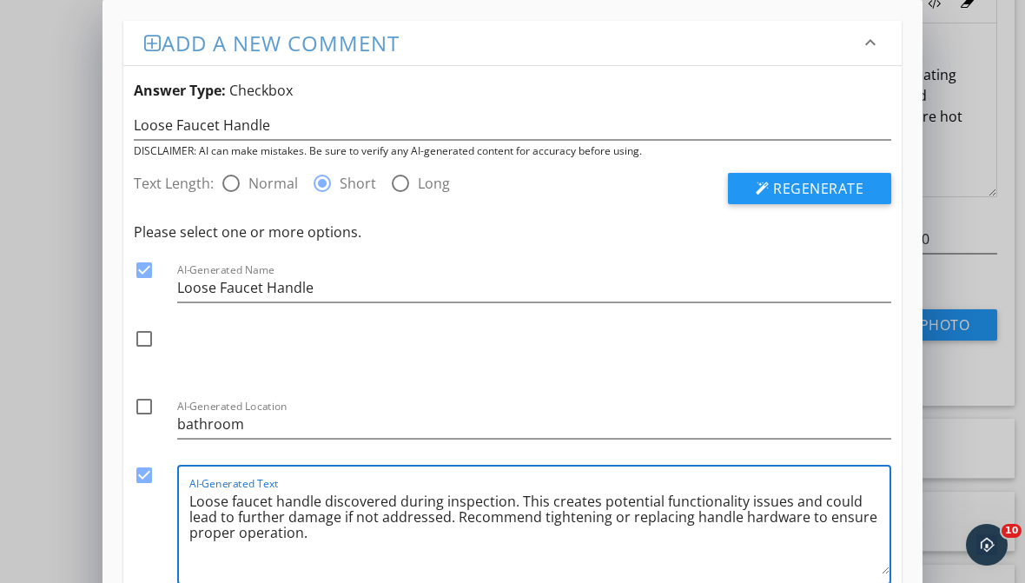
scroll to position [1995, 0]
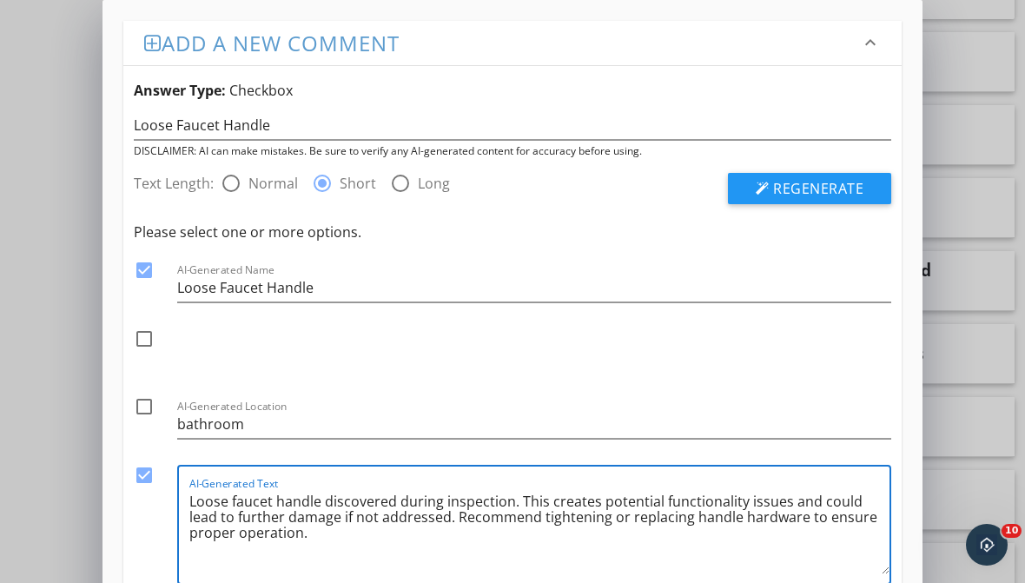
click at [519, 500] on textarea "Loose faucet handle discovered during inspection. This creates potential functi…" at bounding box center [539, 530] width 700 height 87
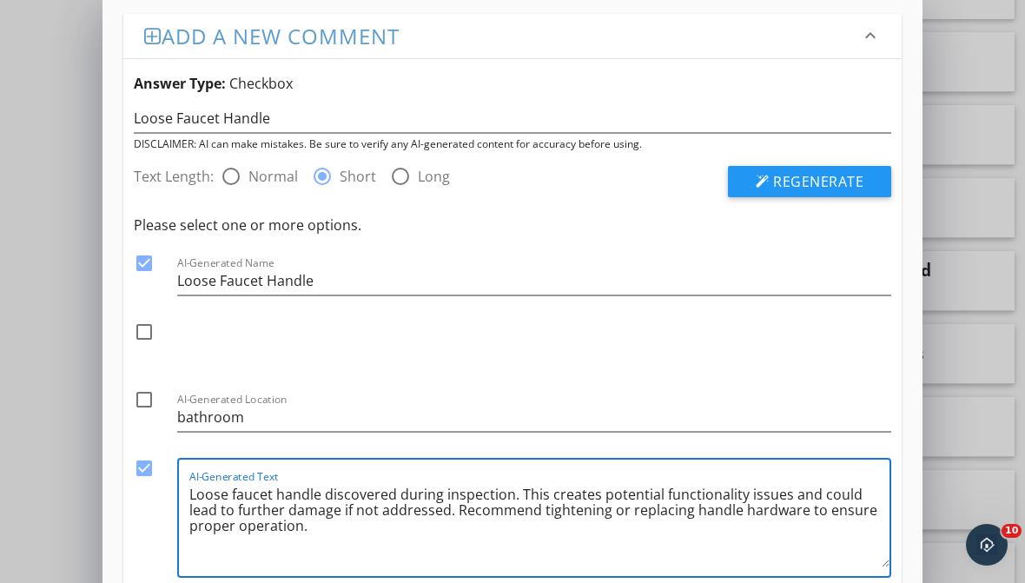
scroll to position [10, 0]
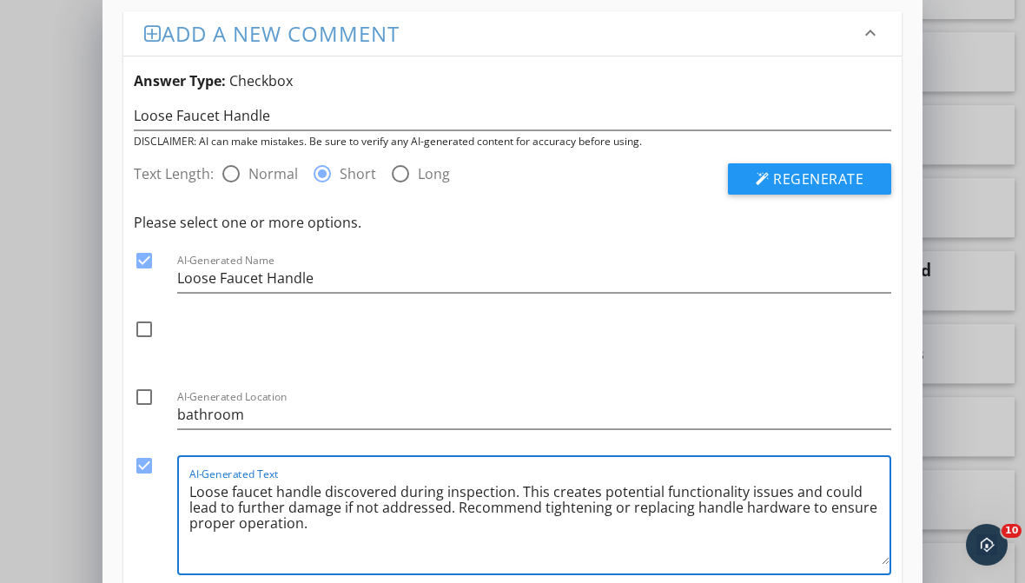
drag, startPoint x: 519, startPoint y: 500, endPoint x: 451, endPoint y: 512, distance: 68.7
click at [451, 512] on textarea "Loose faucet handle discovered during inspection. This creates potential functi…" at bounding box center [539, 521] width 700 height 87
type textarea "Loose faucet handle discovered during inspection. Recommend tightening or repla…"
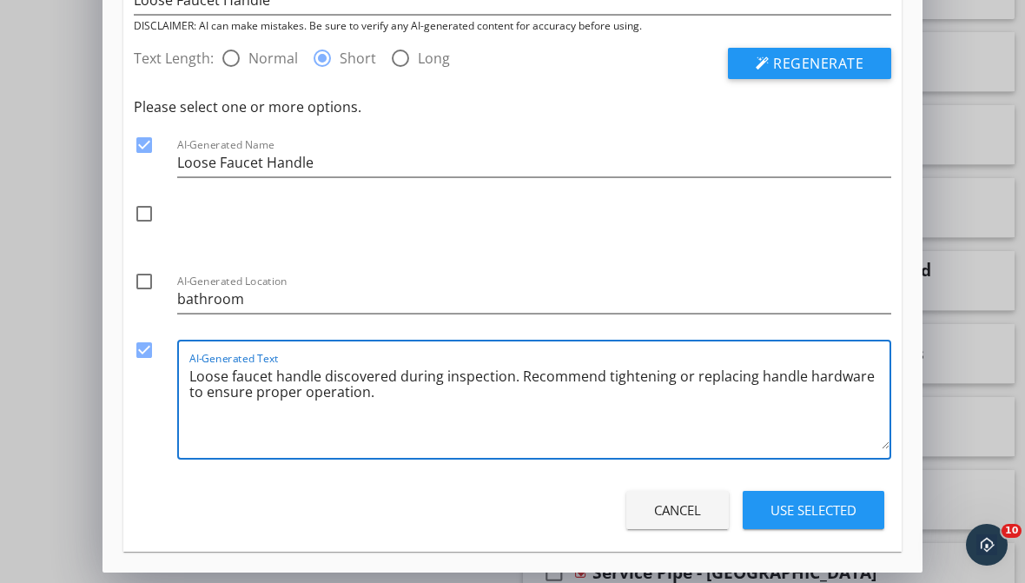
scroll to position [125, 0]
click at [832, 500] on div "Use Selected" at bounding box center [814, 510] width 86 height 20
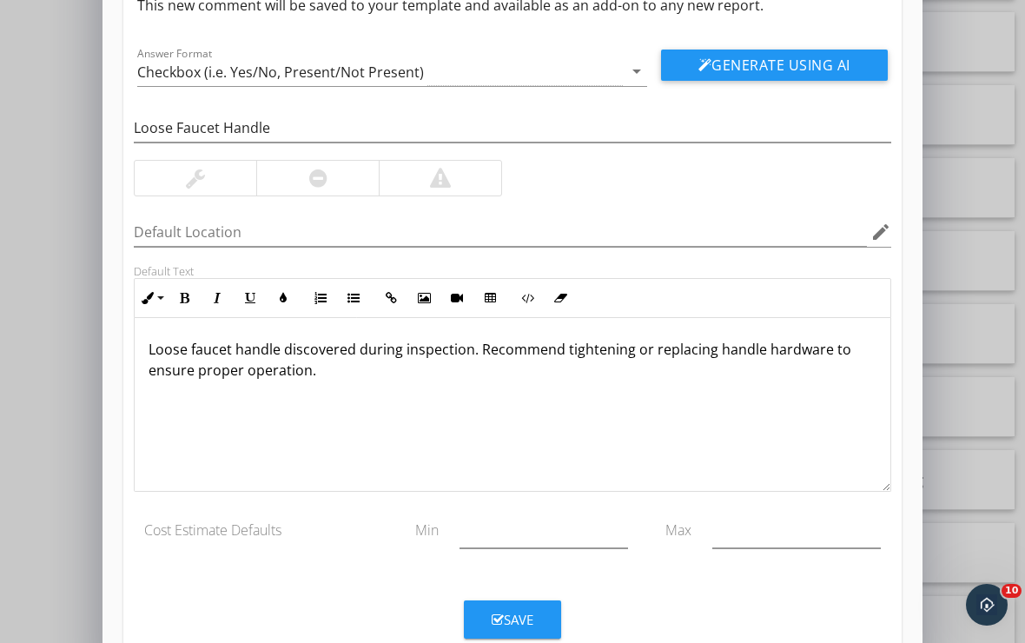
scroll to position [2565, 0]
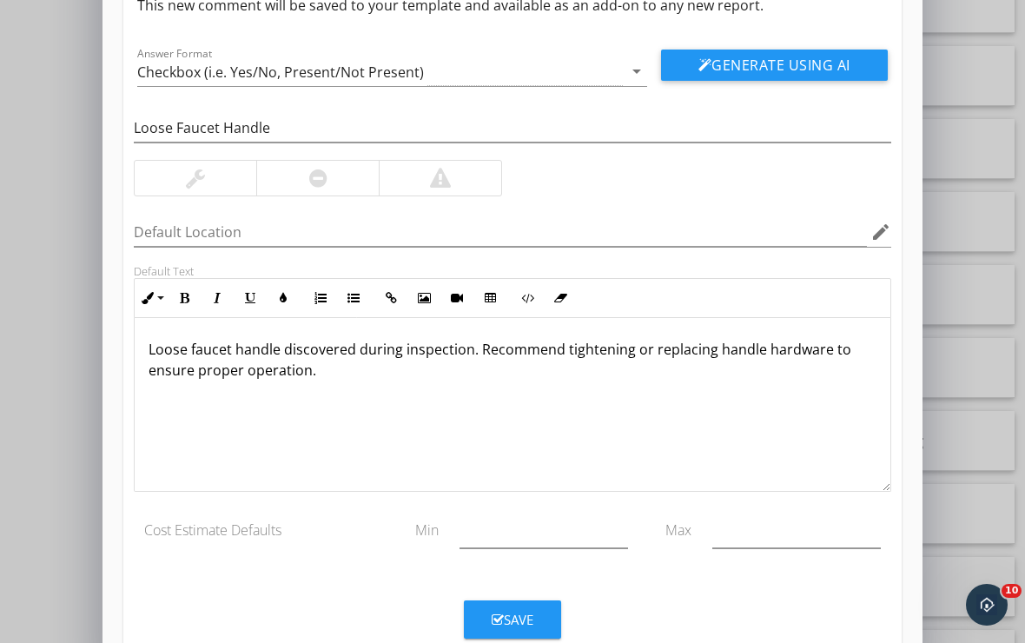
click at [484, 619] on button "Save" at bounding box center [512, 619] width 97 height 38
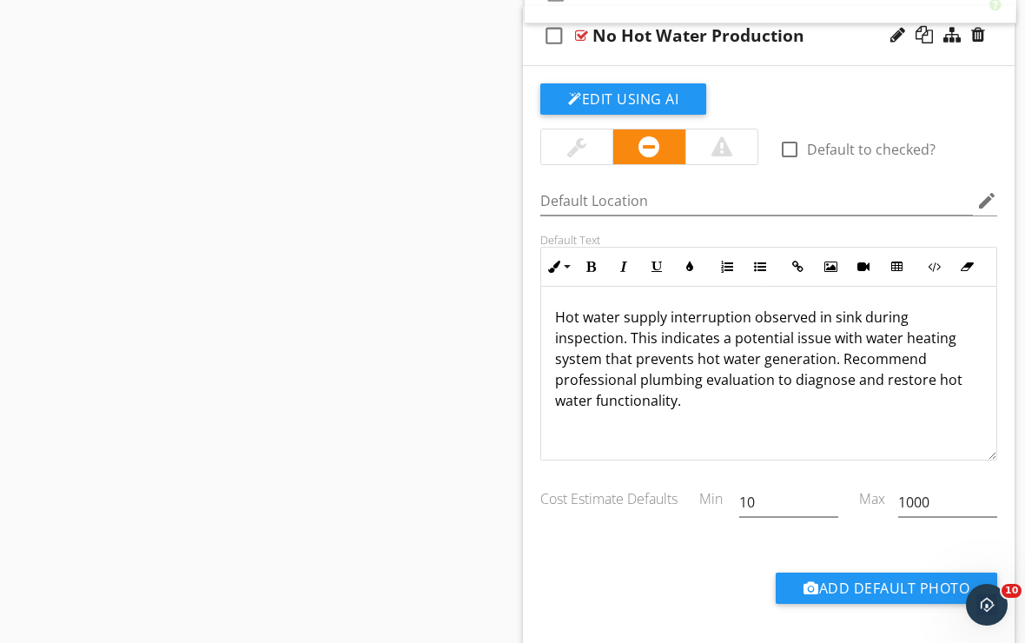
scroll to position [1392, 0]
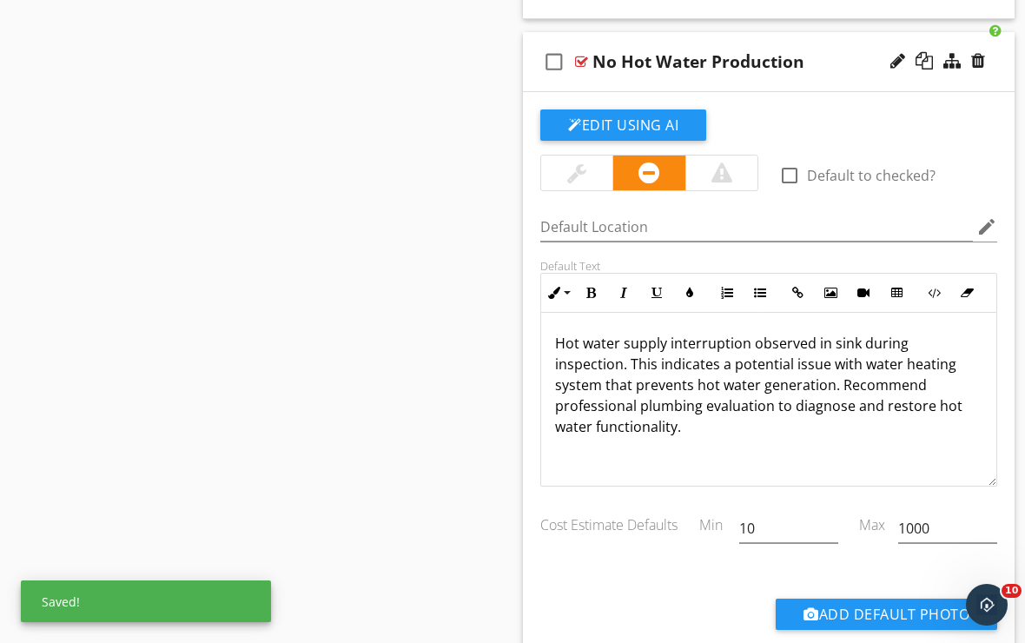
click at [754, 88] on div "check_box_outline_blank No Hot Water Production" at bounding box center [769, 62] width 492 height 60
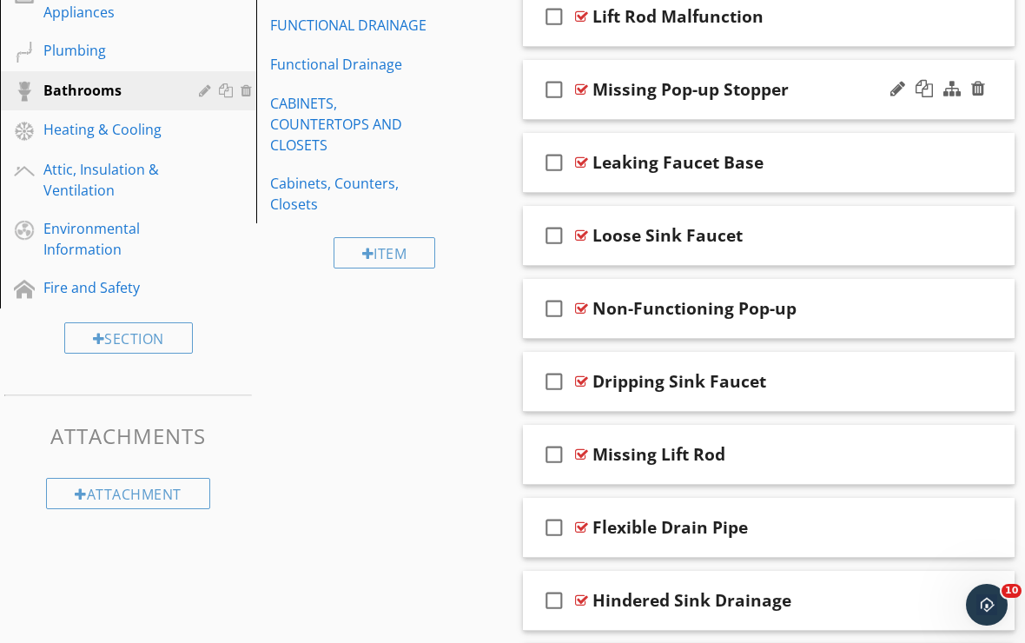
scroll to position [706, 0]
click at [705, 261] on div "check_box_outline_blank Loose Sink Faucet" at bounding box center [769, 237] width 492 height 60
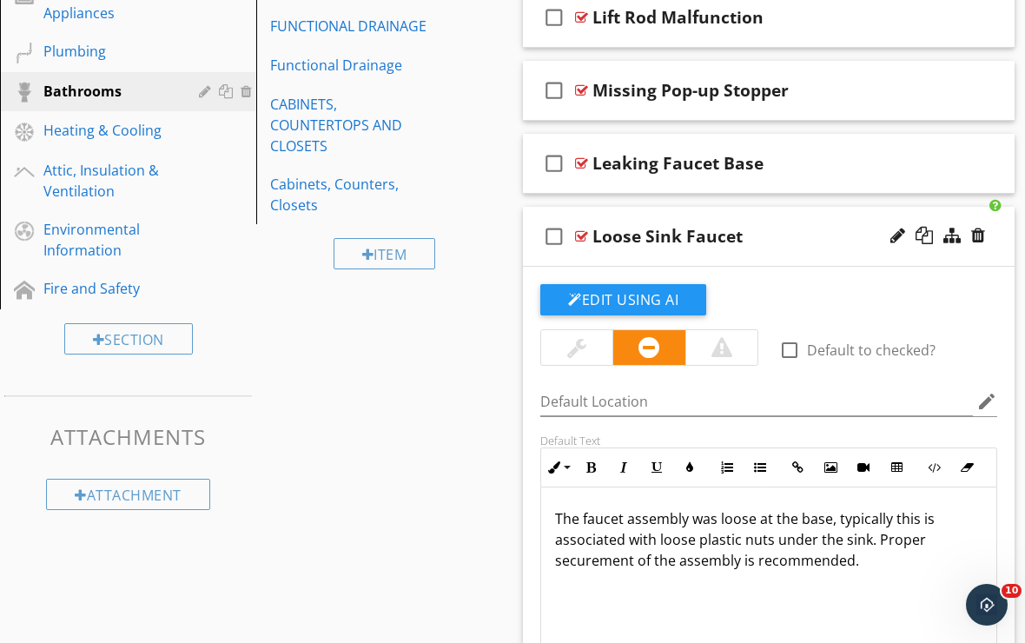
click at [706, 258] on div "check_box_outline_blank Loose Sink Faucet" at bounding box center [769, 237] width 492 height 60
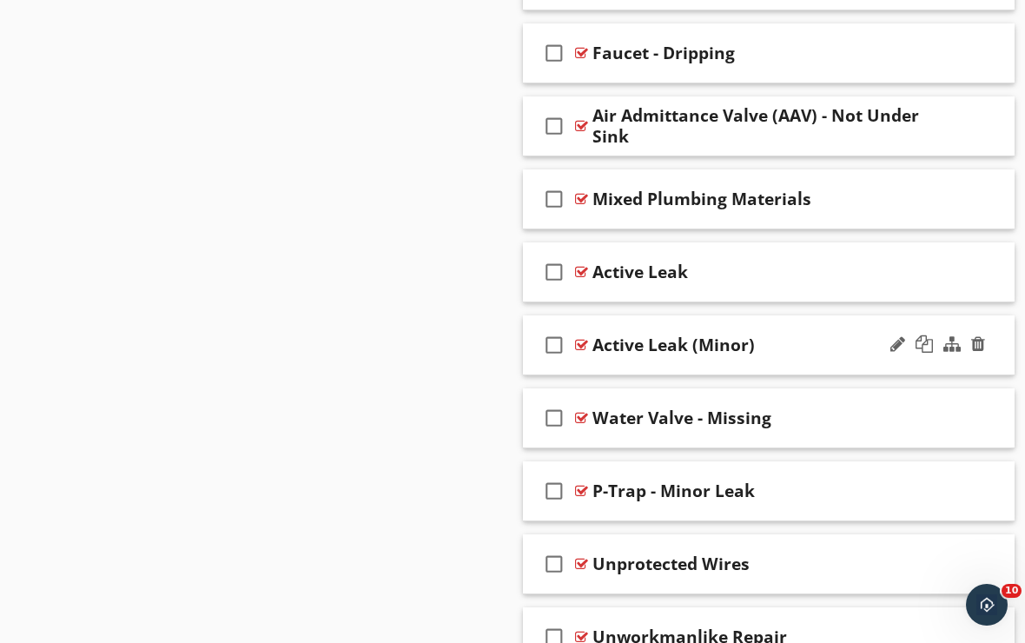
scroll to position [9452, 0]
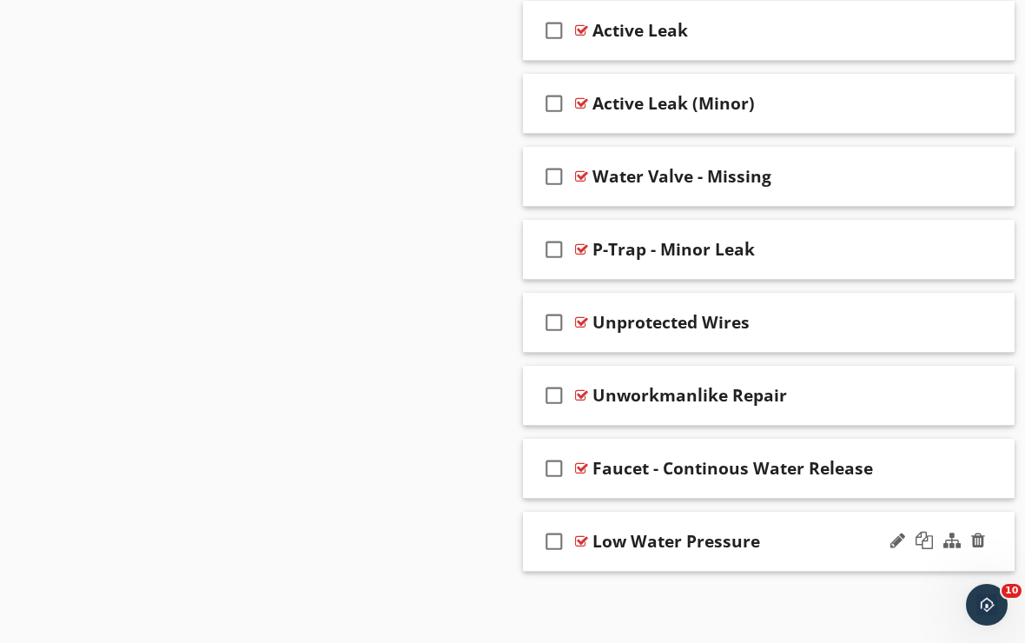
click at [690, 557] on div "check_box_outline_blank Low Water Pressure" at bounding box center [769, 542] width 492 height 60
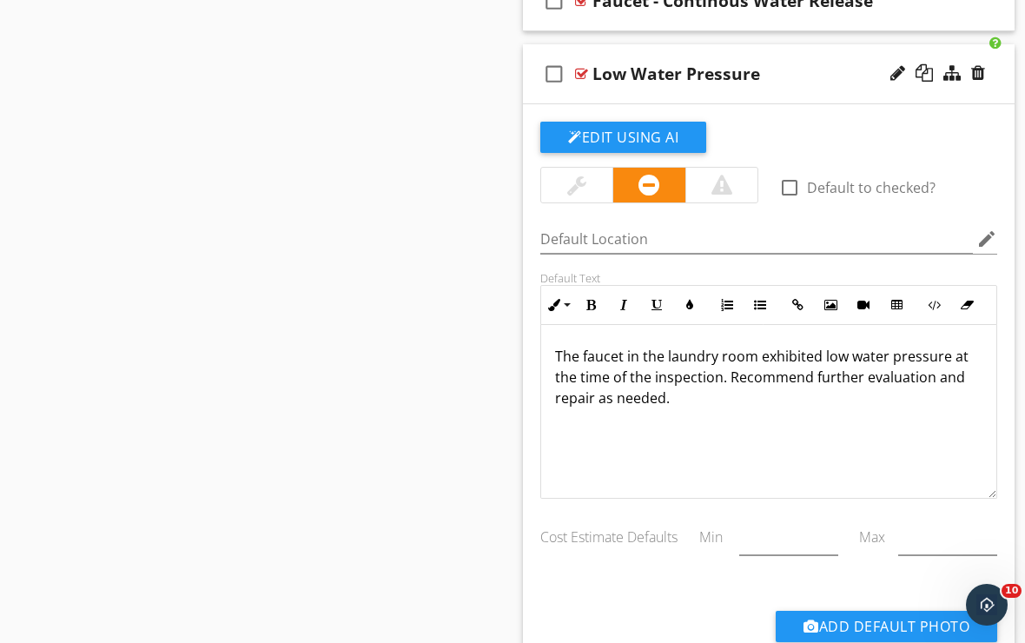
scroll to position [9900, 0]
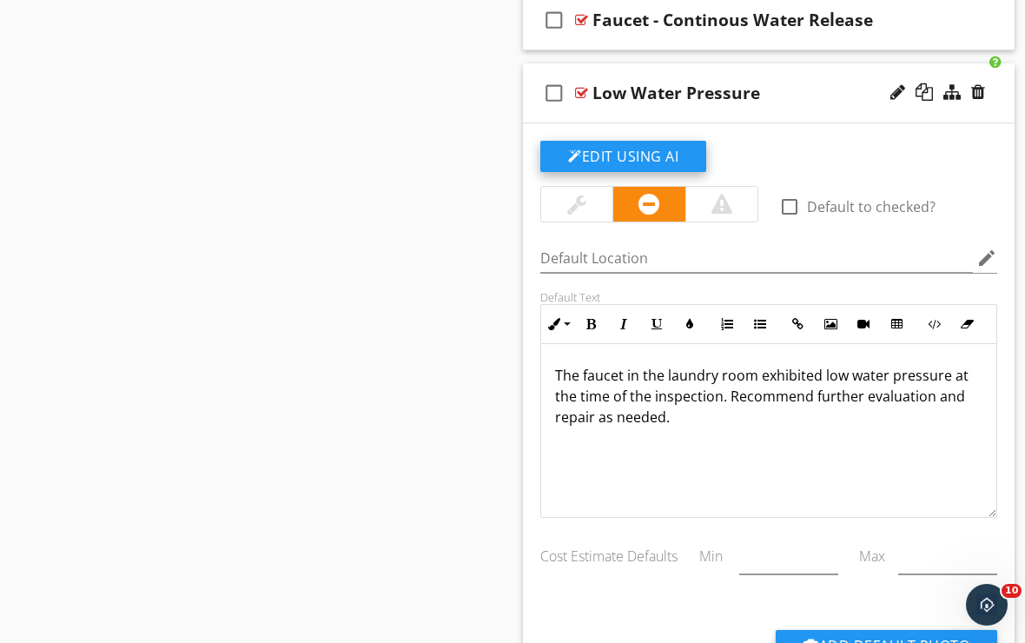
click at [681, 160] on button "Edit Using AI" at bounding box center [623, 156] width 166 height 31
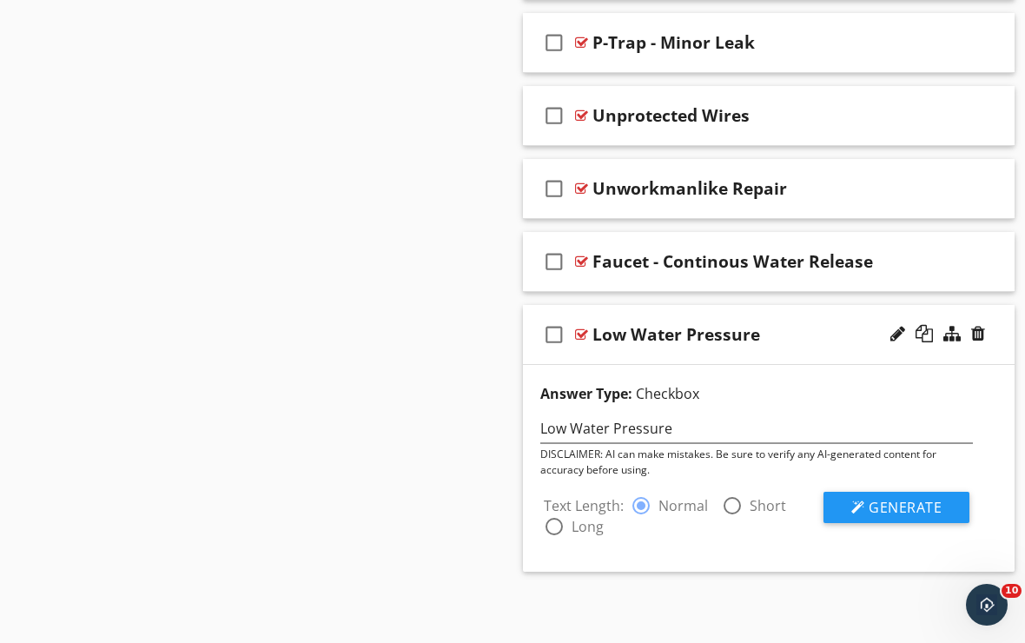
click at [737, 503] on div at bounding box center [733, 506] width 30 height 30
radio input "false"
radio input "true"
click at [852, 505] on div at bounding box center [859, 507] width 14 height 14
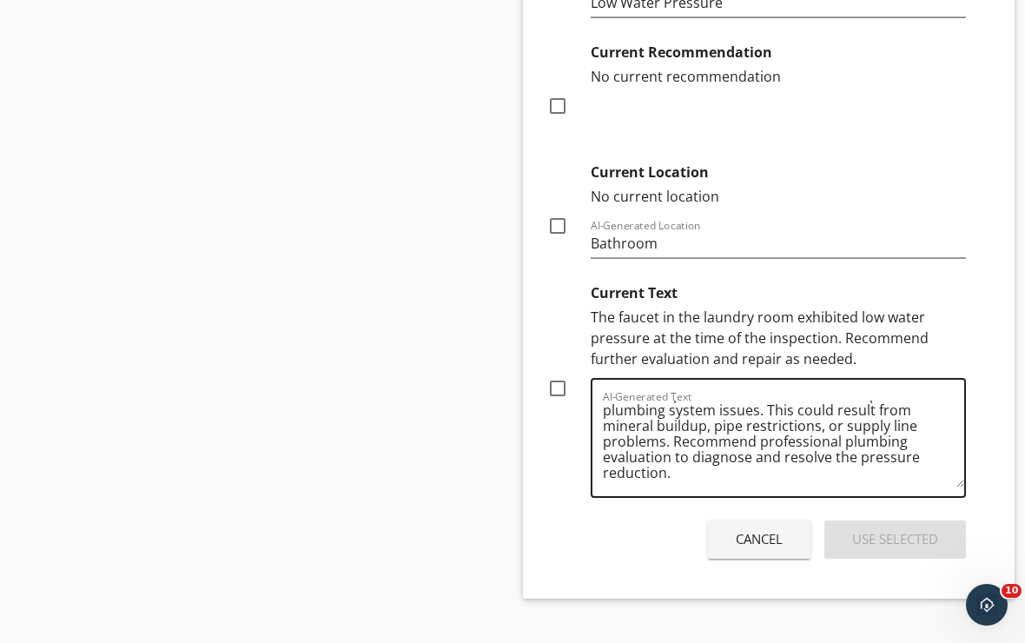
scroll to position [20, 0]
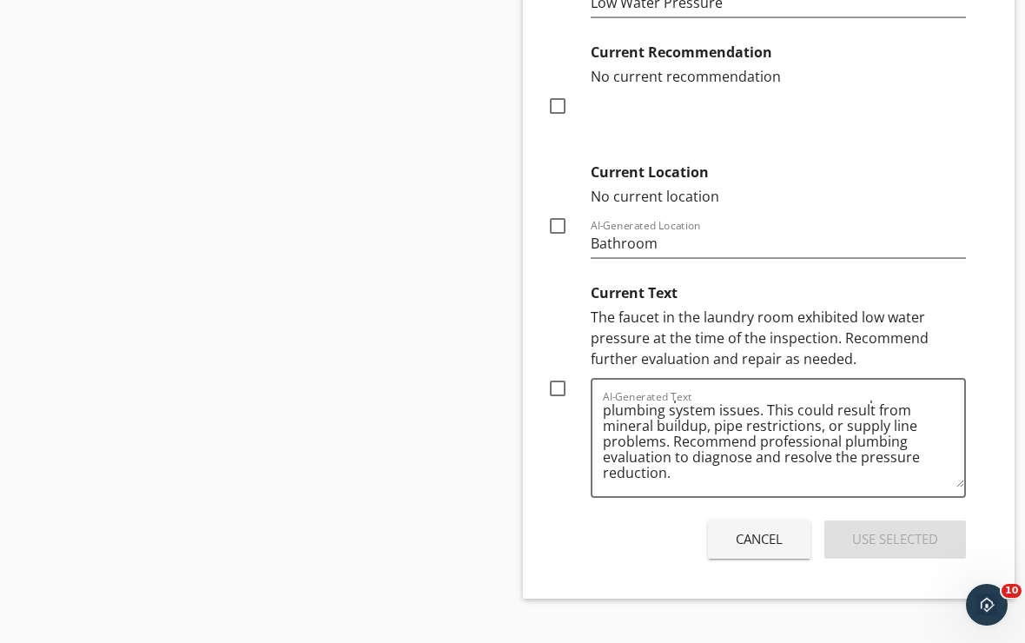
click at [563, 391] on div at bounding box center [558, 389] width 30 height 30
checkbox input "true"
click at [855, 537] on div "Use Selected" at bounding box center [895, 539] width 86 height 20
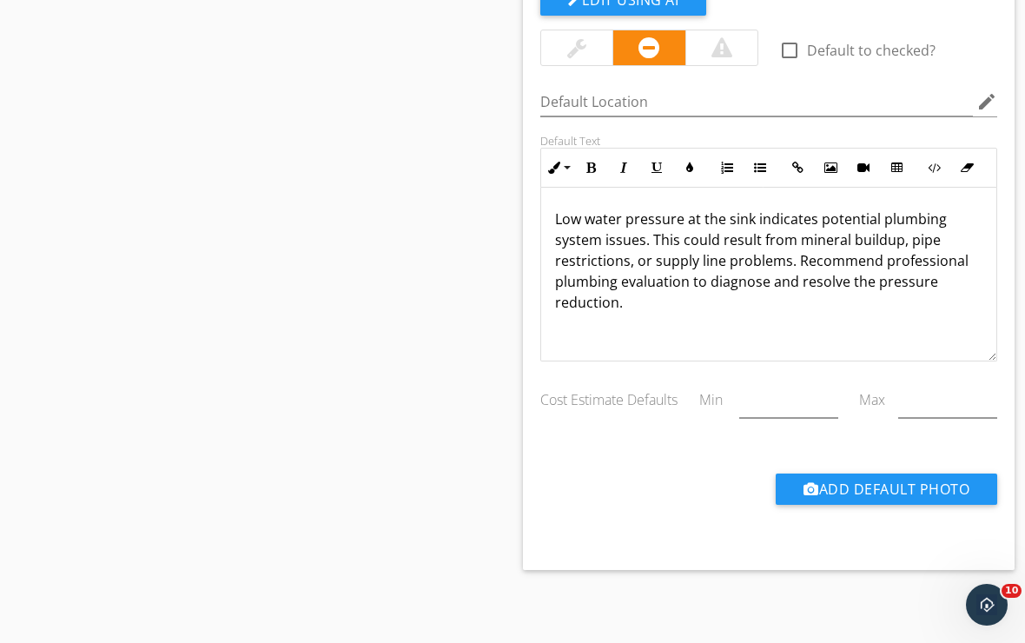
scroll to position [9918, 0]
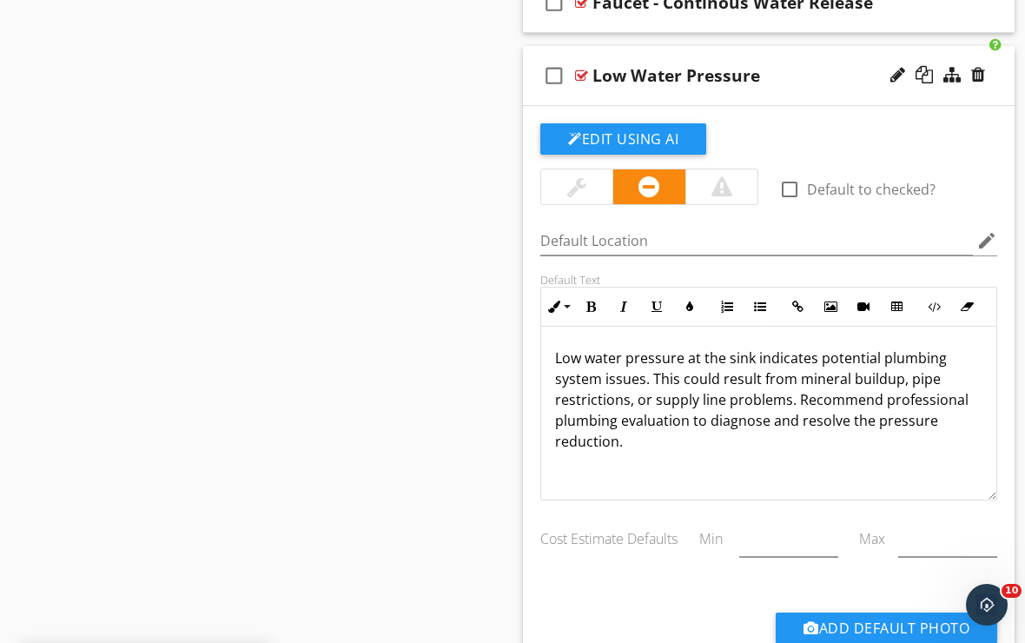
click at [813, 97] on div "check_box_outline_blank Low Water Pressure" at bounding box center [769, 76] width 492 height 60
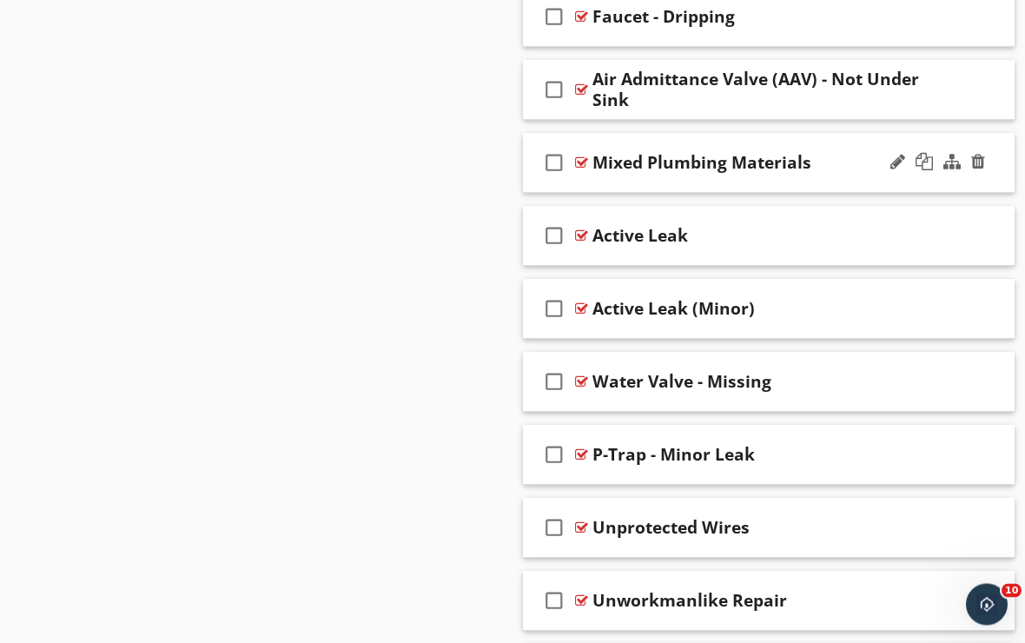
scroll to position [9316, 0]
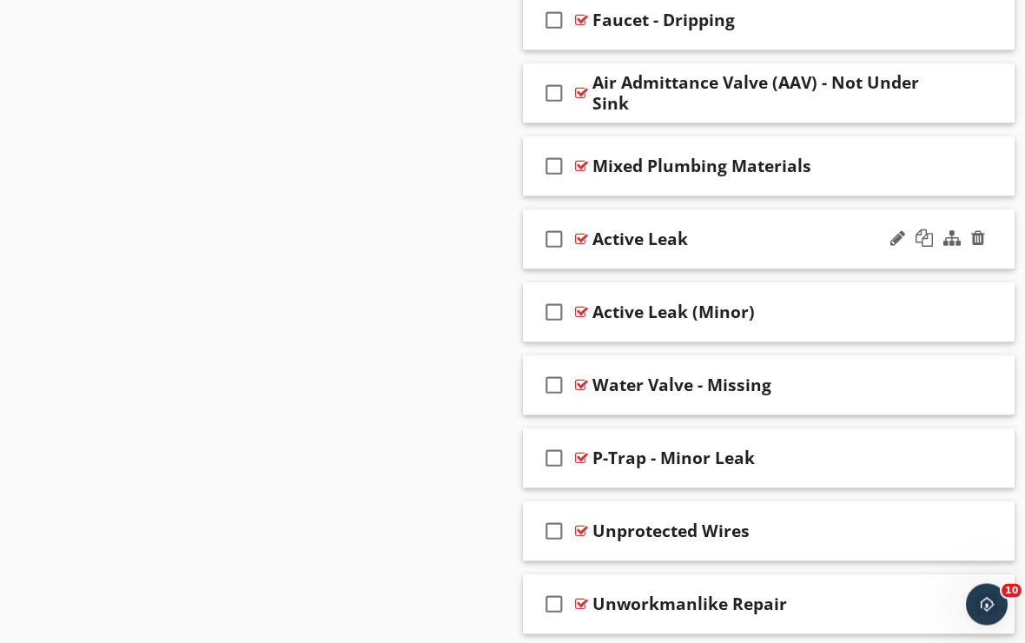
click at [673, 259] on div "check_box_outline_blank Active Leak" at bounding box center [769, 240] width 492 height 60
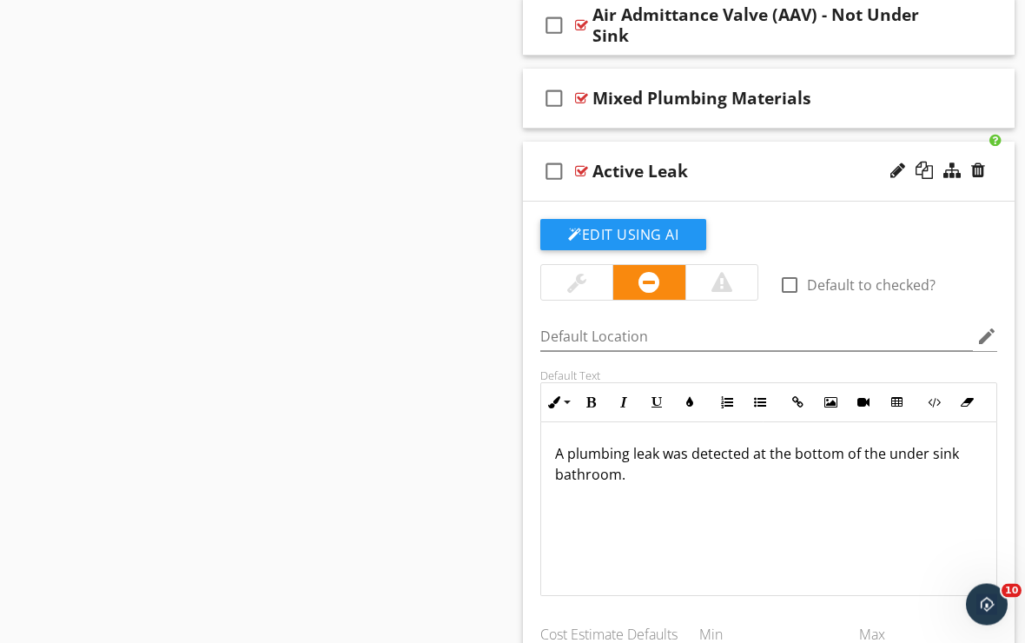
scroll to position [9384, 0]
click at [662, 232] on button "Edit Using AI" at bounding box center [623, 234] width 166 height 31
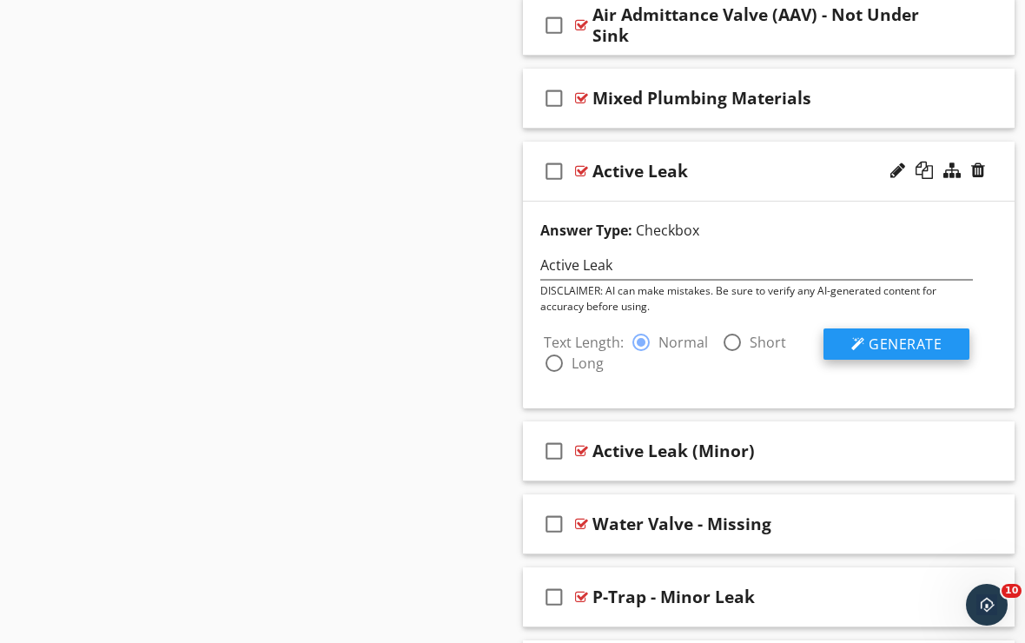
click at [855, 341] on div at bounding box center [859, 344] width 14 height 14
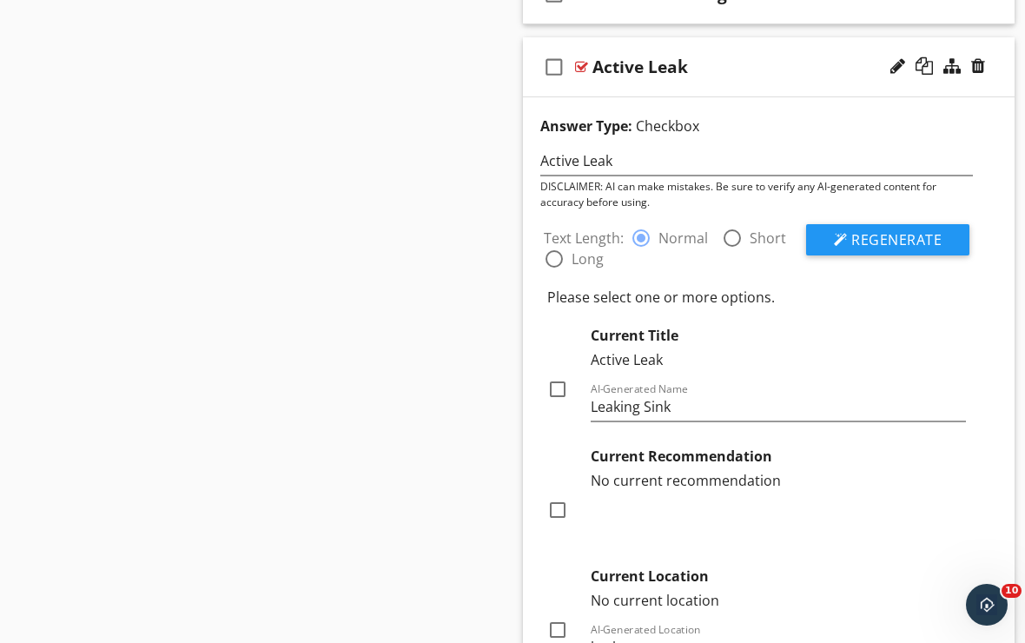
scroll to position [9481, 0]
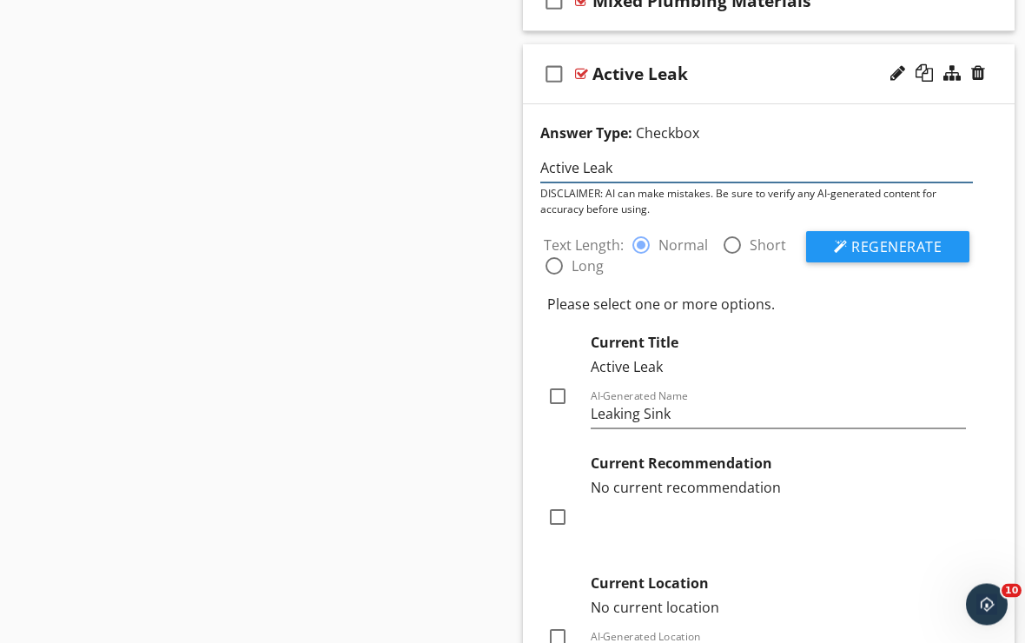
click at [543, 166] on input "Active Leak" at bounding box center [756, 169] width 433 height 29
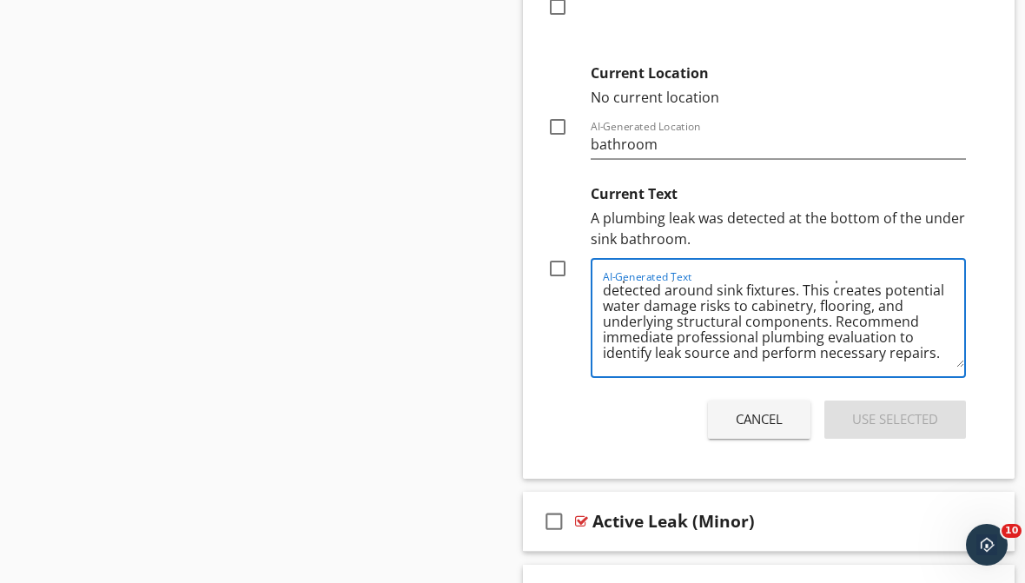
scroll to position [51, 0]
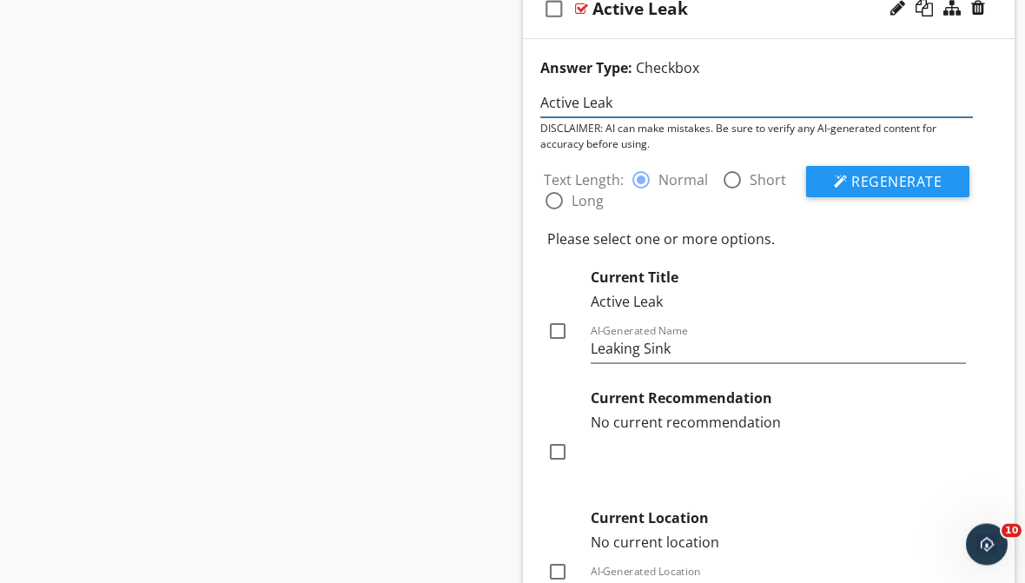
click at [674, 100] on input "Active Leak" at bounding box center [756, 103] width 433 height 29
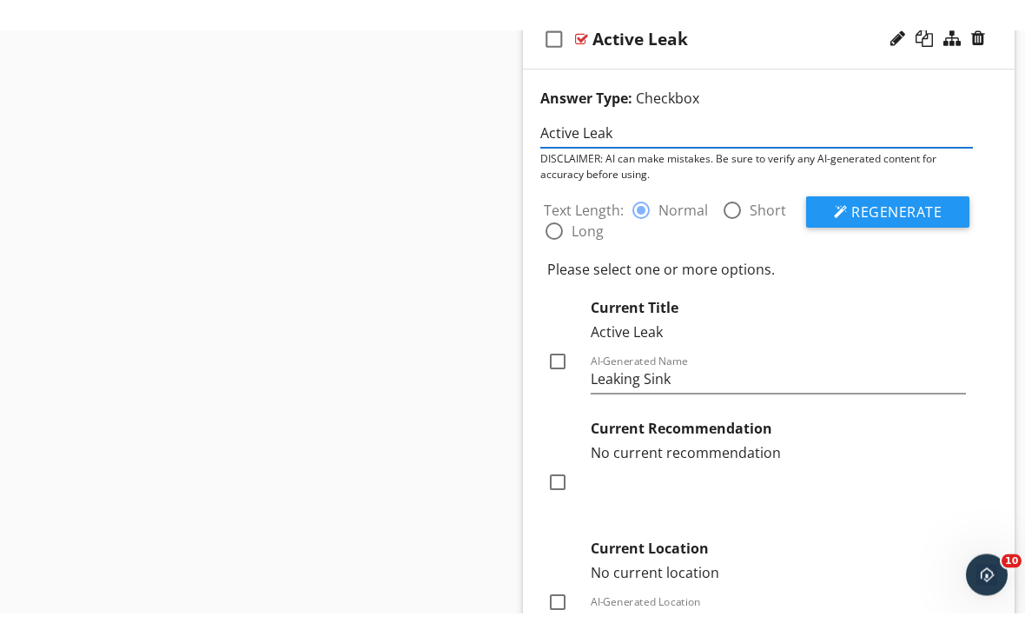
scroll to position [9547, 0]
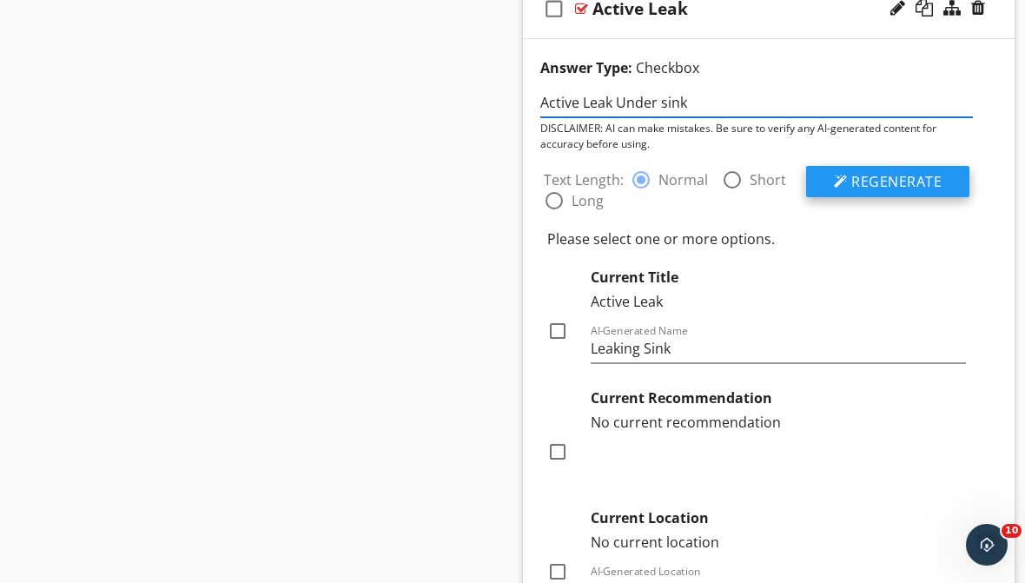
type input "Active Leak Under sink"
click at [854, 180] on span "Regenerate" at bounding box center [897, 181] width 90 height 19
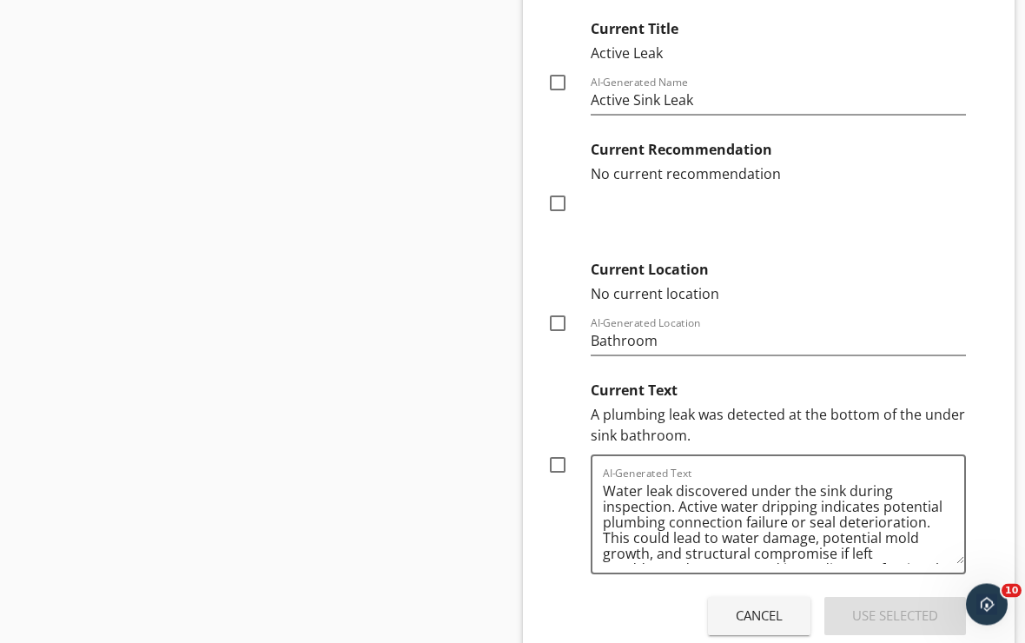
scroll to position [9789, 0]
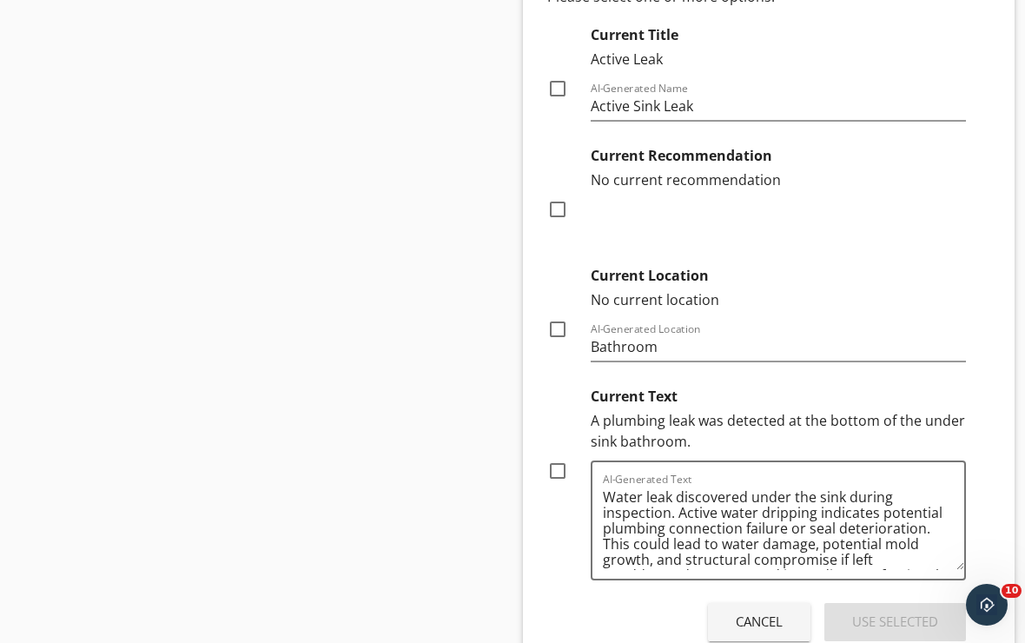
click at [558, 89] on div at bounding box center [558, 89] width 30 height 30
checkbox input "true"
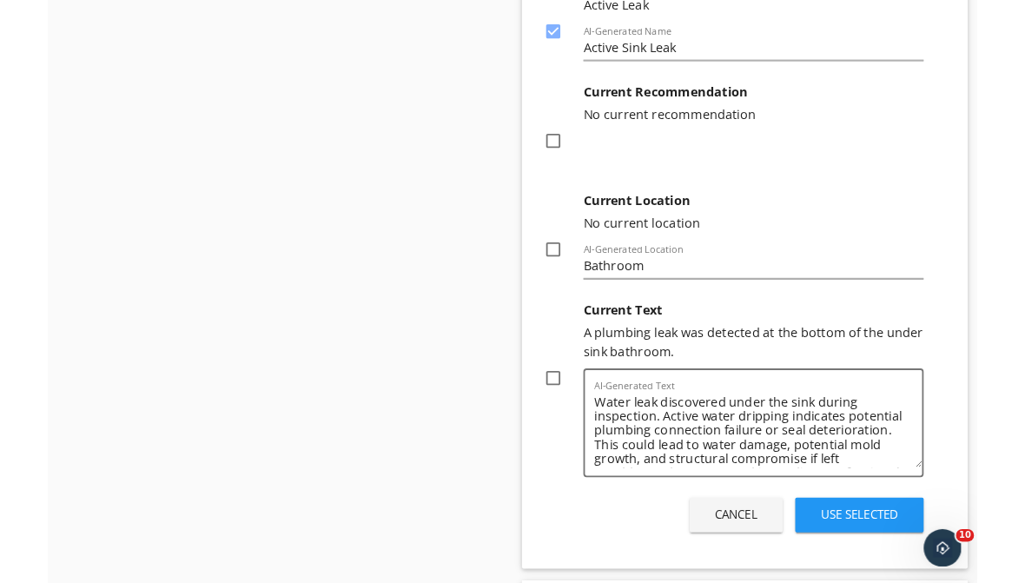
scroll to position [9847, 0]
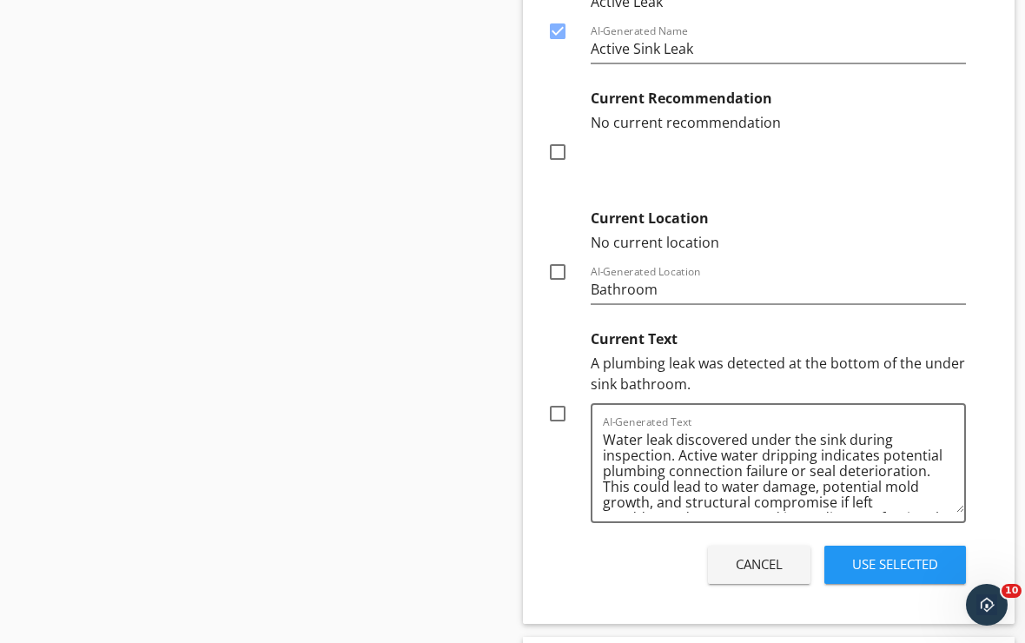
click at [558, 411] on div at bounding box center [558, 414] width 30 height 30
checkbox input "true"
click at [603, 486] on textarea "Water leak discovered under the sink during inspection. Active water dripping i…" at bounding box center [783, 469] width 361 height 87
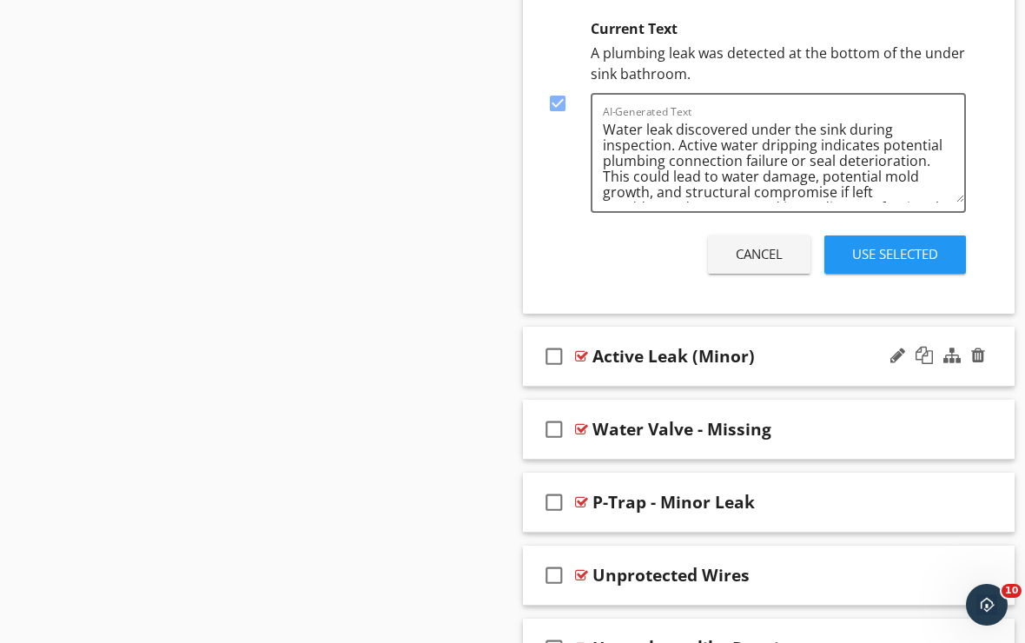
scroll to position [10156, 0]
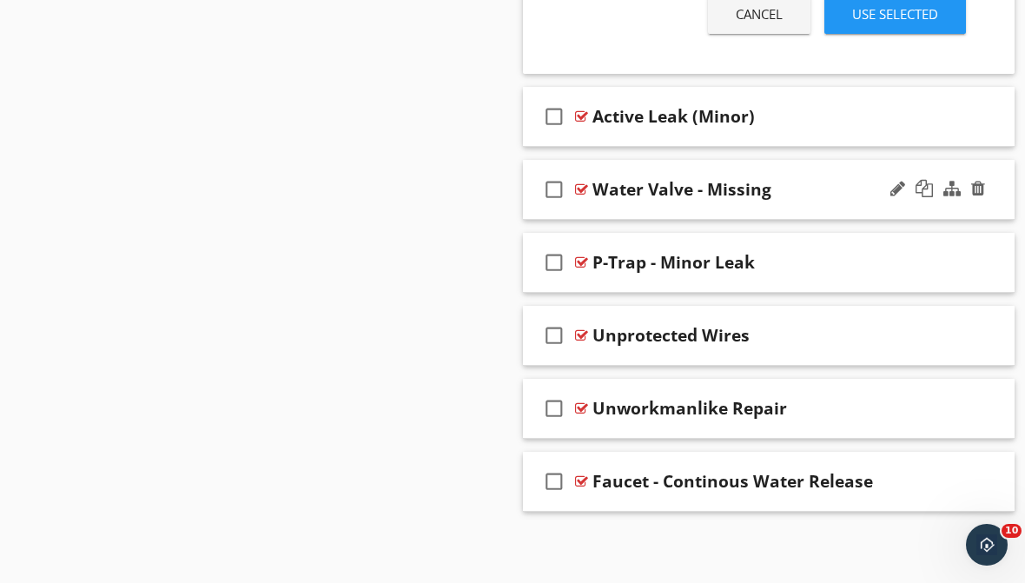
drag, startPoint x: 605, startPoint y: 174, endPoint x: 909, endPoint y: 199, distance: 305.2
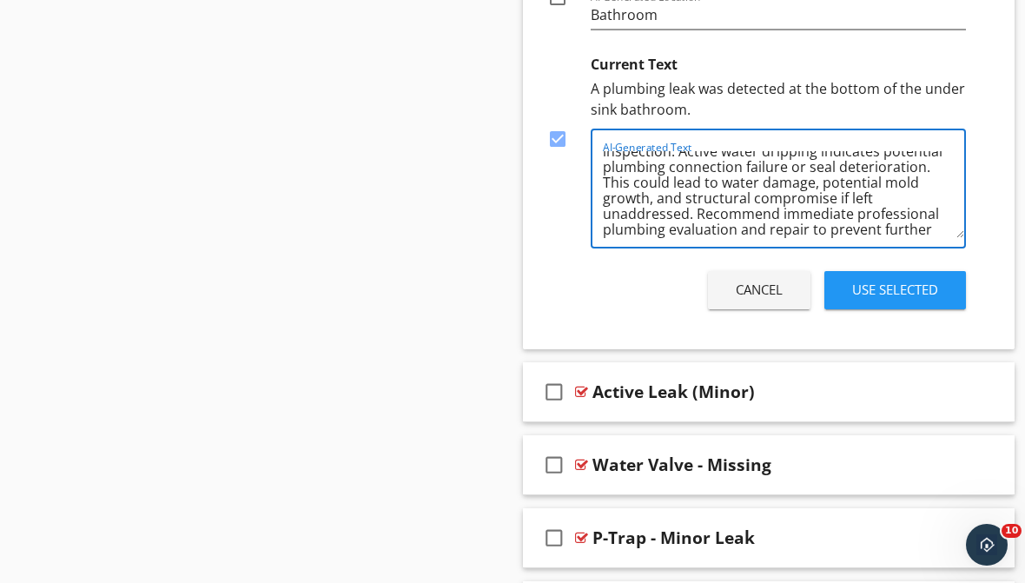
scroll to position [27, 0]
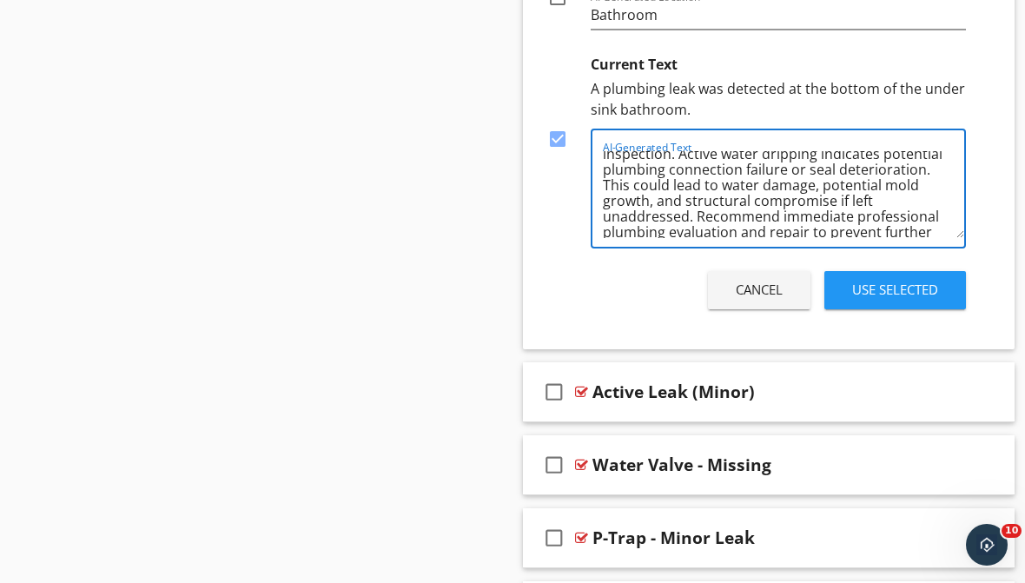
click at [872, 297] on div "Use Selected" at bounding box center [895, 290] width 86 height 20
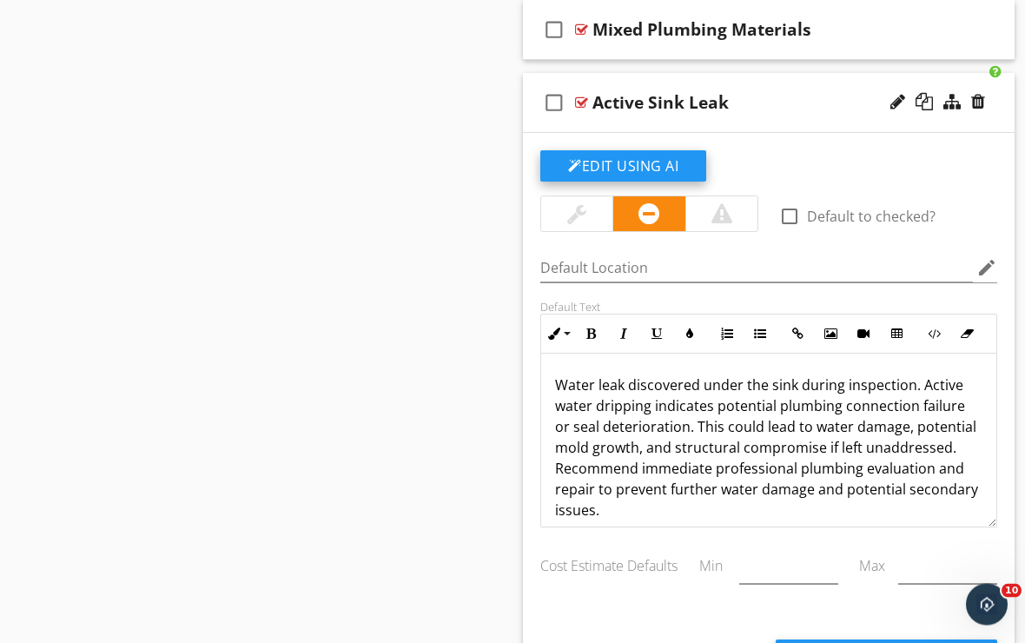
scroll to position [9453, 0]
click at [685, 153] on button "Edit Using AI" at bounding box center [623, 165] width 166 height 31
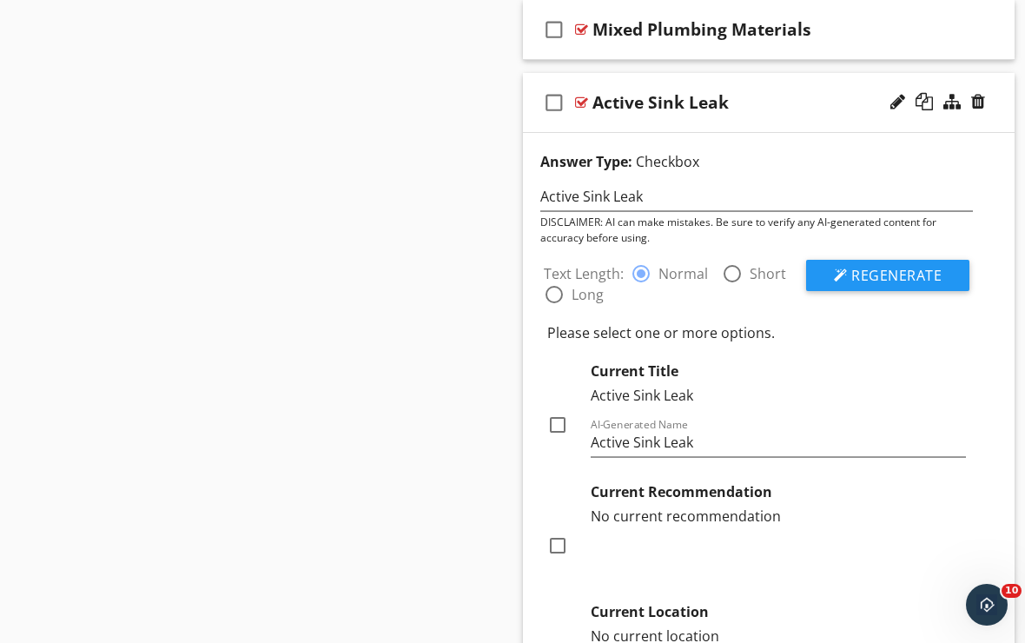
click at [727, 277] on div at bounding box center [733, 274] width 30 height 30
radio input "false"
radio input "true"
click at [850, 281] on button "Regenerate" at bounding box center [887, 275] width 163 height 31
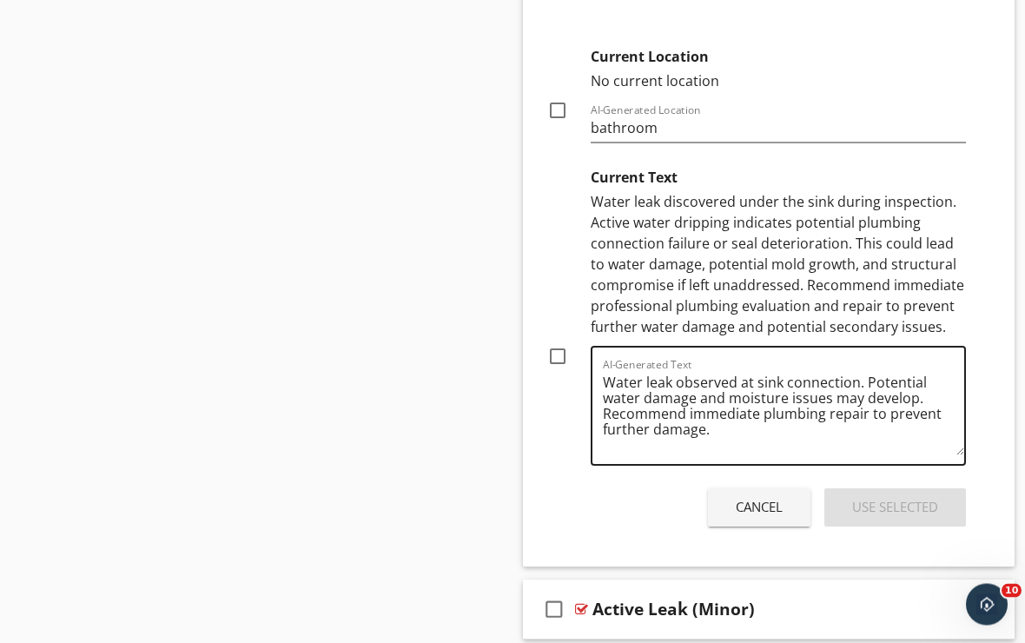
scroll to position [10050, 0]
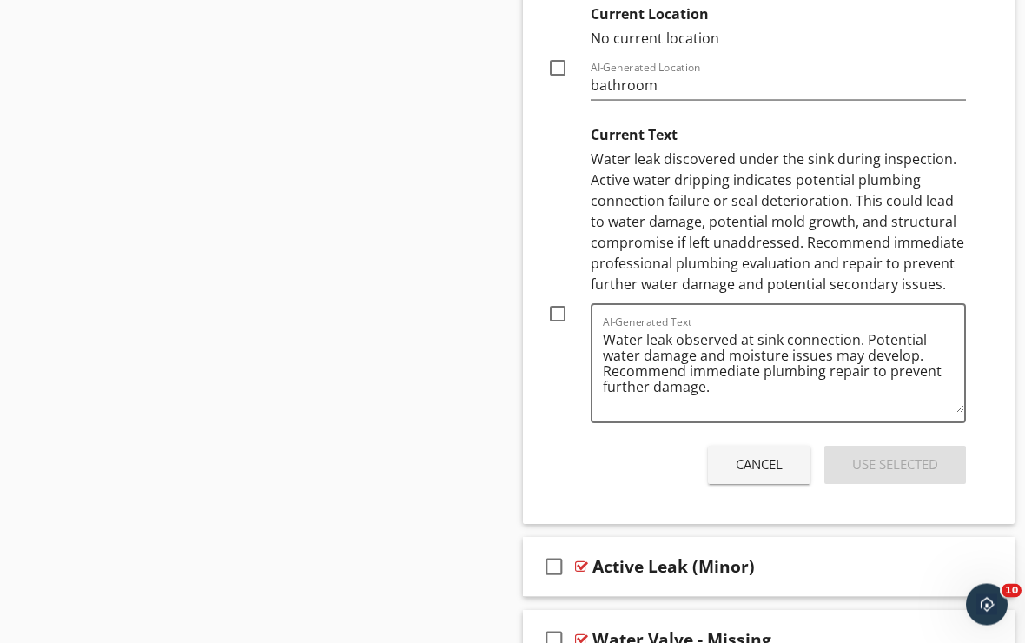
click at [566, 314] on div at bounding box center [558, 315] width 30 height 30
checkbox input "true"
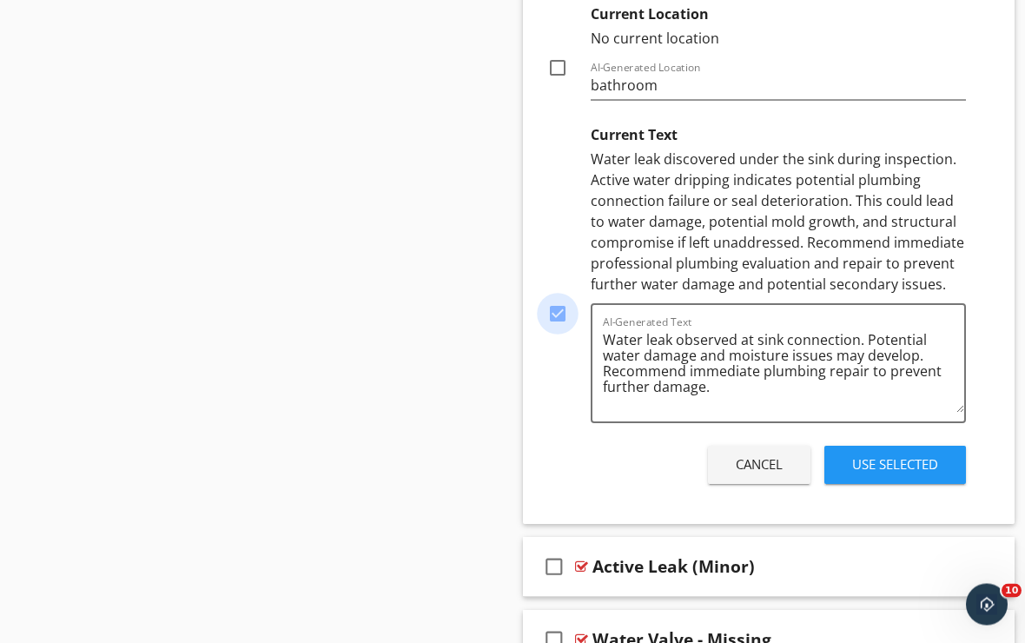
scroll to position [10051, 0]
click at [845, 470] on button "Use Selected" at bounding box center [896, 465] width 142 height 38
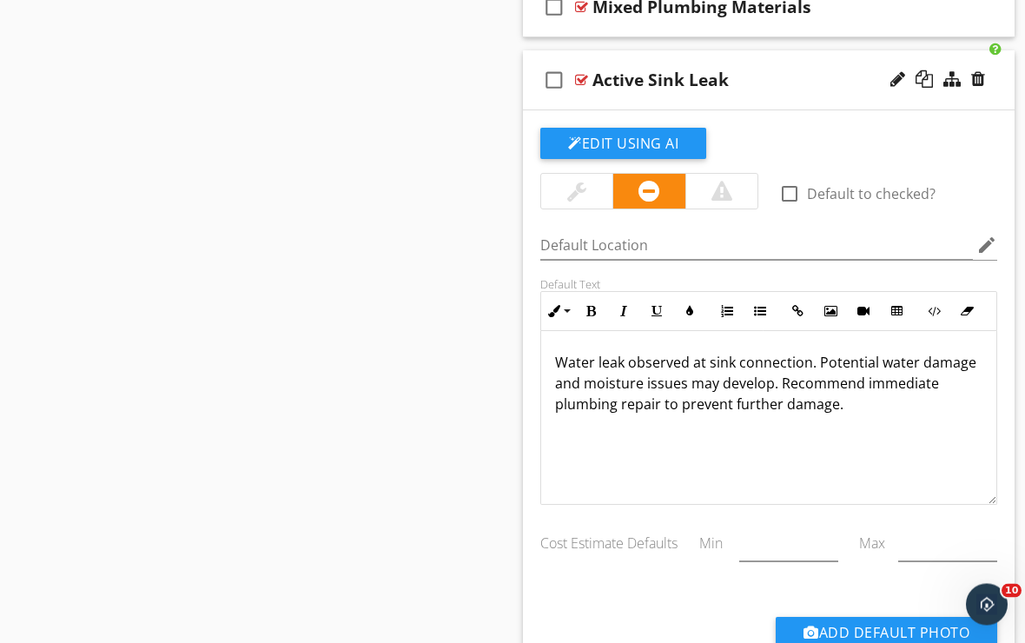
scroll to position [9470, 0]
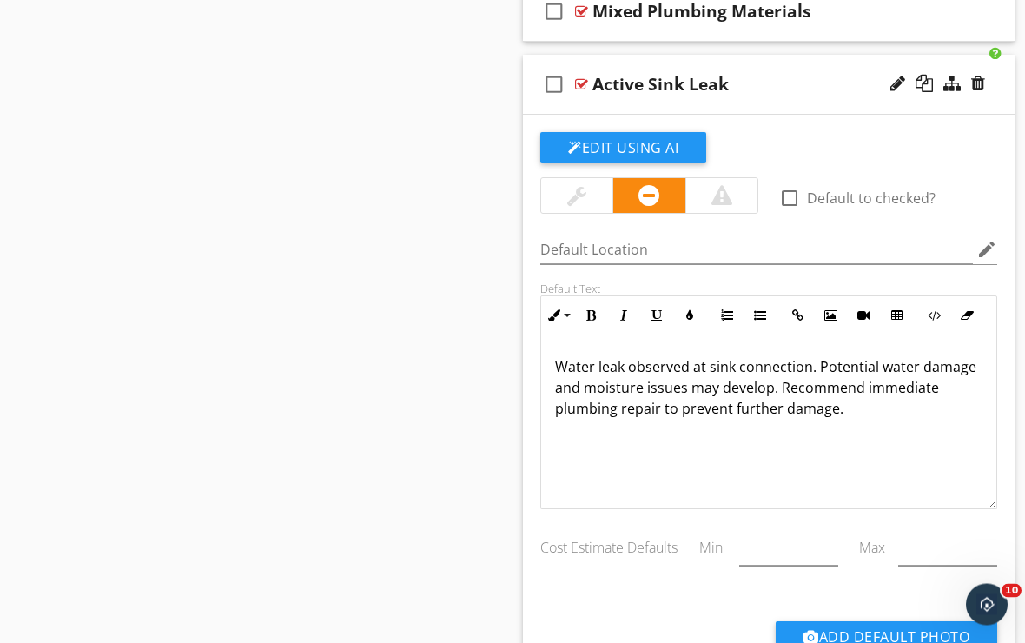
click at [797, 96] on div "check_box_outline_blank Active Sink Leak" at bounding box center [769, 86] width 492 height 60
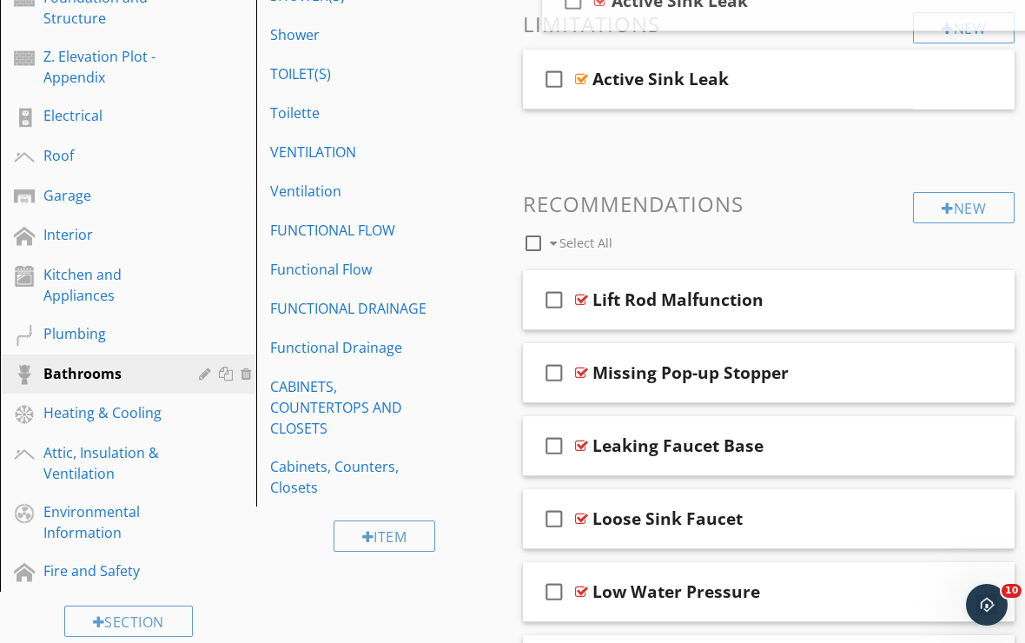
scroll to position [381, 0]
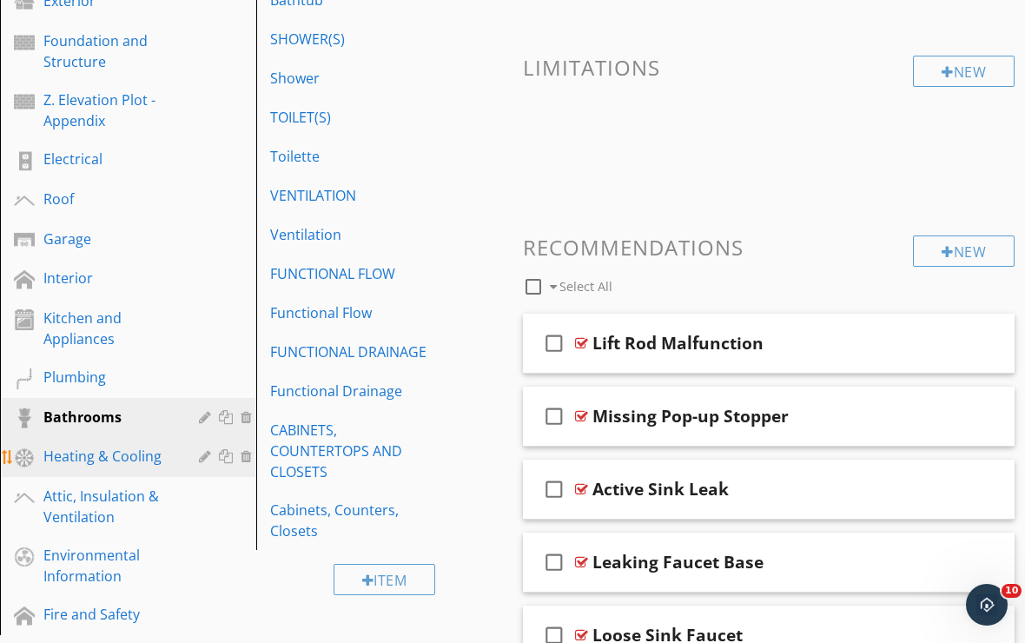
click at [171, 453] on div "Heating & Cooling" at bounding box center [108, 456] width 130 height 21
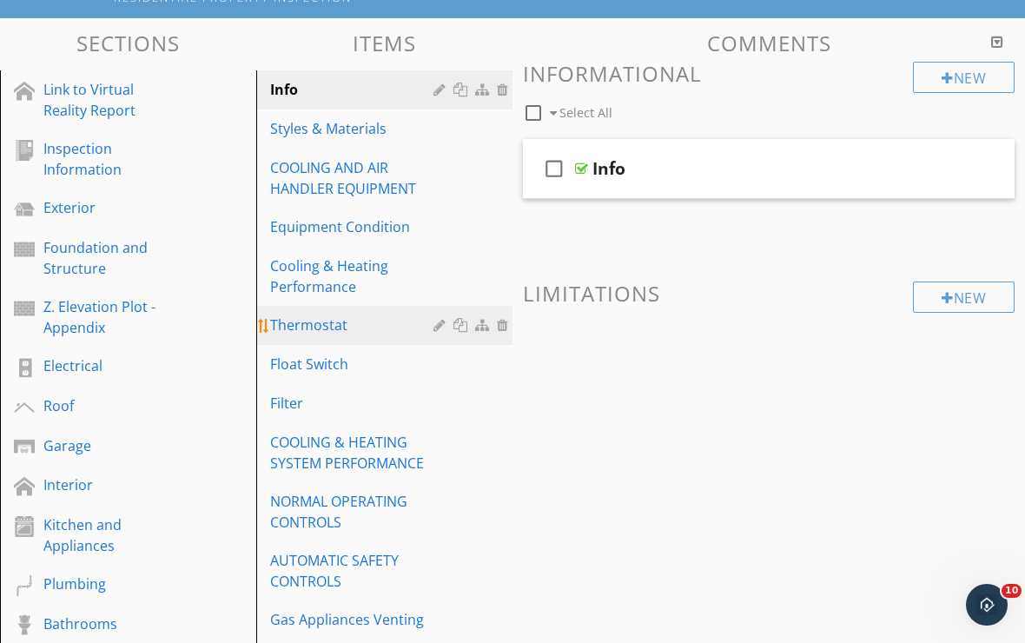
scroll to position [143, 0]
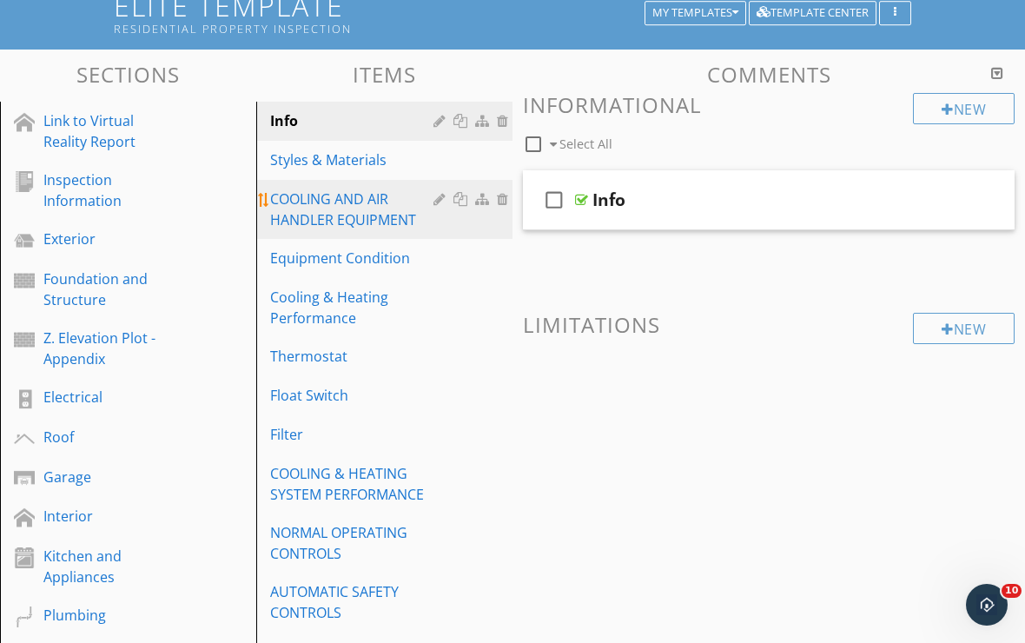
click at [351, 229] on div "COOLING AND AIR HANDLER EQUIPMENT" at bounding box center [354, 210] width 169 height 42
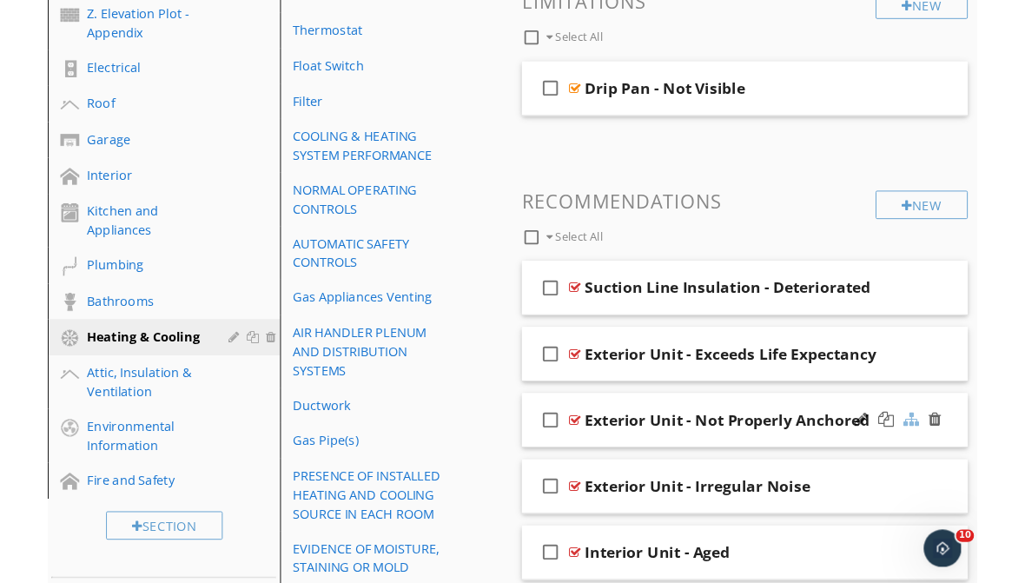
scroll to position [494, 0]
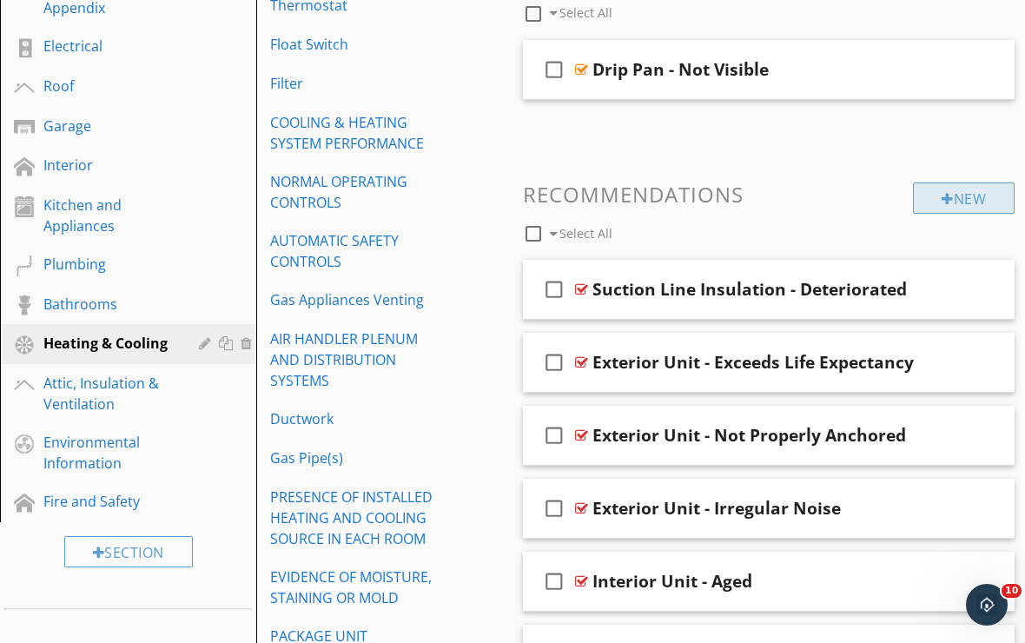
click at [949, 198] on div at bounding box center [948, 199] width 12 height 14
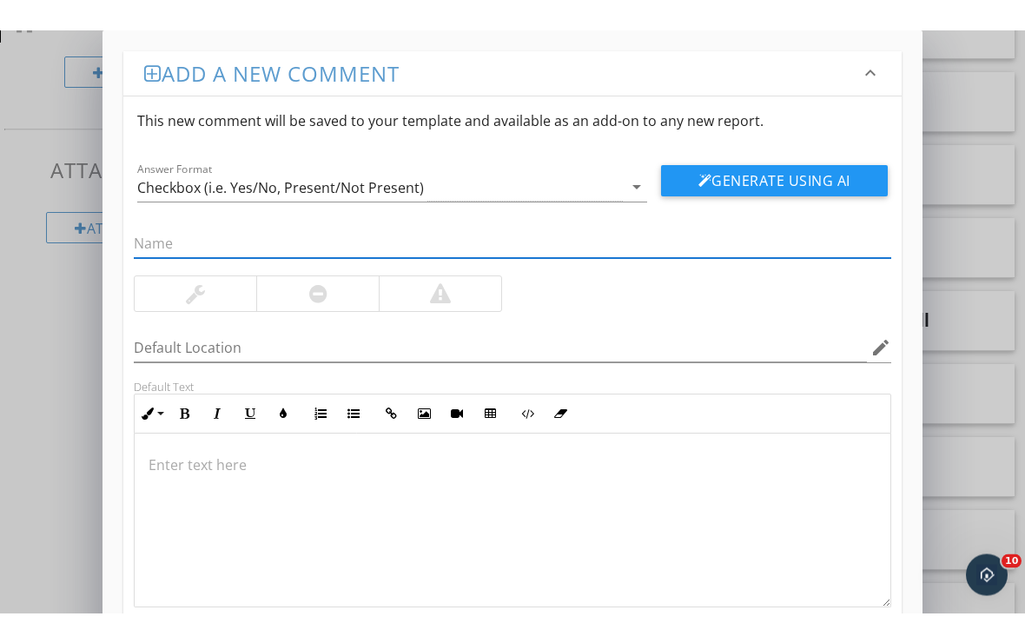
scroll to position [1004, 0]
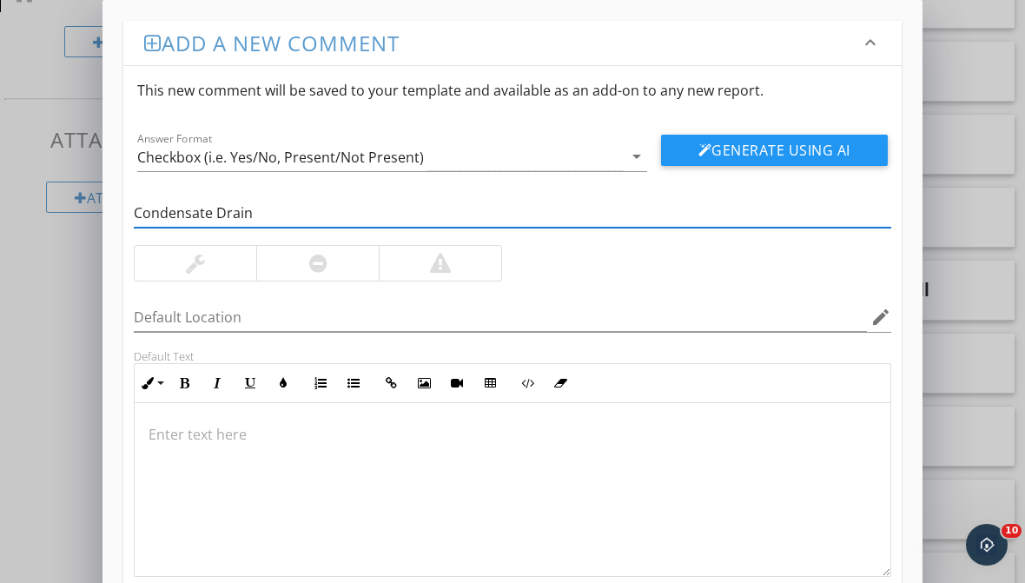
click at [345, 212] on input "Condensate Drain" at bounding box center [513, 213] width 758 height 29
type input "Condensate Drain [PERSON_NAME]"
click at [288, 262] on div at bounding box center [317, 263] width 123 height 35
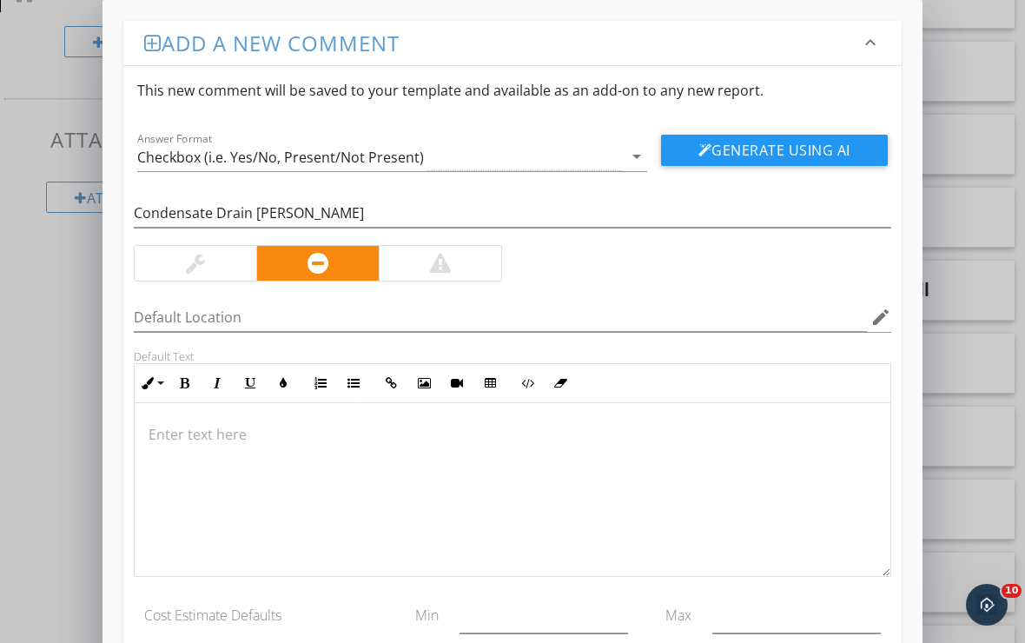
click at [283, 405] on div at bounding box center [513, 490] width 756 height 174
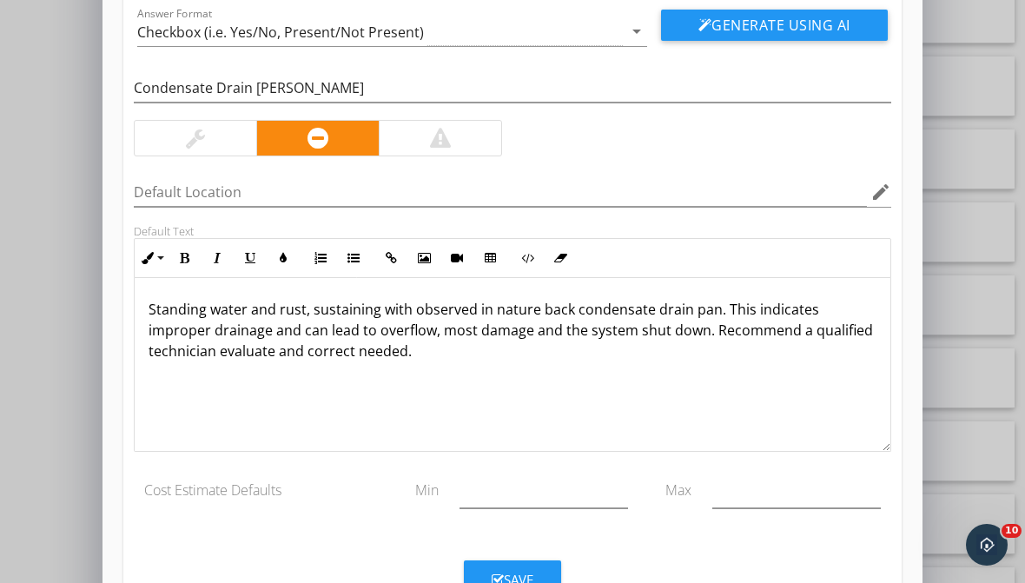
scroll to position [98, 0]
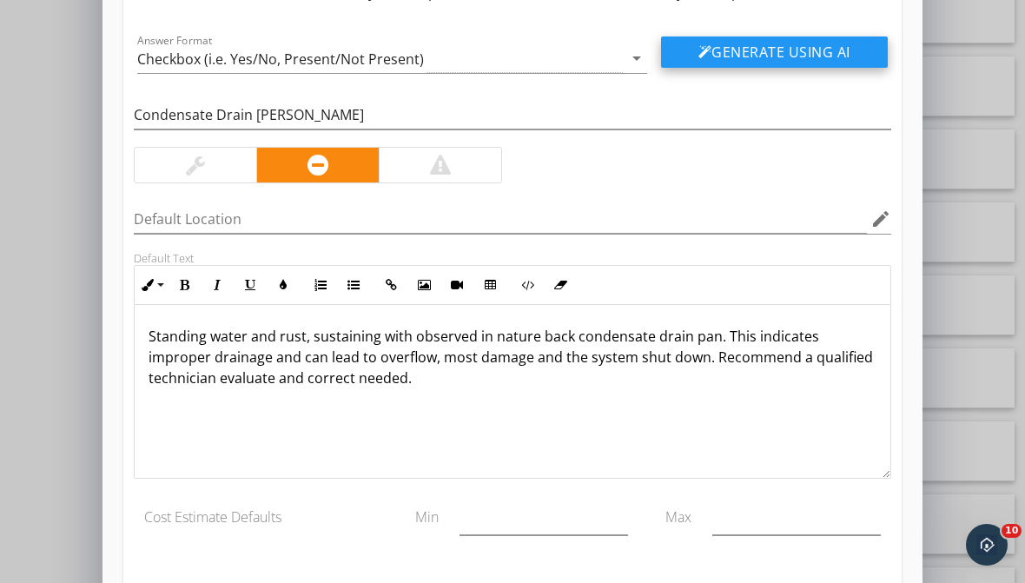
click at [719, 46] on button "Generate Using AI" at bounding box center [774, 51] width 227 height 31
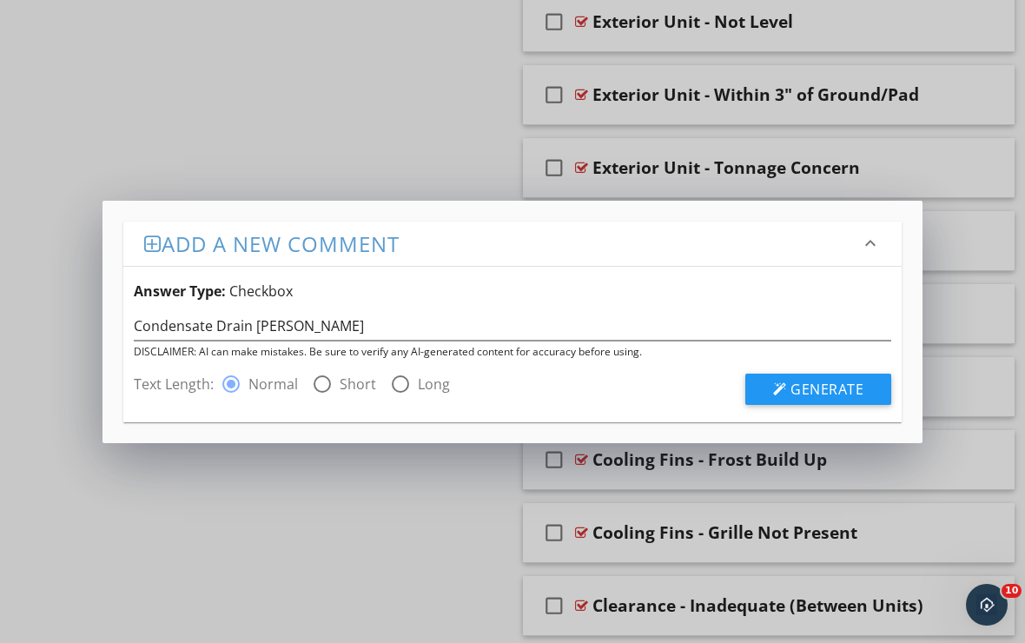
scroll to position [2654, 0]
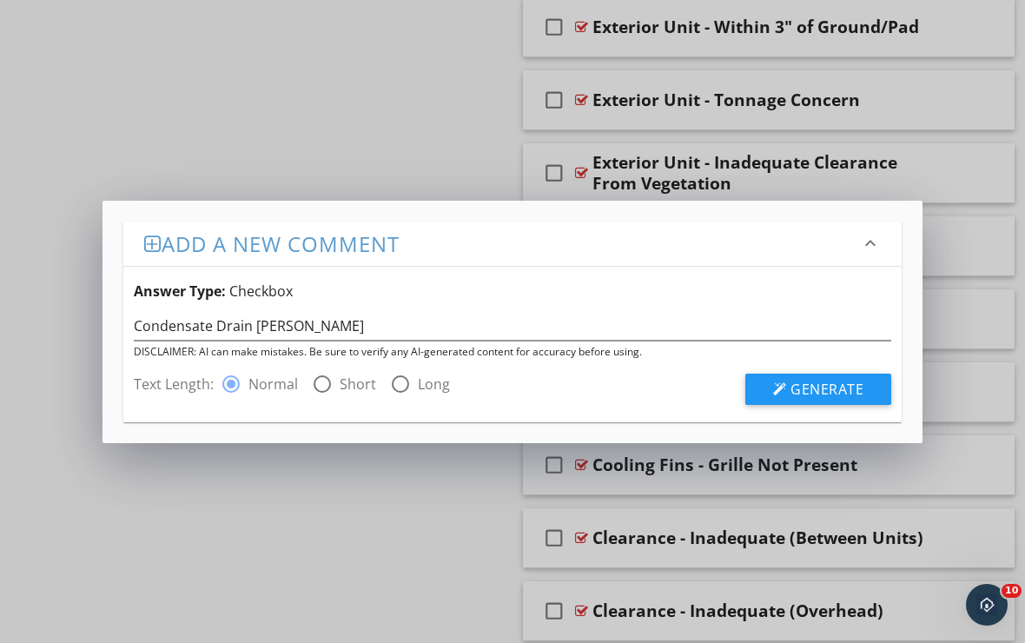
click at [328, 386] on div at bounding box center [323, 384] width 30 height 30
radio input "false"
radio input "true"
click at [796, 393] on span "Generate" at bounding box center [827, 389] width 73 height 19
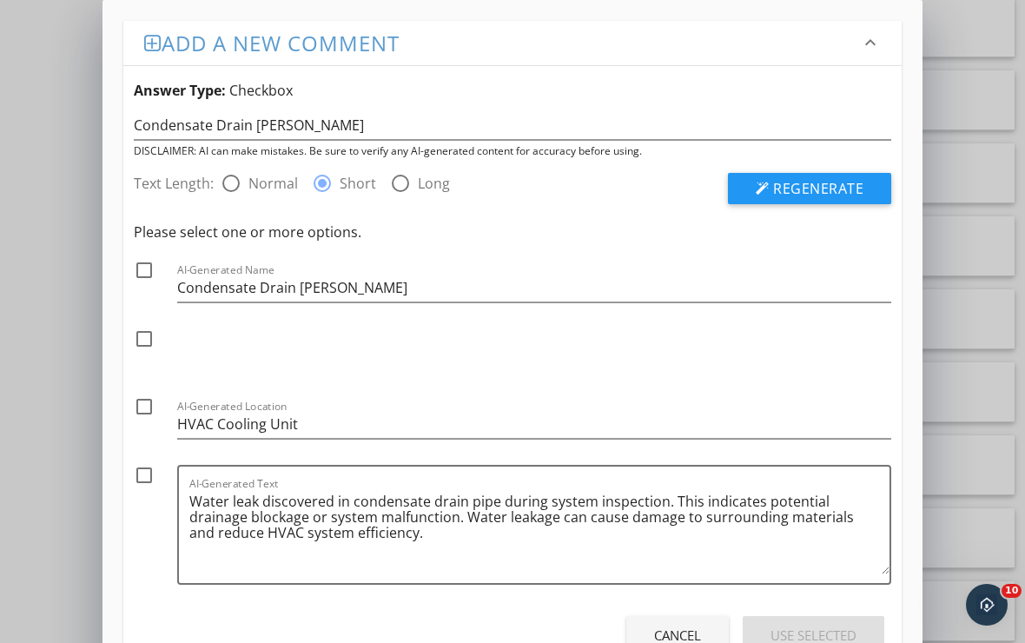
click at [143, 482] on div at bounding box center [144, 476] width 30 height 30
checkbox input "true"
click at [143, 265] on div at bounding box center [144, 270] width 30 height 30
checkbox input "true"
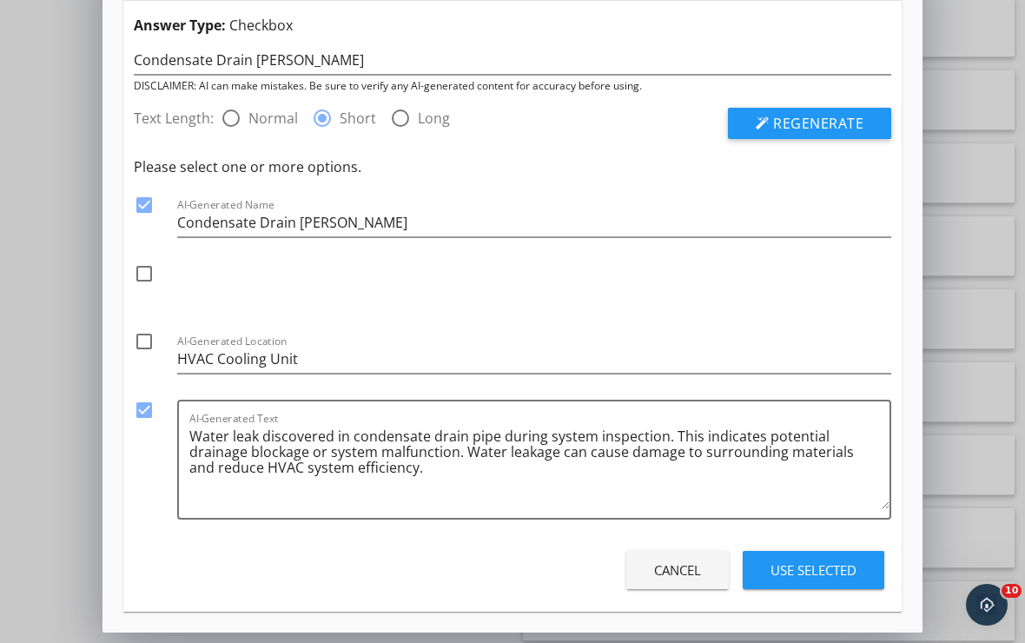
click at [786, 565] on div "Use Selected" at bounding box center [814, 570] width 86 height 20
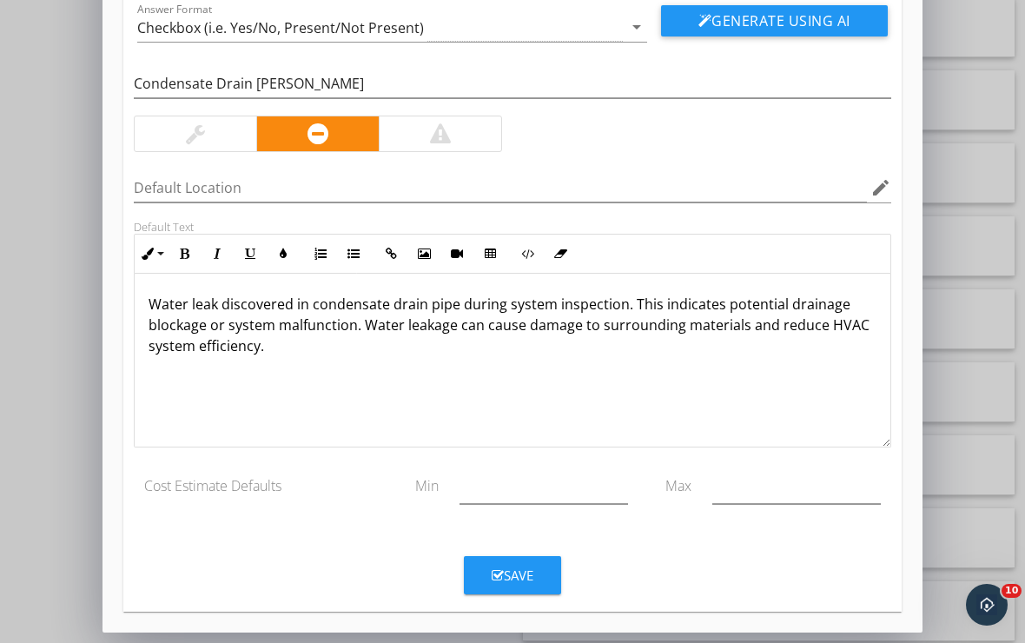
scroll to position [129, 0]
click at [516, 577] on div "Save" at bounding box center [513, 576] width 42 height 20
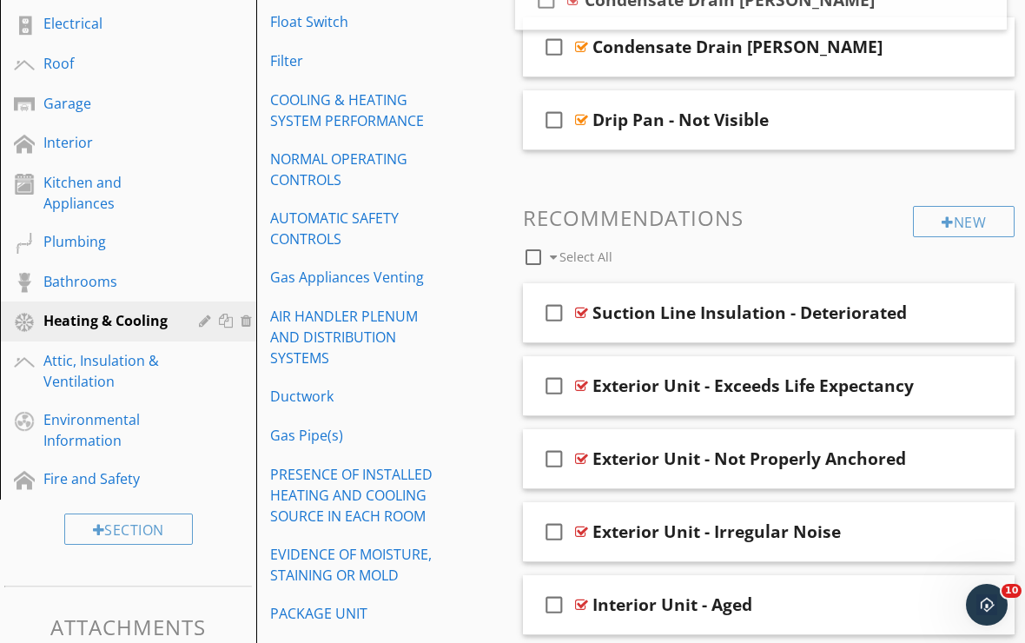
scroll to position [464, 0]
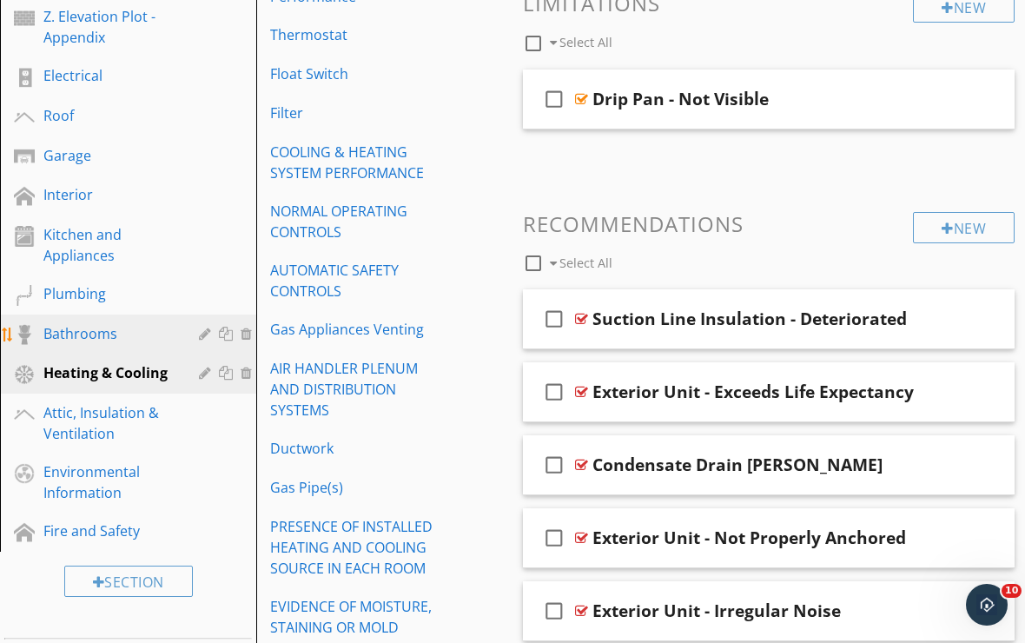
click at [116, 341] on div "Bathrooms" at bounding box center [108, 333] width 130 height 21
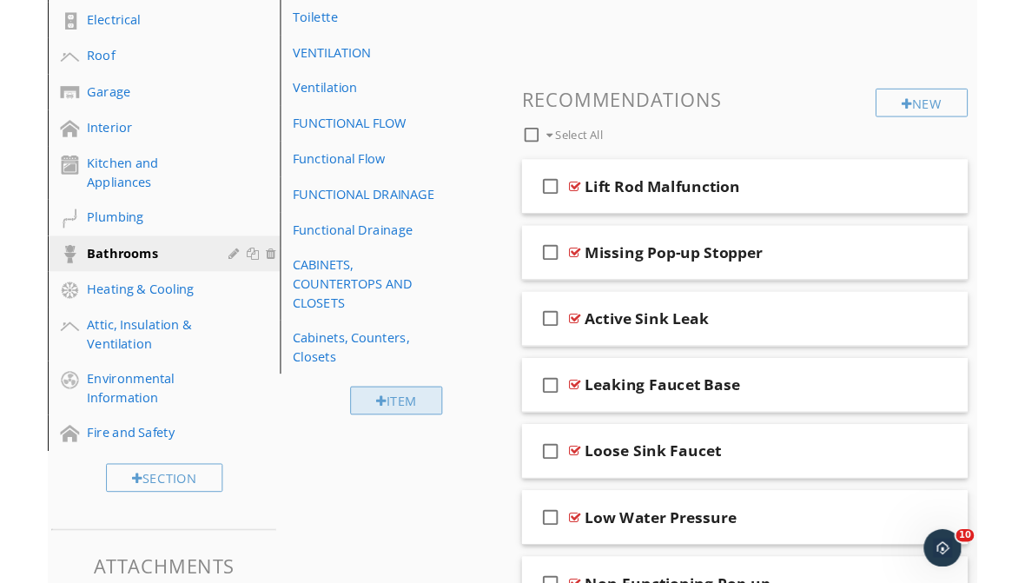
scroll to position [557, 0]
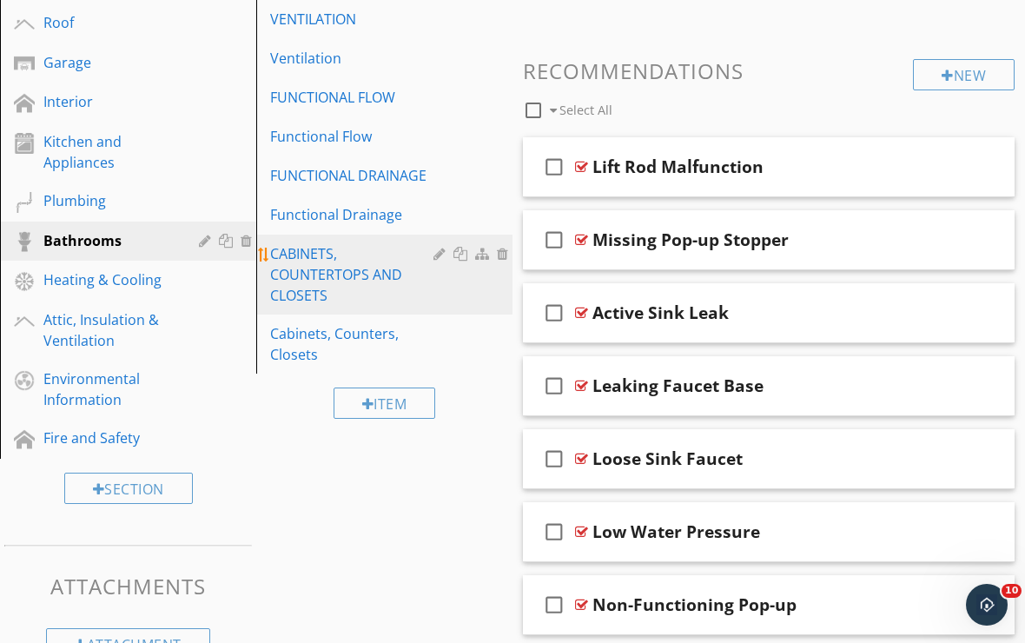
click at [358, 282] on div "CABINETS, COUNTERTOPS AND CLOSETS" at bounding box center [354, 274] width 169 height 63
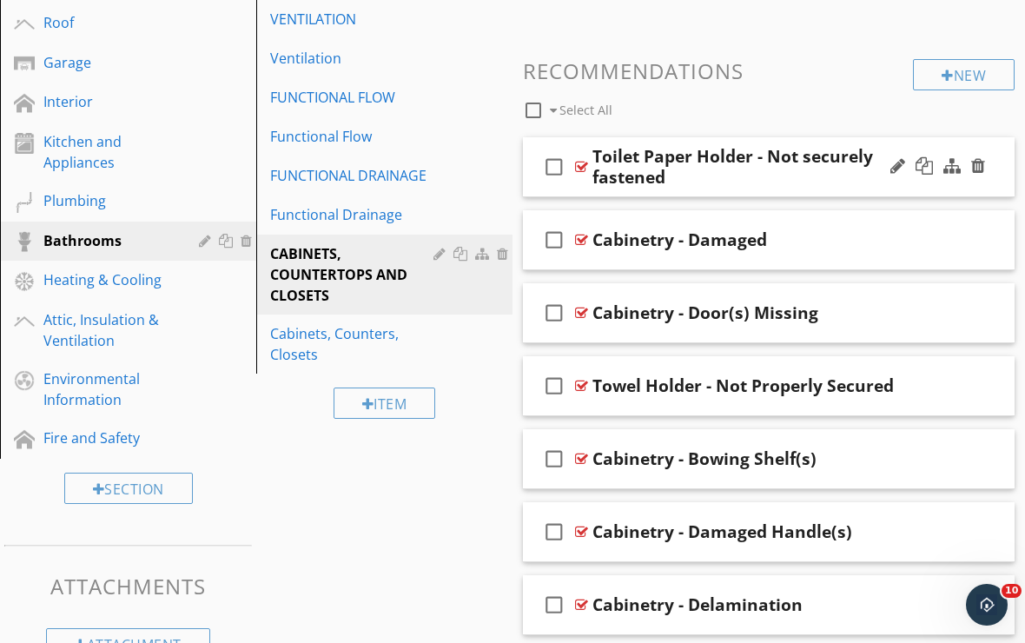
click at [714, 189] on div "check_box_outline_blank Toilet Paper Holder - Not securely fastened" at bounding box center [769, 167] width 492 height 60
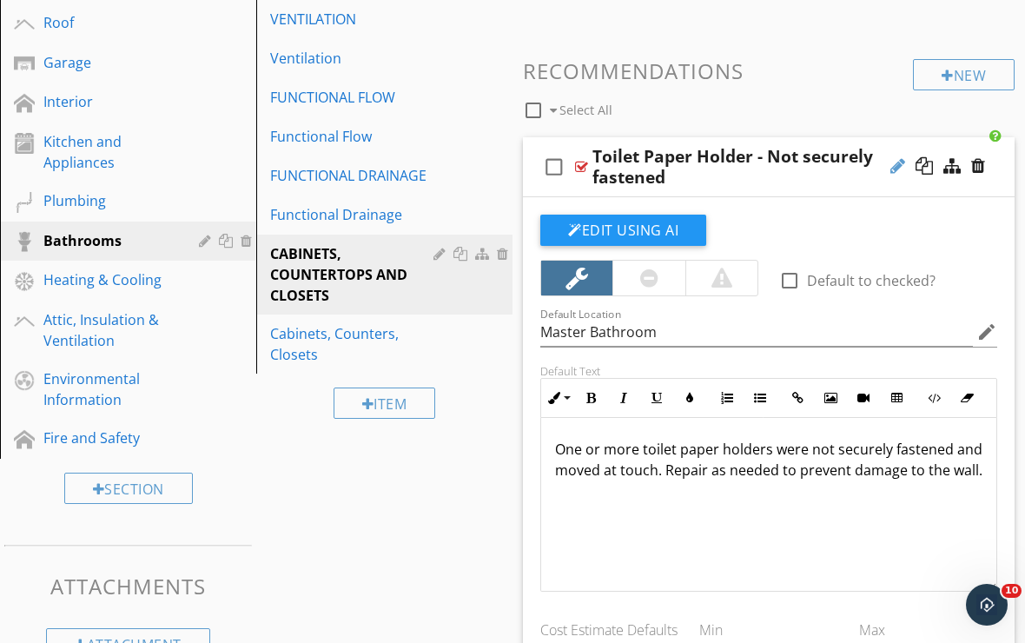
click at [897, 171] on div at bounding box center [898, 165] width 15 height 17
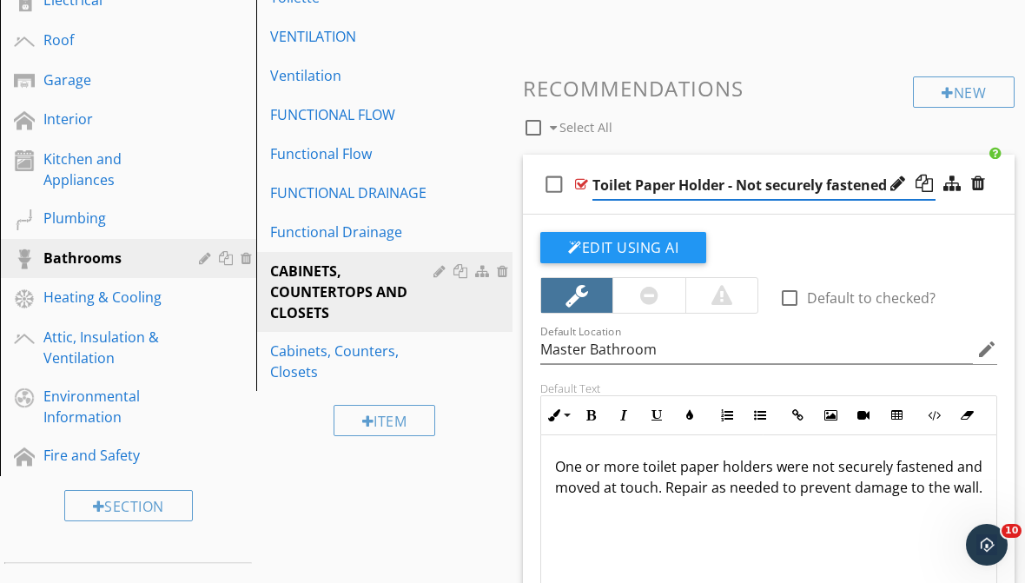
scroll to position [510, 0]
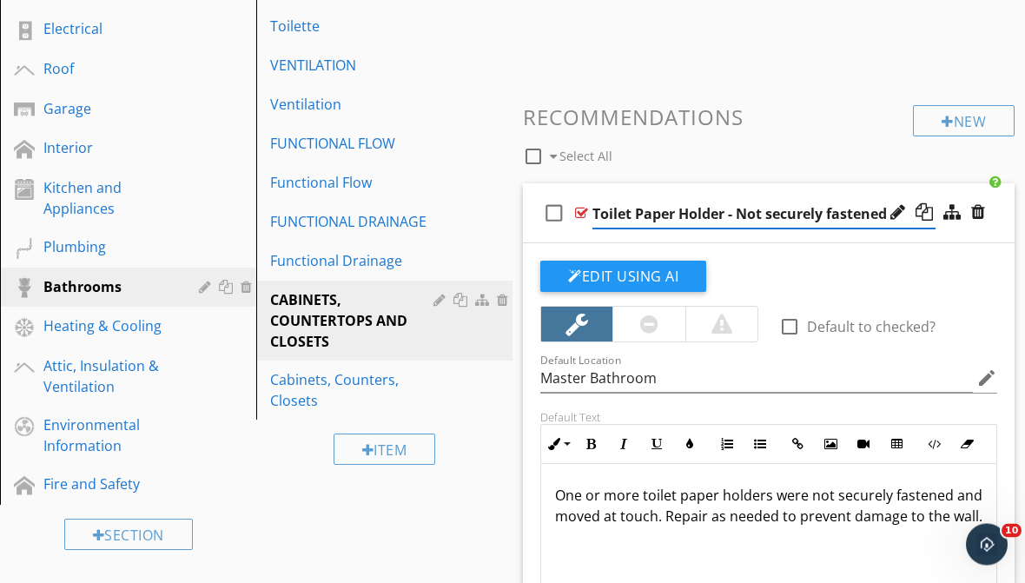
click at [665, 211] on input "Toilet Paper Holder - Not securely fastened" at bounding box center [764, 215] width 343 height 29
click at [727, 211] on input "Toilet Paper Holder - Not securely fastened" at bounding box center [764, 215] width 343 height 29
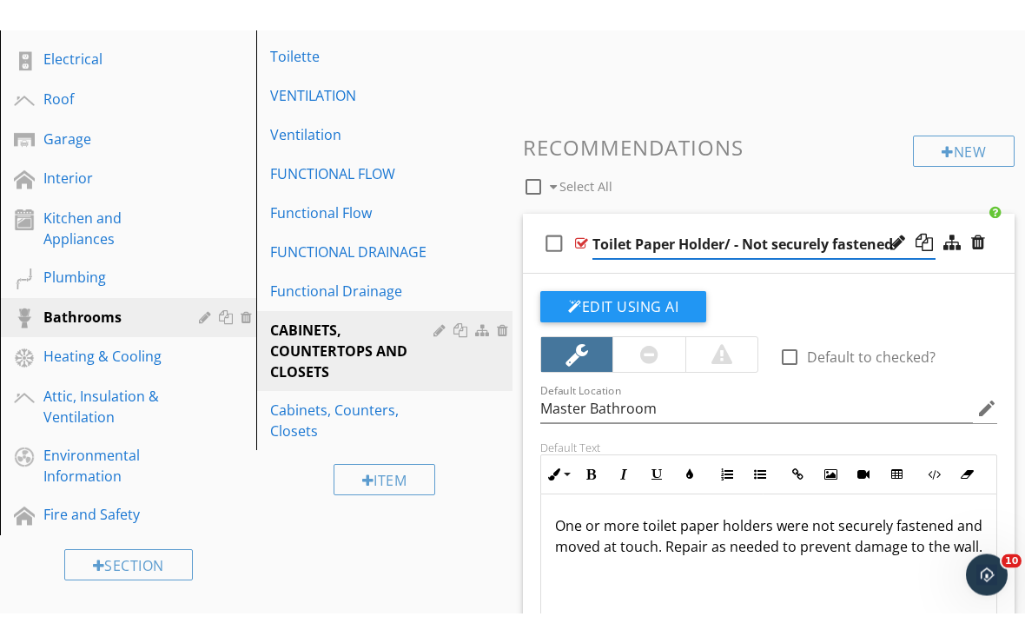
scroll to position [511, 0]
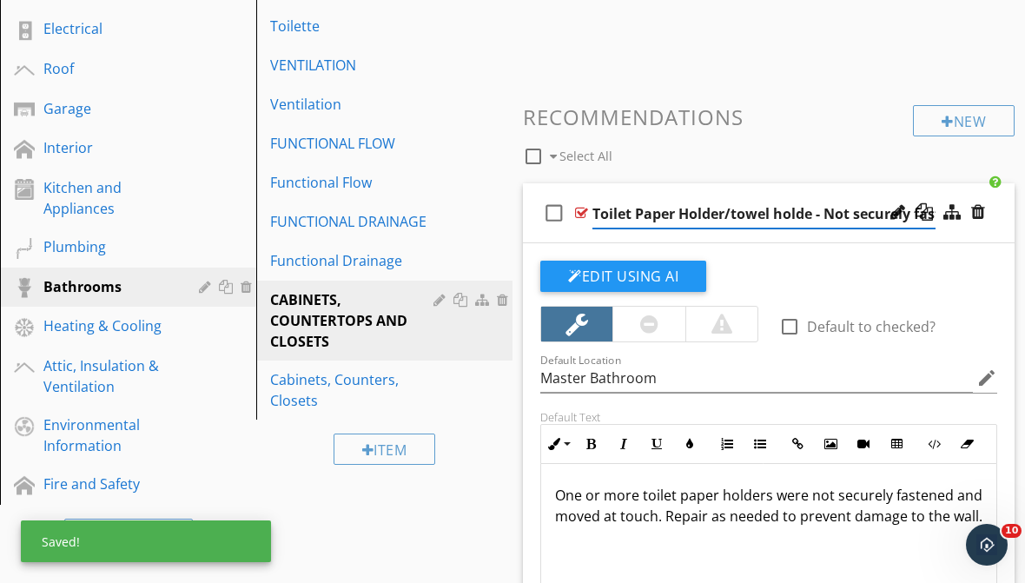
type input "Toilet Paper Holder/towel holder - Not securely fastened"
click at [726, 196] on div "Toilet Paper Holder/towel holder - Not securely fastened" at bounding box center [764, 212] width 343 height 32
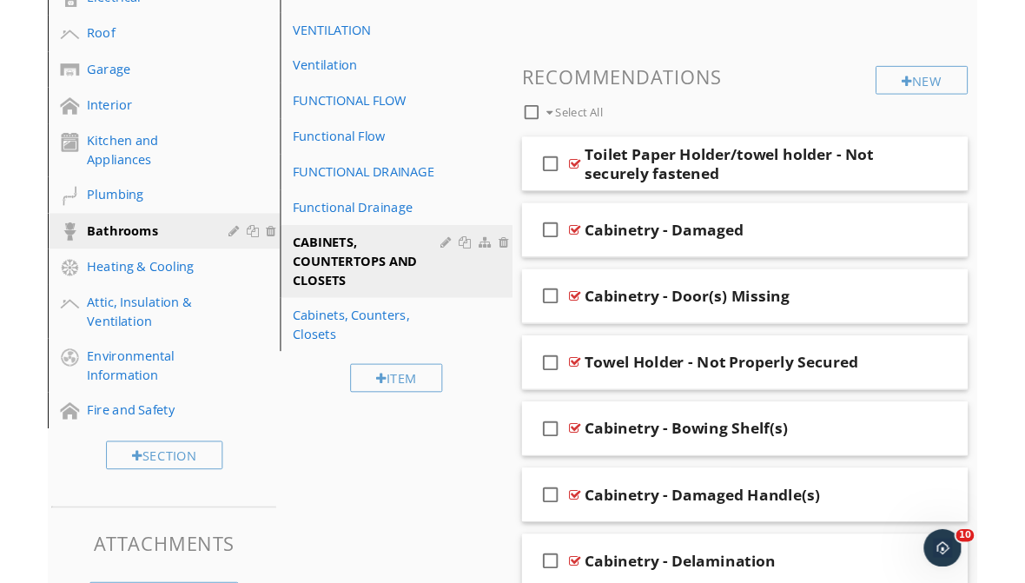
scroll to position [543, 0]
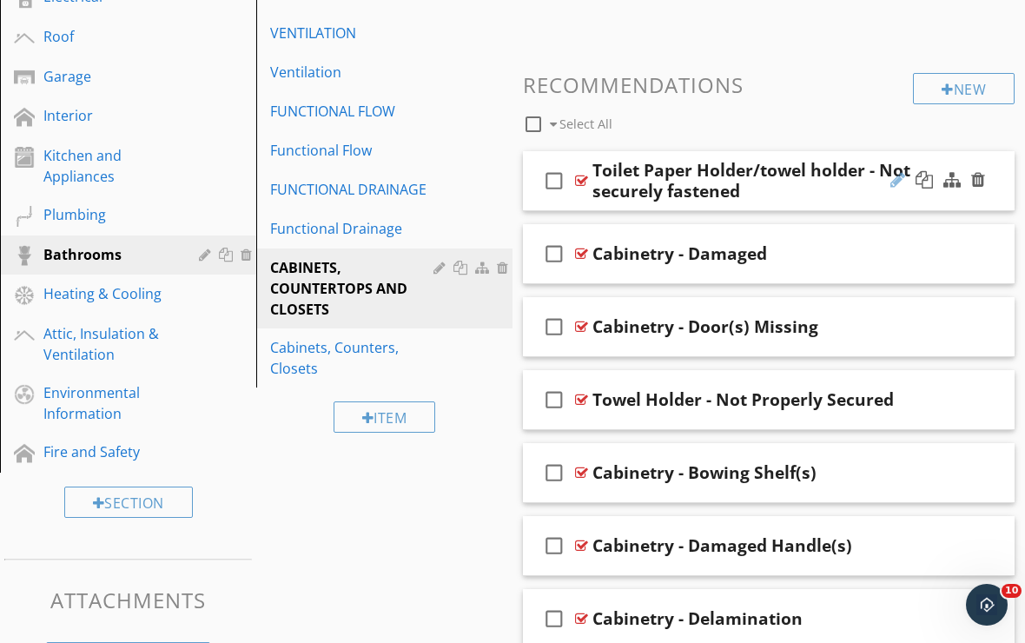
click at [893, 182] on div at bounding box center [898, 179] width 15 height 17
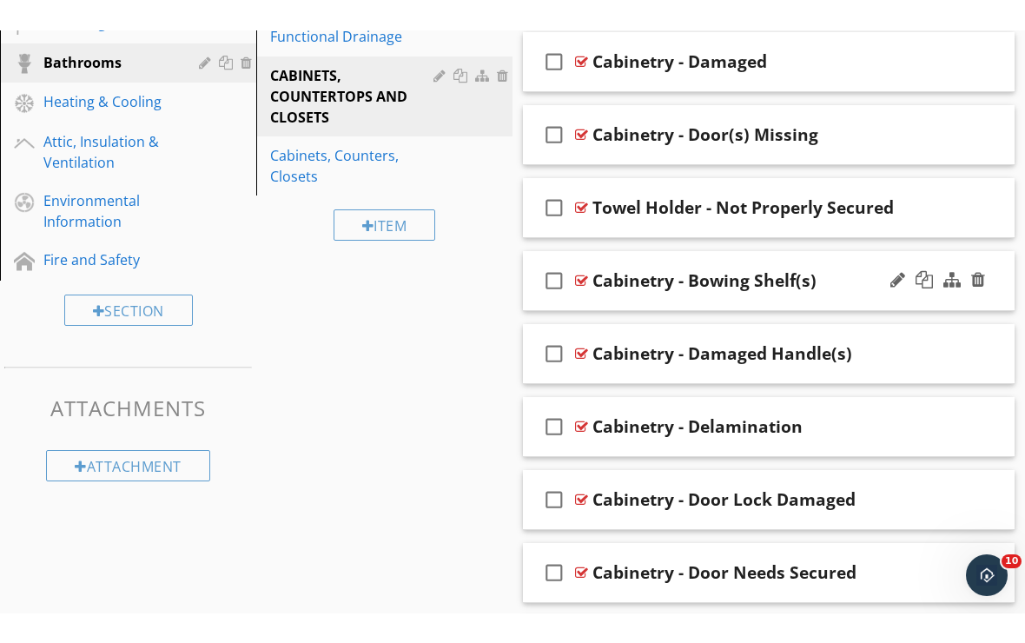
scroll to position [527, 0]
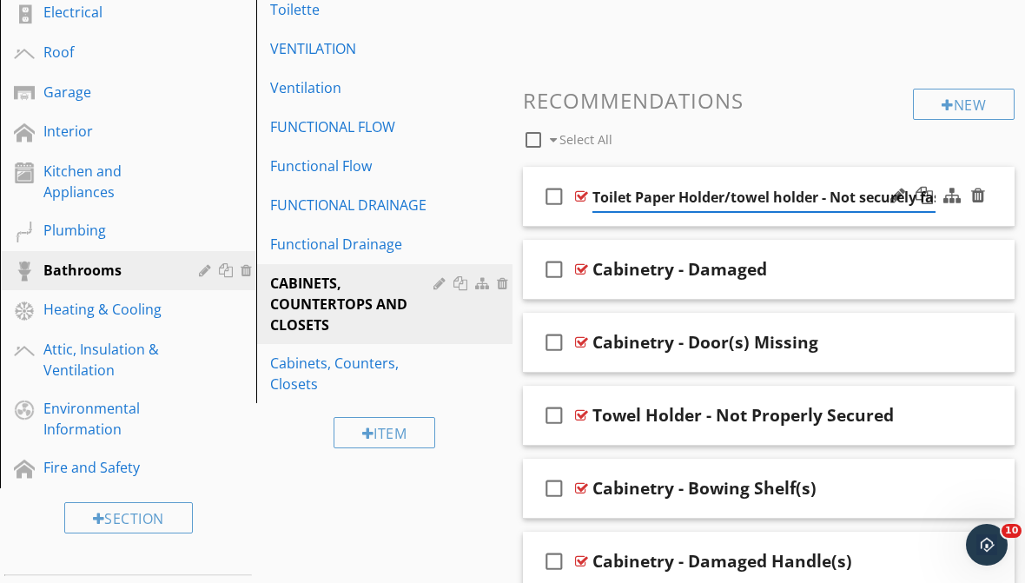
click at [840, 217] on div "check_box_outline_blank Toilet Paper Holder/towel holder - Not securely fastened" at bounding box center [769, 197] width 492 height 60
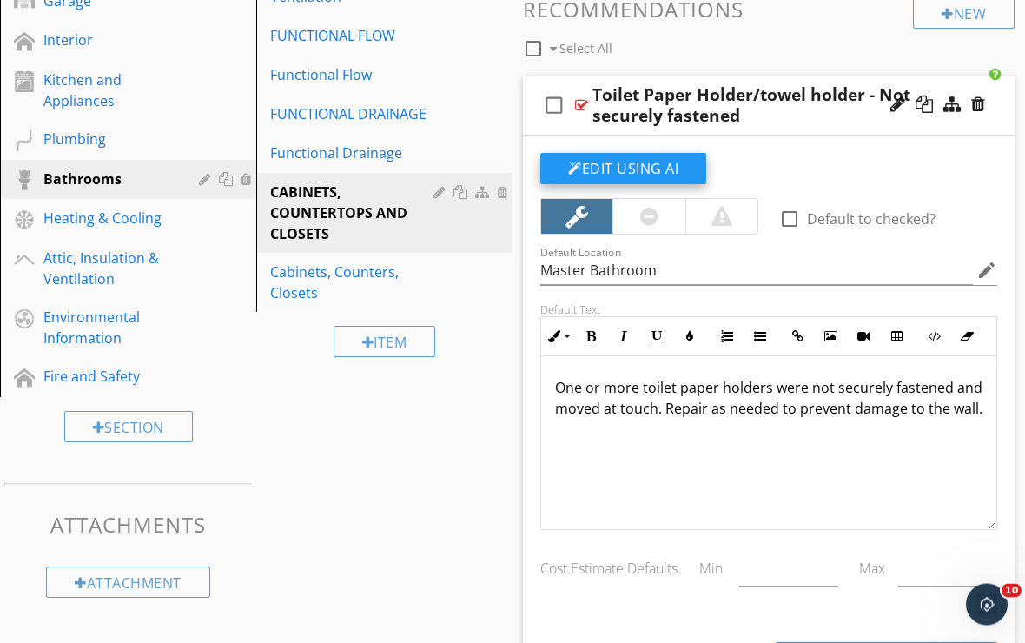
scroll to position [619, 0]
click at [655, 173] on button "Edit Using AI" at bounding box center [623, 168] width 166 height 31
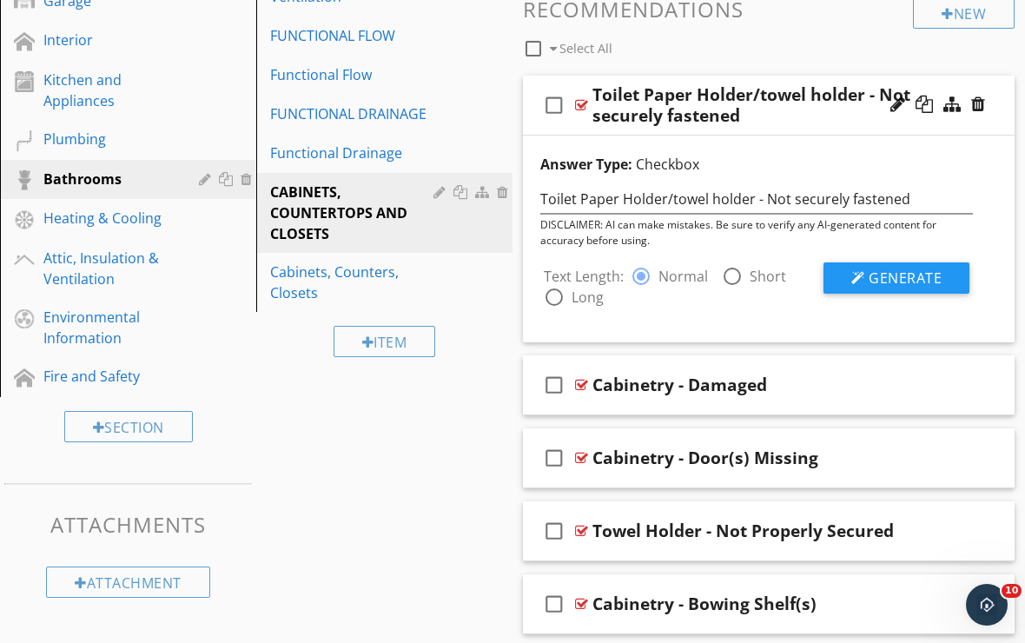
click at [738, 272] on div at bounding box center [733, 277] width 30 height 30
radio input "false"
radio input "true"
click at [866, 282] on button "Generate" at bounding box center [897, 277] width 146 height 31
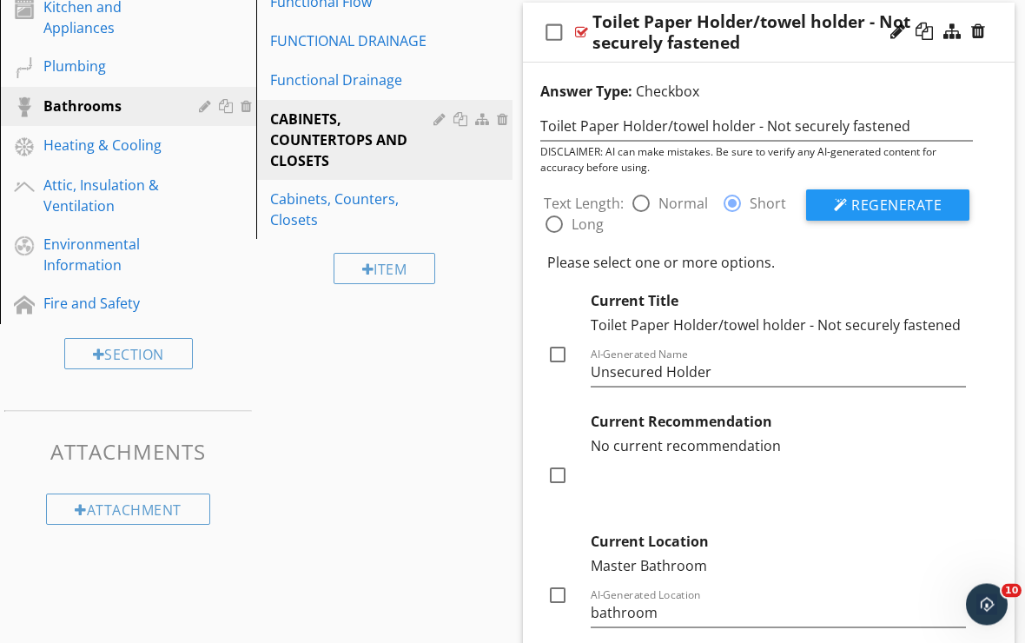
scroll to position [694, 0]
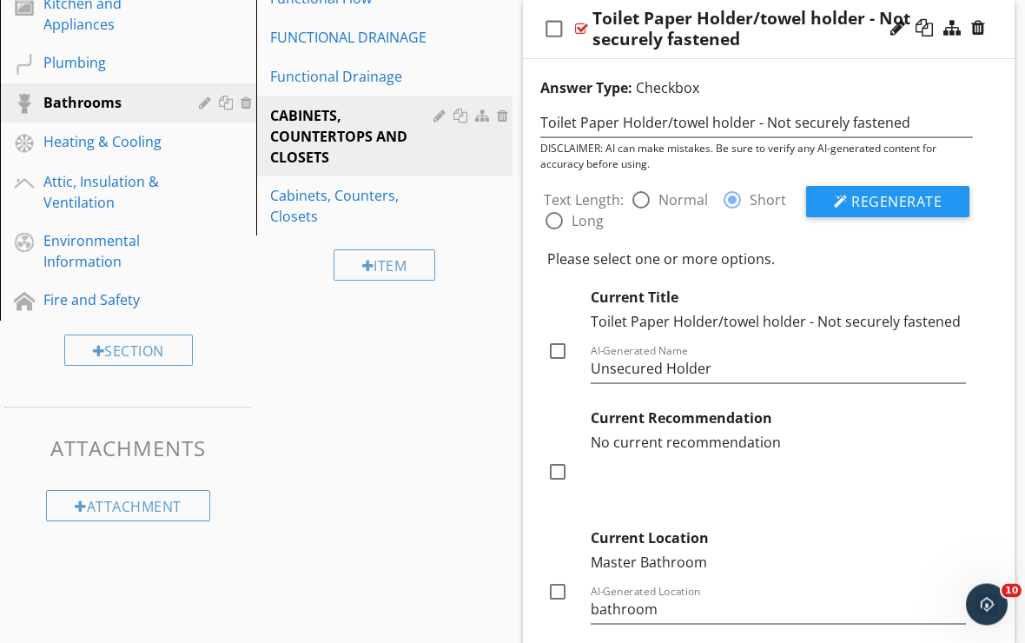
click at [557, 348] on div at bounding box center [558, 352] width 30 height 30
checkbox input "true"
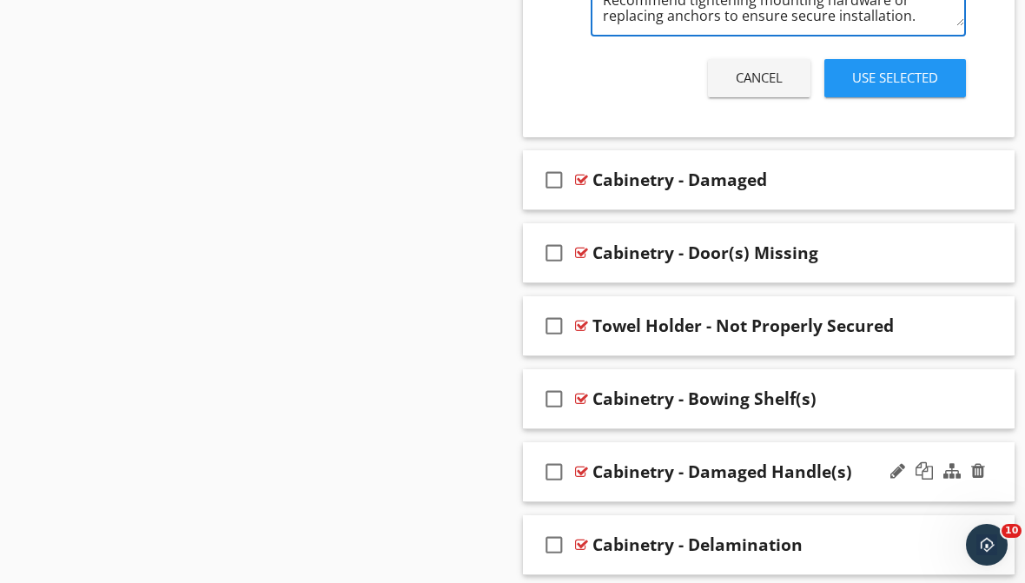
scroll to position [1657, 0]
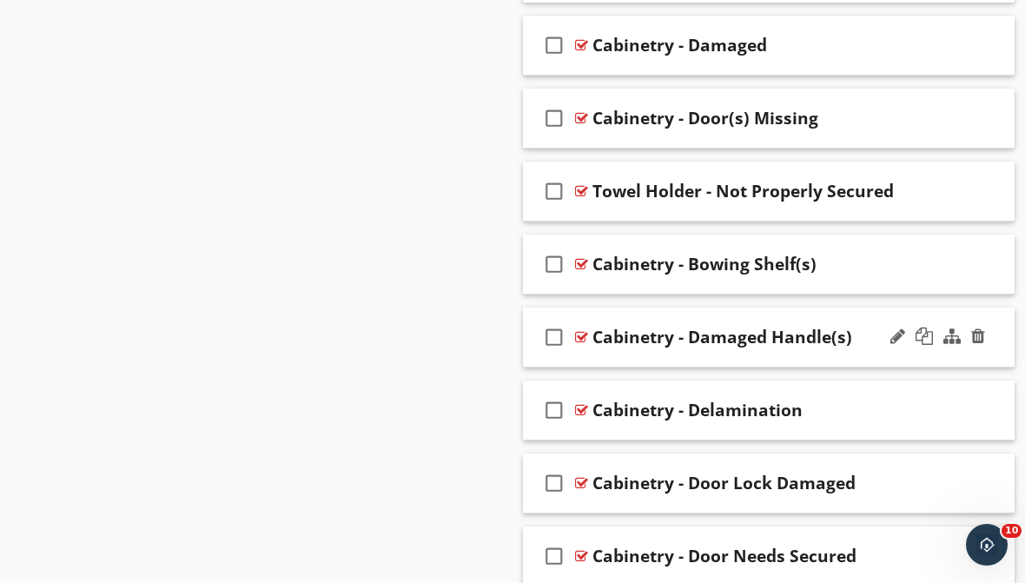
drag, startPoint x: 709, startPoint y: 343, endPoint x: 812, endPoint y: 347, distance: 103.5
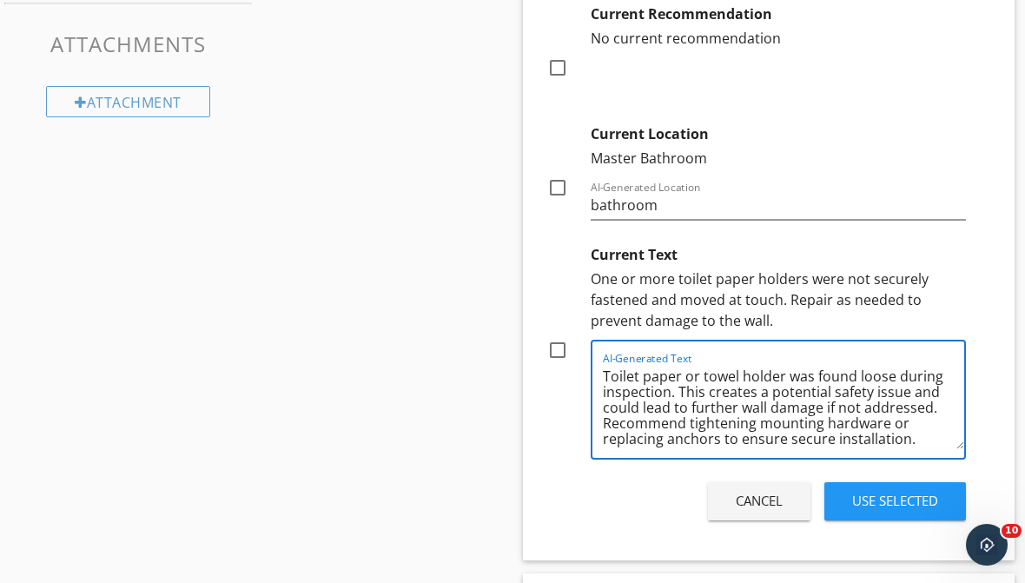
scroll to position [1098, 0]
click at [707, 391] on textarea "Toilet paper or towel holder was found loose during inspection. This creates a …" at bounding box center [783, 406] width 361 height 87
drag, startPoint x: 707, startPoint y: 391, endPoint x: 931, endPoint y: 388, distance: 224.2
click at [931, 388] on textarea "Toilet paper or towel holder was found loose during inspection. This creates a …" at bounding box center [783, 406] width 361 height 87
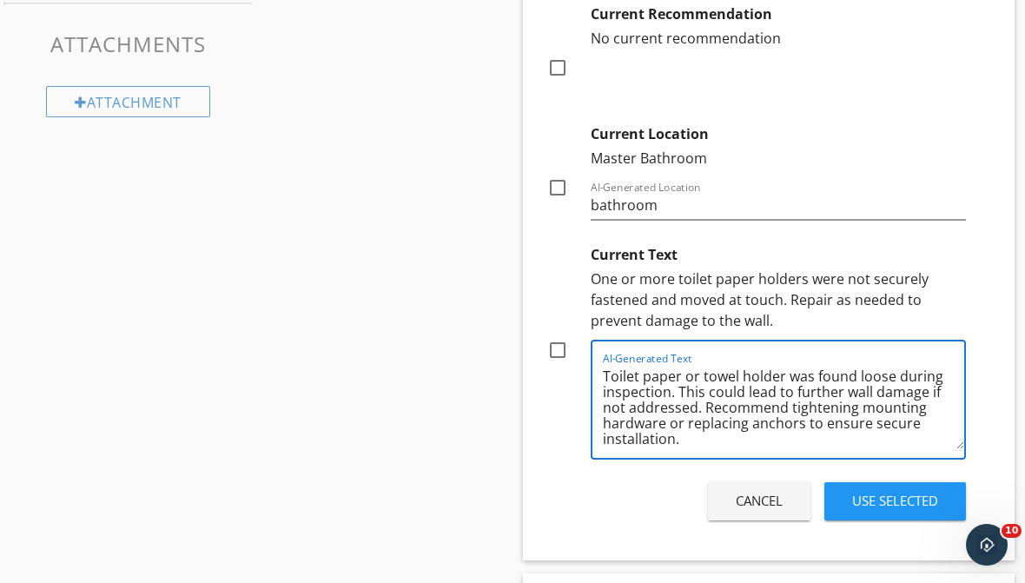
type textarea "Toilet paper or towel holder was found loose during inspection. This could lead…"
click at [754, 446] on textarea "Toilet paper or towel holder was found loose during inspection. This could lead…" at bounding box center [783, 405] width 361 height 87
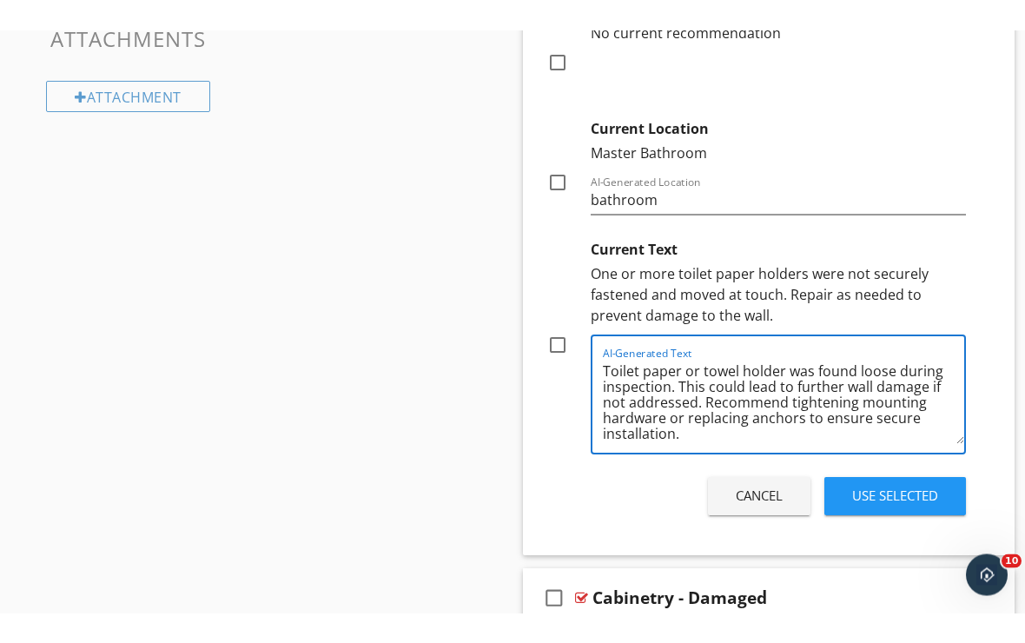
scroll to position [1150, 0]
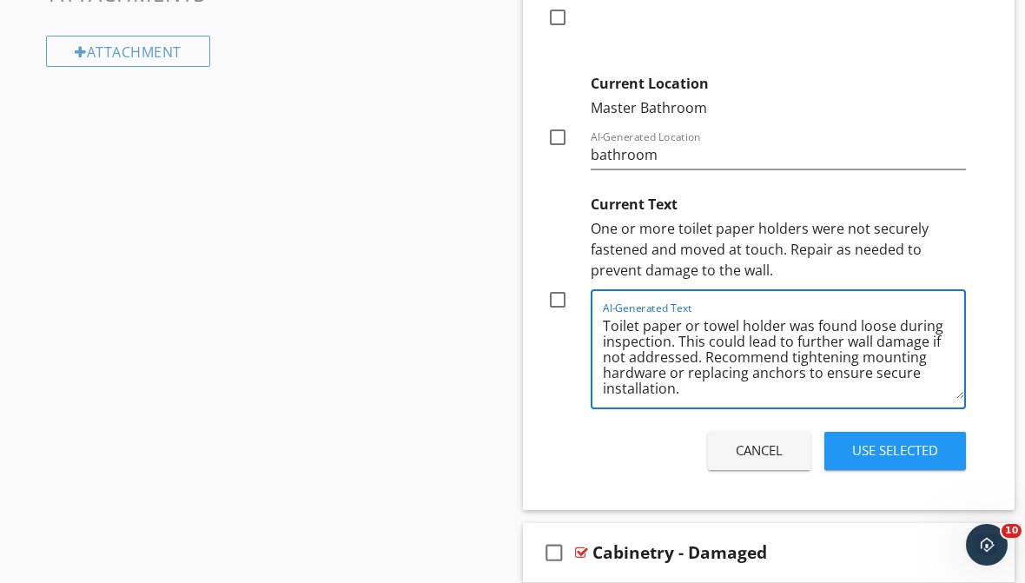
click at [852, 453] on div "Use Selected" at bounding box center [895, 451] width 86 height 20
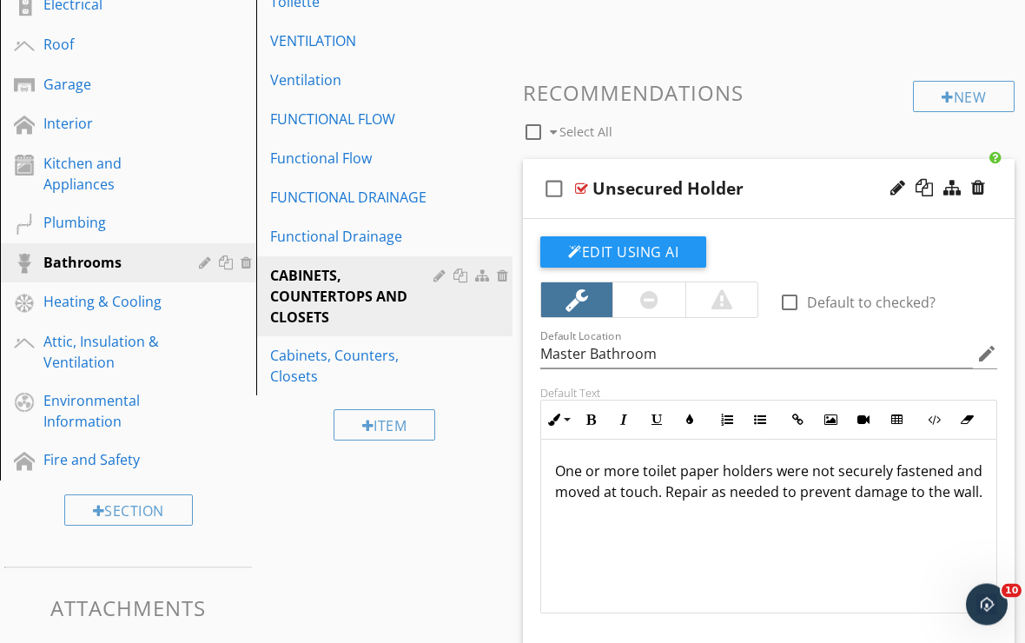
scroll to position [524, 0]
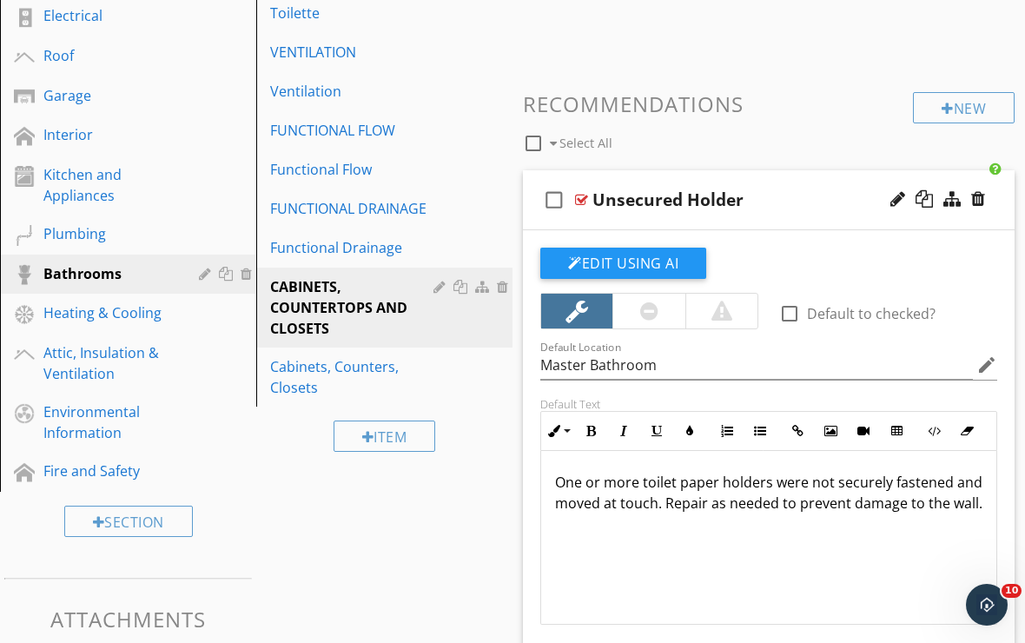
click at [687, 222] on div "check_box_outline_blank Unsecured Holder" at bounding box center [769, 200] width 492 height 60
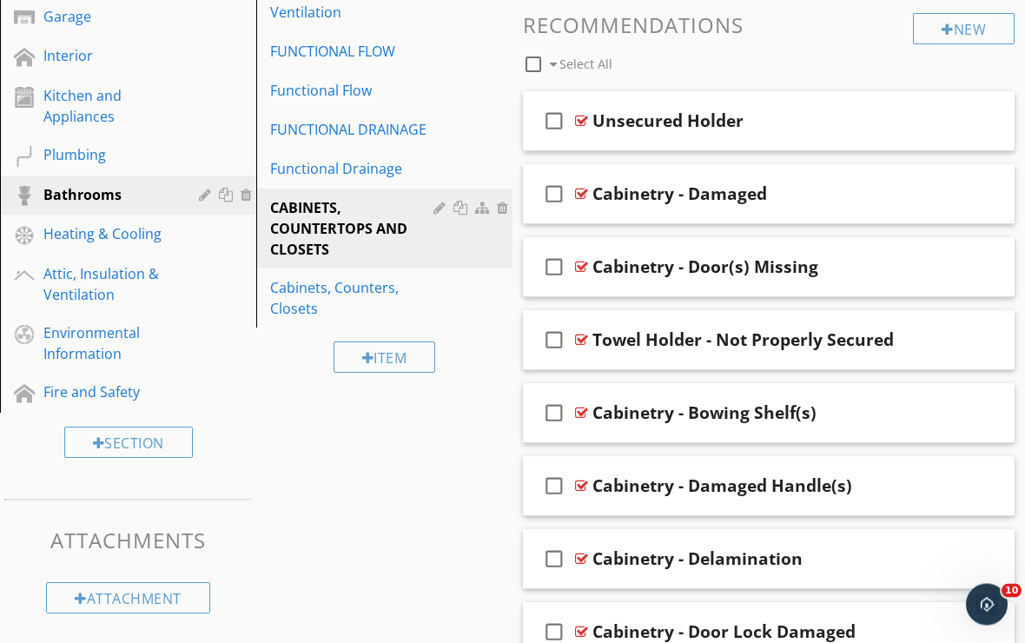
scroll to position [611, 0]
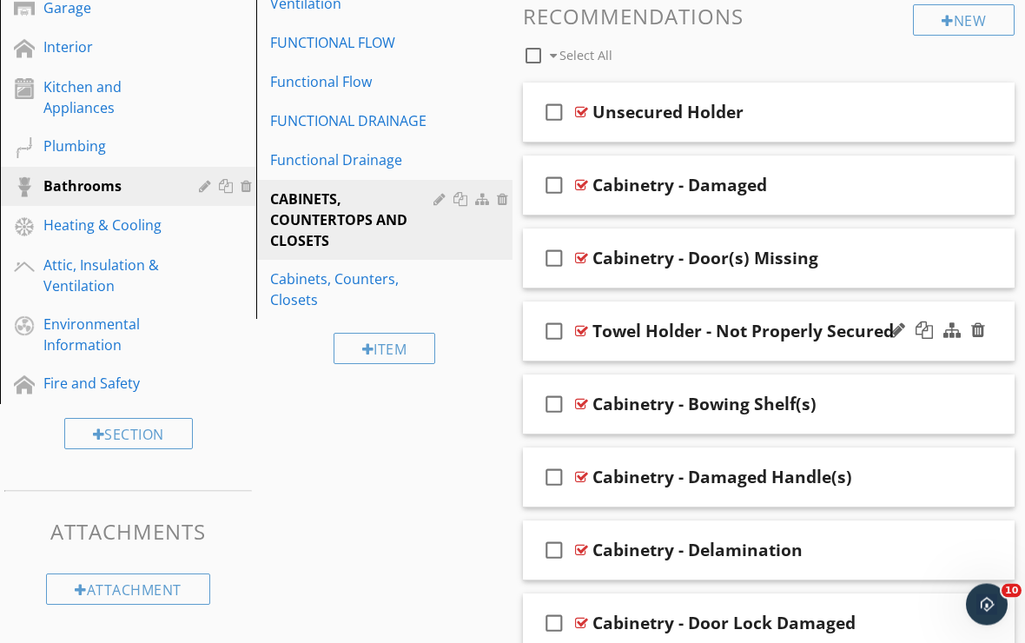
click at [710, 355] on div "check_box_outline_blank Towel Holder - Not Properly Secured" at bounding box center [769, 332] width 492 height 60
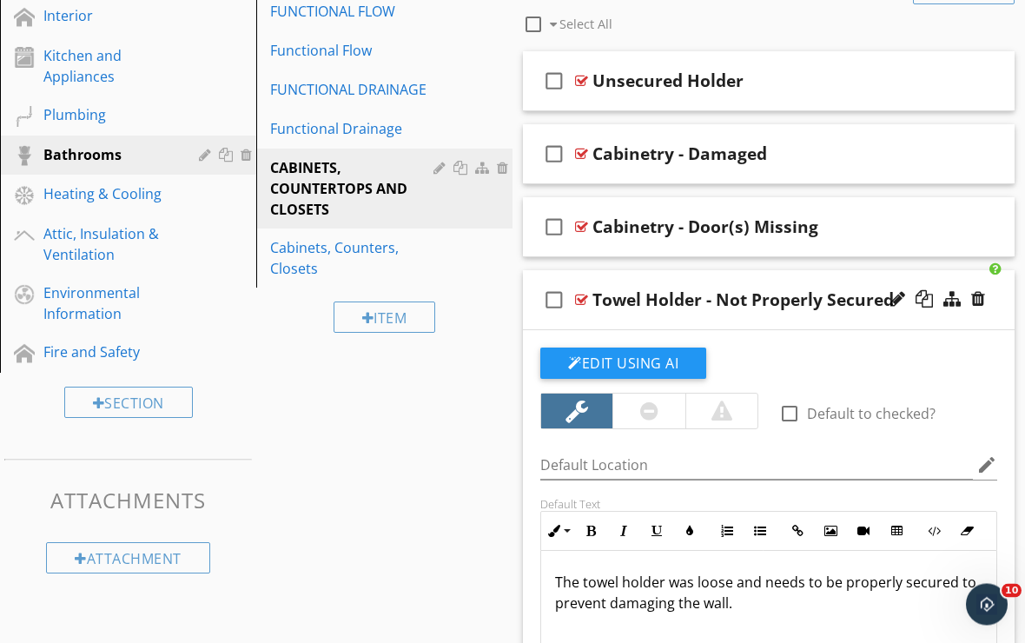
scroll to position [639, 0]
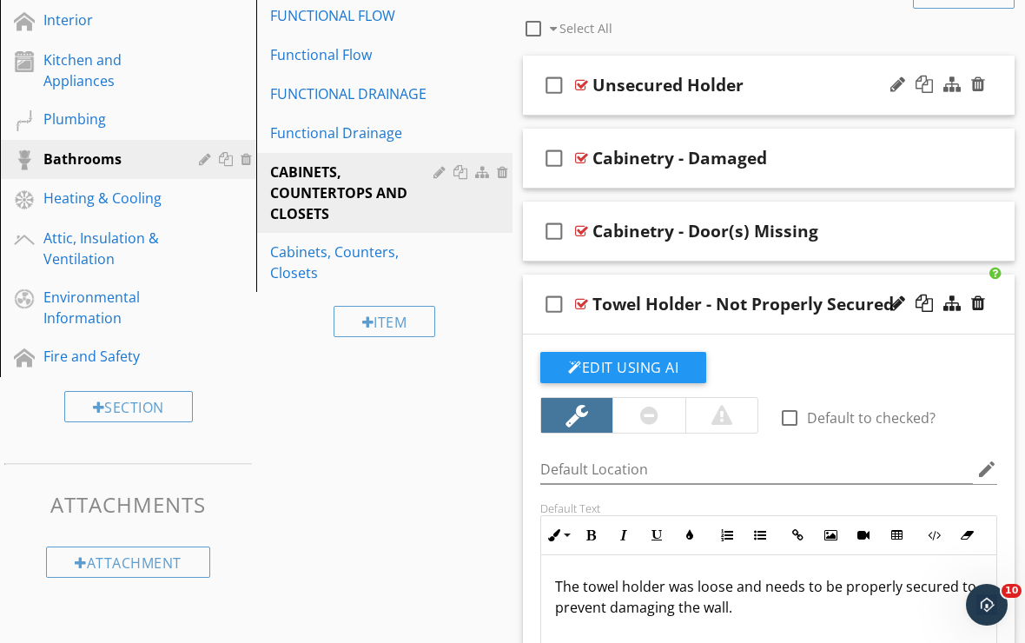
click at [700, 97] on div "check_box_outline_blank Unsecured Holder" at bounding box center [769, 86] width 492 height 60
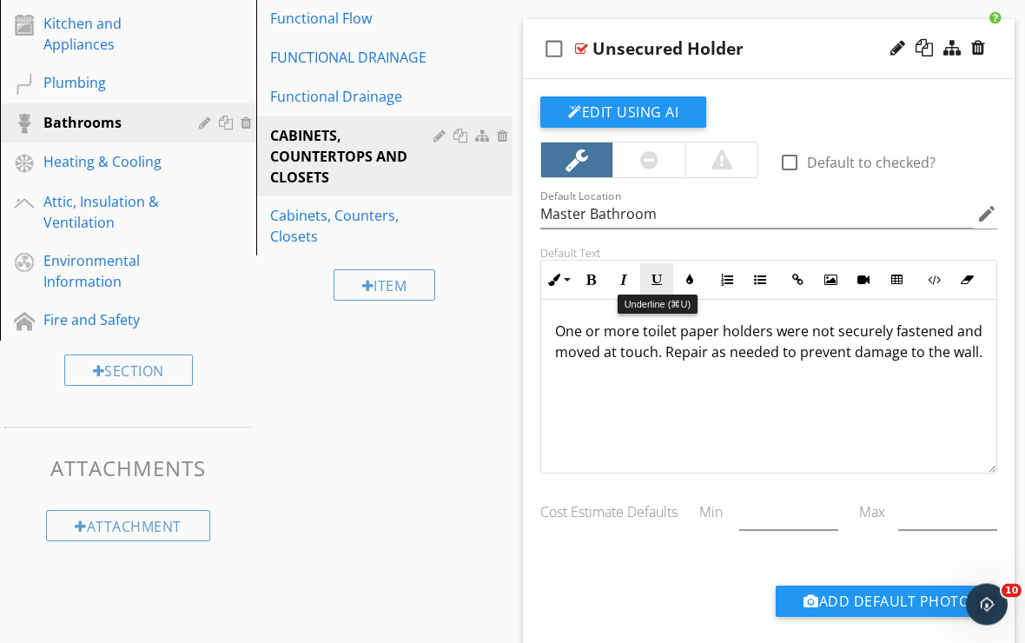
scroll to position [675, 0]
click at [686, 69] on div "check_box_outline_blank Unsecured Holder" at bounding box center [769, 49] width 492 height 60
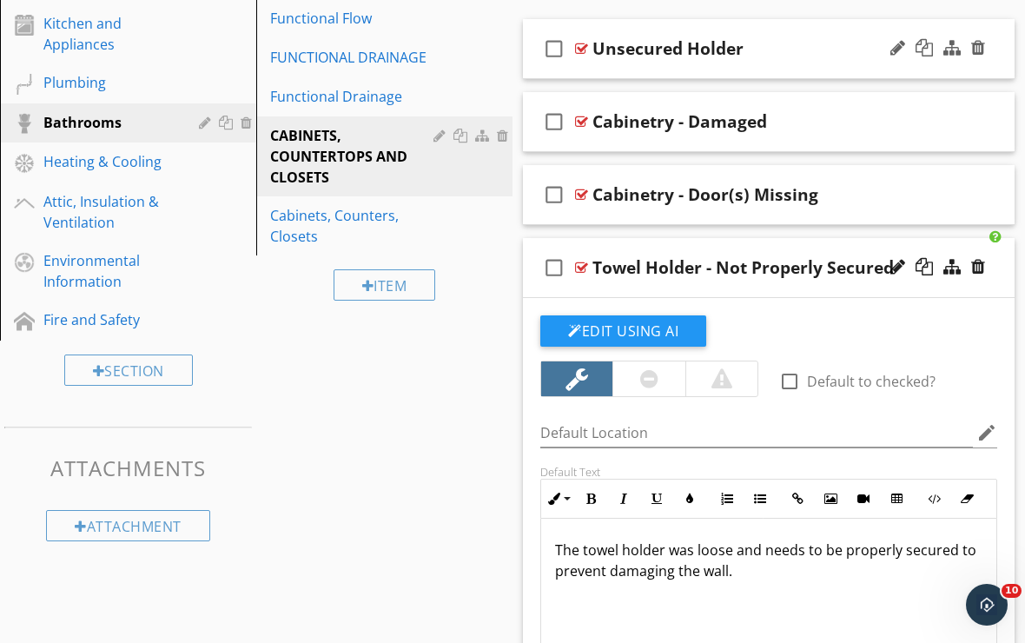
click at [686, 65] on div "check_box_outline_blank Unsecured Holder" at bounding box center [769, 49] width 492 height 60
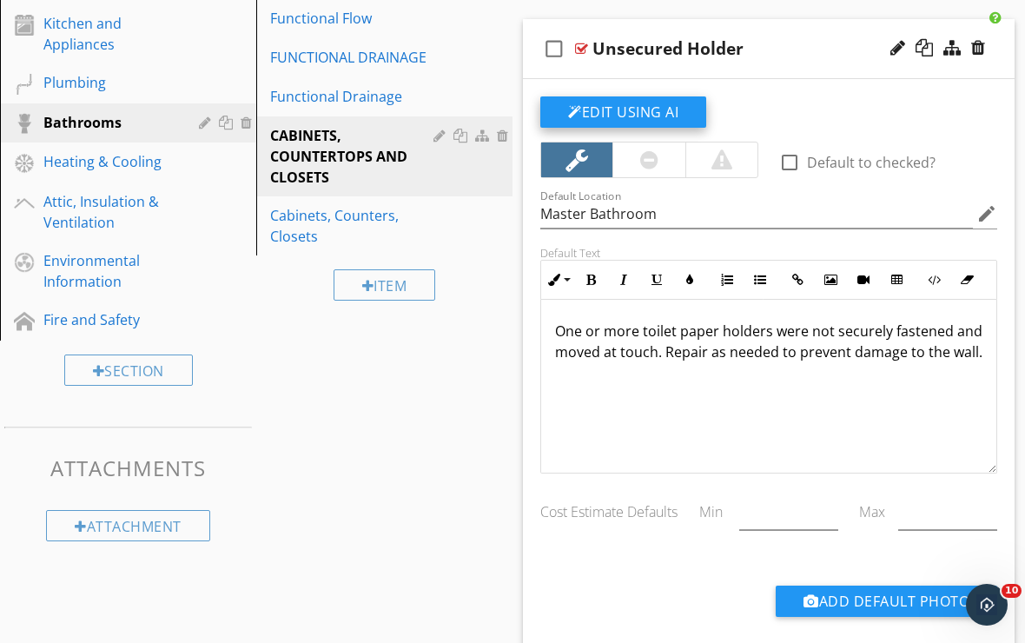
click at [654, 106] on button "Edit Using AI" at bounding box center [623, 111] width 166 height 31
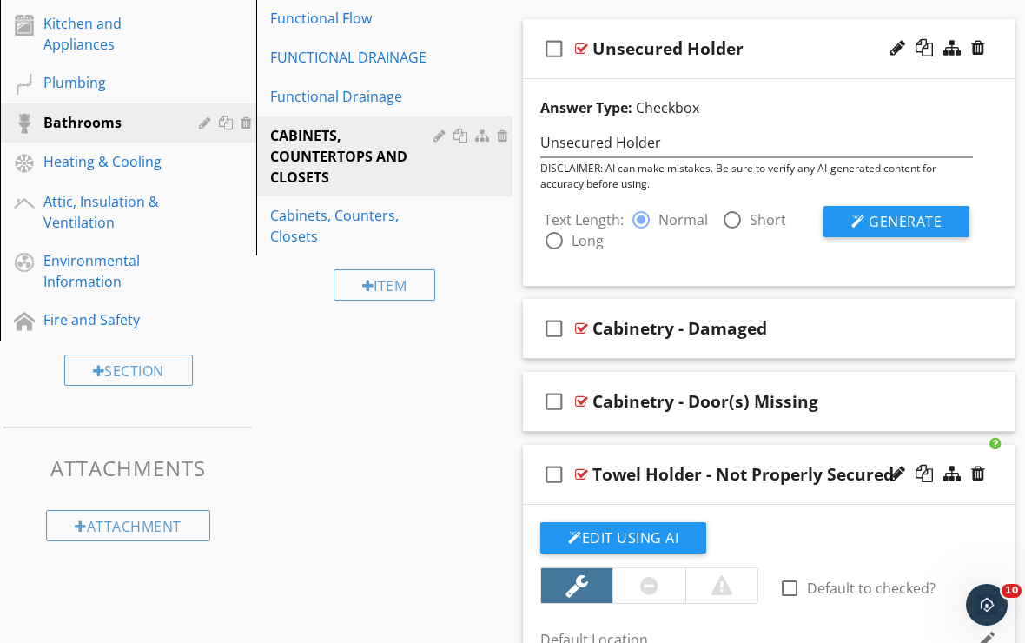
click at [731, 217] on div at bounding box center [733, 220] width 30 height 30
radio input "false"
radio input "true"
click at [845, 228] on button "Generate" at bounding box center [897, 221] width 146 height 31
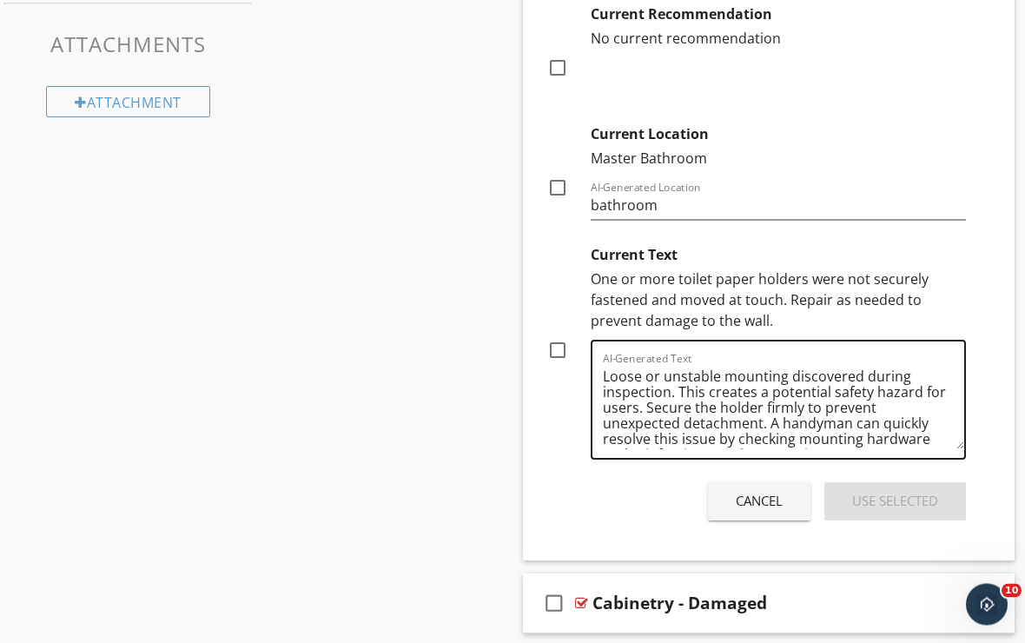
scroll to position [1097, 0]
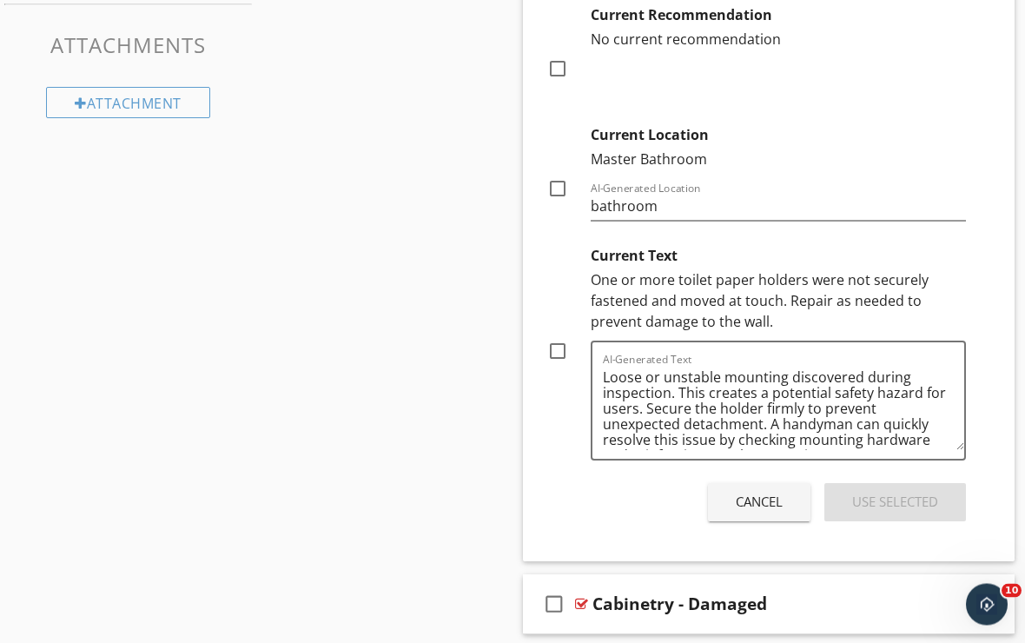
click at [559, 354] on div at bounding box center [558, 352] width 30 height 30
checkbox input "true"
click at [845, 510] on button "Use Selected" at bounding box center [896, 502] width 142 height 38
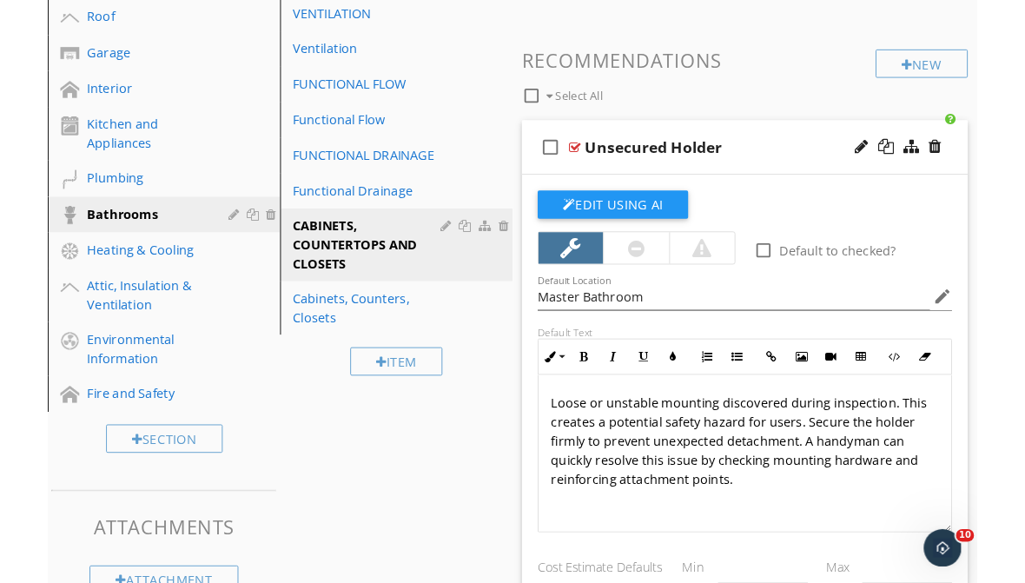
scroll to position [553, 0]
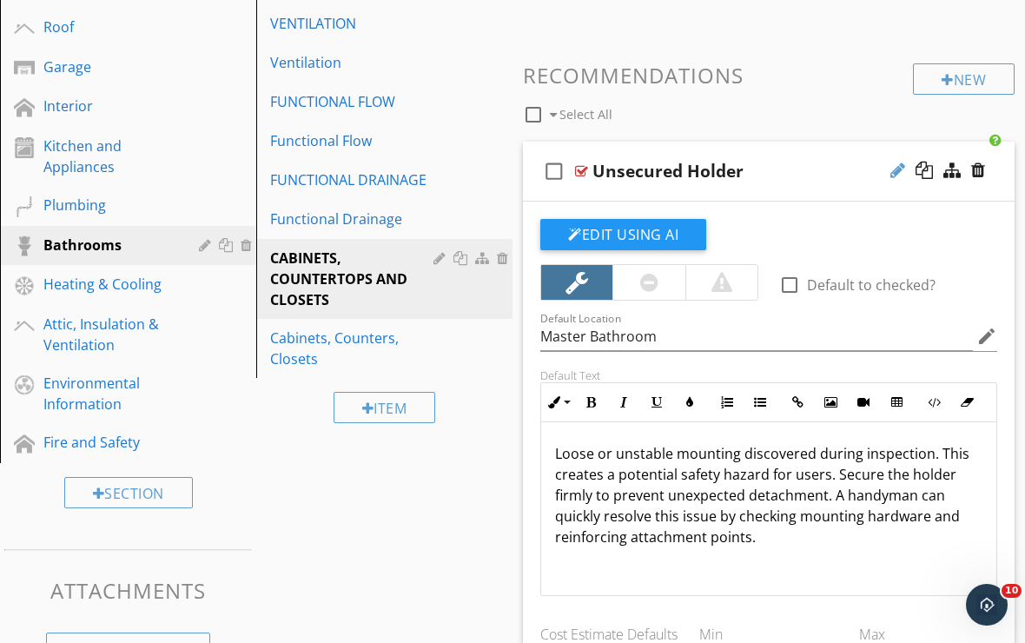
click at [900, 169] on div at bounding box center [898, 170] width 15 height 17
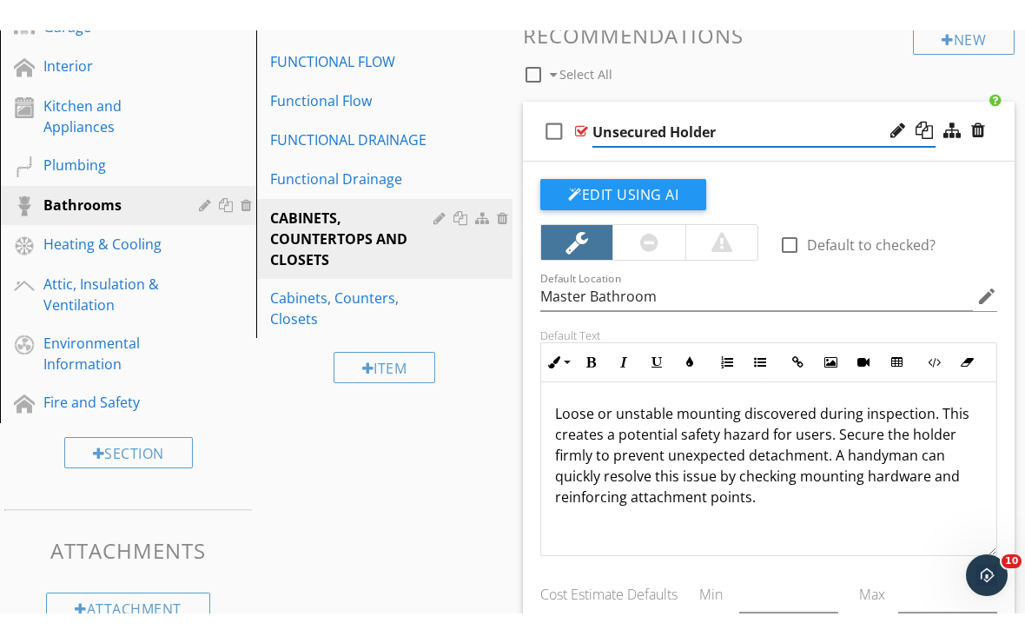
scroll to position [410, 0]
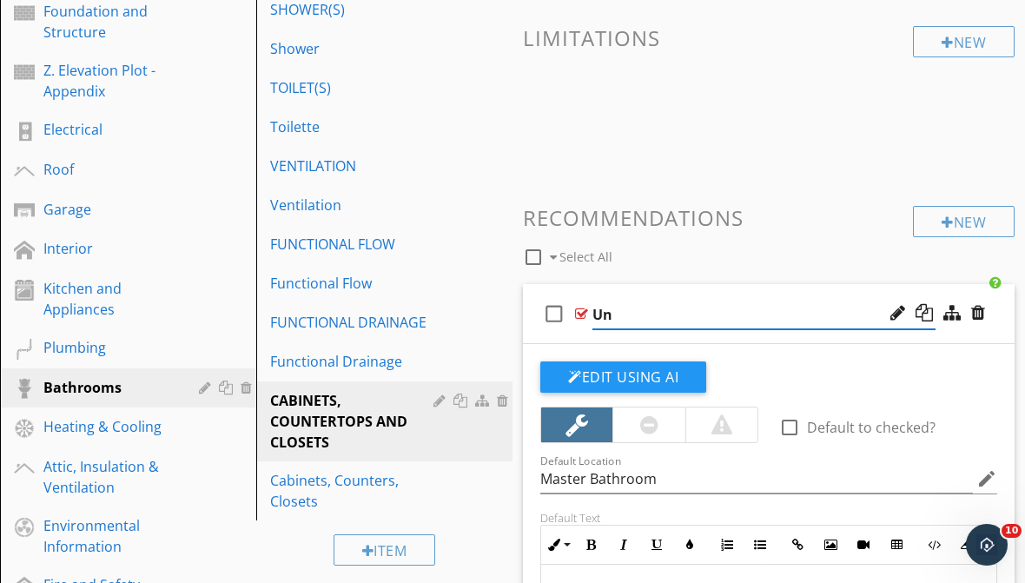
type input "U"
type input "Loose Mounting"
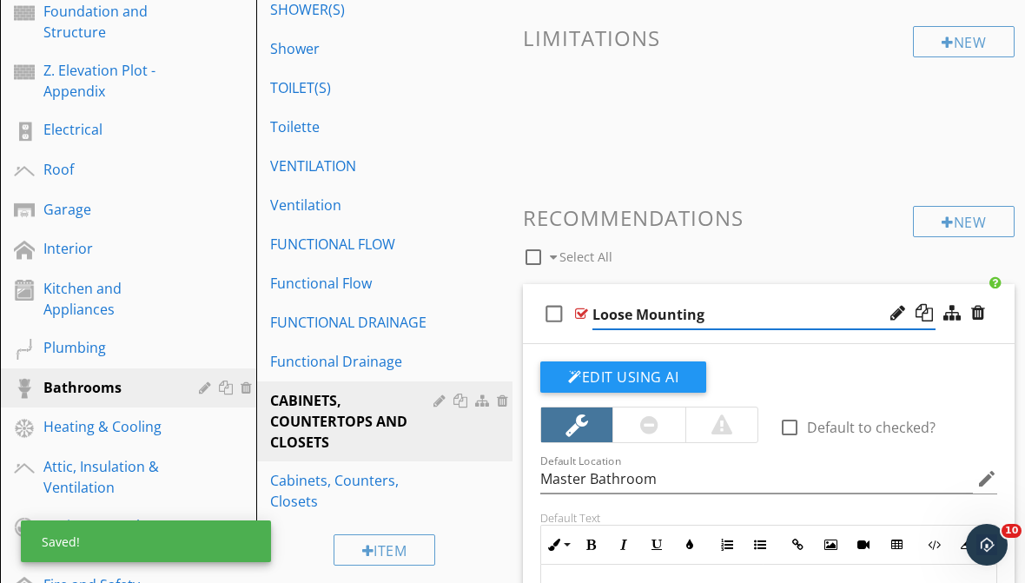
click at [770, 291] on div "check_box_outline_blank Loose Mounting" at bounding box center [769, 314] width 492 height 60
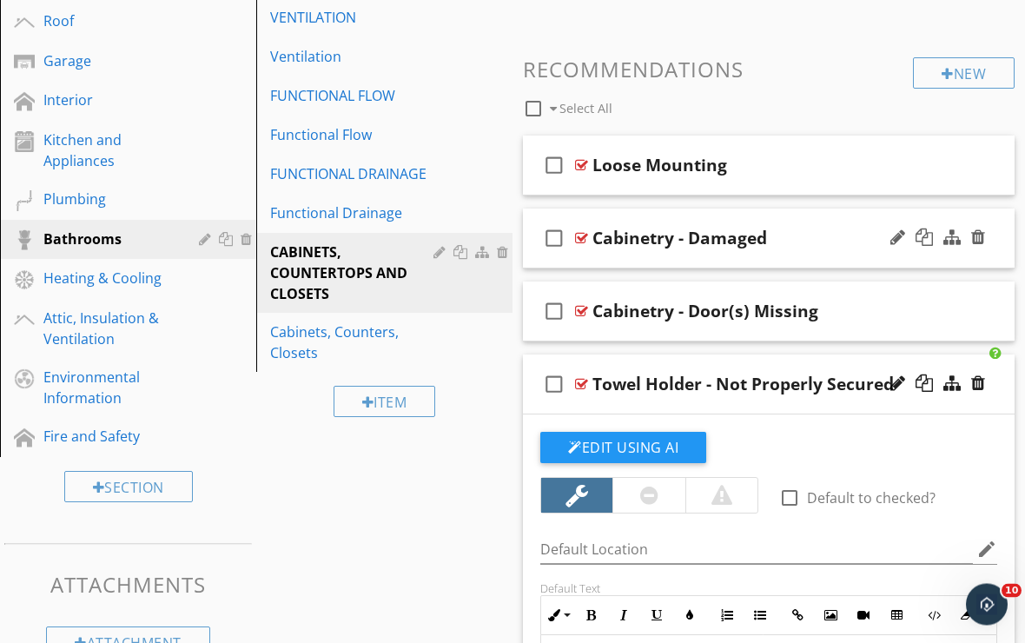
scroll to position [527, 0]
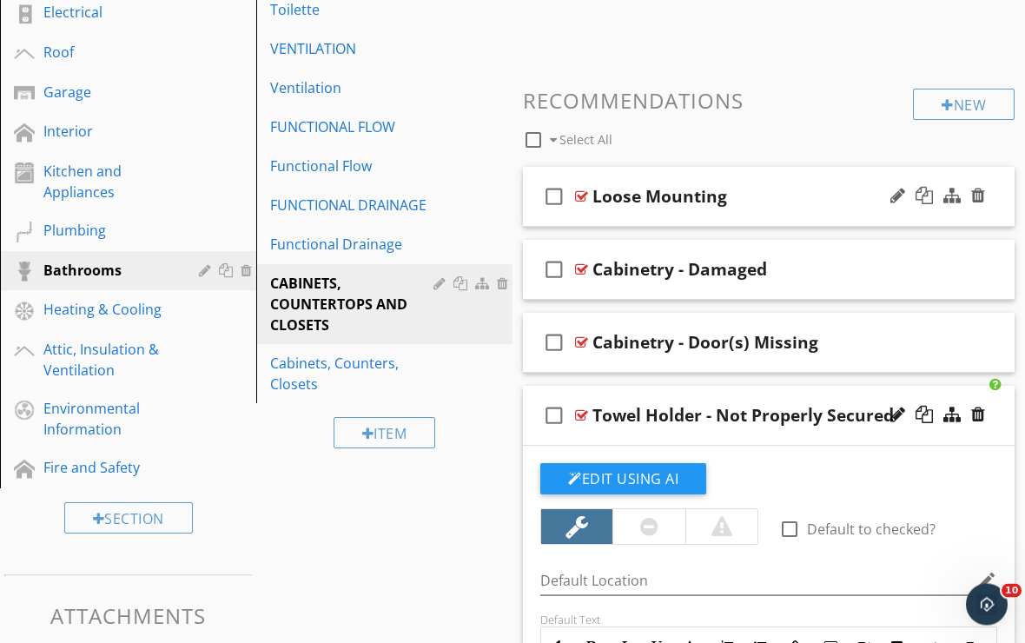
click at [712, 218] on div "check_box_outline_blank Loose Mounting" at bounding box center [769, 198] width 492 height 60
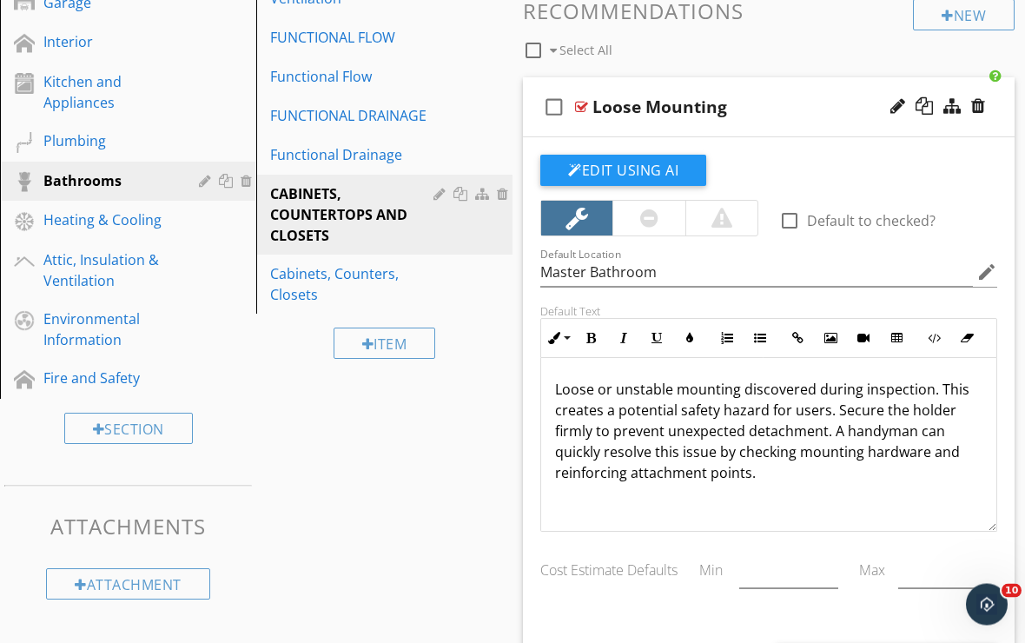
scroll to position [617, 0]
click at [938, 388] on p "Loose or unstable mounting discovered during inspection. This creates a potenti…" at bounding box center [769, 431] width 428 height 104
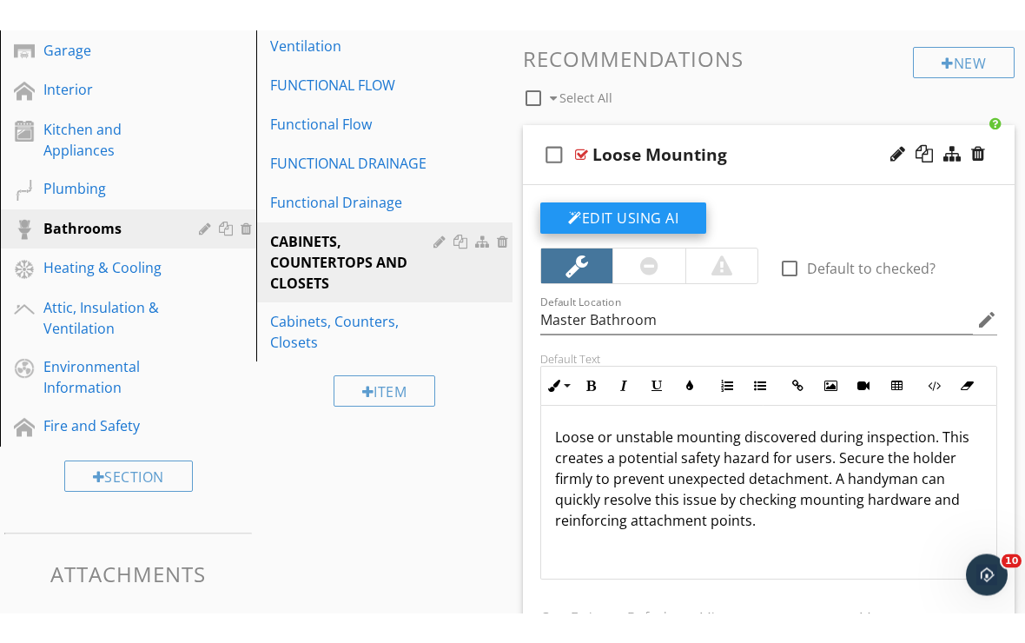
scroll to position [600, 0]
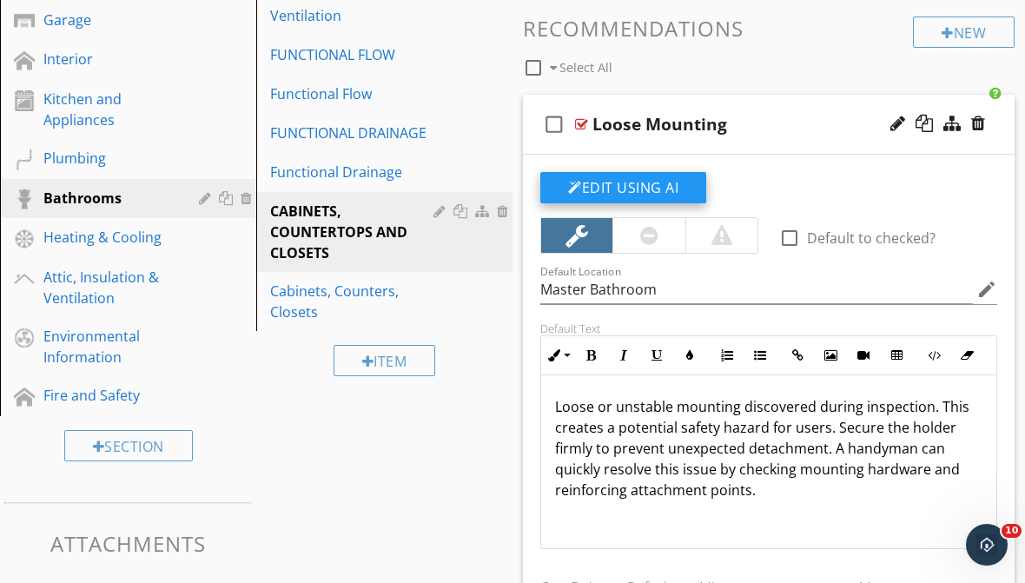
click at [673, 181] on button "Edit Using AI" at bounding box center [623, 187] width 166 height 31
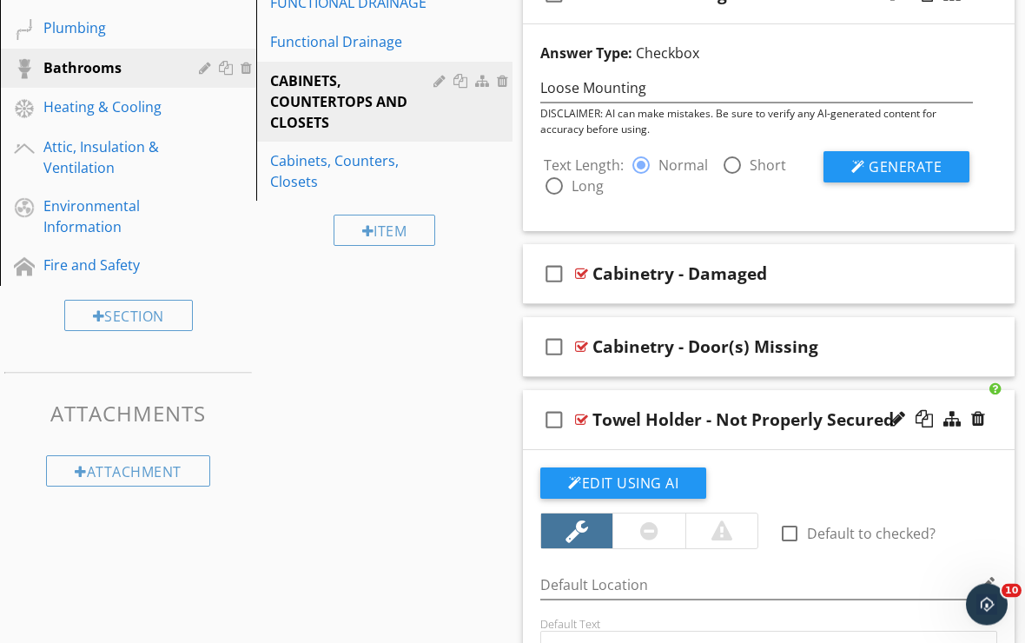
scroll to position [727, 0]
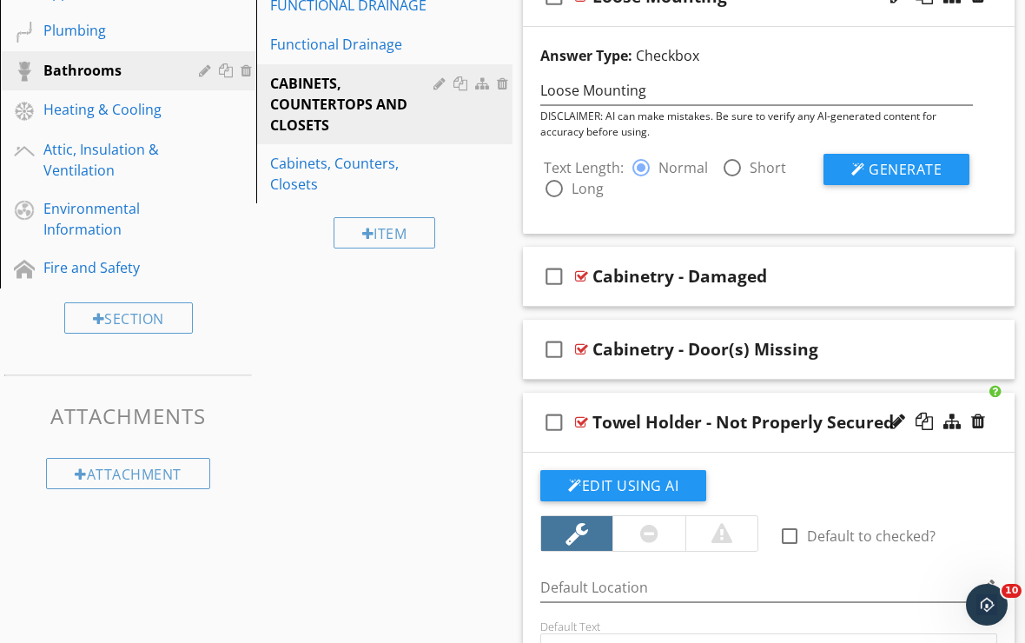
click at [731, 171] on div at bounding box center [733, 168] width 30 height 30
radio input "false"
radio input "true"
click at [868, 168] on button "Generate" at bounding box center [897, 169] width 146 height 31
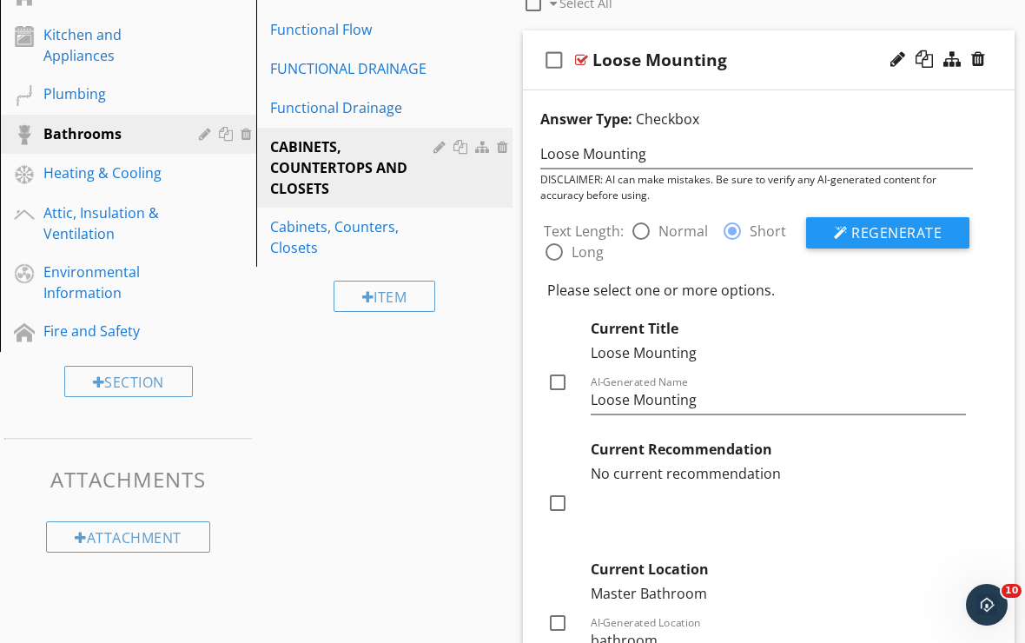
scroll to position [611, 0]
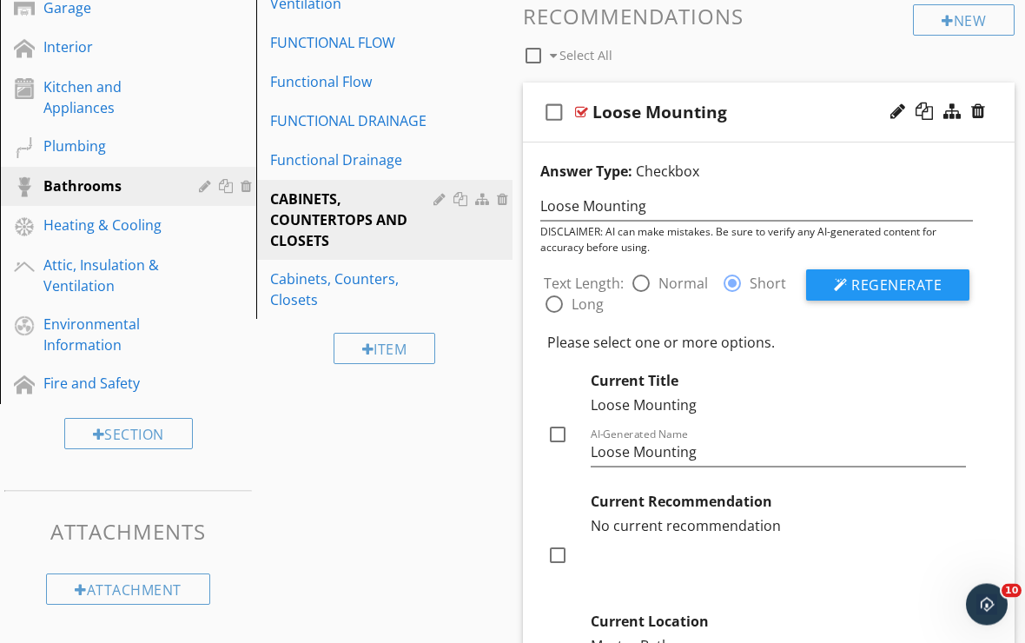
click at [706, 124] on div "check_box_outline_blank Loose Mounting" at bounding box center [769, 113] width 492 height 60
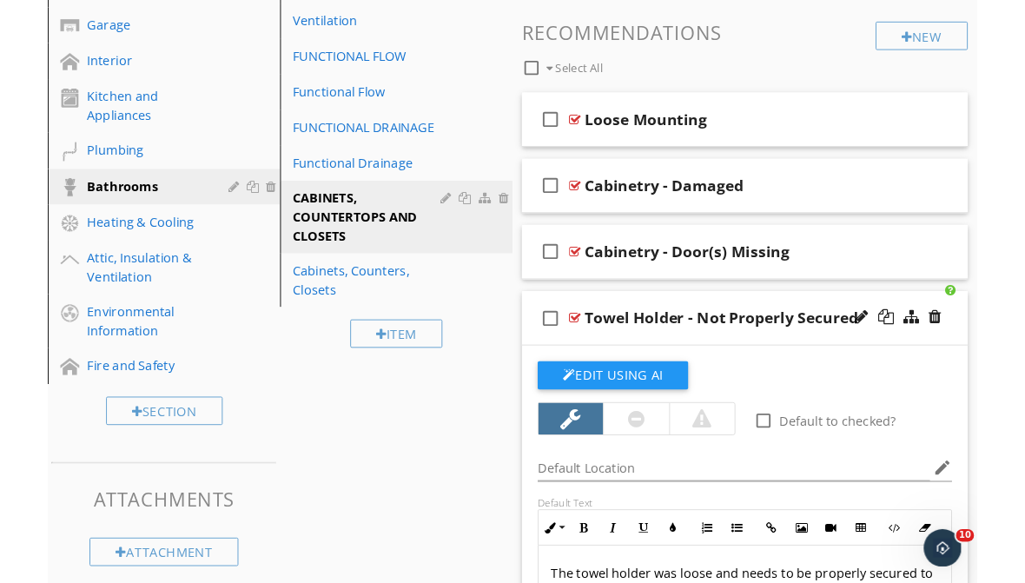
scroll to position [576, 0]
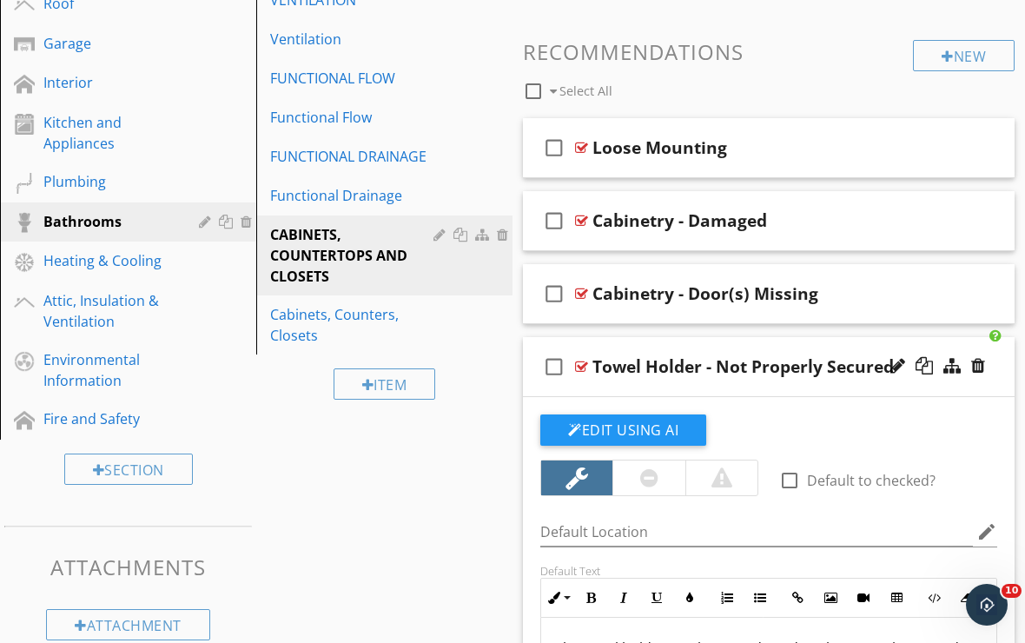
click at [746, 394] on div "check_box_outline_blank Towel Holder - Not Properly Secured" at bounding box center [769, 367] width 492 height 60
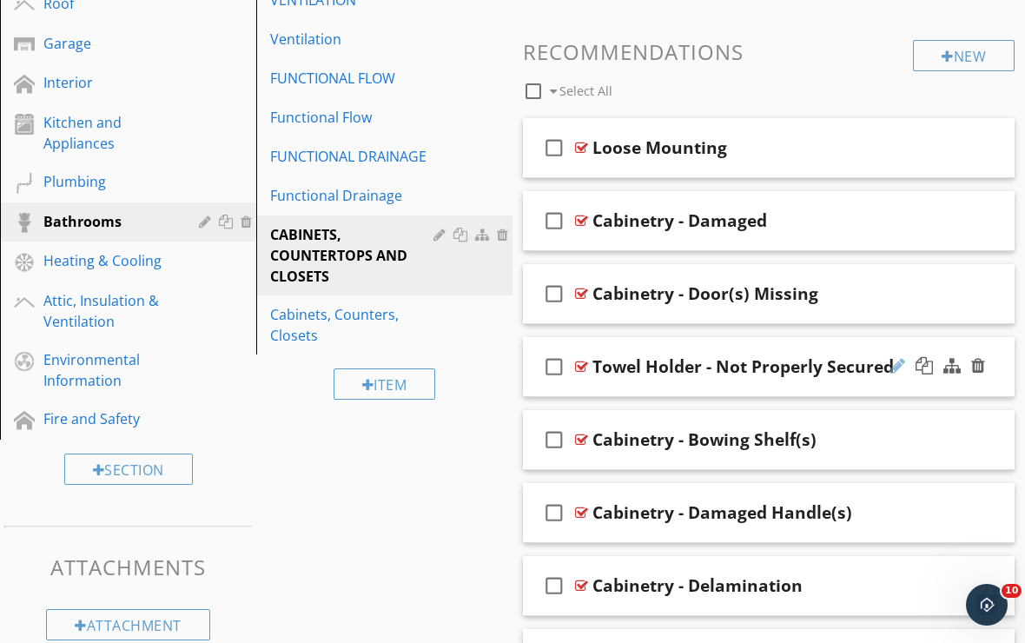
click at [894, 366] on div at bounding box center [898, 365] width 15 height 17
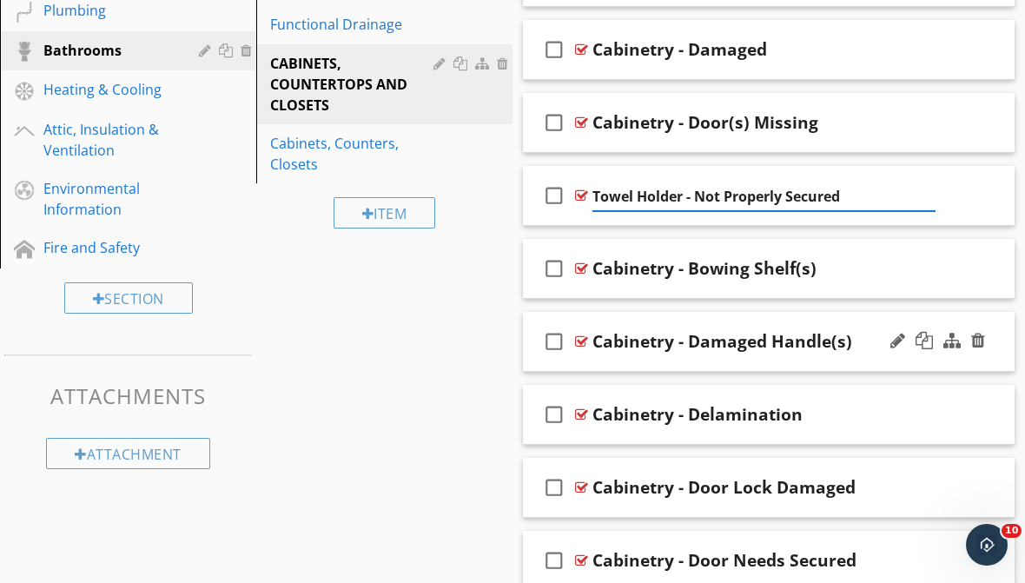
scroll to position [740, 0]
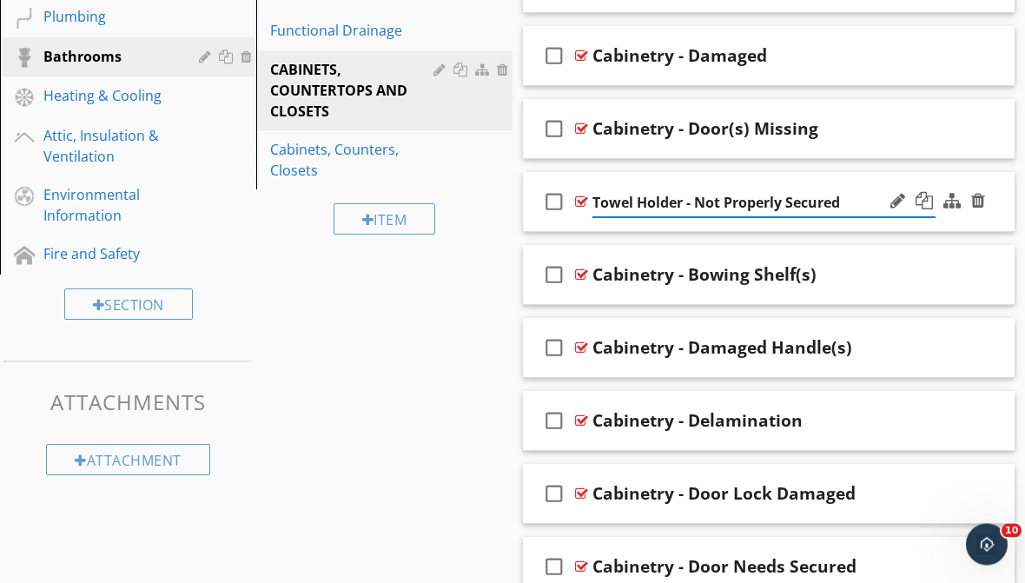
click at [635, 201] on input "Towel Holder - Not Properly Secured" at bounding box center [764, 203] width 343 height 29
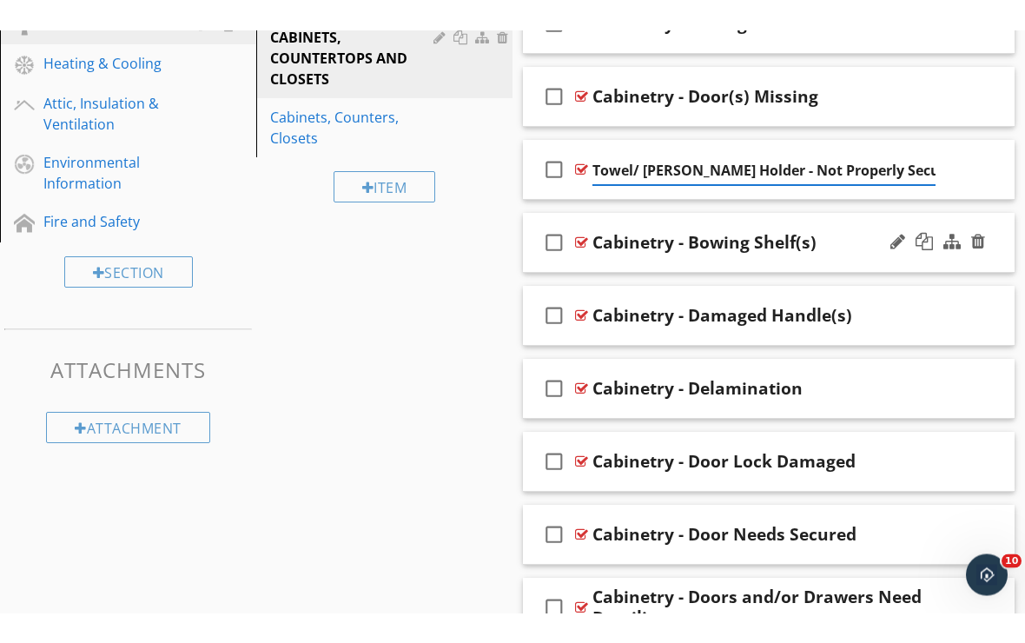
scroll to position [804, 0]
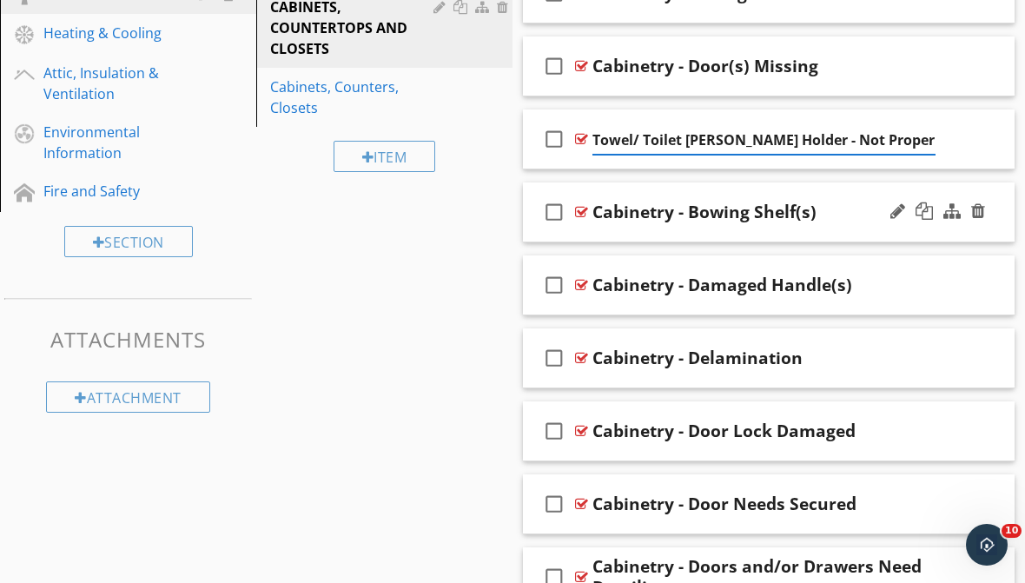
type input "Towel/ Toilet Paper Holder - Not Properly Secured"
click at [749, 116] on div "check_box_outline_blank Towel/ Toilet Paper Holder - Not Properly Secured" at bounding box center [769, 139] width 492 height 60
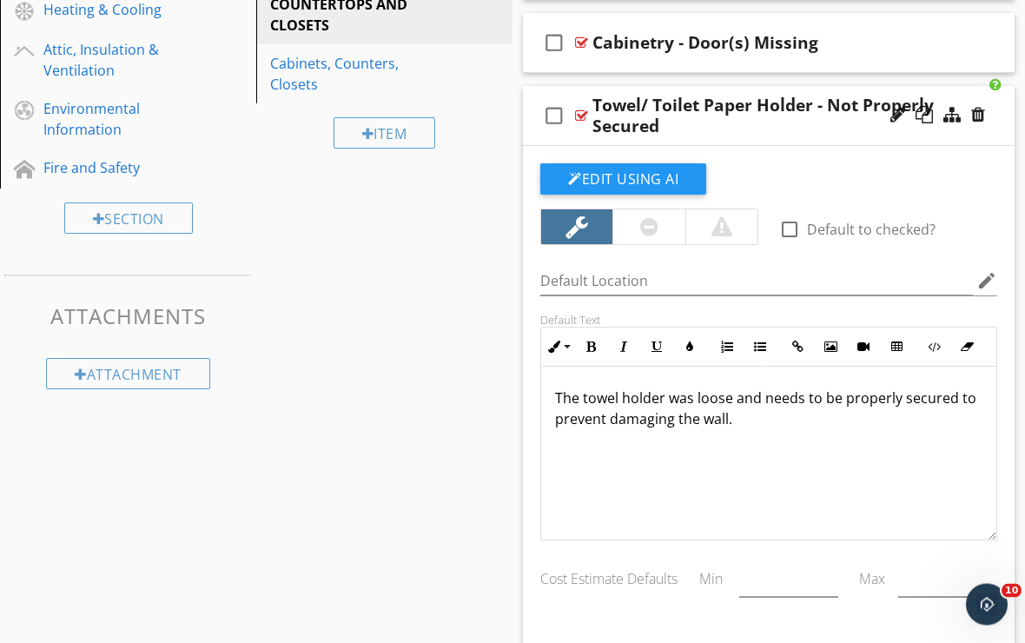
scroll to position [827, 0]
click at [646, 178] on button "Edit Using AI" at bounding box center [623, 178] width 166 height 31
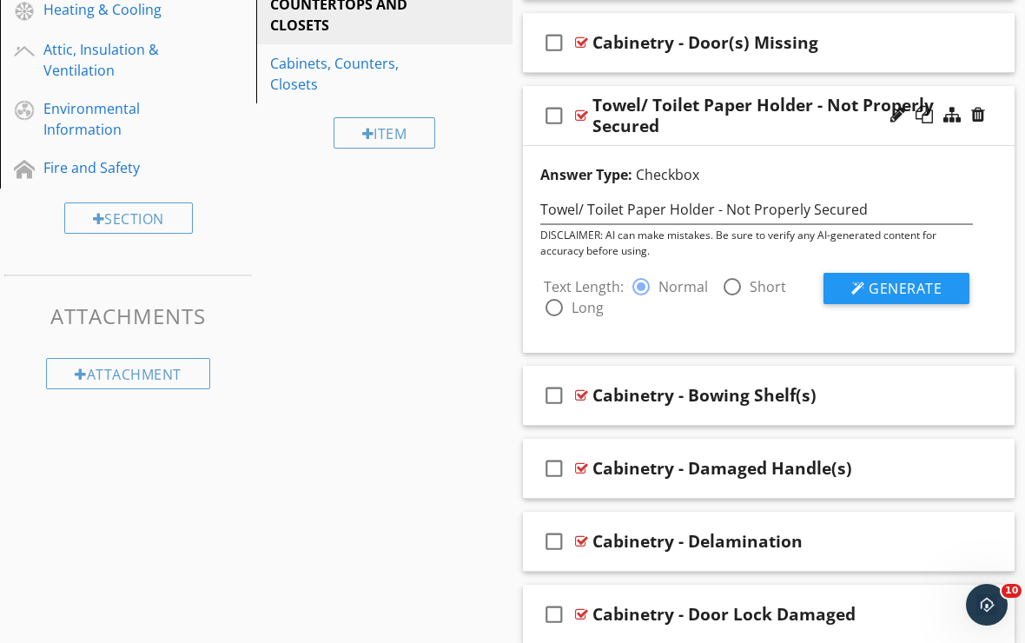
click at [732, 288] on div at bounding box center [733, 287] width 30 height 30
radio input "false"
radio input "true"
click at [852, 295] on button "Generate" at bounding box center [897, 288] width 146 height 31
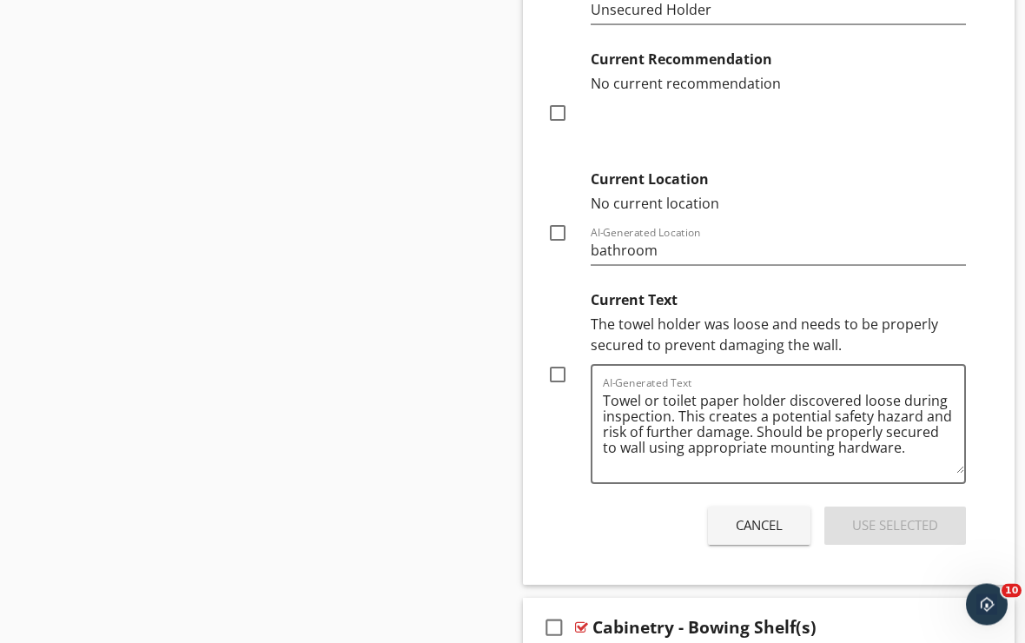
scroll to position [1314, 0]
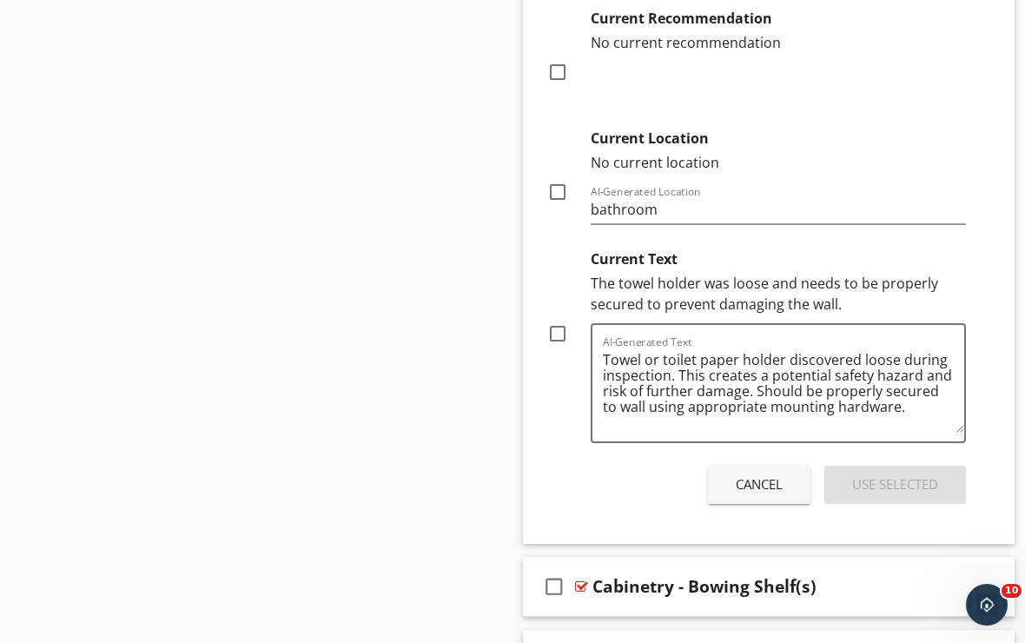
click at [561, 333] on div at bounding box center [558, 334] width 30 height 30
checkbox input "true"
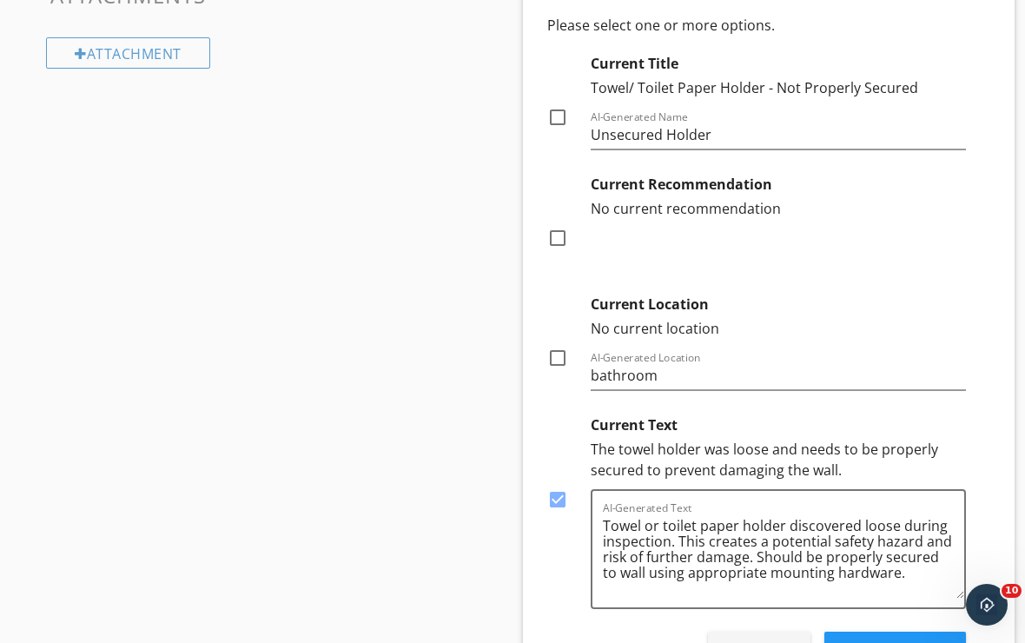
scroll to position [1128, 0]
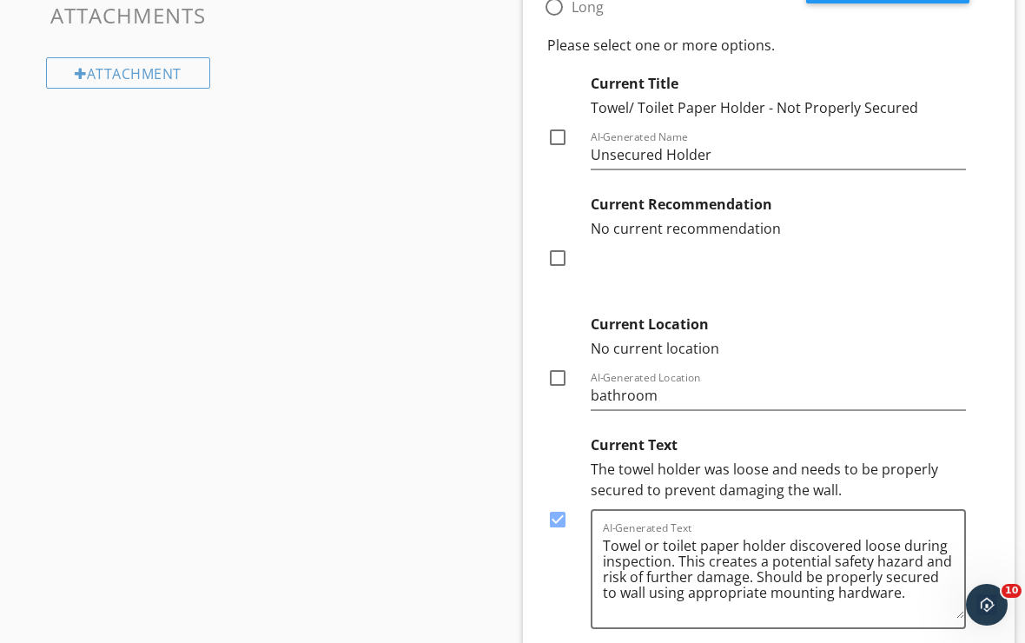
click at [564, 139] on div at bounding box center [558, 138] width 30 height 30
checkbox input "true"
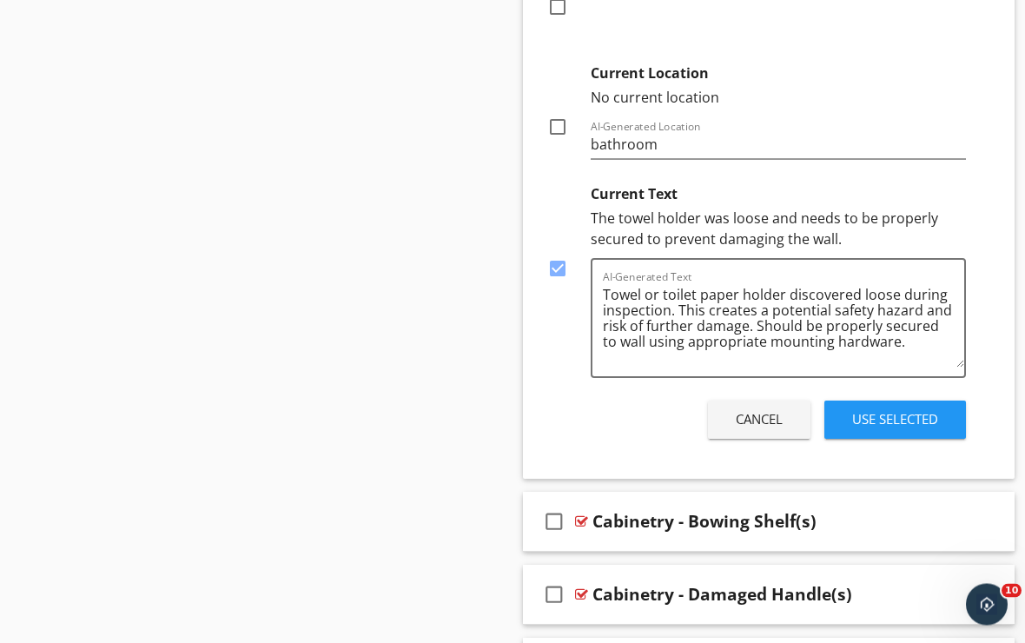
scroll to position [1409, 0]
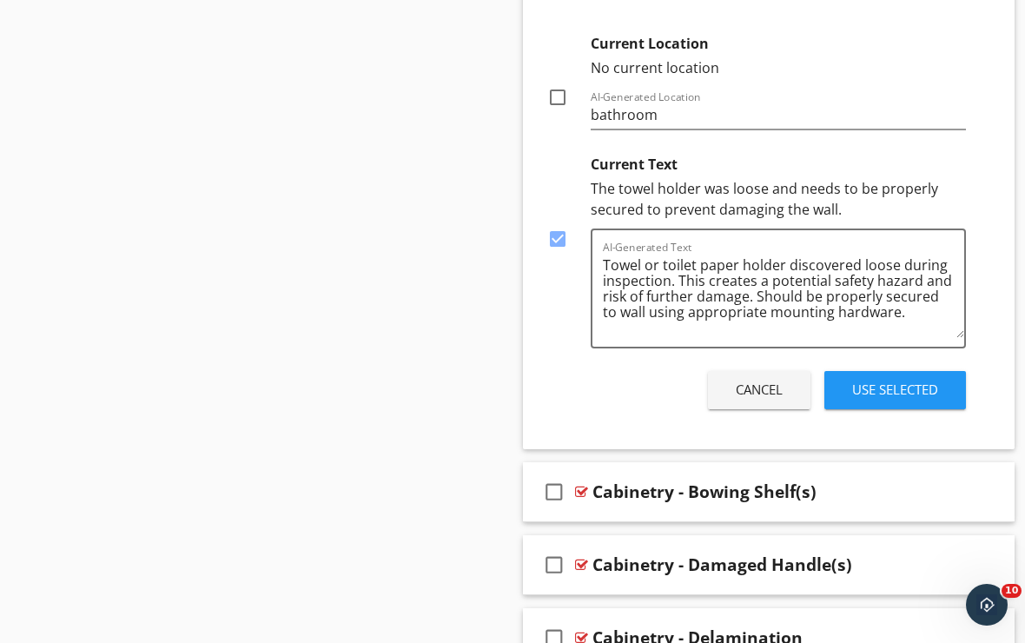
click at [872, 383] on div "Use Selected" at bounding box center [895, 390] width 86 height 20
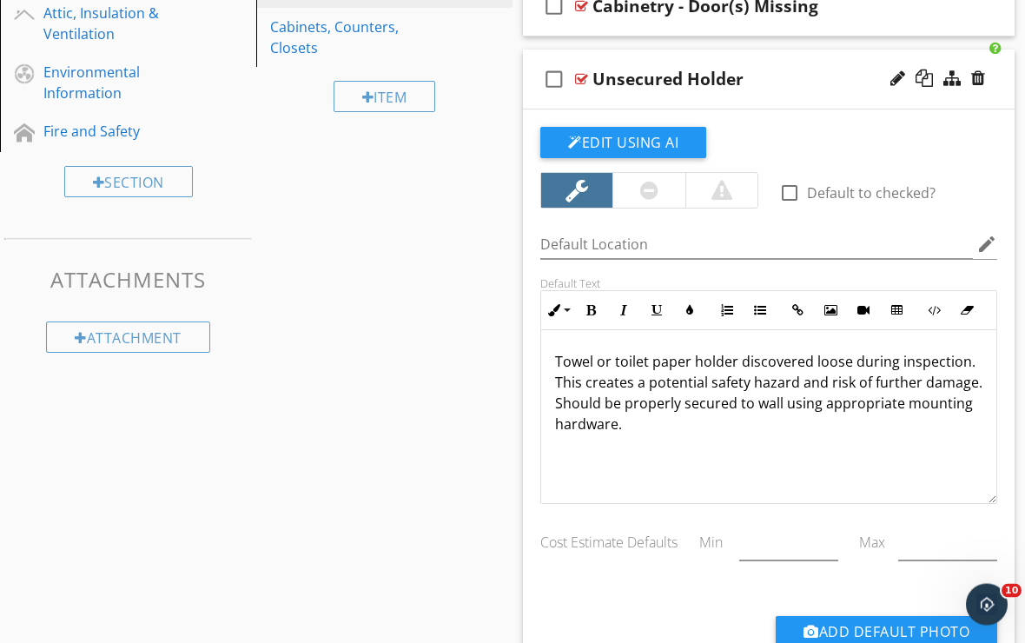
scroll to position [864, 0]
click at [719, 374] on p "Towel or toilet paper holder discovered loose during inspection. This creates a…" at bounding box center [769, 392] width 428 height 83
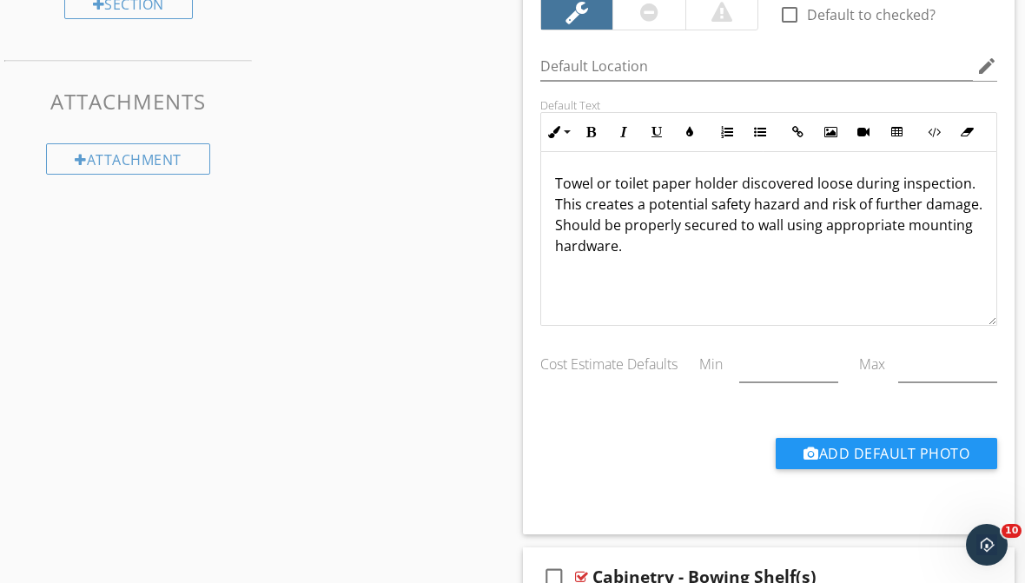
scroll to position [1025, 0]
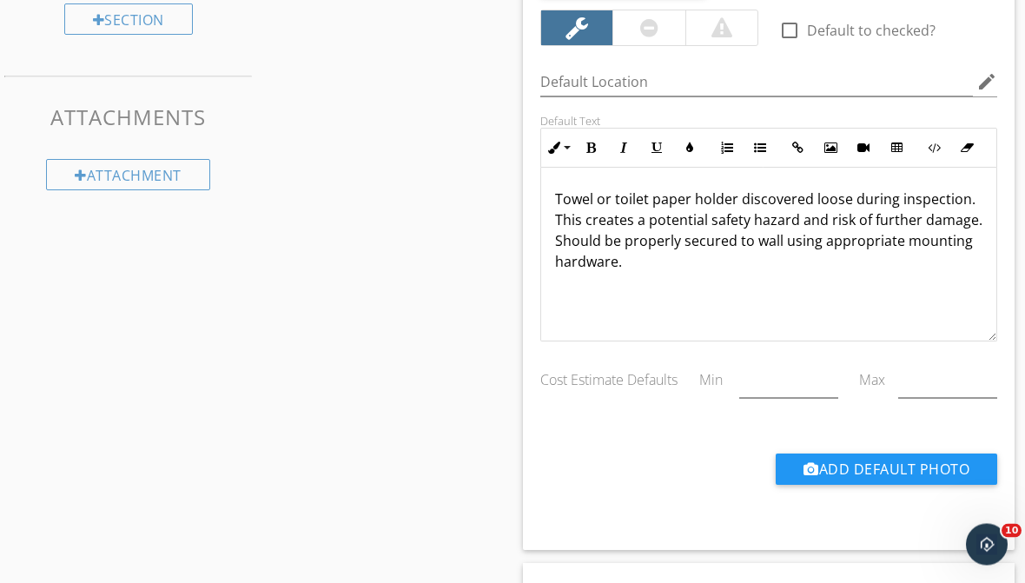
click at [562, 218] on p "Towel or toilet paper holder discovered loose during inspection. This creates a…" at bounding box center [769, 230] width 428 height 83
click at [560, 220] on p "Towel or toilet paper holder discovered loose during inspection. This creates a…" at bounding box center [769, 230] width 428 height 83
click at [558, 218] on p "Towel or toilet paper holder discovered loose during inspection. This creates a…" at bounding box center [769, 230] width 428 height 83
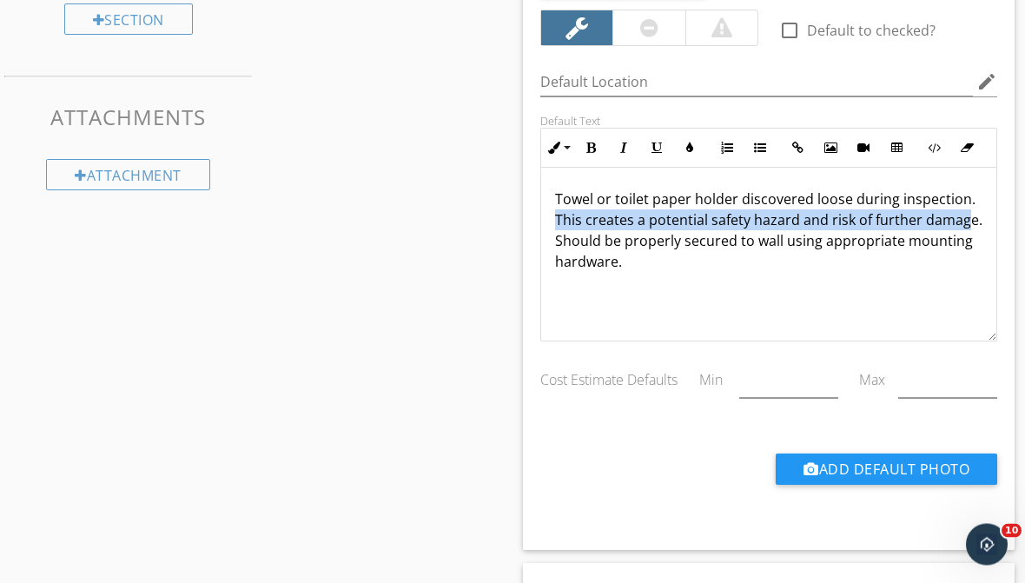
scroll to position [1026, 0]
drag, startPoint x: 558, startPoint y: 218, endPoint x: 986, endPoint y: 224, distance: 428.4
click at [986, 224] on div "Towel or toilet paper holder discovered loose during inspection. This creates a…" at bounding box center [768, 255] width 455 height 174
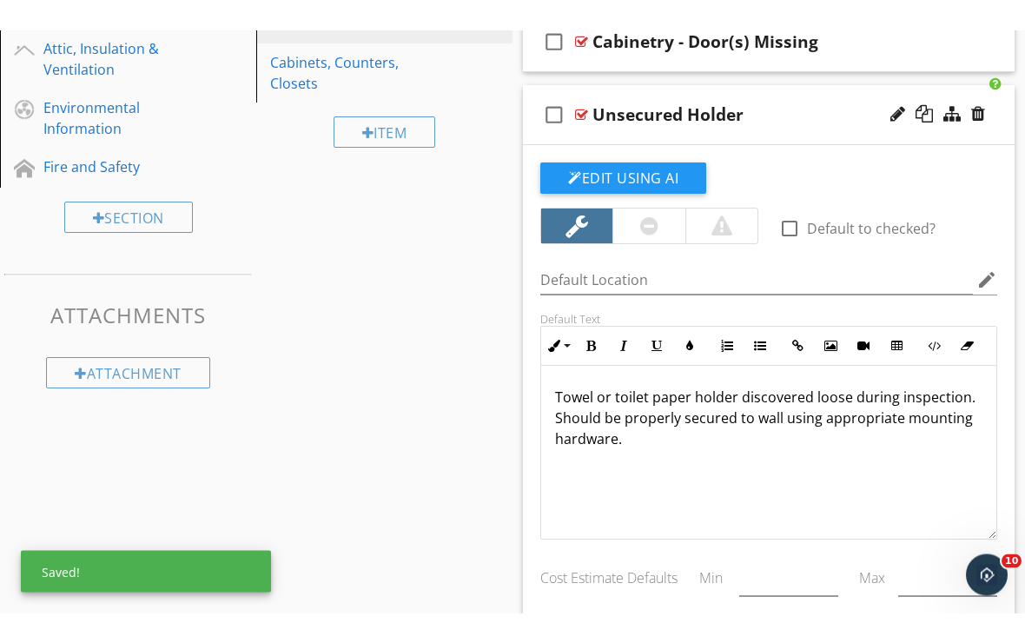
scroll to position [852, 0]
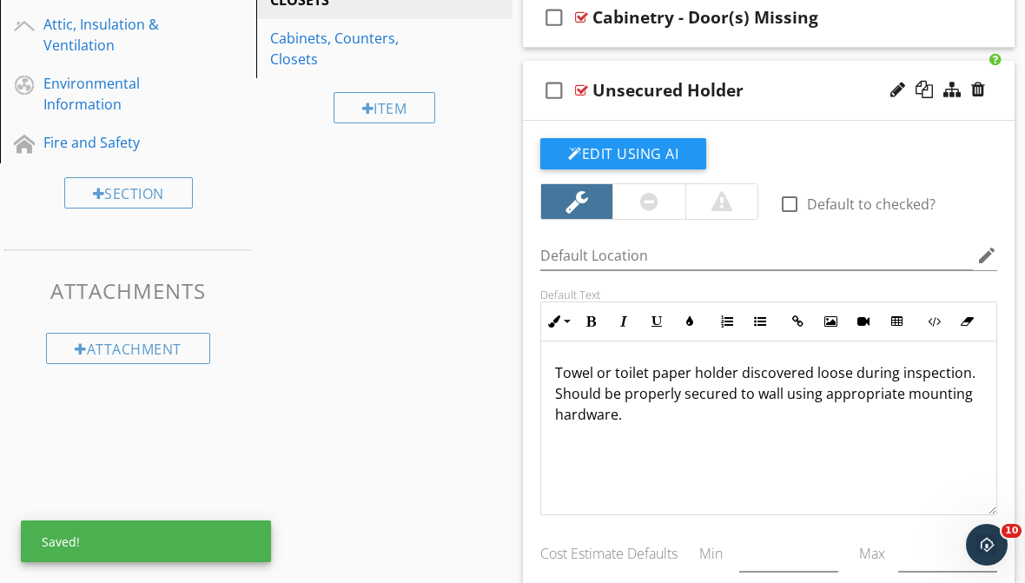
click at [689, 110] on div "check_box_outline_blank Unsecured Holder" at bounding box center [769, 91] width 492 height 60
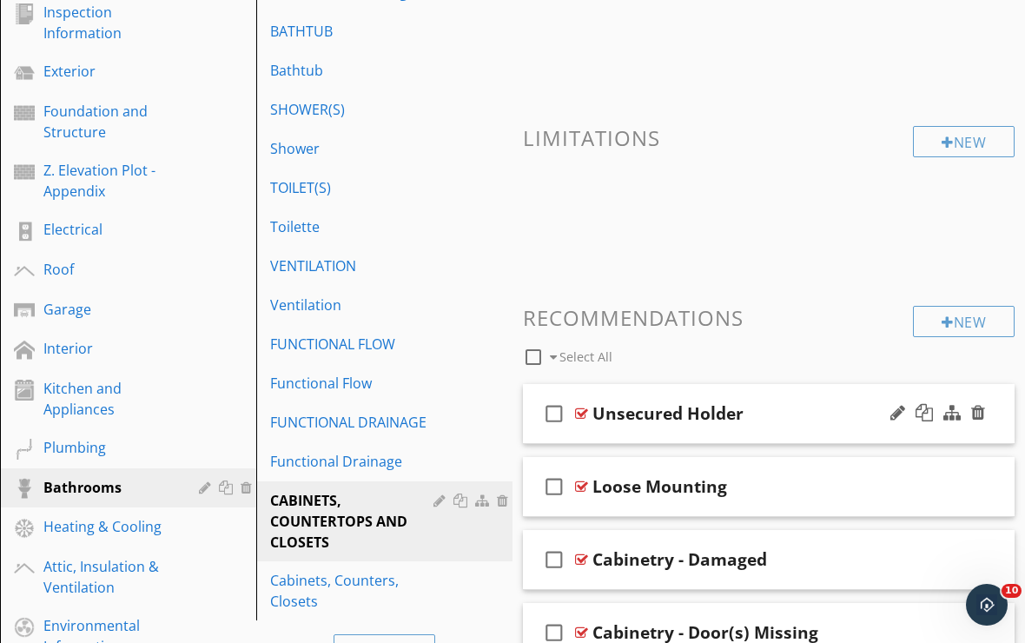
scroll to position [309, 0]
